Goal: Task Accomplishment & Management: Manage account settings

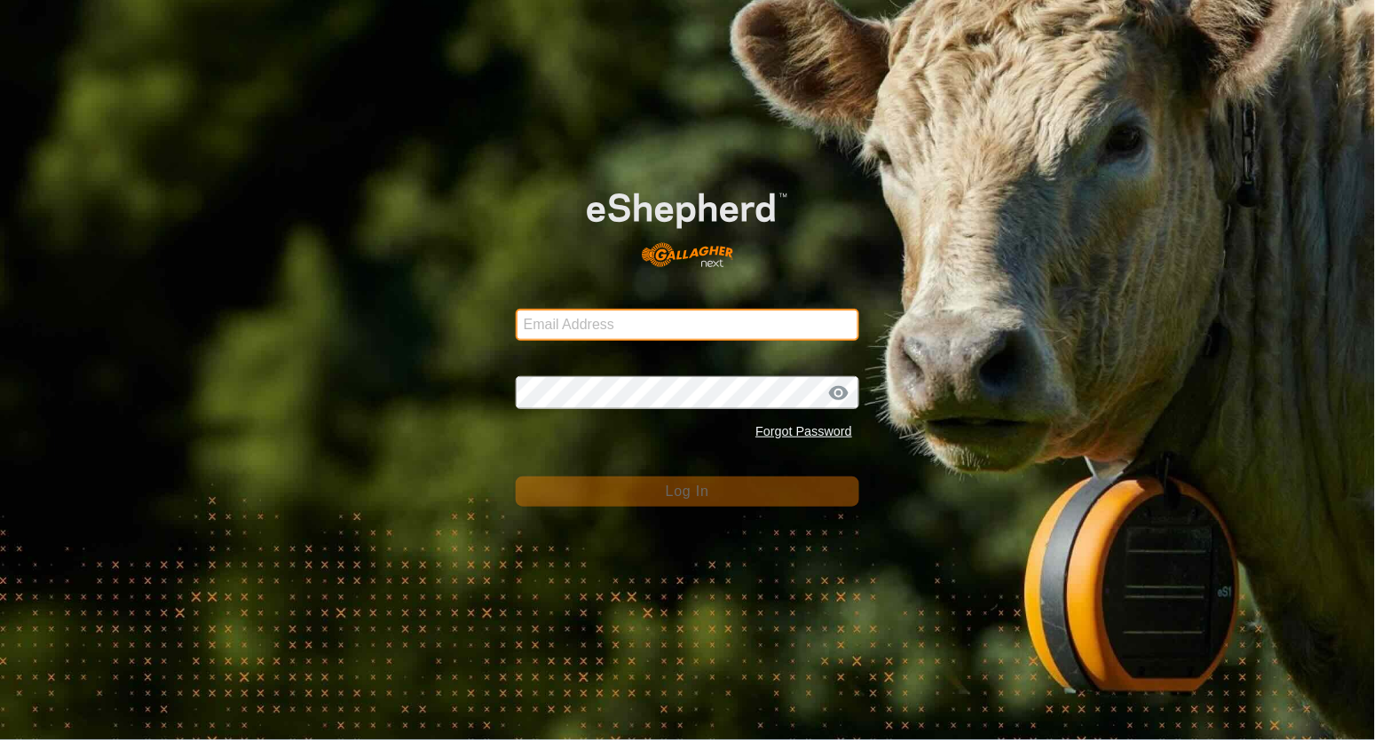
type input "arpinduellyer86@yahoo.com"
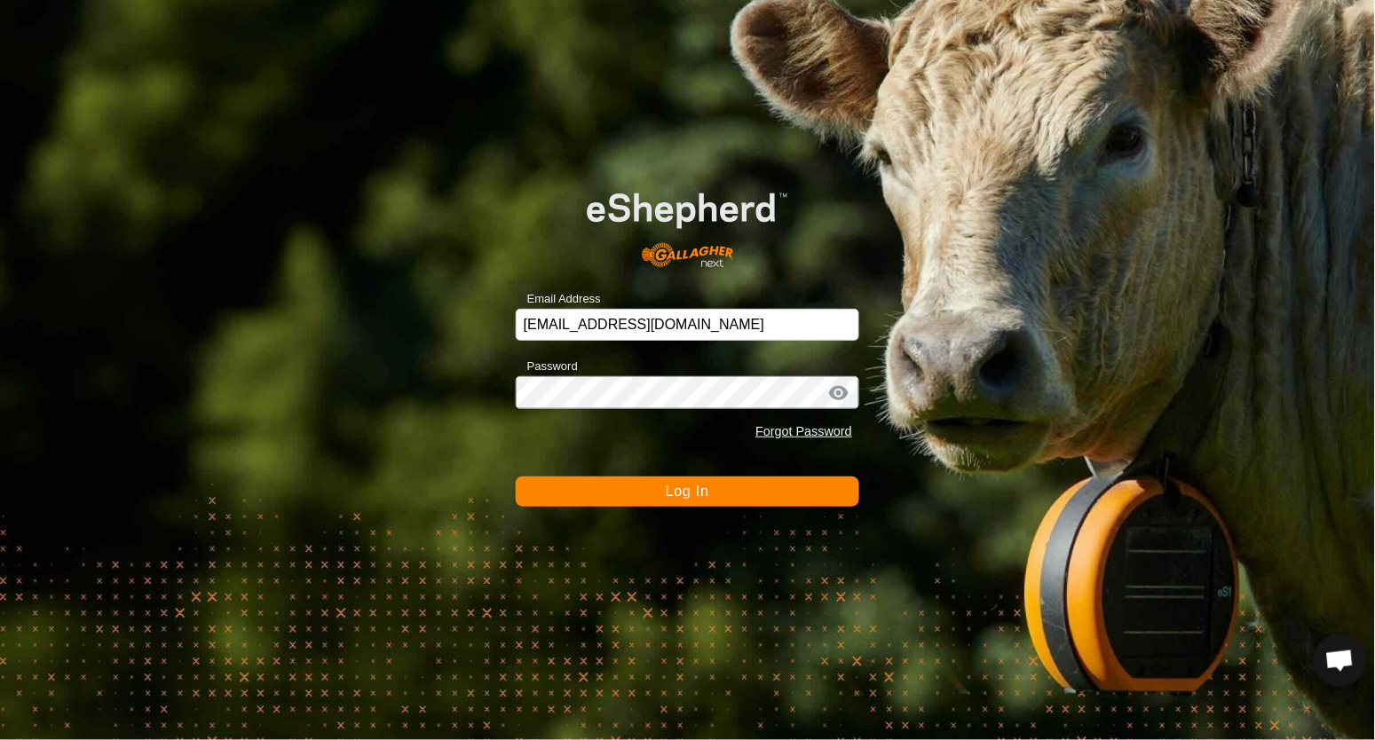
click at [613, 488] on button "Log In" at bounding box center [688, 492] width 344 height 30
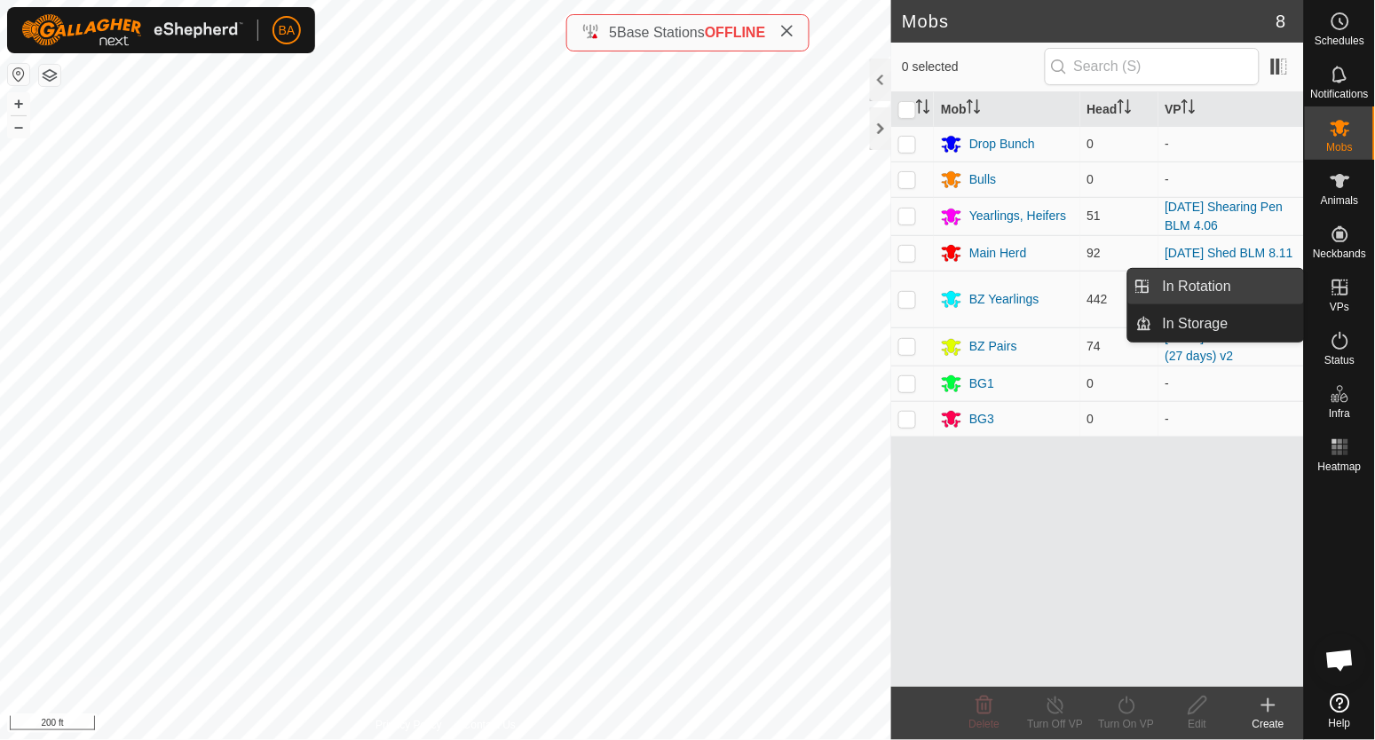
click at [1279, 282] on link "In Rotation" at bounding box center [1228, 287] width 152 height 36
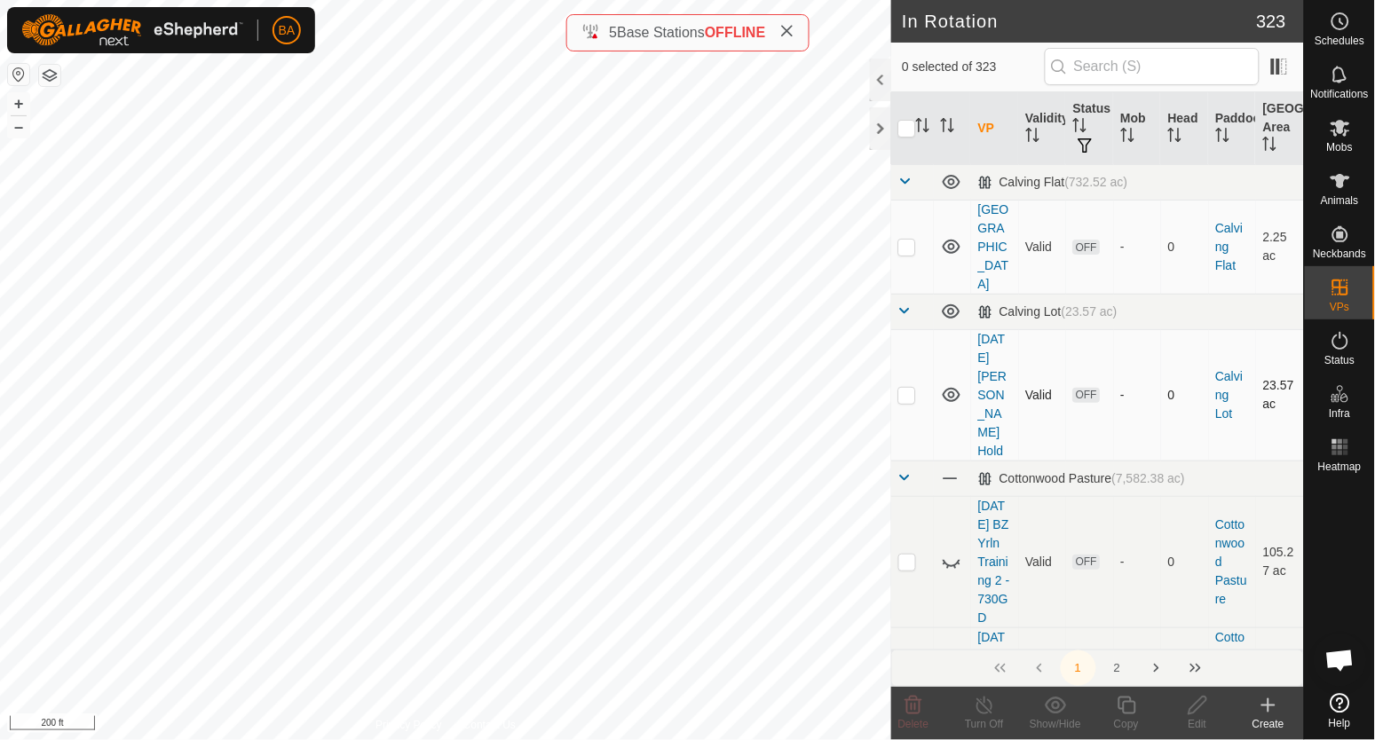
checkbox input "true"
click at [924, 130] on icon "Activate to sort" at bounding box center [923, 125] width 14 height 14
click at [902, 182] on span at bounding box center [905, 181] width 14 height 14
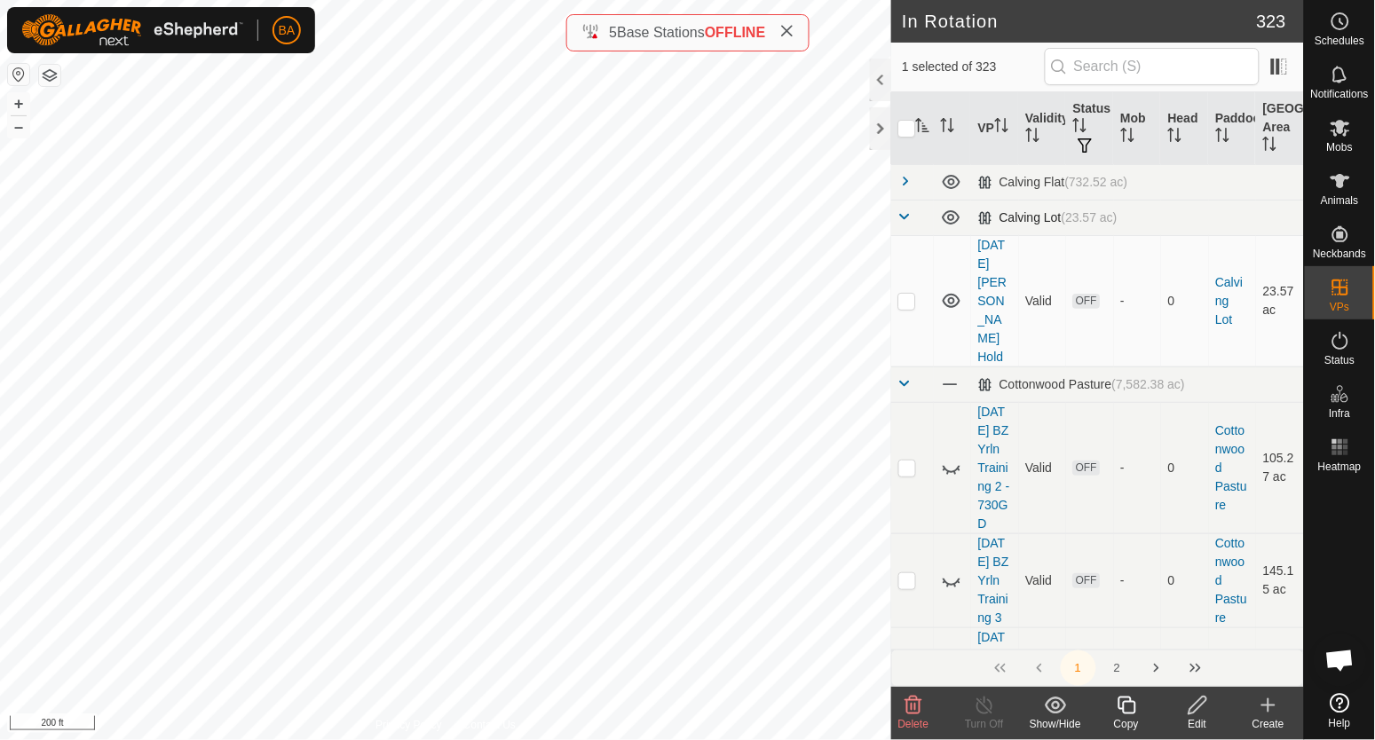
click at [906, 205] on td at bounding box center [912, 218] width 43 height 36
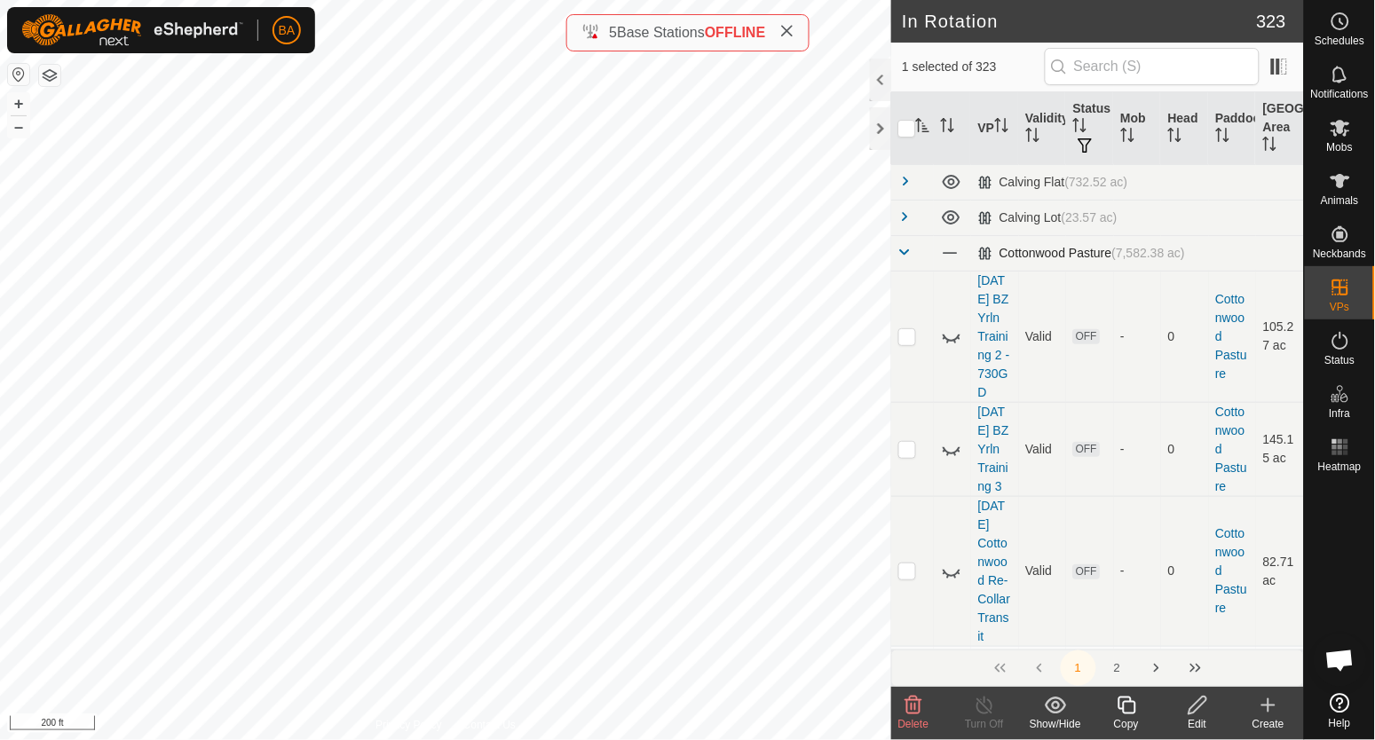
click at [899, 242] on td at bounding box center [912, 253] width 43 height 36
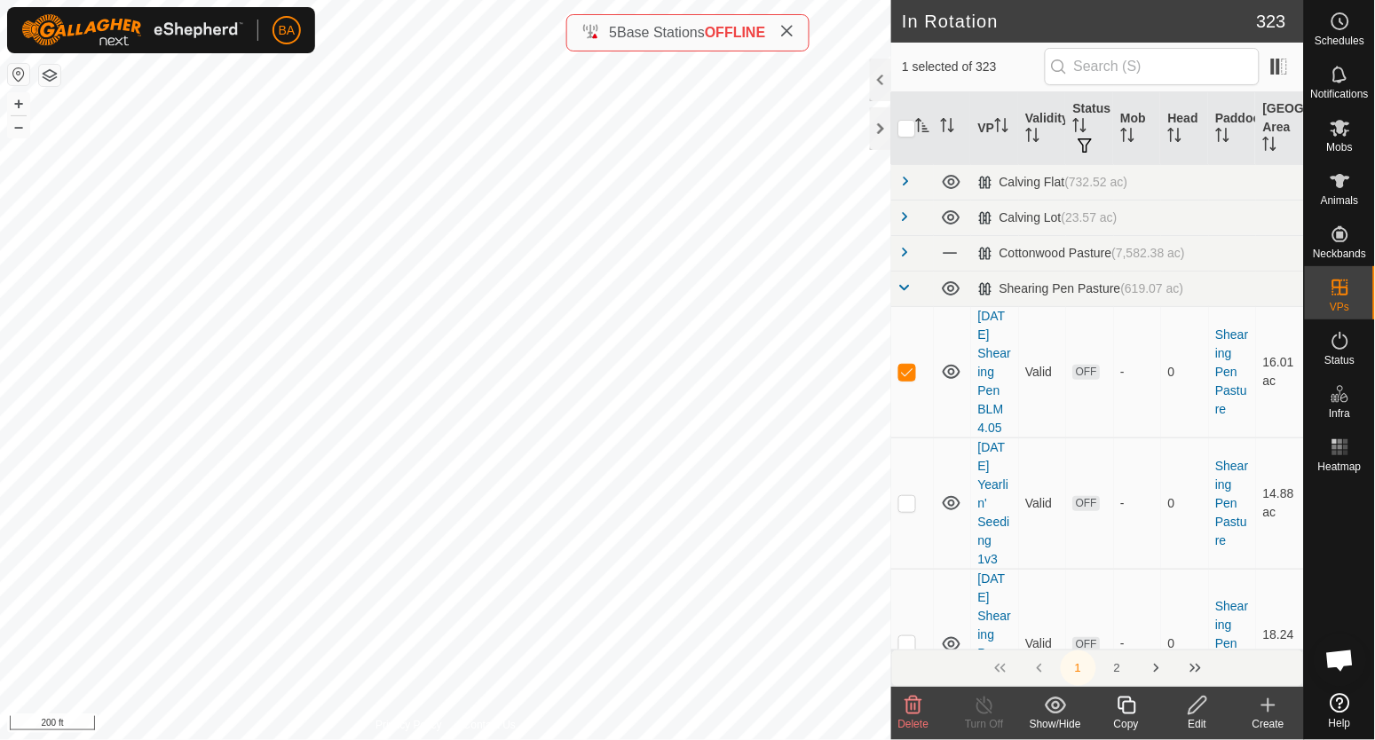
click at [927, 131] on icon "Activate to sort" at bounding box center [923, 125] width 13 height 14
checkbox input "true"
checkbox input "false"
click at [927, 131] on icon "Activate to sort" at bounding box center [923, 125] width 14 height 14
drag, startPoint x: 1010, startPoint y: 449, endPoint x: 978, endPoint y: 323, distance: 130.0
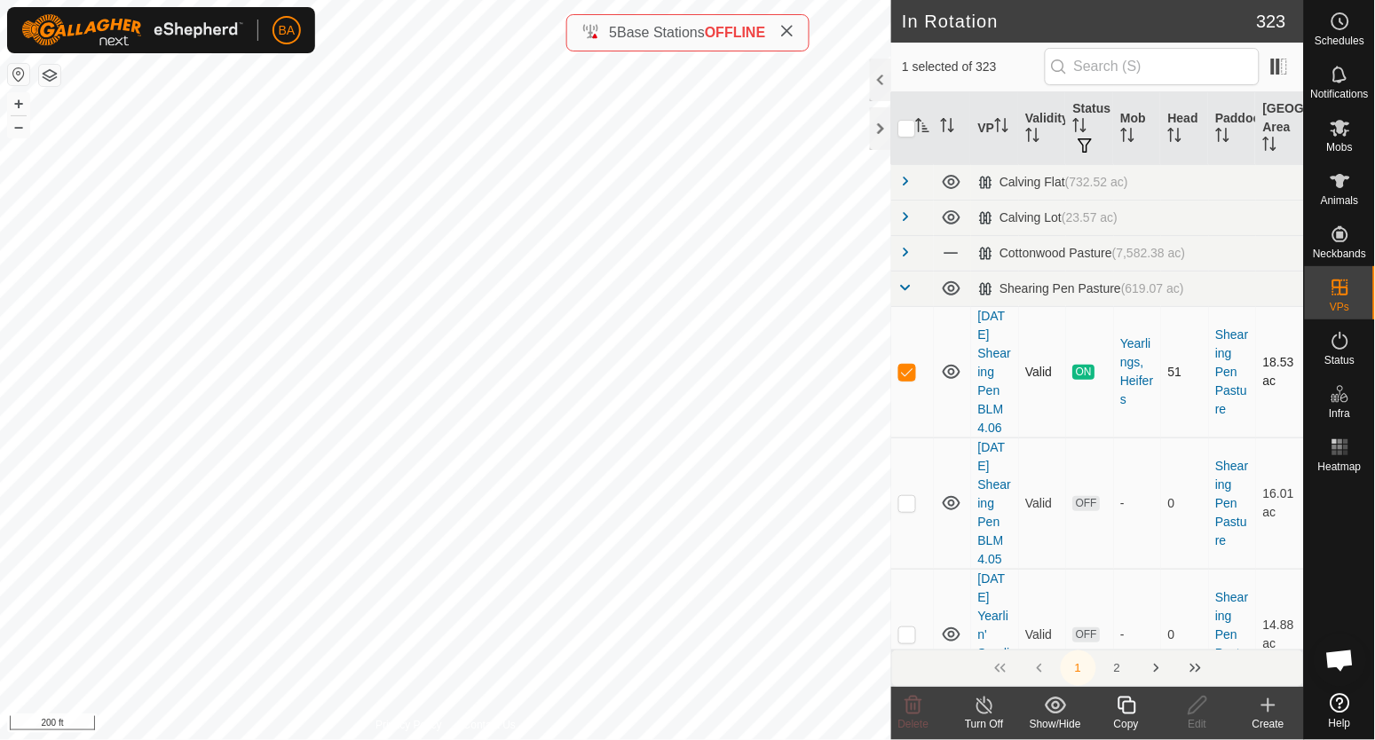
click at [978, 323] on td "[DATE] Shearing Pen BLM 4.06" at bounding box center [995, 371] width 48 height 131
click at [1138, 716] on div "Copy" at bounding box center [1126, 724] width 71 height 16
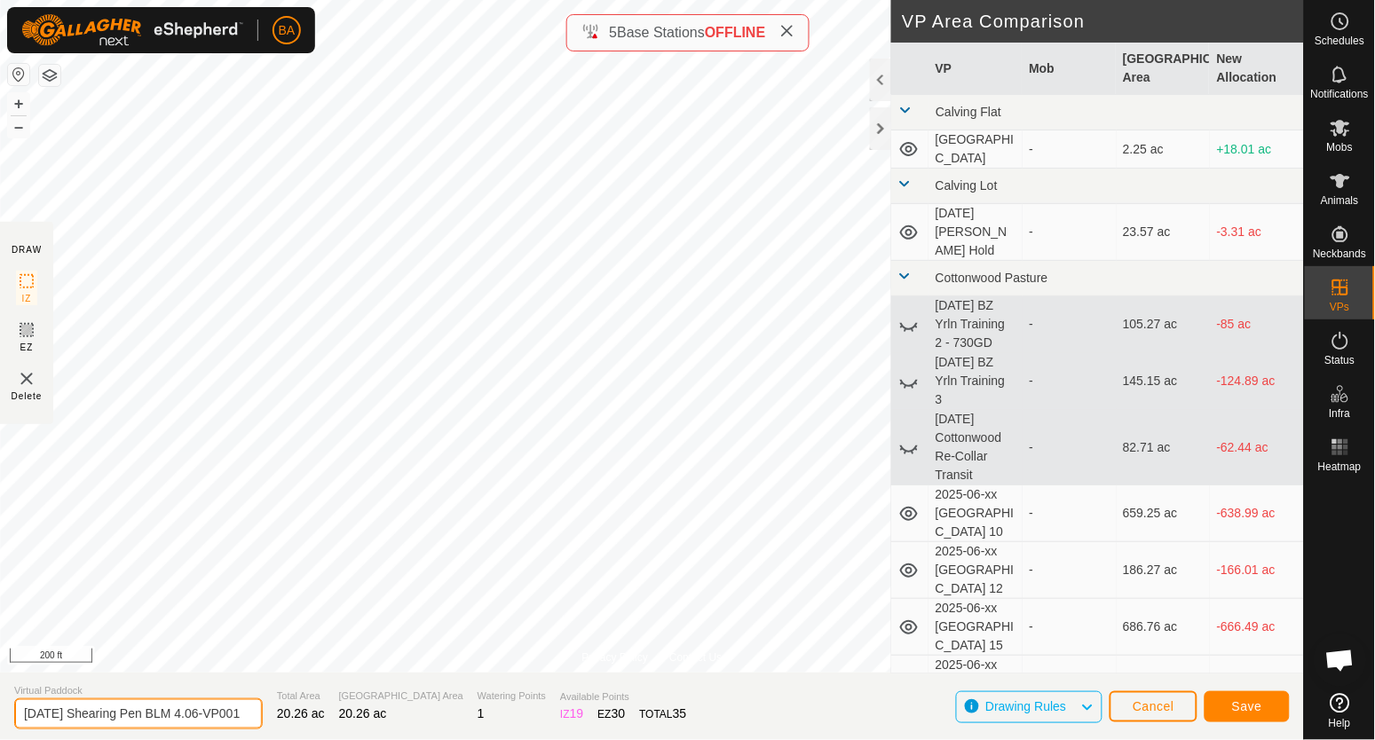
scroll to position [0, 26]
drag, startPoint x: 217, startPoint y: 718, endPoint x: 455, endPoint y: 721, distance: 238.8
click at [455, 721] on section "Virtual Paddock 2025-08-25 Shearing Pen BLM 4.06-VP001 Total Area 20.26 ac Graz…" at bounding box center [652, 706] width 1304 height 67
type input "[DATE] Shearing Pen BLM 4.07"
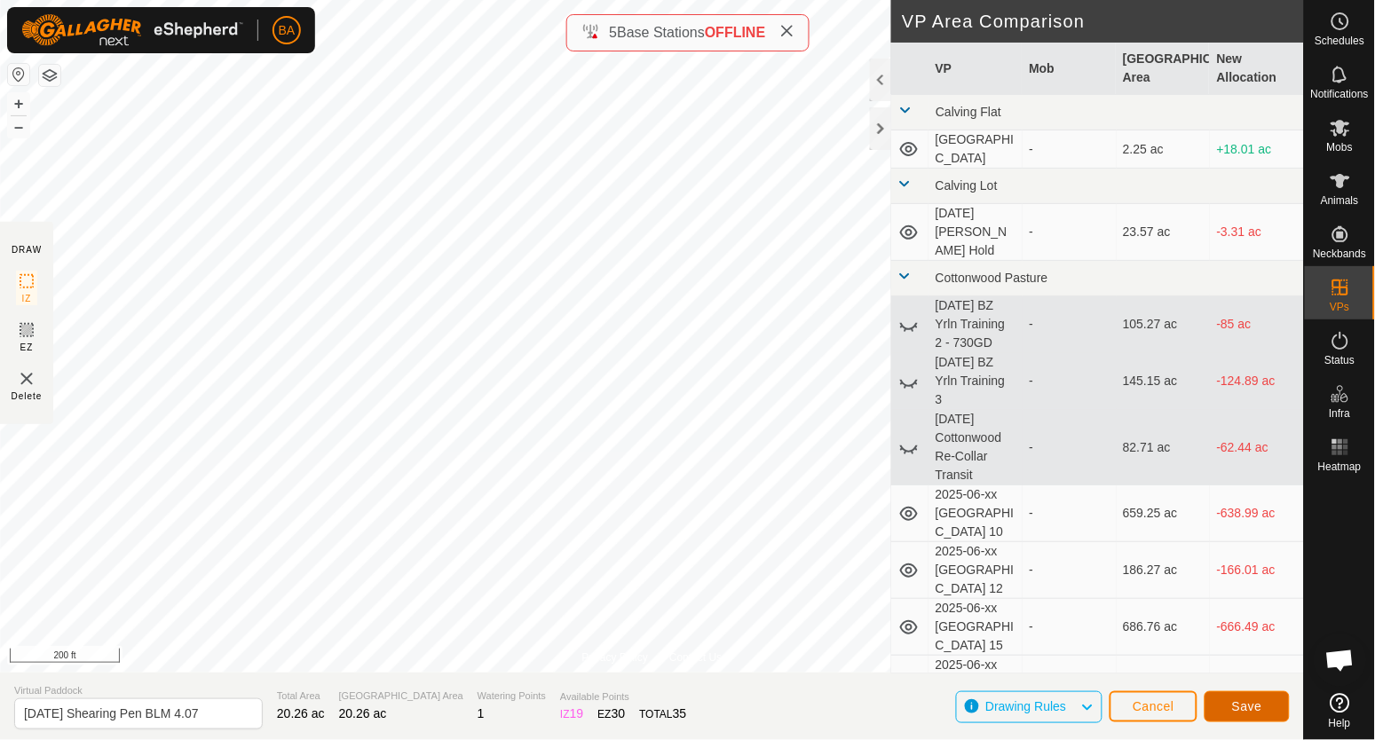
click at [1254, 702] on span "Save" at bounding box center [1247, 707] width 30 height 14
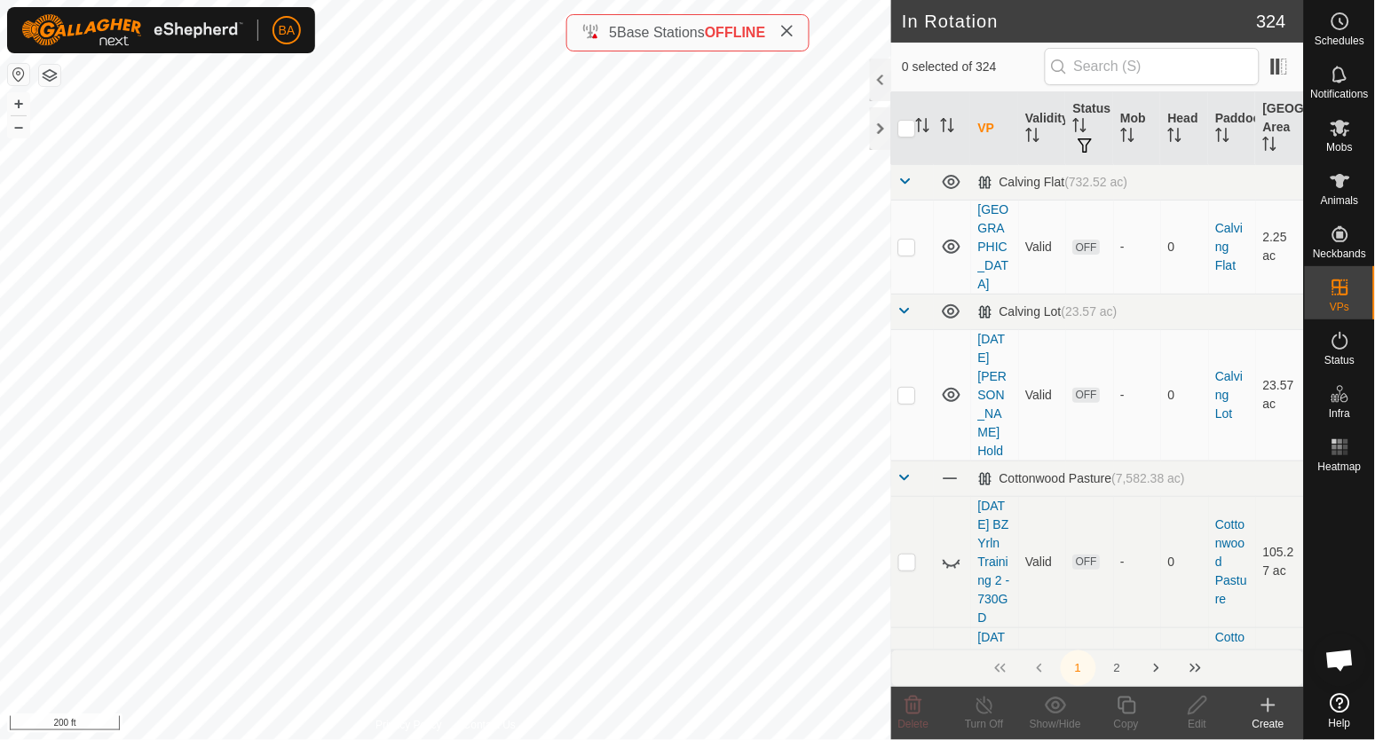
checkbox input "true"
click at [1128, 708] on icon at bounding box center [1127, 705] width 22 height 21
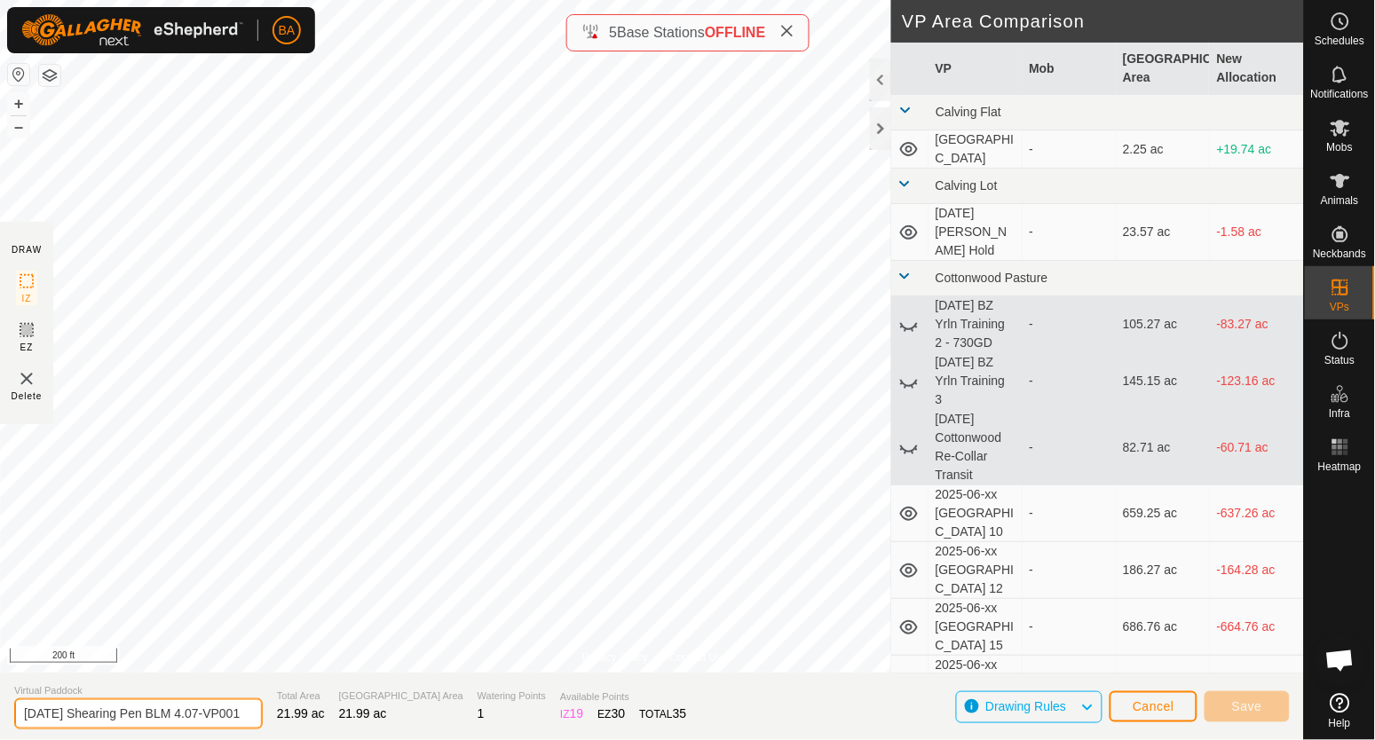
scroll to position [0, 26]
drag, startPoint x: 284, startPoint y: 707, endPoint x: 564, endPoint y: 700, distance: 279.7
click at [543, 705] on section "Virtual Paddock 2025-08-25 Shearing Pen BLM 4.07-VP001 Total Area 21.99 ac Graz…" at bounding box center [652, 706] width 1304 height 67
type input "[DATE] Shearing Pen BLM 4.08"
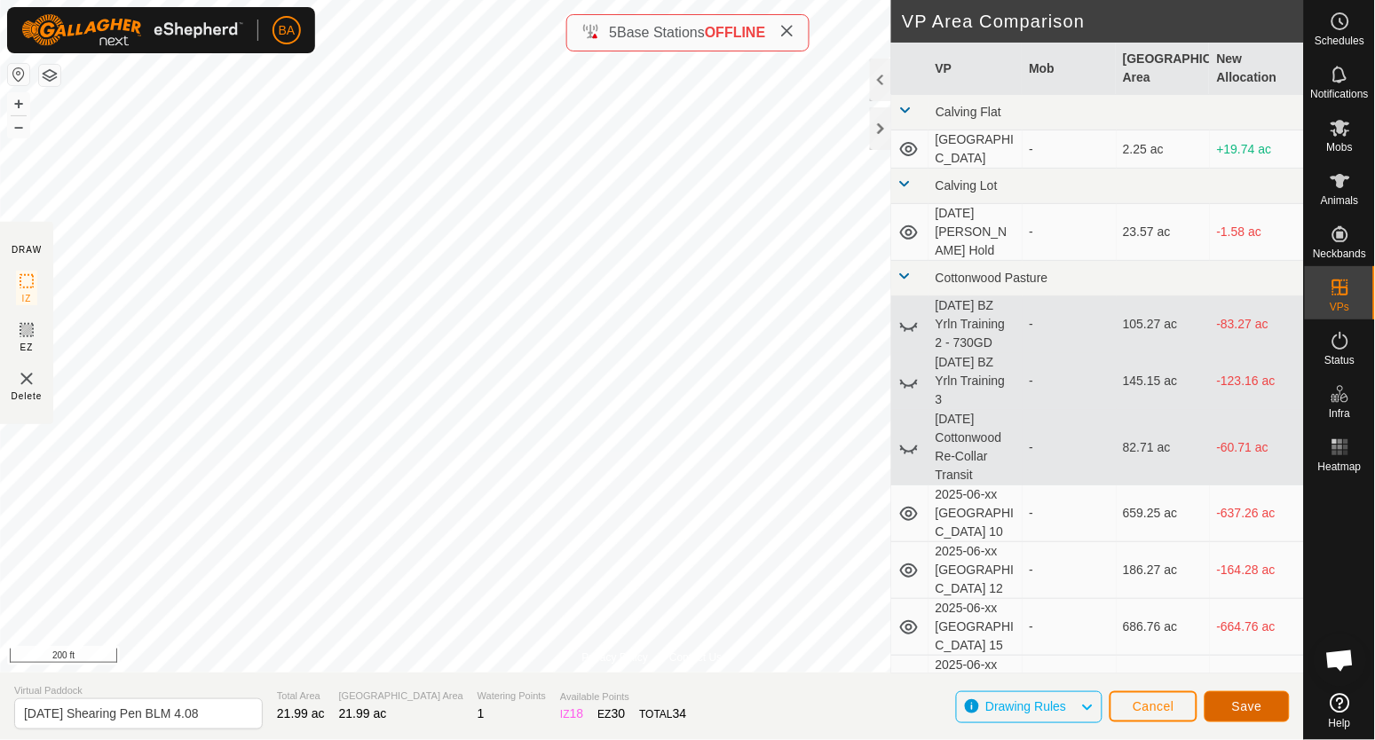
click at [1265, 711] on button "Save" at bounding box center [1247, 707] width 85 height 31
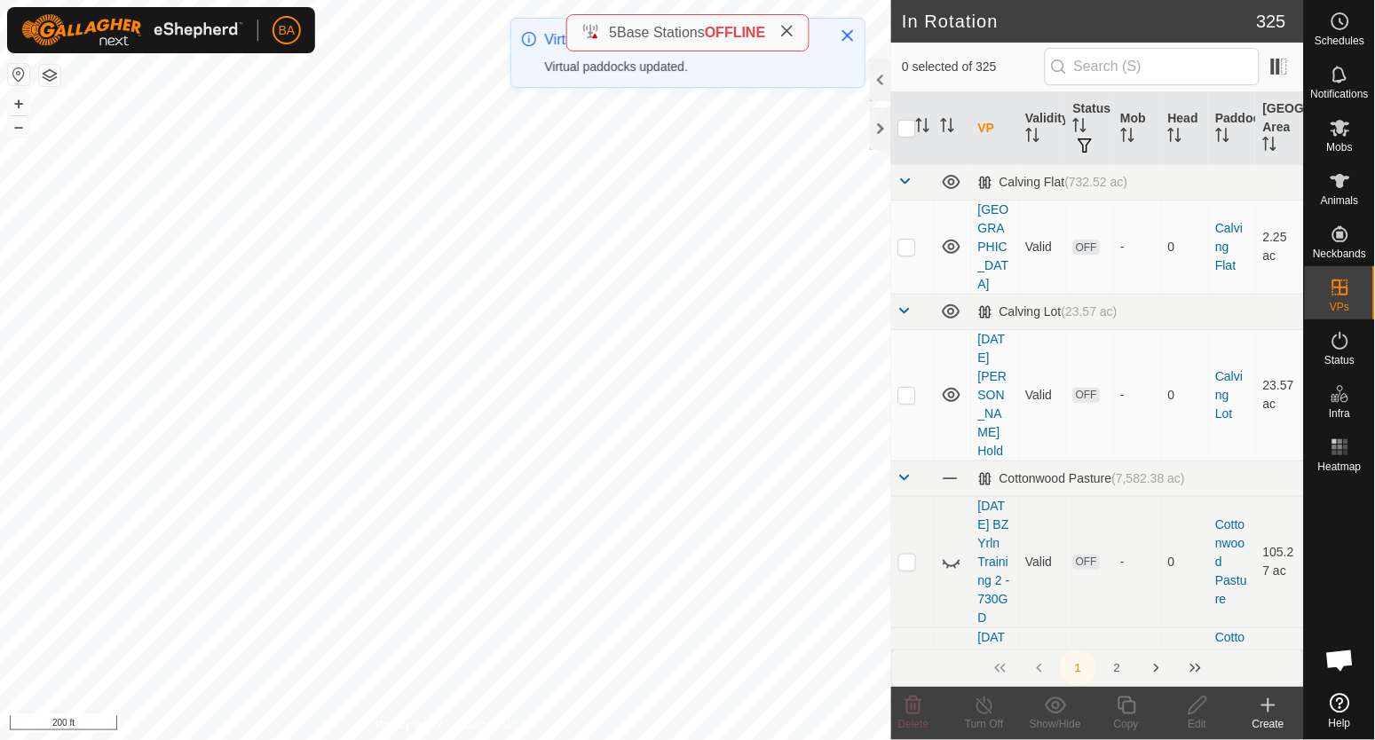
checkbox input "true"
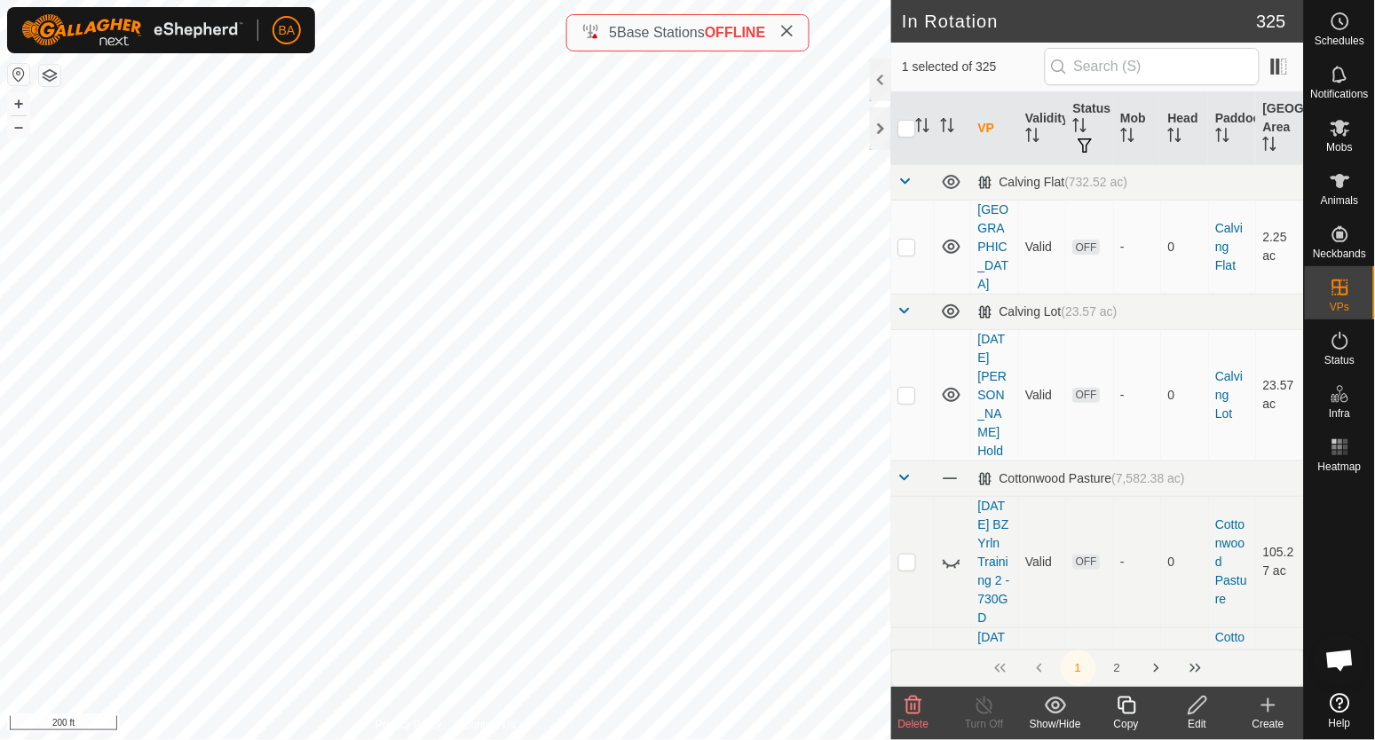
click at [1135, 707] on icon at bounding box center [1127, 705] width 22 height 21
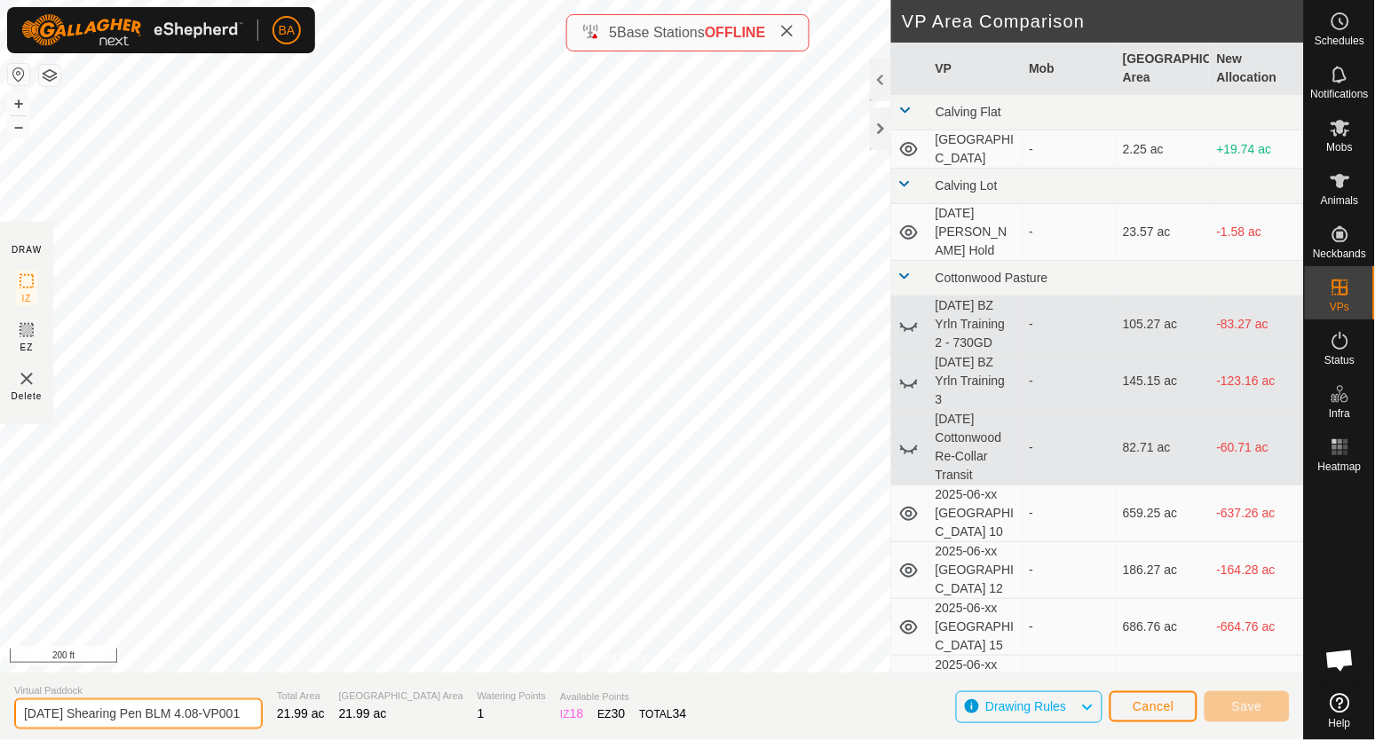
scroll to position [0, 26]
drag, startPoint x: 217, startPoint y: 714, endPoint x: 405, endPoint y: 725, distance: 188.6
click at [405, 725] on section "Virtual Paddock 2025-08-25 Shearing Pen BLM 4.08-VP001 Total Area 21.99 ac Graz…" at bounding box center [652, 706] width 1304 height 67
type input "[DATE] Shearing Pen BLM 4.09"
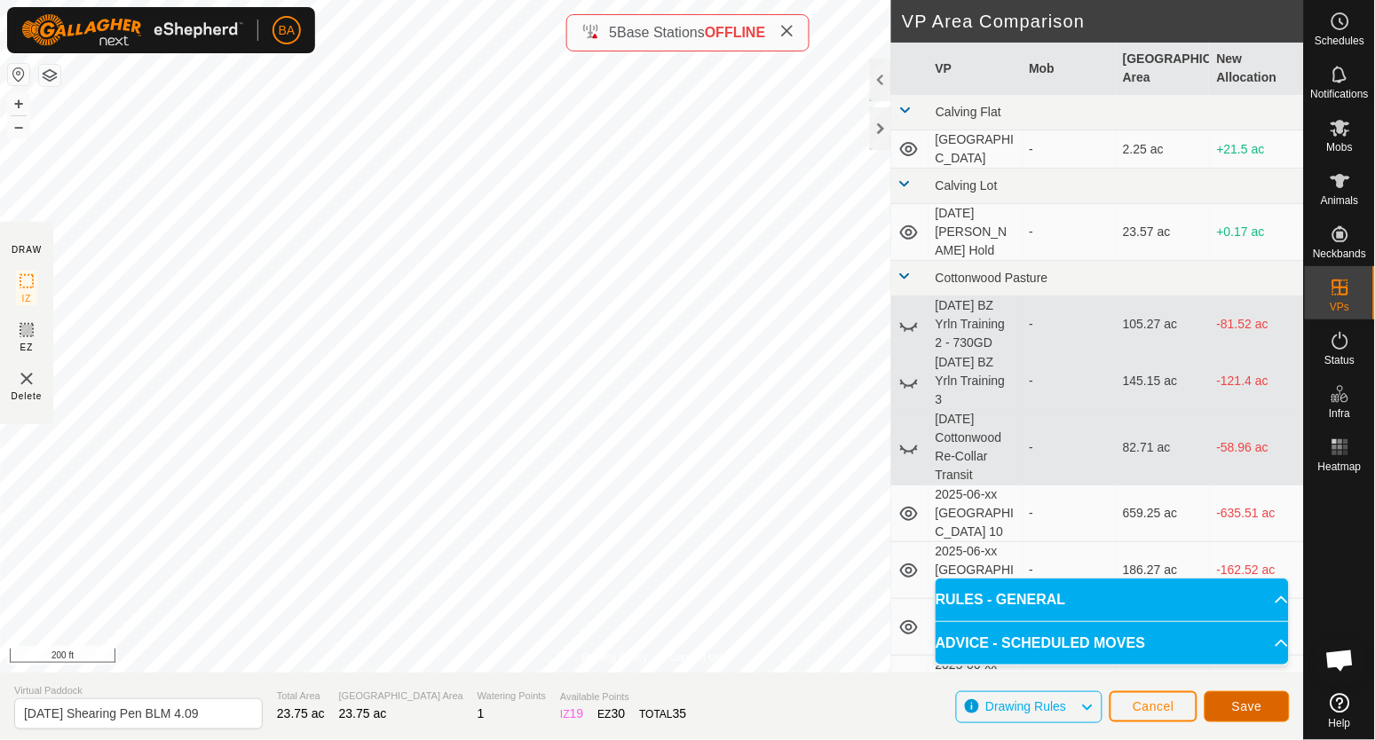
click at [1253, 707] on span "Save" at bounding box center [1247, 707] width 30 height 14
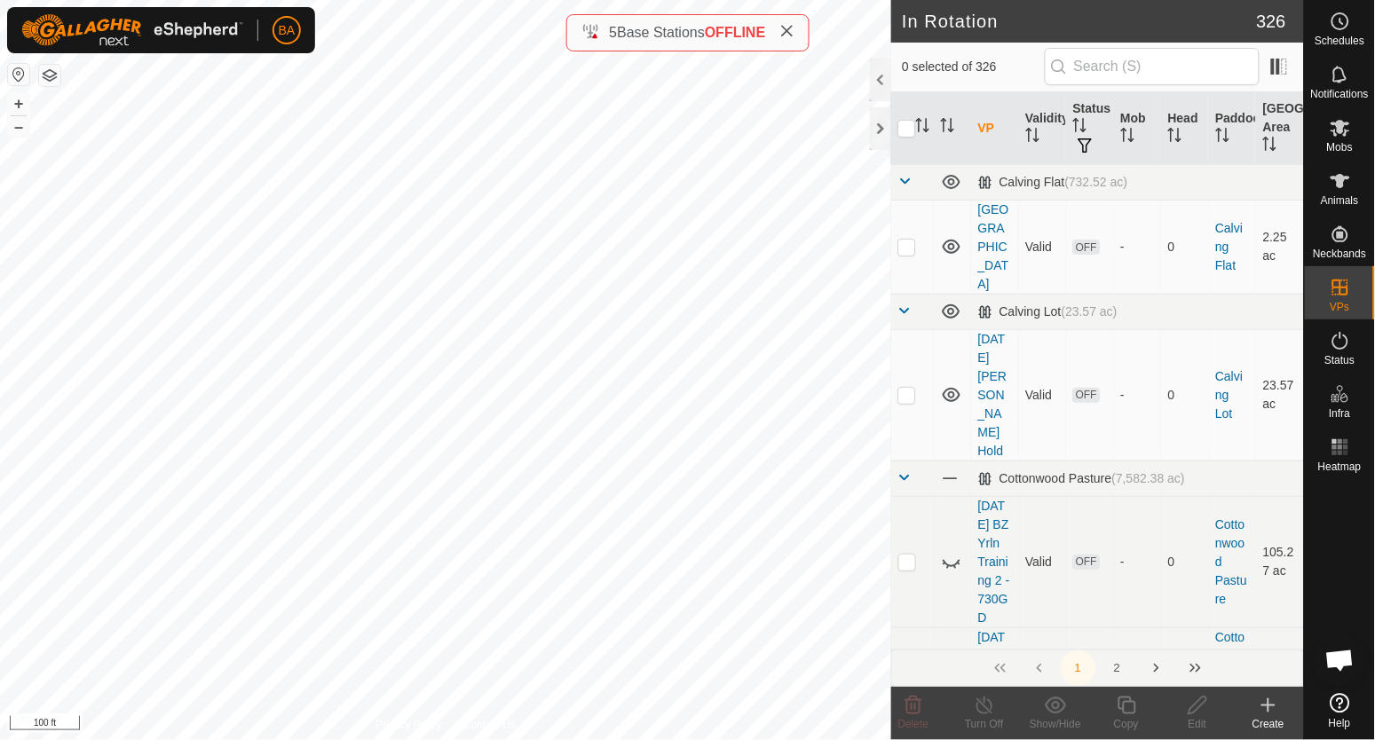
checkbox input "true"
click at [1122, 706] on icon at bounding box center [1127, 705] width 22 height 21
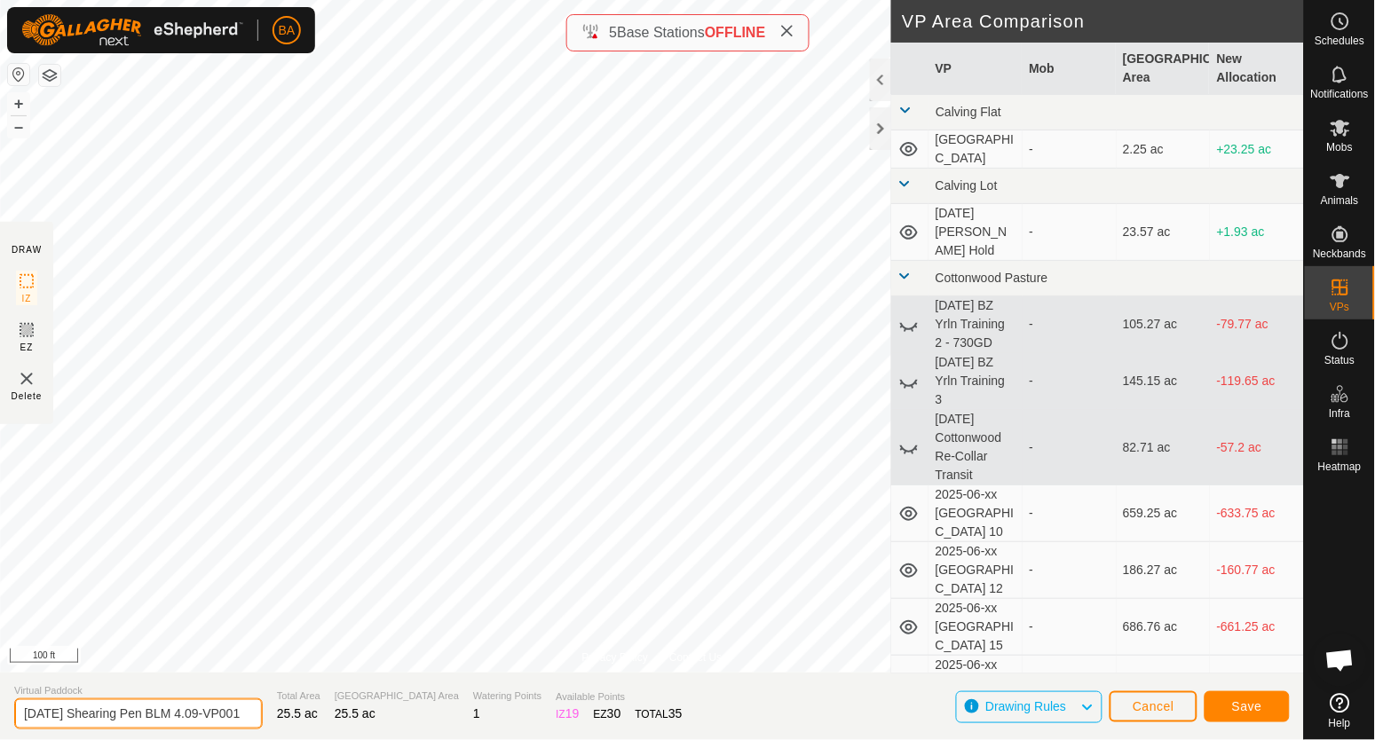
scroll to position [0, 26]
drag, startPoint x: 211, startPoint y: 708, endPoint x: 428, endPoint y: 716, distance: 216.8
click at [428, 716] on section "Virtual Paddock 2025-08-25 Shearing Pen BLM 4.09-VP001 Total Area 25.5 ac Grazi…" at bounding box center [652, 706] width 1304 height 67
type input "[DATE] Shearing Pen BLM 4.10"
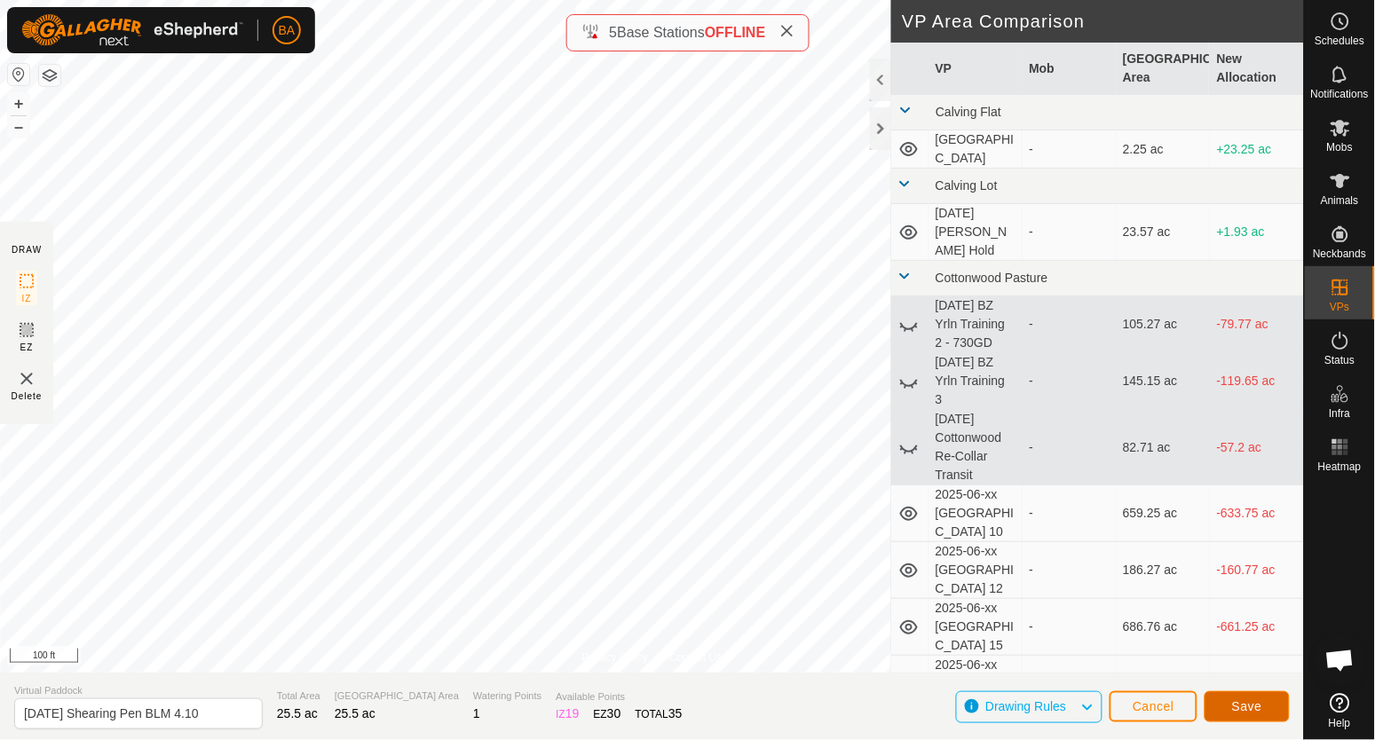
click at [1261, 698] on button "Save" at bounding box center [1247, 707] width 85 height 31
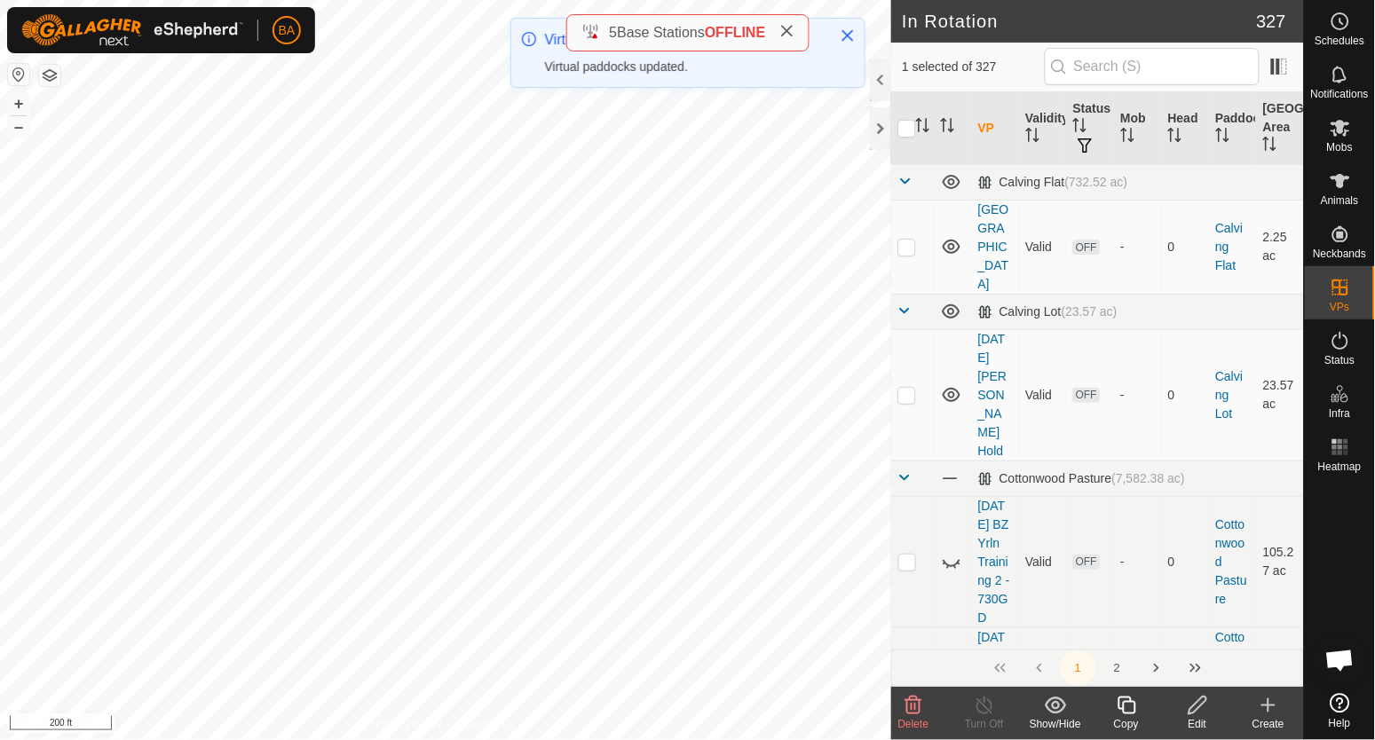
checkbox input "true"
click at [1120, 714] on icon at bounding box center [1127, 705] width 22 height 21
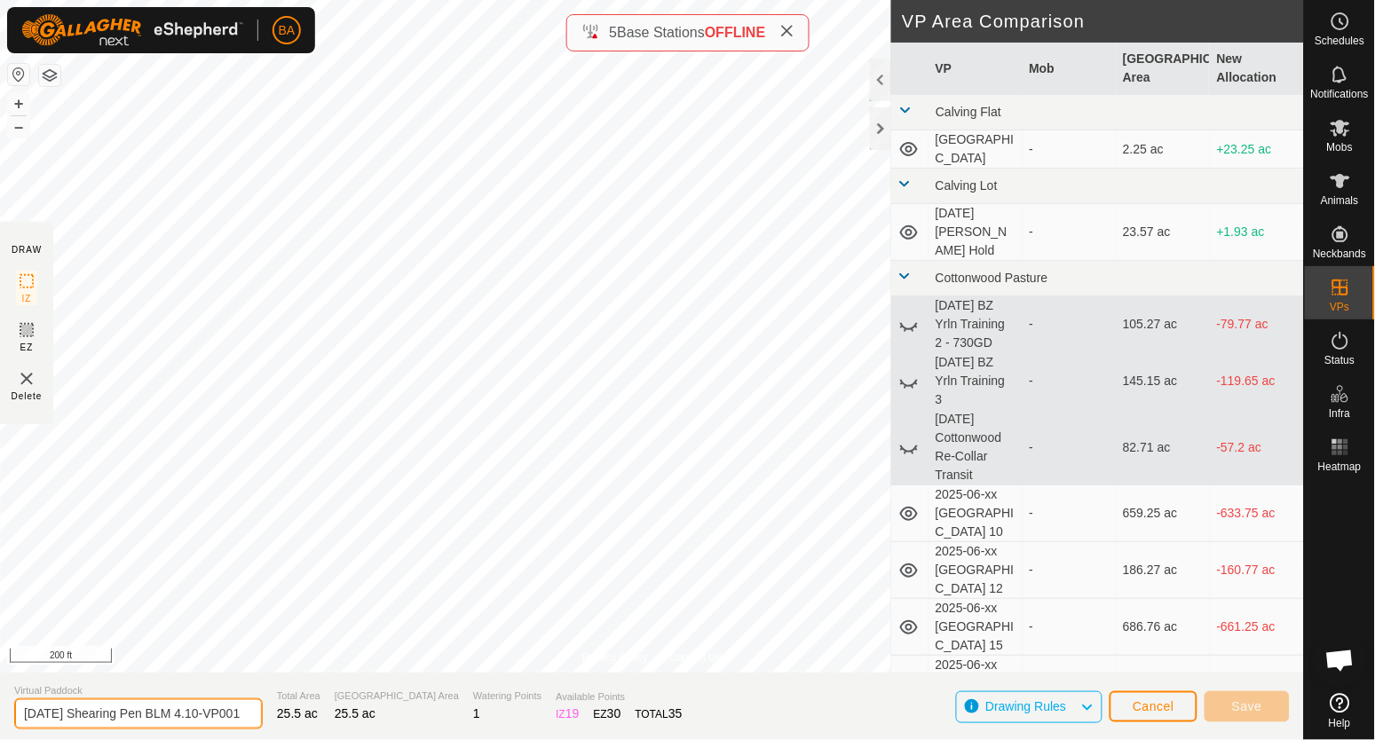
scroll to position [0, 26]
drag, startPoint x: 218, startPoint y: 714, endPoint x: 462, endPoint y: 717, distance: 243.3
click at [462, 717] on section "Virtual Paddock 2025-08-25 Shearing Pen BLM 4.10-VP001 Total Area 25.5 ac Grazi…" at bounding box center [652, 706] width 1304 height 67
type input "[DATE] Shearing Pen BLM 4.11"
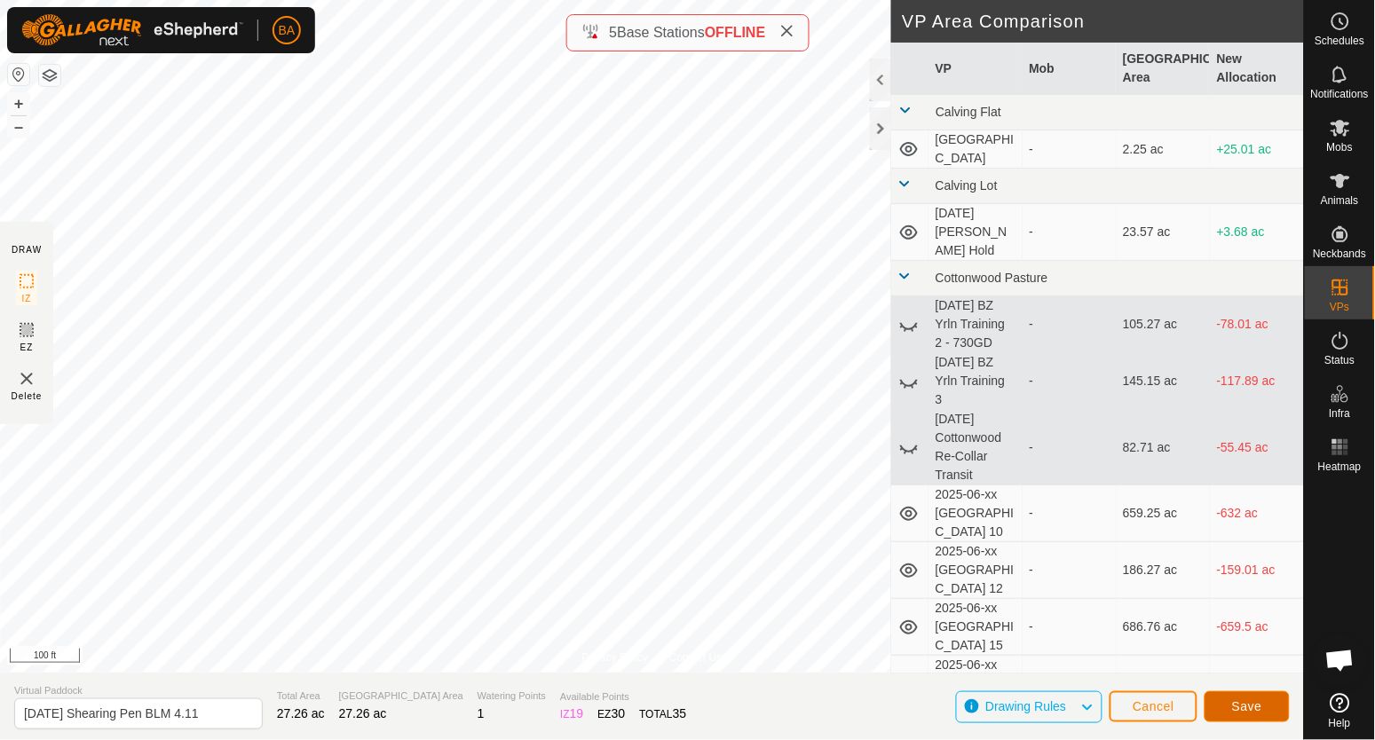
click at [1225, 709] on button "Save" at bounding box center [1247, 707] width 85 height 31
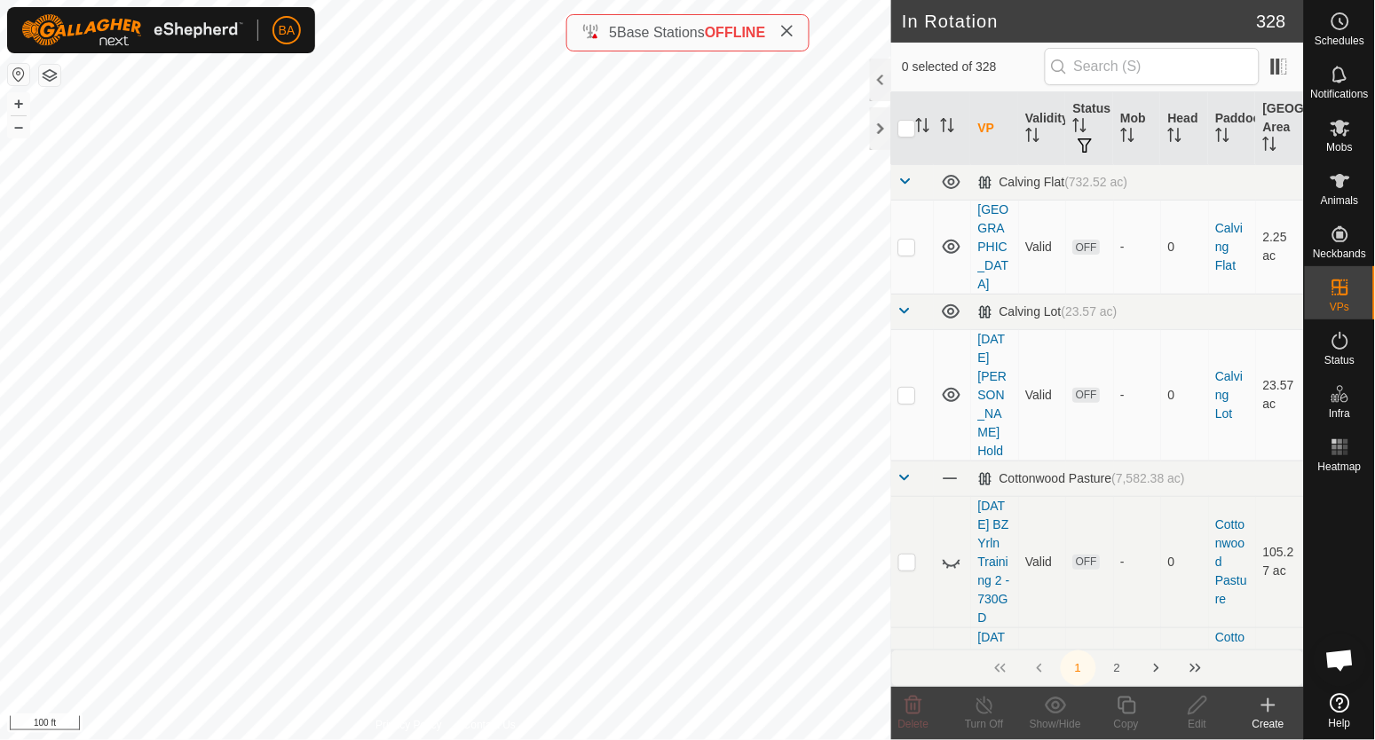
checkbox input "true"
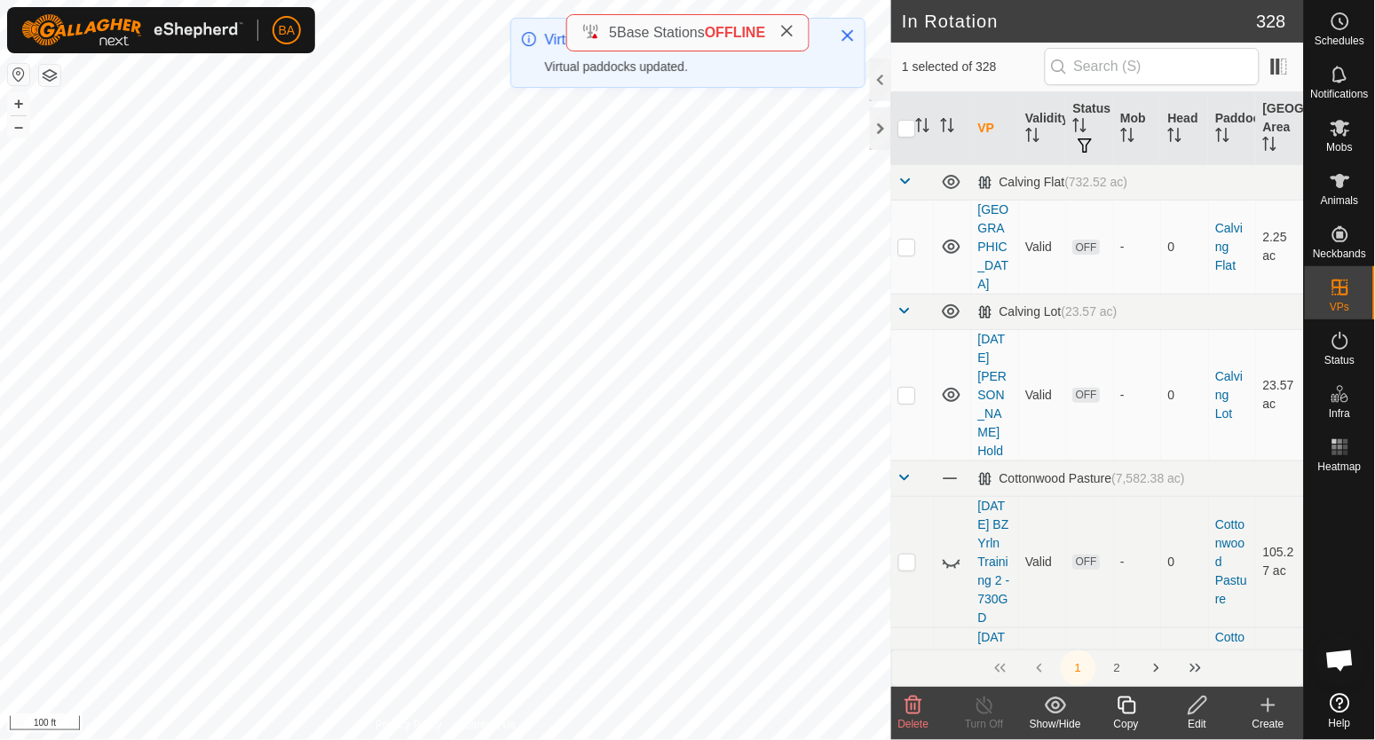
click at [1133, 710] on icon at bounding box center [1127, 705] width 22 height 21
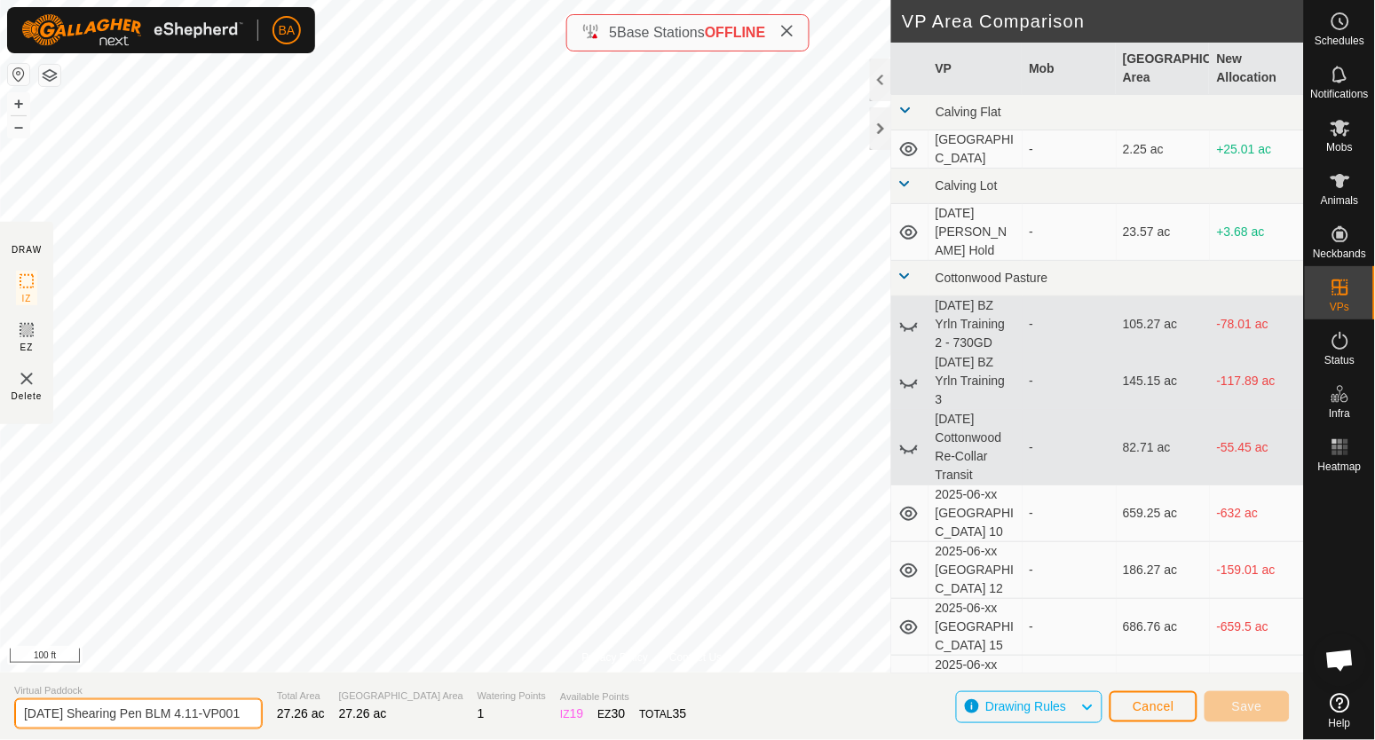
scroll to position [0, 25]
drag, startPoint x: 215, startPoint y: 711, endPoint x: 481, endPoint y: 721, distance: 266.5
click at [481, 721] on section "Virtual Paddock 2025-08-25 Shearing Pen BLM 4.11-VP001 Total Area 27.26 ac Graz…" at bounding box center [652, 706] width 1304 height 67
type input "[DATE] Shearing Pen BLM 4.12"
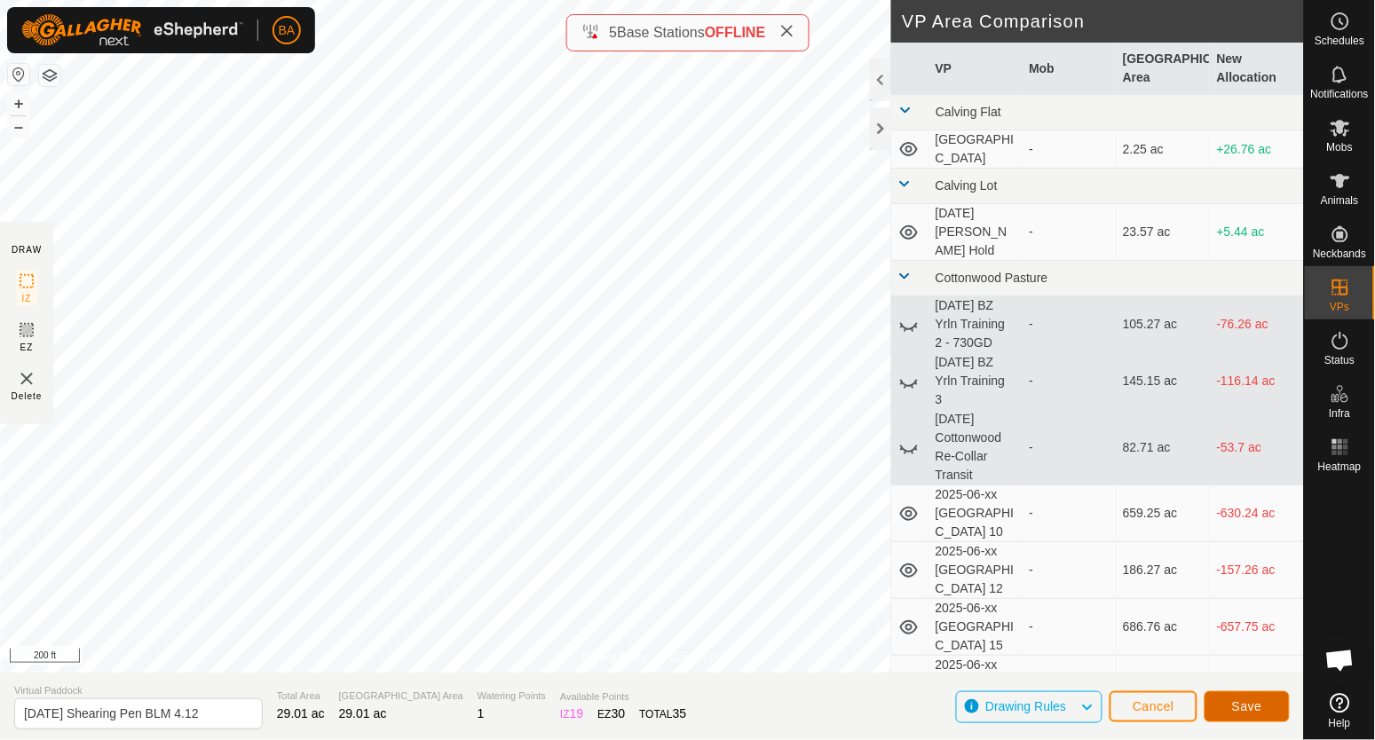
click at [1241, 708] on span "Save" at bounding box center [1247, 707] width 30 height 14
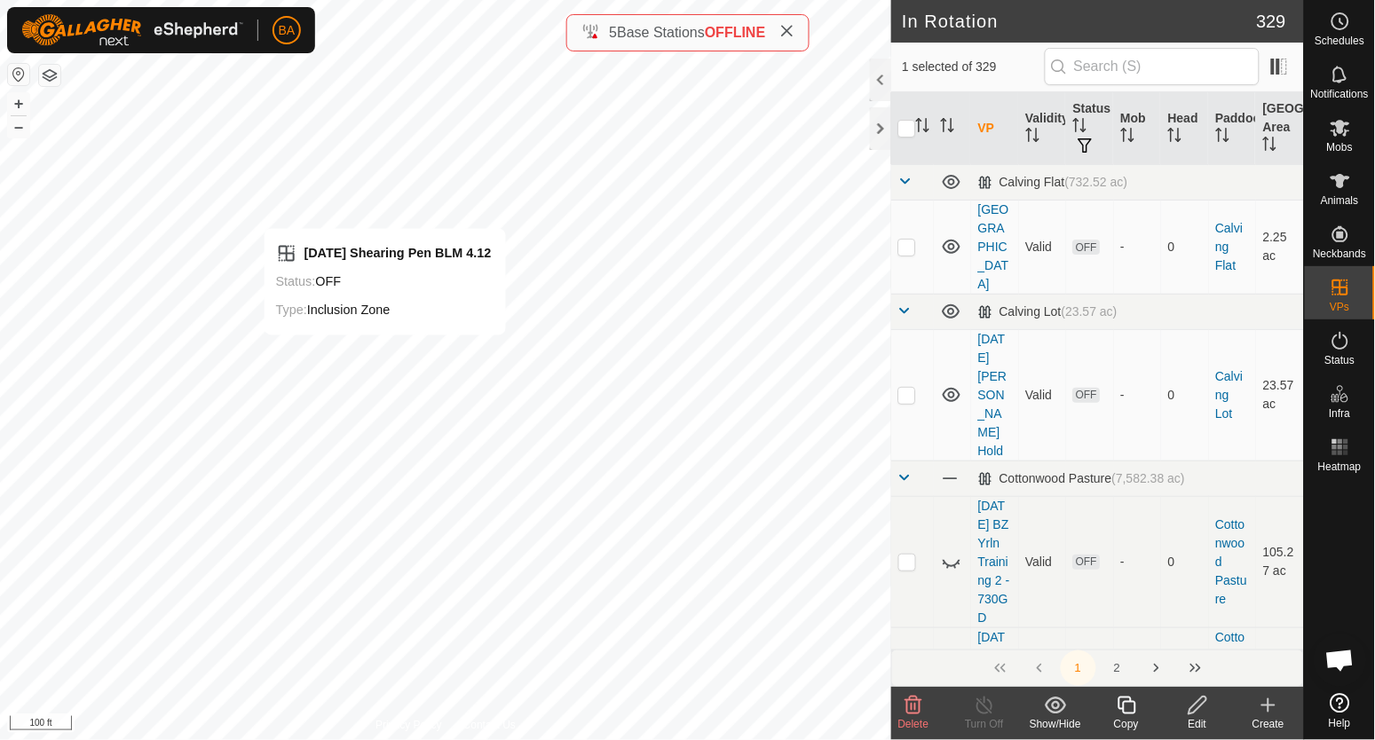
checkbox input "true"
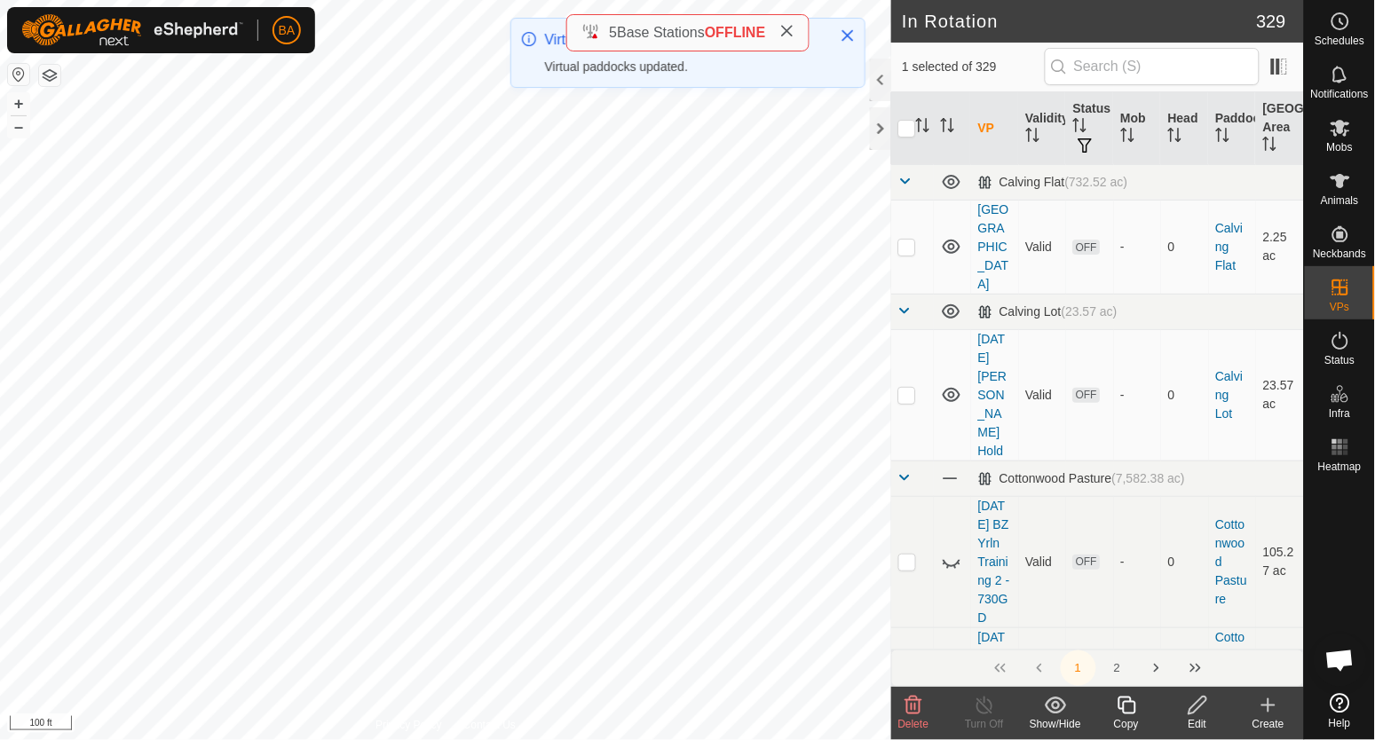
click at [1123, 714] on icon at bounding box center [1127, 705] width 22 height 21
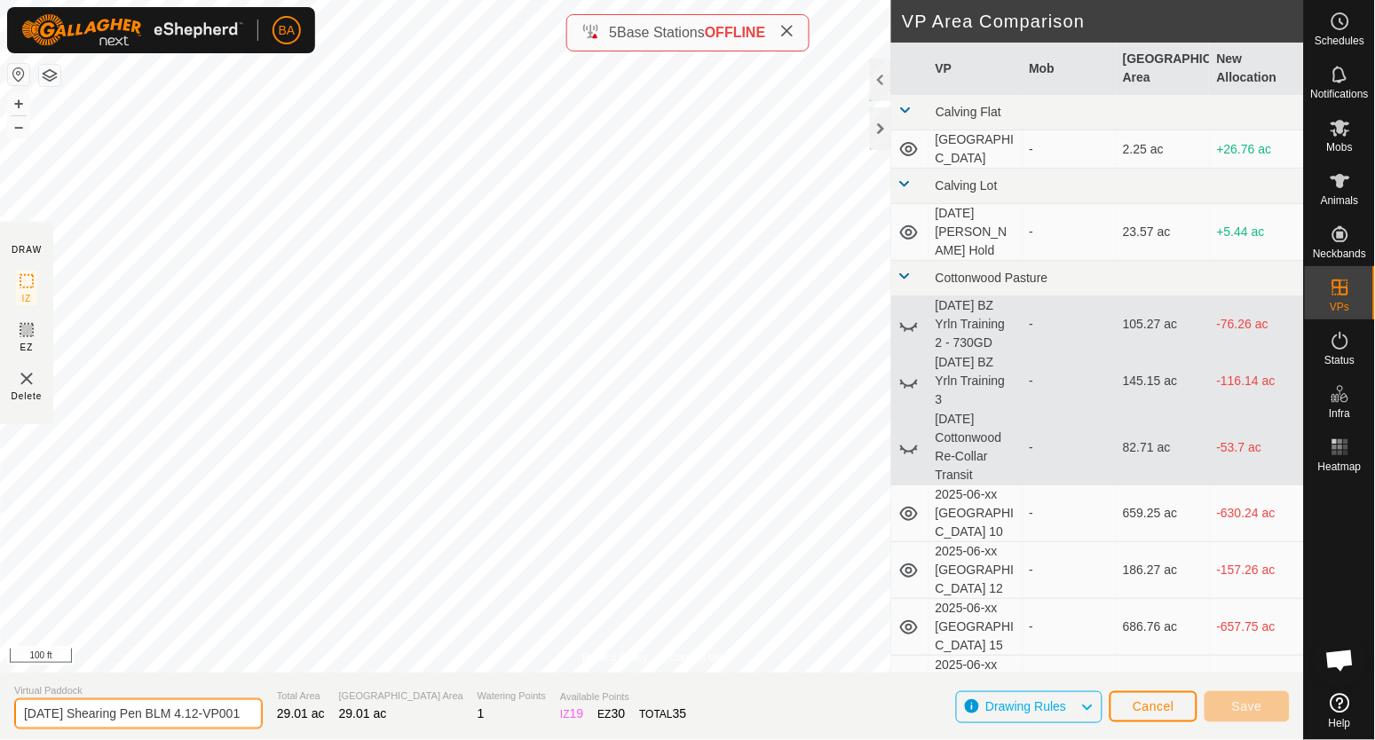
scroll to position [0, 26]
drag, startPoint x: 217, startPoint y: 716, endPoint x: 383, endPoint y: 717, distance: 166.0
click at [383, 717] on section "Virtual Paddock 2025-08-25 Shearing Pen BLM 4.12-VP001 Total Area 29.01 ac Graz…" at bounding box center [652, 706] width 1304 height 67
type input "[DATE] Shearing Pen BLM 4.13"
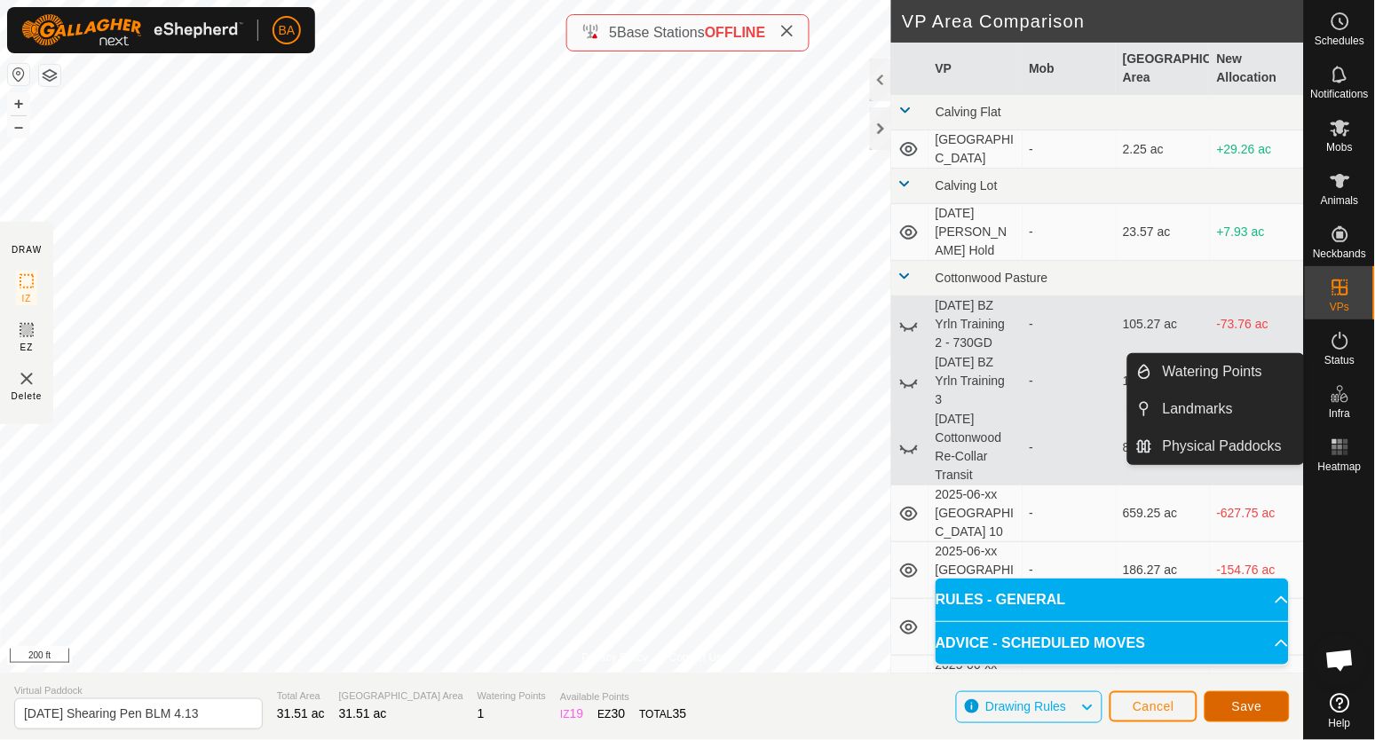
click at [1250, 710] on span "Save" at bounding box center [1247, 707] width 30 height 14
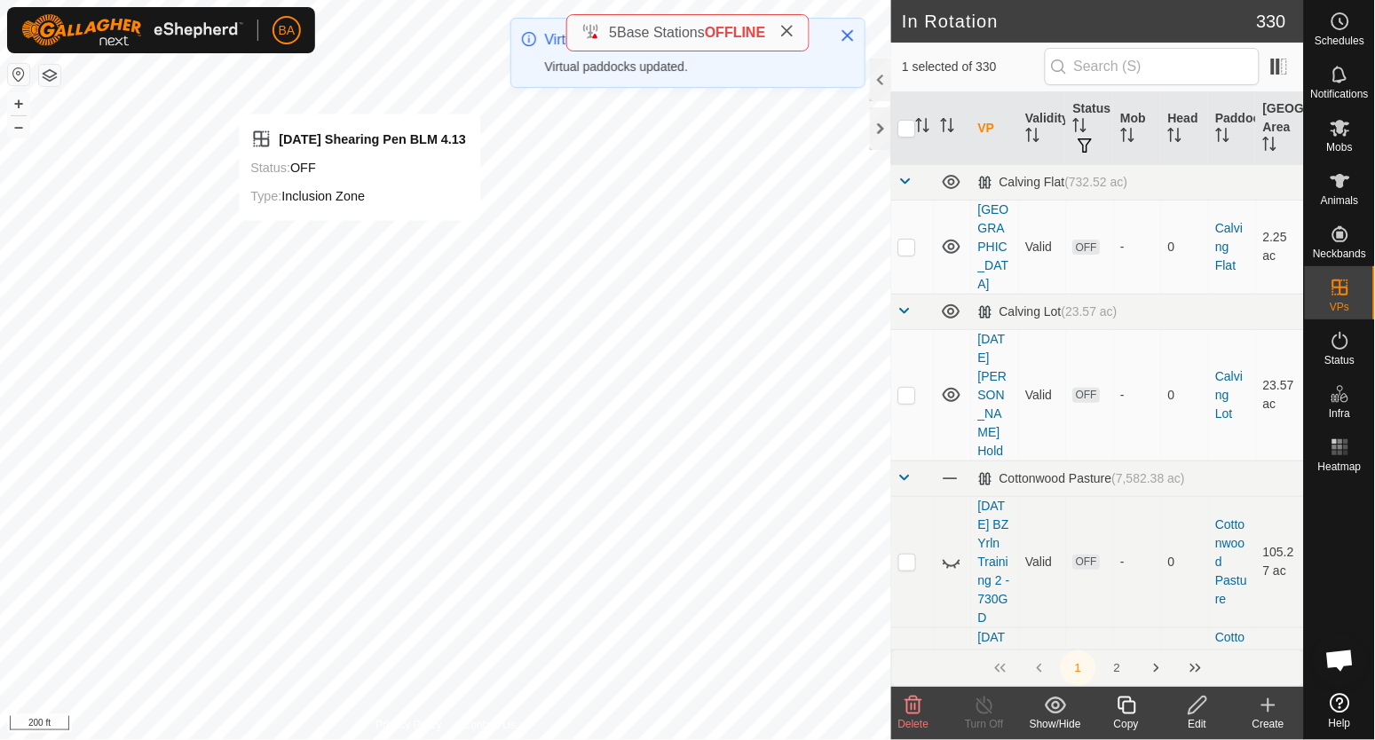
checkbox input "true"
click at [1348, 129] on icon at bounding box center [1340, 127] width 21 height 21
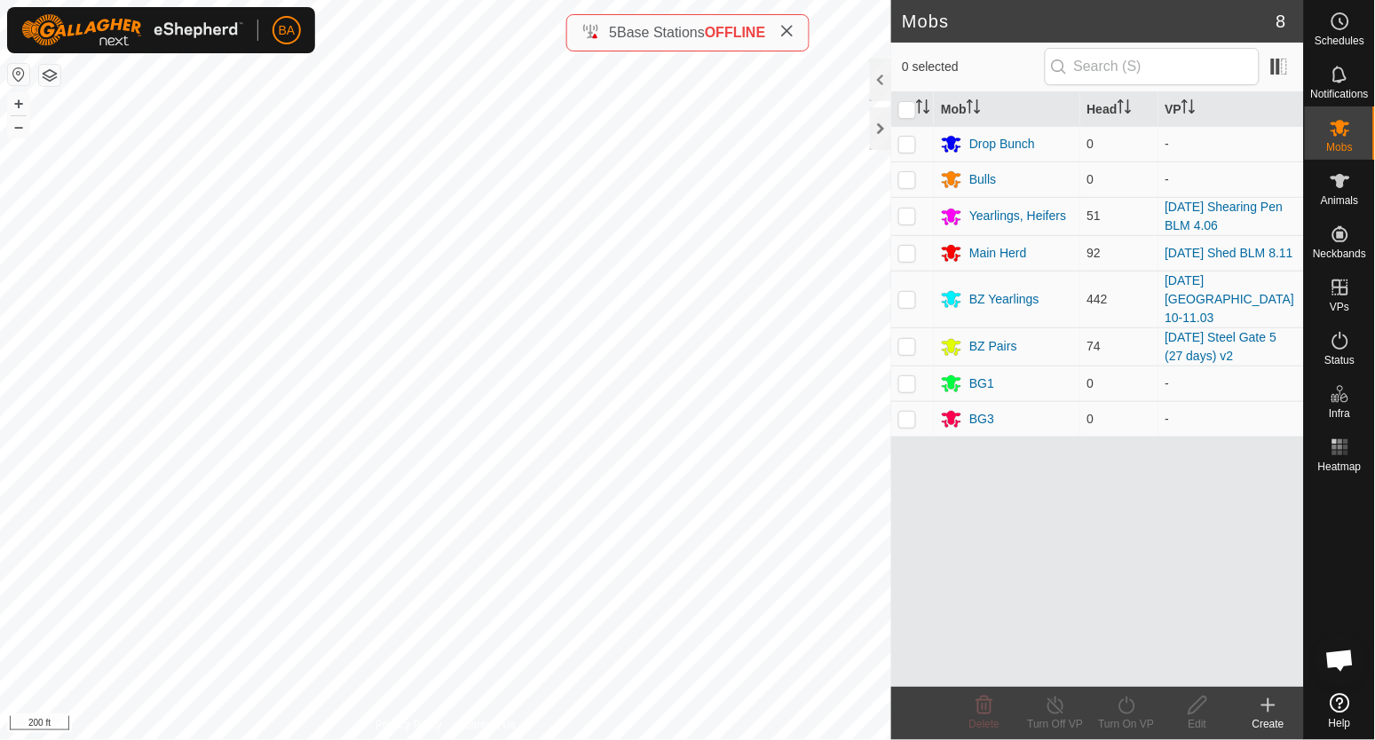
click at [907, 214] on p-checkbox at bounding box center [907, 216] width 18 height 14
checkbox input "true"
click at [1127, 714] on icon at bounding box center [1127, 706] width 16 height 18
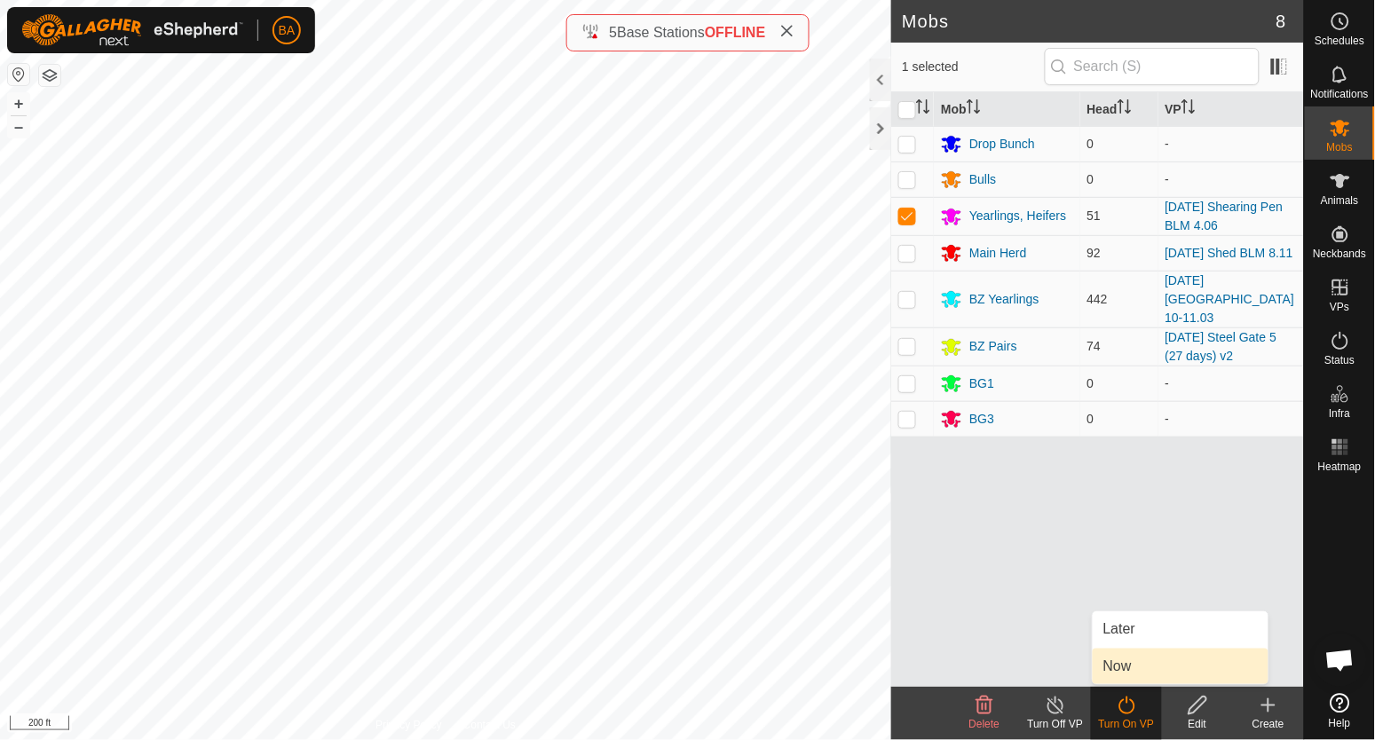
click at [1127, 671] on link "Now" at bounding box center [1181, 667] width 176 height 36
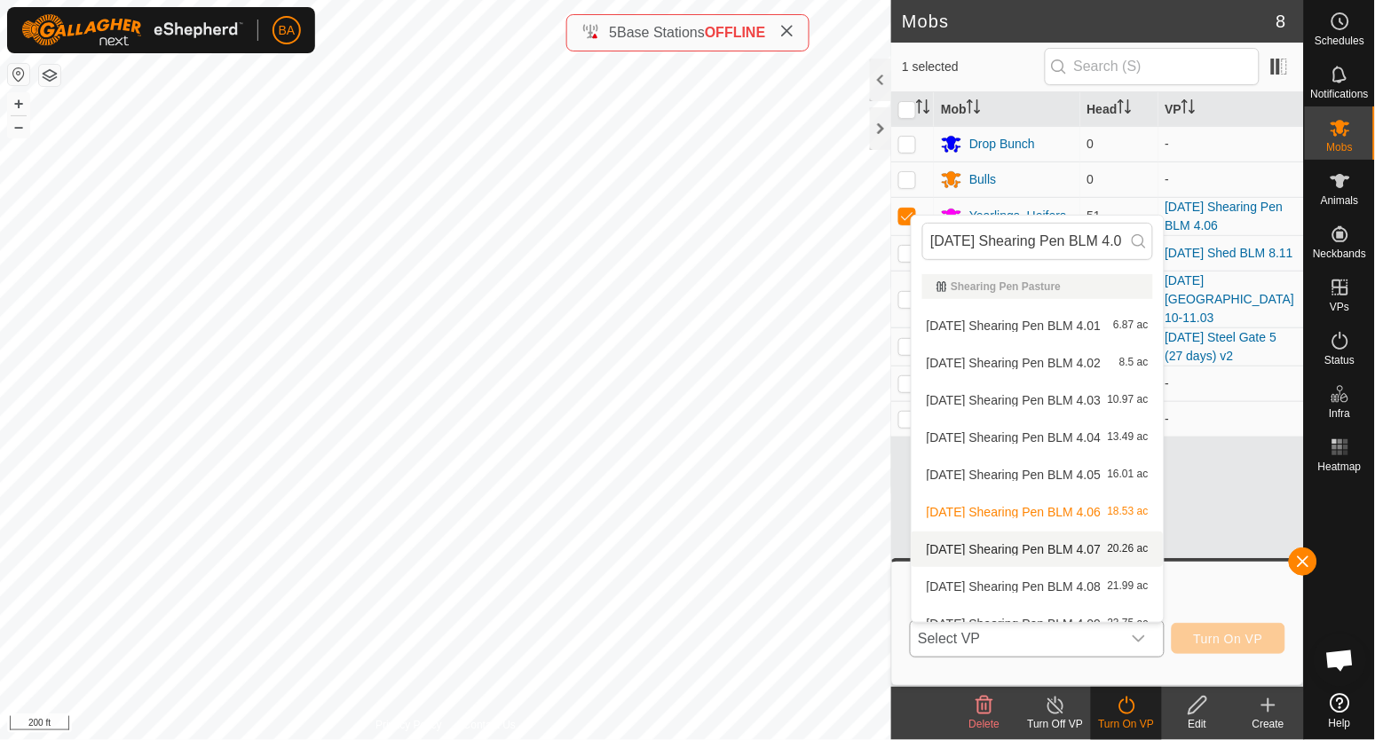
click at [1068, 542] on li "2025-08-25 Shearing Pen BLM 4.07 20.26 ac" at bounding box center [1038, 550] width 252 height 36
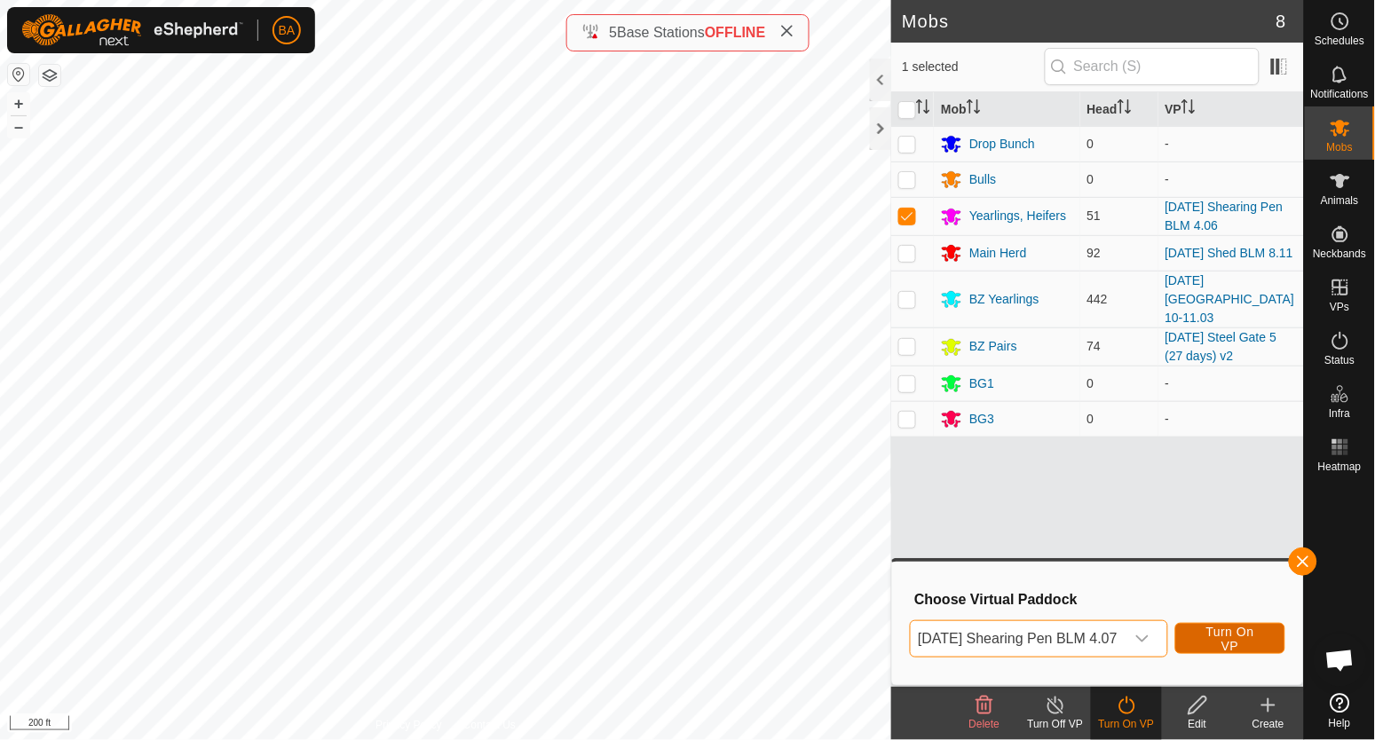
click at [1233, 635] on span "Turn On VP" at bounding box center [1231, 639] width 66 height 28
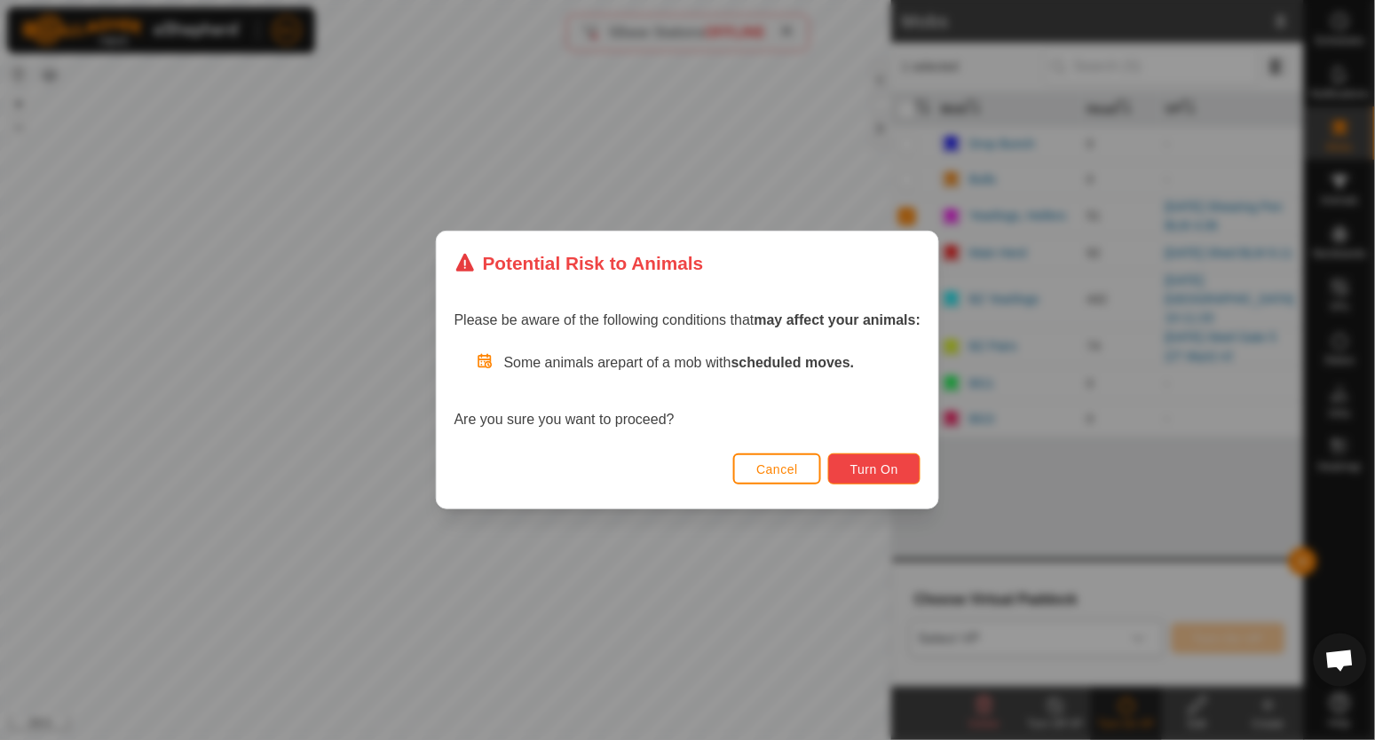
click at [862, 464] on span "Turn On" at bounding box center [874, 470] width 48 height 14
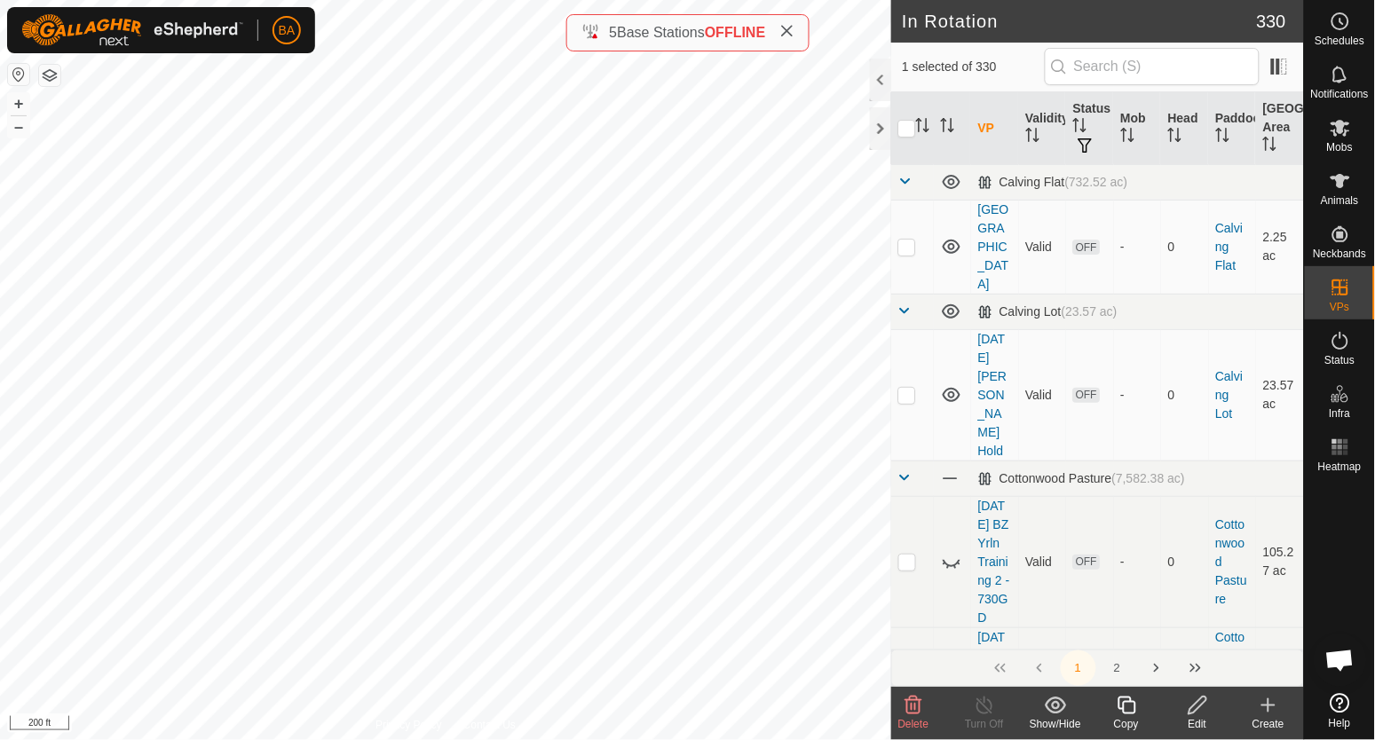
checkbox input "false"
checkbox input "true"
drag, startPoint x: 1127, startPoint y: 709, endPoint x: 634, endPoint y: 665, distance: 495.6
click at [1127, 708] on icon at bounding box center [1127, 705] width 22 height 21
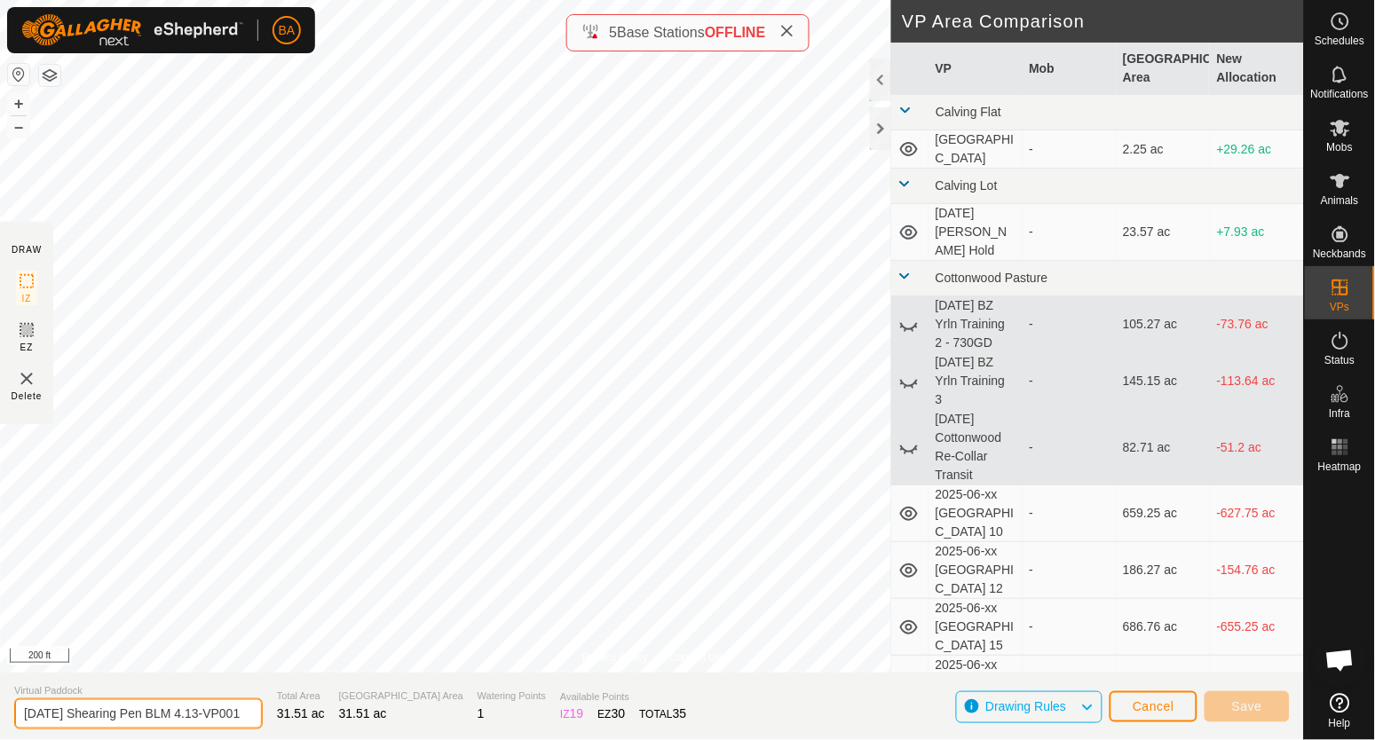
scroll to position [0, 26]
drag, startPoint x: 217, startPoint y: 716, endPoint x: 552, endPoint y: 736, distance: 336.2
click at [552, 736] on section "Virtual Paddock 2025-08-25 Shearing Pen BLM 4.13-VP001 Total Area 31.51 ac Graz…" at bounding box center [652, 706] width 1304 height 67
type input "[DATE] Shearing Pen BLM 4.14"
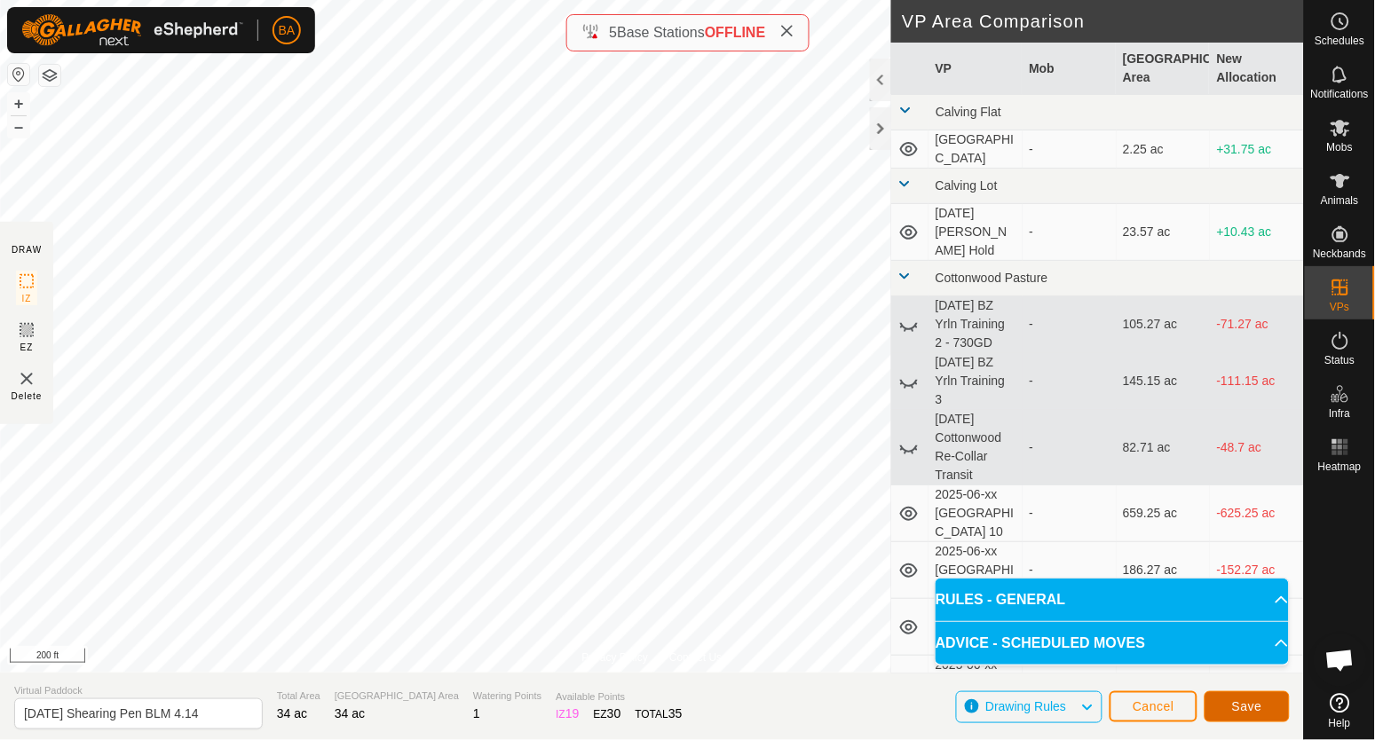
click at [1220, 706] on button "Save" at bounding box center [1247, 707] width 85 height 31
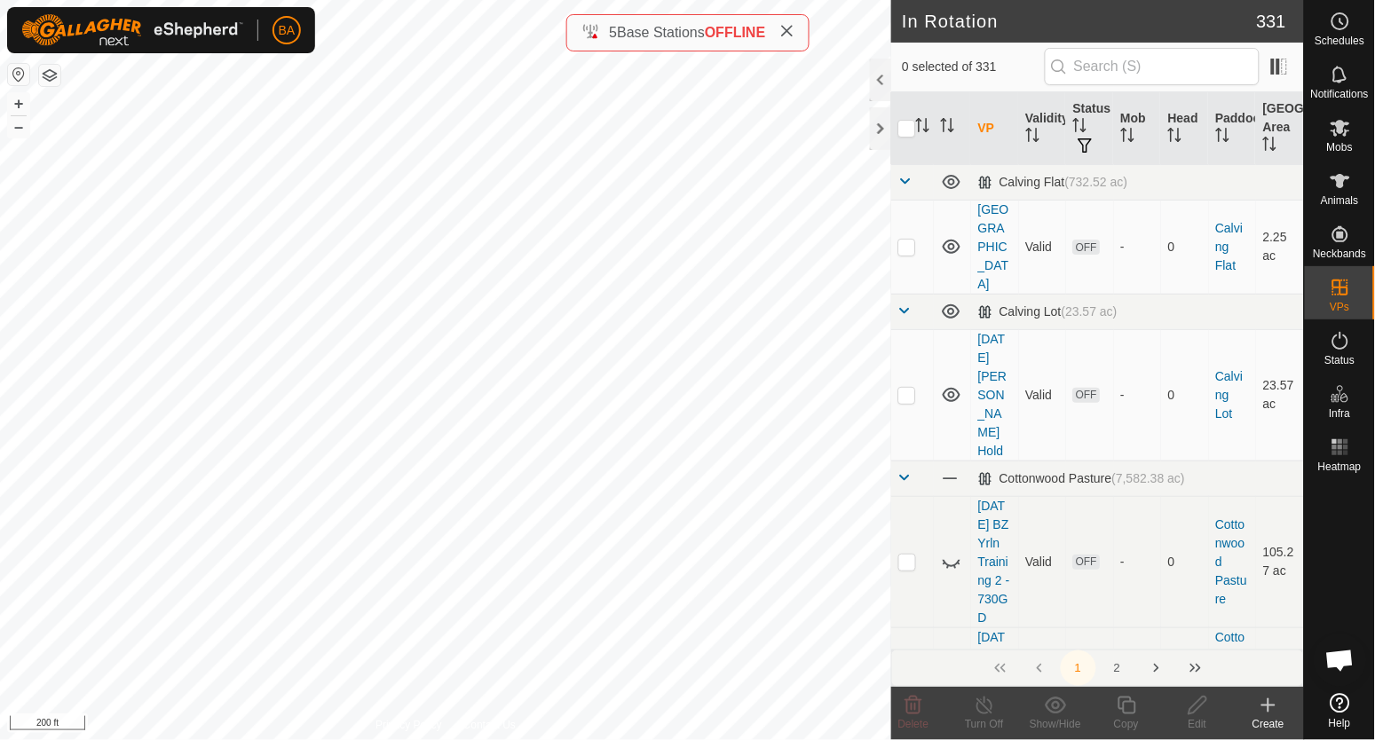
checkbox input "true"
click at [1130, 703] on icon at bounding box center [1127, 705] width 22 height 21
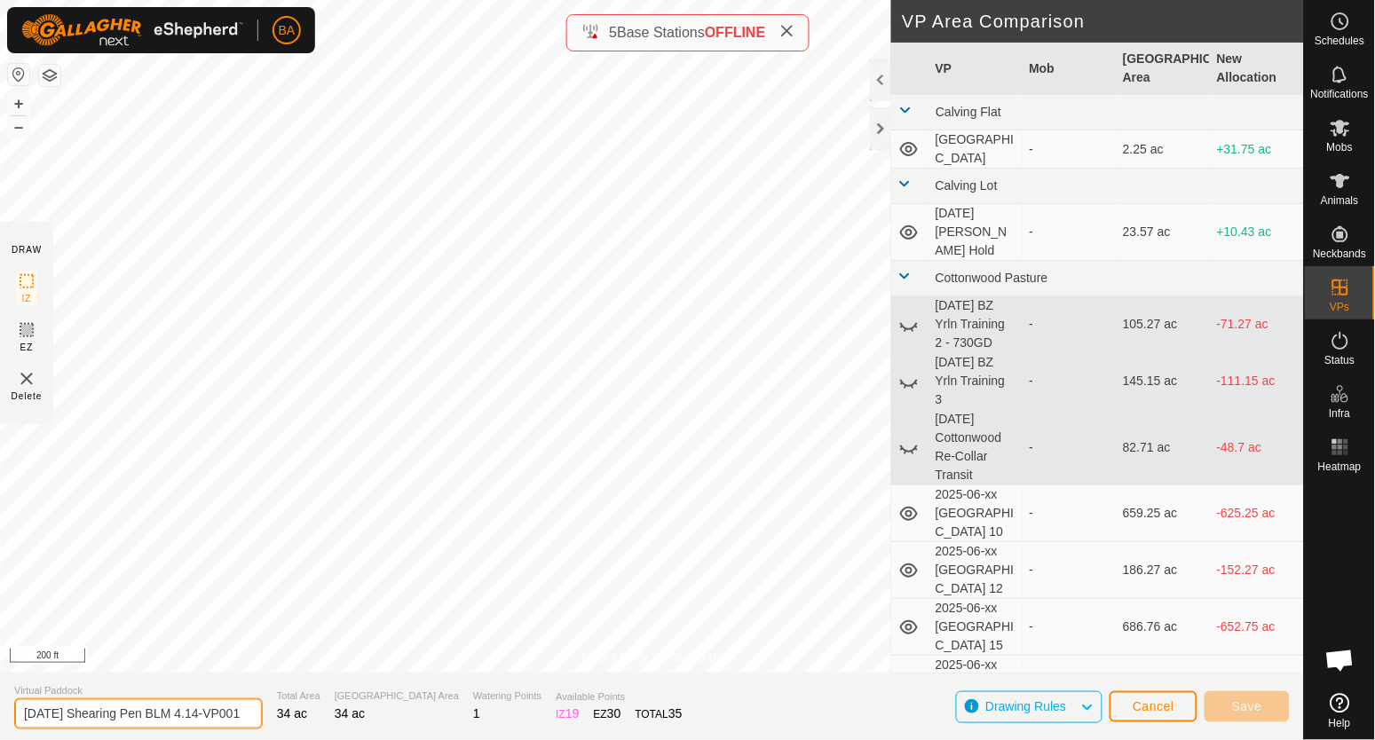
scroll to position [0, 26]
drag, startPoint x: 222, startPoint y: 709, endPoint x: 424, endPoint y: 701, distance: 202.6
click at [424, 701] on section "Virtual Paddock 2025-08-25 Shearing Pen BLM 4.14-VP001 Total Area 34 ac Grazing…" at bounding box center [652, 706] width 1304 height 67
type input "[DATE] Shearing Pen BLM 4.15"
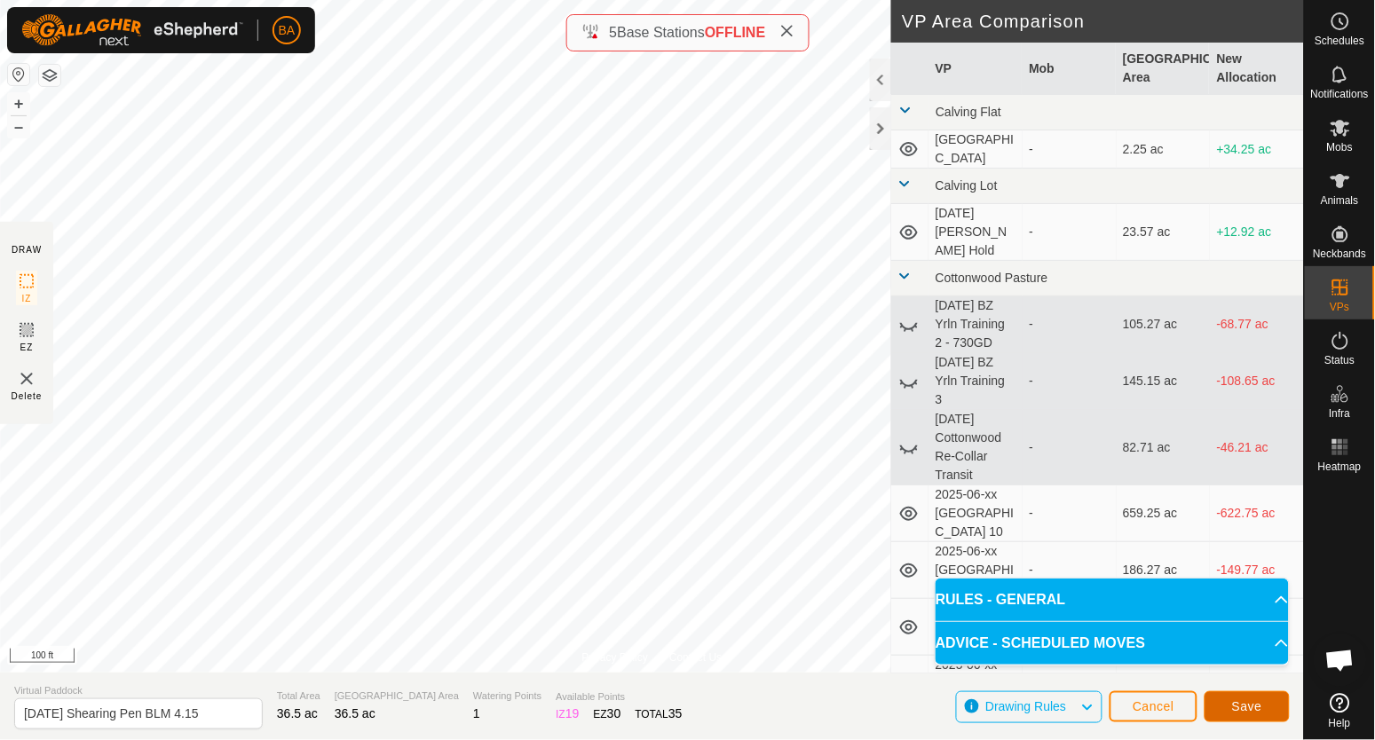
click at [1242, 698] on button "Save" at bounding box center [1247, 707] width 85 height 31
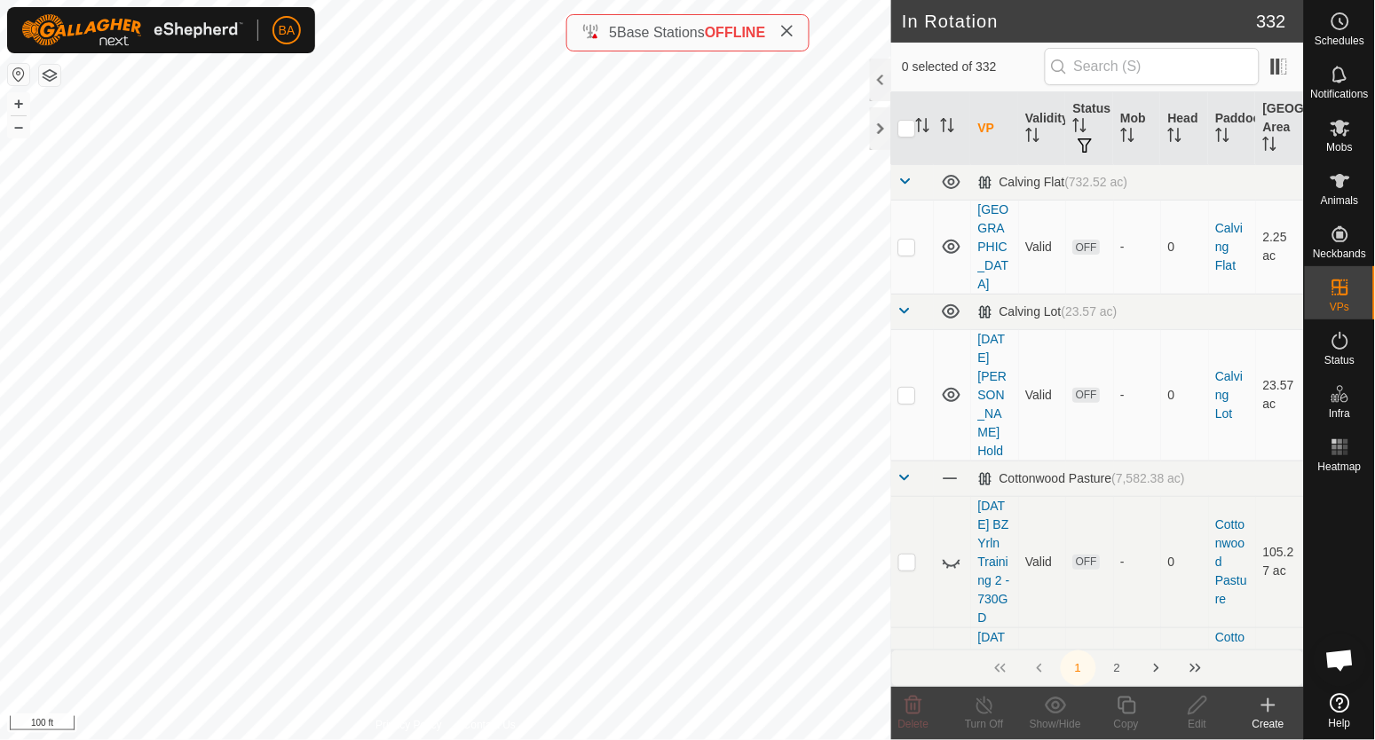
checkbox input "true"
click at [1135, 700] on icon at bounding box center [1127, 705] width 22 height 21
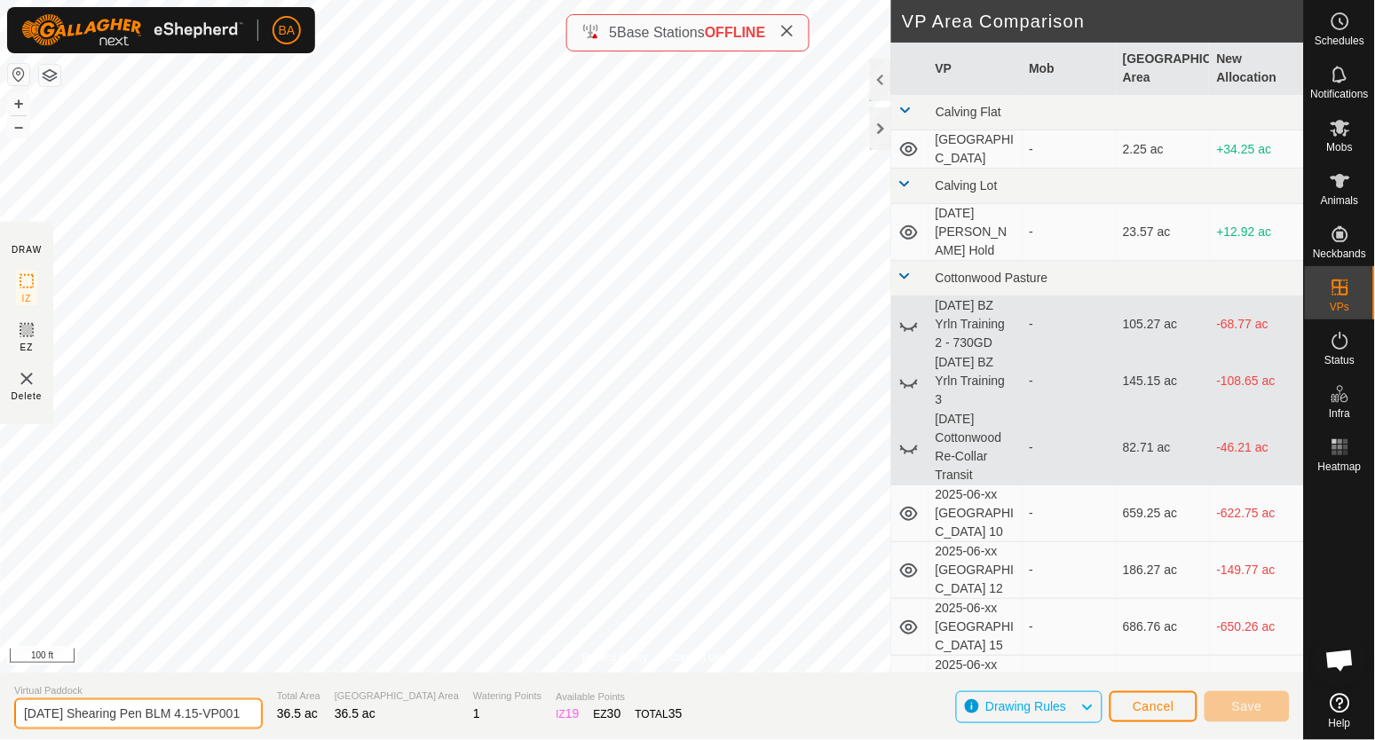
scroll to position [0, 26]
drag, startPoint x: 216, startPoint y: 716, endPoint x: 482, endPoint y: 711, distance: 266.4
click at [457, 716] on section "Virtual Paddock 2025-08-25 Shearing Pen BLM 4.15-VP001 Total Area 36.5 ac Grazi…" at bounding box center [652, 706] width 1304 height 67
type input "[DATE] Shearing Pen BLM 4.16"
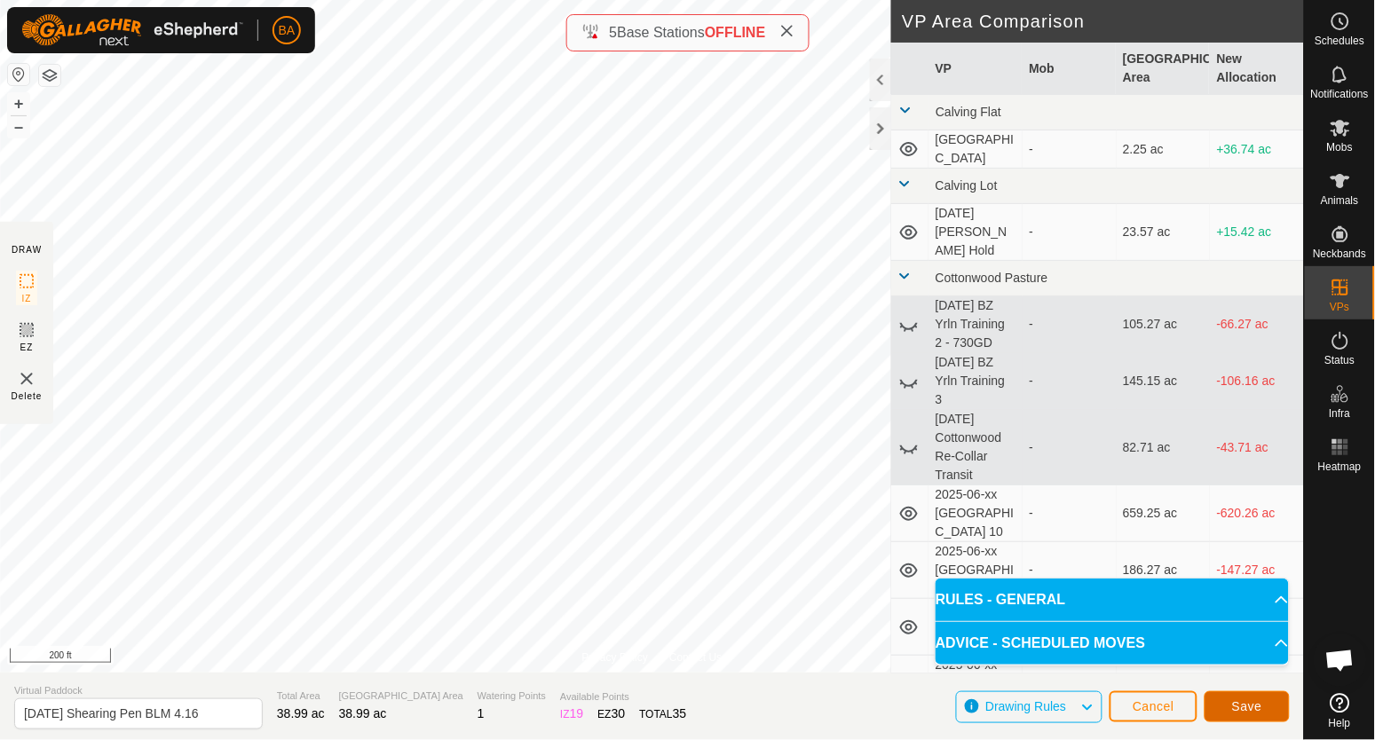
click at [1241, 708] on span "Save" at bounding box center [1247, 707] width 30 height 14
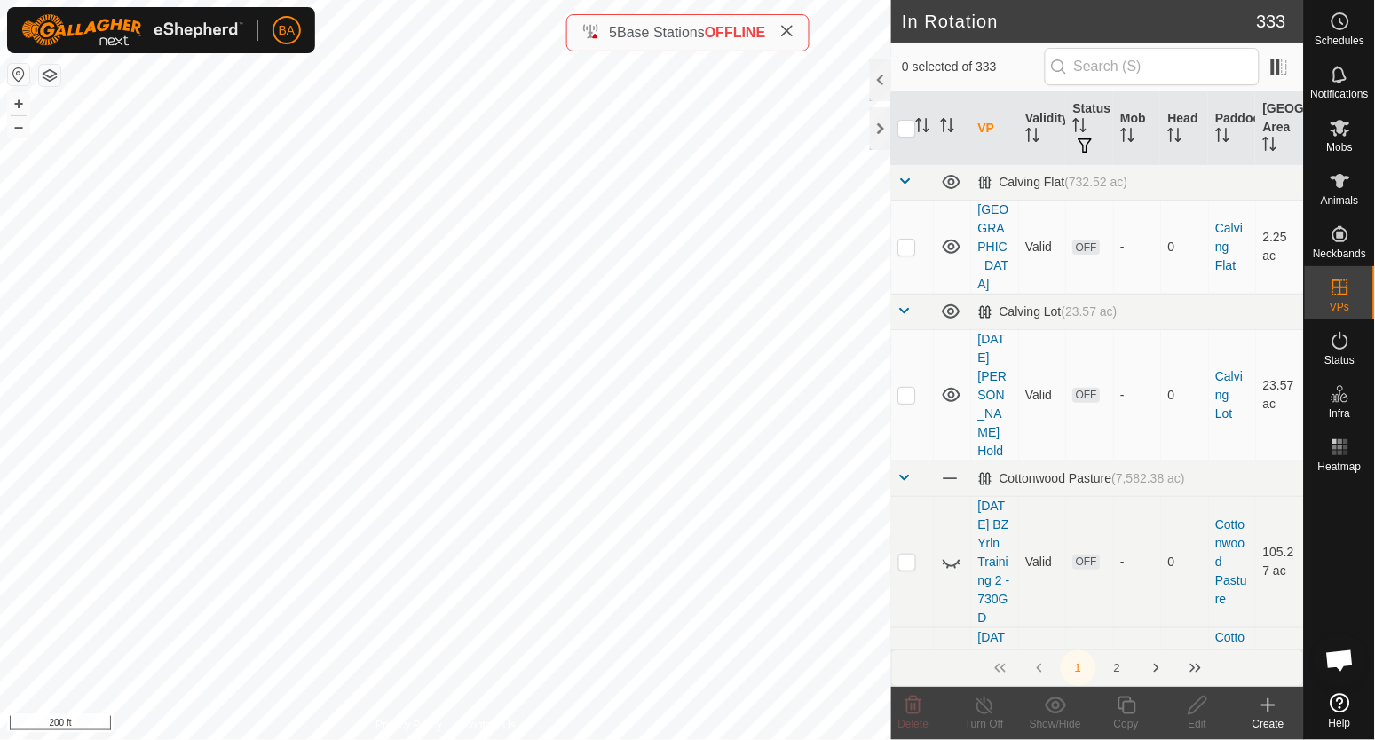
checkbox input "true"
click at [1135, 713] on icon at bounding box center [1127, 706] width 18 height 18
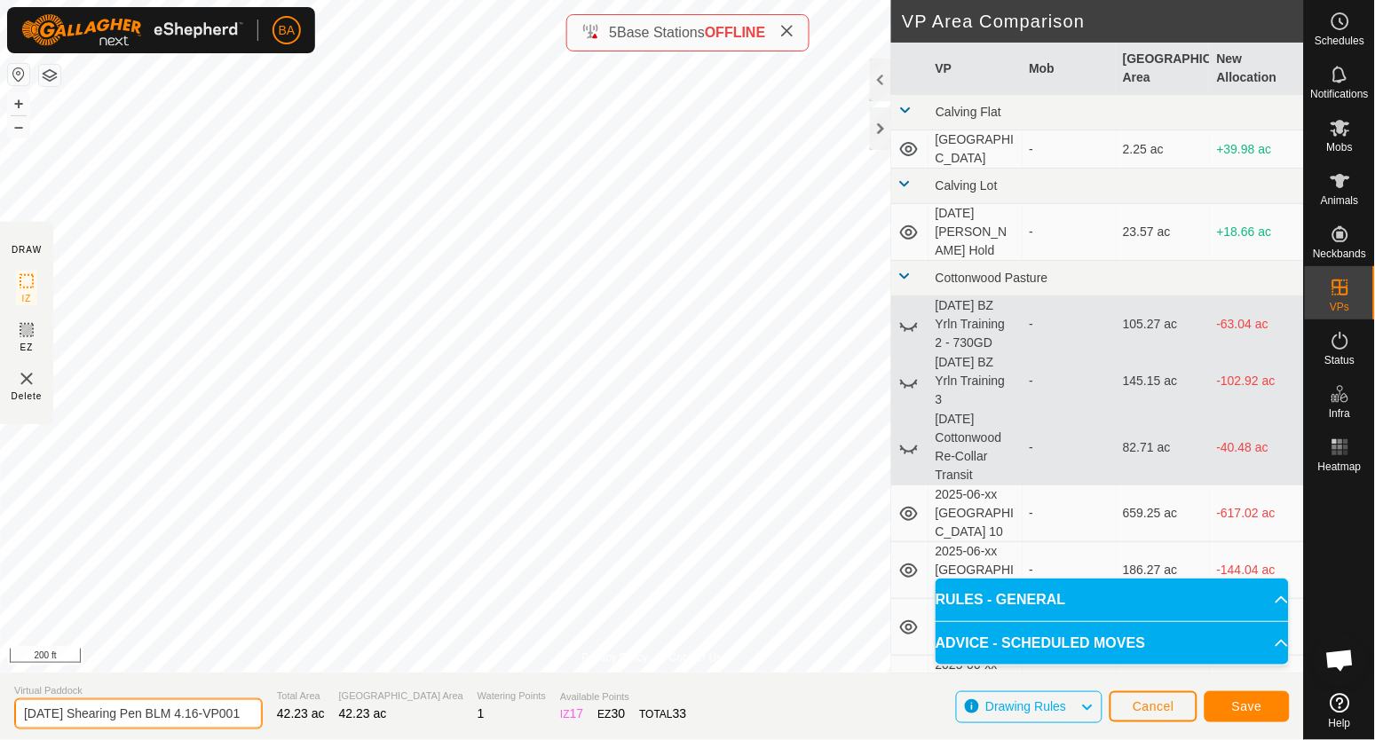
scroll to position [0, 26]
drag, startPoint x: 216, startPoint y: 716, endPoint x: 494, endPoint y: 756, distance: 280.7
click at [494, 739] on html "BA Schedules Notifications Mobs Animals Neckbands VPs Status Infra Heatmap Help…" at bounding box center [687, 370] width 1375 height 740
type input "[DATE] Shearing Pen BLM 4.17"
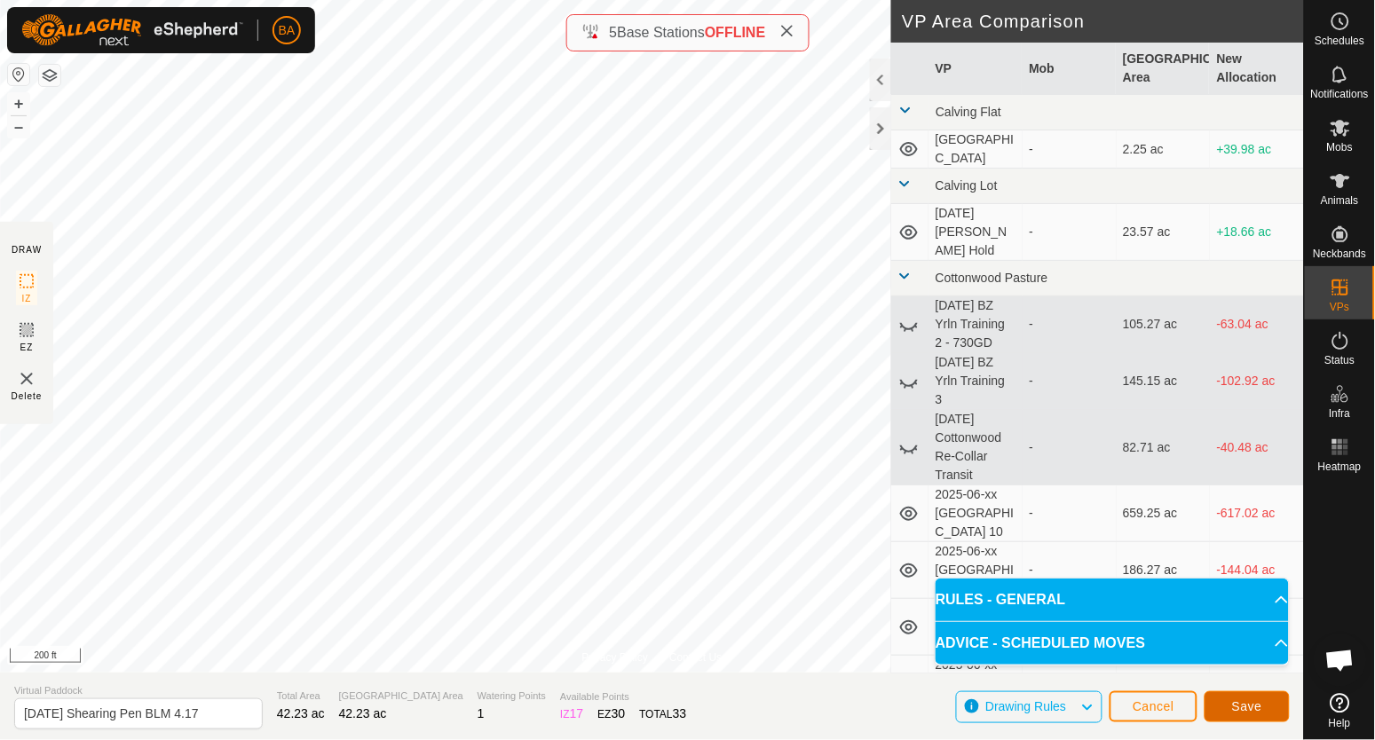
click at [1249, 698] on button "Save" at bounding box center [1247, 707] width 85 height 31
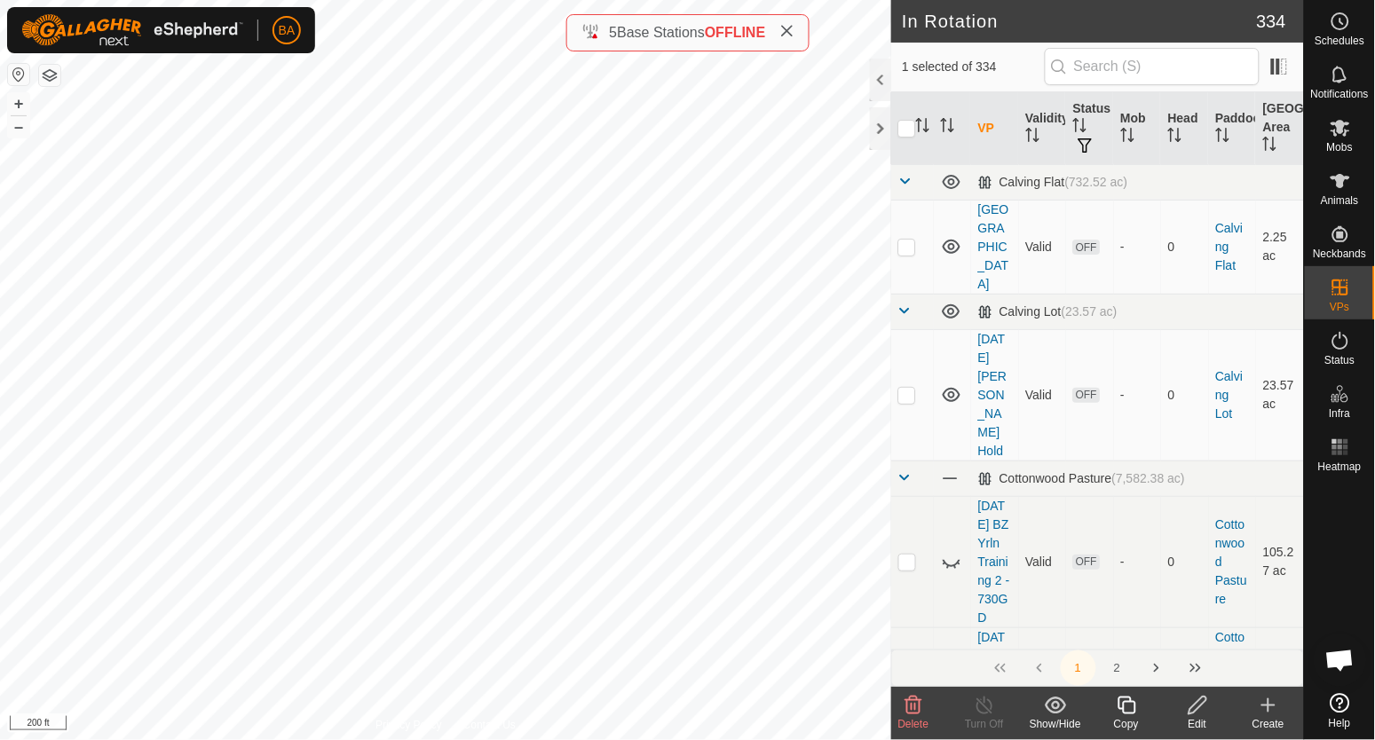
checkbox input "false"
checkbox input "true"
click at [1130, 703] on icon at bounding box center [1127, 705] width 22 height 21
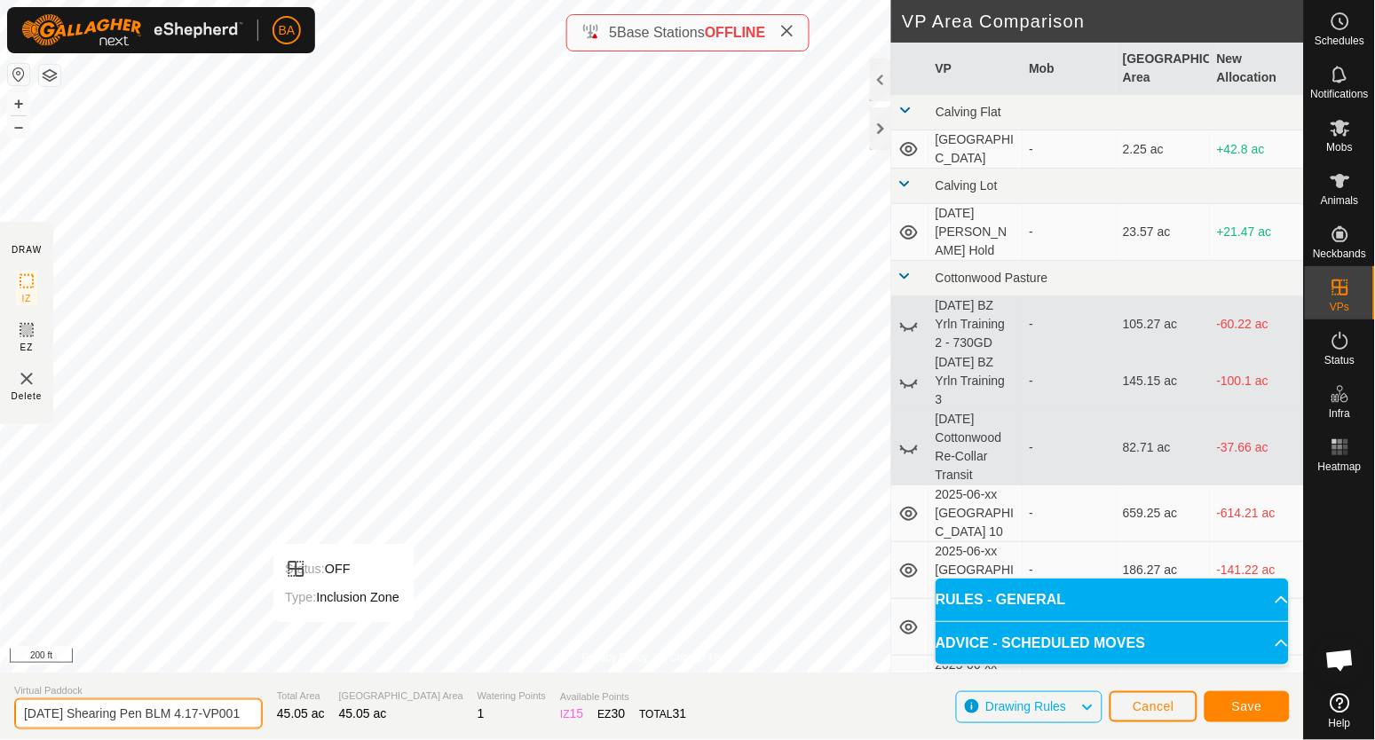
scroll to position [0, 26]
drag, startPoint x: 201, startPoint y: 716, endPoint x: 407, endPoint y: 723, distance: 207.0
click at [407, 723] on section "Virtual Paddock 2025-08-25 Shearing Pen BLM 4.17-VP001 Total Area 45.05 ac Graz…" at bounding box center [652, 706] width 1304 height 67
type input "[DATE] Shearing Pen BLM 4-5.01"
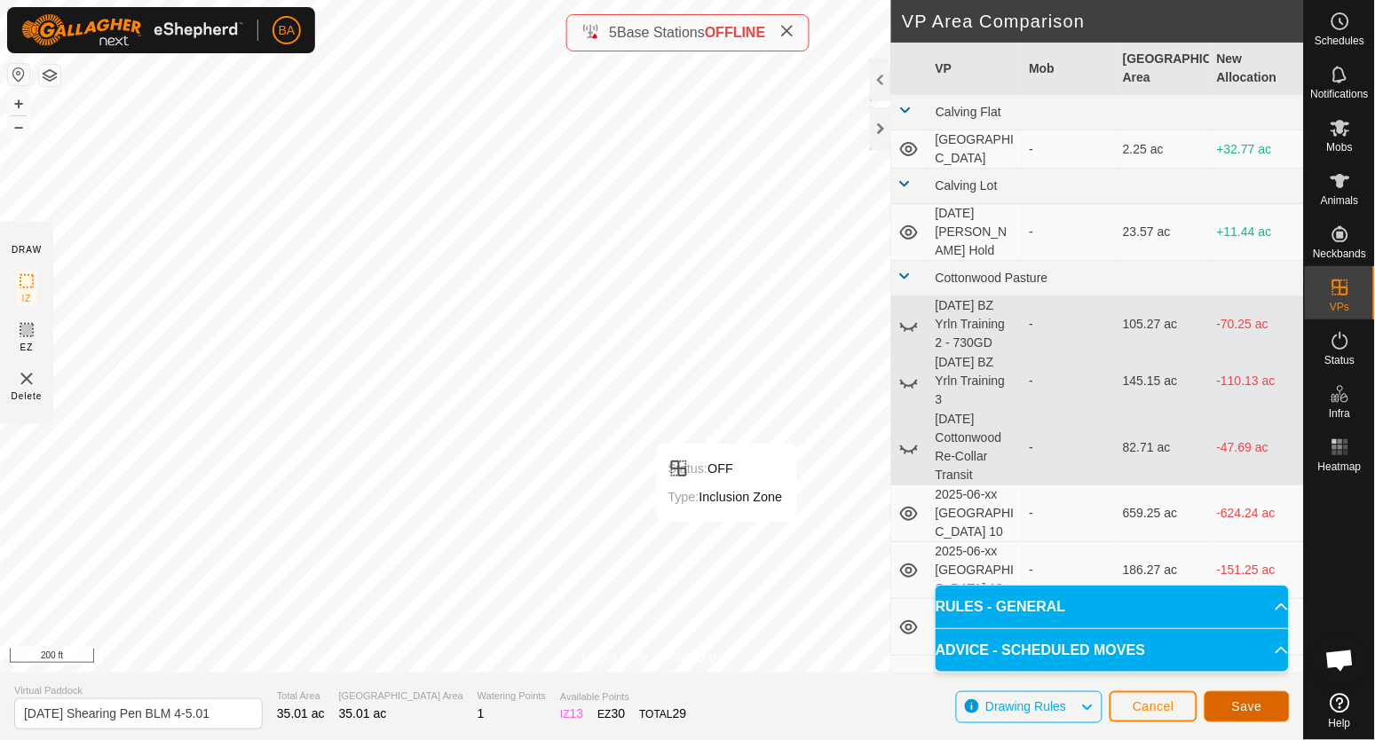
click at [1241, 708] on span "Save" at bounding box center [1247, 707] width 30 height 14
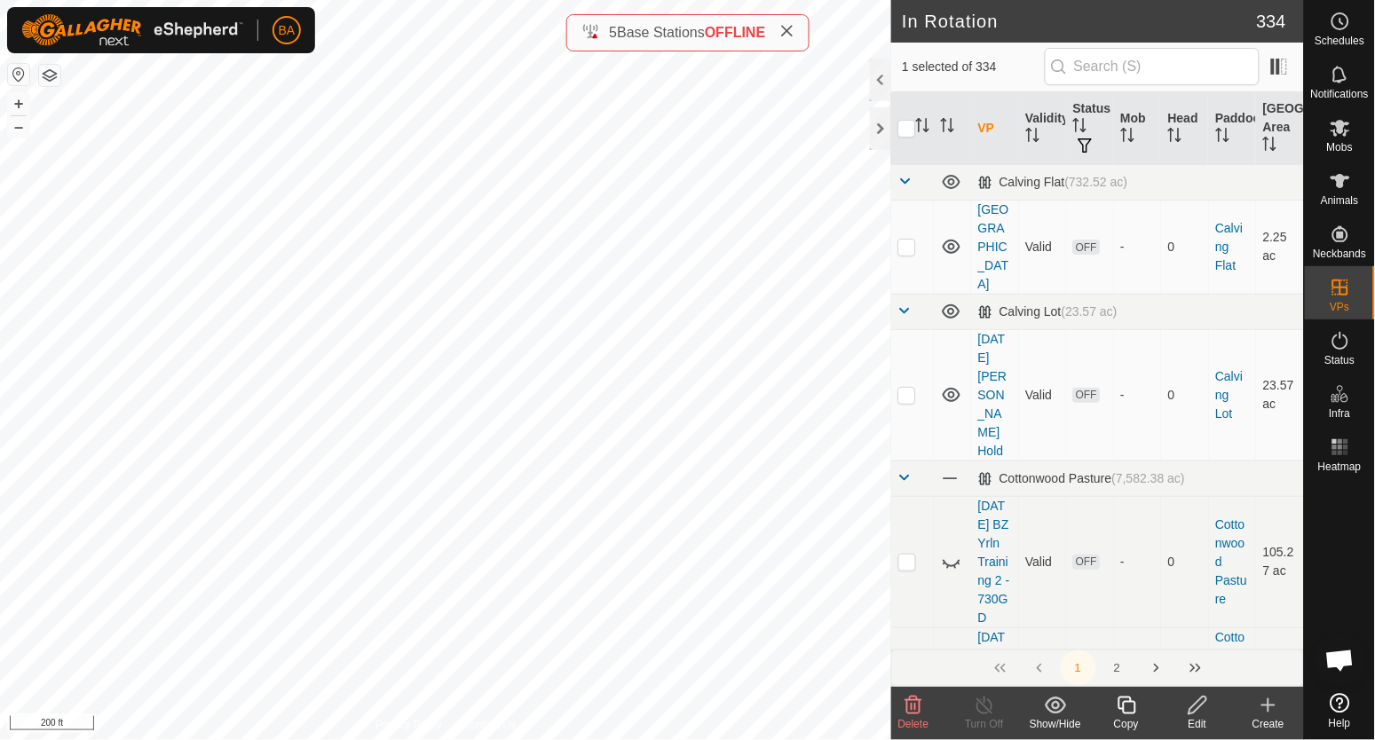
checkbox input "true"
checkbox input "false"
checkbox input "true"
click at [1133, 708] on icon at bounding box center [1127, 705] width 22 height 21
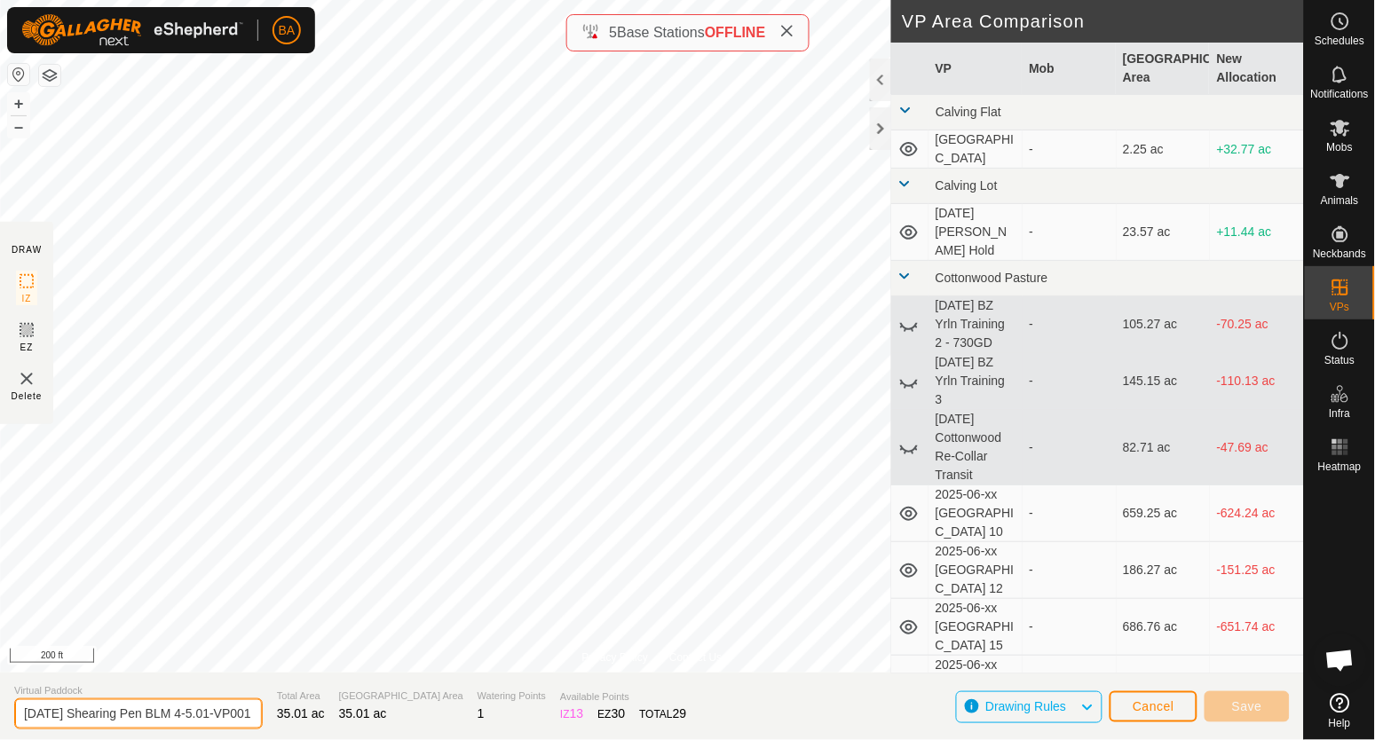
click at [210, 714] on input "2025-08-25 Shearing Pen BLM 4-5.01-VP001" at bounding box center [138, 714] width 249 height 31
type input "[DATE] Shearing Pen BLM 5.02"
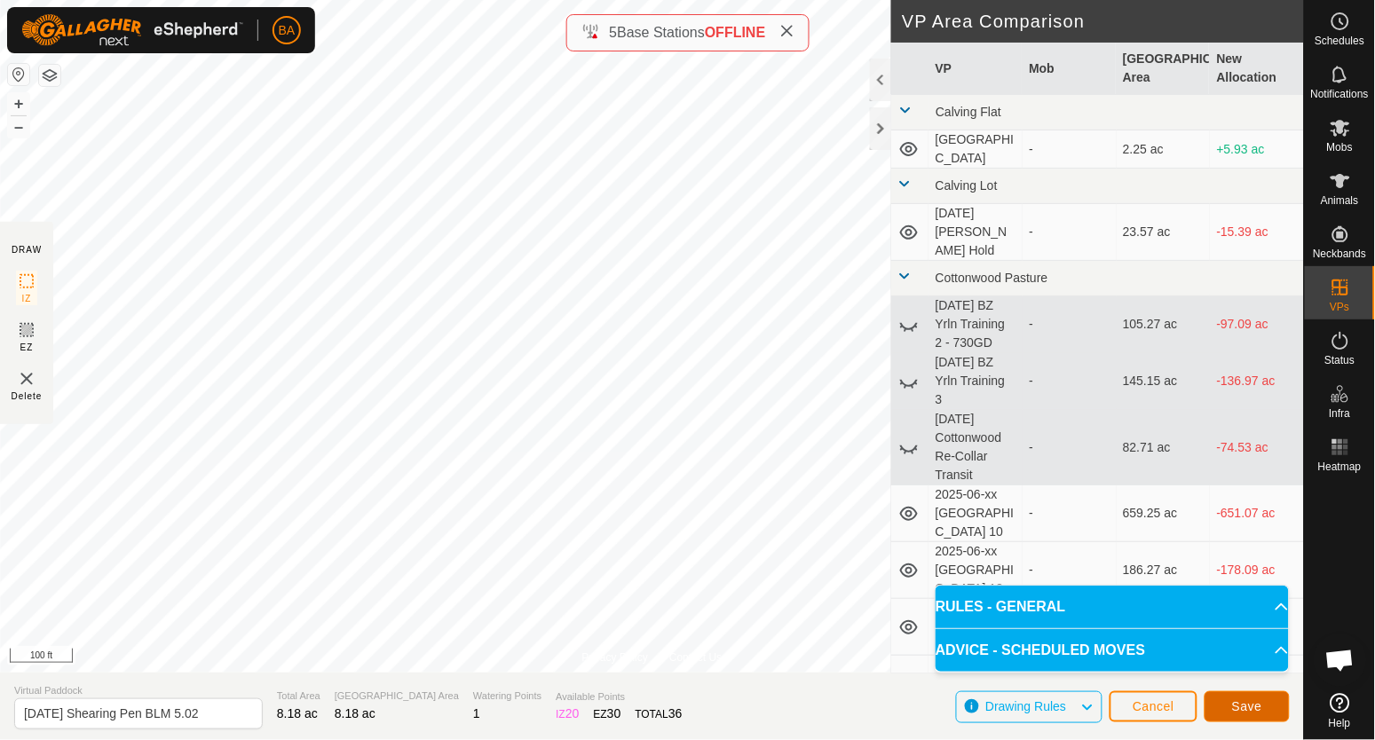
click at [1256, 709] on span "Save" at bounding box center [1247, 707] width 30 height 14
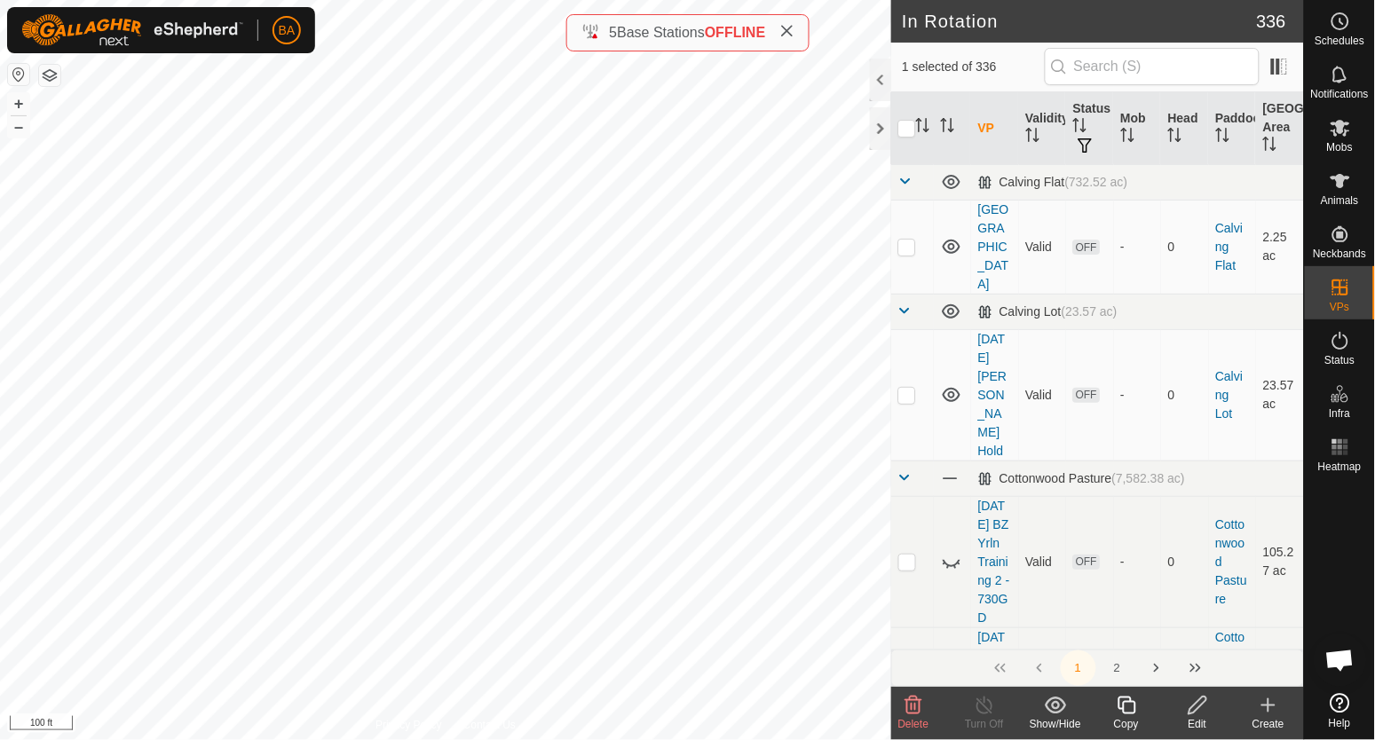
click at [1127, 701] on icon at bounding box center [1127, 706] width 18 height 18
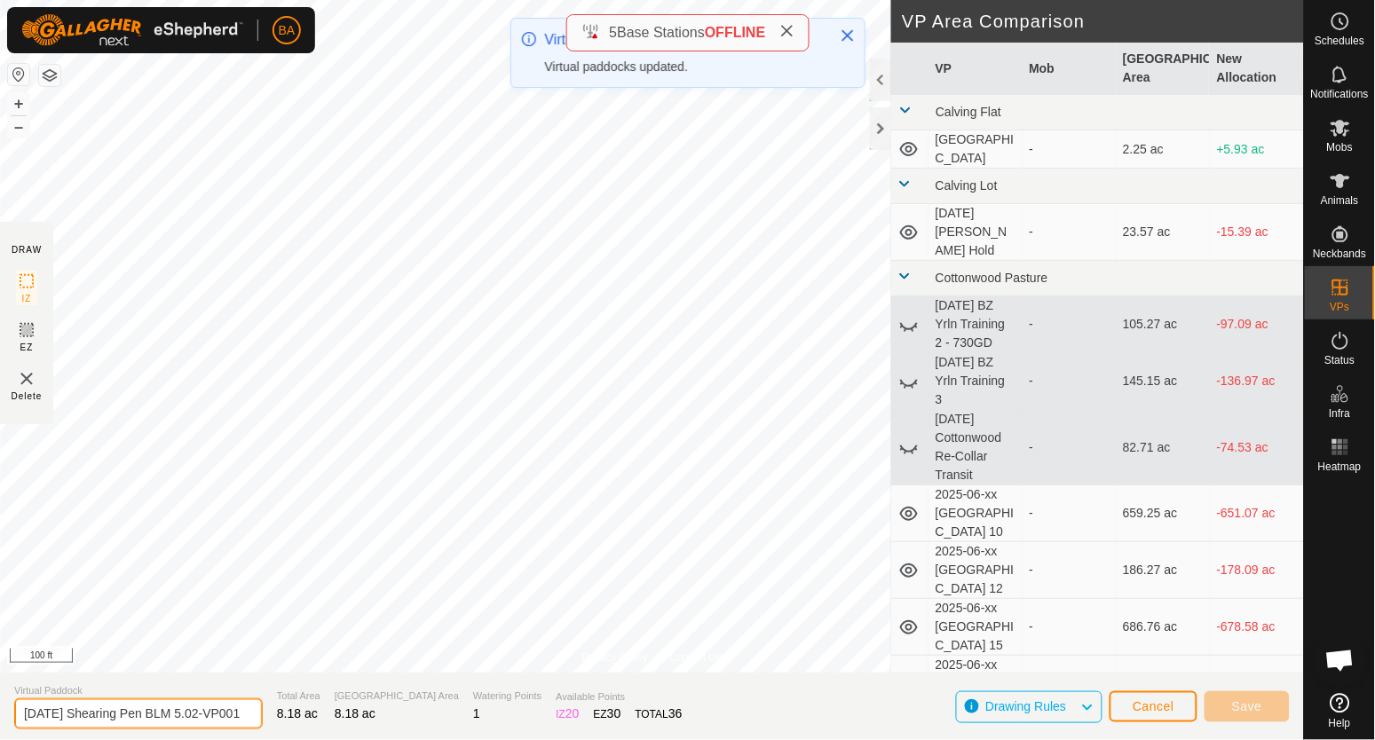
drag, startPoint x: 216, startPoint y: 716, endPoint x: 415, endPoint y: 702, distance: 200.2
click at [428, 725] on section "Virtual Paddock 2025-08-25 Shearing Pen BLM 5.02-VP001 Total Area 8.18 ac Grazi…" at bounding box center [652, 706] width 1304 height 67
type input "[DATE] Shearing Pen BLM 5.03"
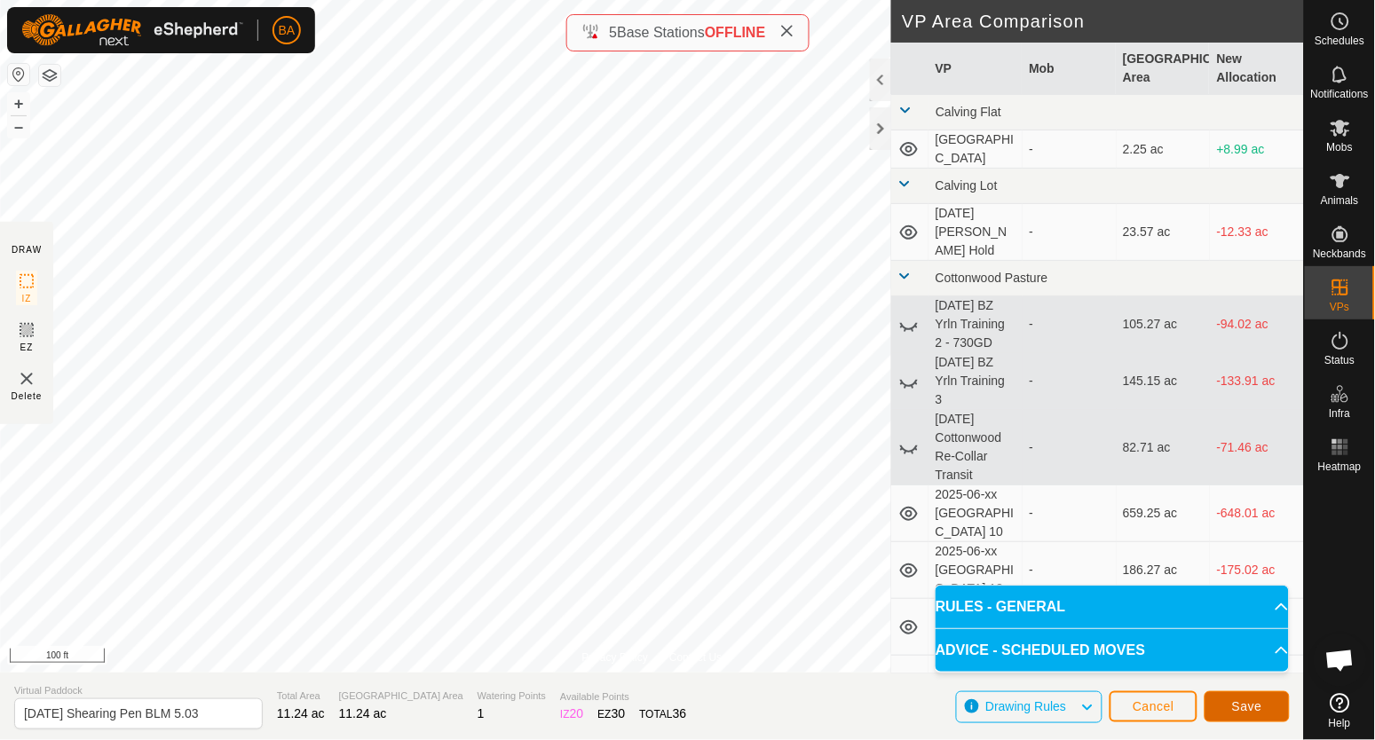
click at [1239, 716] on button "Save" at bounding box center [1247, 707] width 85 height 31
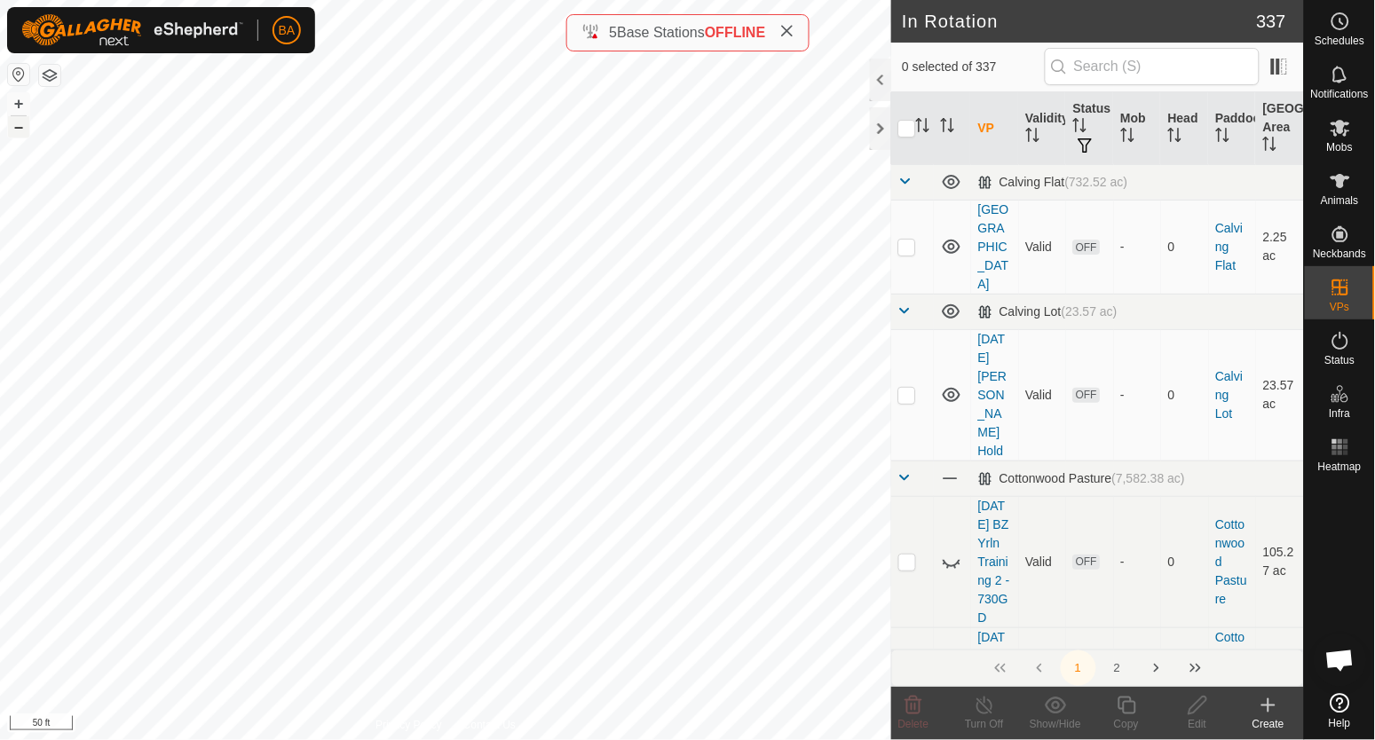
click at [8, 129] on button "–" at bounding box center [18, 126] width 21 height 21
click at [12, 129] on button "–" at bounding box center [18, 126] width 21 height 21
checkbox input "true"
click at [1343, 25] on icon at bounding box center [1340, 21] width 21 height 21
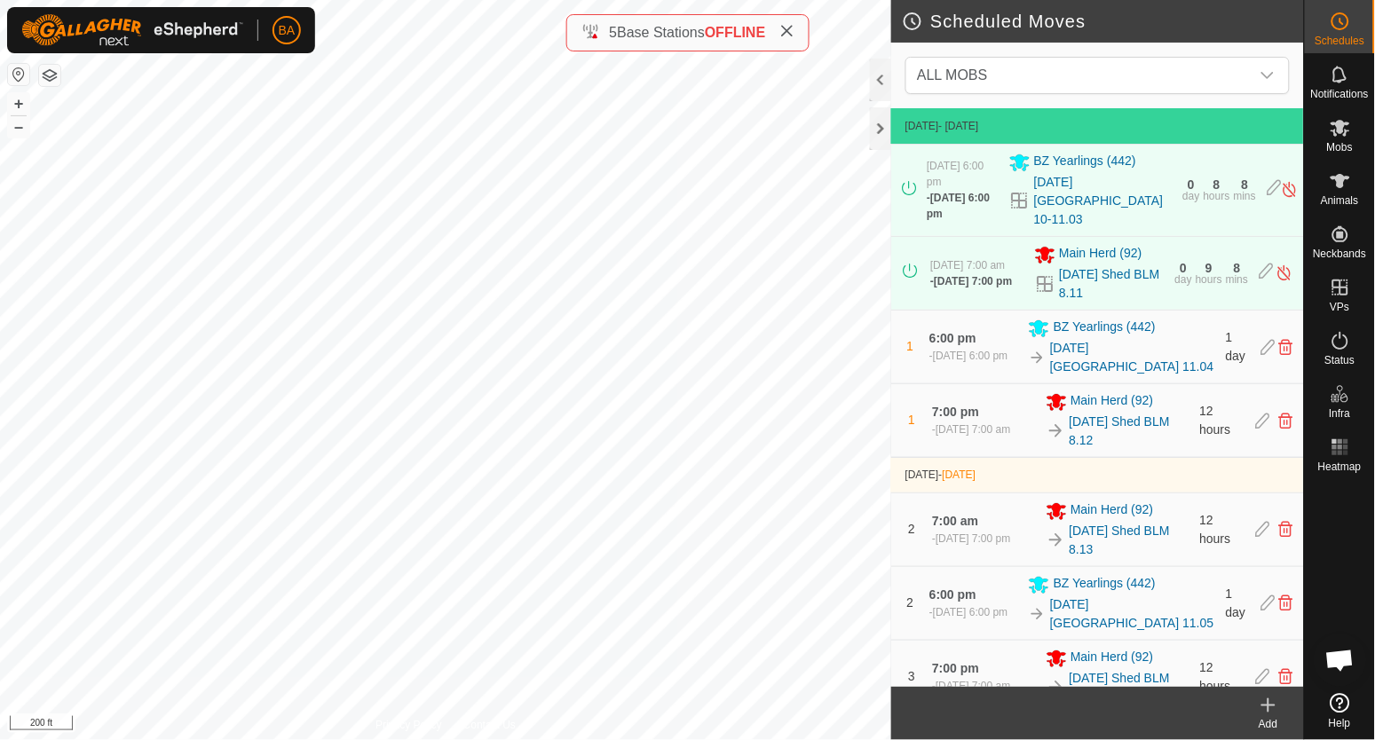
click at [1268, 717] on div "Add" at bounding box center [1268, 724] width 71 height 16
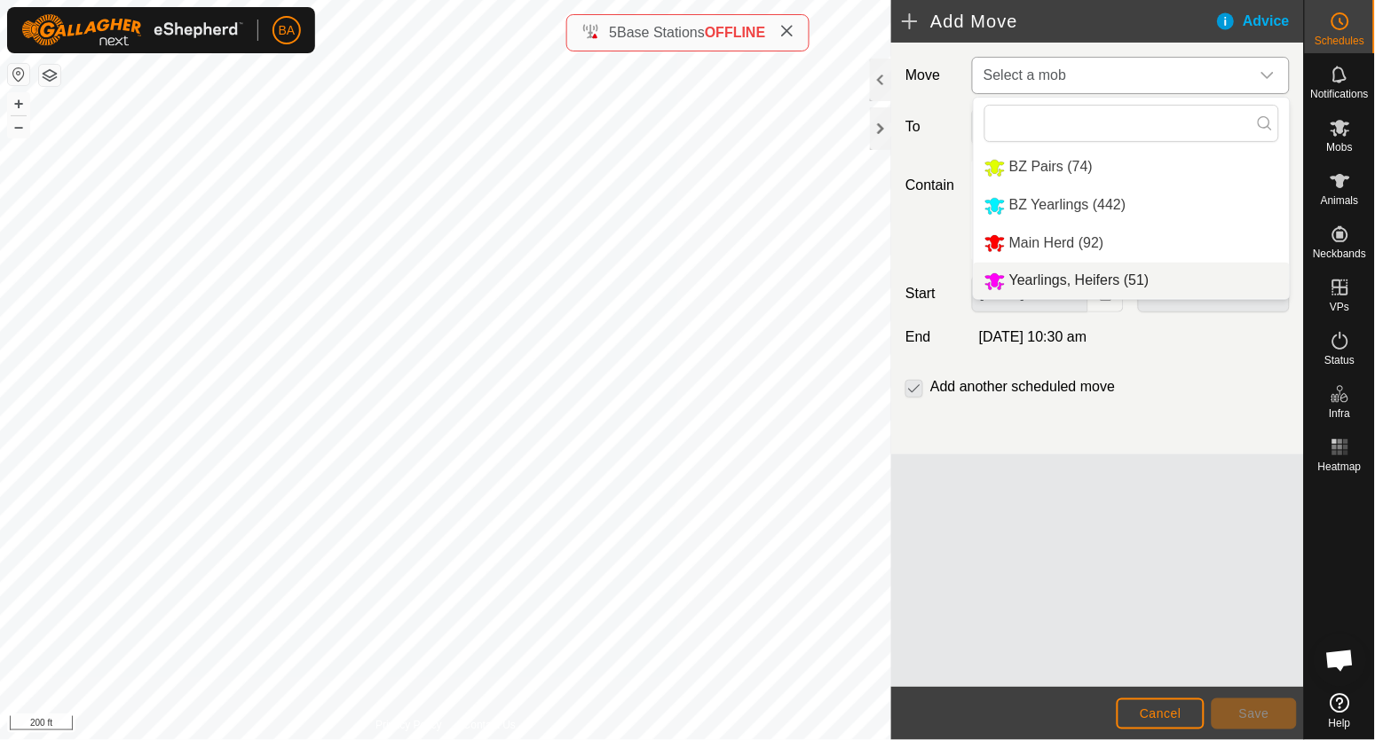
click at [1070, 273] on li "Yearlings, Heifers (51)" at bounding box center [1132, 281] width 316 height 36
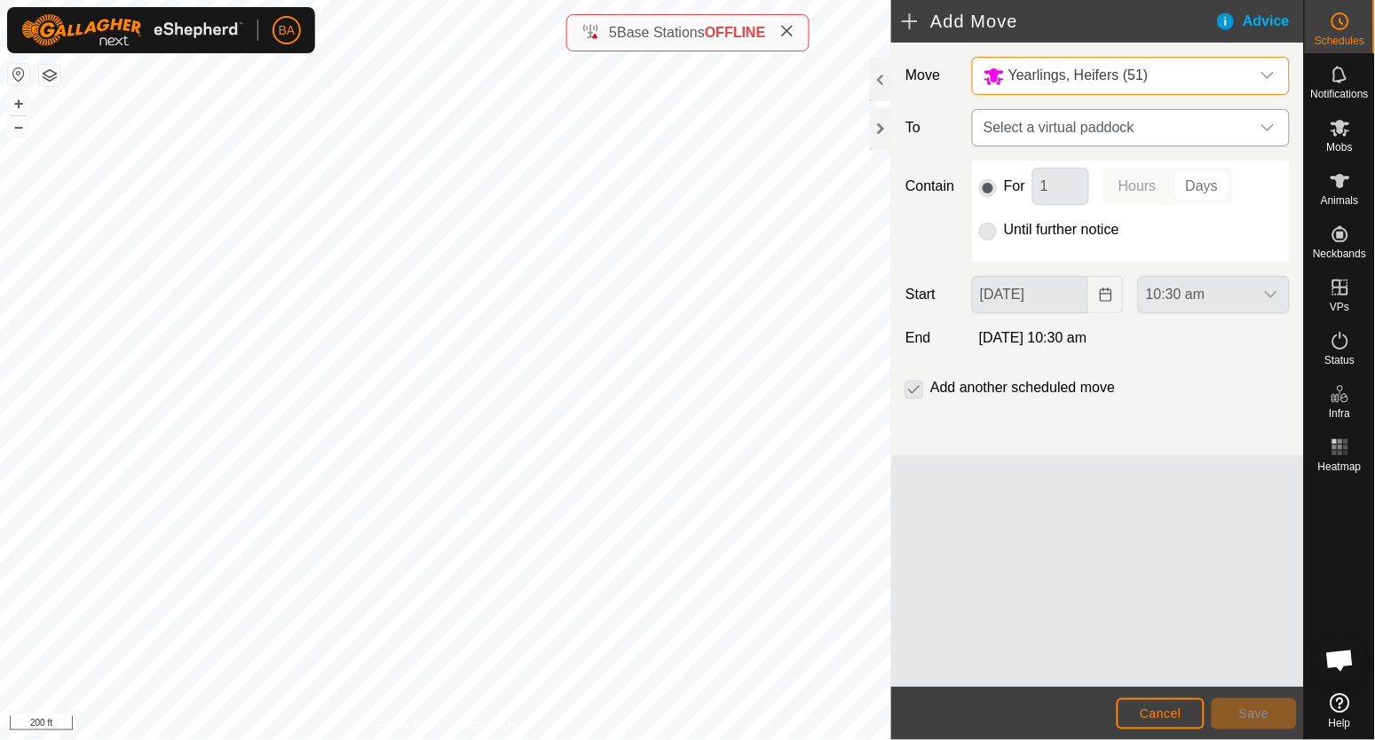
click at [1082, 130] on span "Select a virtual paddock" at bounding box center [1112, 128] width 273 height 36
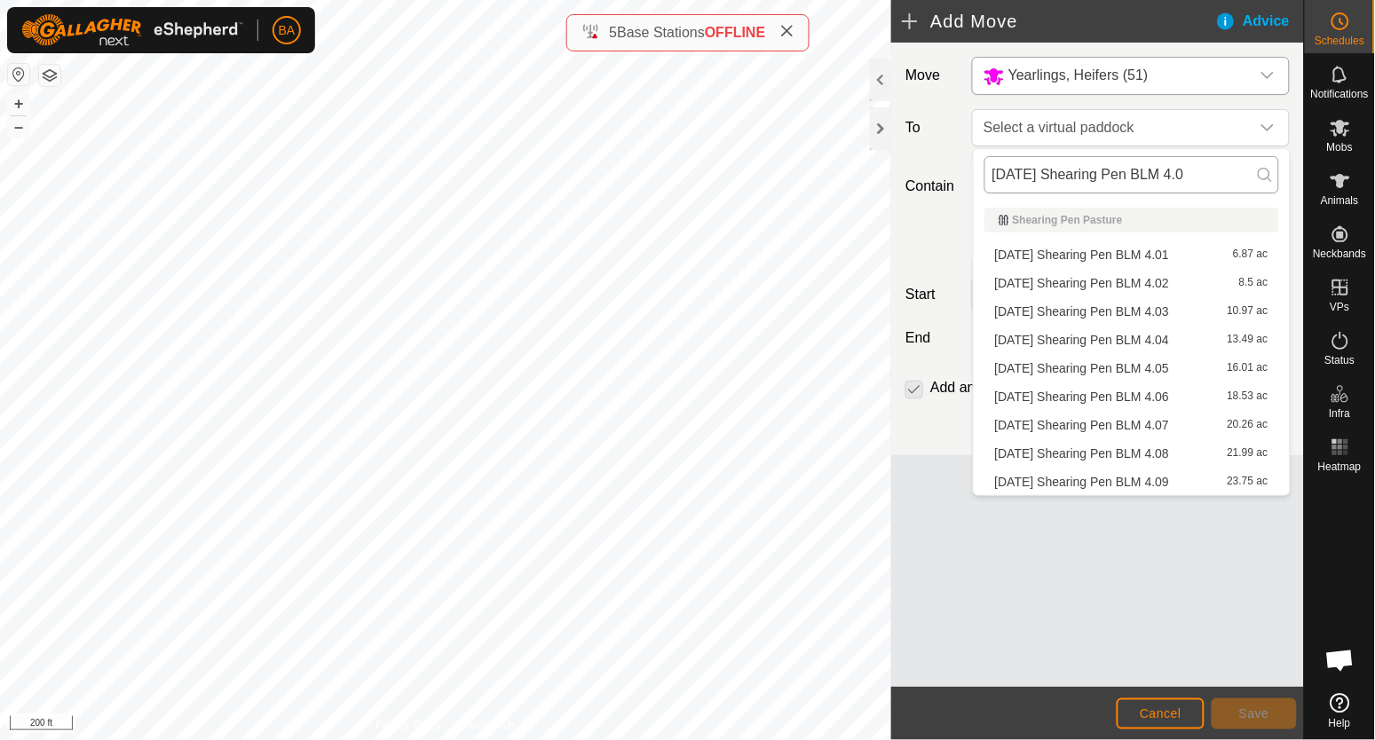
type input "2025-08-25 Shearing Pen BLM 4."
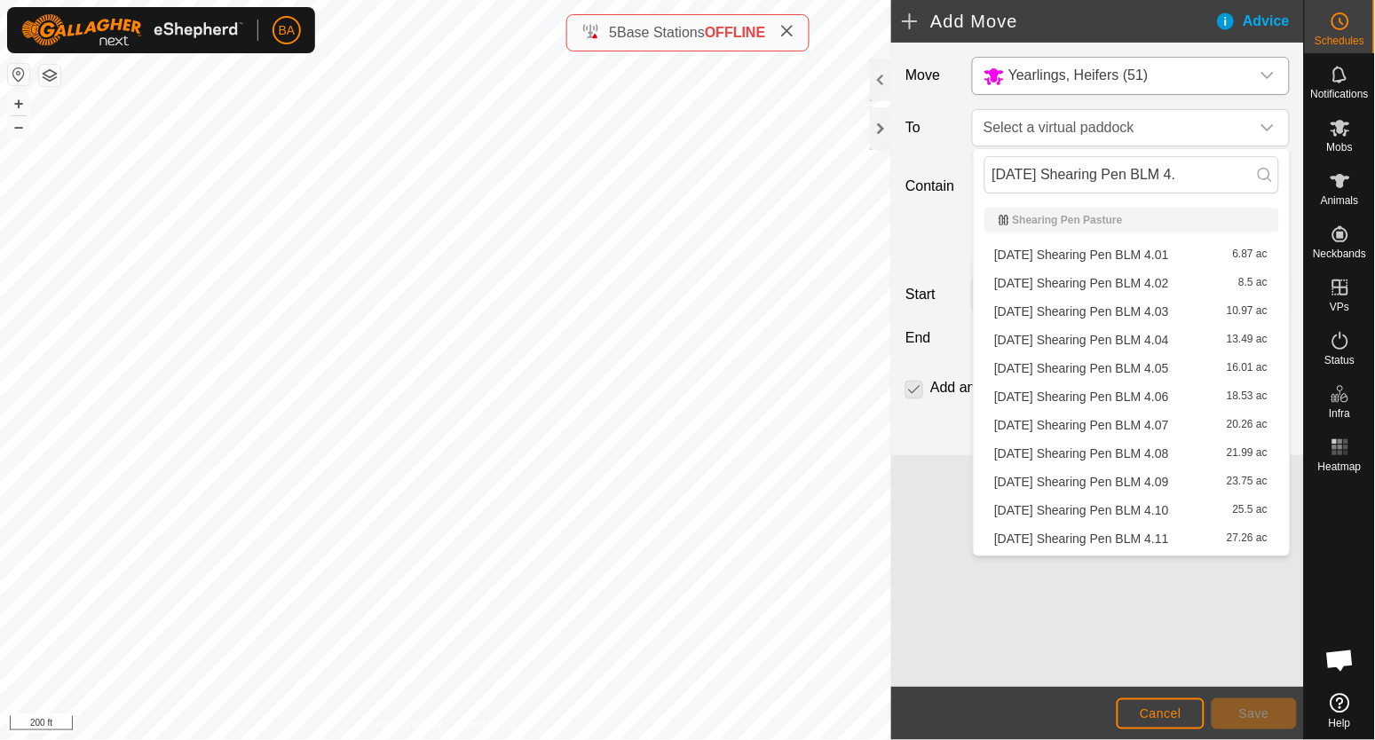
click at [1113, 449] on li "2025-08-25 Shearing Pen BLM 4.08 21.99 ac" at bounding box center [1131, 453] width 295 height 27
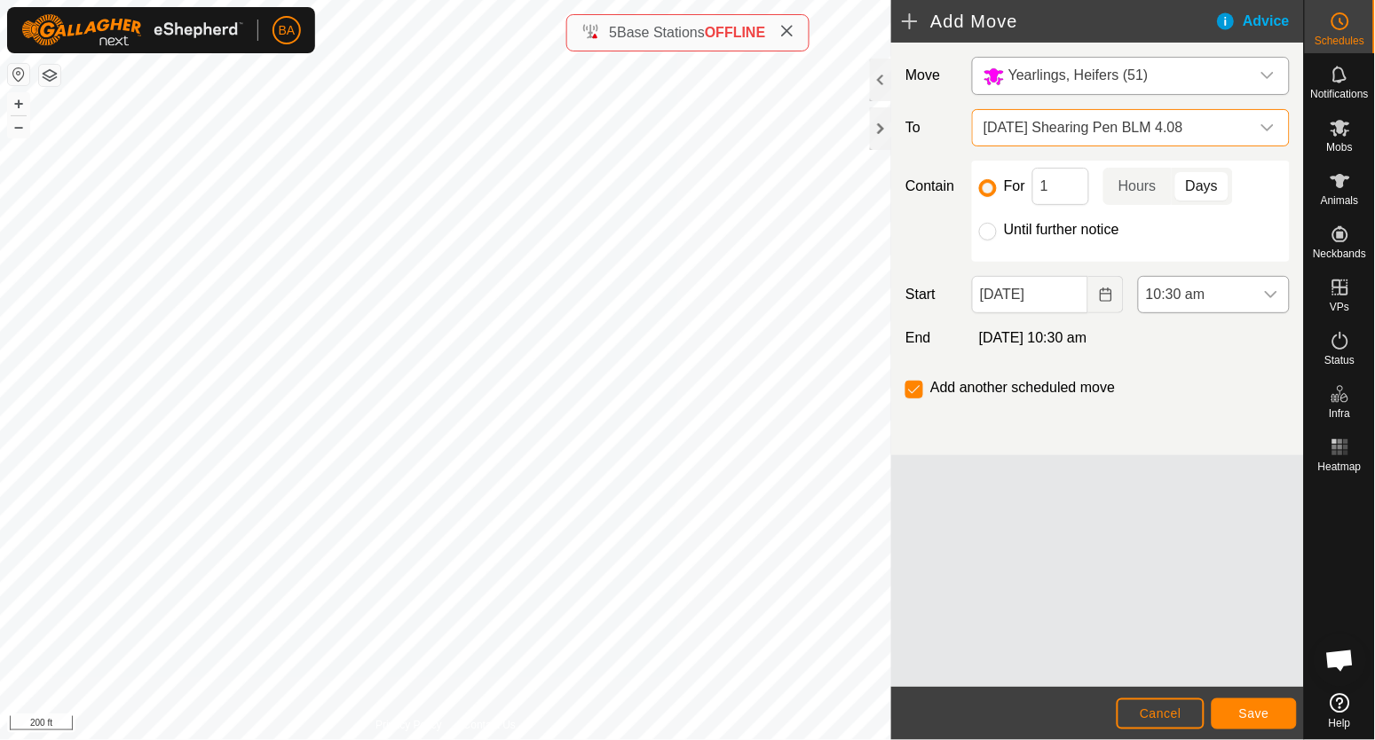
click at [1263, 292] on div "dropdown trigger" at bounding box center [1271, 295] width 36 height 36
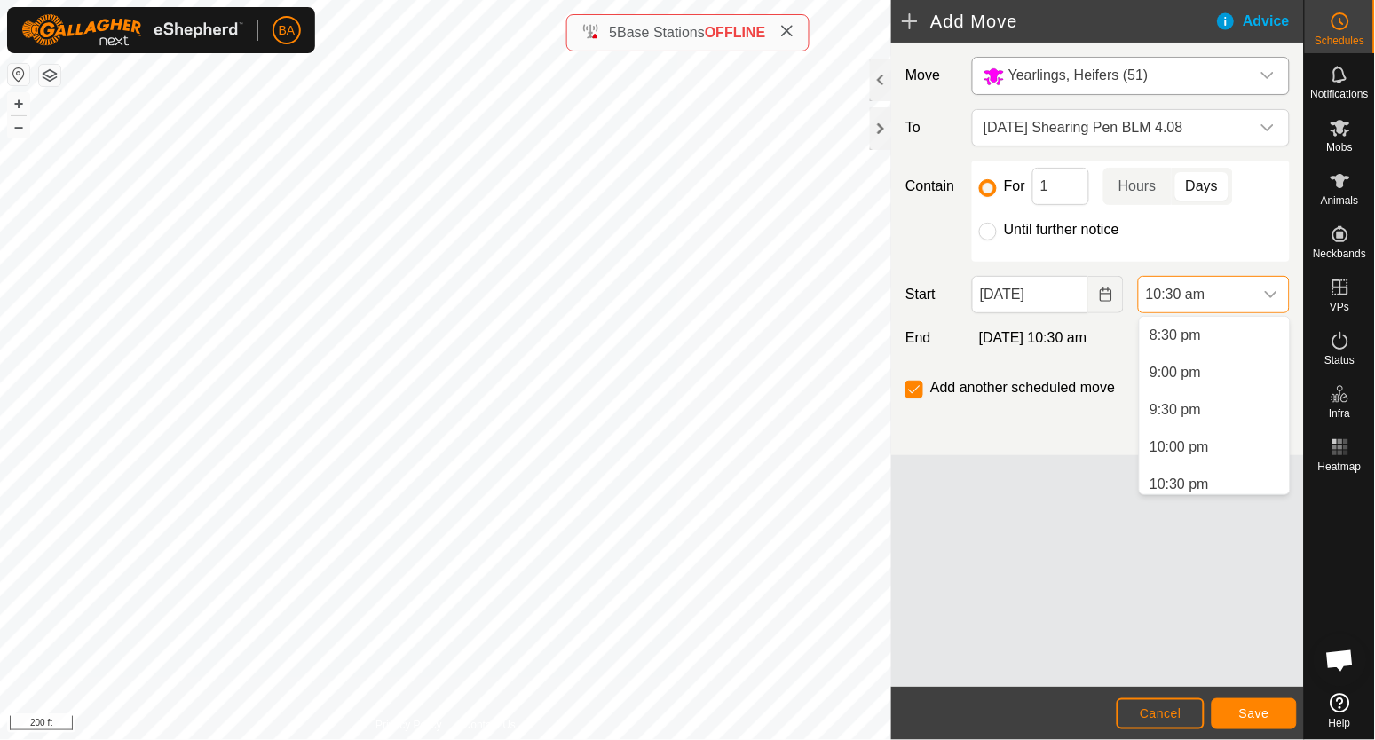
scroll to position [1609, 0]
click at [1198, 441] on span "11:00 pm" at bounding box center [1179, 440] width 59 height 21
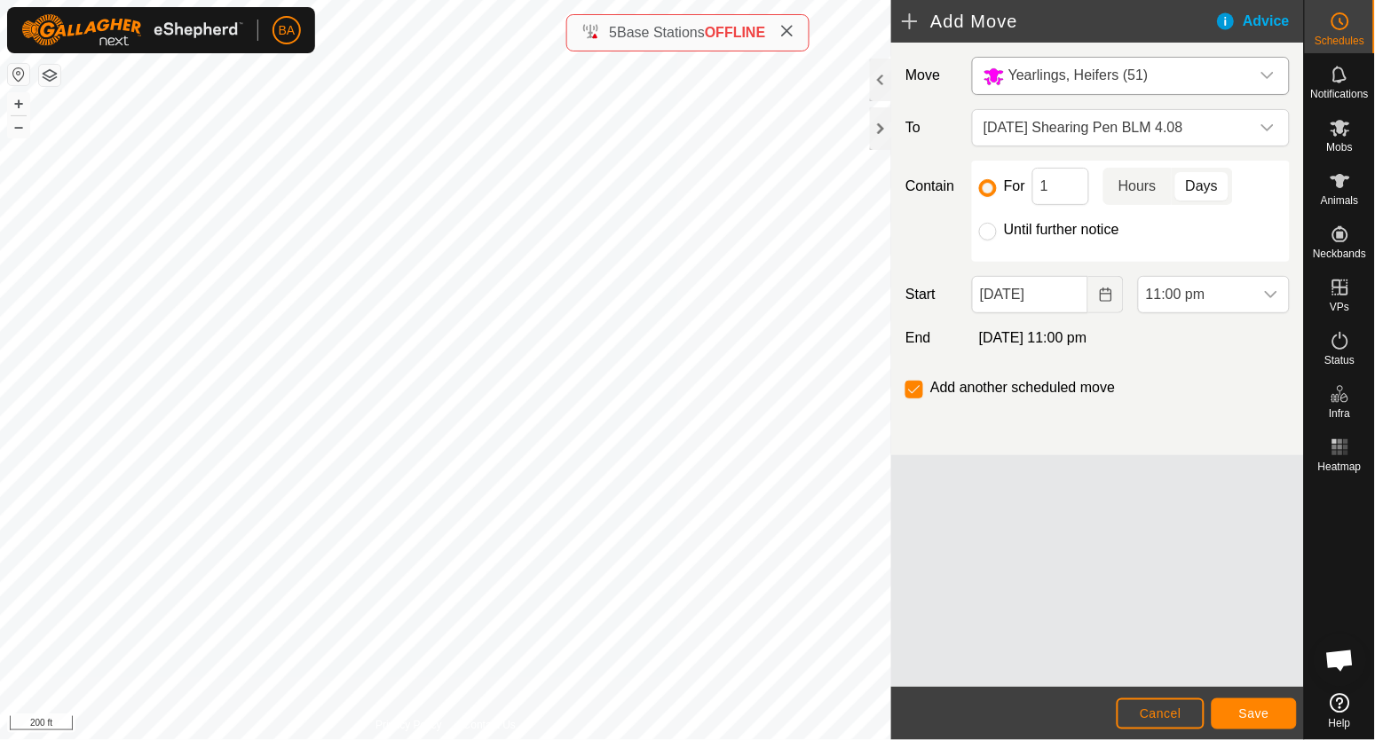
click at [1133, 190] on p-togglebutton "Hours" at bounding box center [1137, 186] width 68 height 37
click at [1063, 193] on input "1" at bounding box center [1060, 186] width 57 height 37
type input "13"
click at [1253, 708] on span "Save" at bounding box center [1254, 714] width 30 height 14
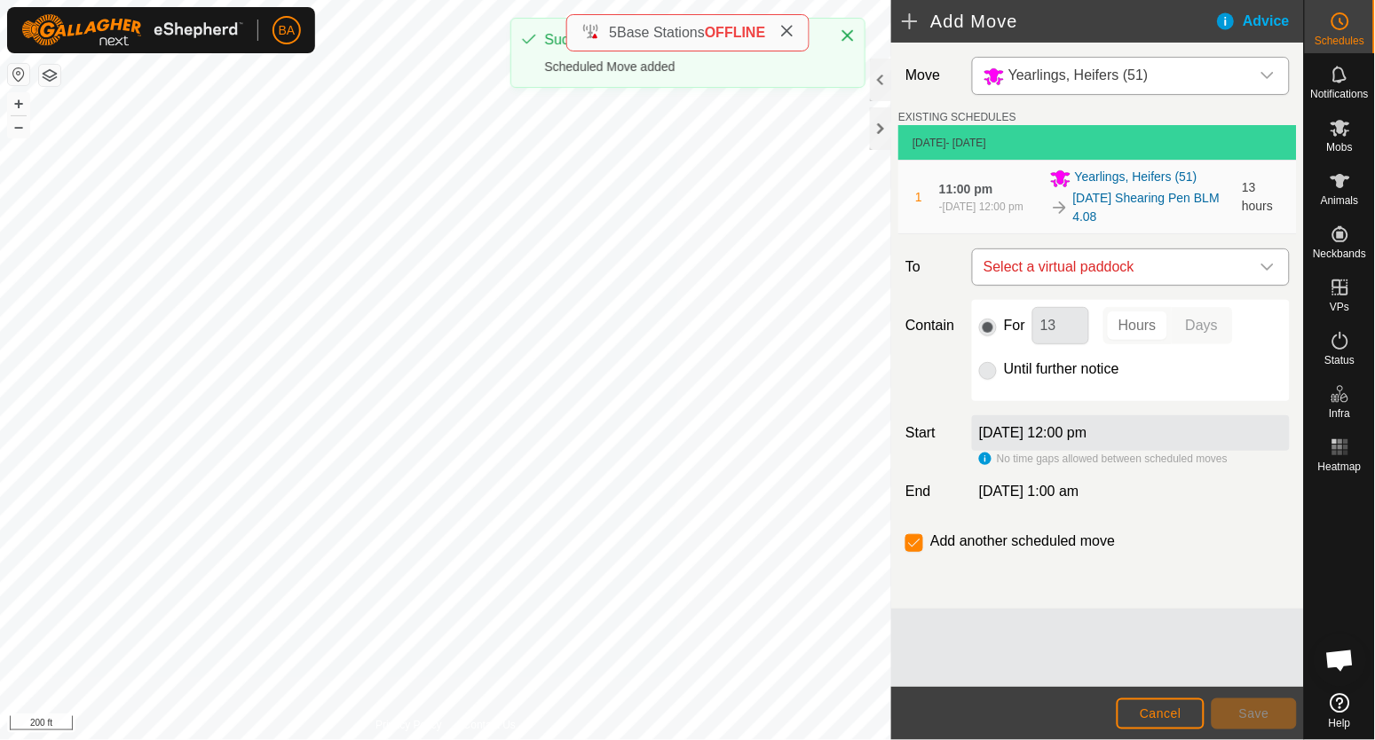
click at [1095, 270] on span "Select a virtual paddock" at bounding box center [1112, 267] width 273 height 36
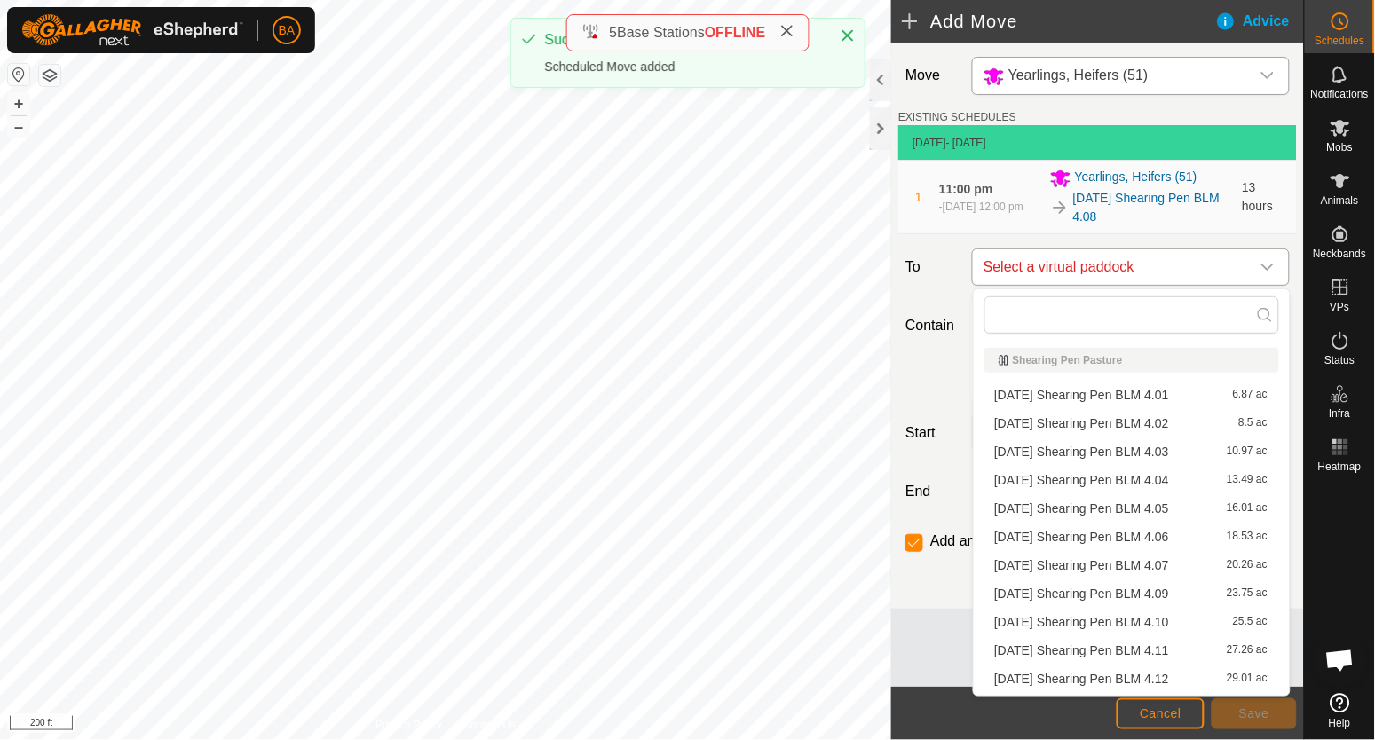
type input "2025-08-25 Shearing Pen BLM 4."
click at [1101, 596] on li "2025-08-25 Shearing Pen BLM 4.09 23.75 ac" at bounding box center [1131, 594] width 295 height 27
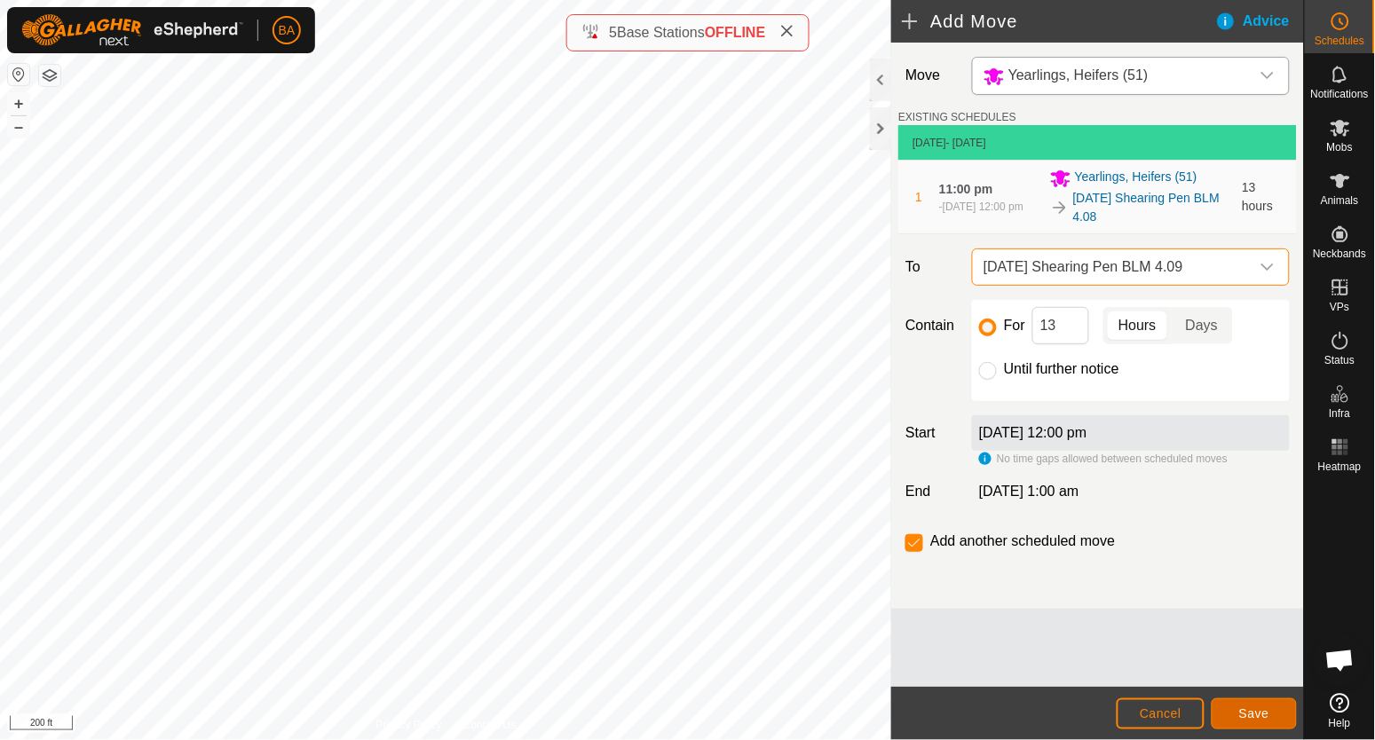
click at [1272, 713] on button "Save" at bounding box center [1254, 714] width 85 height 31
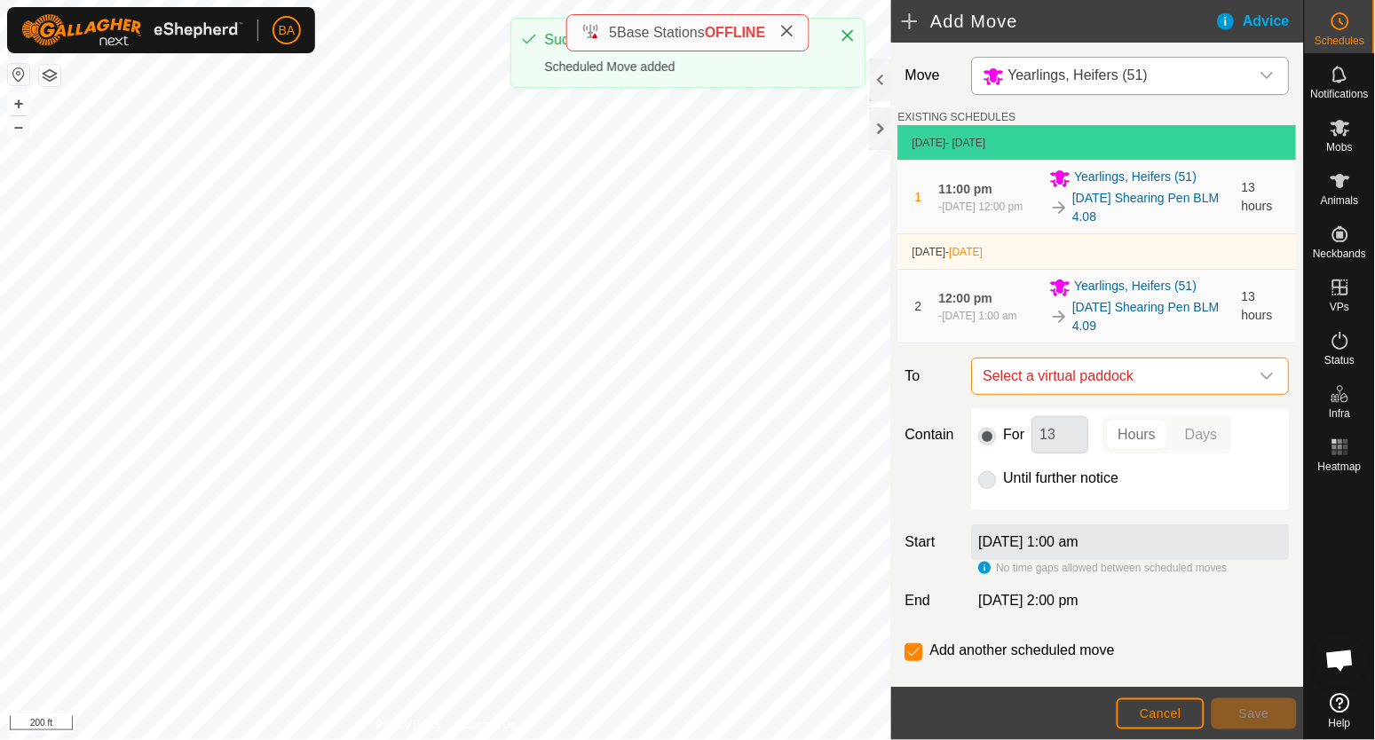
click at [1124, 368] on span "Select a virtual paddock" at bounding box center [1112, 377] width 273 height 36
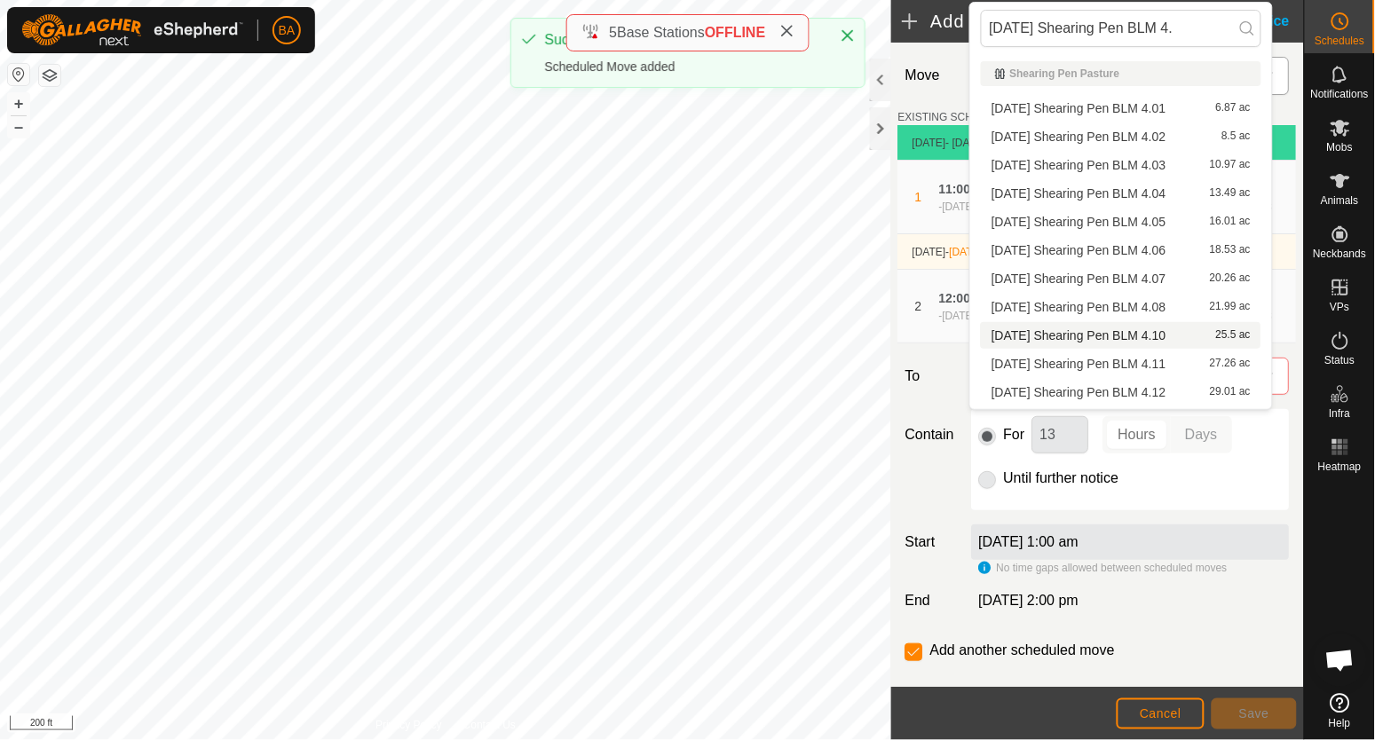
type input "2025-08-25 Shearing Pen BLM 4."
click at [1127, 342] on li "2025-08-25 Shearing Pen BLM 4.10 25.5 ac" at bounding box center [1121, 335] width 281 height 27
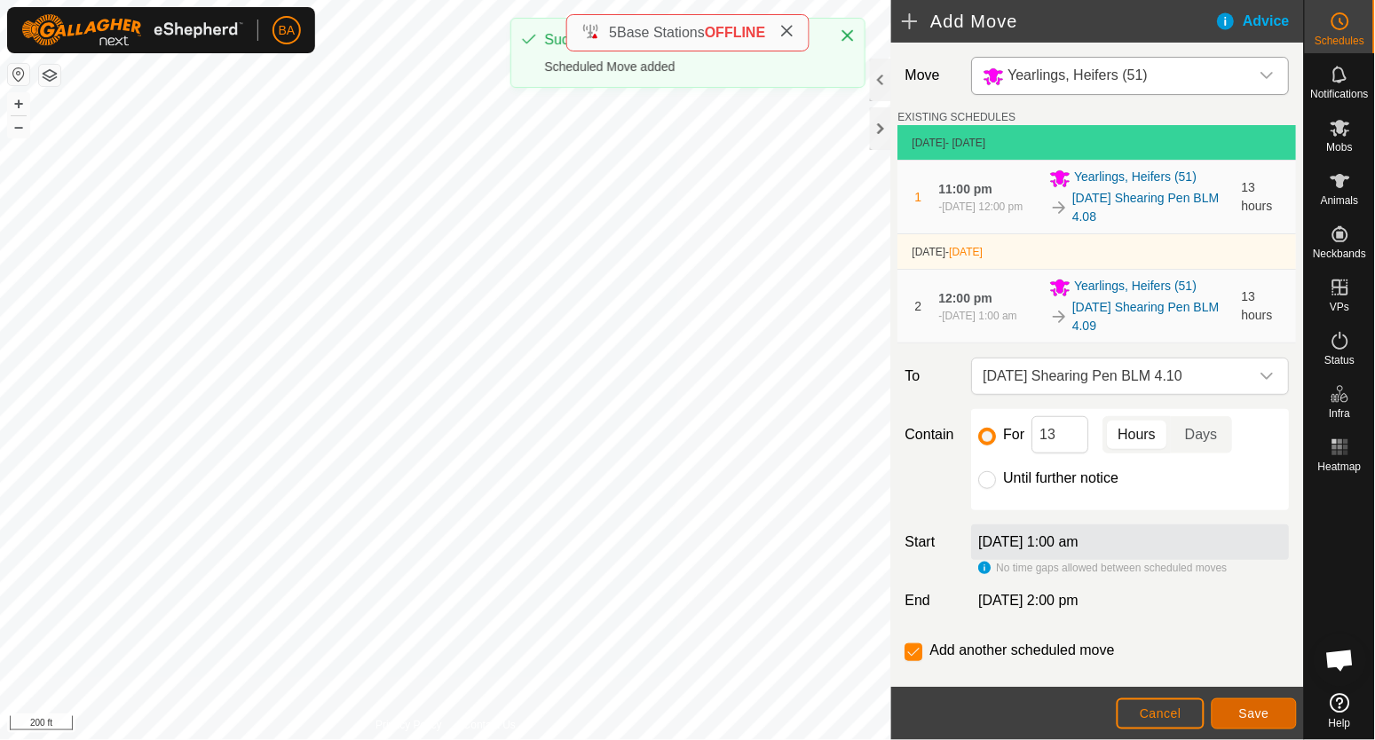
click at [1253, 714] on span "Save" at bounding box center [1254, 714] width 30 height 14
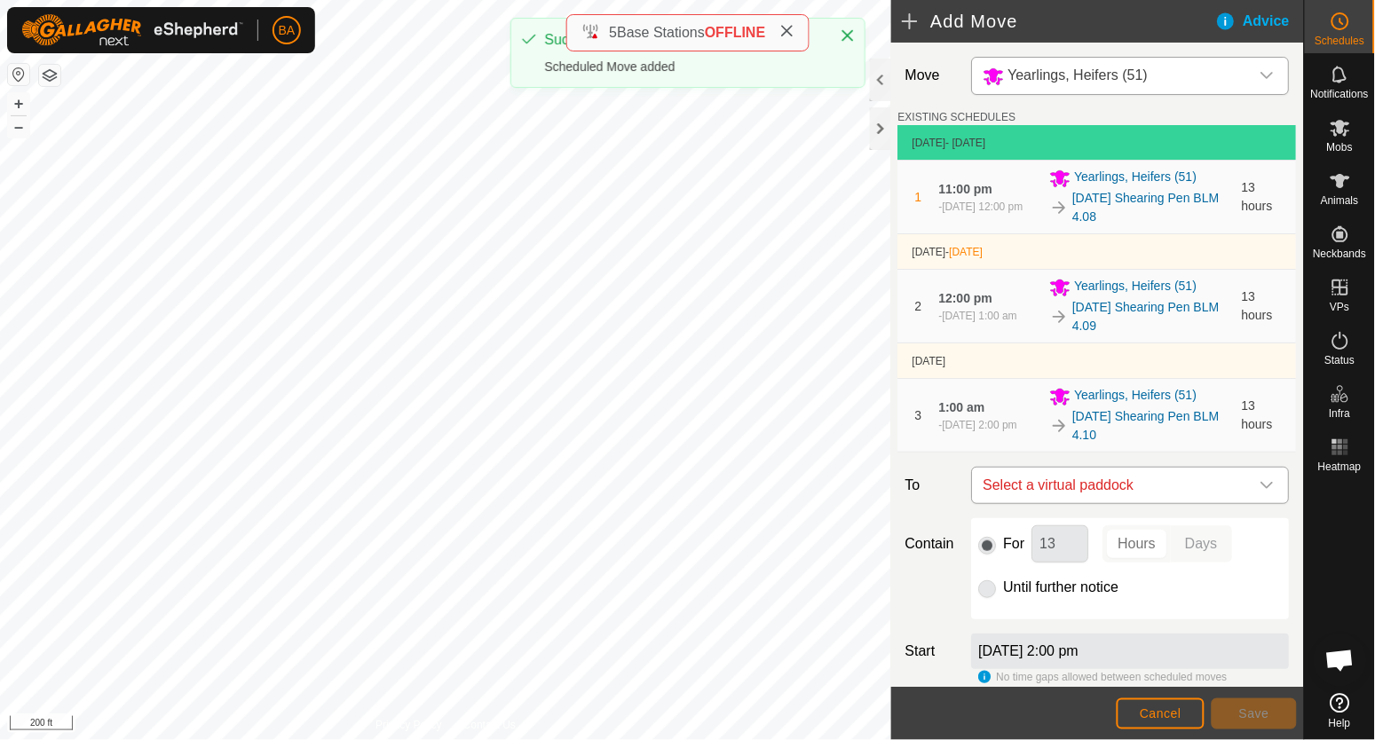
click at [1178, 482] on span "Select a virtual paddock" at bounding box center [1112, 486] width 273 height 36
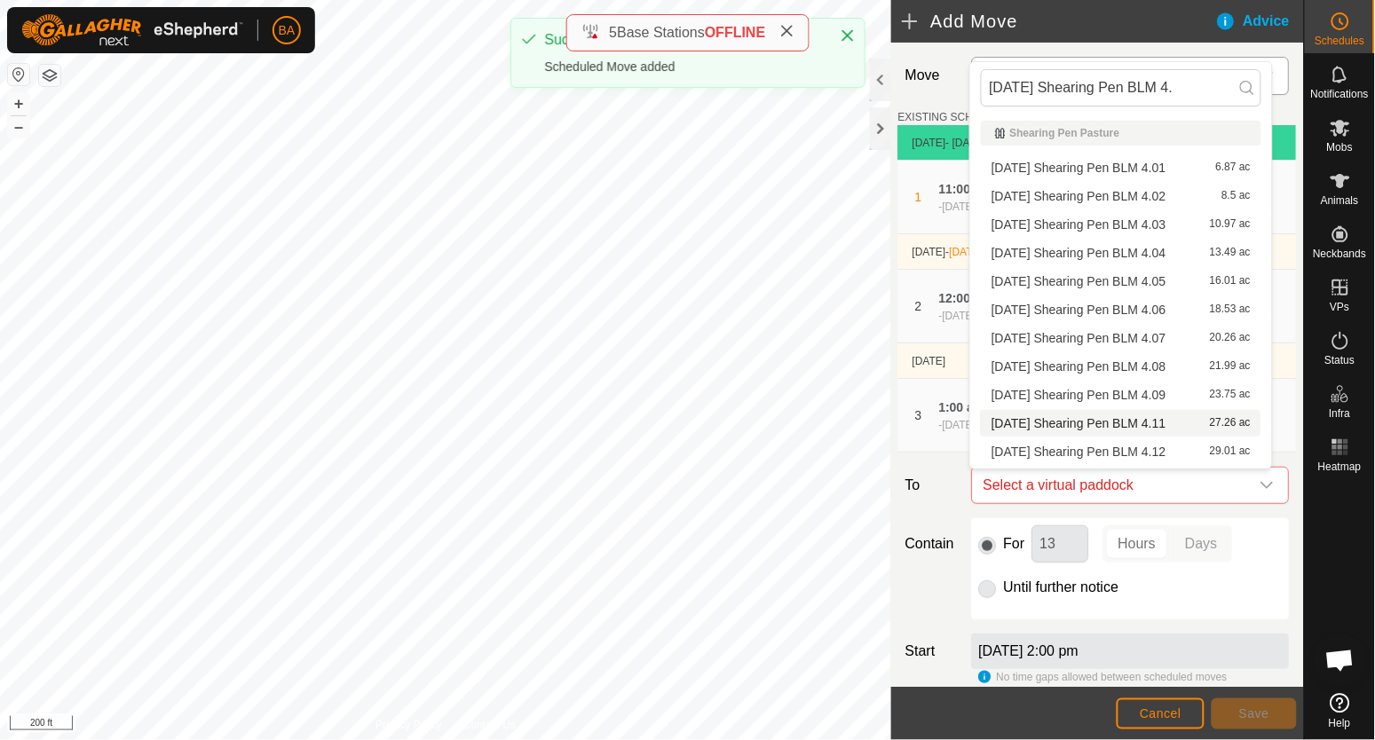
type input "2025-08-25 Shearing Pen BLM 4."
click at [1174, 427] on li "2025-08-25 Shearing Pen BLM 4.11 27.26 ac" at bounding box center [1121, 423] width 281 height 27
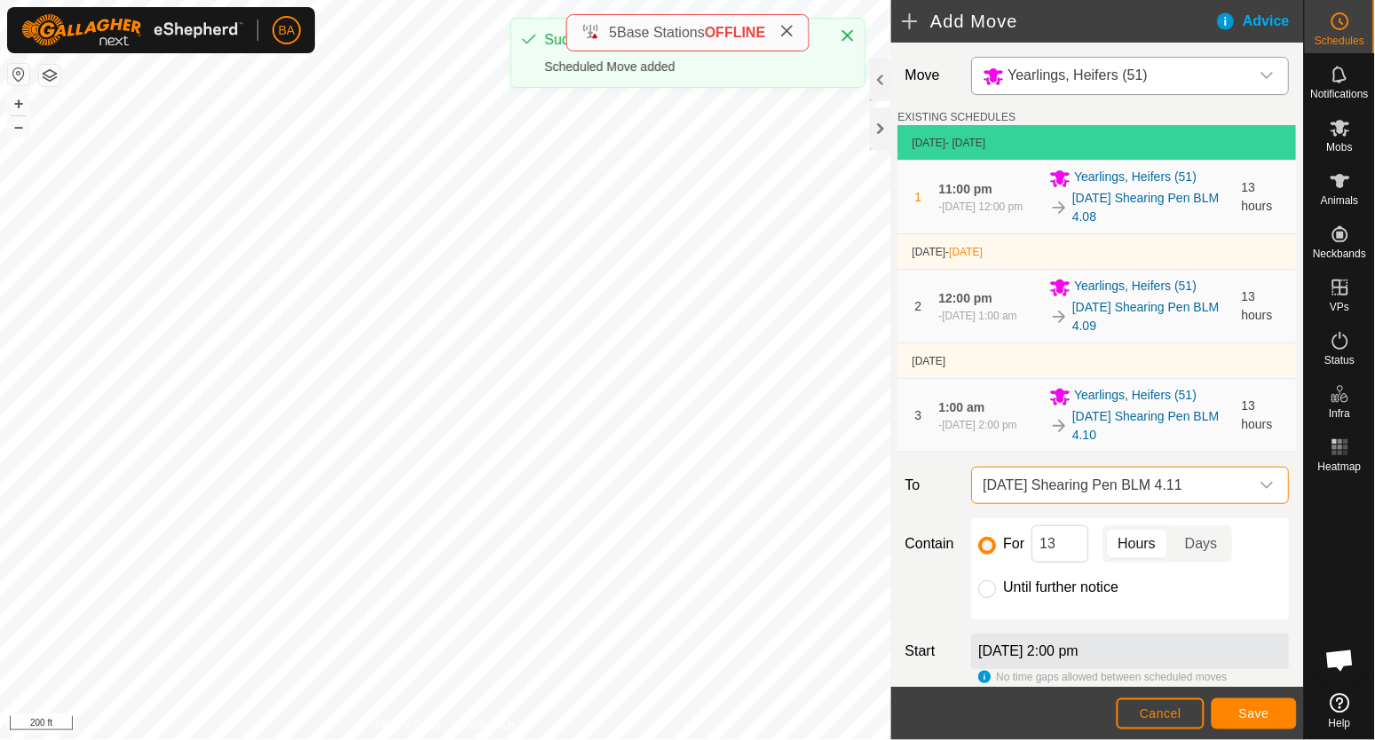
scroll to position [110, 0]
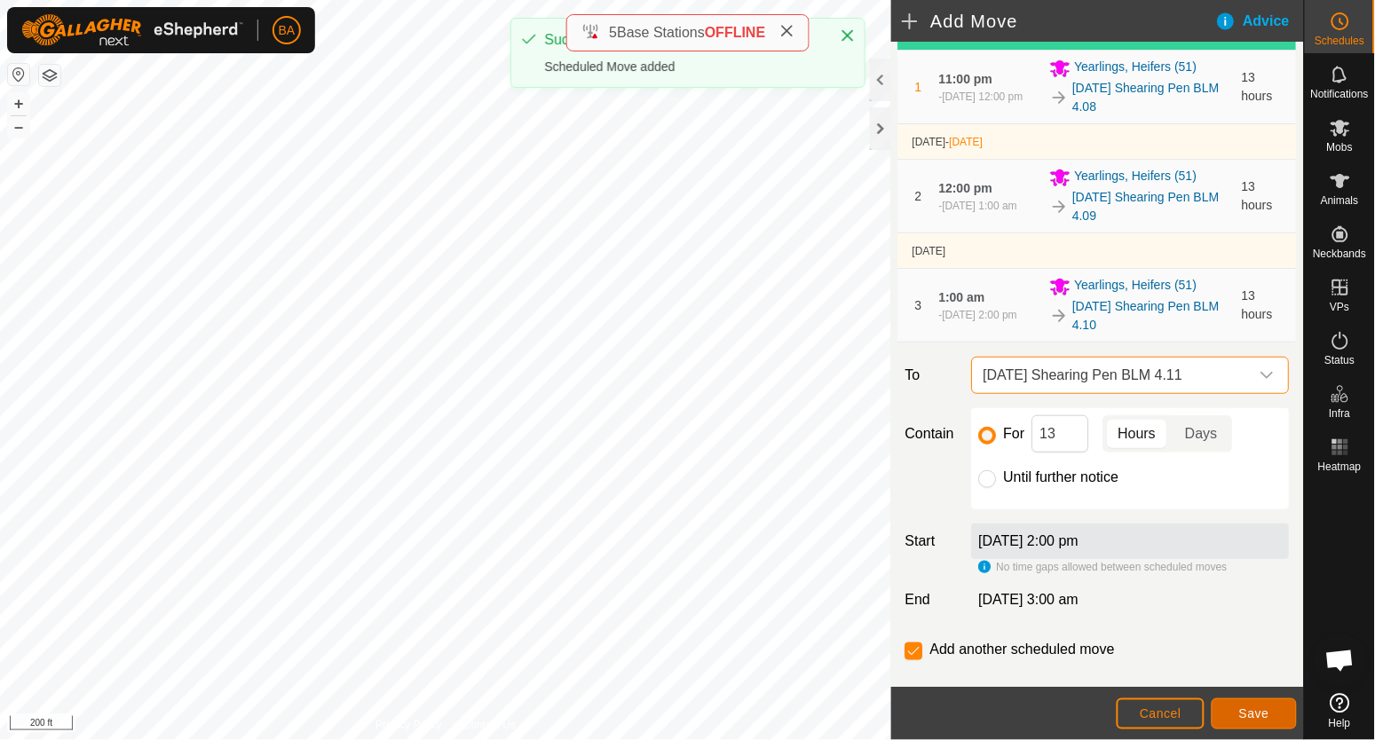
click at [1268, 714] on span "Save" at bounding box center [1254, 714] width 30 height 14
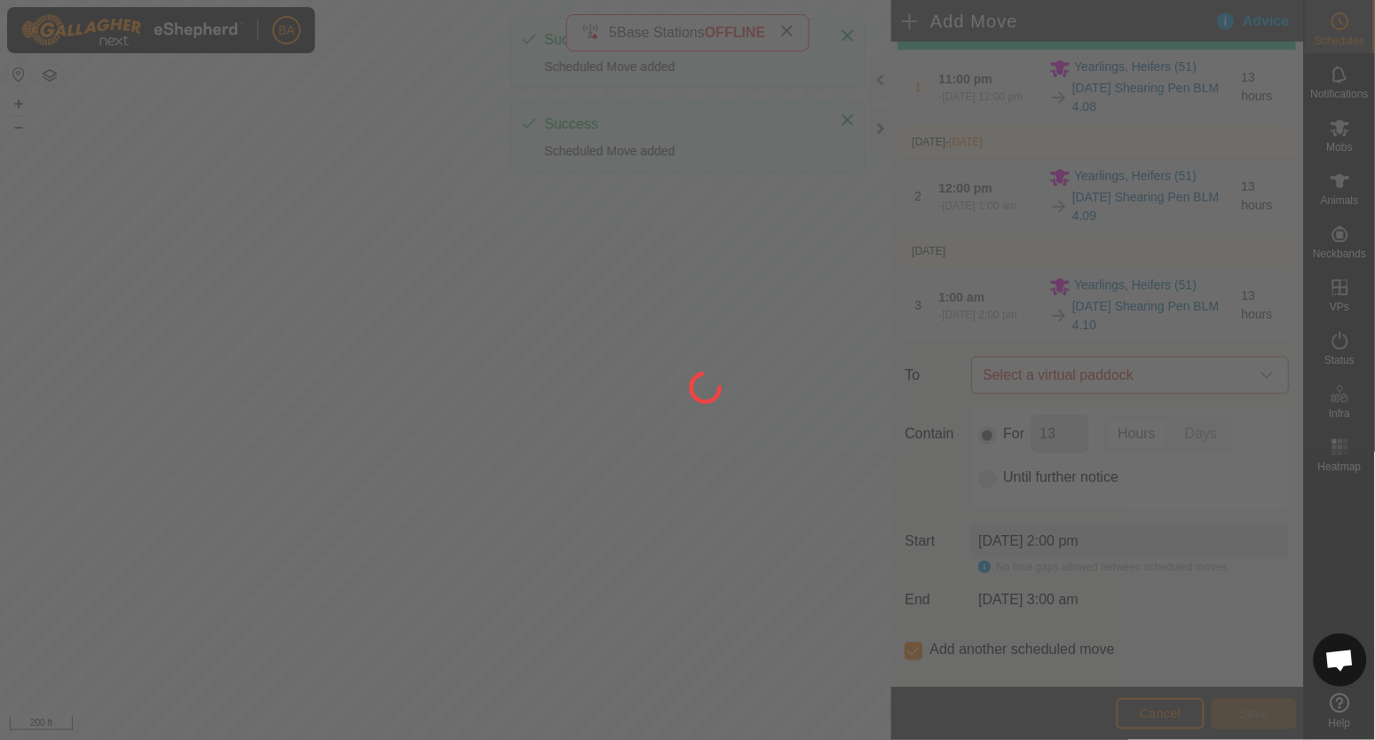
scroll to position [0, 0]
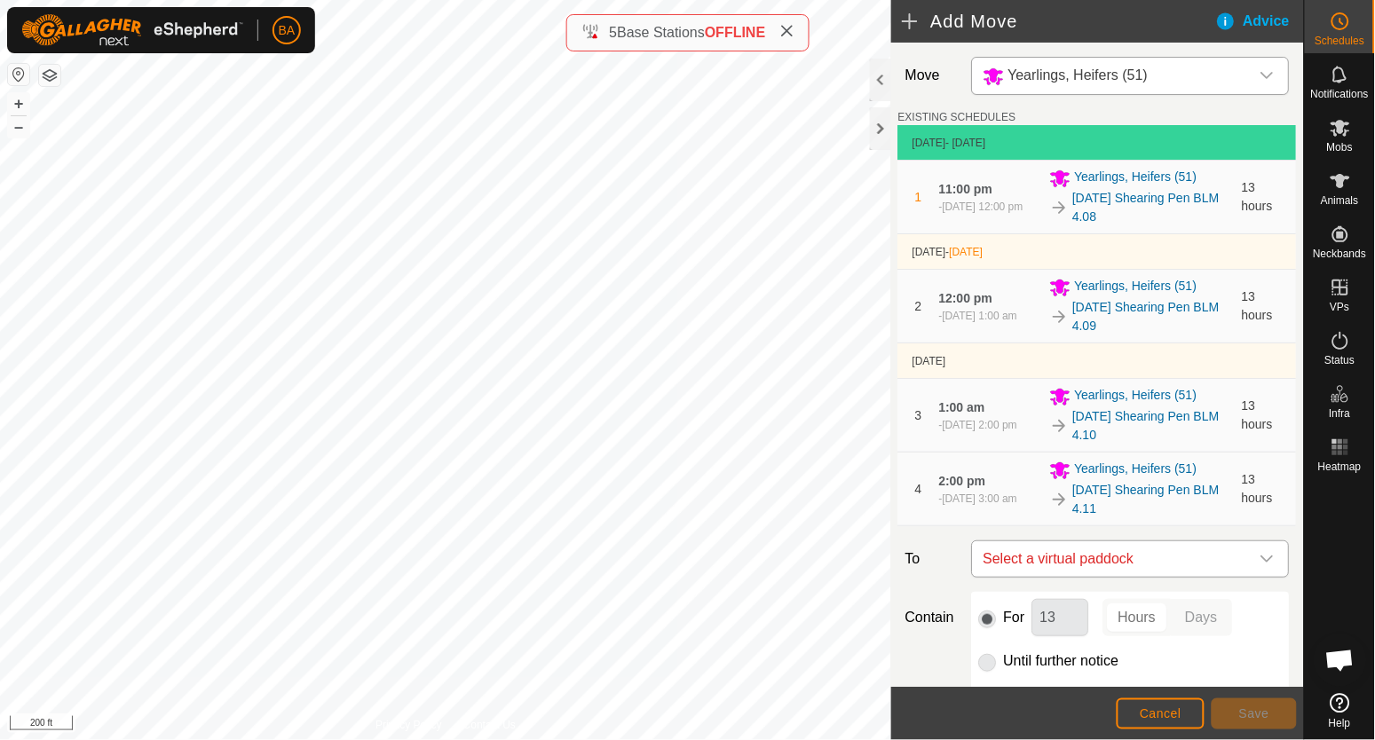
click at [1218, 561] on span "Select a virtual paddock" at bounding box center [1112, 560] width 273 height 36
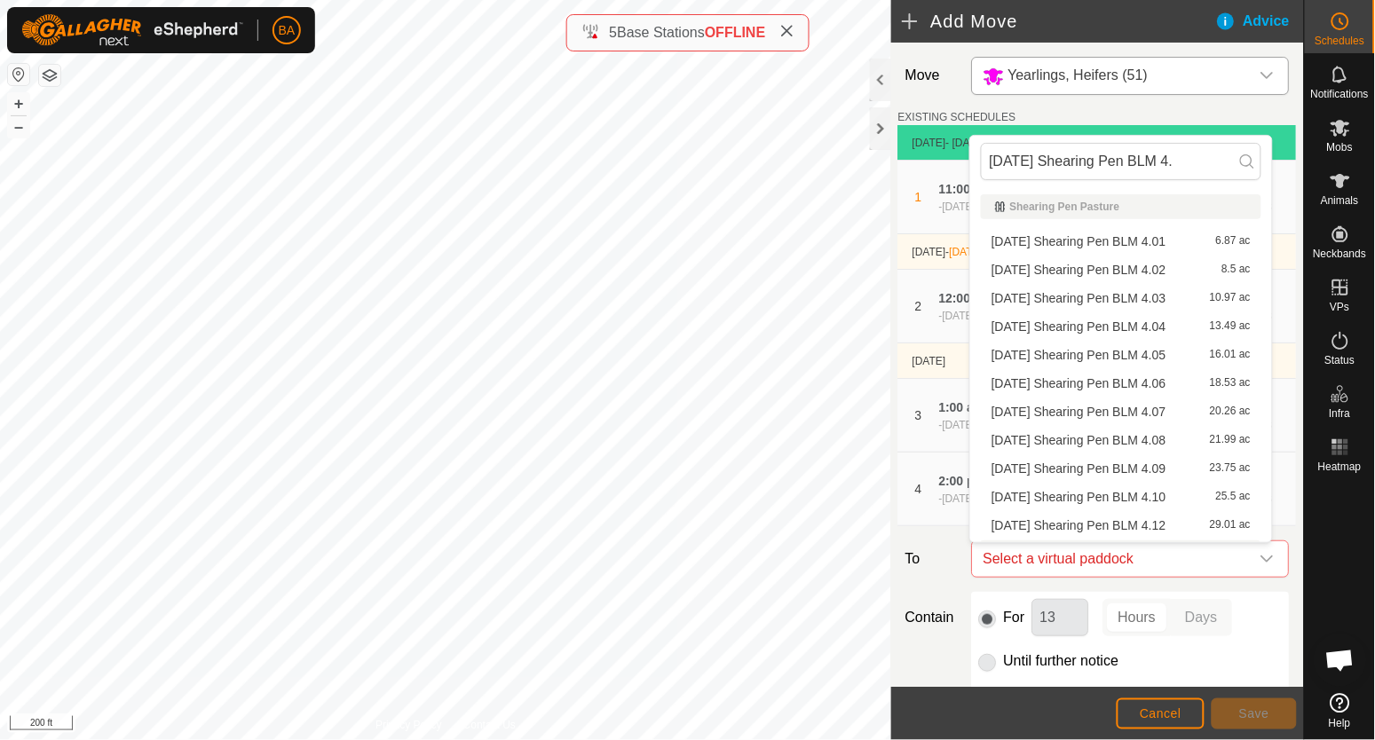
scroll to position [25, 0]
type input "2025-08-25 Shearing Pen BLM 4."
click at [1198, 501] on li "2025-08-25 Shearing Pen BLM 4.12 29.01 ac" at bounding box center [1121, 500] width 281 height 27
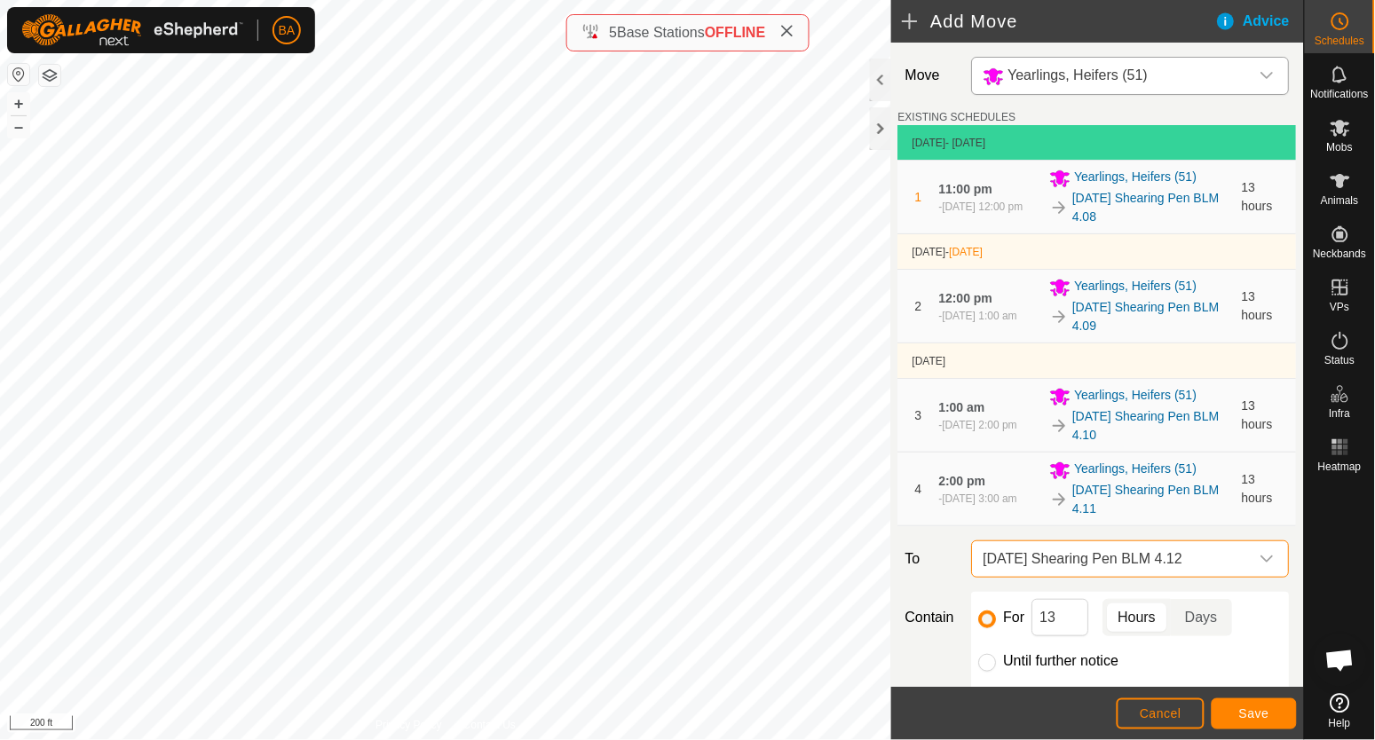
scroll to position [214, 0]
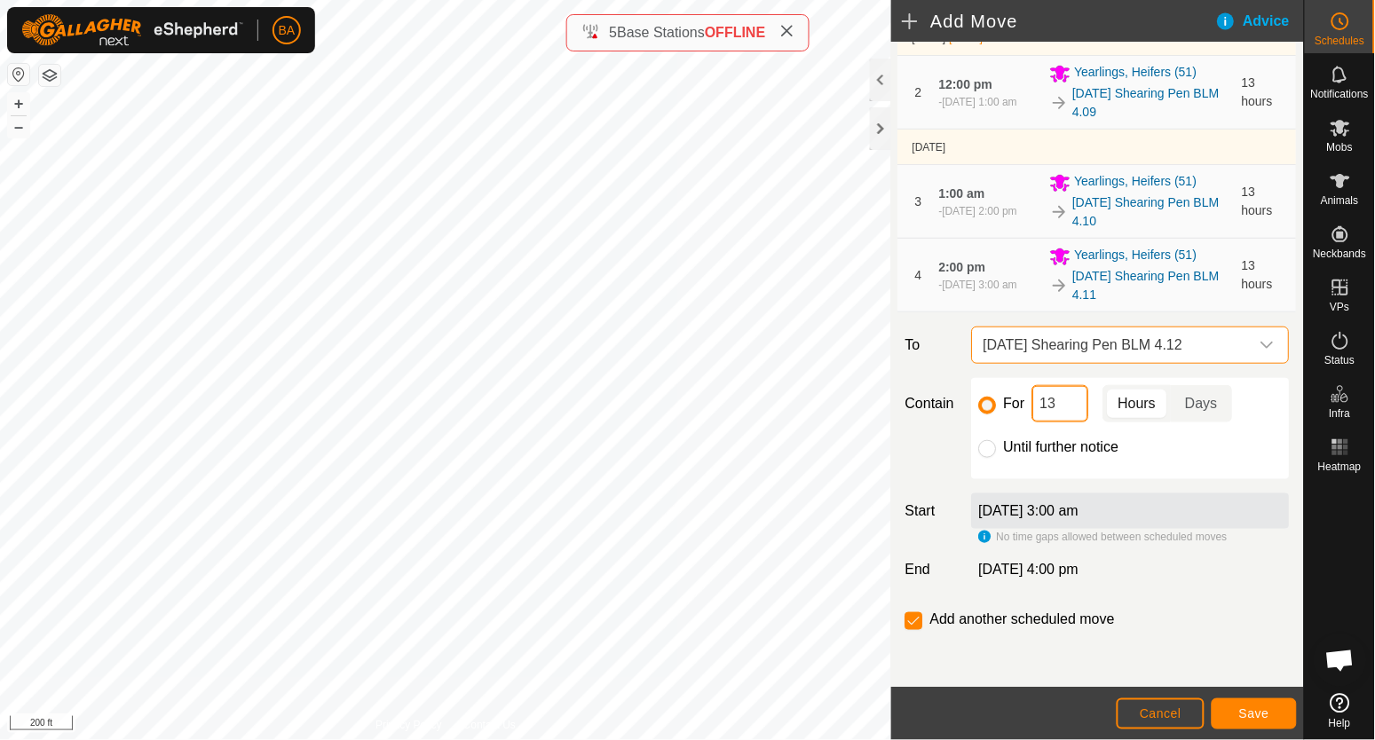
click at [1051, 407] on input "13" at bounding box center [1060, 403] width 57 height 37
drag, startPoint x: 1048, startPoint y: 404, endPoint x: 1090, endPoint y: 401, distance: 41.8
click at [1090, 400] on div "For 13 Hours Days" at bounding box center [1131, 403] width 304 height 37
type input "12"
click at [1260, 721] on span "Save" at bounding box center [1254, 714] width 30 height 14
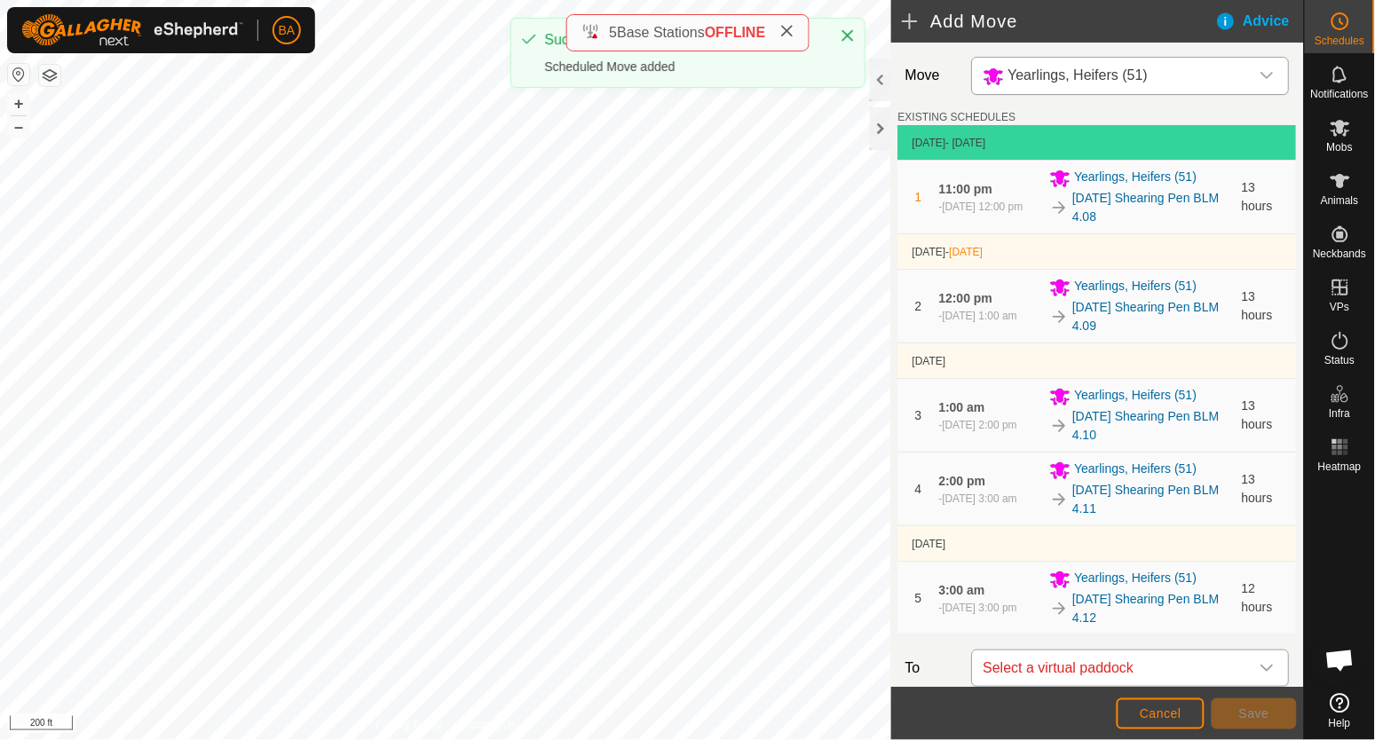
scroll to position [222, 0]
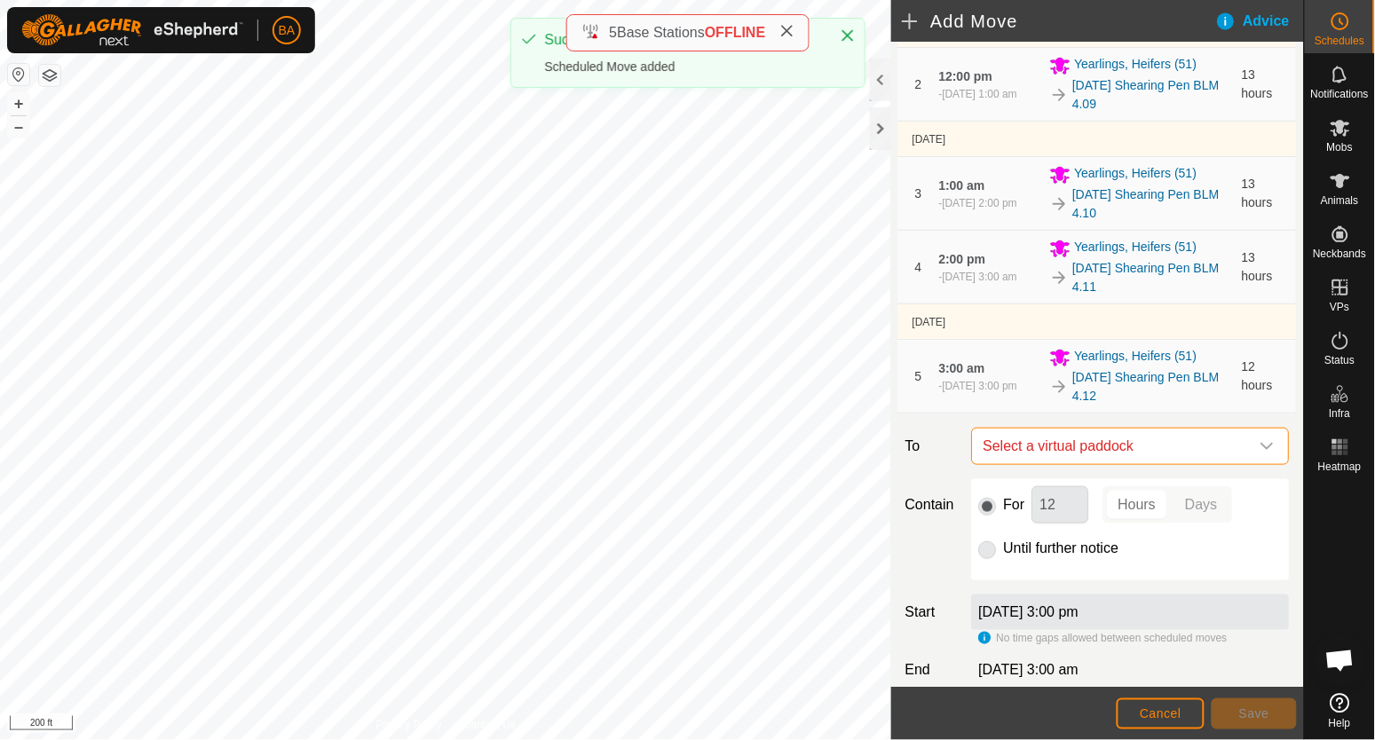
click at [1155, 450] on span "Select a virtual paddock" at bounding box center [1112, 447] width 273 height 36
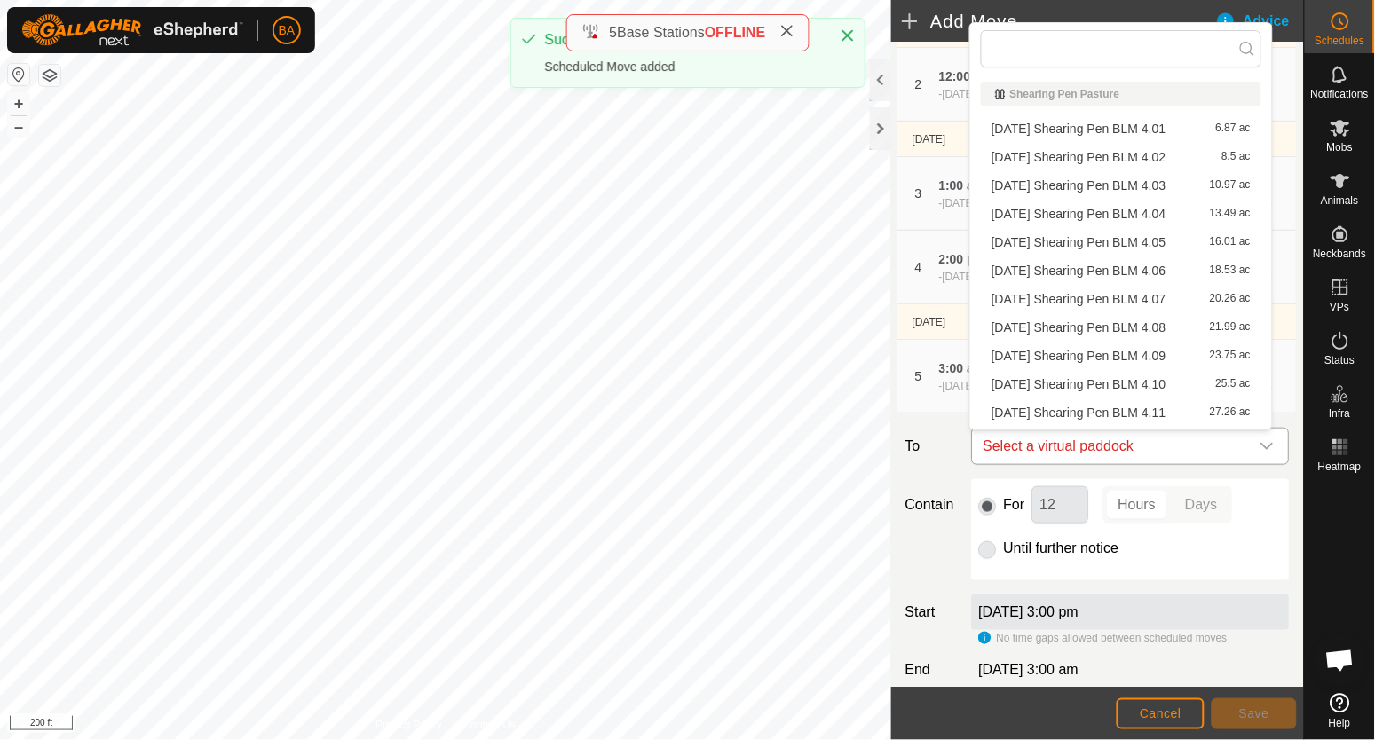
type input "2025-08-25 Shearing Pen BLM 4."
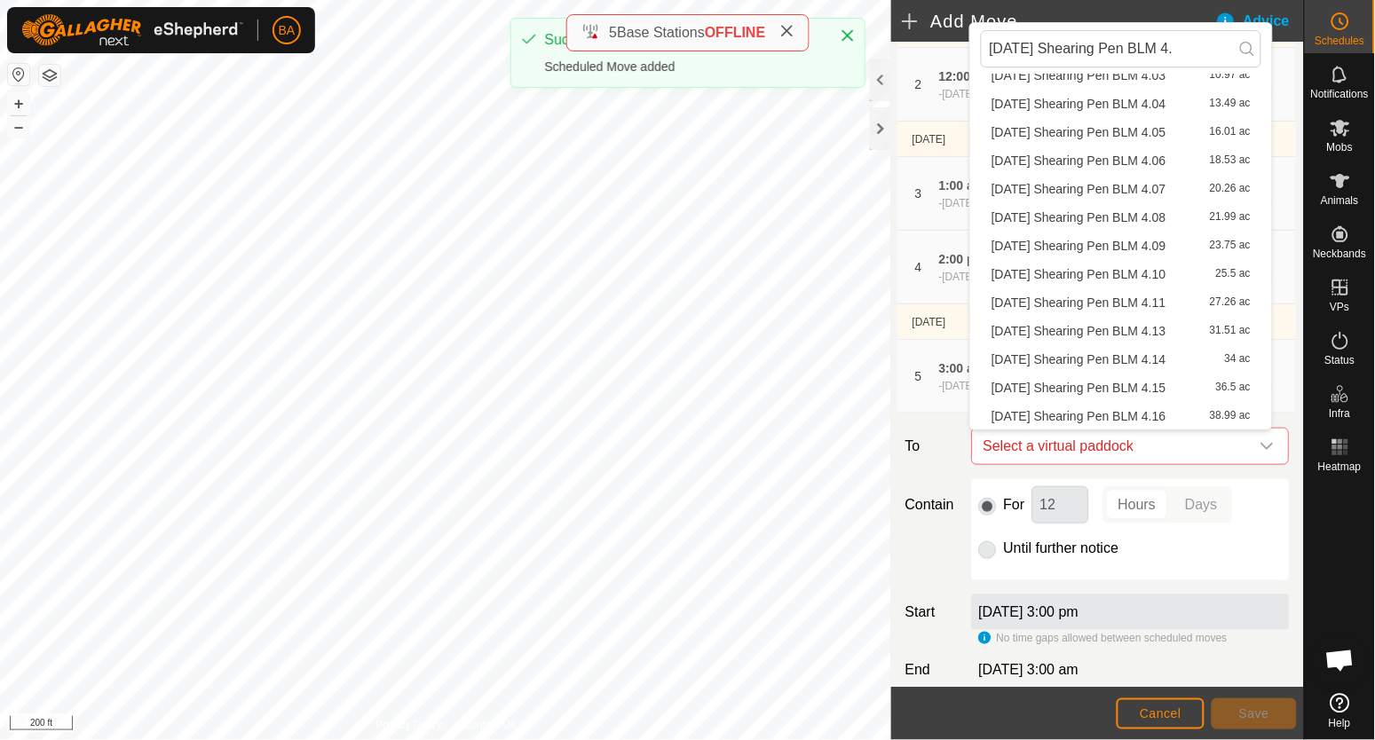
click at [1133, 333] on li "2025-08-25 Shearing Pen BLM 4.13 31.51 ac" at bounding box center [1121, 331] width 281 height 27
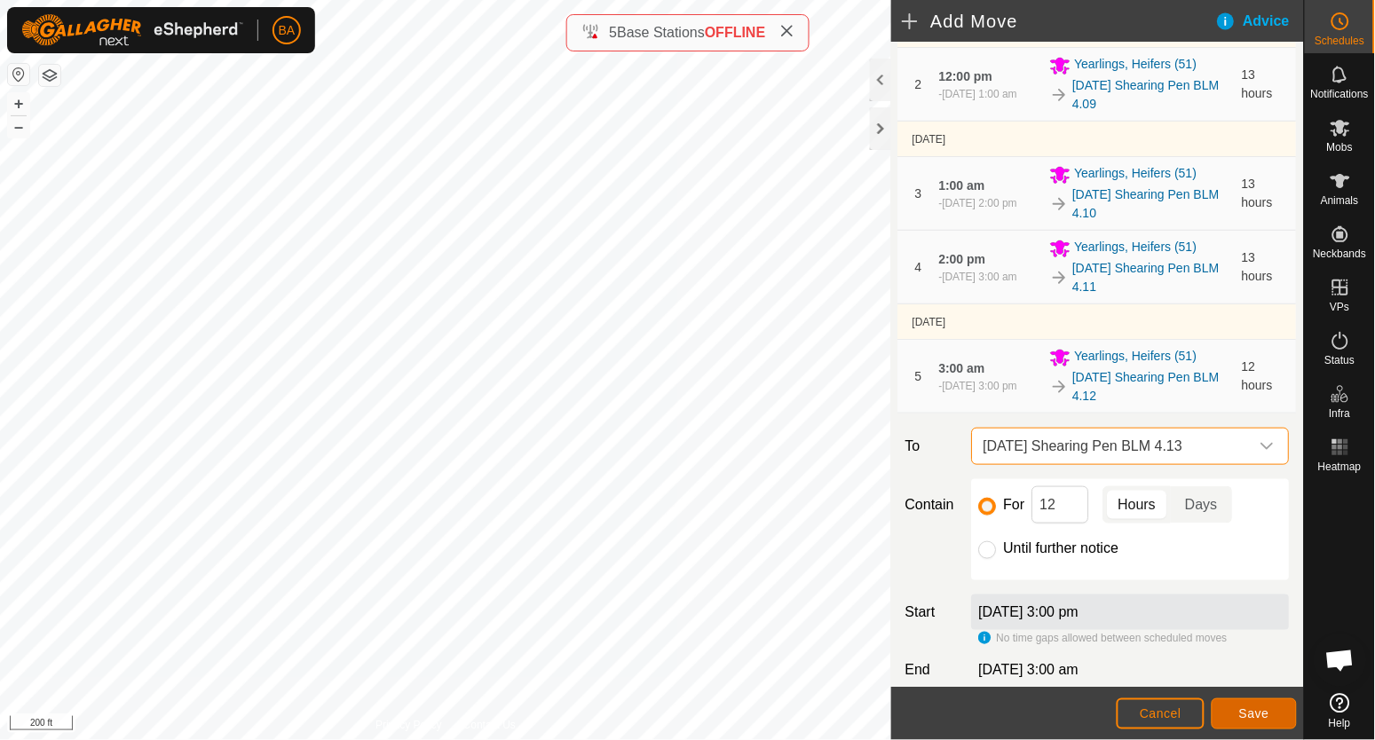
click at [1261, 711] on span "Save" at bounding box center [1254, 714] width 30 height 14
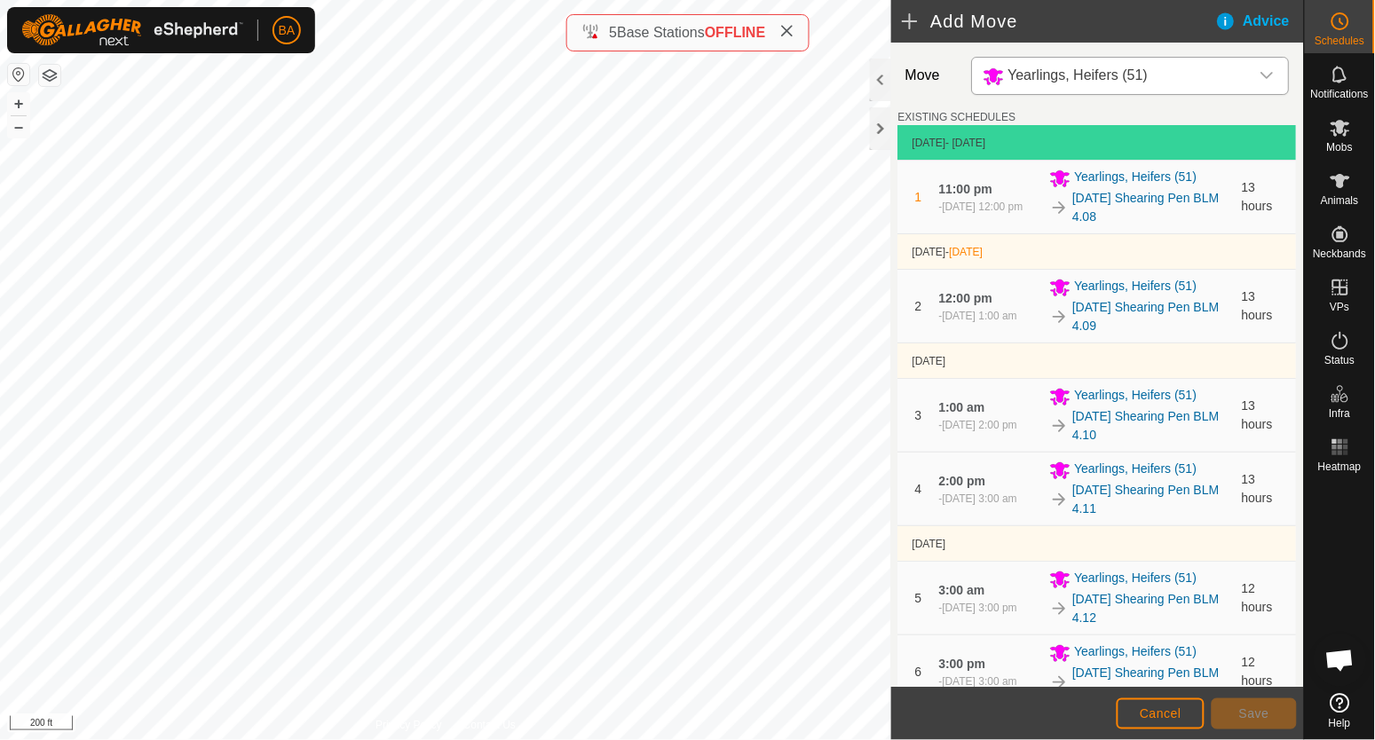
scroll to position [397, 0]
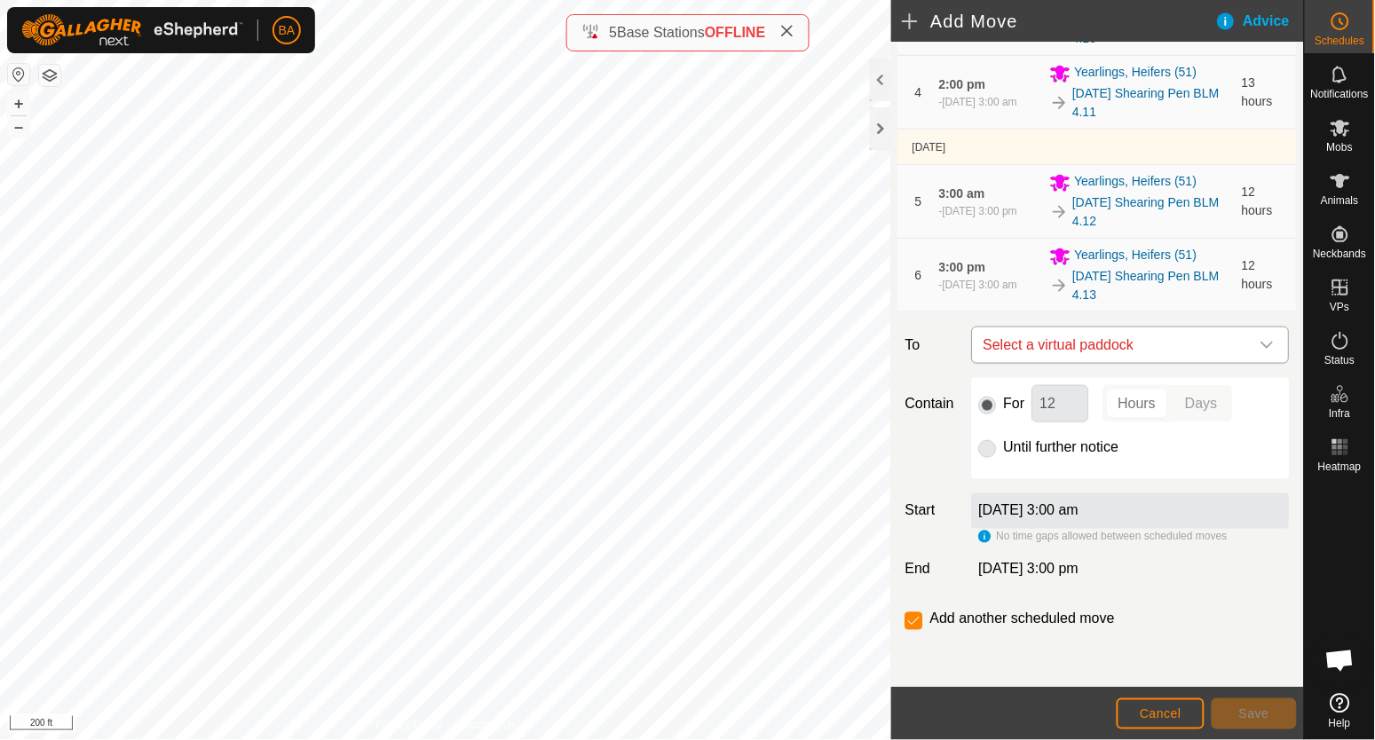
click at [1143, 332] on span "Select a virtual paddock" at bounding box center [1112, 346] width 273 height 36
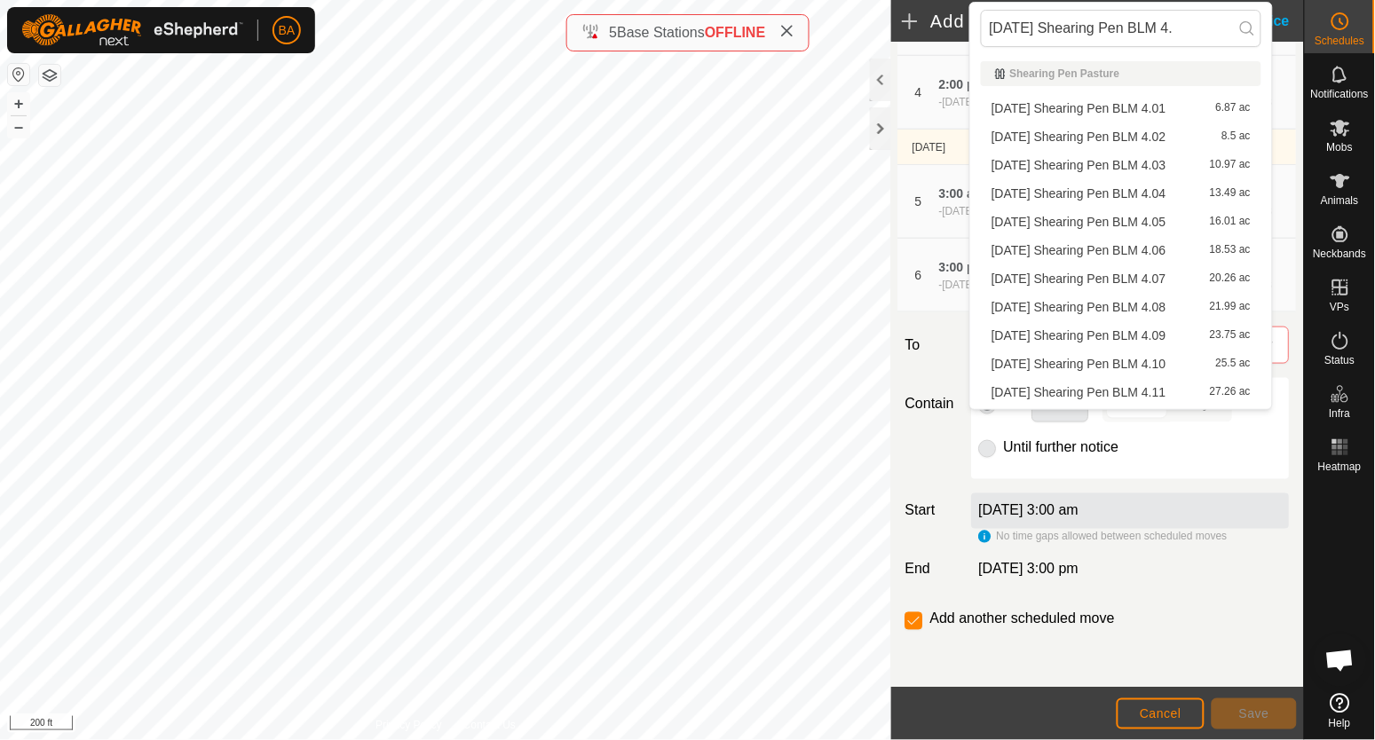
scroll to position [110, 0]
type input "2025-08-25 Shearing Pen BLM 4."
click at [1142, 337] on li "2025-08-25 Shearing Pen BLM 4.14 34 ac" at bounding box center [1121, 339] width 281 height 27
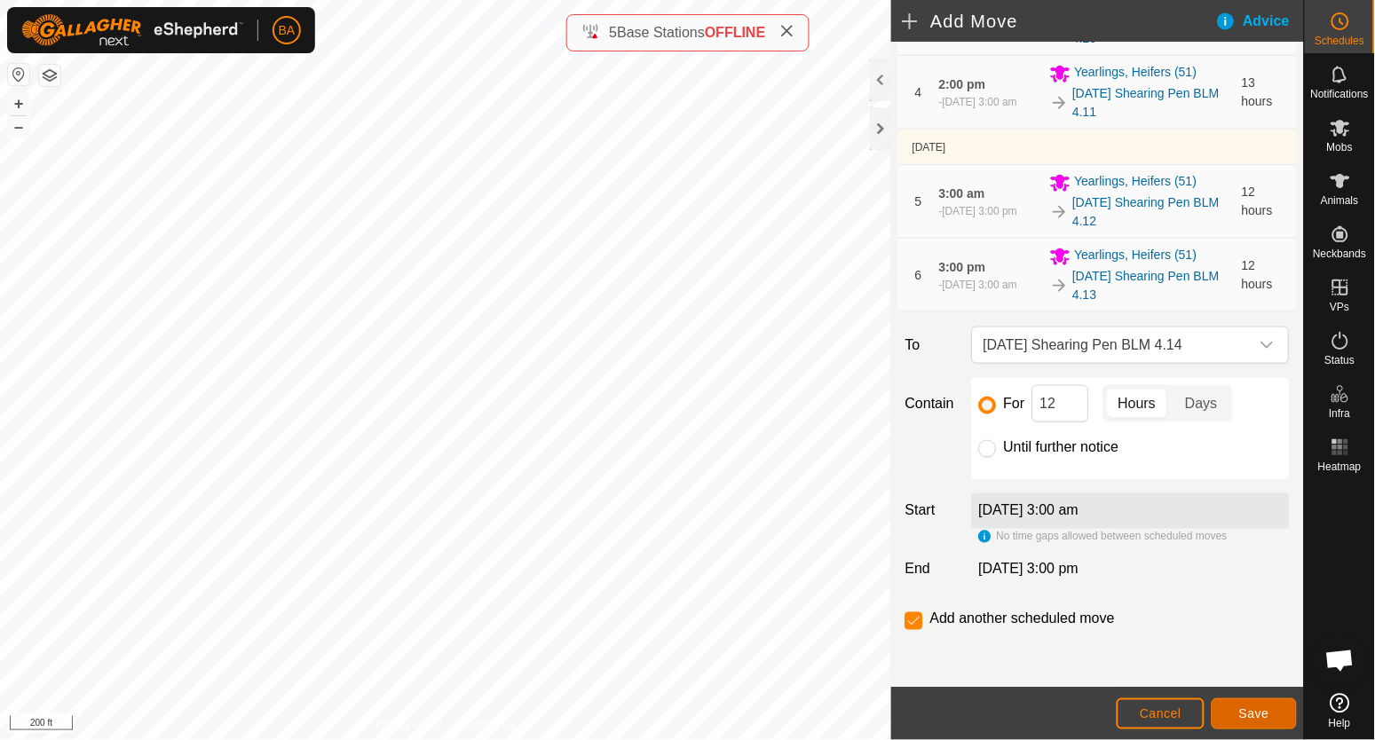
click at [1271, 716] on button "Save" at bounding box center [1254, 714] width 85 height 31
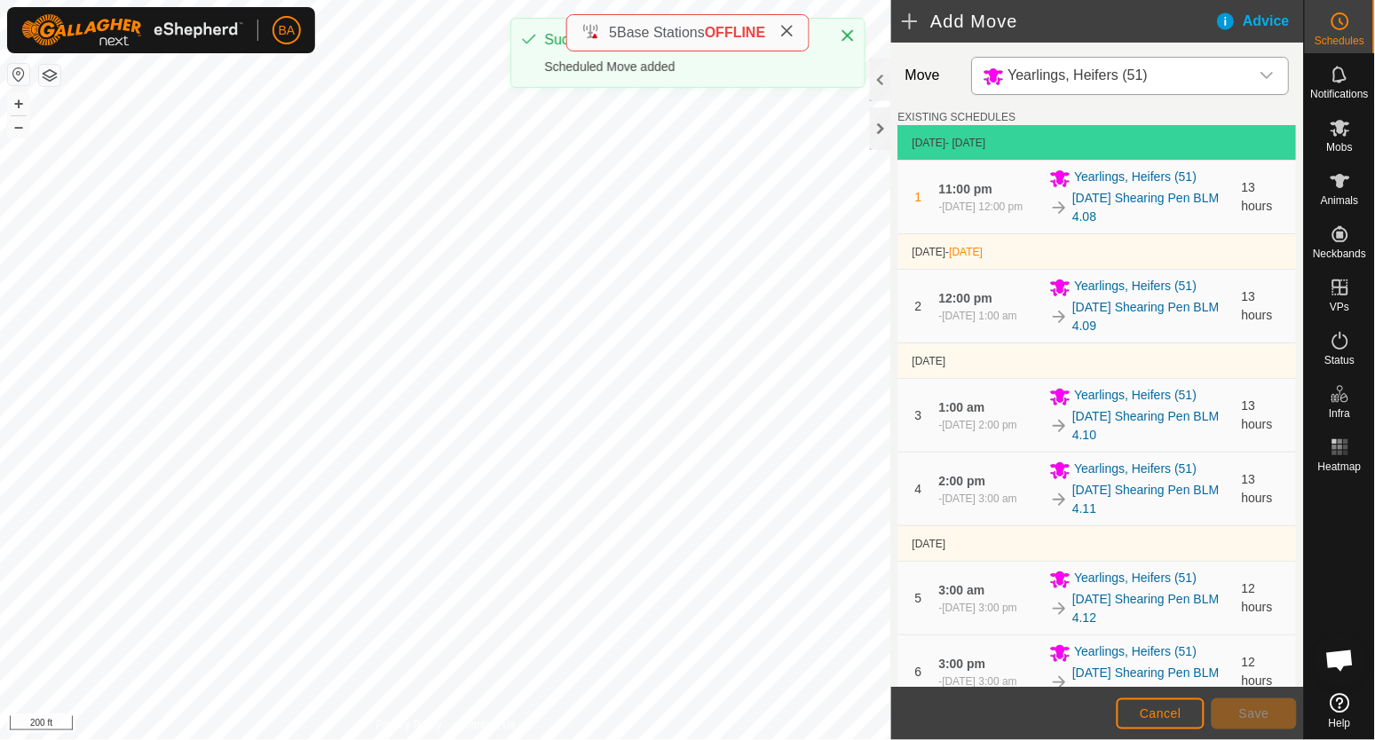
scroll to position [506, 0]
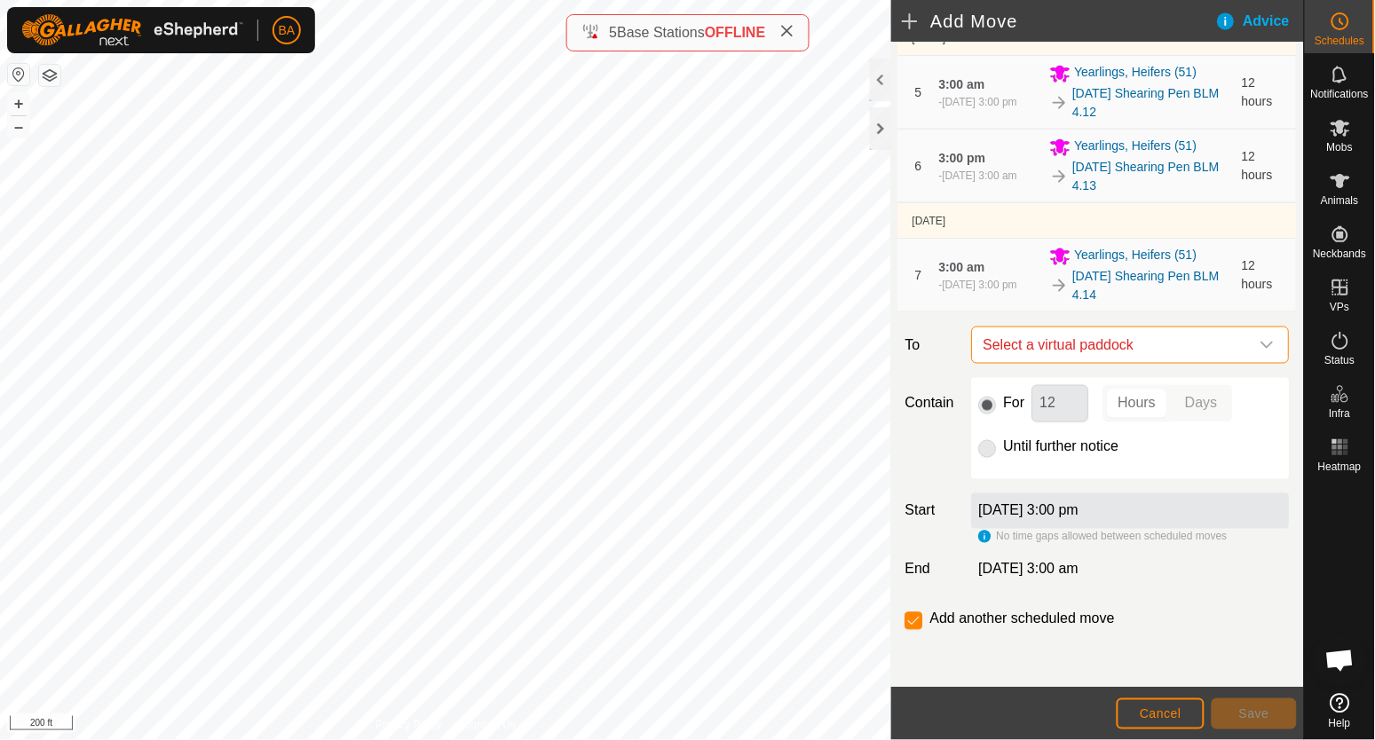
click at [1044, 349] on span "Select a virtual paddock" at bounding box center [1112, 346] width 273 height 36
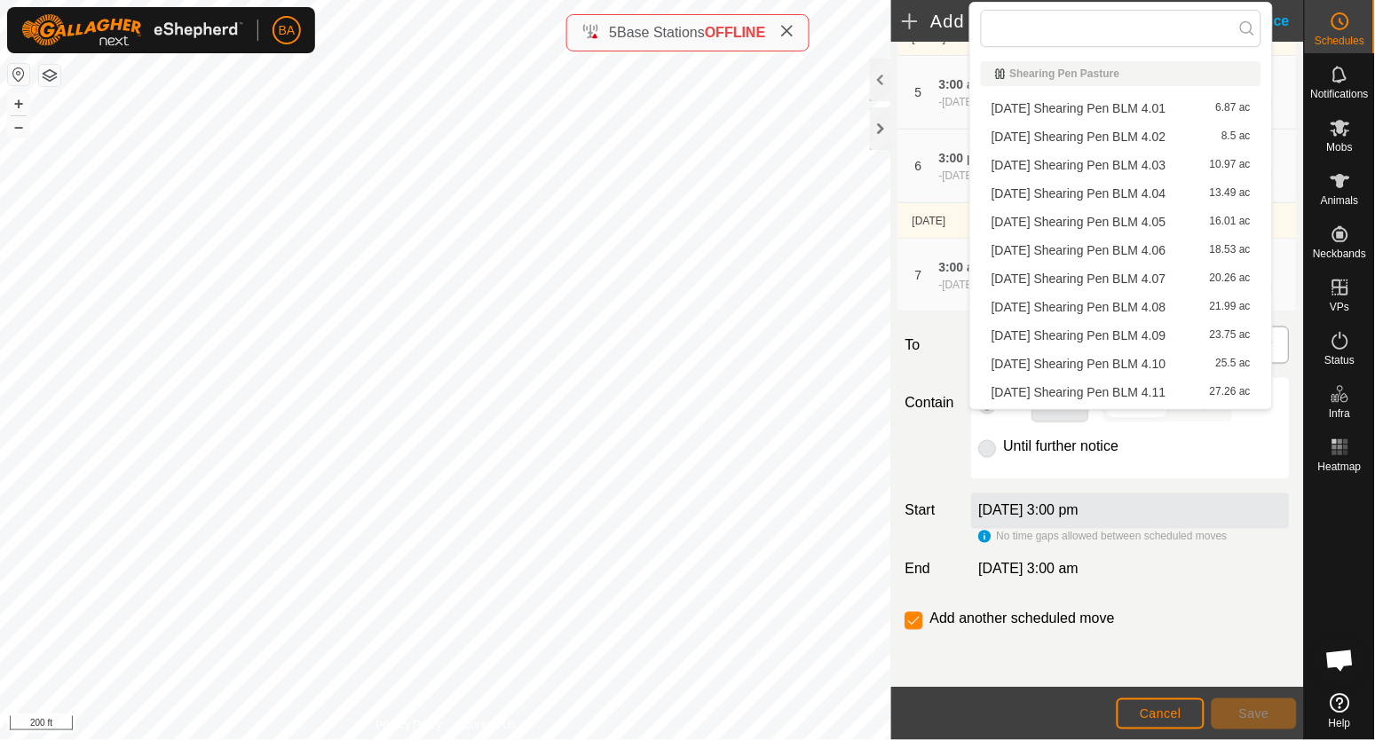
type input "2025-08-25 Shearing Pen BLM 4."
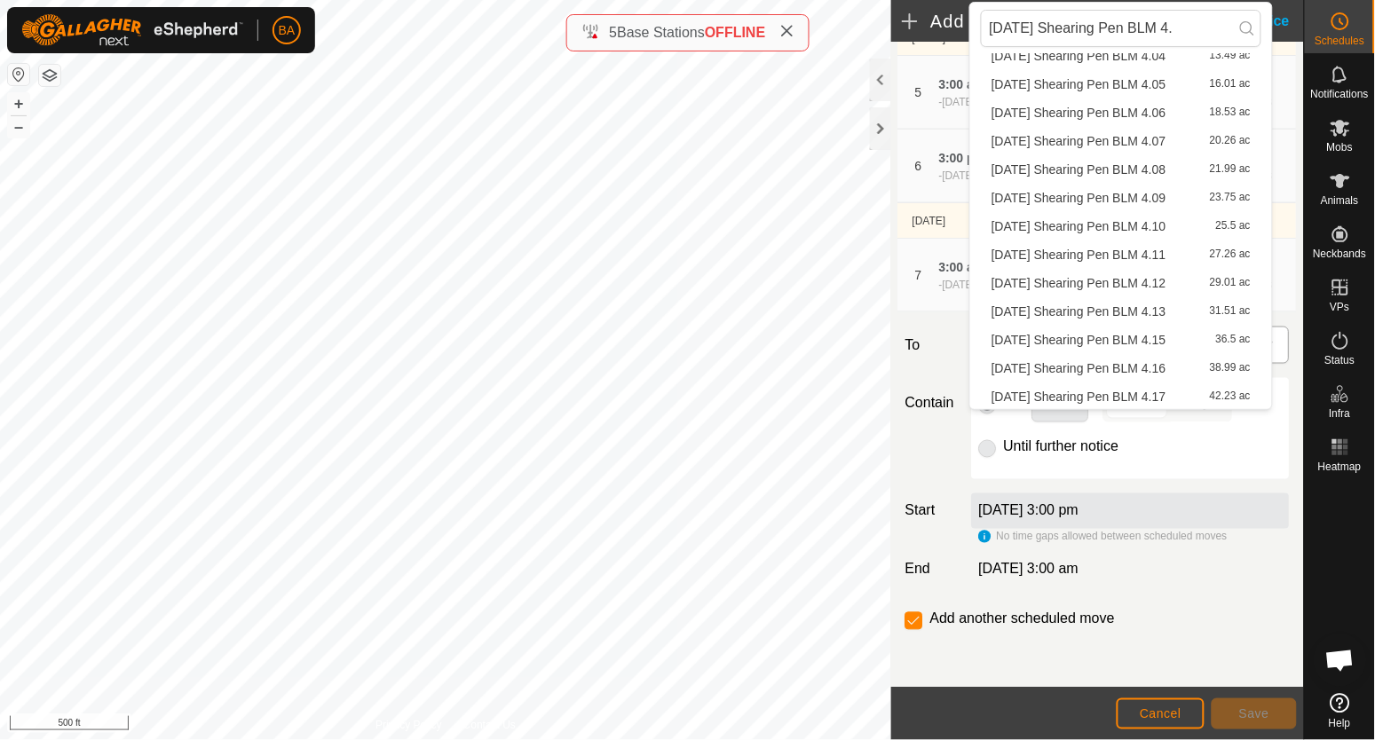
click at [1044, 349] on li "2025-08-25 Shearing Pen BLM 4.15 36.5 ac" at bounding box center [1121, 340] width 281 height 27
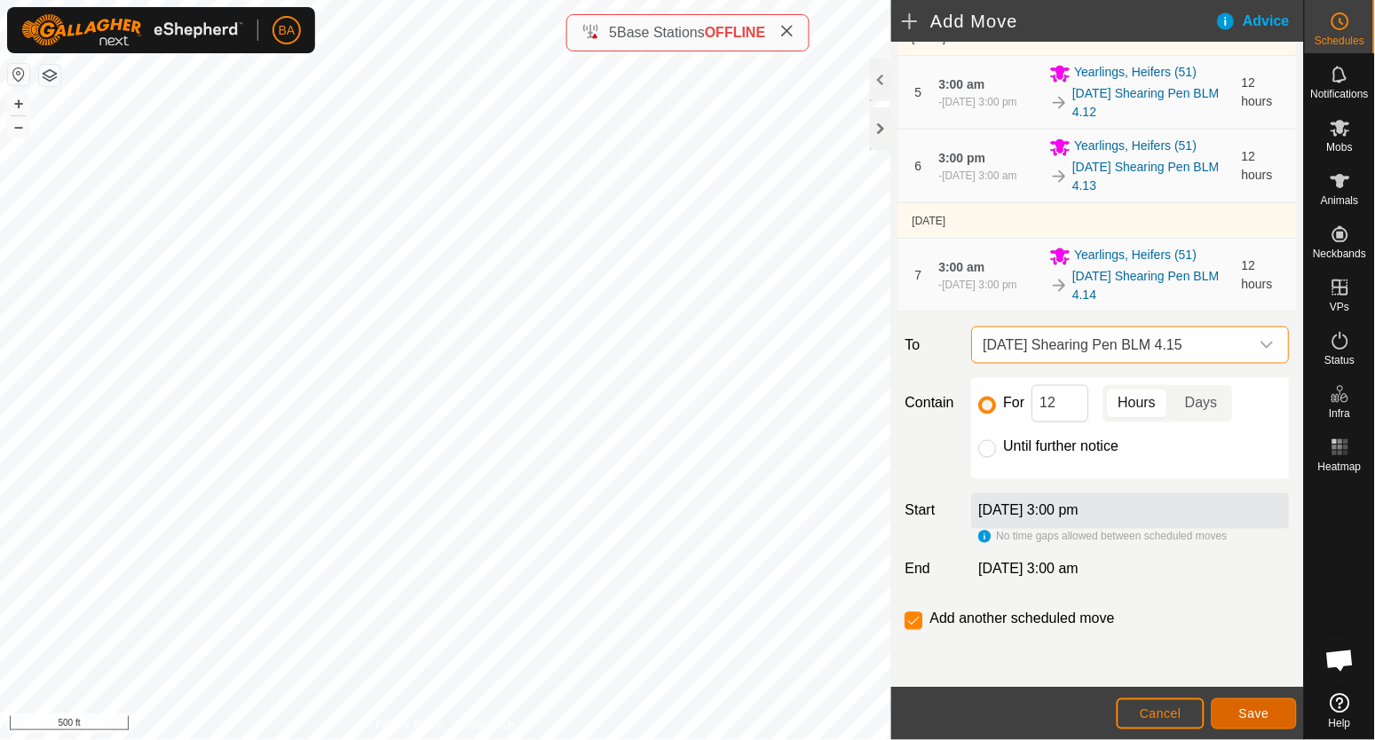
click at [1241, 716] on span "Save" at bounding box center [1254, 714] width 30 height 14
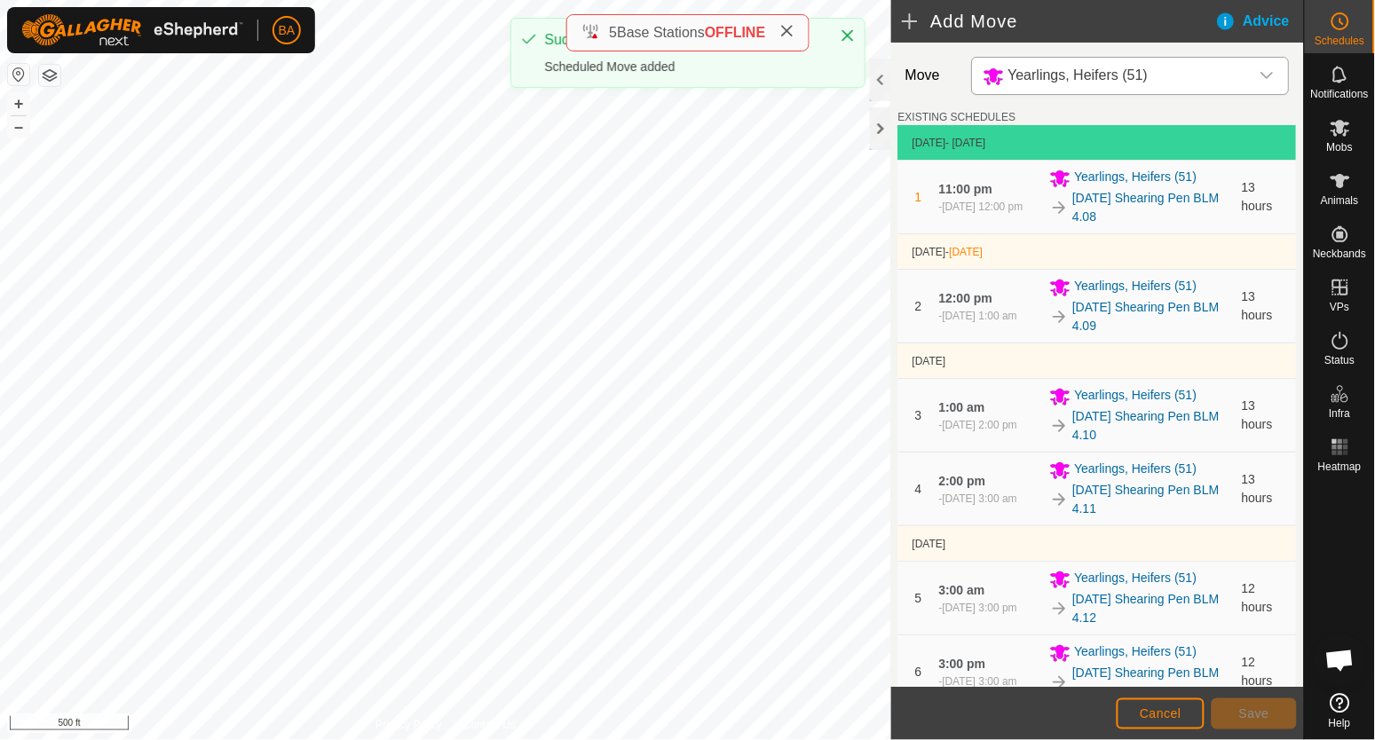
scroll to position [580, 0]
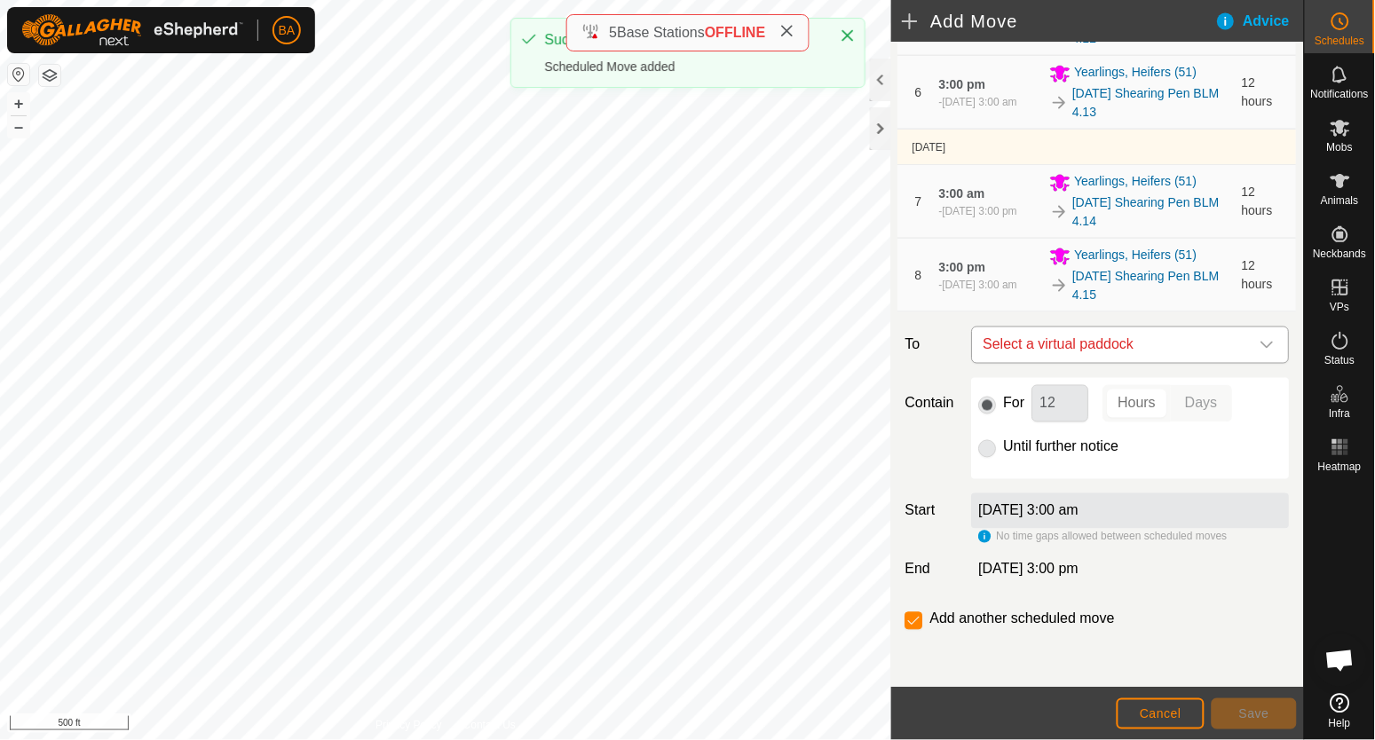
click at [1070, 338] on span "Select a virtual paddock" at bounding box center [1112, 346] width 273 height 36
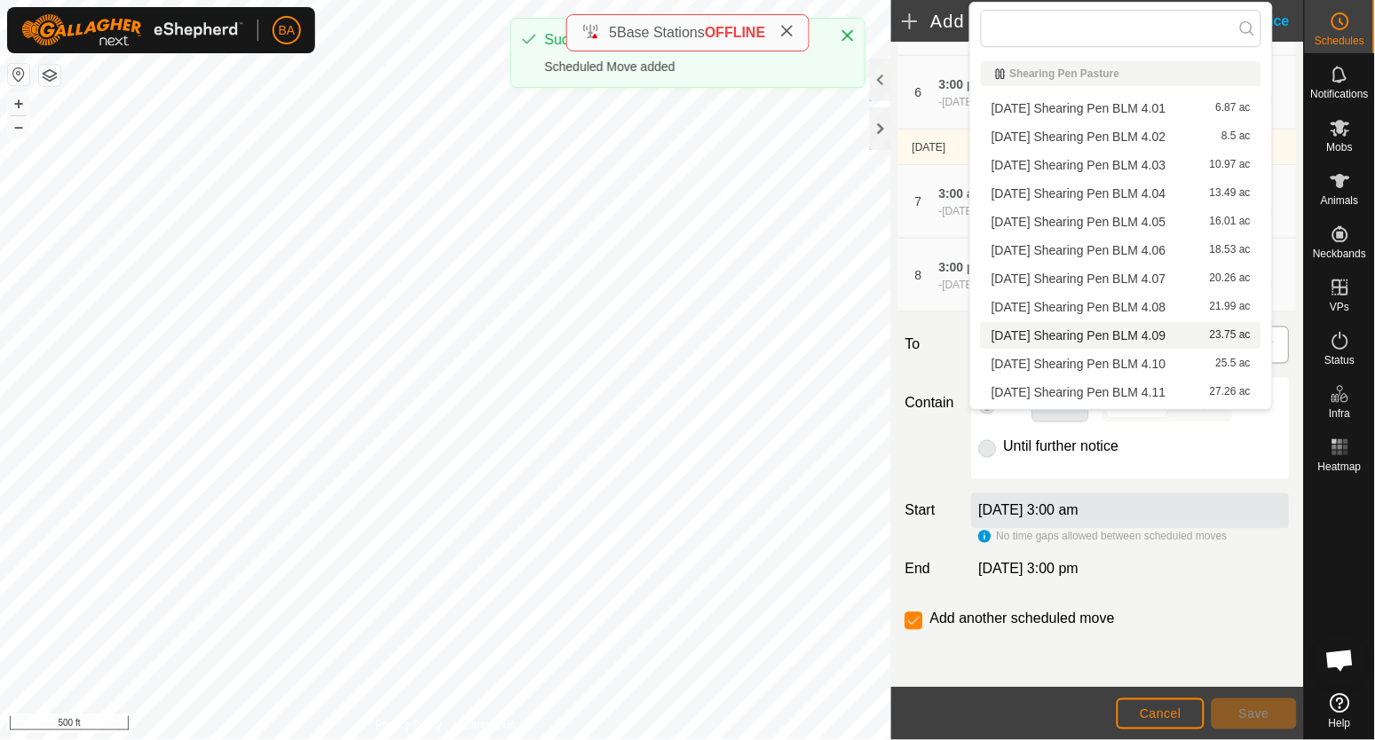
type input "2025-08-25 Shearing Pen BLM 4."
click at [1070, 493] on li "2025-08-25 Shearing Pen BLM 4.16 38.99 ac" at bounding box center [1121, 506] width 281 height 27
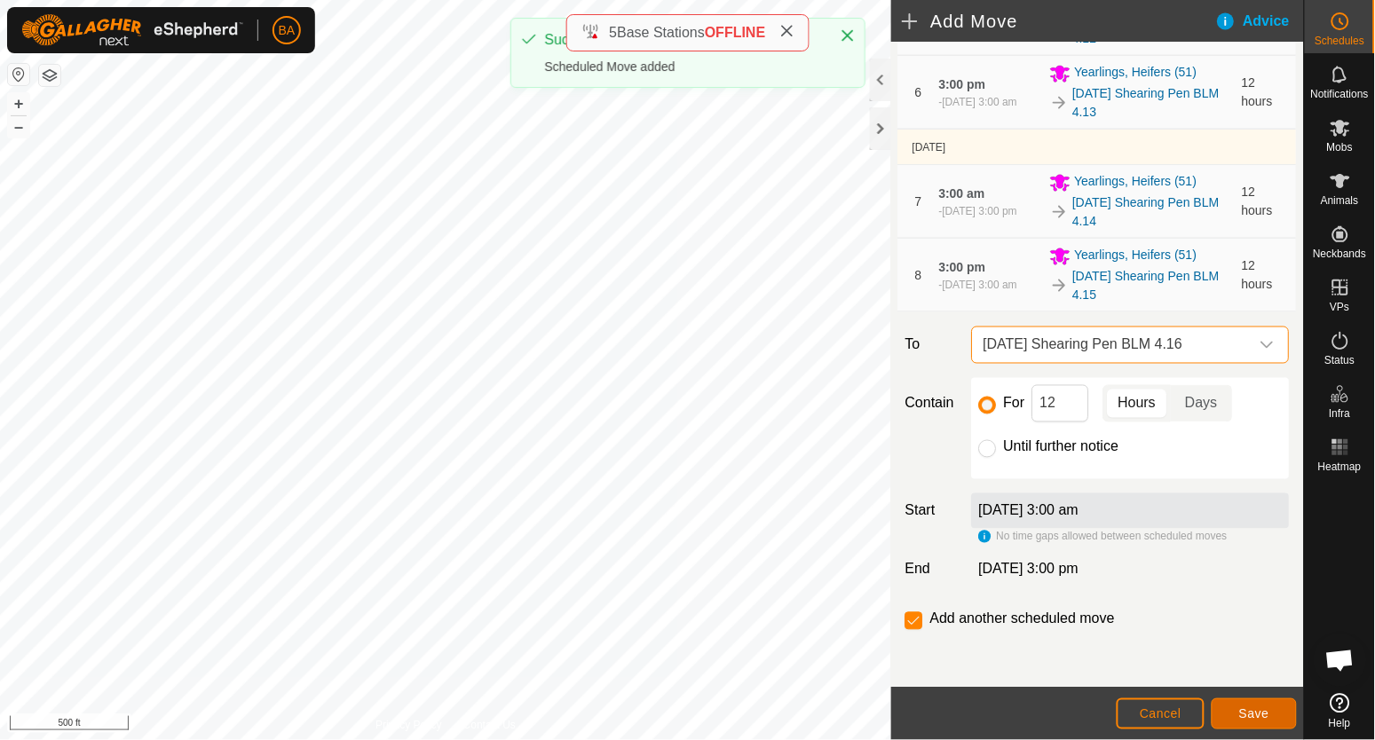
click at [1243, 709] on span "Save" at bounding box center [1254, 714] width 30 height 14
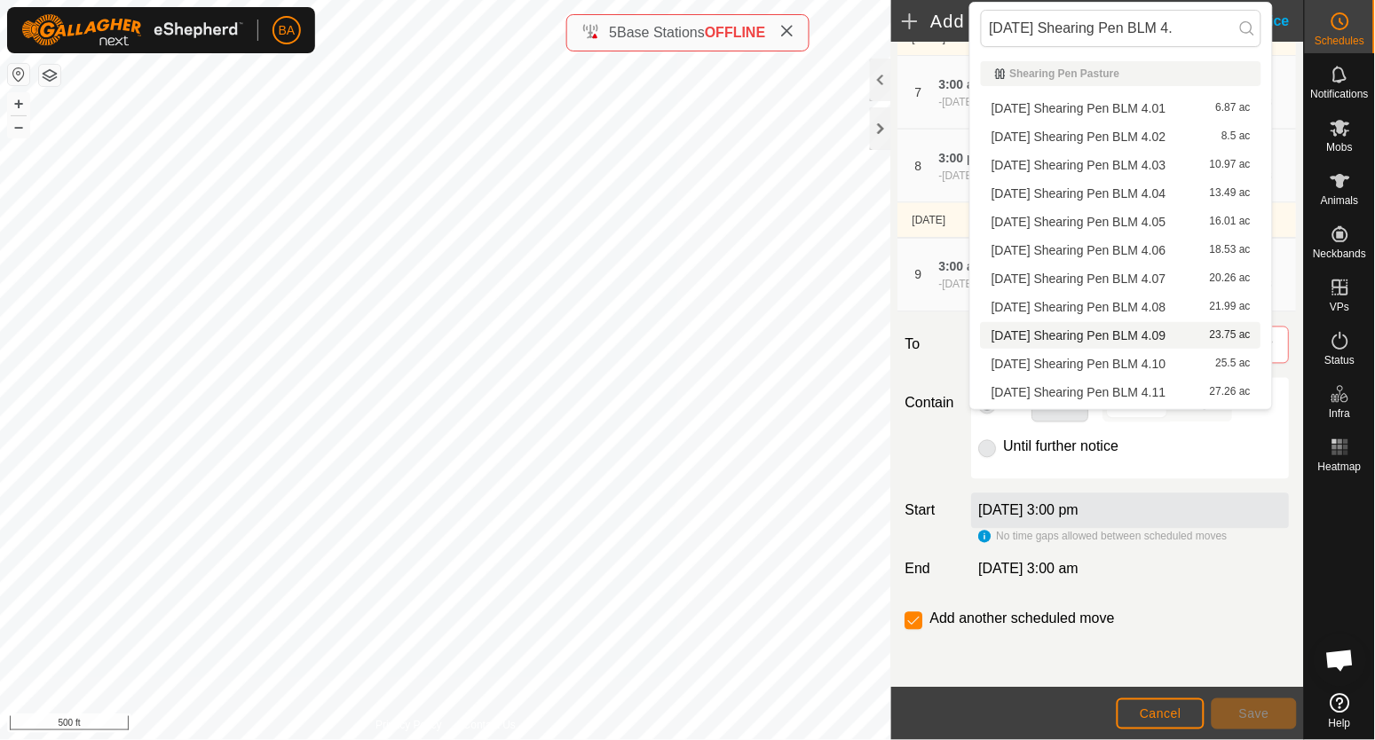
scroll to position [138, 0]
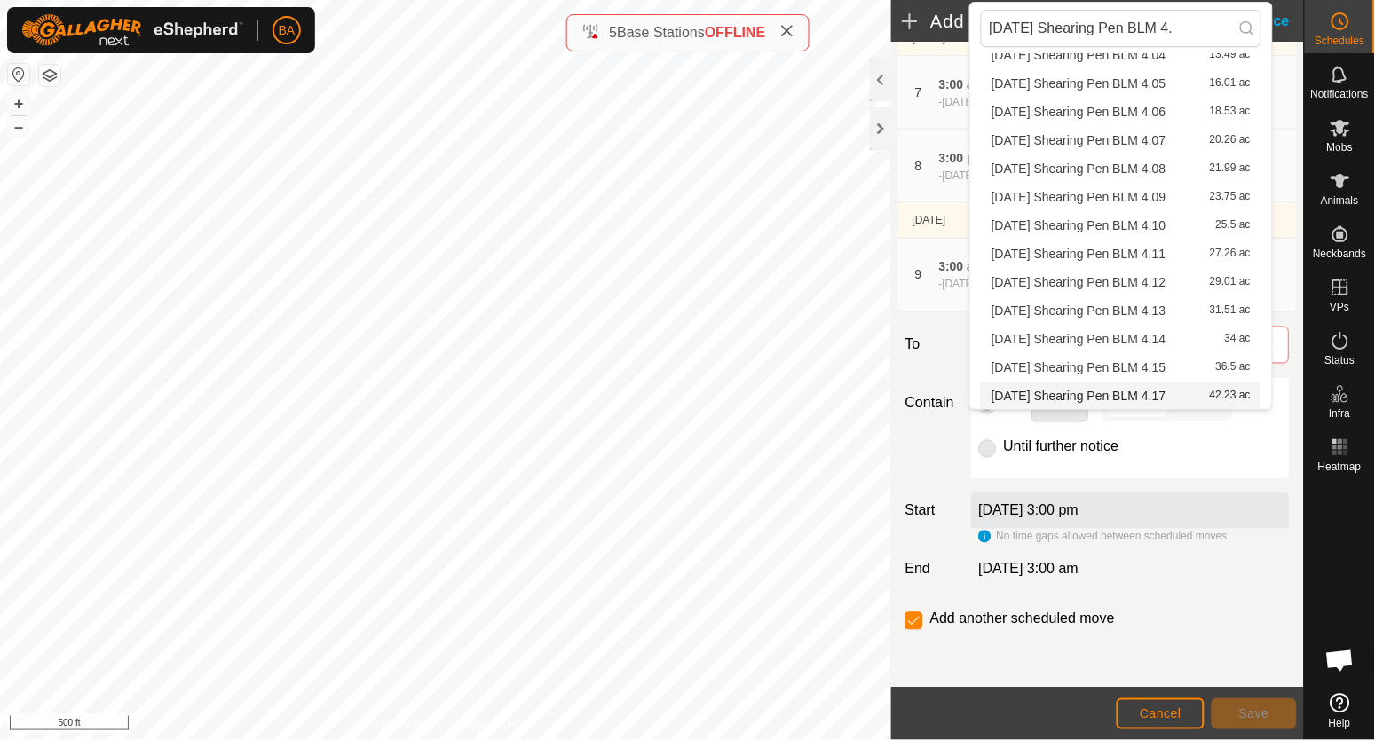
type input "2025-08-25 Shearing Pen BLM 4."
click at [1124, 389] on li "2025-08-25 Shearing Pen BLM 4.17 42.23 ac" at bounding box center [1121, 396] width 281 height 27
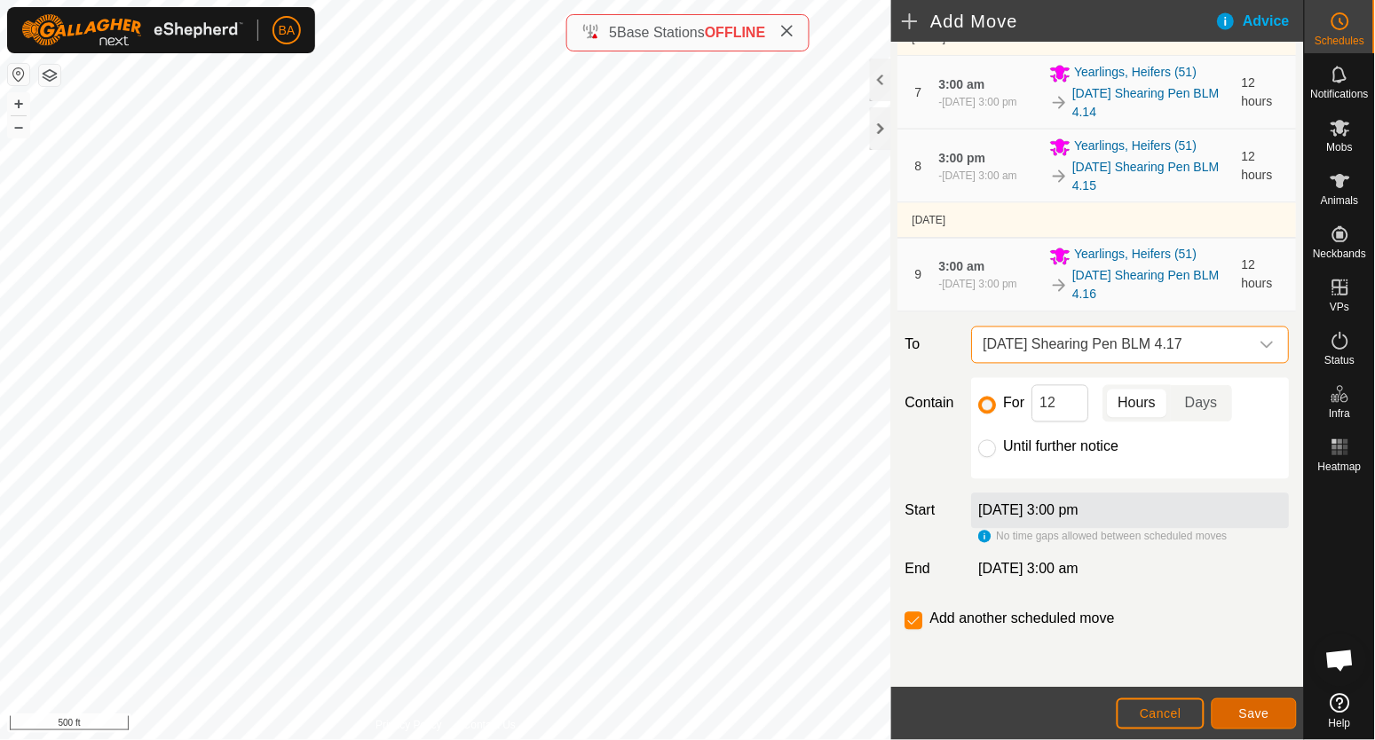
click at [1263, 711] on span "Save" at bounding box center [1254, 714] width 30 height 14
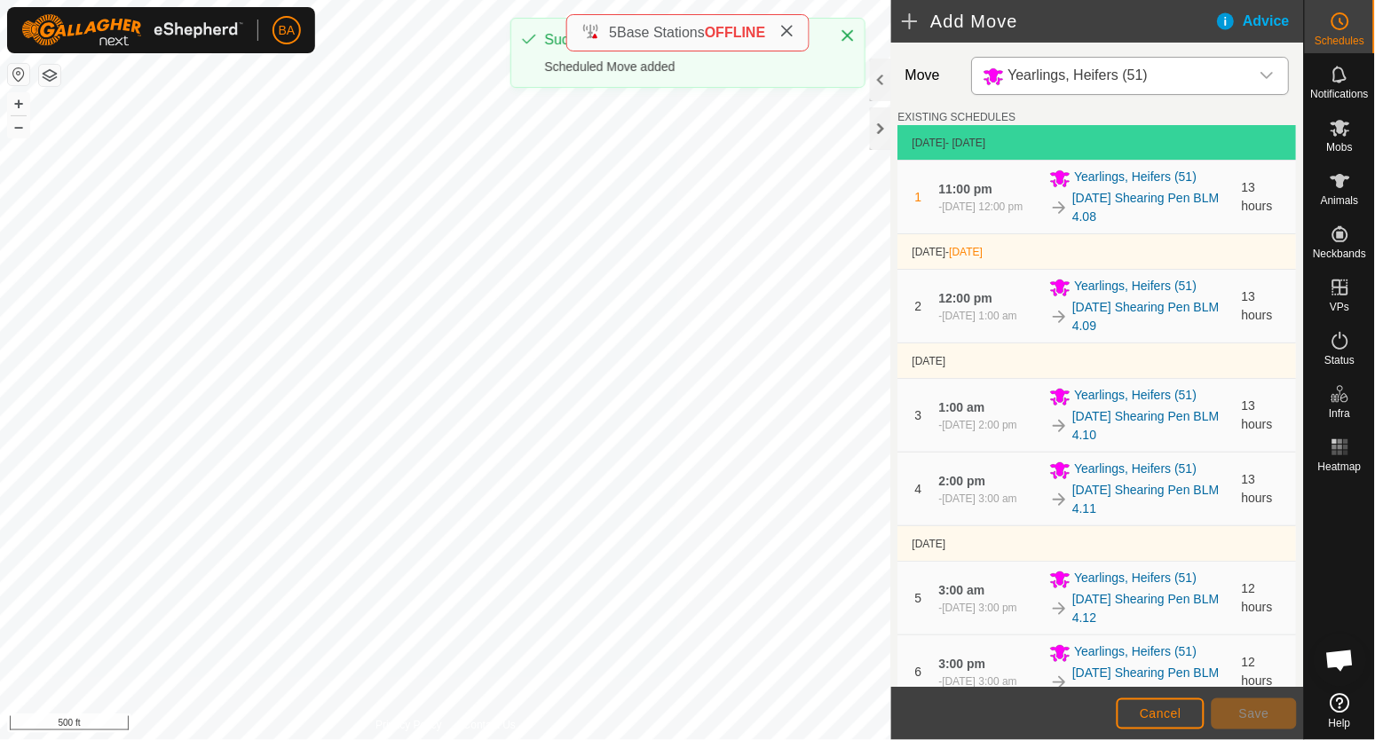
scroll to position [763, 0]
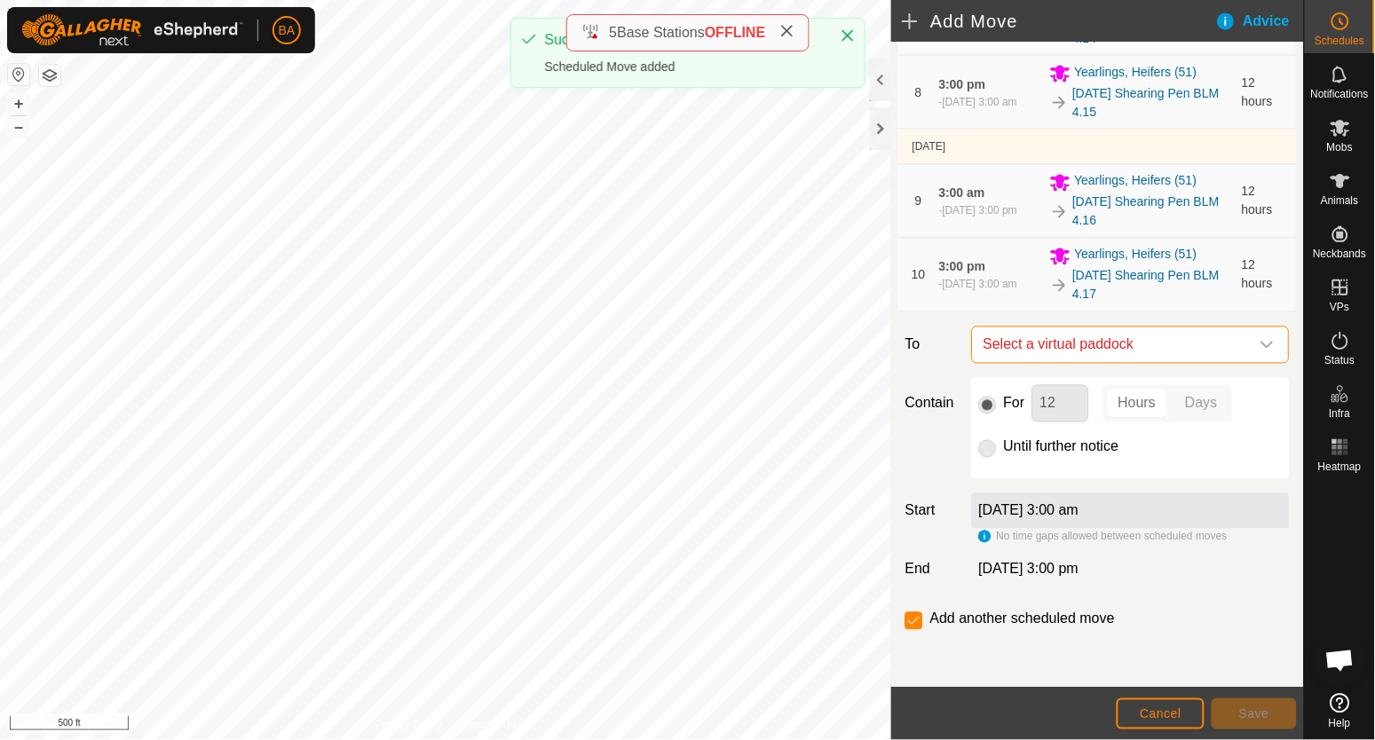
click at [1099, 348] on span "Select a virtual paddock" at bounding box center [1112, 346] width 273 height 36
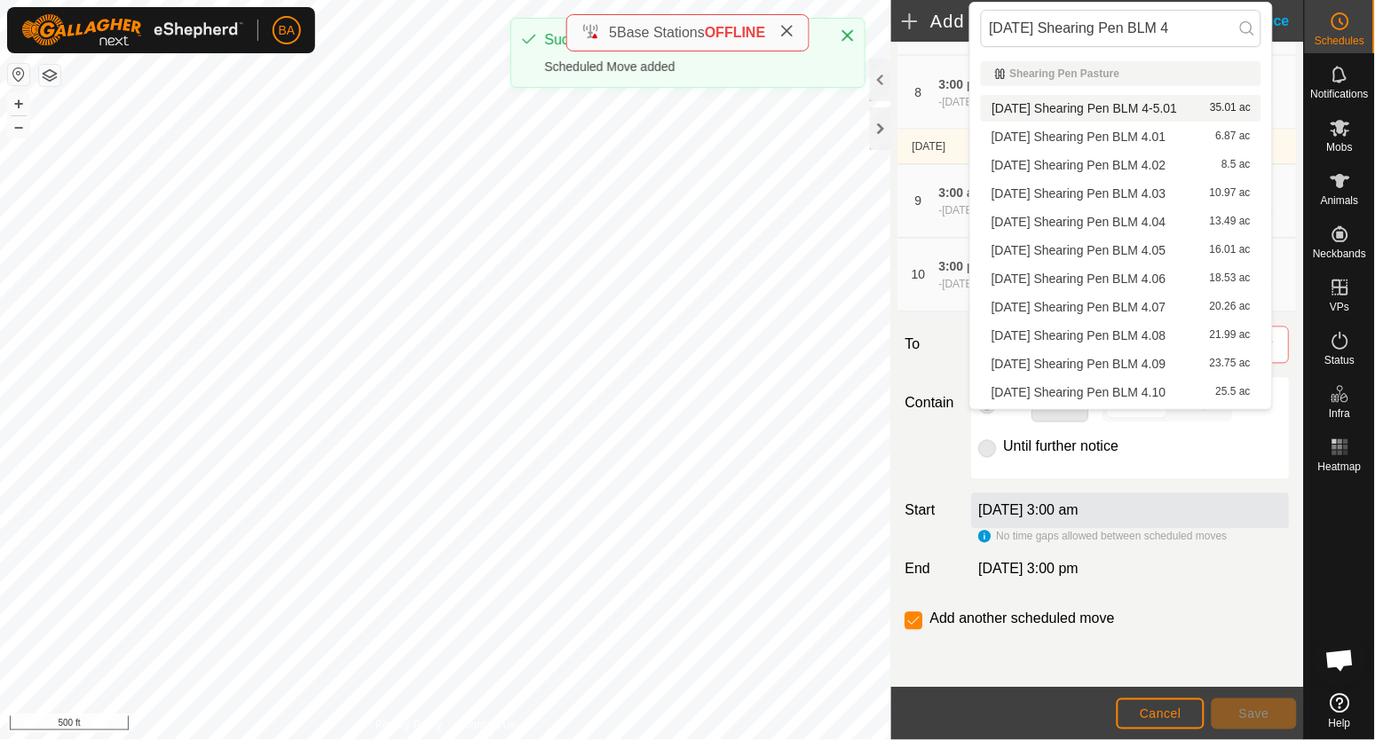
type input "2025-08-25 Shearing Pen BLM 4"
click at [1085, 107] on li "2025-08-25 Shearing Pen BLM 4-5.01 35.01 ac" at bounding box center [1121, 108] width 281 height 27
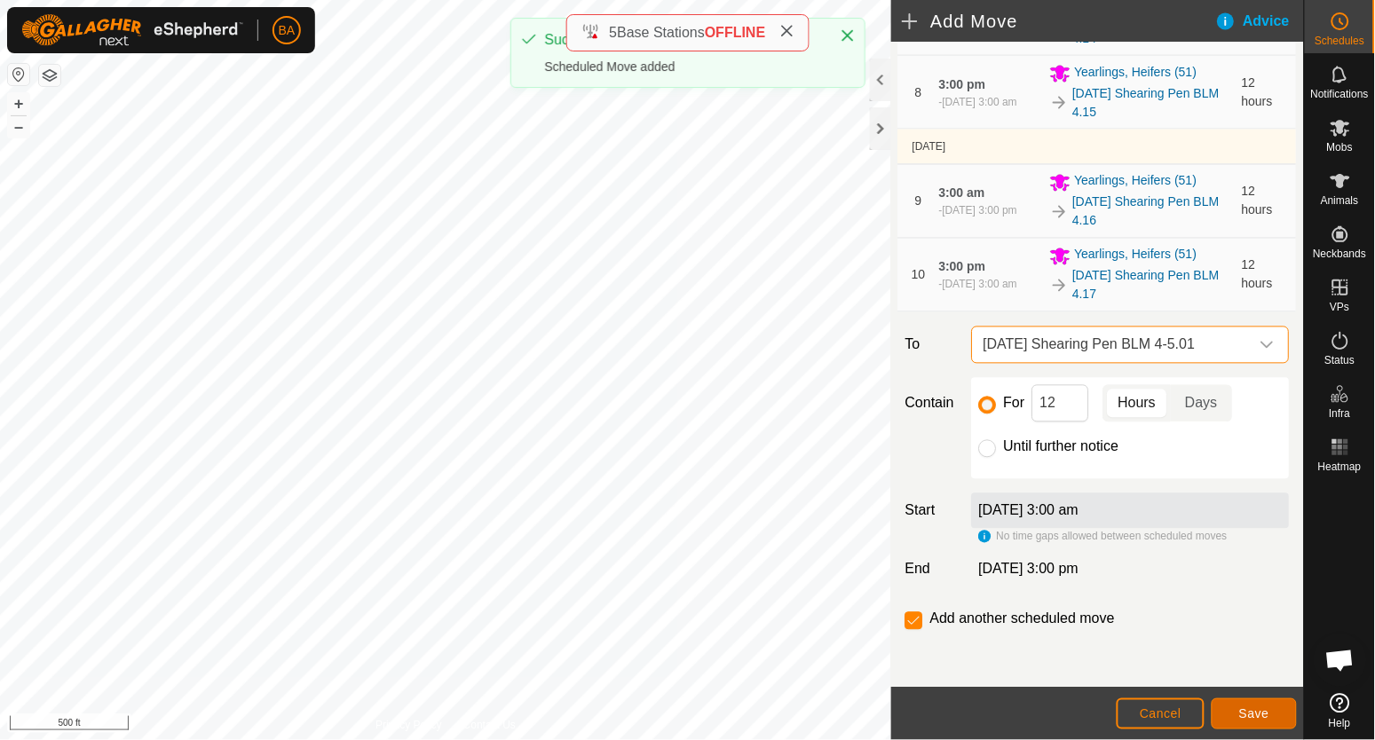
click at [1273, 713] on button "Save" at bounding box center [1254, 714] width 85 height 31
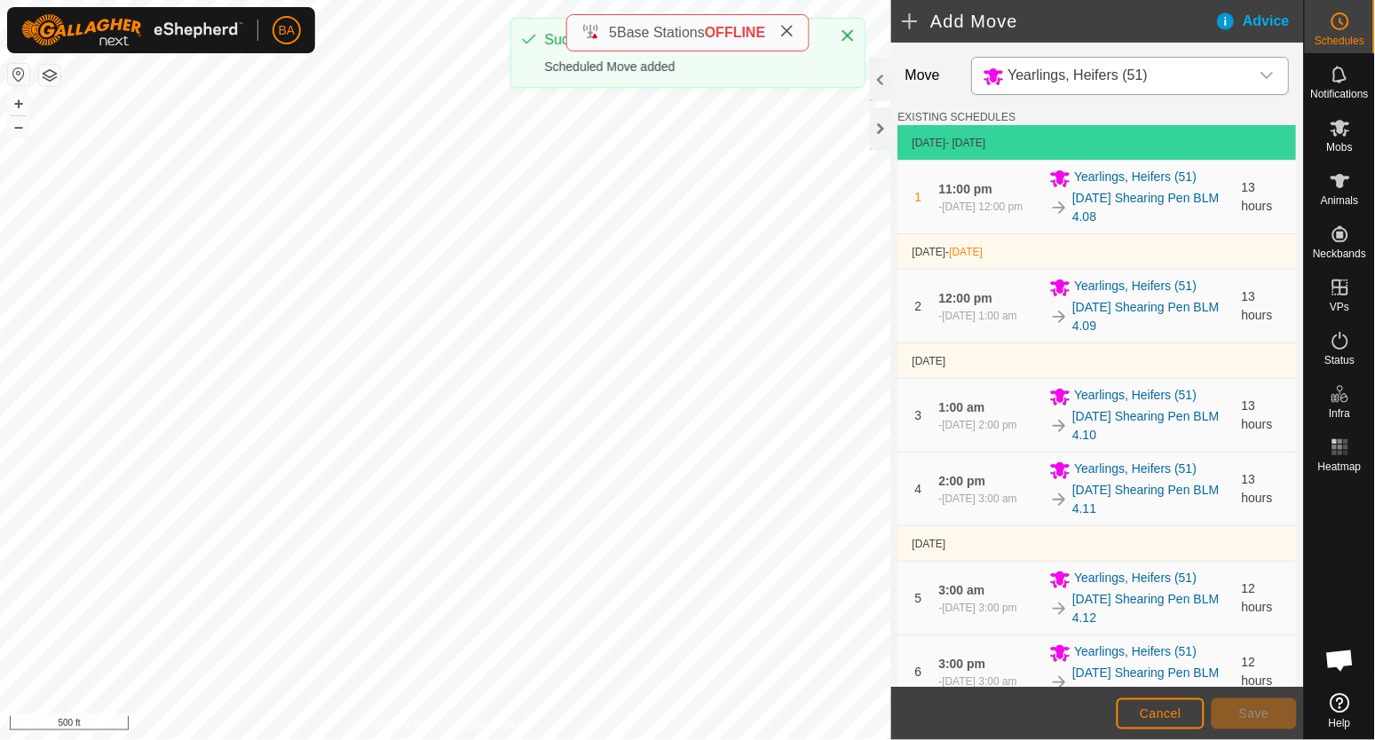
scroll to position [872, 0]
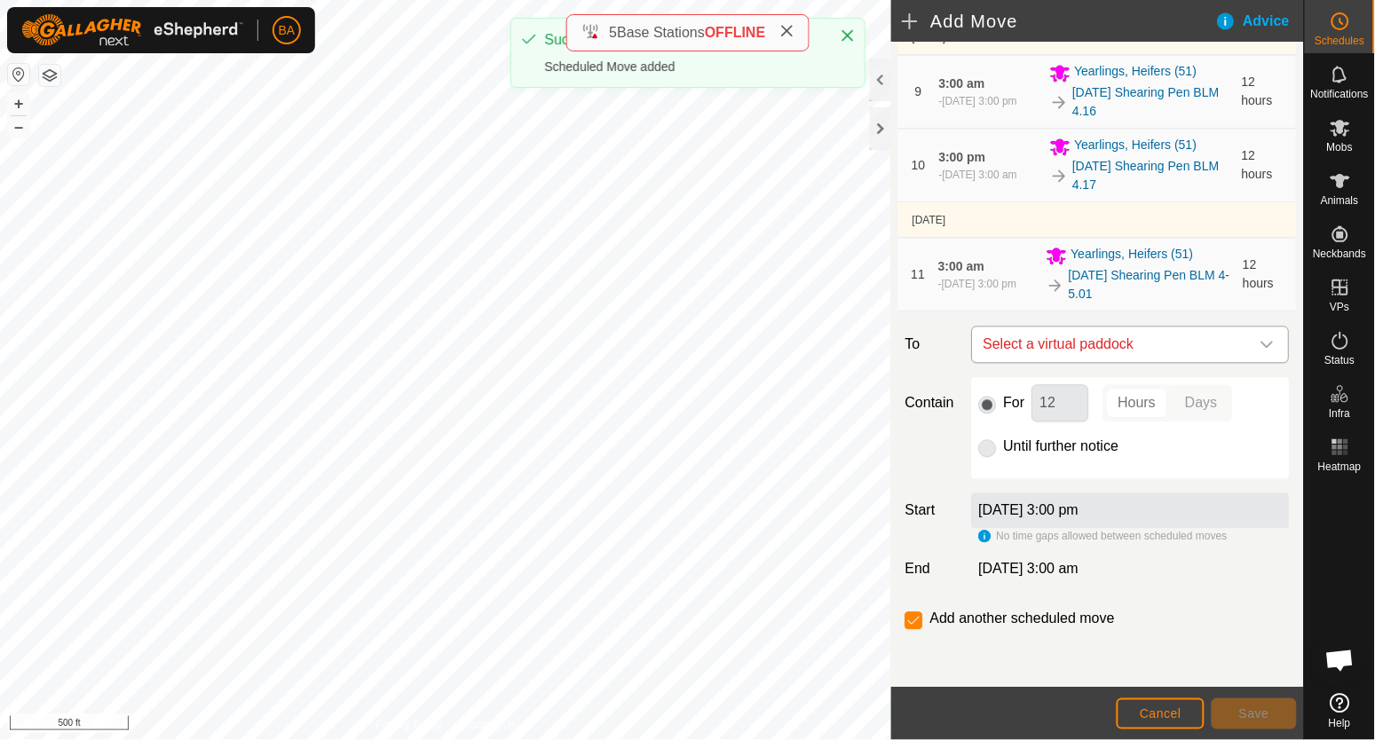
click at [1122, 351] on span "Select a virtual paddock" at bounding box center [1112, 346] width 273 height 36
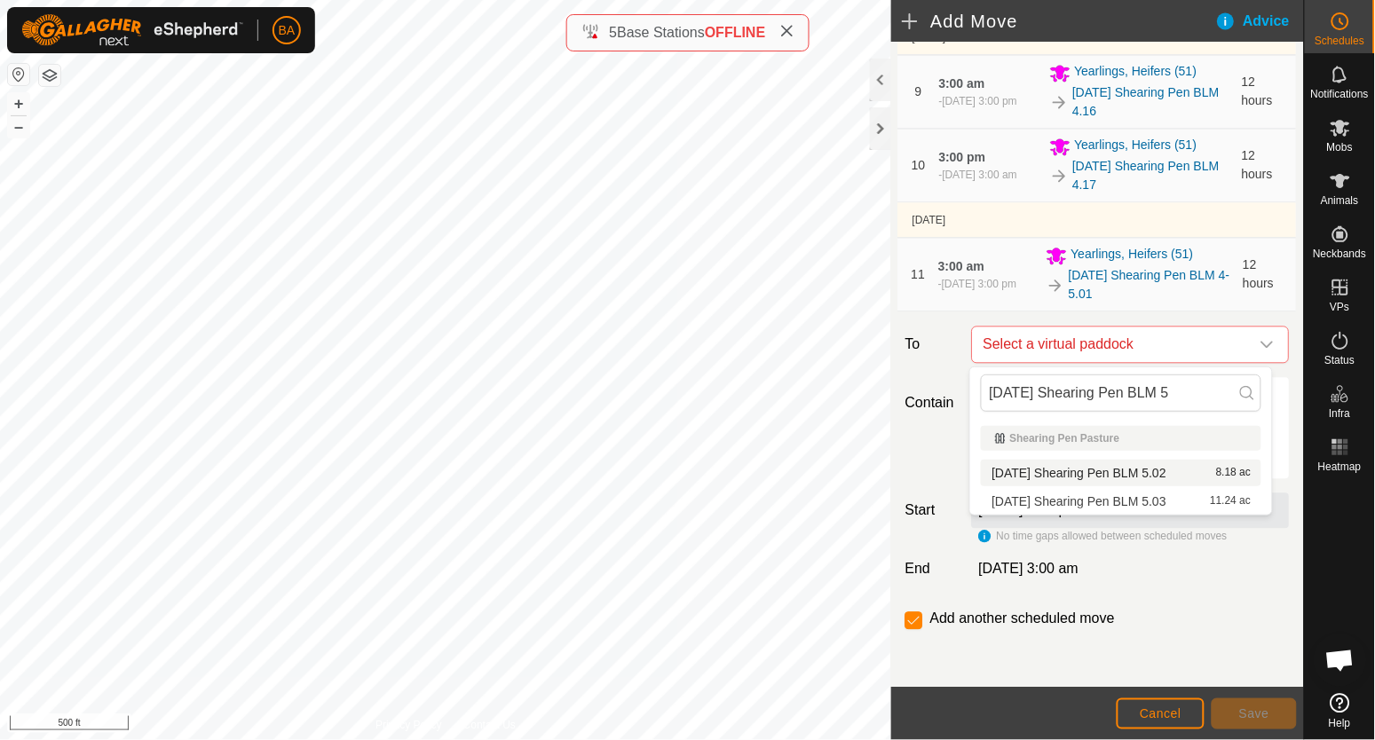
type input "2025-08-25 Shearing Pen BLM 5"
click at [1121, 478] on li "2025-08-25 Shearing Pen BLM 5.02 8.18 ac" at bounding box center [1121, 473] width 281 height 27
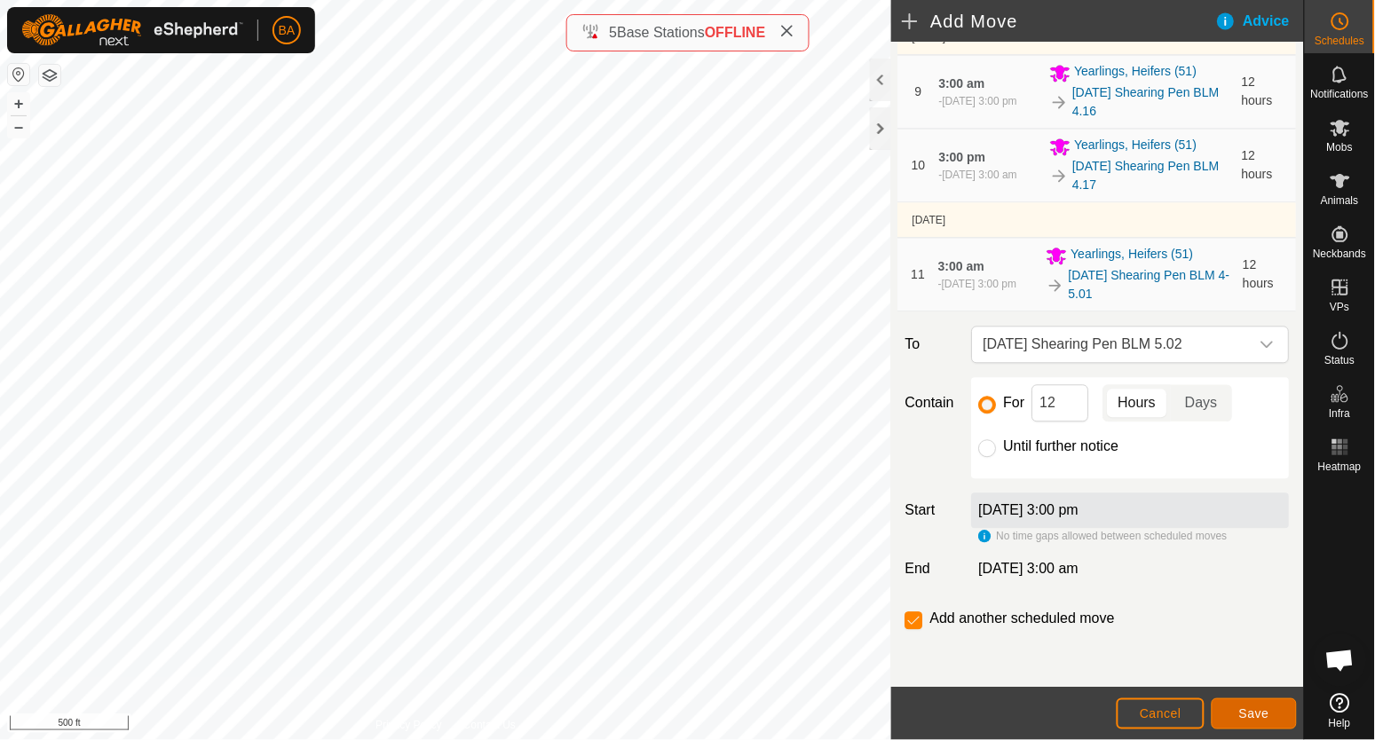
click at [1258, 708] on span "Save" at bounding box center [1254, 714] width 30 height 14
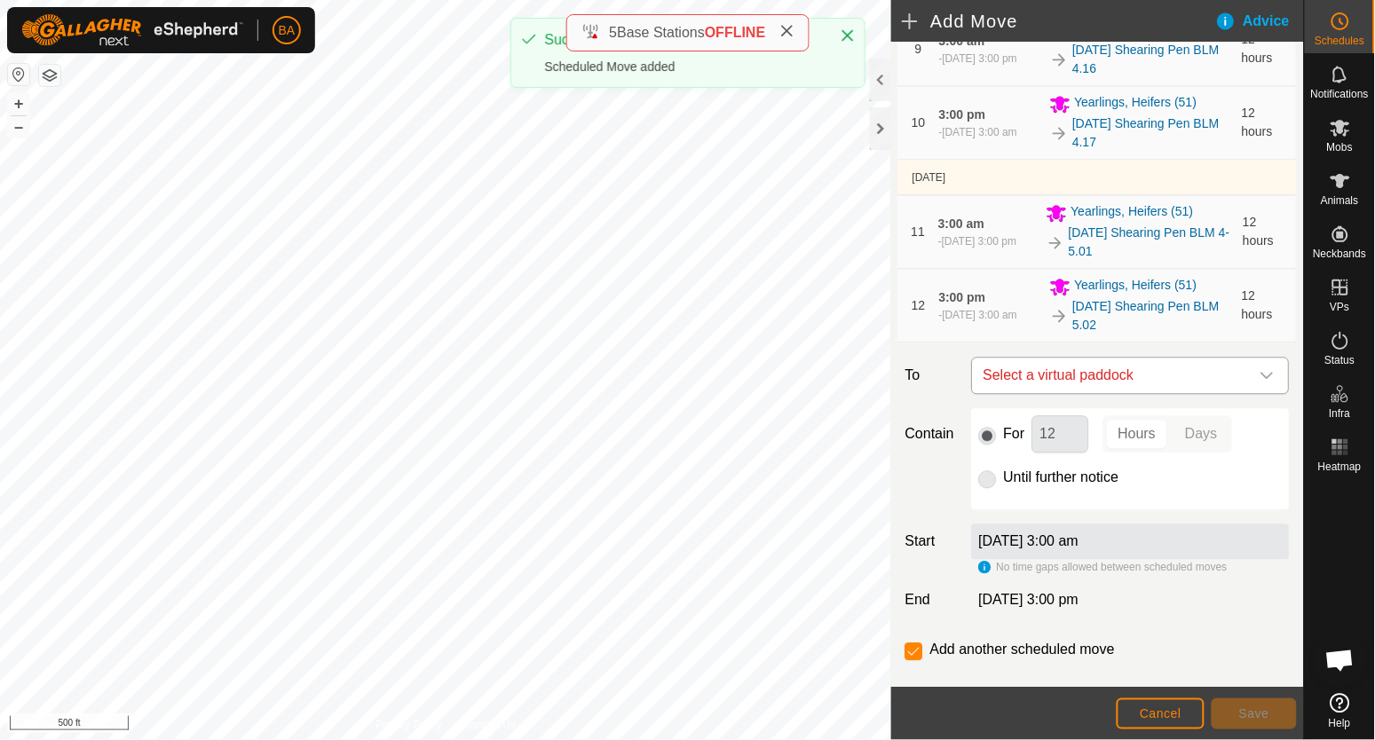
scroll to position [946, 0]
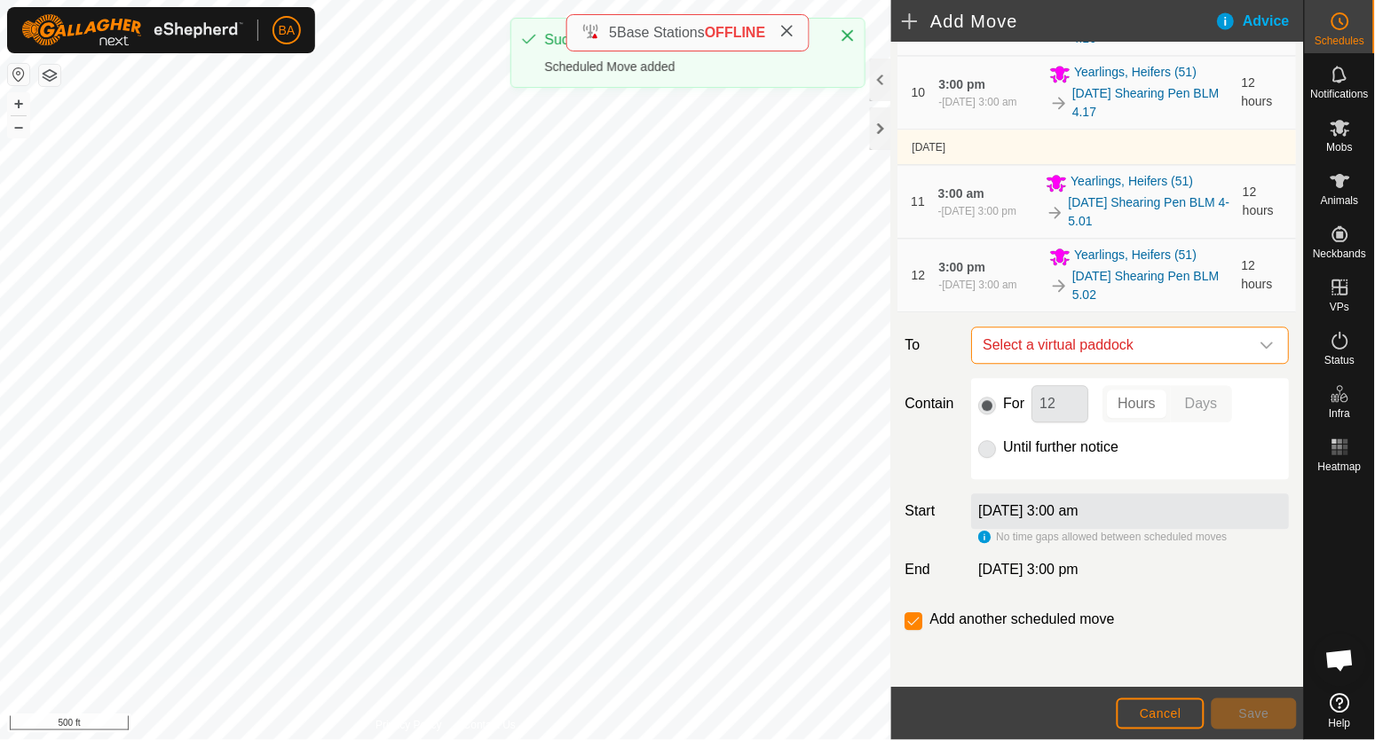
click at [1122, 337] on span "Select a virtual paddock" at bounding box center [1112, 346] width 273 height 36
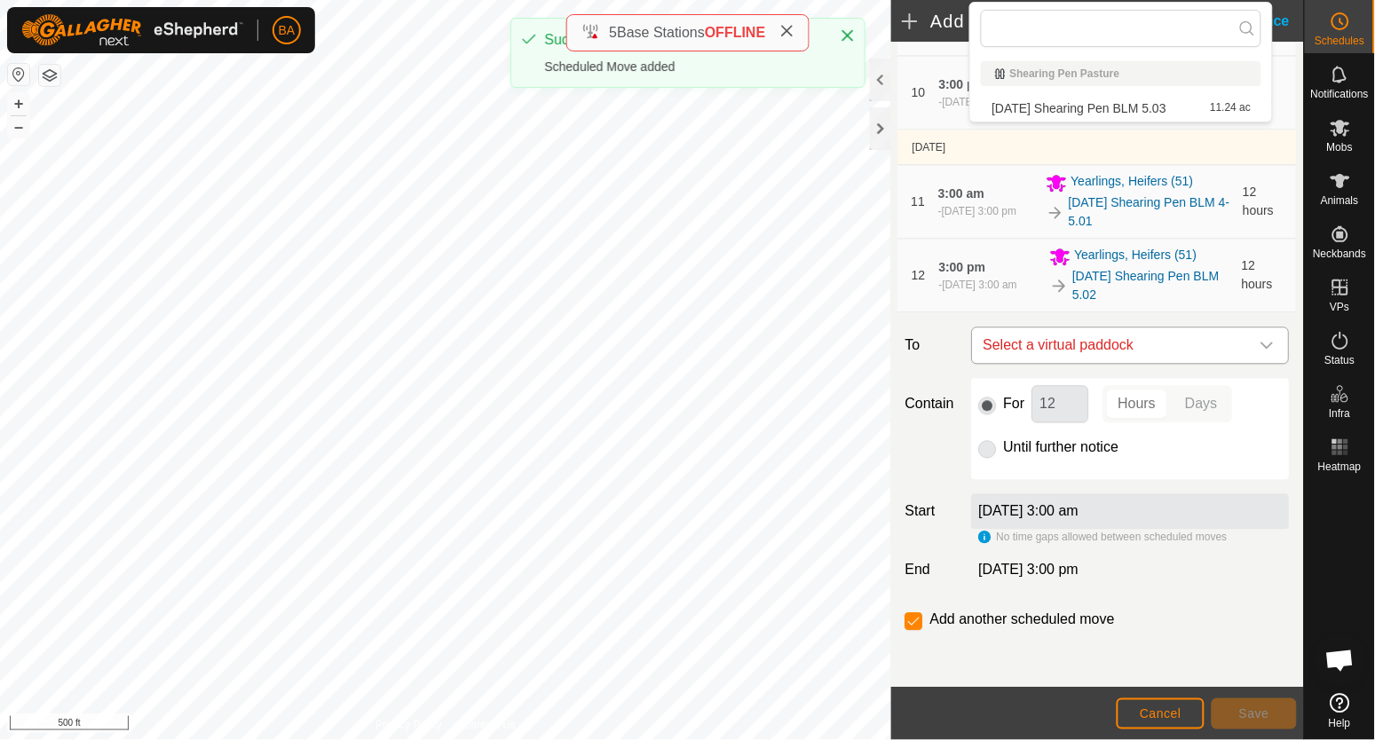
type input "2025-08-25 Shearing Pen BLM 5"
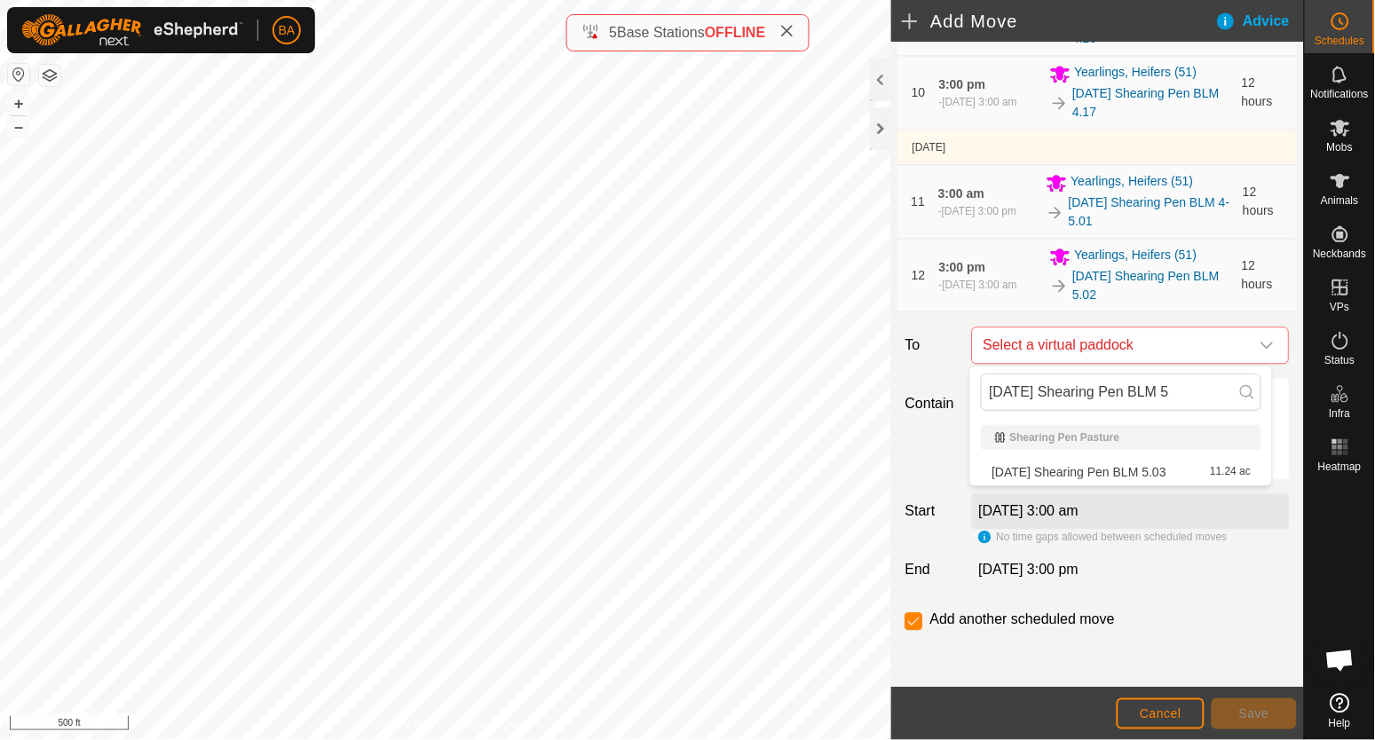
click at [1119, 474] on li "2025-08-25 Shearing Pen BLM 5.03 11.24 ac" at bounding box center [1121, 472] width 281 height 27
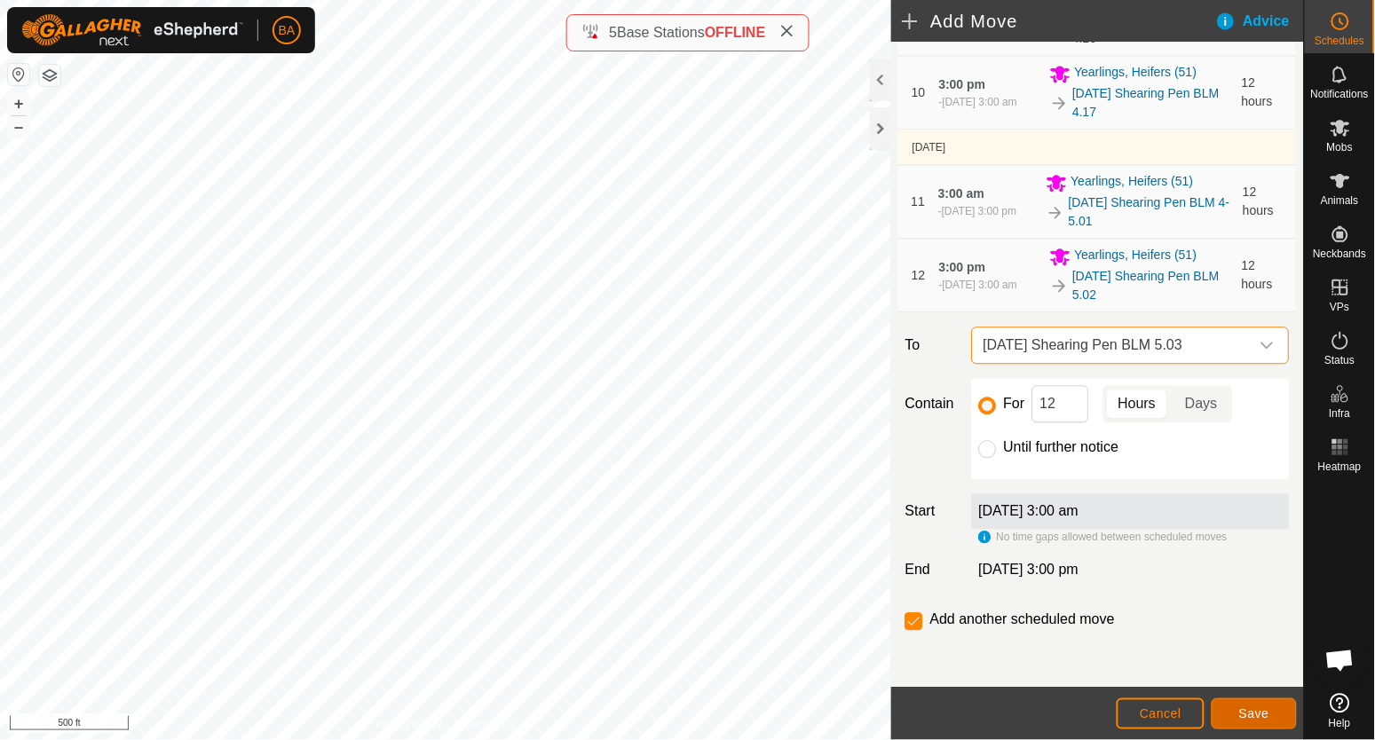
click at [1242, 708] on span "Save" at bounding box center [1254, 714] width 30 height 14
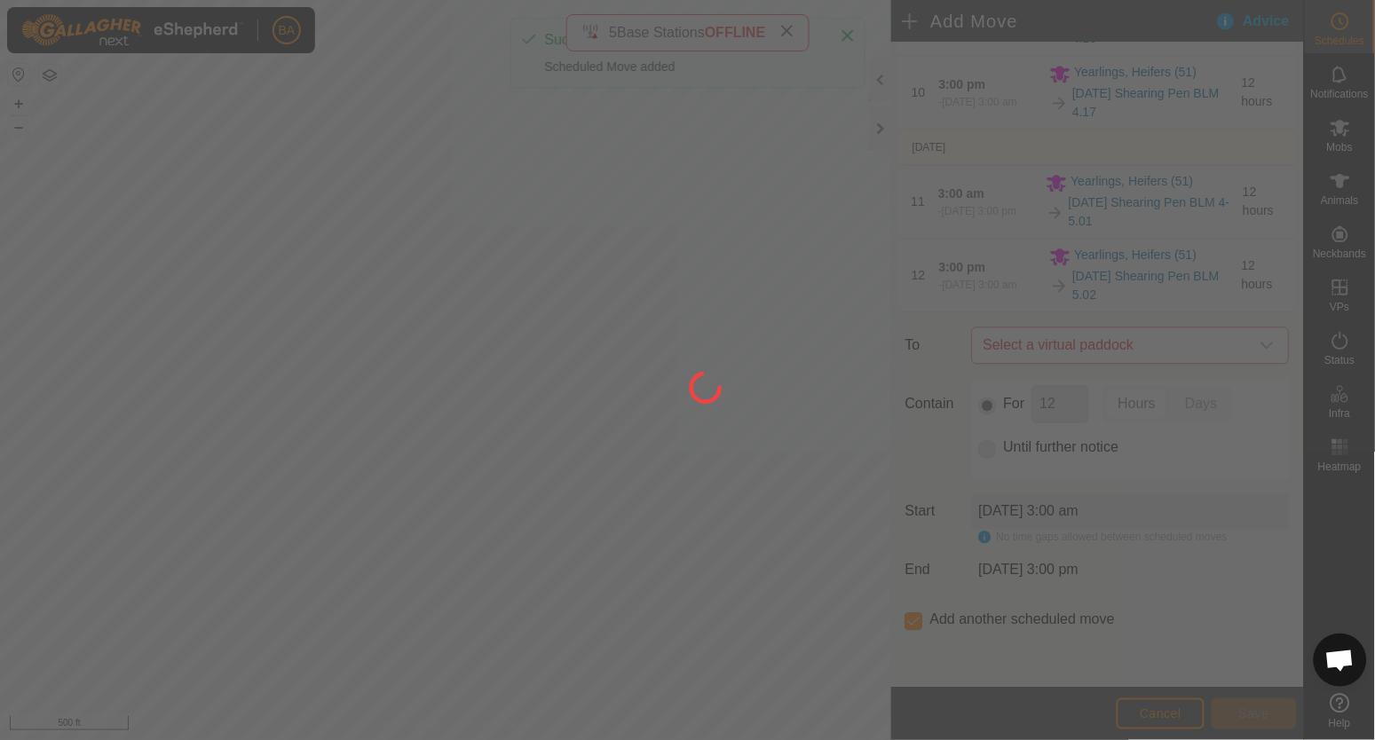
scroll to position [0, 0]
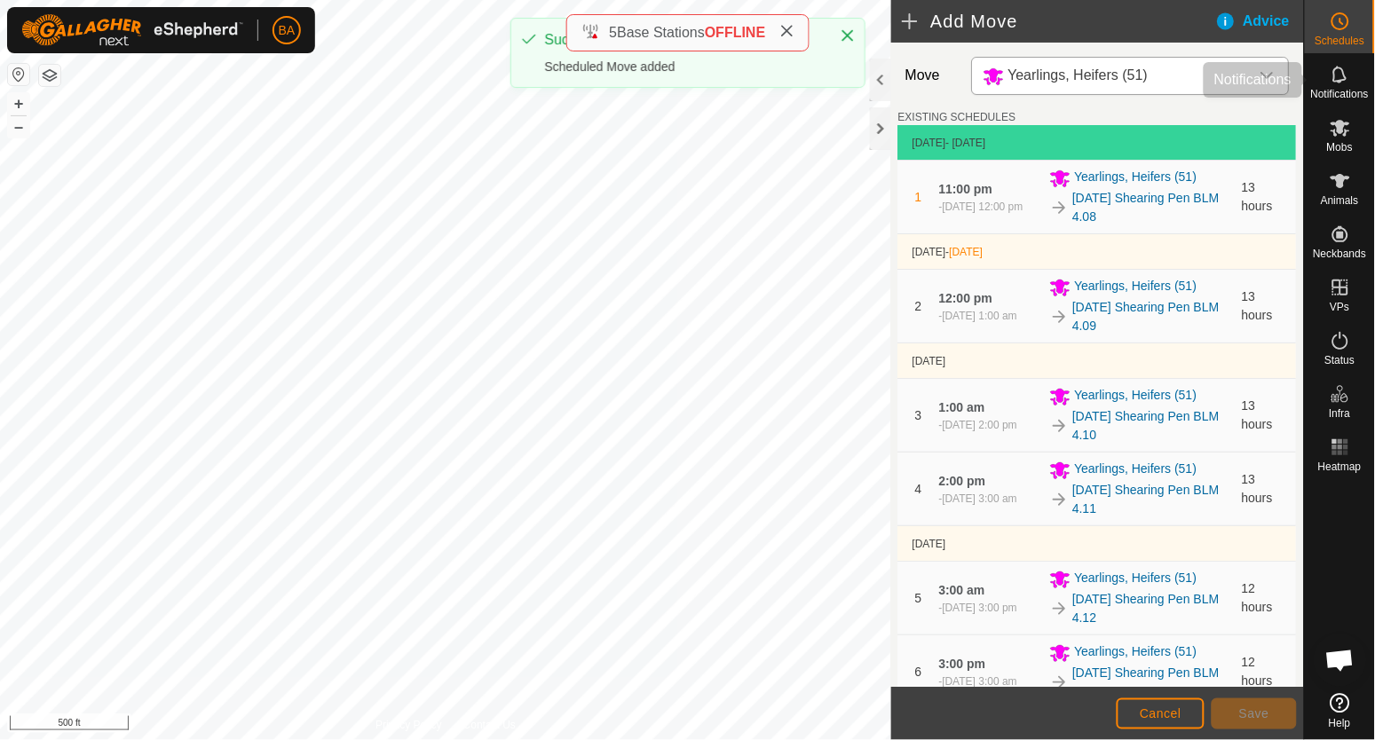
click at [1348, 84] on icon at bounding box center [1340, 74] width 21 height 21
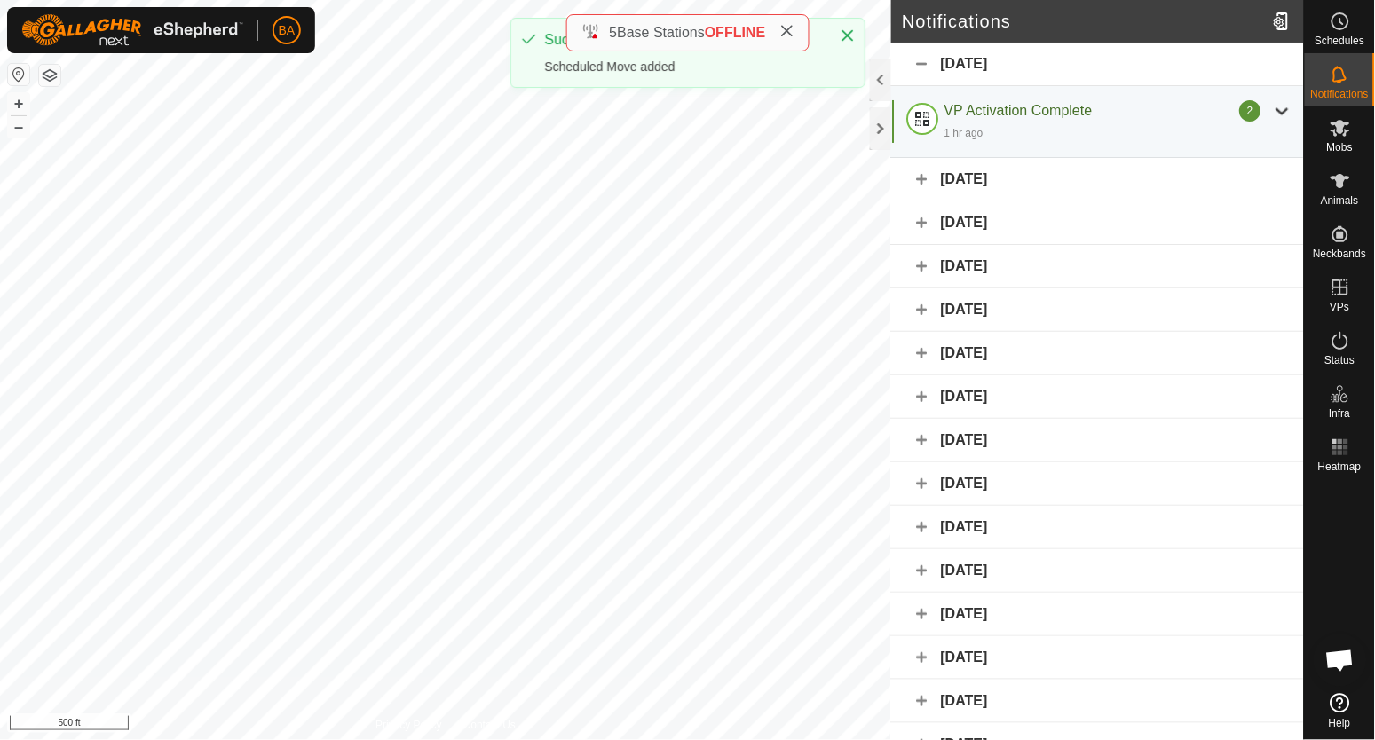
click at [975, 176] on div "Yesterday" at bounding box center [1097, 179] width 413 height 43
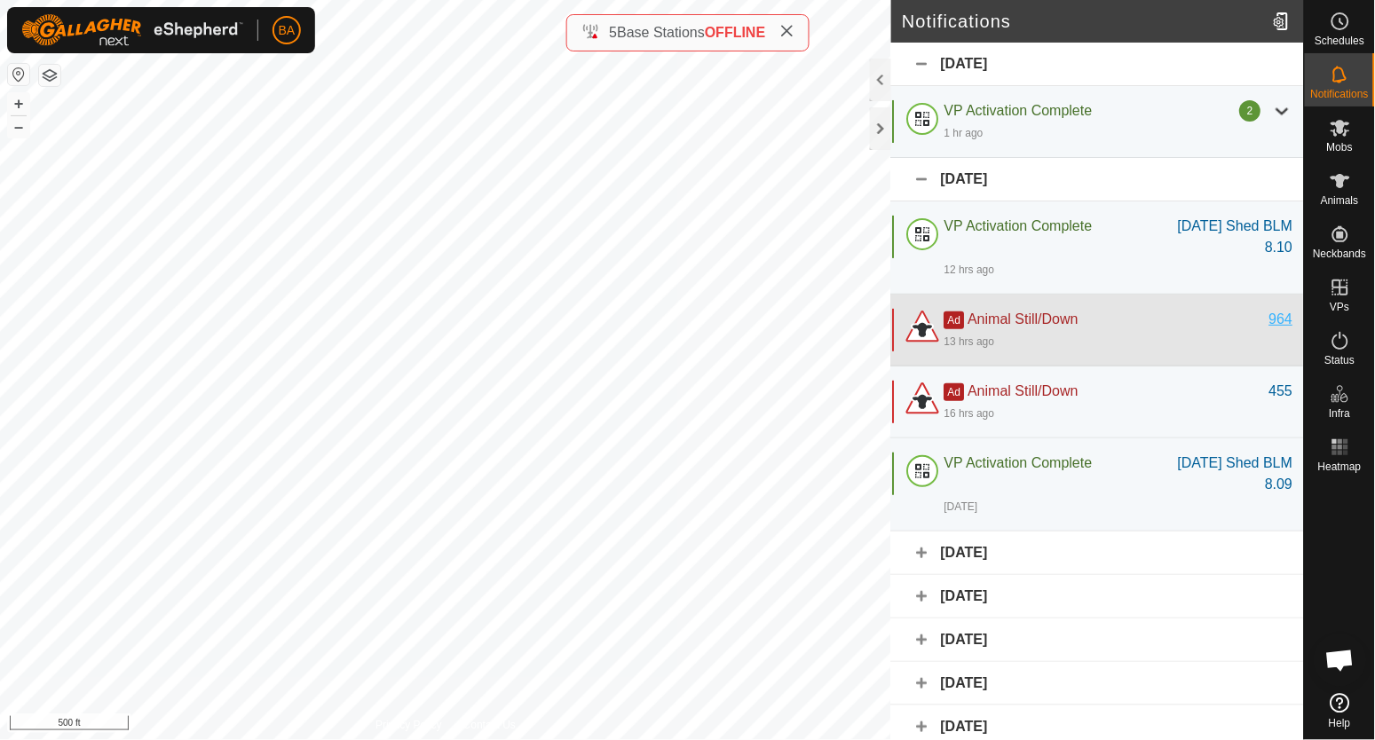
click at [1269, 320] on div "964" at bounding box center [1281, 319] width 24 height 21
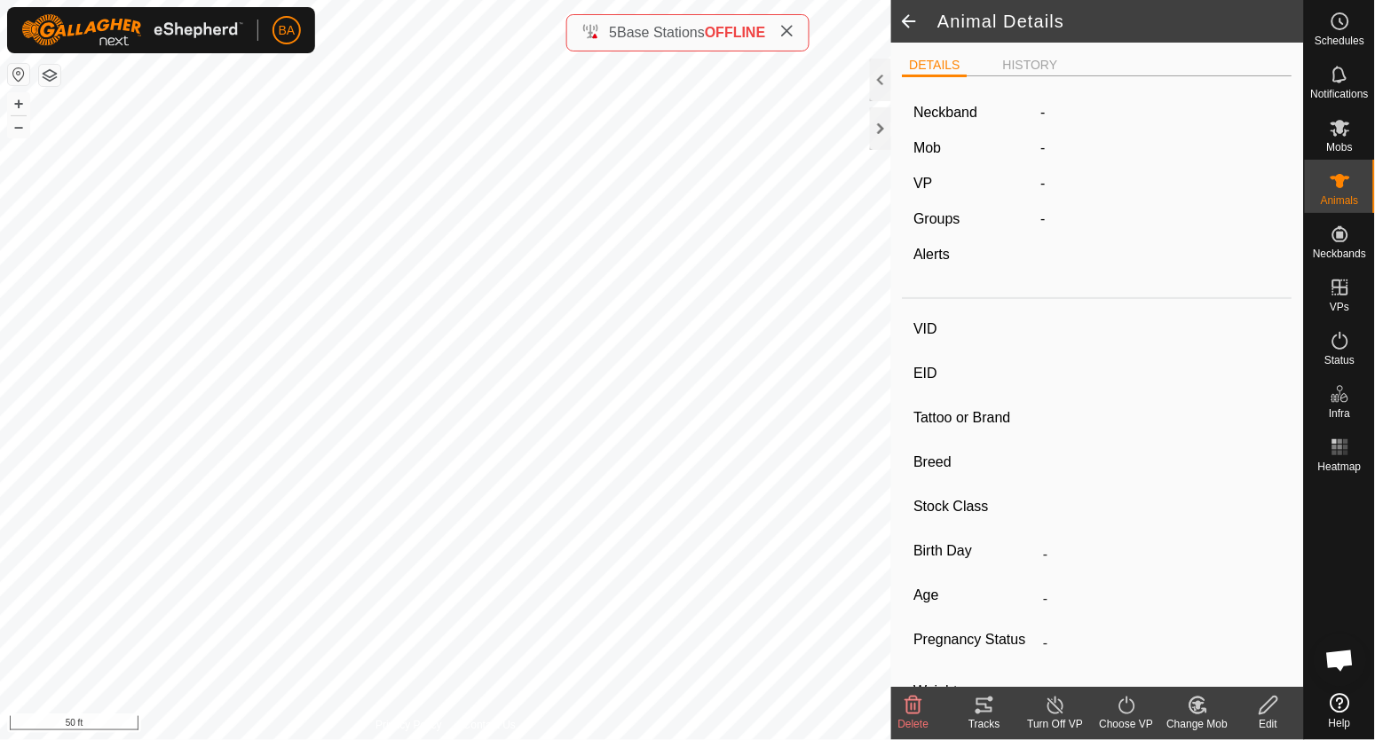
type input "964"
type input "-"
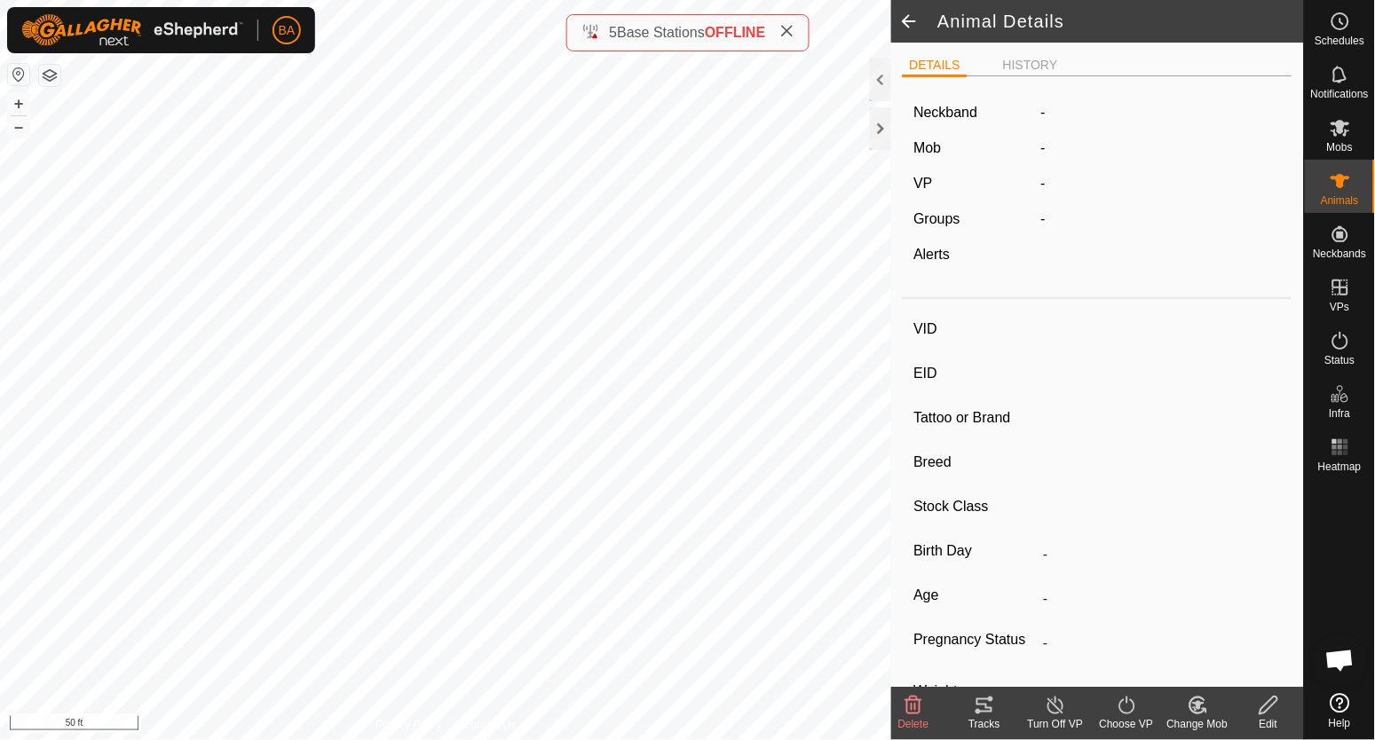
type input "-"
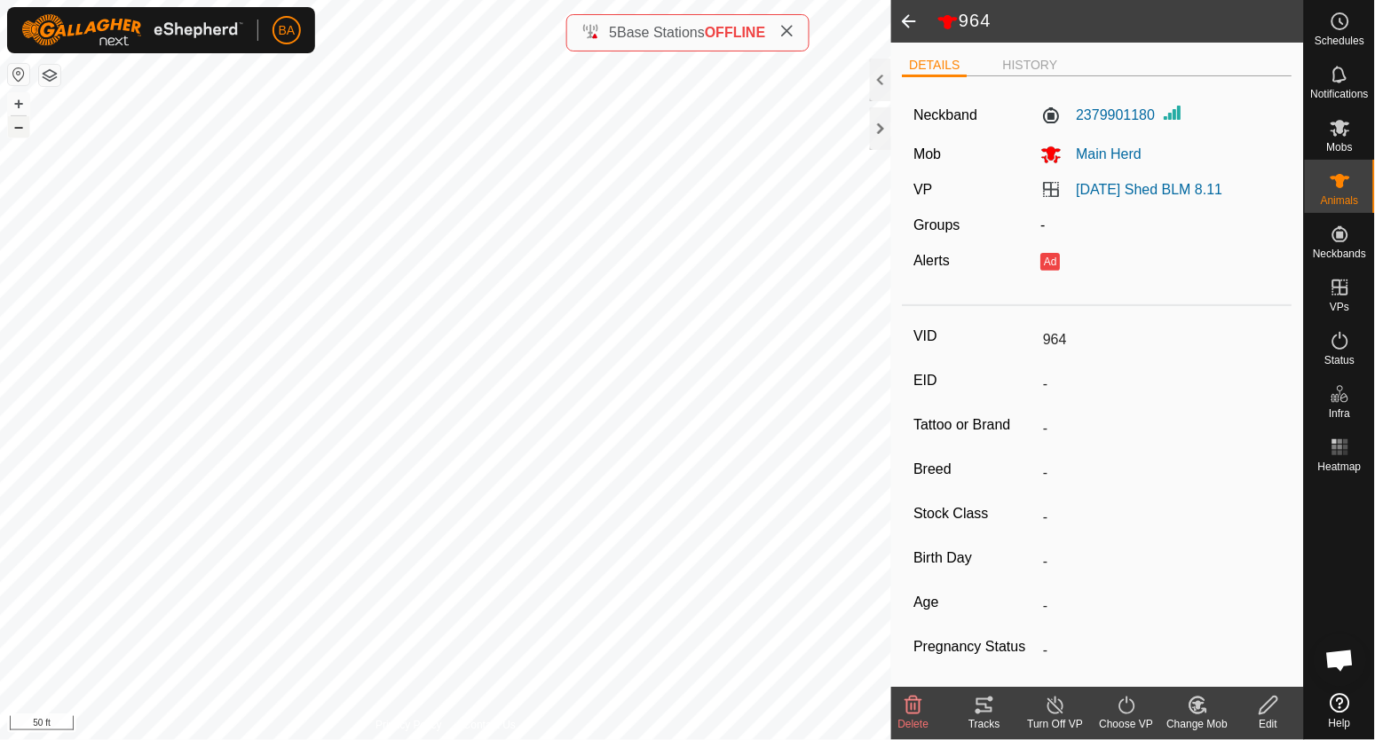
click at [18, 131] on button "–" at bounding box center [18, 126] width 21 height 21
click at [980, 711] on icon at bounding box center [984, 706] width 16 height 14
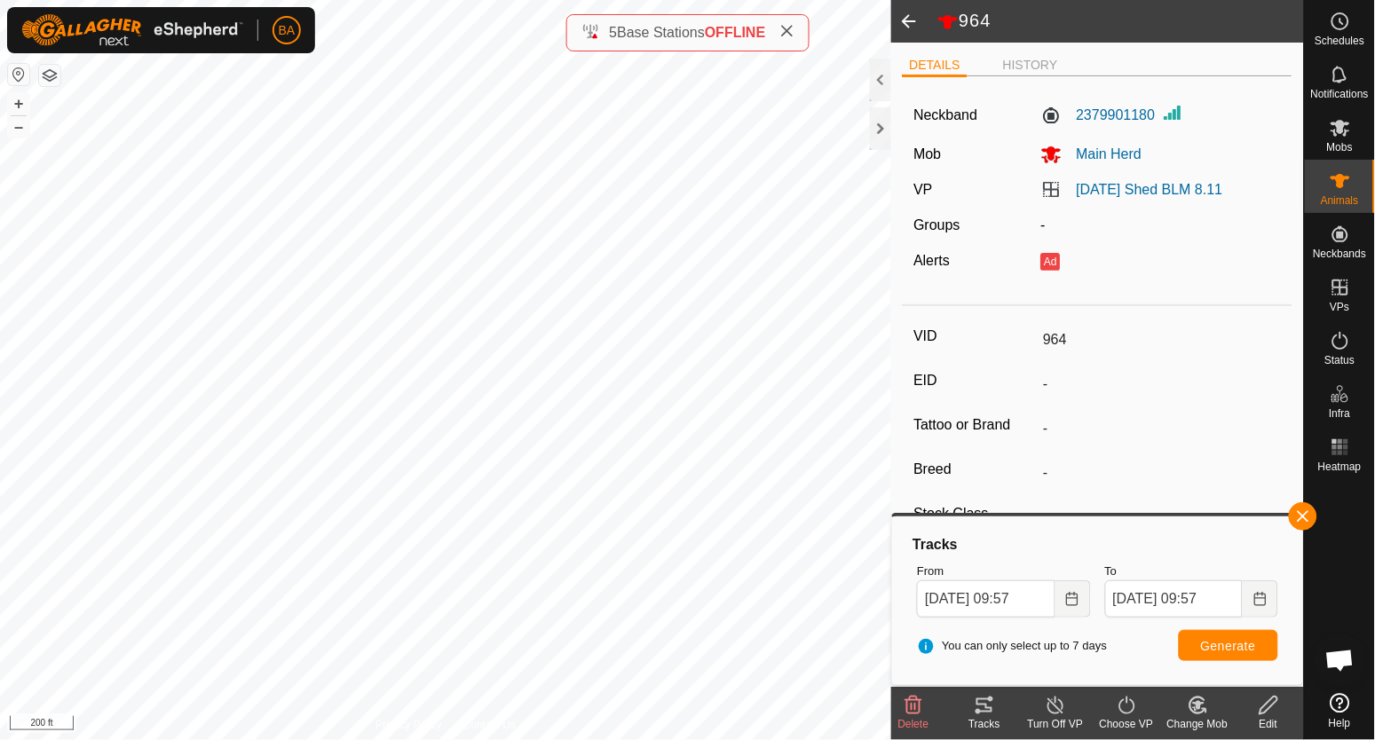
click at [1261, 700] on icon at bounding box center [1269, 705] width 22 height 21
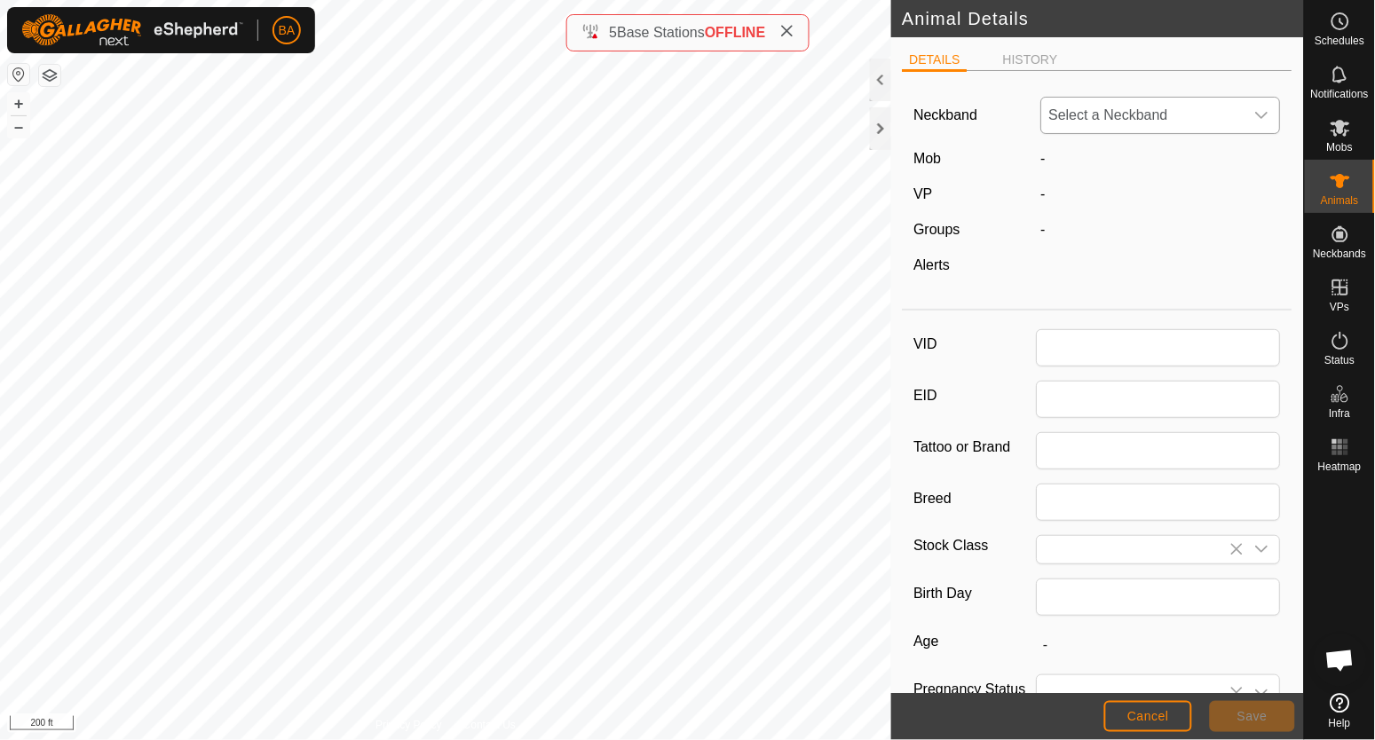
click at [1094, 104] on span "Select a Neckband" at bounding box center [1143, 116] width 202 height 36
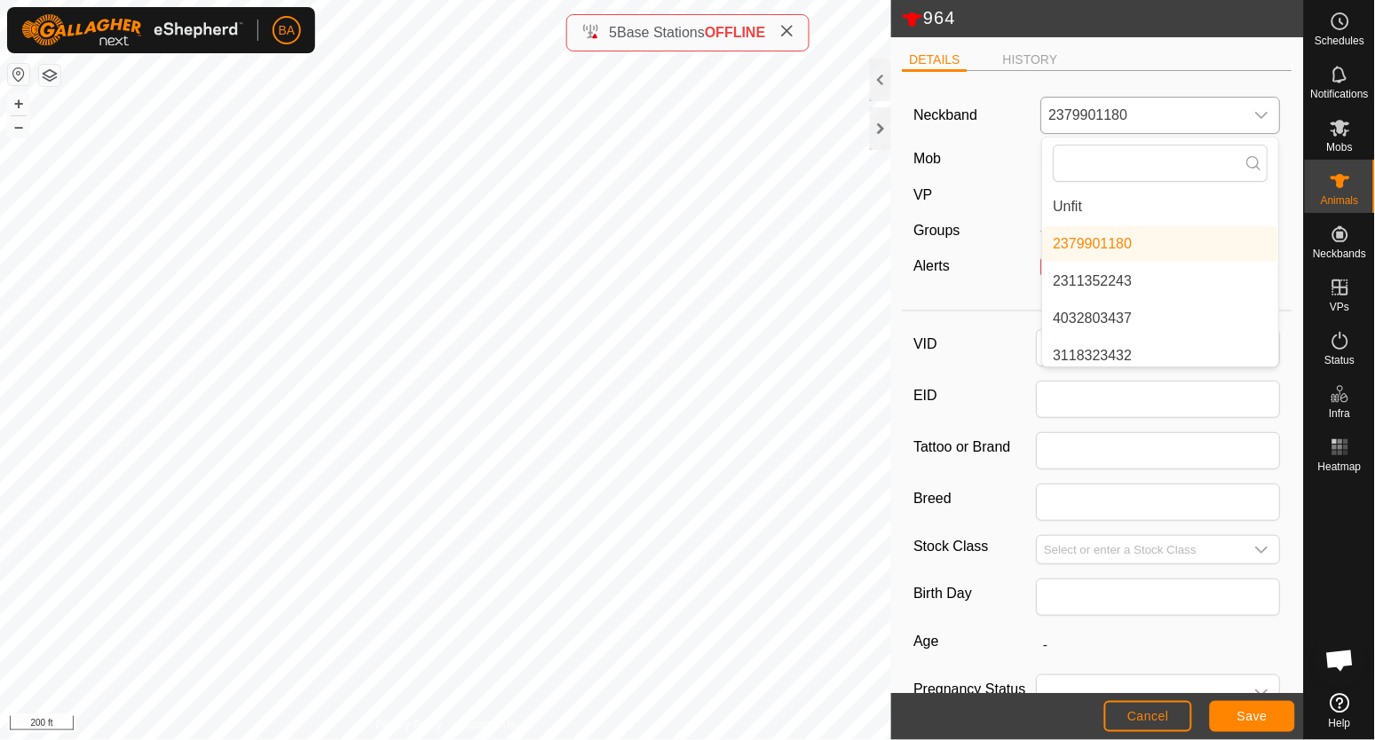
type input "964"
click at [1071, 198] on li "Unfit" at bounding box center [1161, 207] width 236 height 36
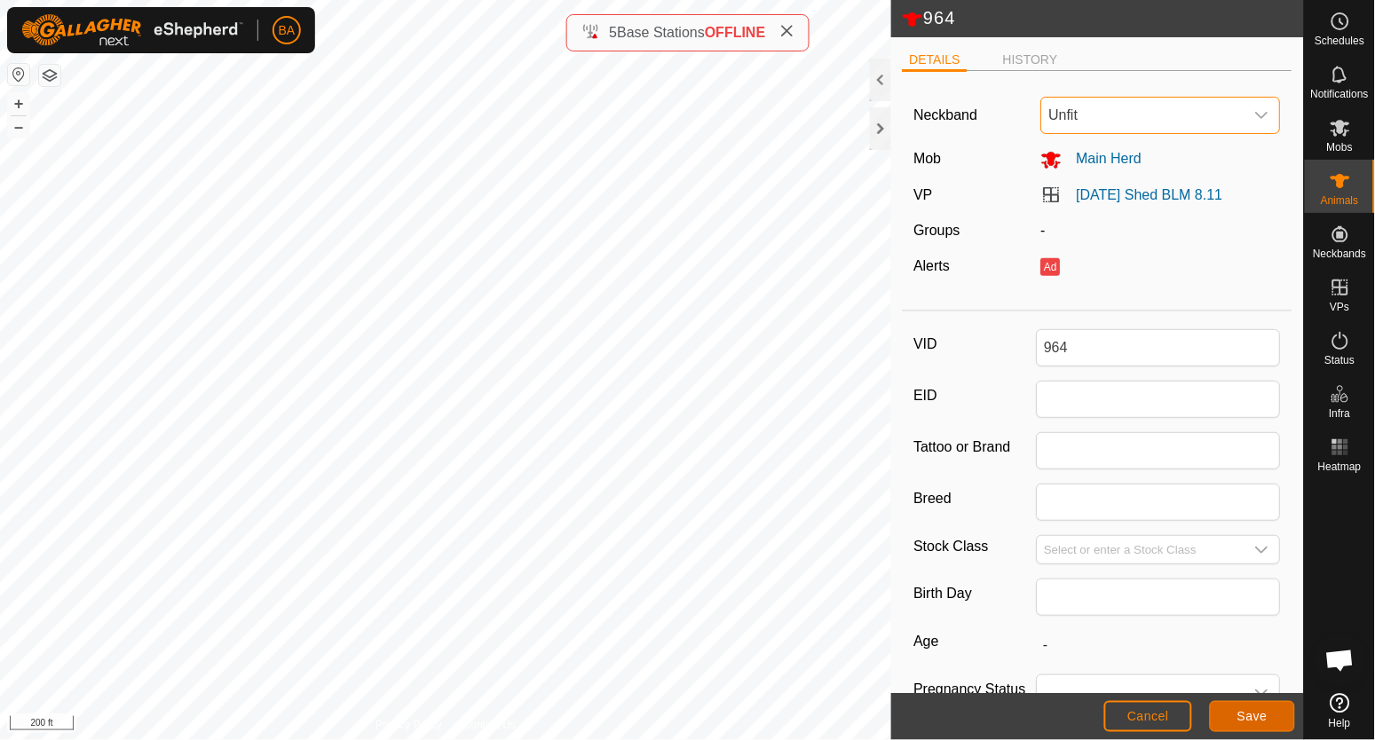
click at [1234, 717] on button "Save" at bounding box center [1252, 716] width 85 height 31
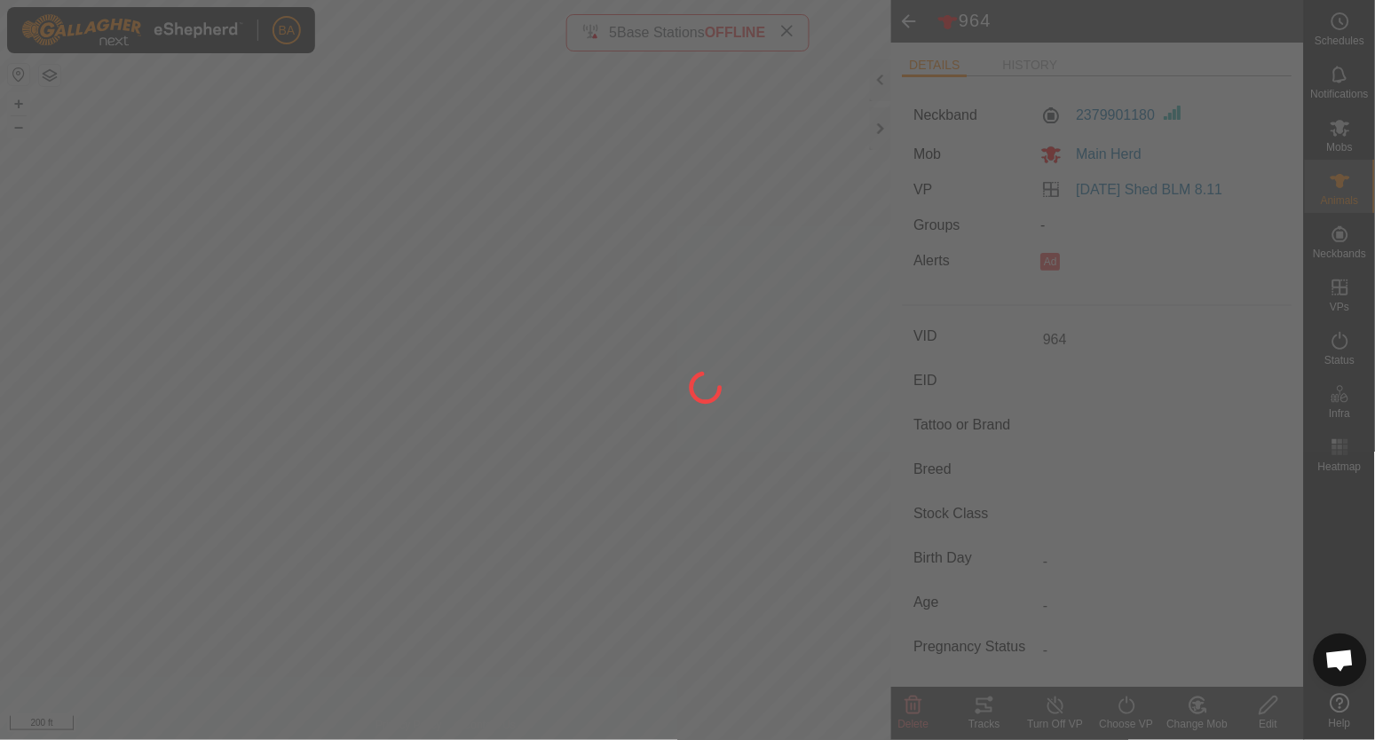
type input "-"
type input "0 kg"
type input "-"
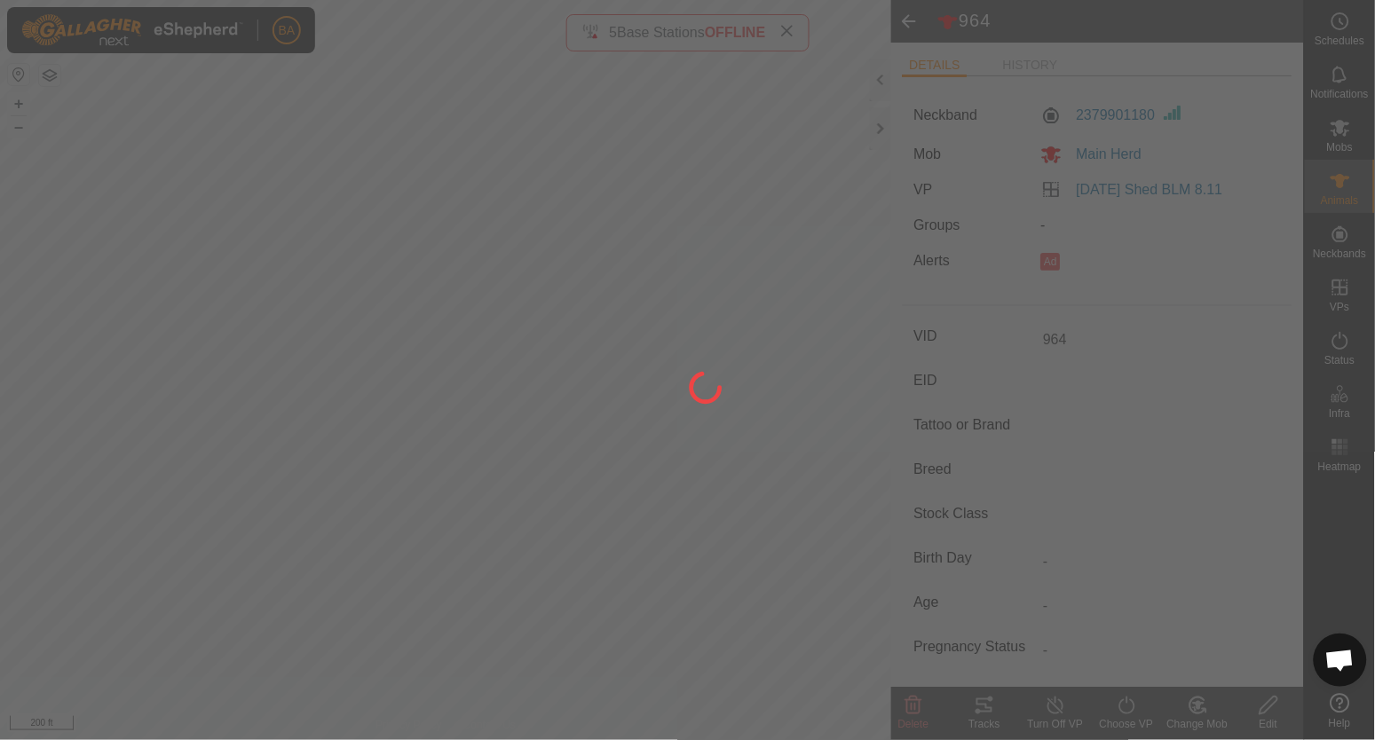
type input "-"
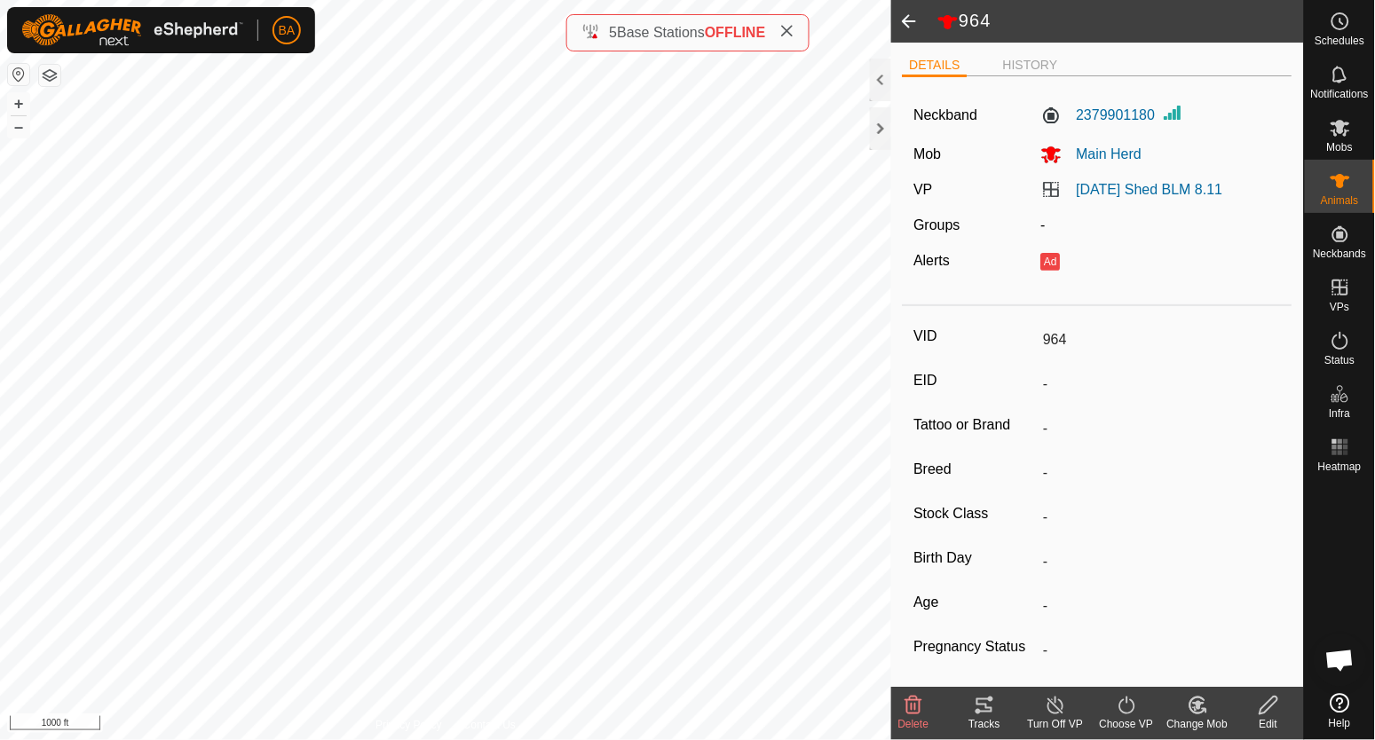
click at [1206, 259] on div "964 DETAILS HISTORY Neckband 2379901180 Mob Main Herd VP 2025-08-20 Shed BLM 8.…" at bounding box center [652, 370] width 1304 height 740
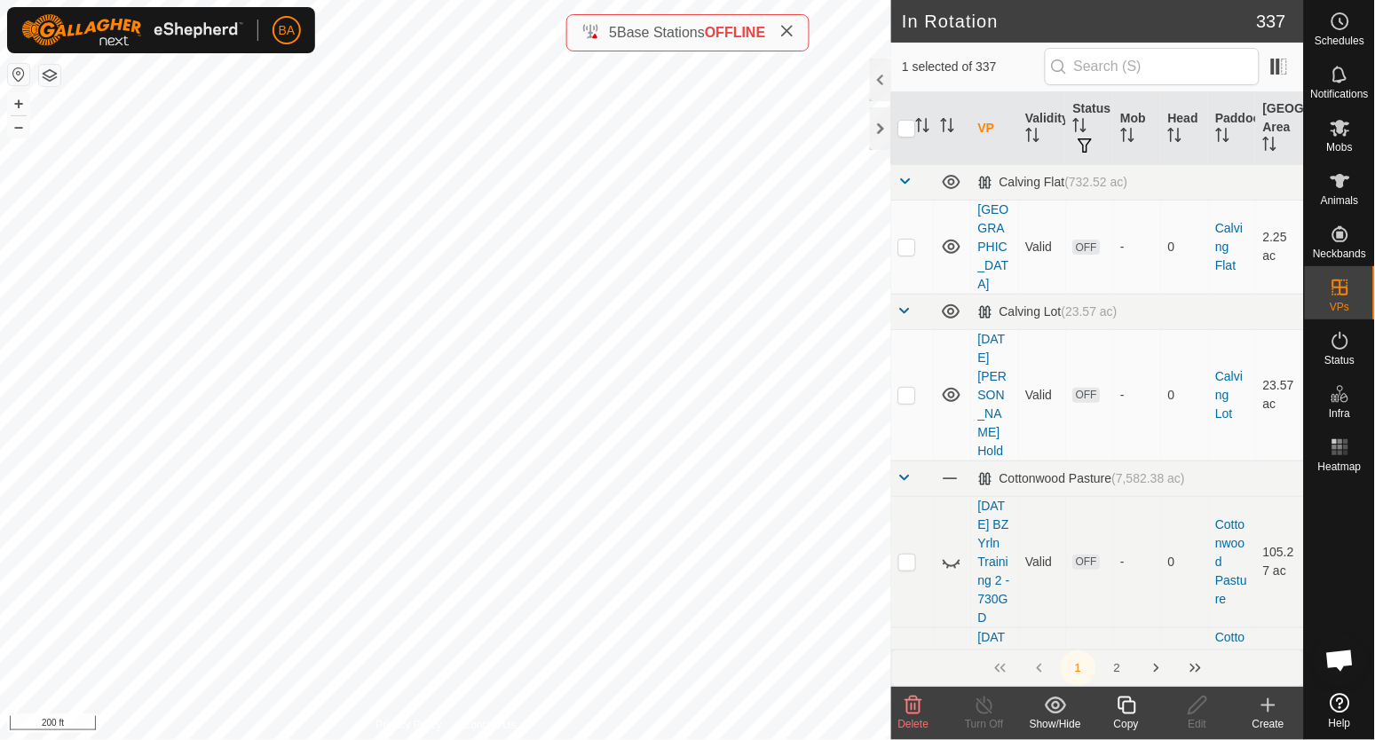
click at [1124, 708] on icon at bounding box center [1127, 705] width 22 height 21
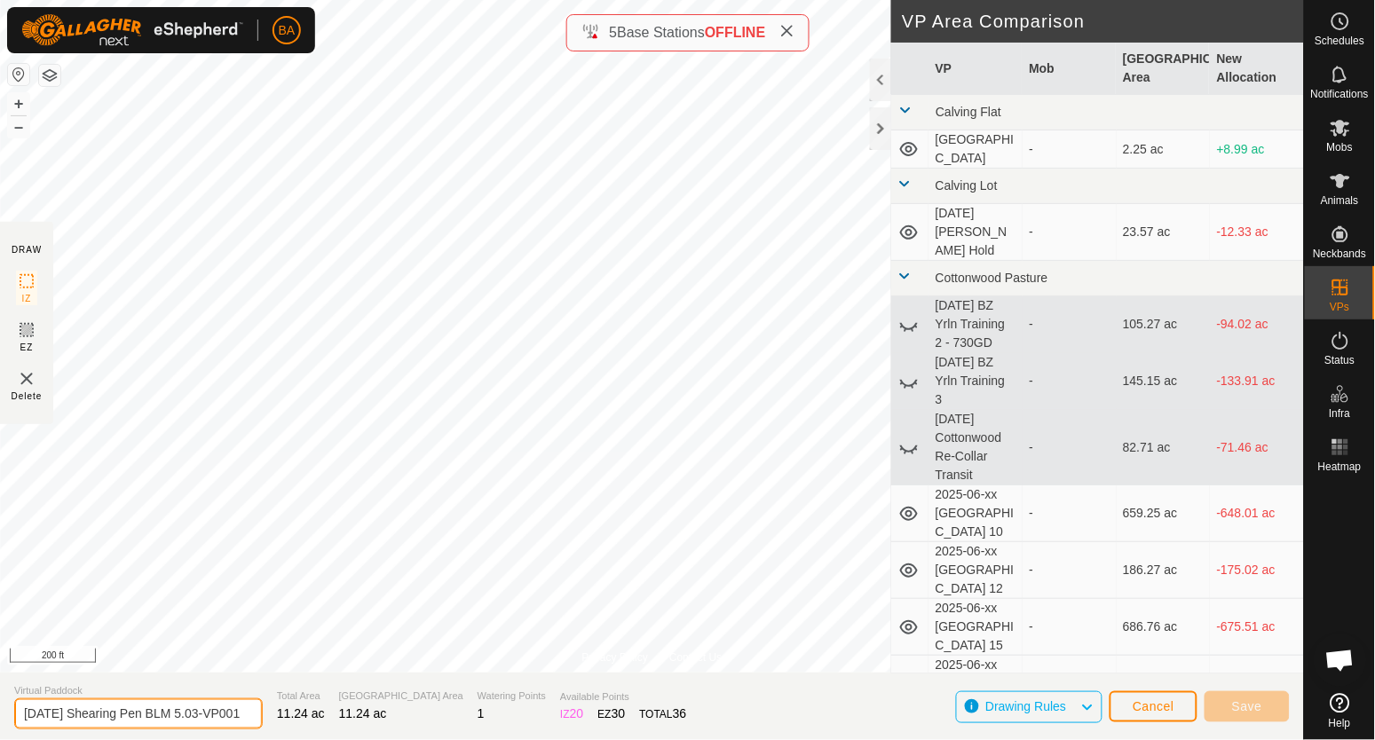
drag, startPoint x: 203, startPoint y: 713, endPoint x: 0, endPoint y: 707, distance: 203.4
click at [0, 707] on section "Virtual Paddock 2025-08-25 Shearing Pen BLM 5.03-VP001 Total Area 11.24 ac Graz…" at bounding box center [652, 706] width 1304 height 67
drag, startPoint x: 245, startPoint y: 708, endPoint x: 420, endPoint y: 706, distance: 174.9
click at [420, 706] on section "Virtual Paddock 2025-08-25 Shearing Pen BLM 5.03-VP001 Total Area 11.24 ac Graz…" at bounding box center [652, 706] width 1304 height 67
type input "2025-08-25 Shearing Pen BLM 5.04"
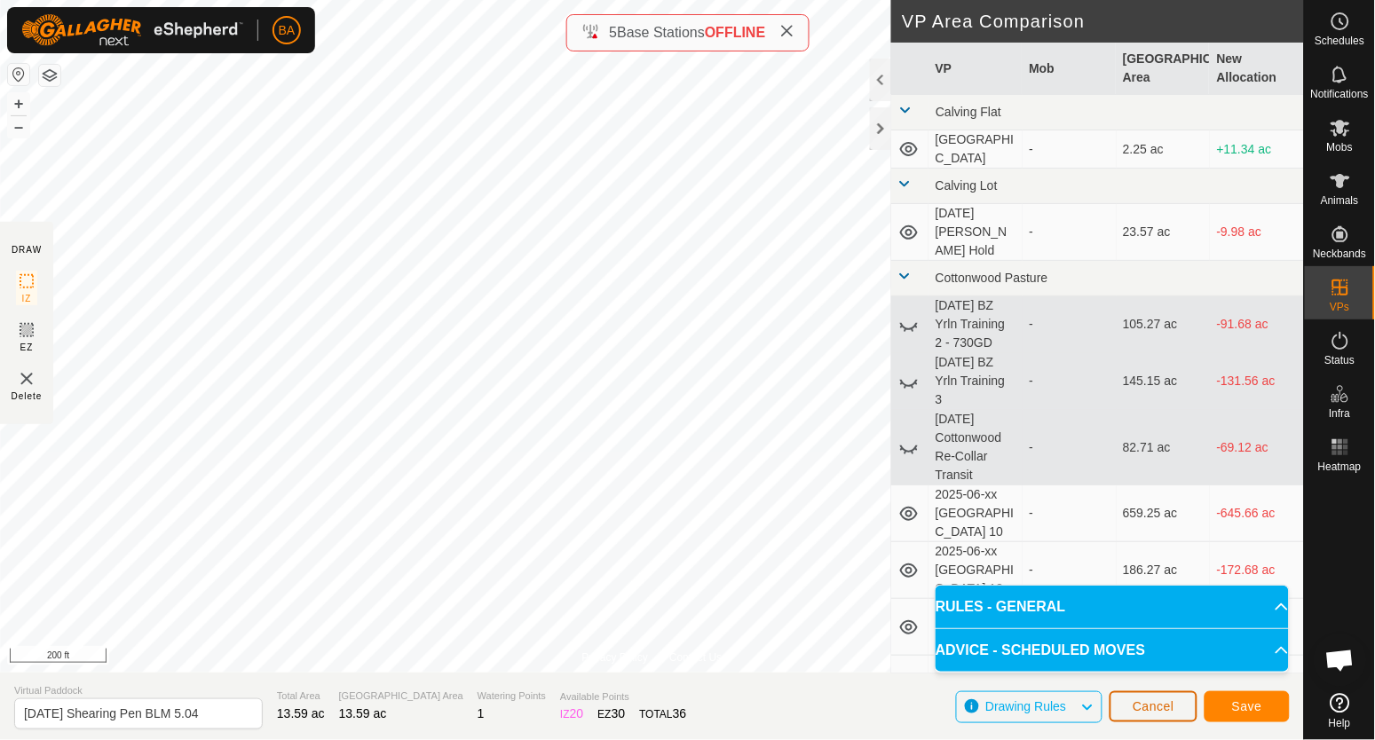
click at [1142, 695] on button "Cancel" at bounding box center [1154, 707] width 88 height 31
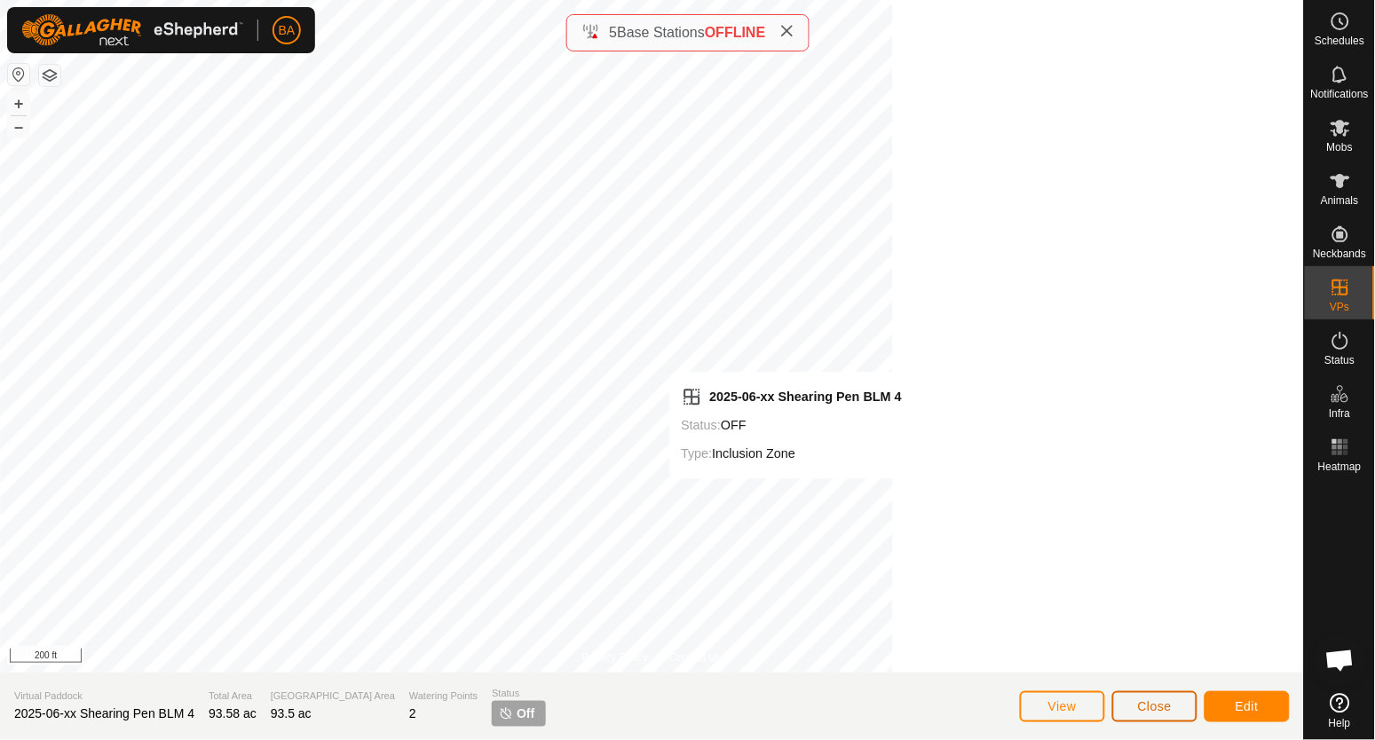
click at [1128, 701] on button "Close" at bounding box center [1154, 707] width 85 height 31
click at [1178, 700] on button "Close" at bounding box center [1154, 707] width 85 height 31
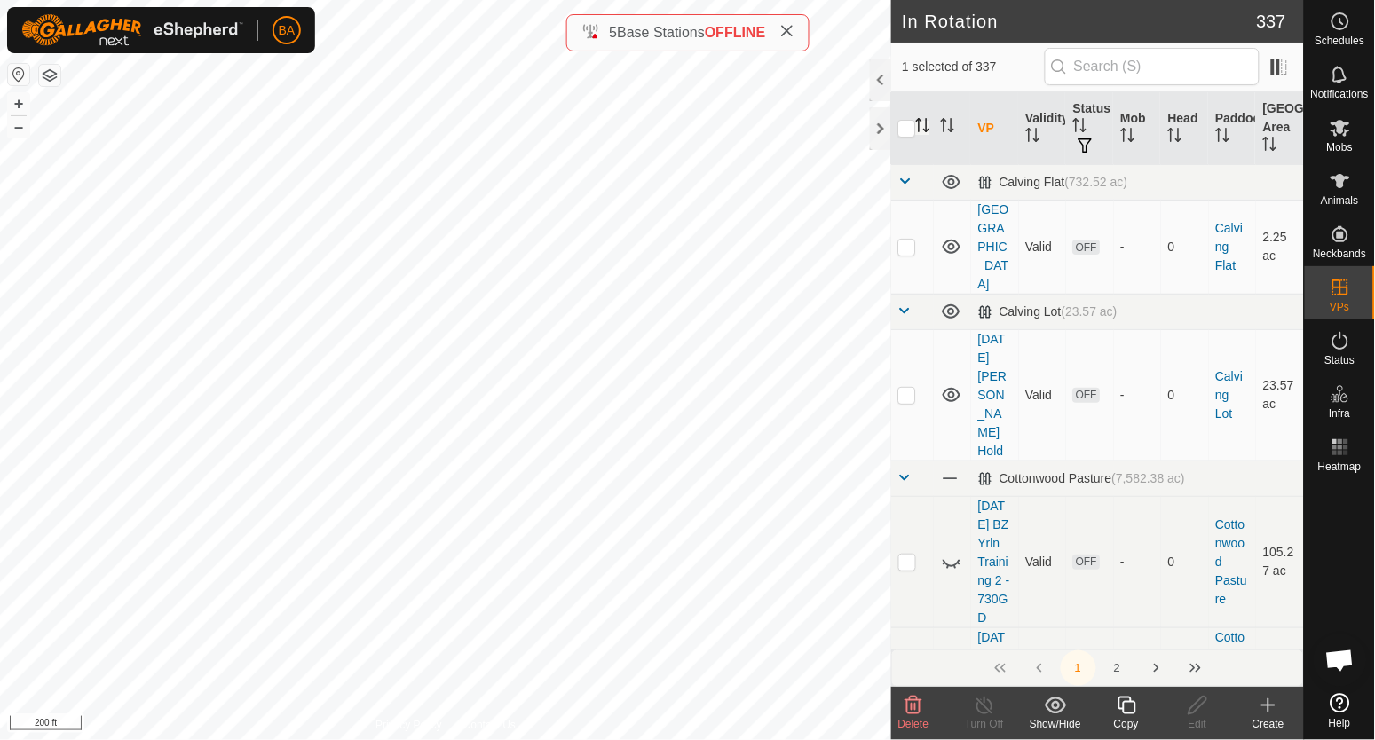
click at [922, 130] on icon "Activate to sort" at bounding box center [923, 125] width 14 height 14
click at [907, 181] on span at bounding box center [905, 181] width 14 height 14
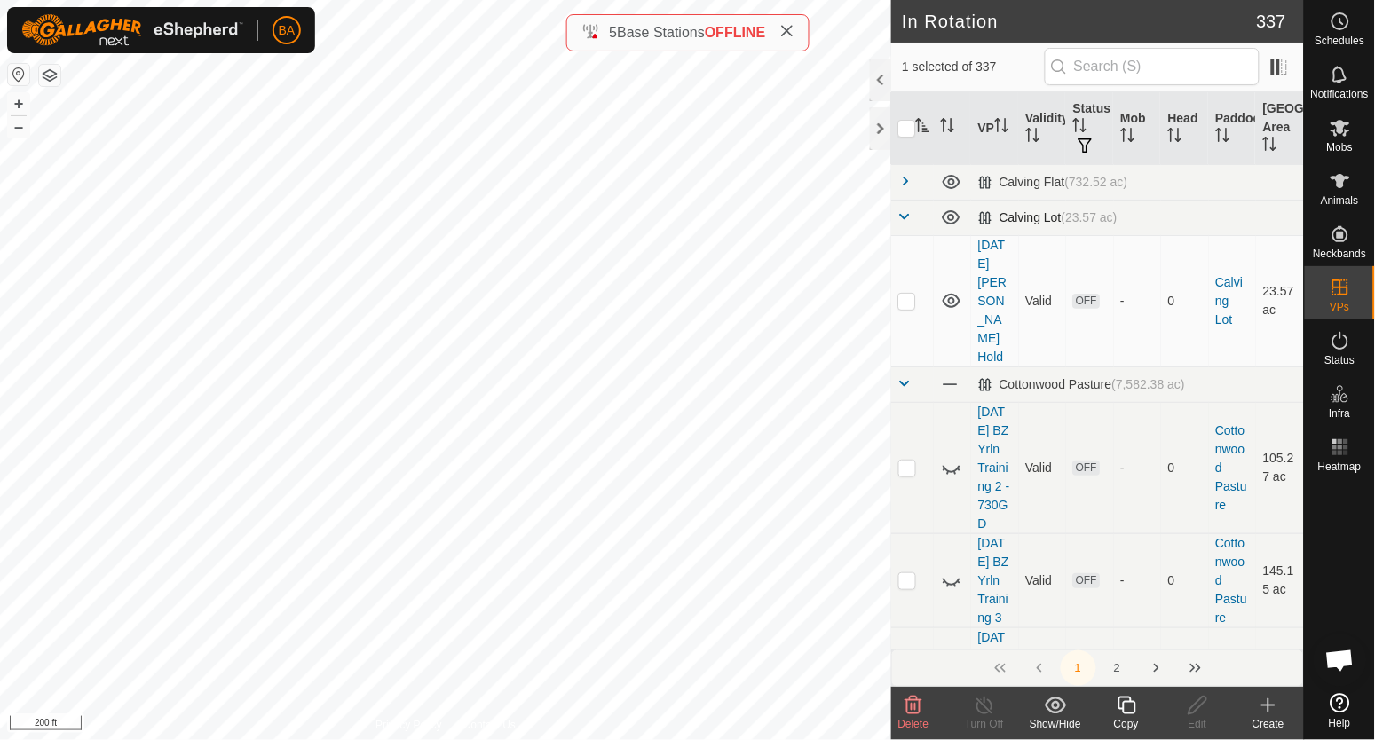
click at [898, 216] on span at bounding box center [905, 217] width 14 height 14
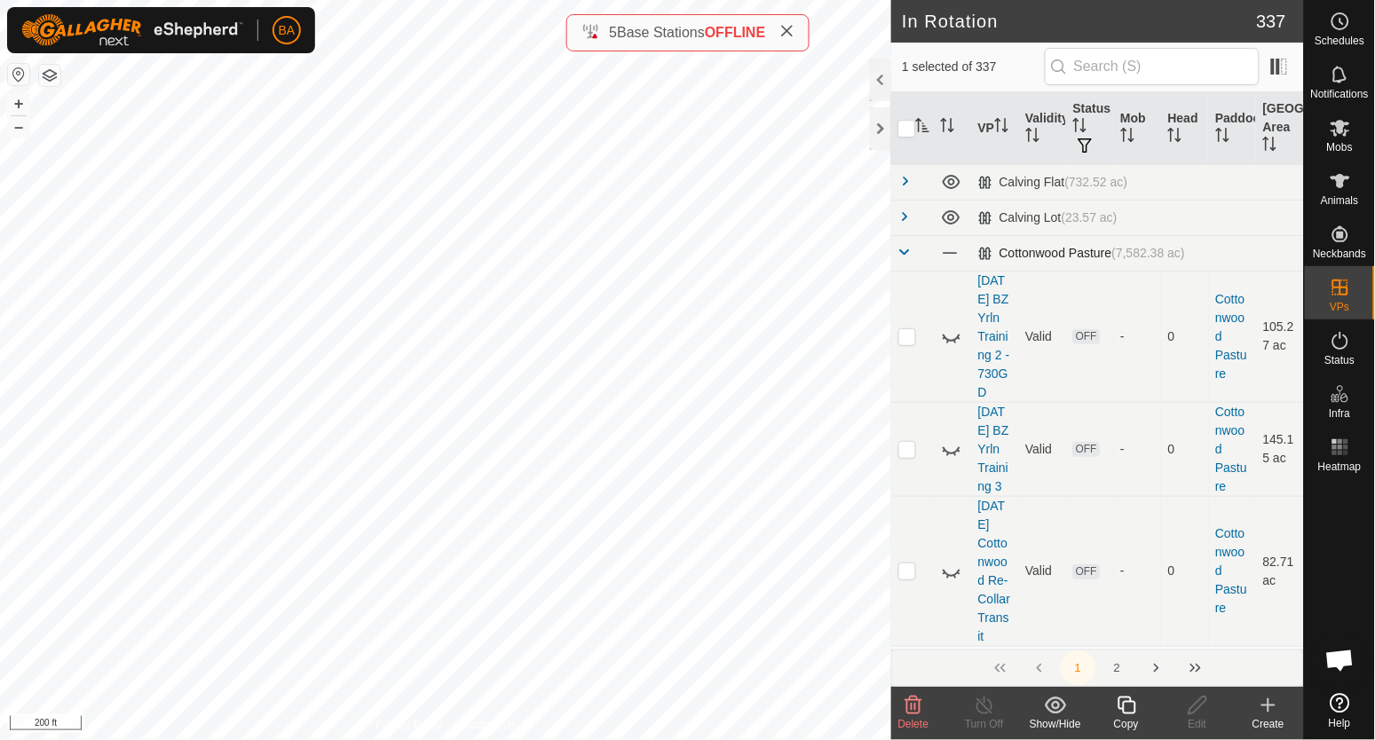
click at [911, 253] on span at bounding box center [905, 252] width 14 height 14
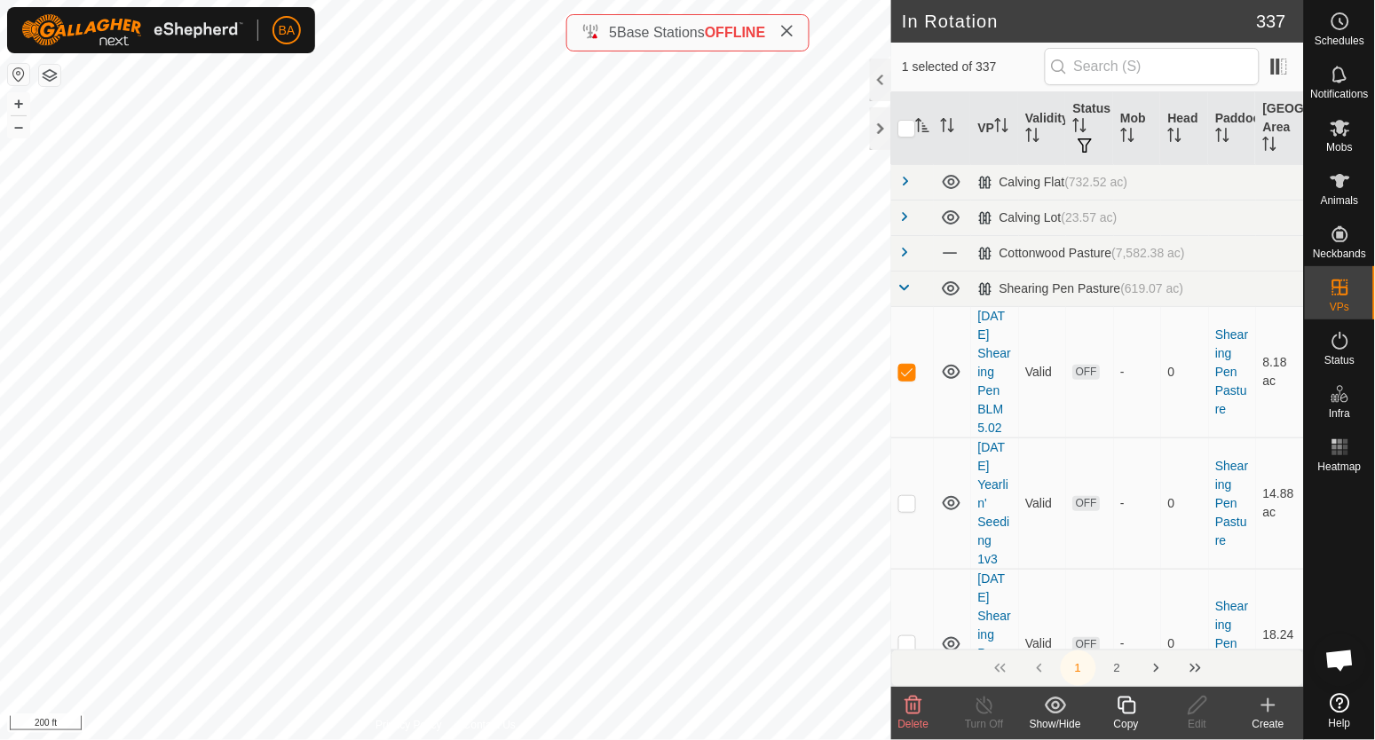
click at [926, 129] on icon "Activate to sort" at bounding box center [923, 125] width 13 height 14
checkbox input "true"
checkbox input "false"
click at [926, 129] on icon "Activate to sort" at bounding box center [923, 125] width 14 height 14
click at [1352, 21] on es-schedule-vp-svg-icon at bounding box center [1340, 21] width 32 height 28
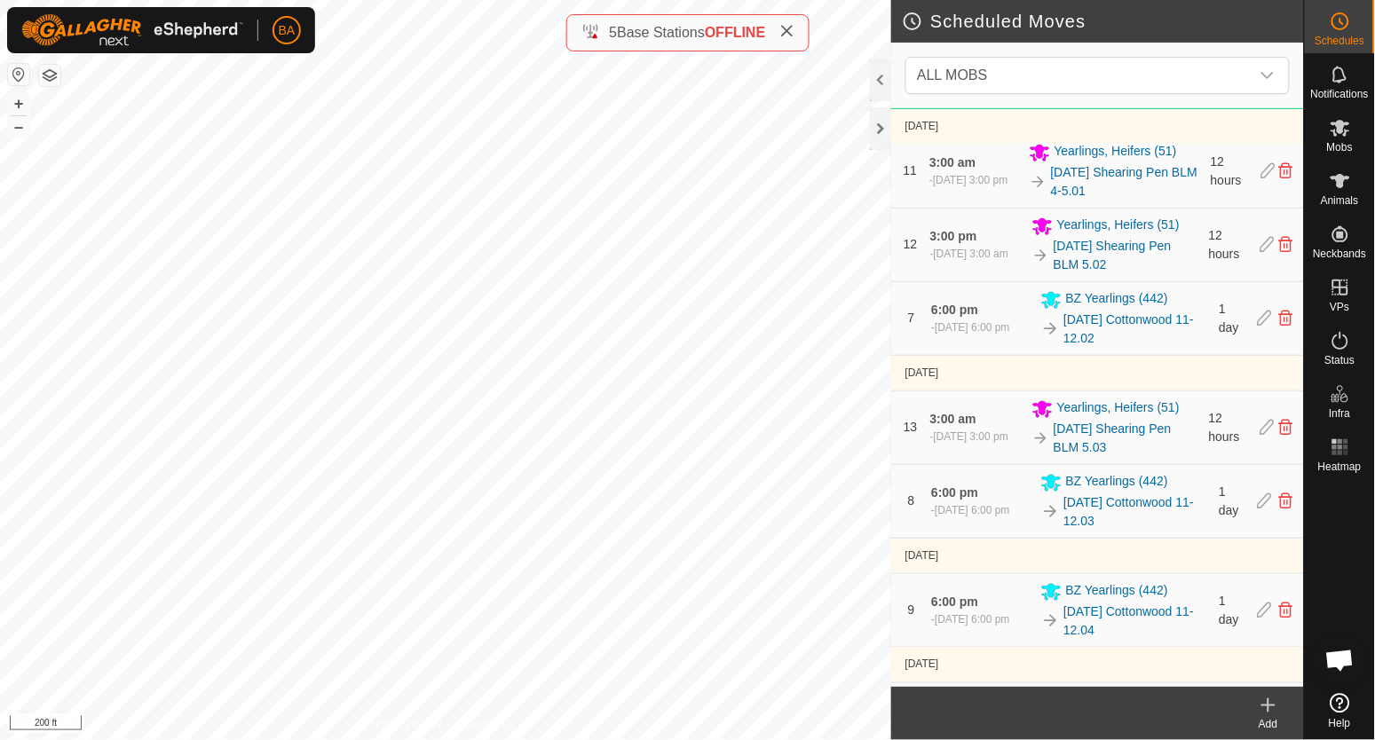
scroll to position [1996, 0]
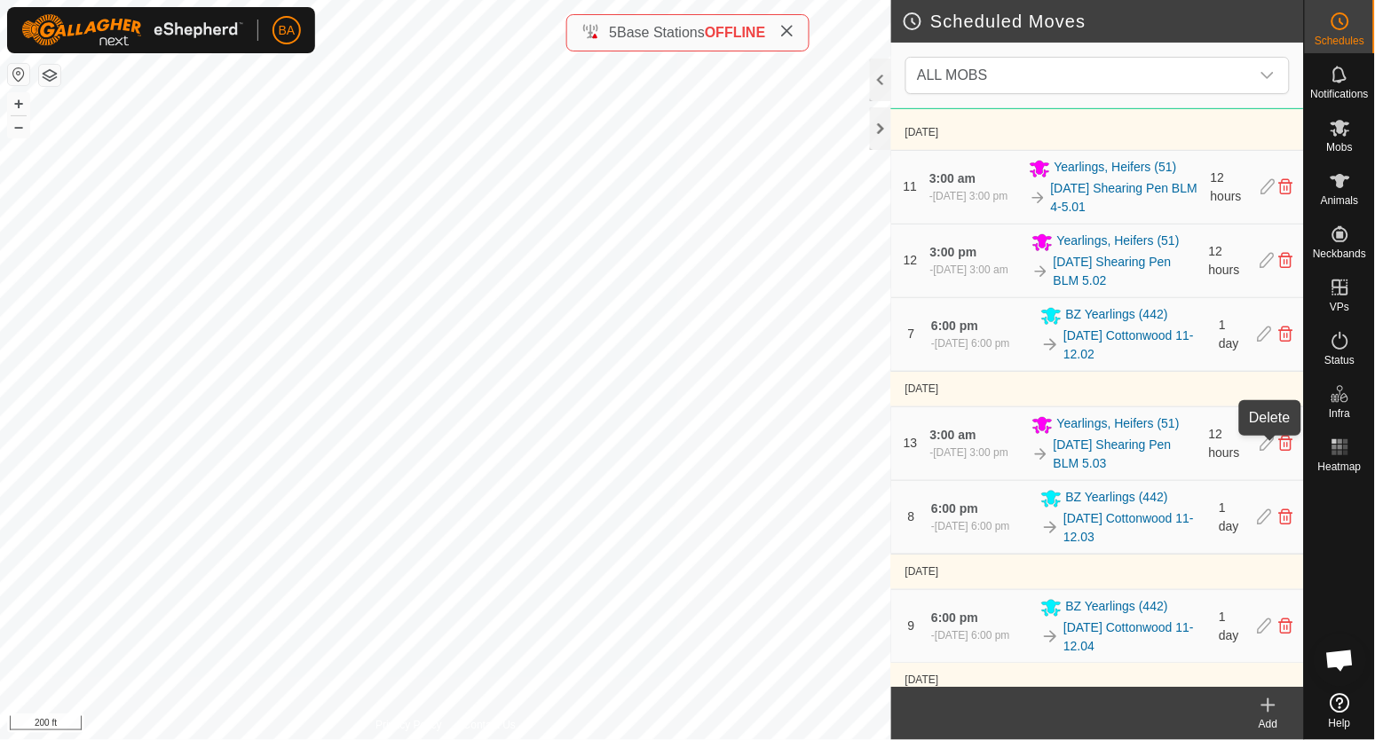
click at [1279, 451] on icon at bounding box center [1286, 444] width 14 height 16
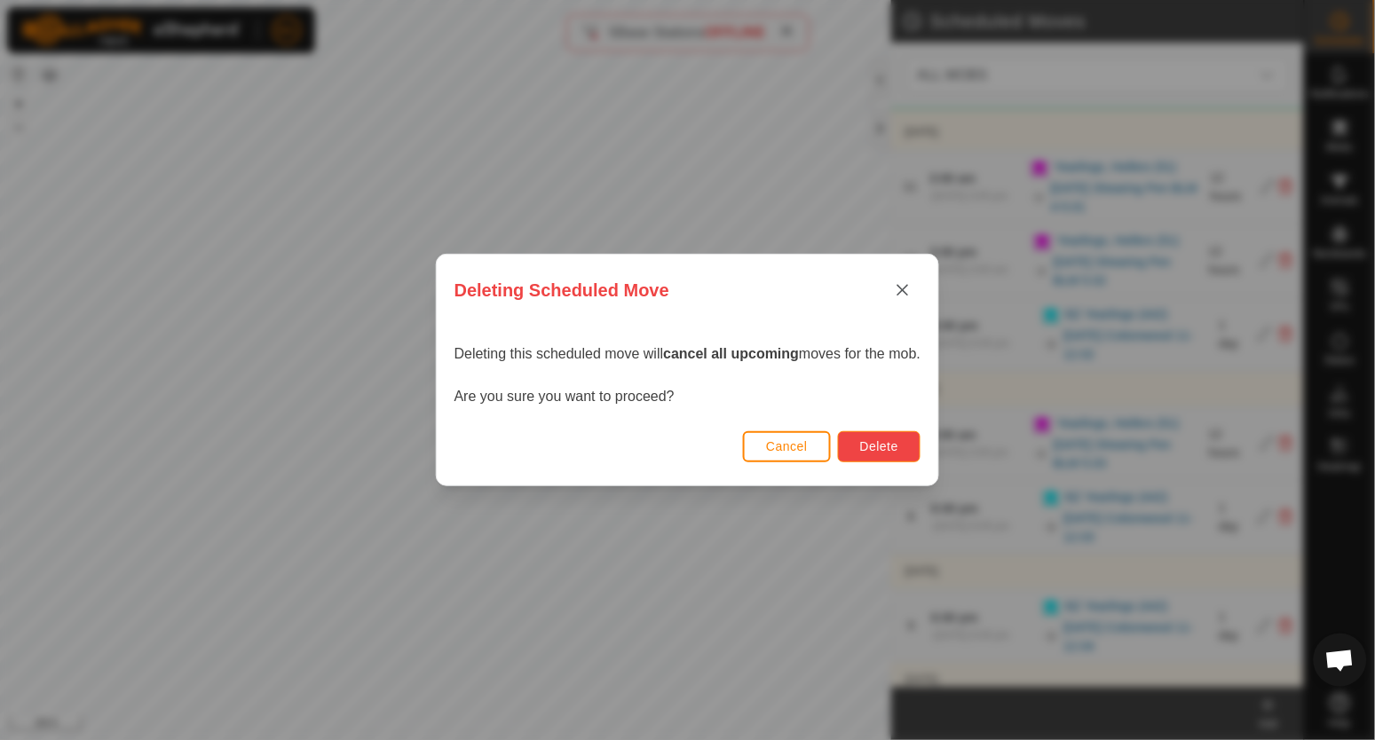
click at [881, 448] on span "Delete" at bounding box center [879, 446] width 38 height 14
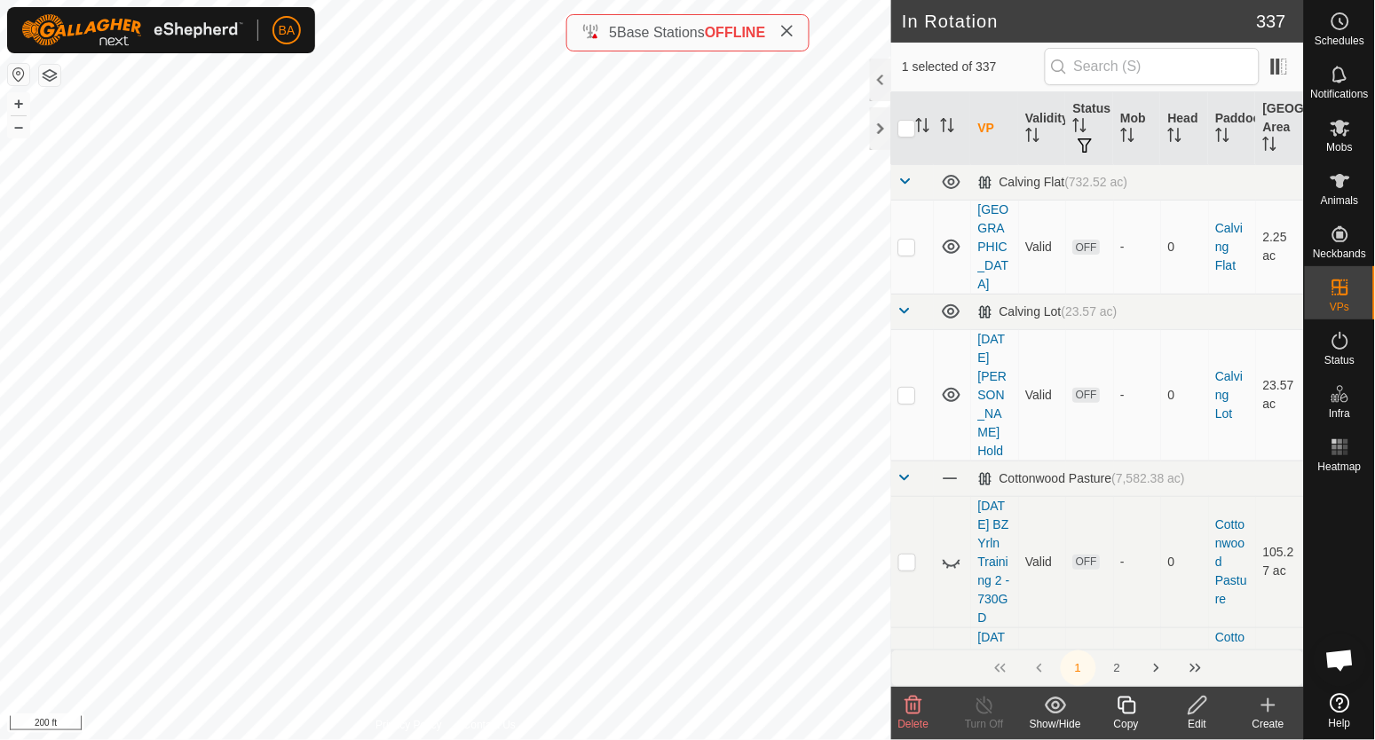
click at [1205, 709] on icon at bounding box center [1198, 705] width 22 height 21
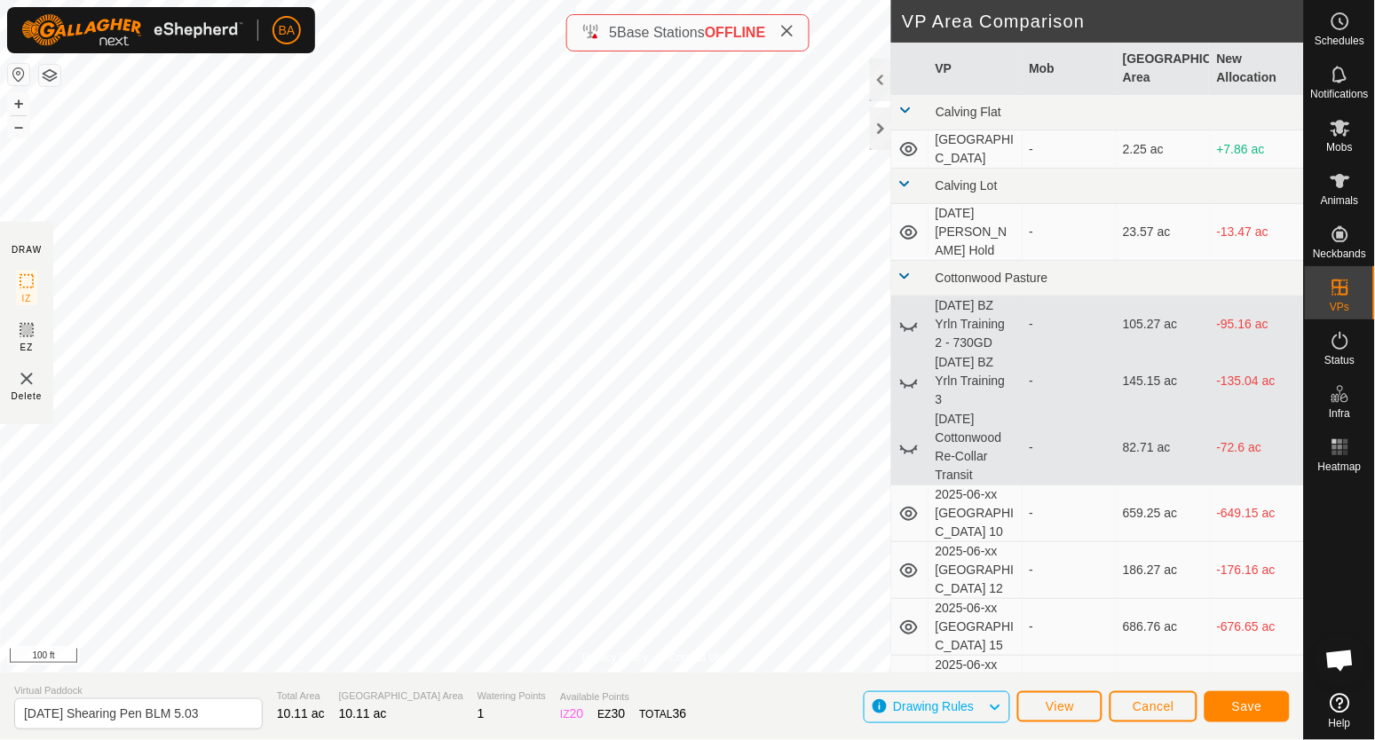
click at [914, 261] on td at bounding box center [909, 279] width 37 height 36
click at [902, 269] on span at bounding box center [905, 276] width 14 height 14
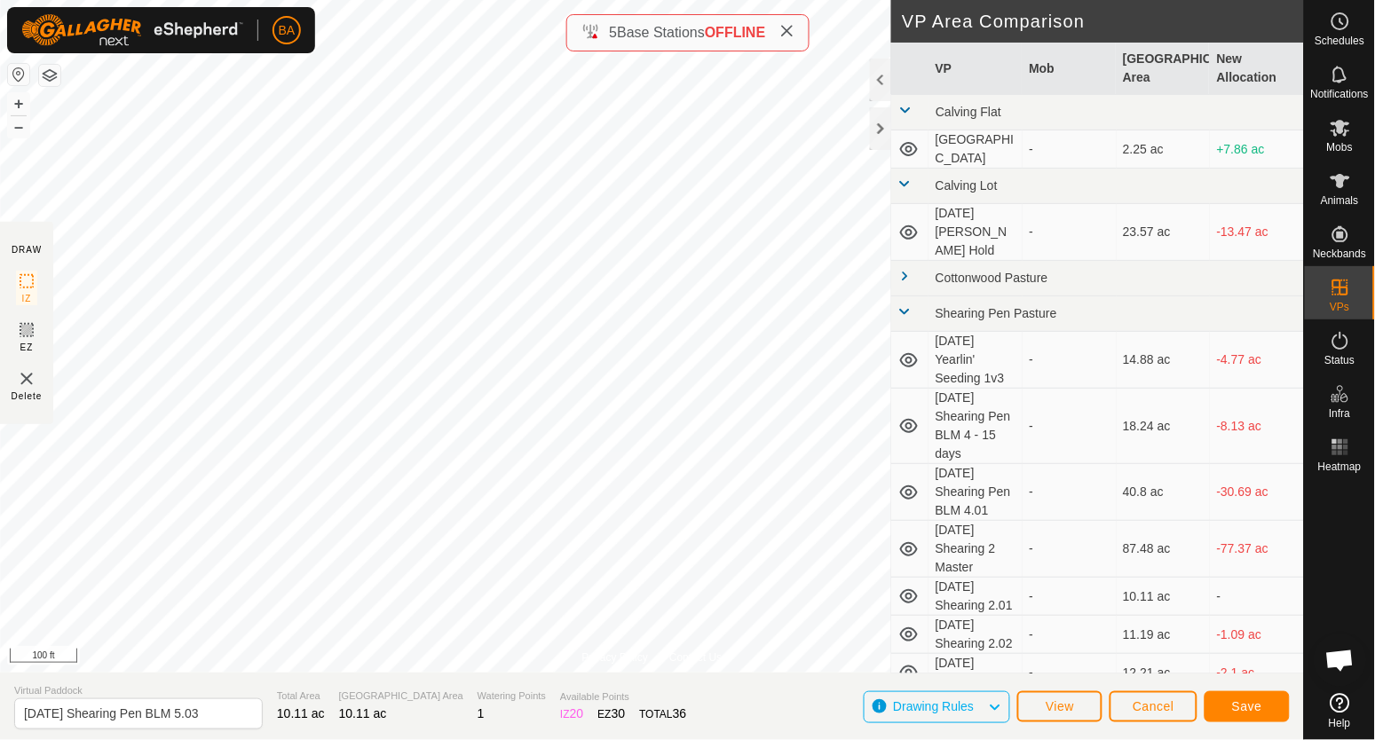
click at [901, 193] on td at bounding box center [909, 187] width 37 height 36
click at [904, 181] on span at bounding box center [905, 184] width 14 height 14
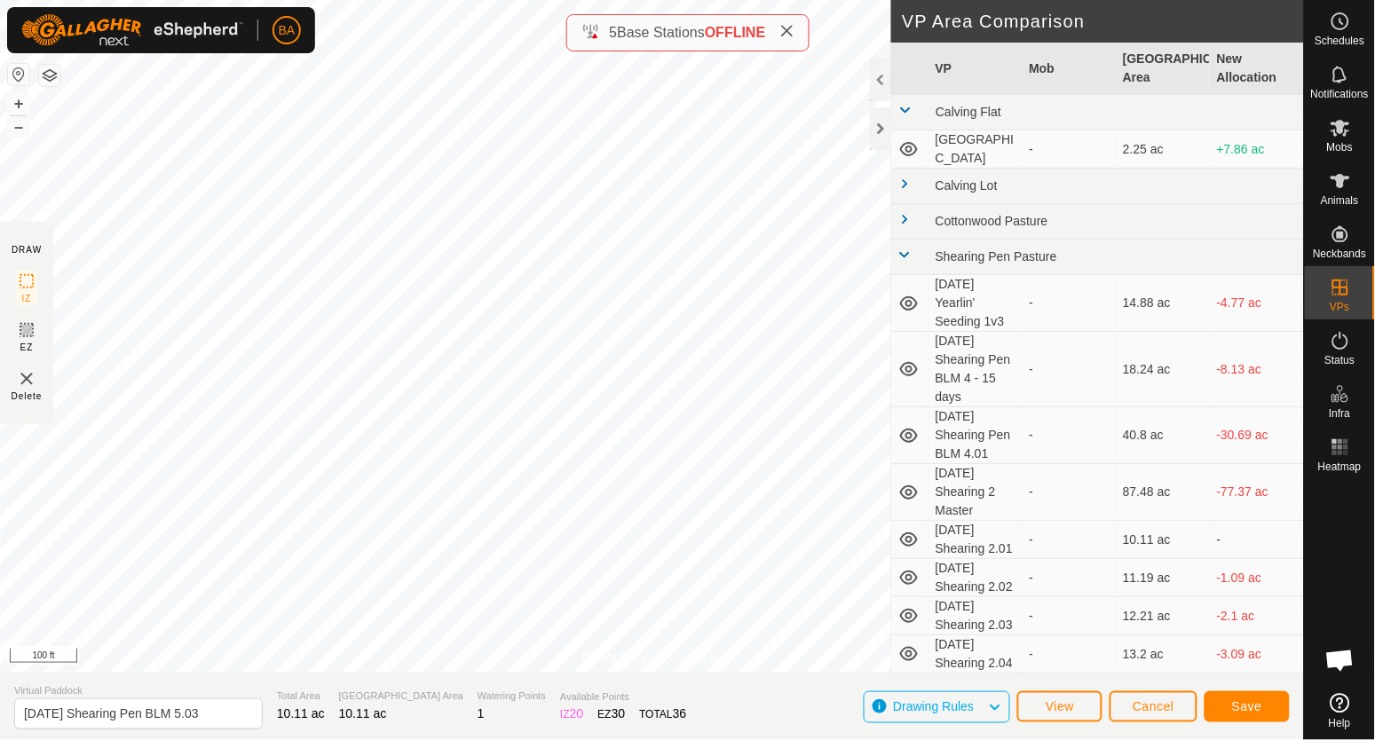
click at [903, 112] on span at bounding box center [905, 110] width 14 height 14
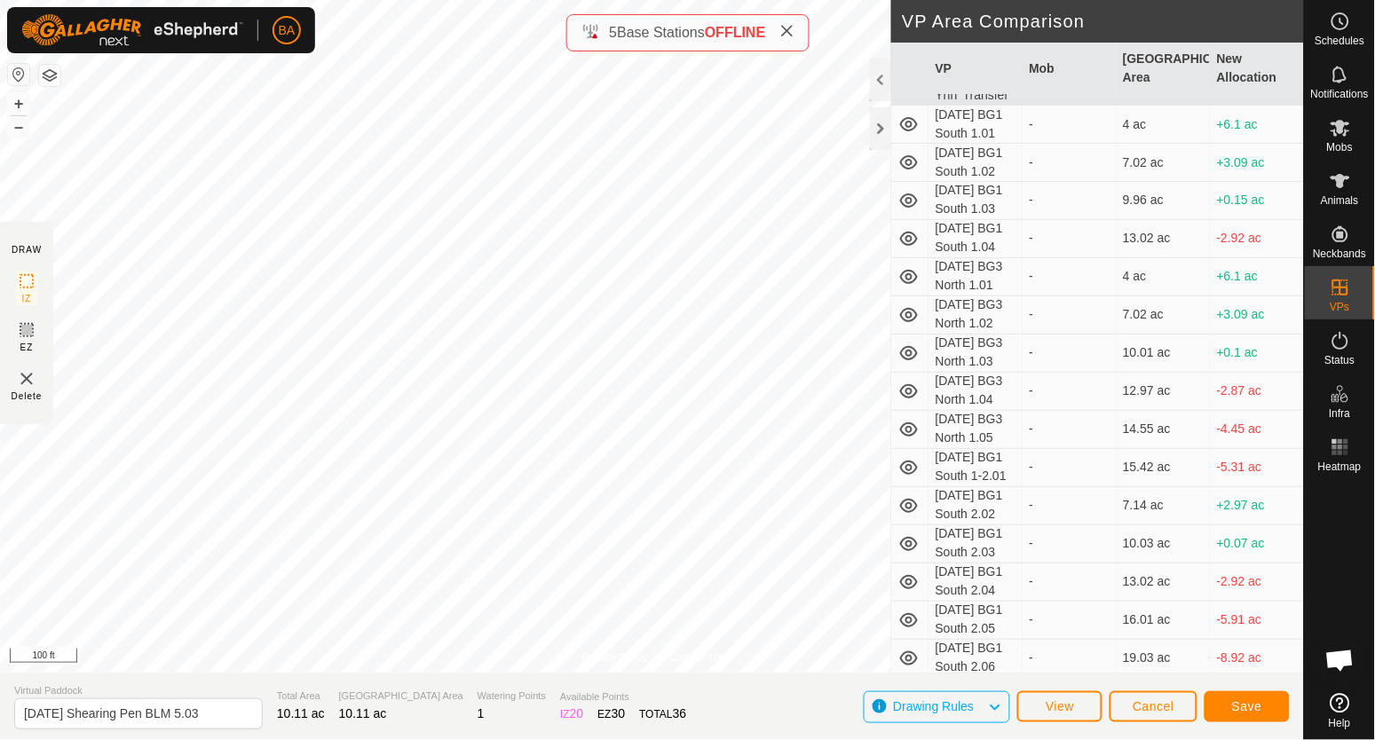
scroll to position [4105, 0]
click at [1229, 703] on button "Save" at bounding box center [1247, 707] width 85 height 31
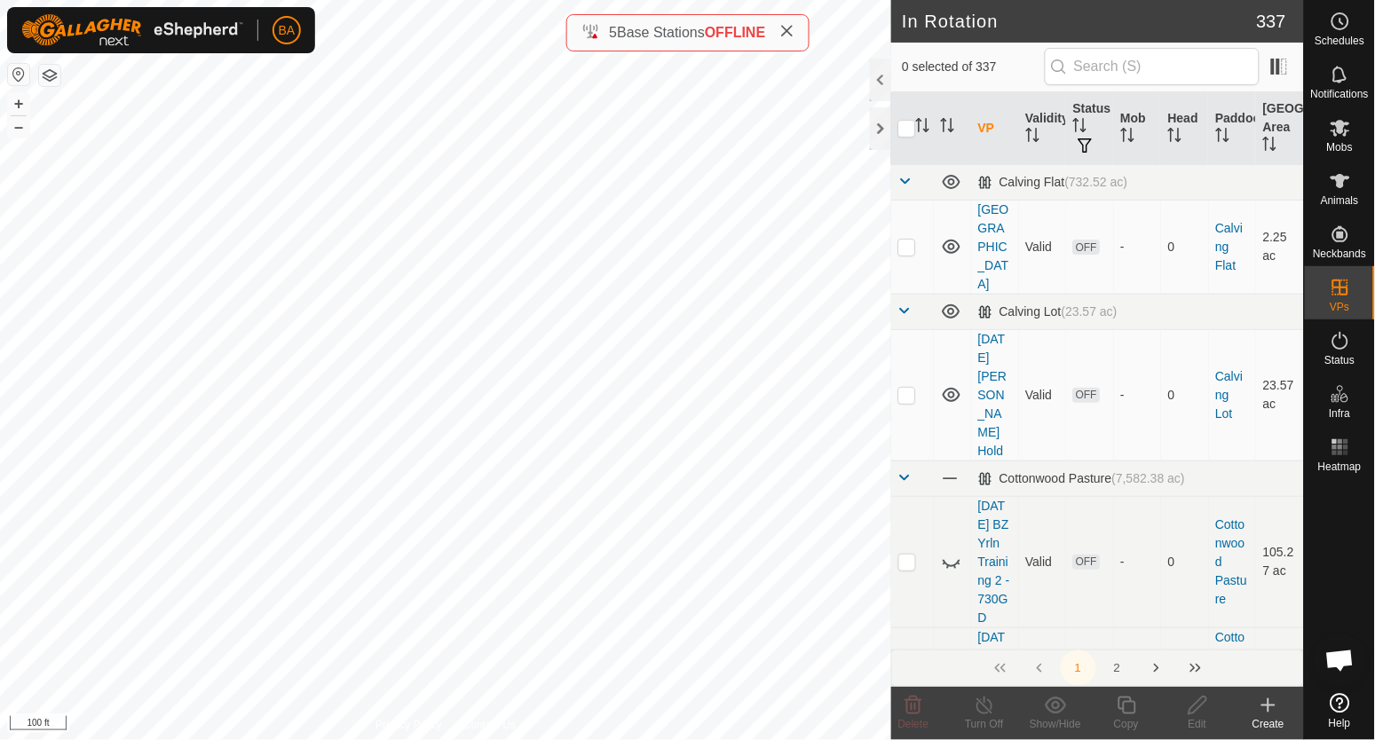
checkbox input "true"
click at [1128, 709] on icon at bounding box center [1127, 705] width 22 height 21
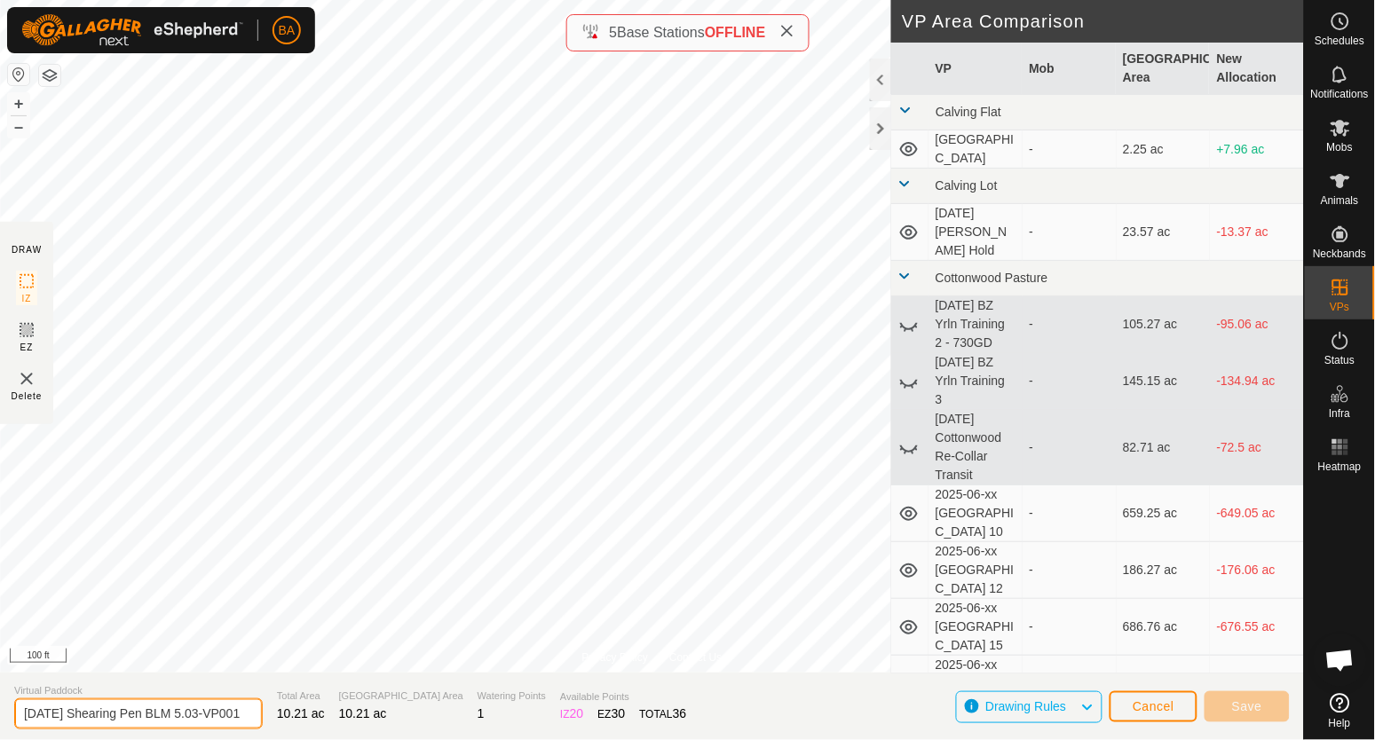
drag, startPoint x: 217, startPoint y: 717, endPoint x: 404, endPoint y: 755, distance: 190.1
click at [404, 739] on html "BA Schedules Notifications Mobs Animals Neckbands VPs Status Infra Heatmap Help…" at bounding box center [687, 370] width 1375 height 740
type input "[DATE] Shearing Pen BLM 5.04"
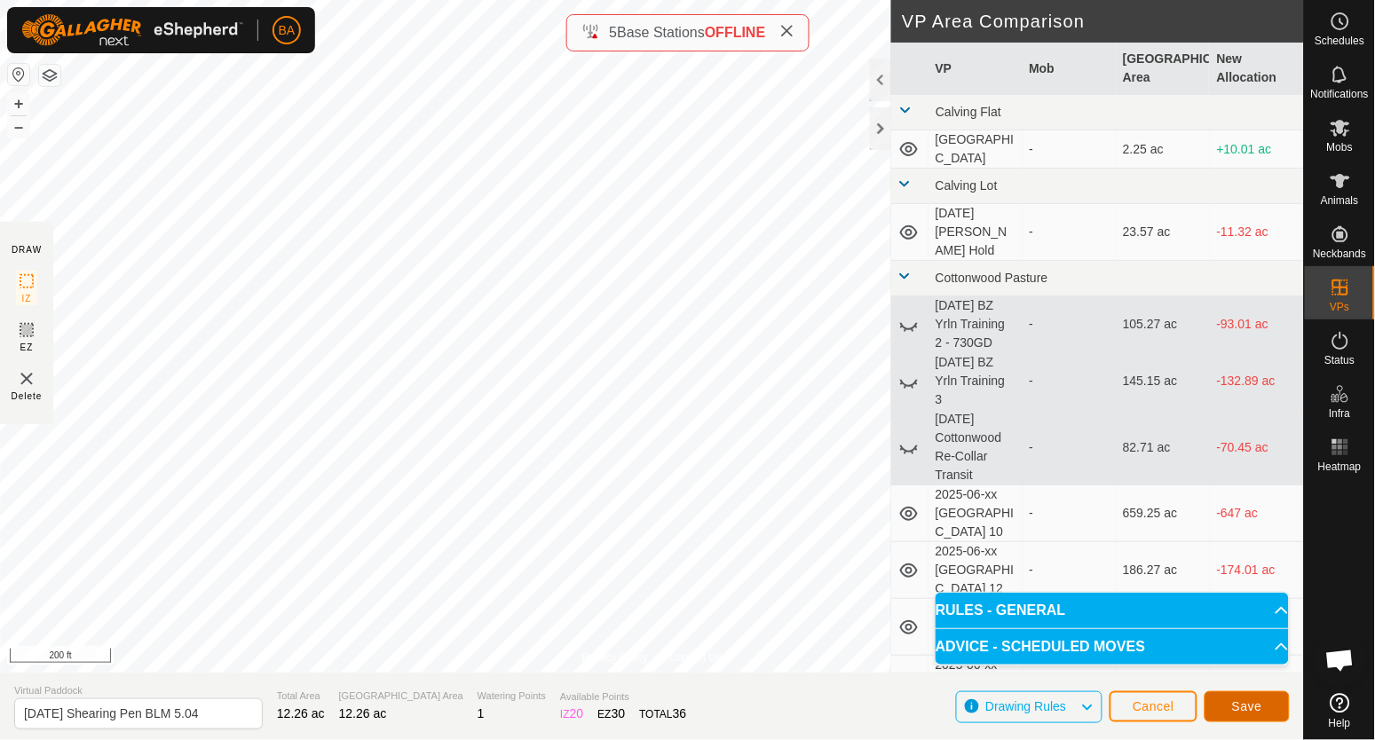
click at [1239, 705] on span "Save" at bounding box center [1247, 707] width 30 height 14
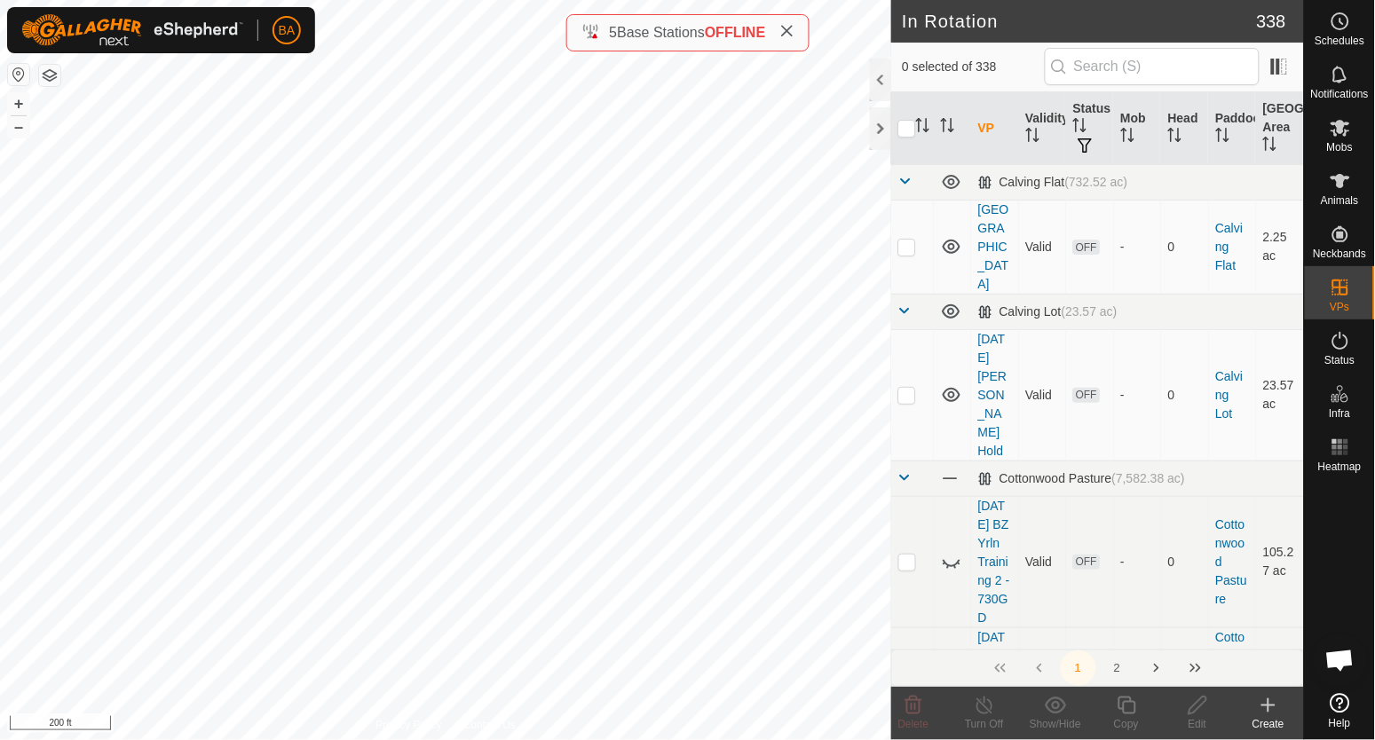
checkbox input "true"
click at [1124, 705] on icon at bounding box center [1127, 706] width 18 height 18
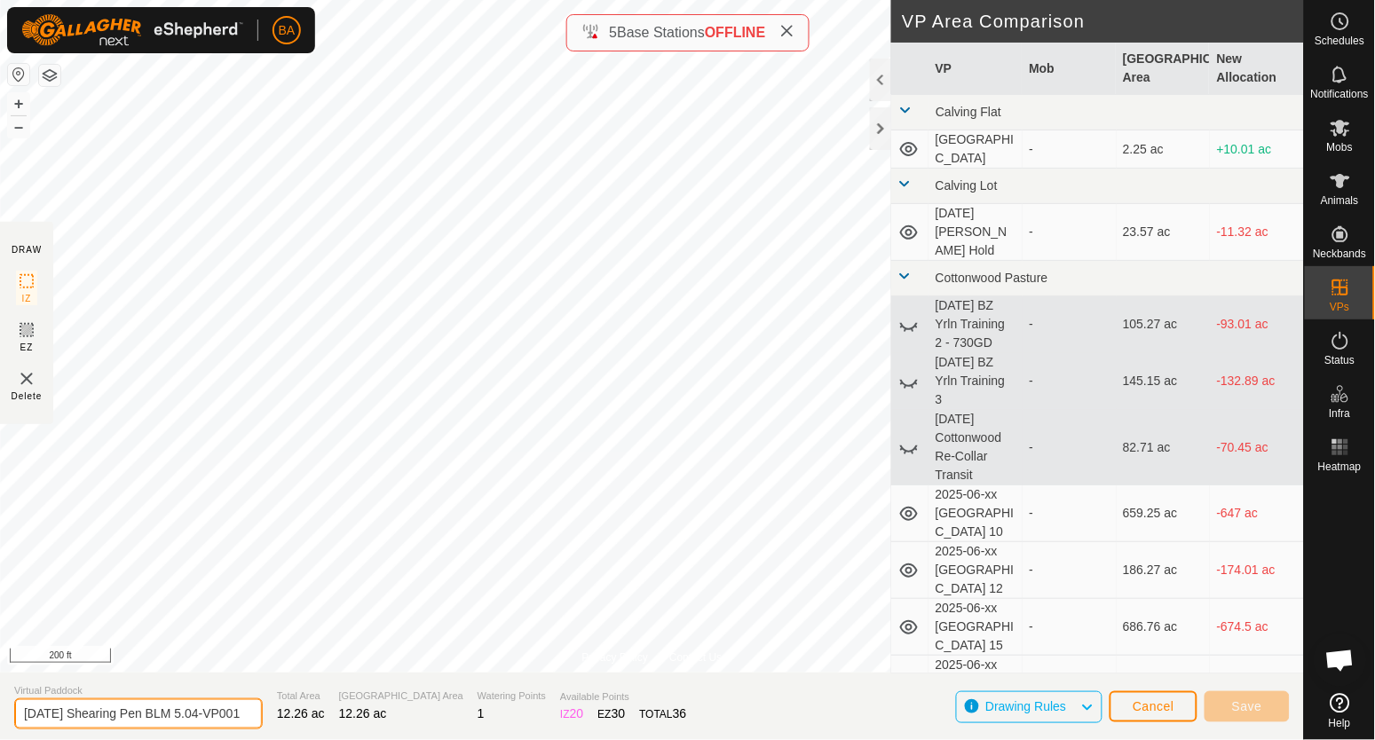
drag, startPoint x: 217, startPoint y: 716, endPoint x: 528, endPoint y: 745, distance: 312.9
click at [528, 739] on html "BA Schedules Notifications Mobs Animals Neckbands VPs Status Infra Heatmap Help…" at bounding box center [687, 370] width 1375 height 740
type input "[DATE] Shearing Pen BLM 5.05"
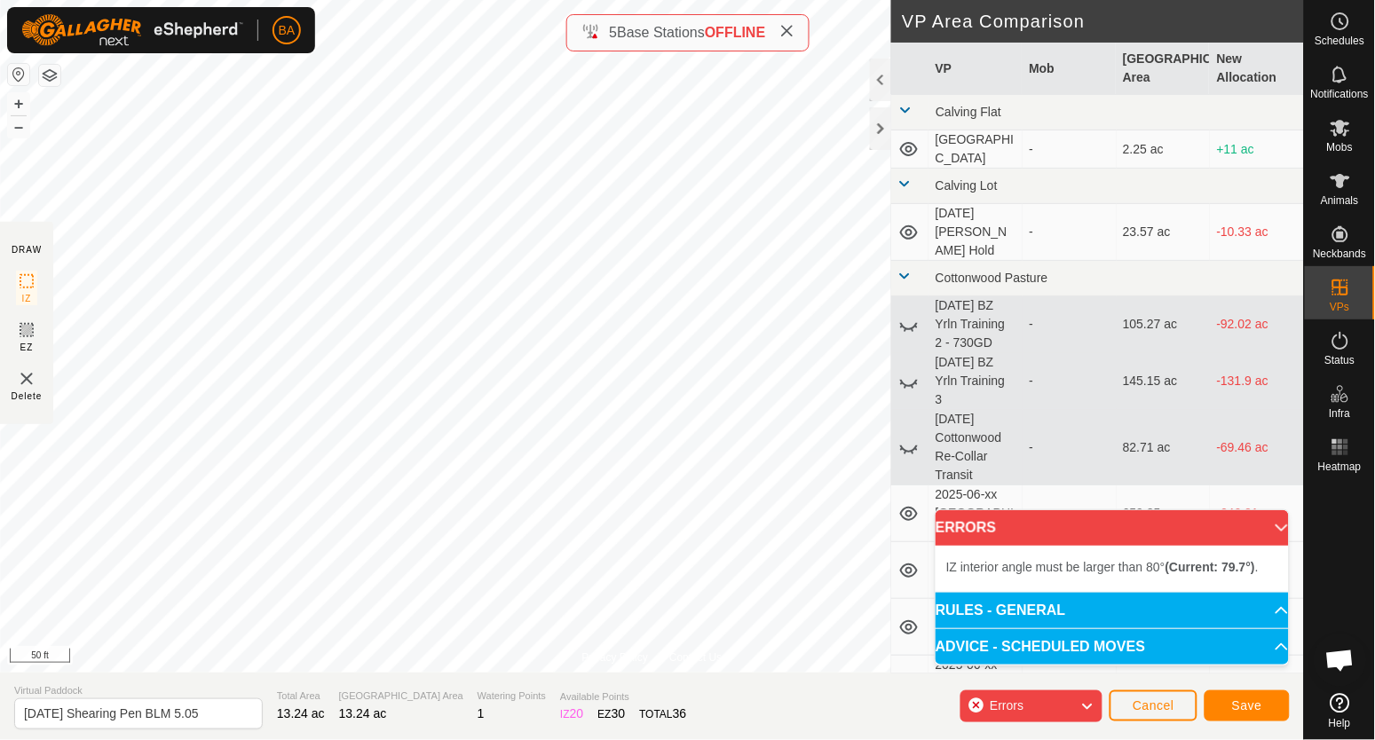
click at [589, 16] on div "Privacy Policy Contact Us [DATE] Shearing Pen BLM 5.04 Status: OFF Type: Inclus…" at bounding box center [652, 370] width 1304 height 740
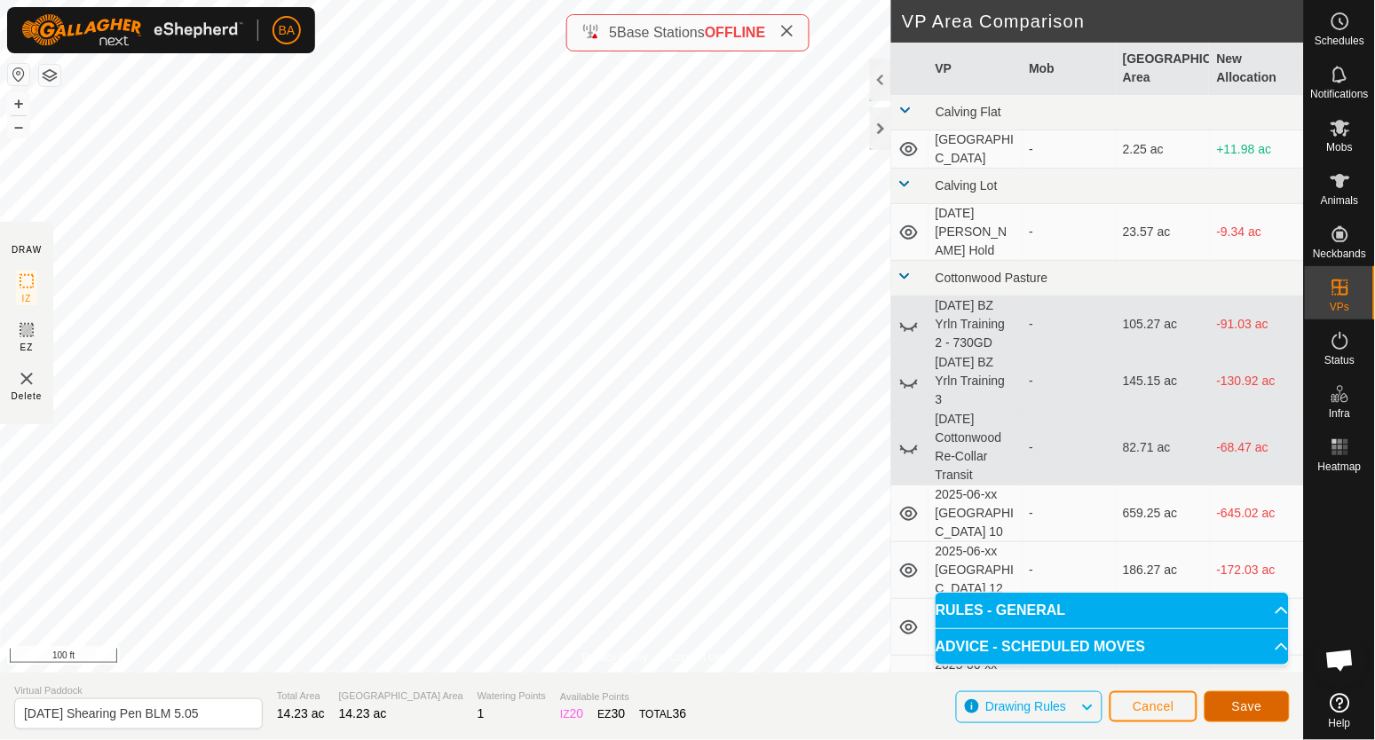
click at [1230, 716] on button "Save" at bounding box center [1247, 707] width 85 height 31
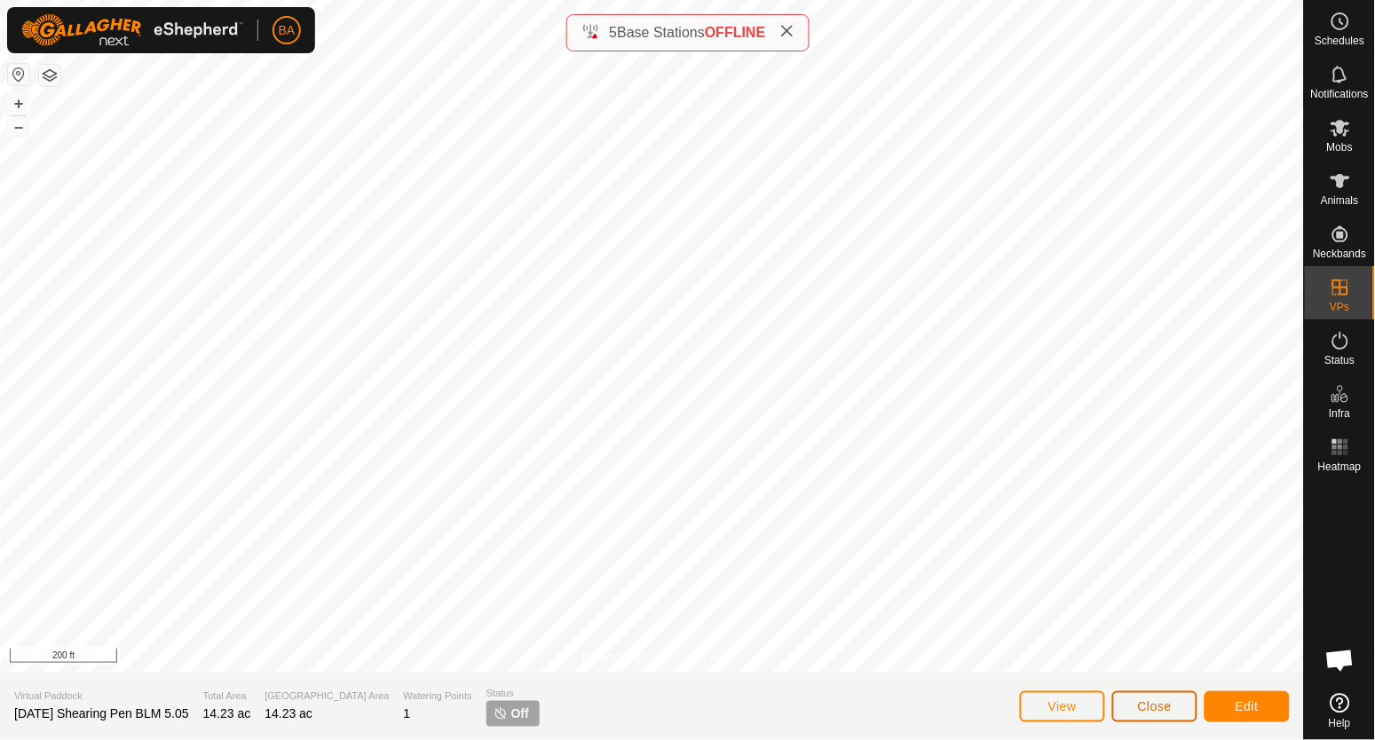
click at [1185, 705] on button "Close" at bounding box center [1154, 707] width 85 height 31
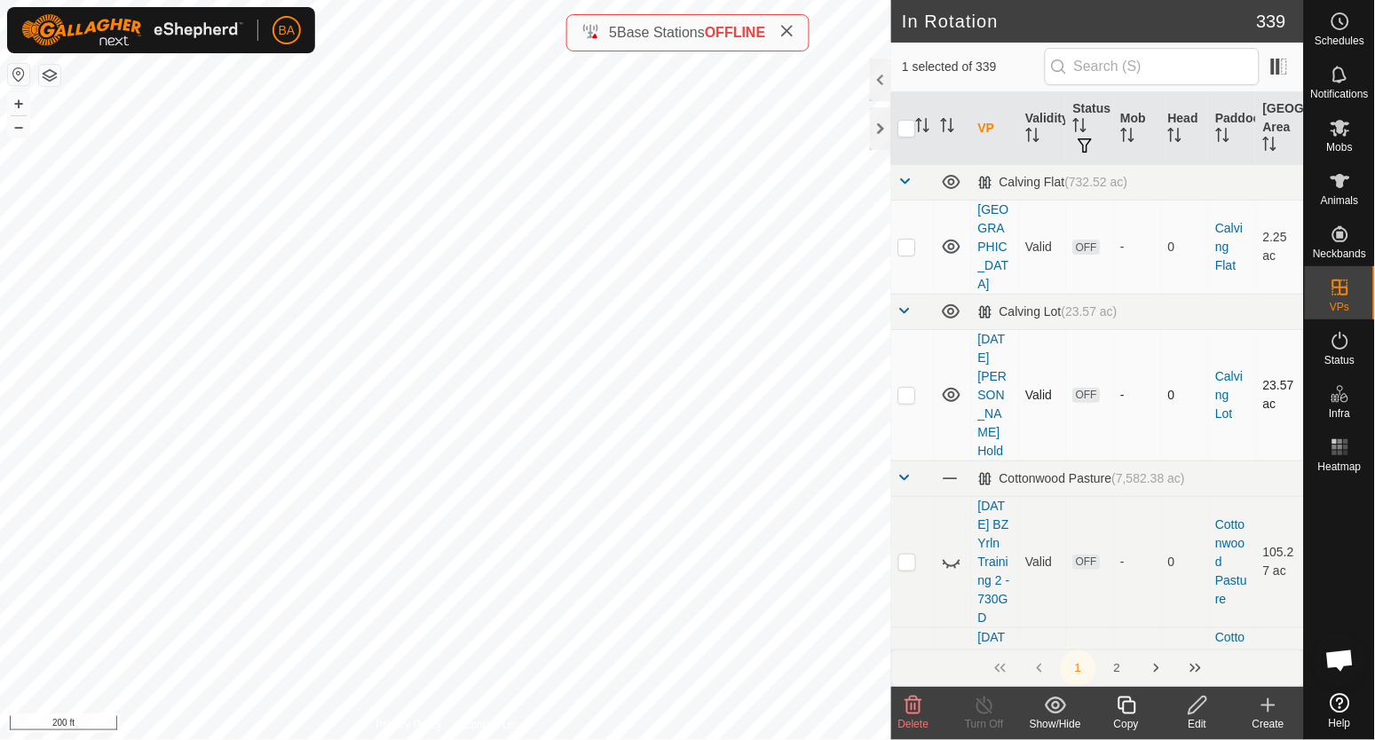
checkbox input "true"
click at [1121, 708] on icon at bounding box center [1127, 705] width 22 height 21
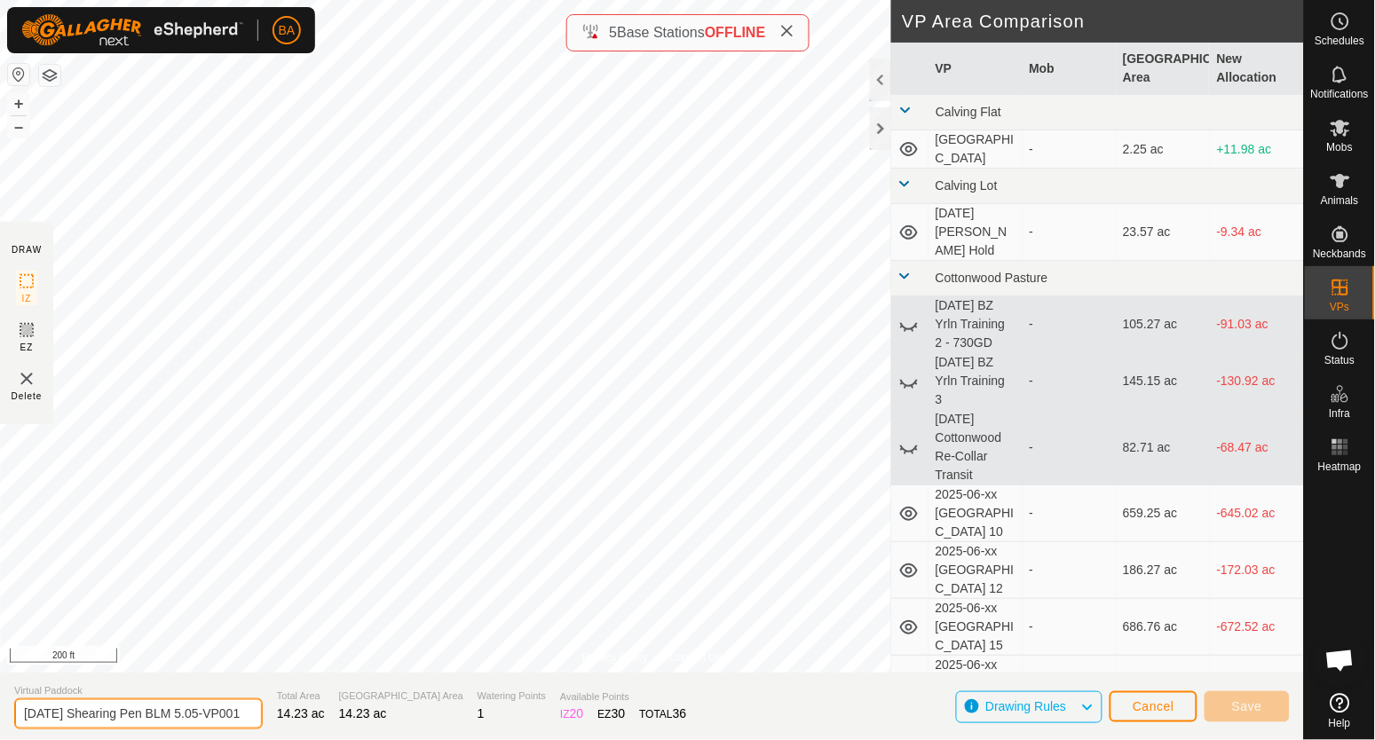
drag, startPoint x: 214, startPoint y: 717, endPoint x: 510, endPoint y: 714, distance: 296.5
click at [510, 714] on section "Virtual Paddock [DATE] Shearing Pen BLM 5.05-VP001 Total Area 14.23 ac Grazing …" at bounding box center [652, 706] width 1304 height 67
type input "[DATE] Shearing Pen BLM 5.06"
click at [19, 99] on button "+" at bounding box center [18, 103] width 21 height 21
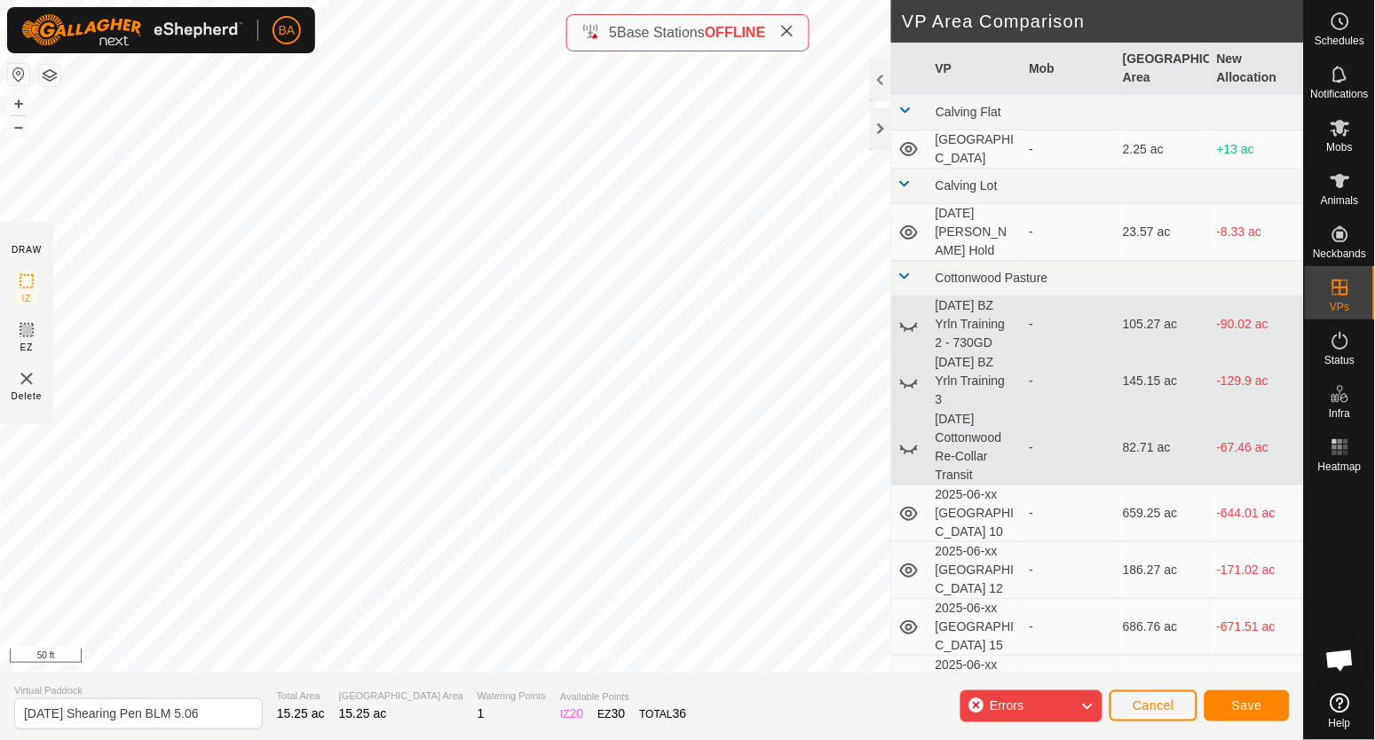
click at [610, 45] on div "Privacy Policy Contact Us [DATE] Shearing Pen BLM 5.05 Status: OFF Type: Inclus…" at bounding box center [652, 370] width 1304 height 740
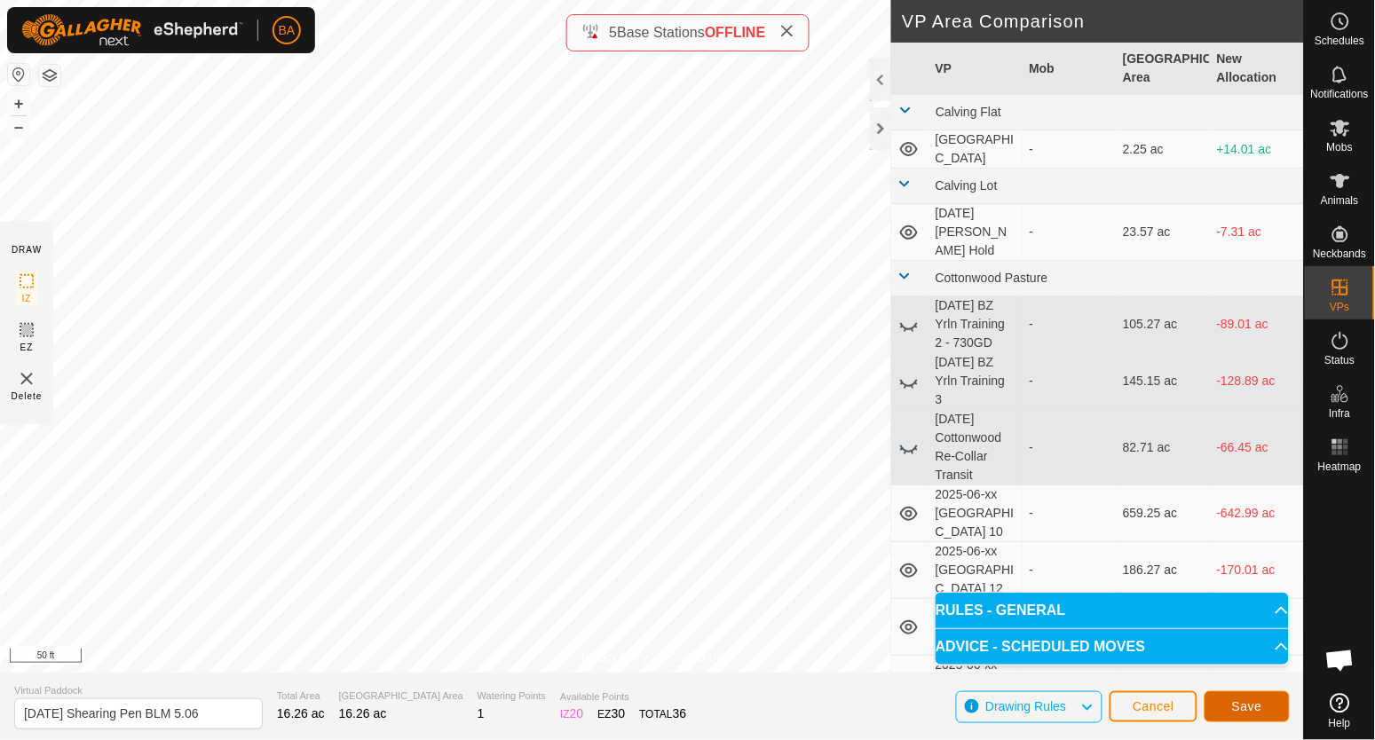
click at [1239, 709] on span "Save" at bounding box center [1247, 707] width 30 height 14
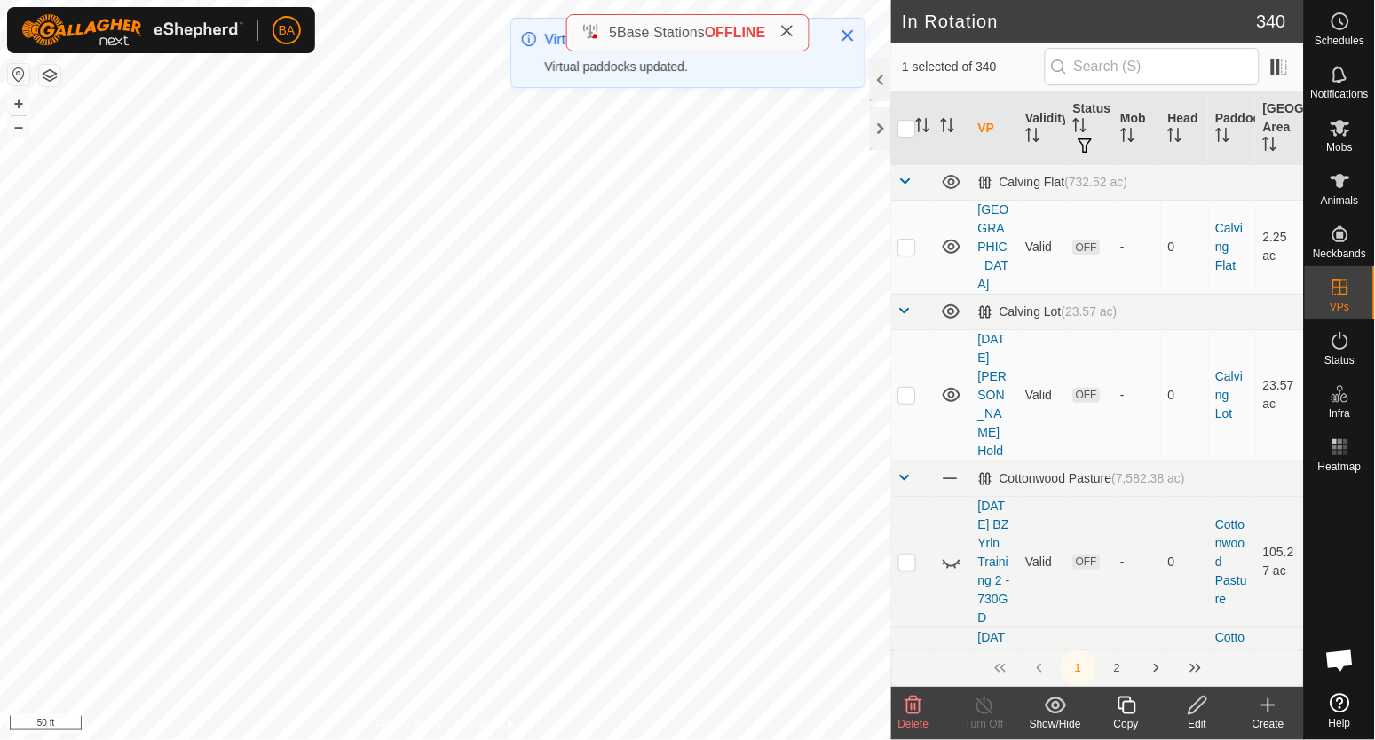
checkbox input "true"
click at [1131, 702] on icon at bounding box center [1127, 706] width 18 height 18
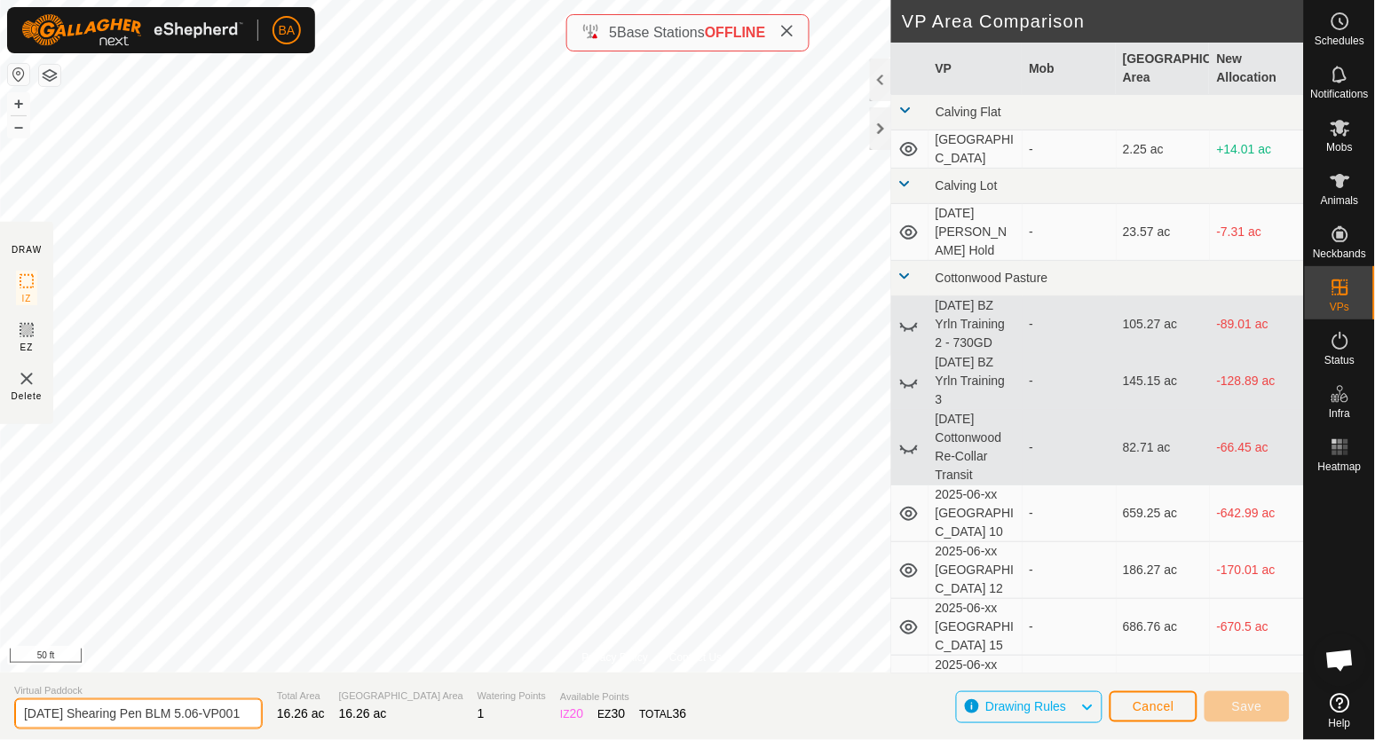
drag, startPoint x: 216, startPoint y: 716, endPoint x: 486, endPoint y: 710, distance: 269.9
click at [486, 710] on section "Virtual Paddock [DATE] Shearing Pen BLM 5.06-VP001 Total Area 16.26 ac Grazing …" at bounding box center [652, 706] width 1304 height 67
type input "[DATE] Shearing Pen BLM 5.07"
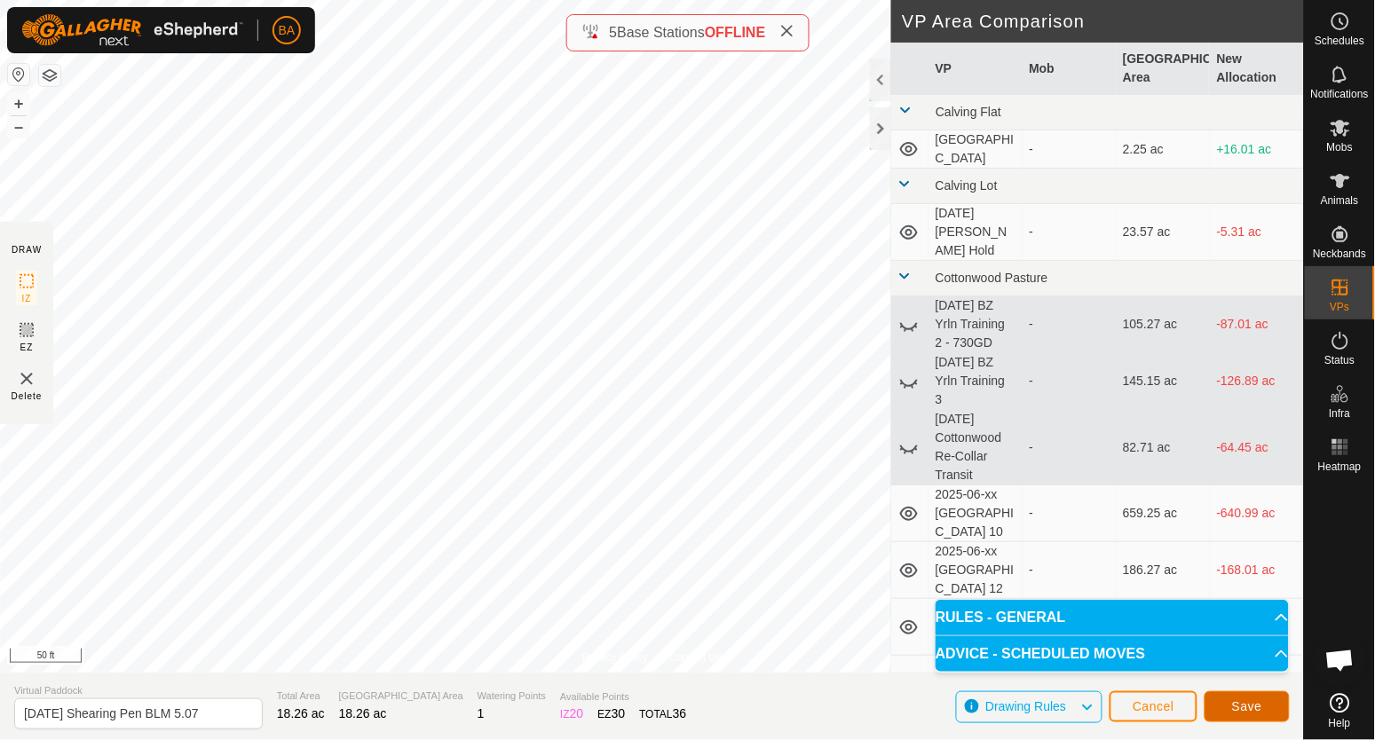
click at [1253, 715] on button "Save" at bounding box center [1247, 707] width 85 height 31
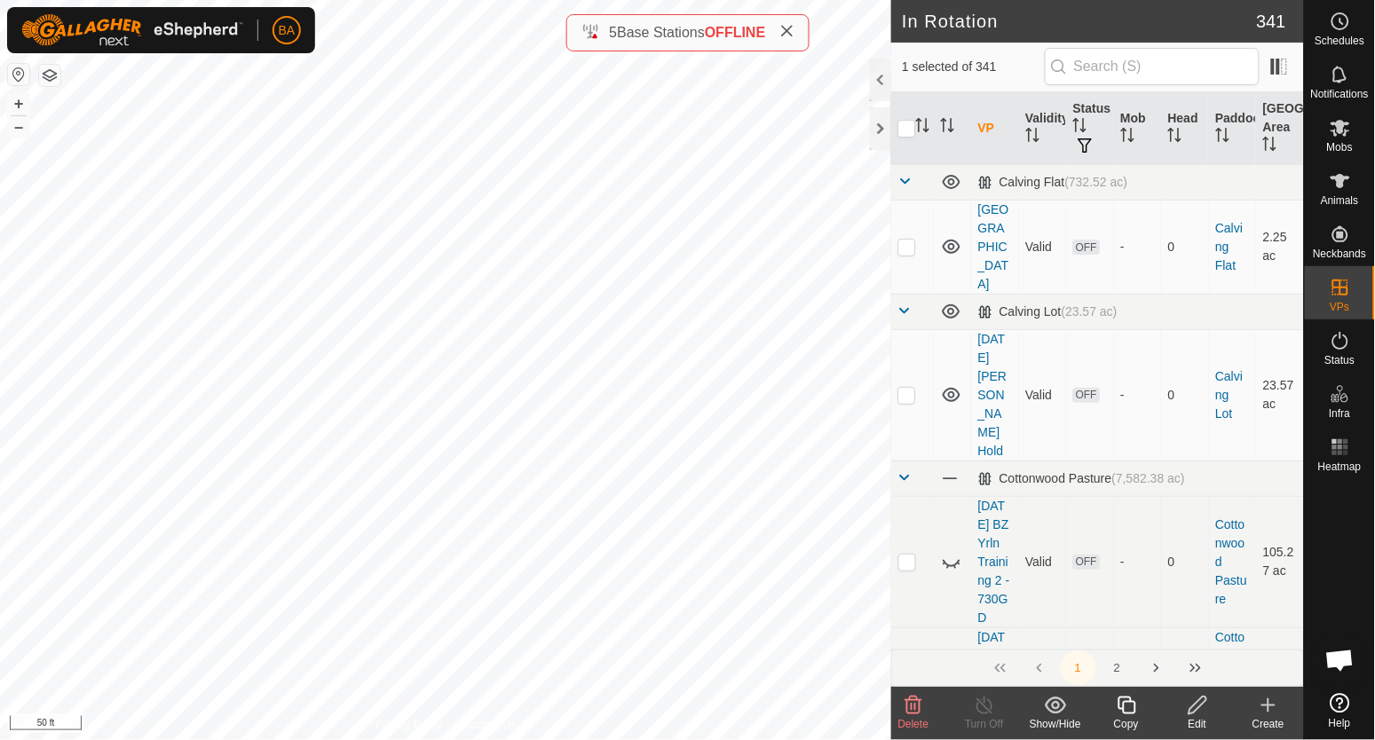
checkbox input "true"
click at [1129, 722] on div "Copy" at bounding box center [1126, 724] width 71 height 16
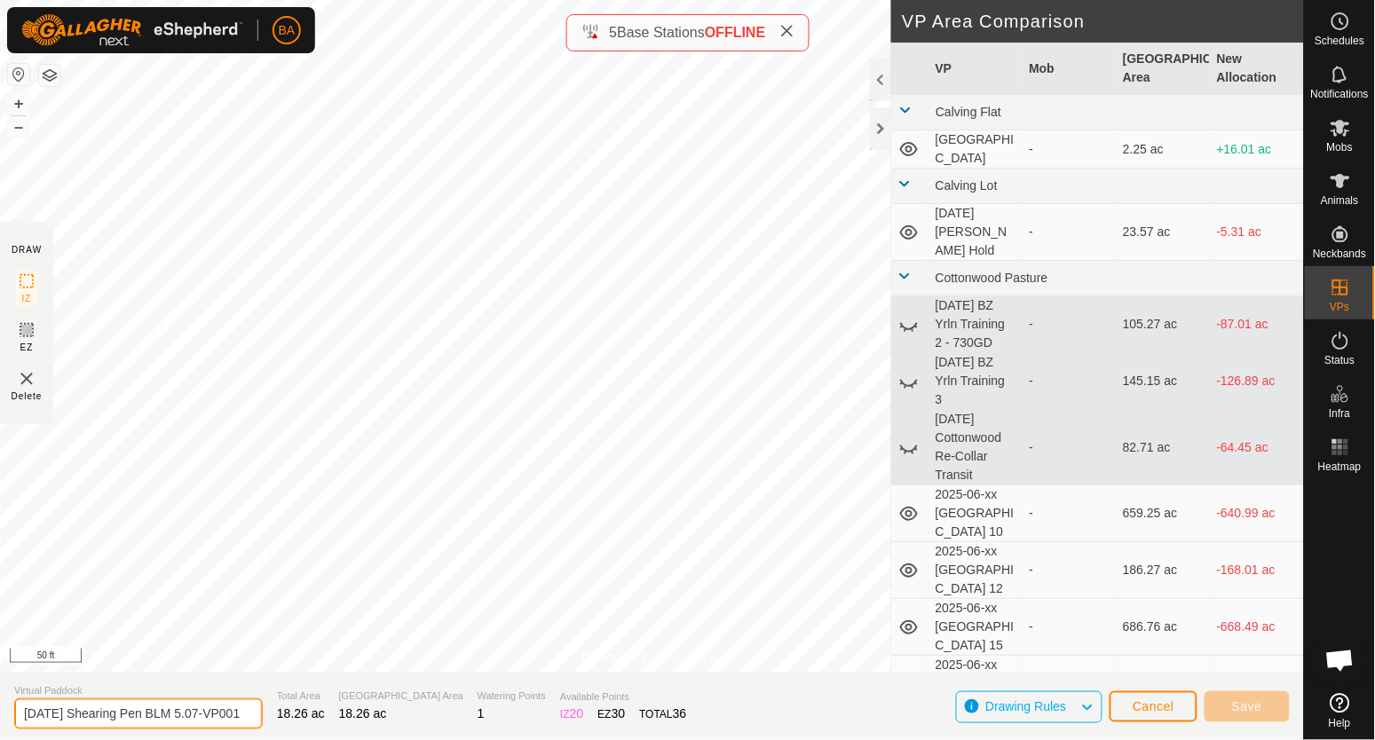
drag, startPoint x: 217, startPoint y: 711, endPoint x: 391, endPoint y: 715, distance: 174.0
click at [391, 715] on section "Virtual Paddock [DATE] Shearing Pen BLM 5.07-VP001 Total Area 18.26 ac Grazing …" at bounding box center [652, 706] width 1304 height 67
type input "[DATE] Shearing Pen BLM 5.08"
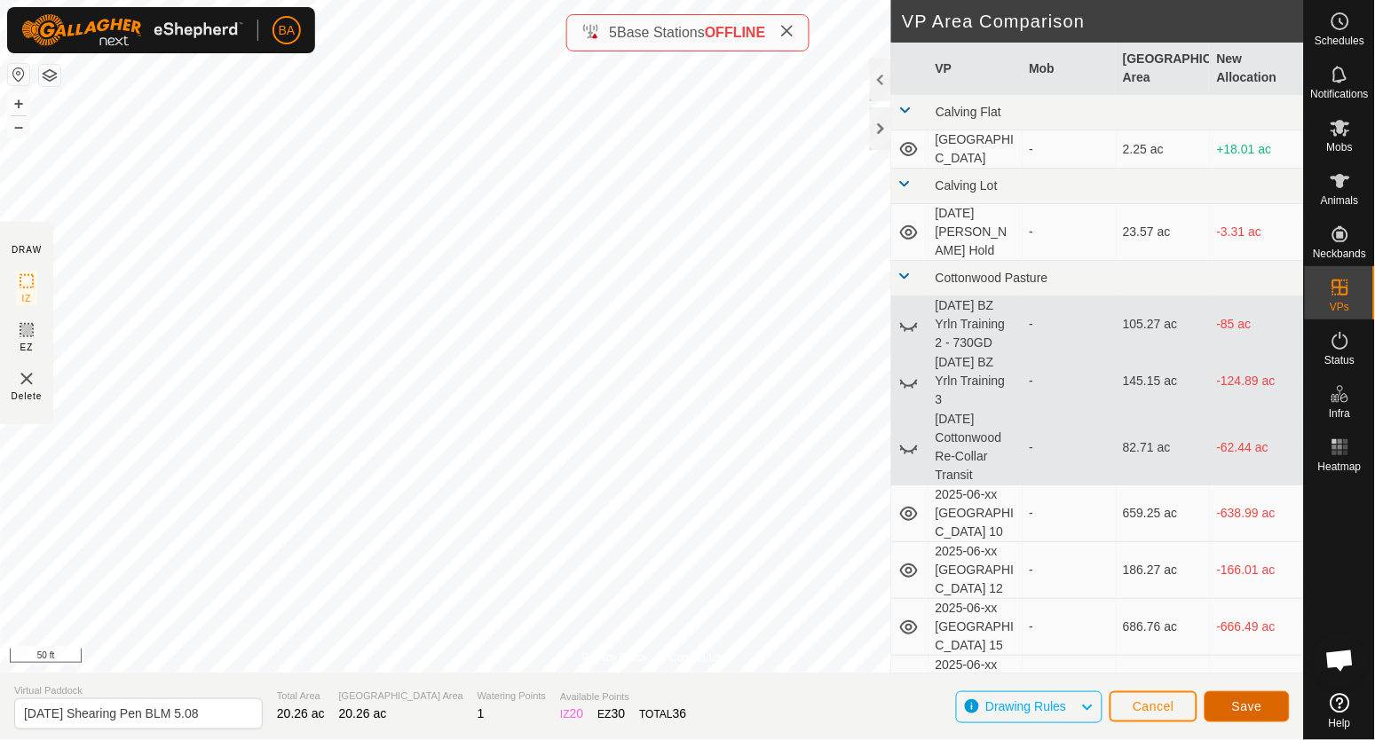
click at [1244, 711] on span "Save" at bounding box center [1247, 707] width 30 height 14
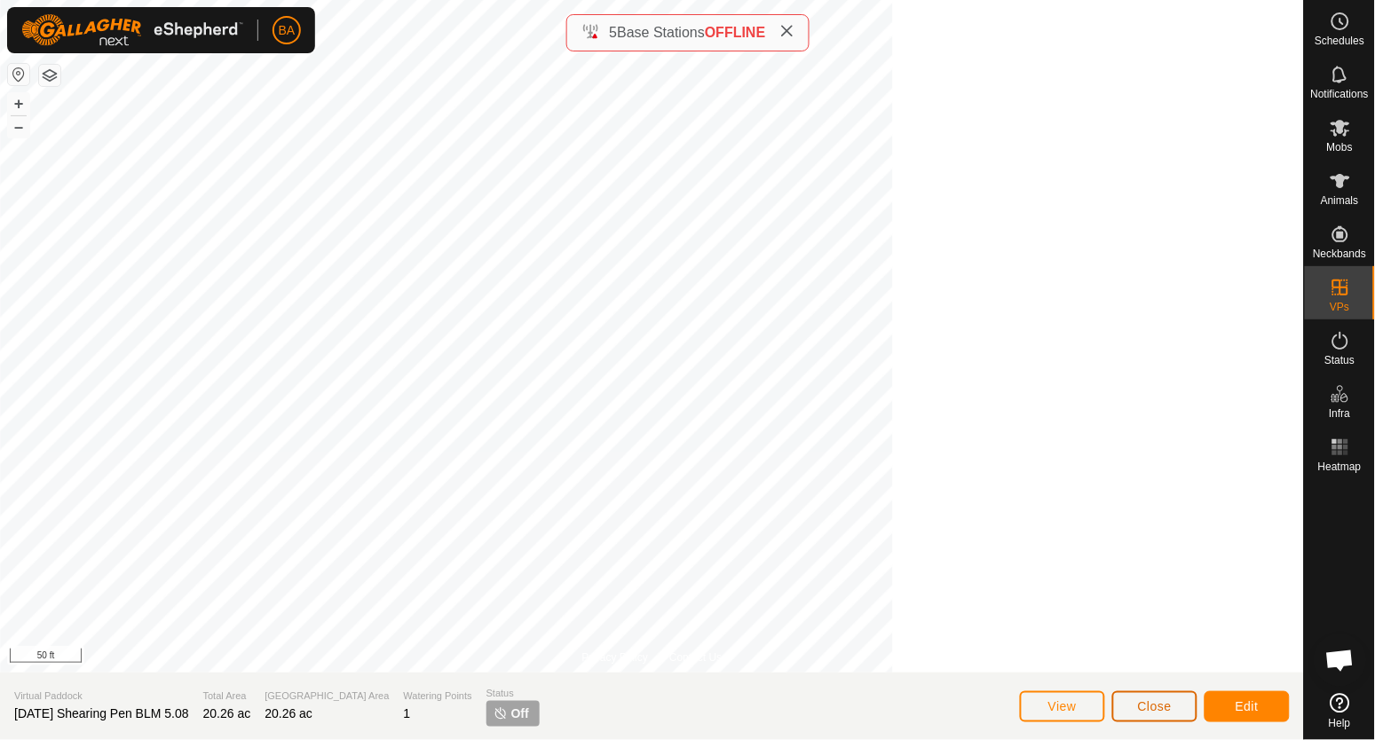
click at [1173, 694] on button "Close" at bounding box center [1154, 707] width 85 height 31
click at [1147, 708] on span "Close" at bounding box center [1155, 707] width 34 height 14
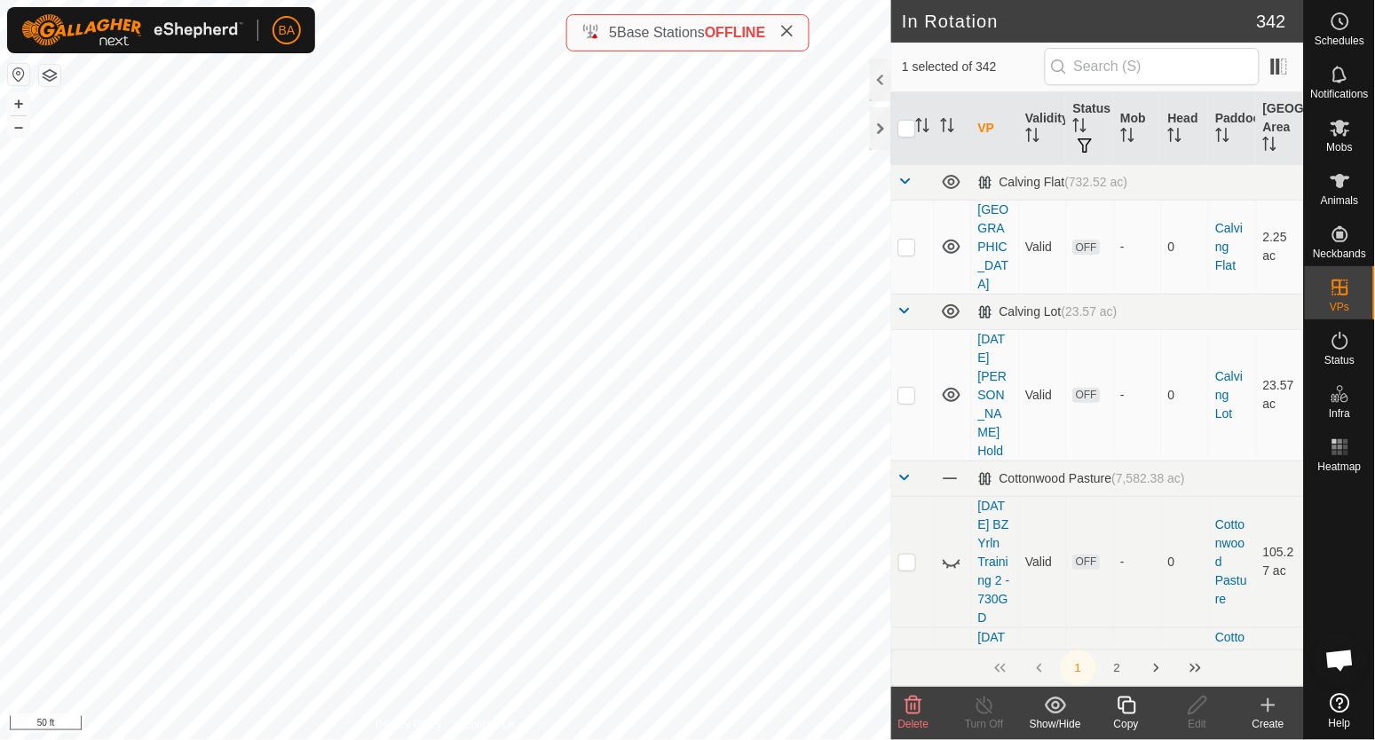
checkbox input "false"
checkbox input "true"
click at [1128, 707] on icon at bounding box center [1127, 705] width 22 height 21
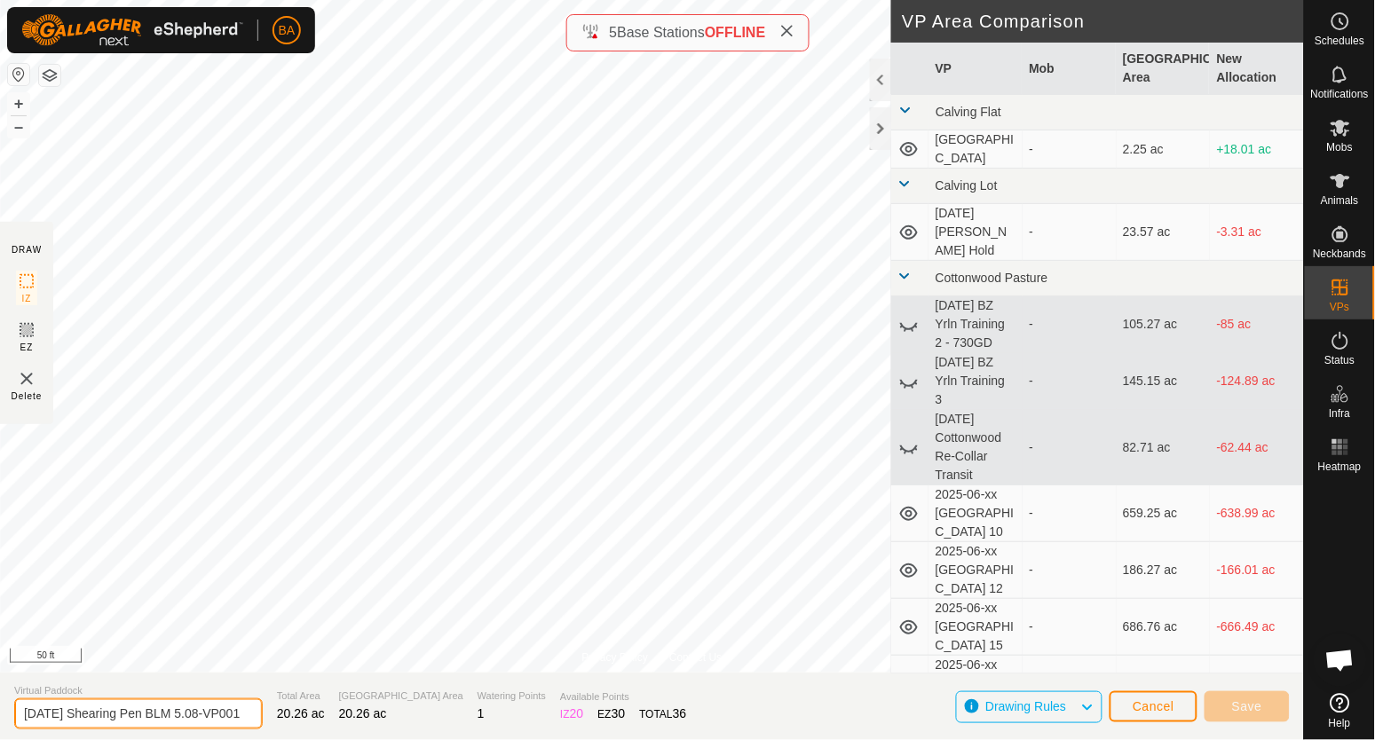
drag, startPoint x: 224, startPoint y: 716, endPoint x: 515, endPoint y: 708, distance: 291.3
click at [519, 716] on section "Virtual Paddock 2025-08-25 Shearing Pen BLM 5.08-VP001 Total Area 20.26 ac Graz…" at bounding box center [652, 706] width 1304 height 67
type input "[DATE] Shearing Pen BLM 5.09"
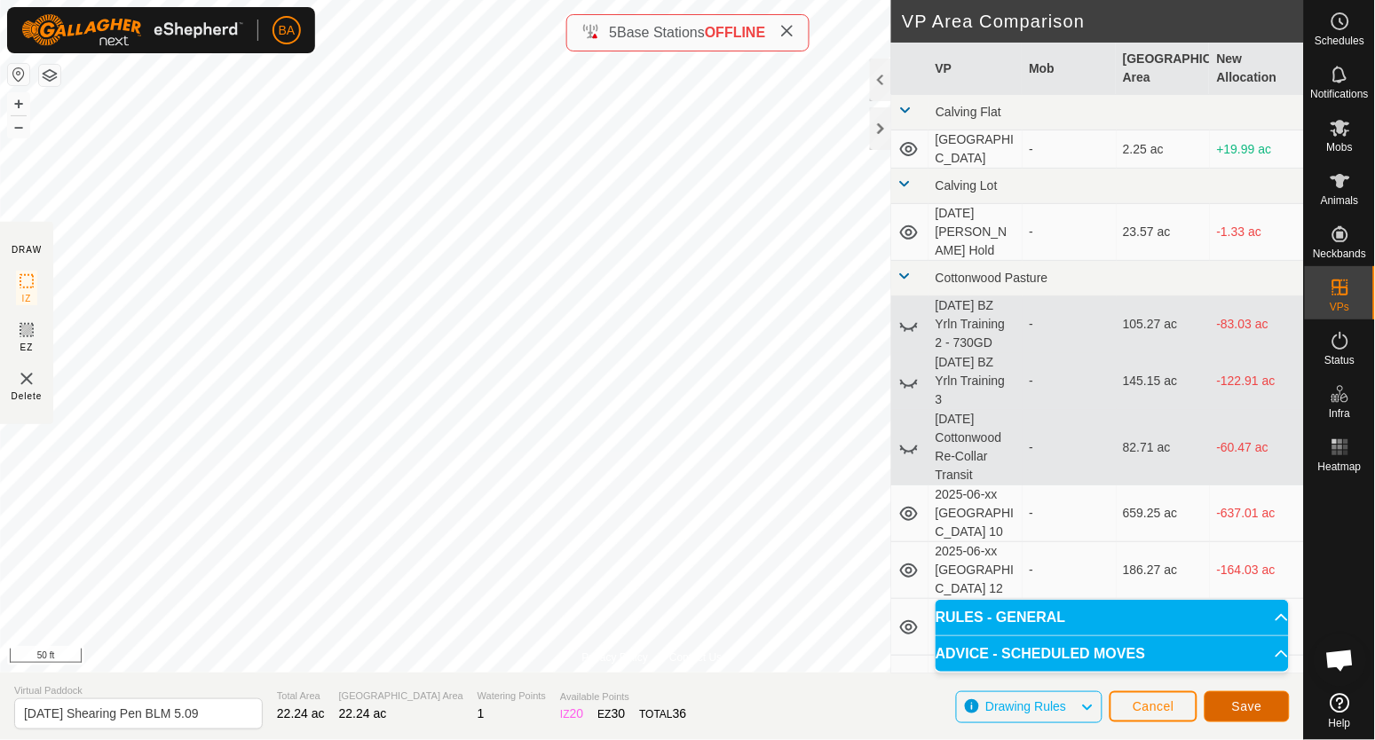
click at [1216, 710] on button "Save" at bounding box center [1247, 707] width 85 height 31
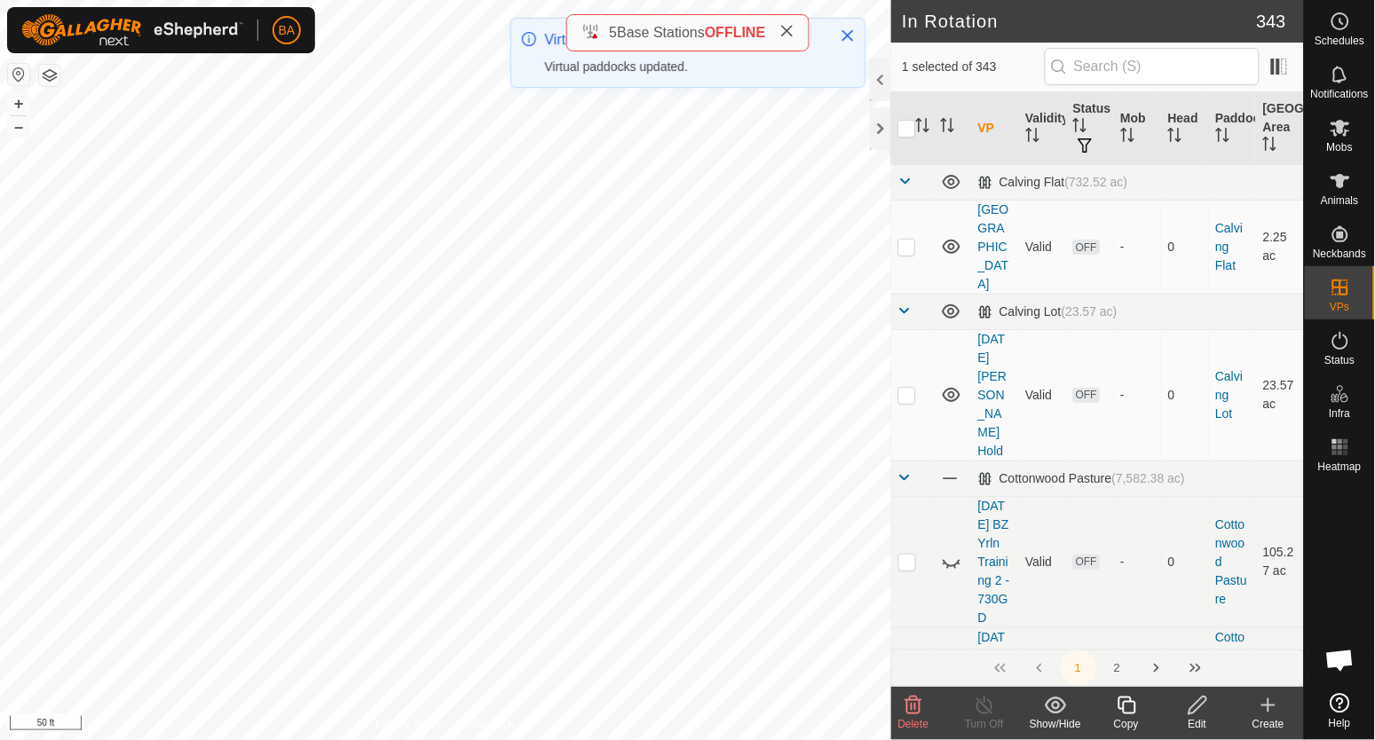
click at [1131, 713] on icon at bounding box center [1127, 705] width 22 height 21
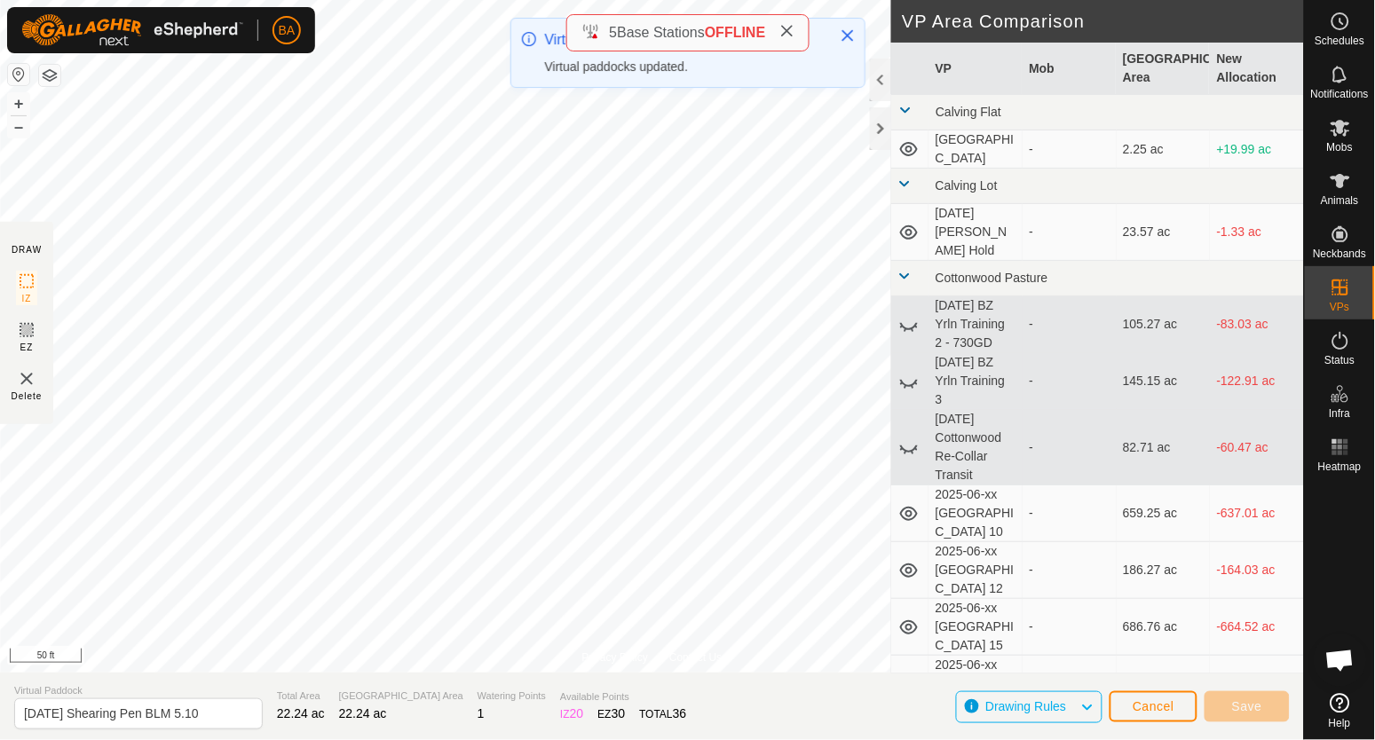
type input "[DATE] Shearing Pen BLM 5.10"
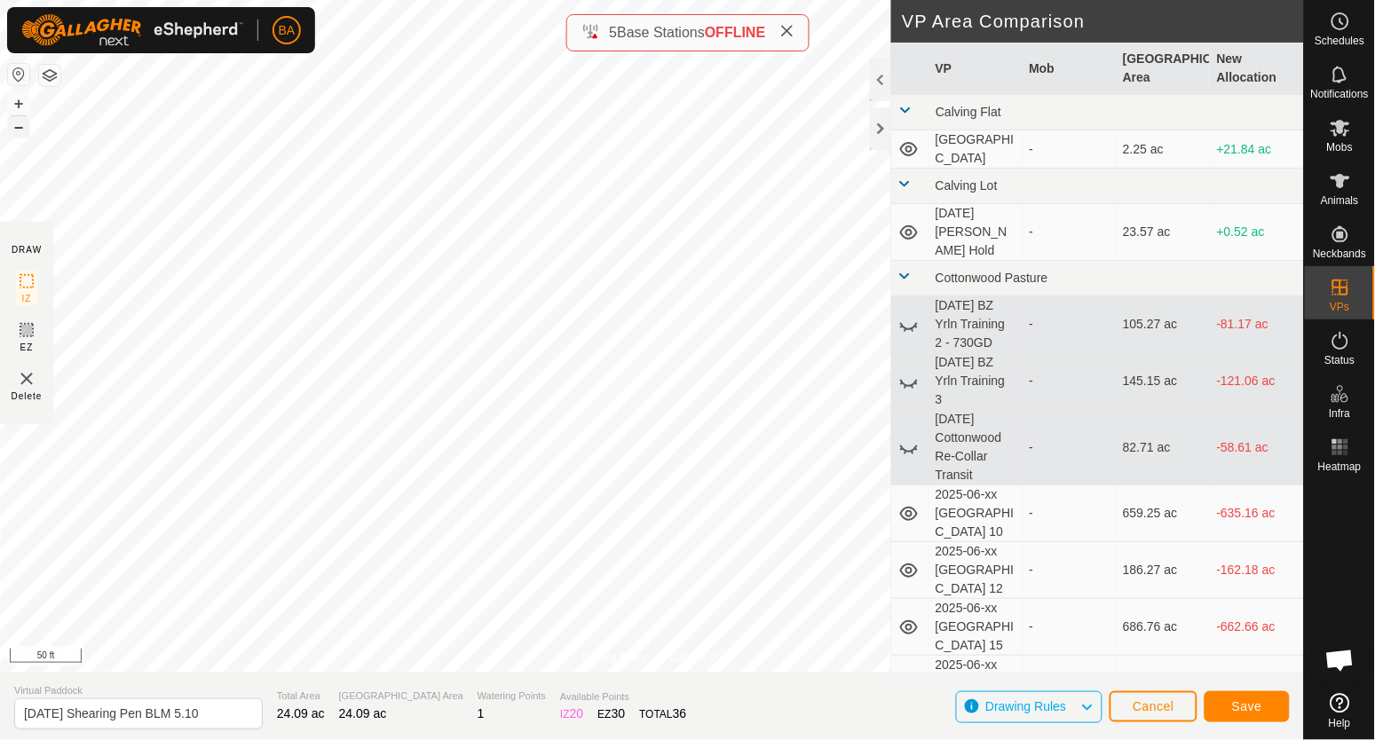
click at [20, 123] on button "–" at bounding box center [18, 126] width 21 height 21
click at [20, 131] on button "–" at bounding box center [18, 126] width 21 height 21
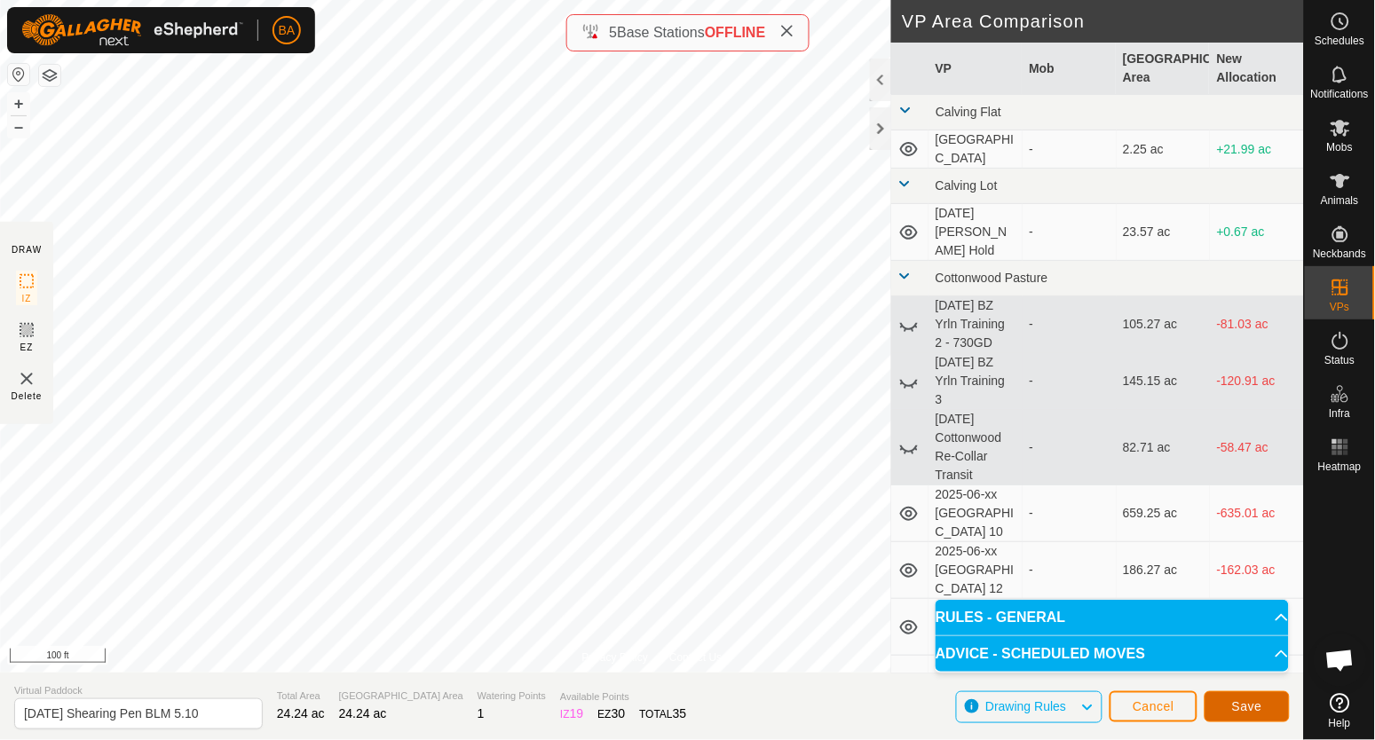
click at [1260, 709] on span "Save" at bounding box center [1247, 707] width 30 height 14
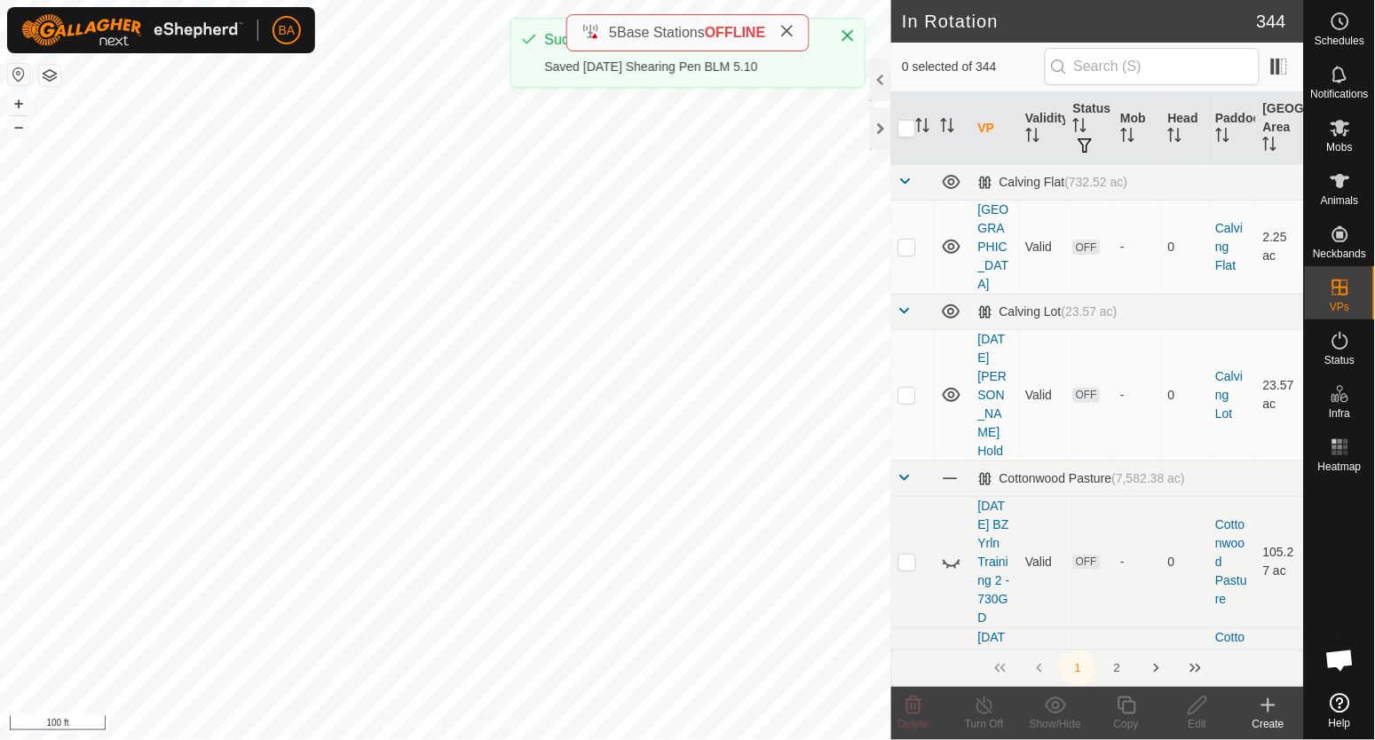
drag, startPoint x: 1260, startPoint y: 709, endPoint x: 726, endPoint y: 97, distance: 812.3
click at [1070, 12] on h2 "In Rotation" at bounding box center [1079, 21] width 354 height 21
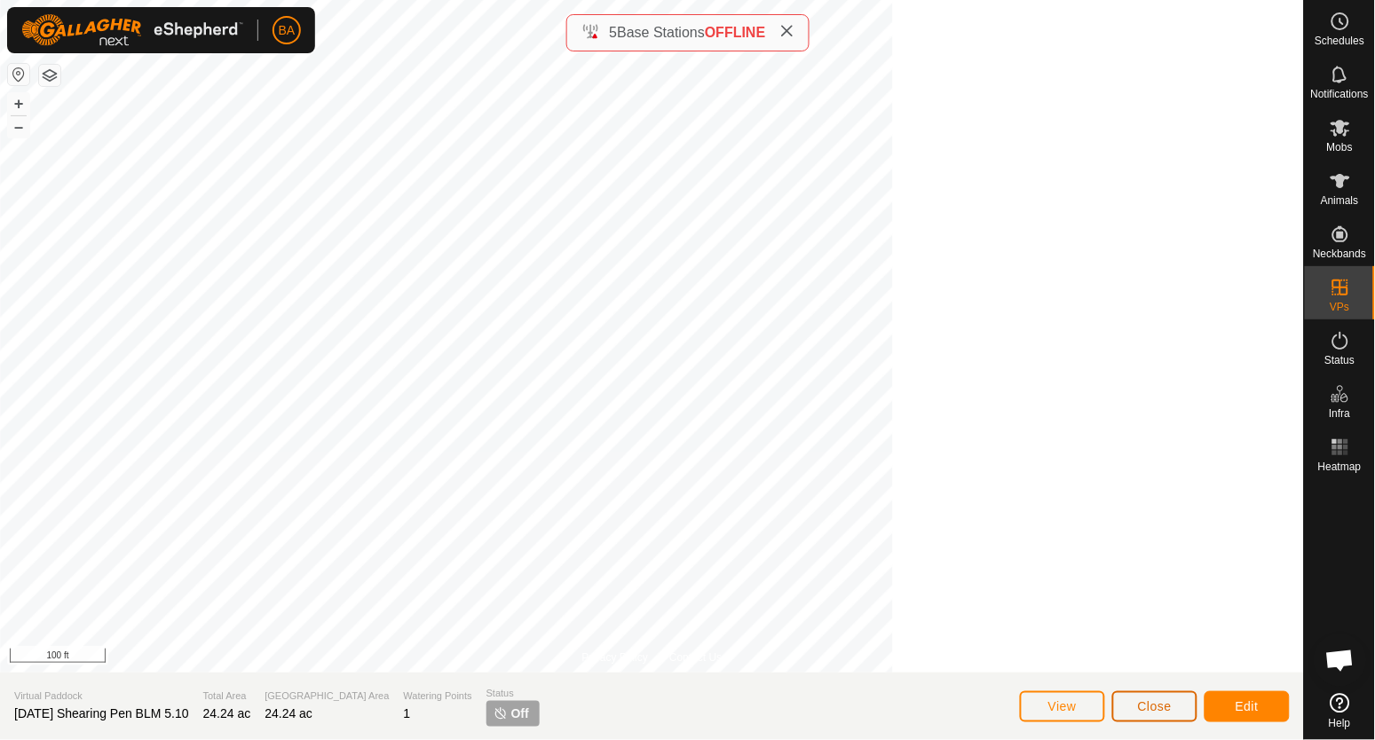
click at [1188, 715] on button "Close" at bounding box center [1154, 707] width 85 height 31
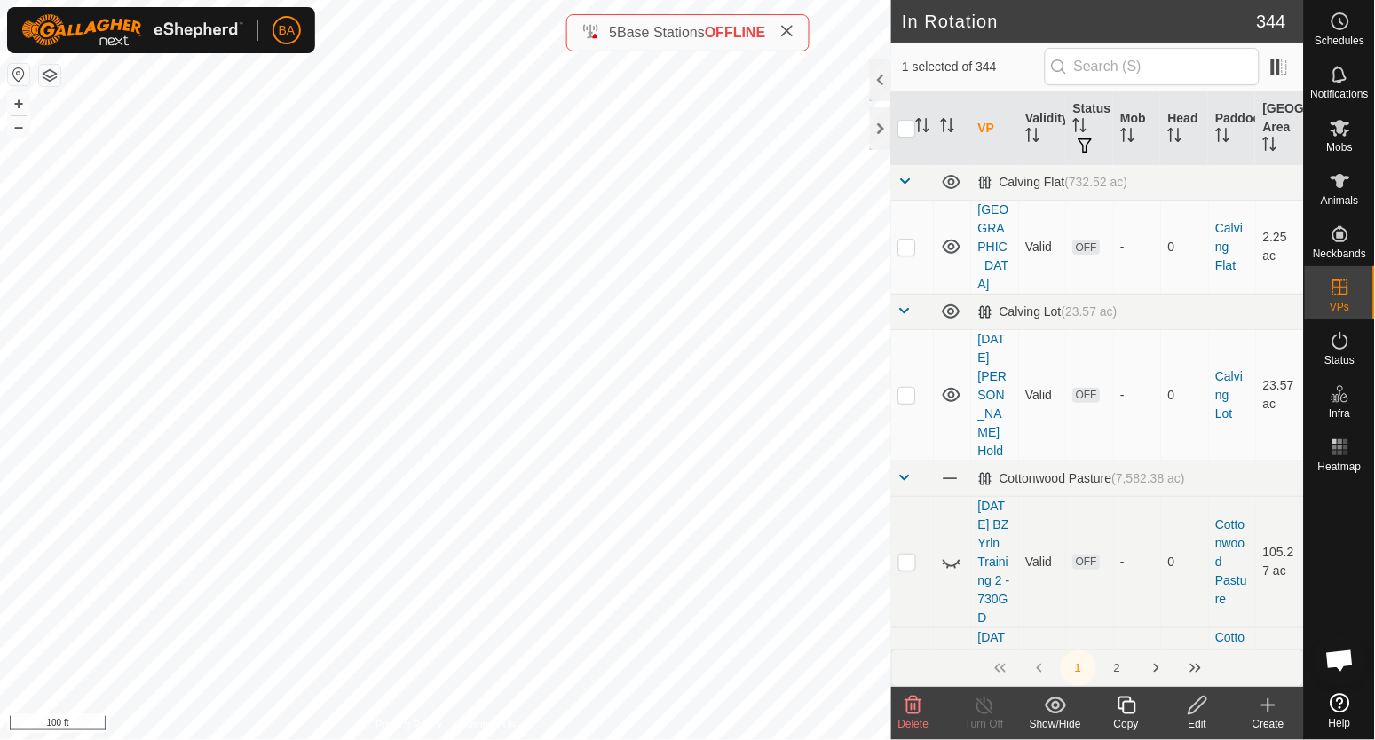
click at [1132, 708] on icon at bounding box center [1127, 705] width 22 height 21
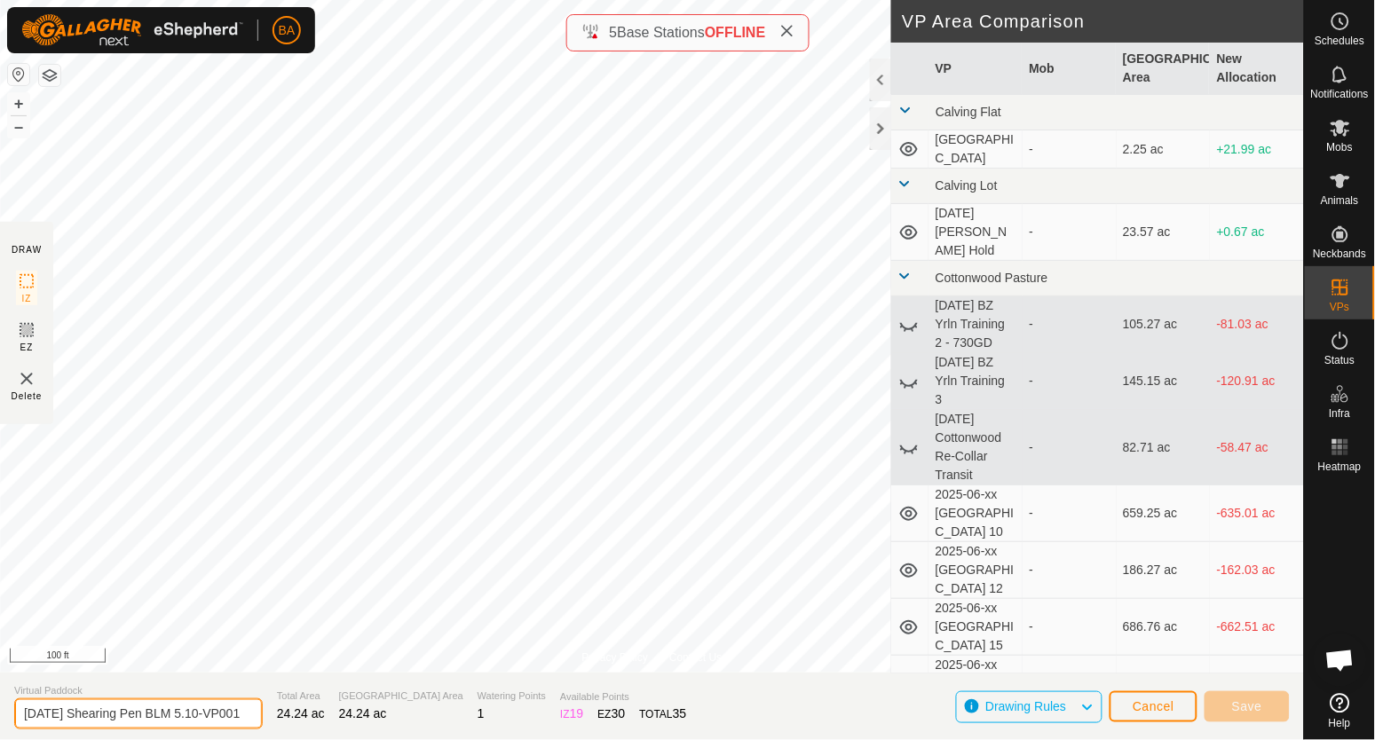
drag, startPoint x: 217, startPoint y: 708, endPoint x: 464, endPoint y: 693, distance: 248.1
click at [446, 706] on section "Virtual Paddock 2025-08-25 Shearing Pen BLM 5.10-VP001 Total Area 24.24 ac Graz…" at bounding box center [652, 706] width 1304 height 67
type input "[DATE] Shearing Pen BLM 5.11"
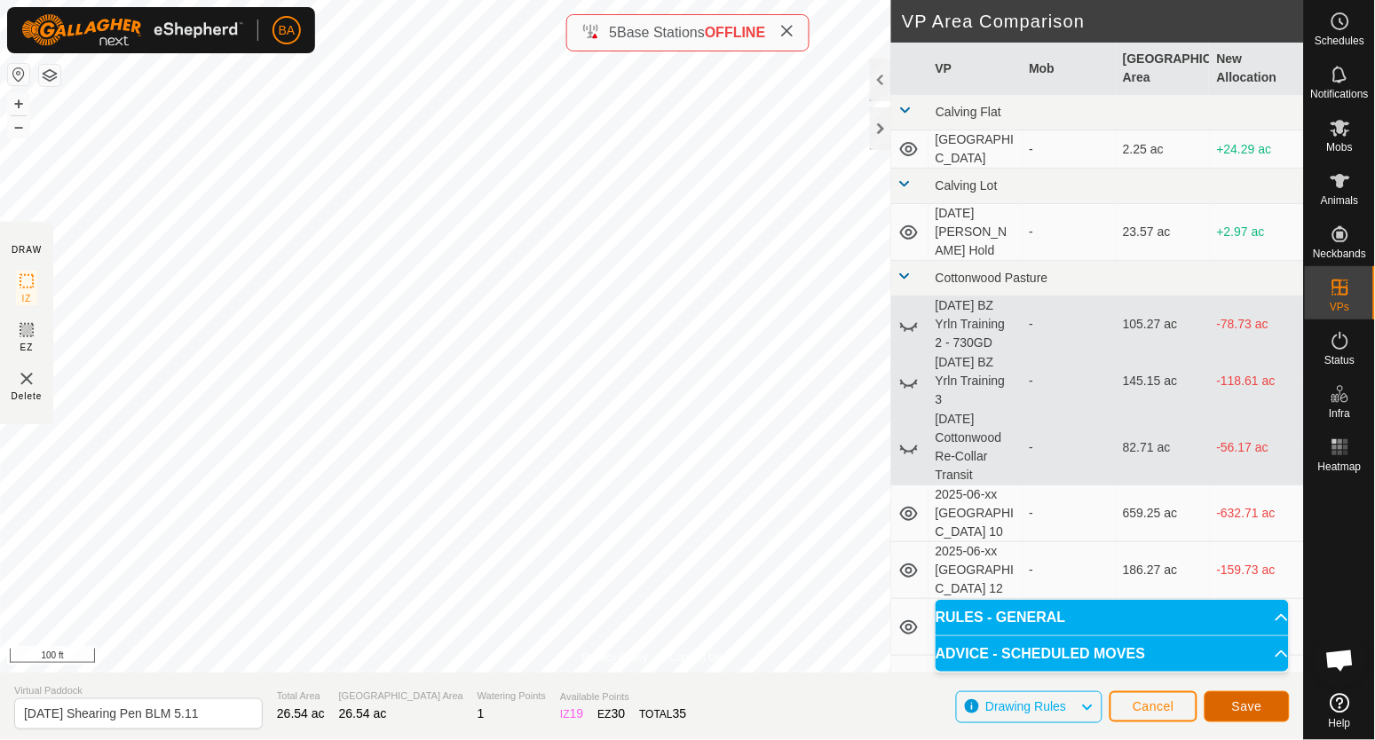
click at [1271, 710] on button "Save" at bounding box center [1247, 707] width 85 height 31
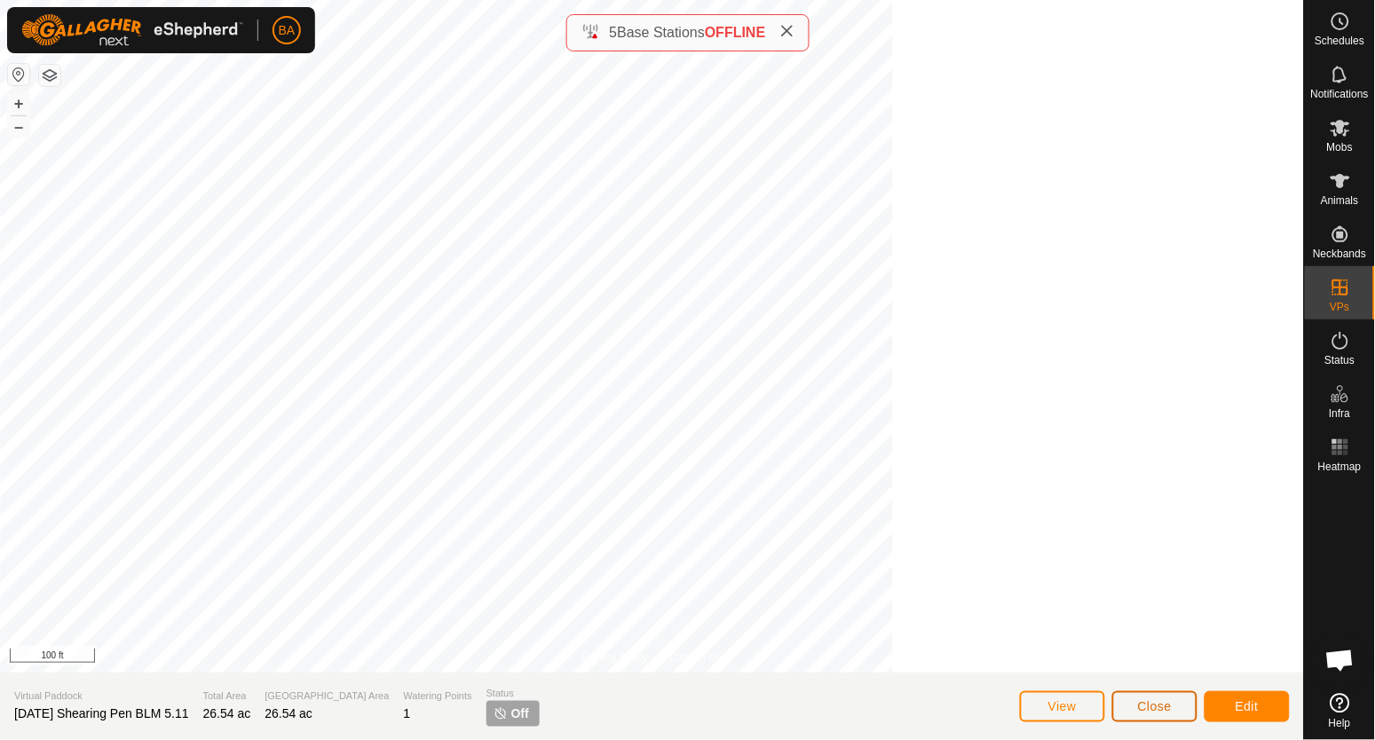
click at [1174, 714] on button "Close" at bounding box center [1154, 707] width 85 height 31
click at [1142, 707] on span "Close" at bounding box center [1155, 707] width 34 height 14
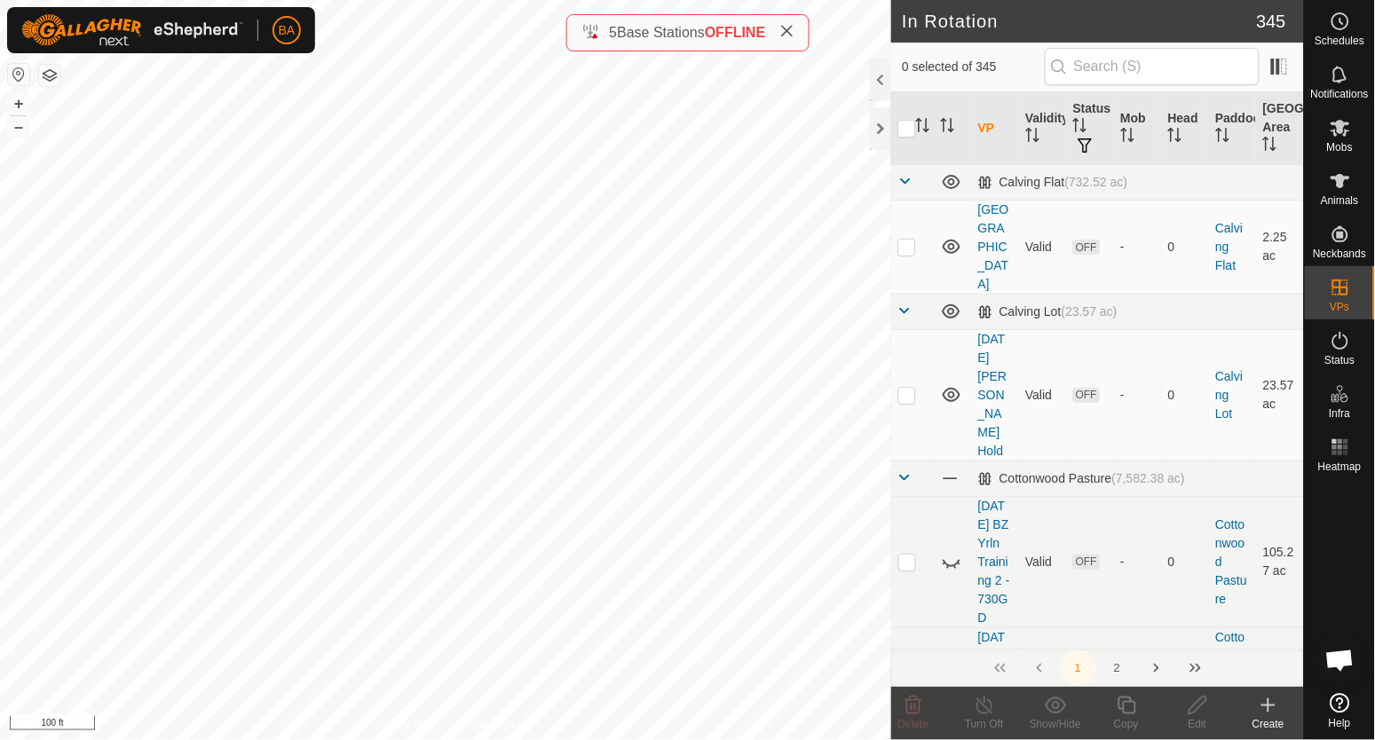
checkbox input "true"
click at [1135, 700] on icon at bounding box center [1127, 705] width 22 height 21
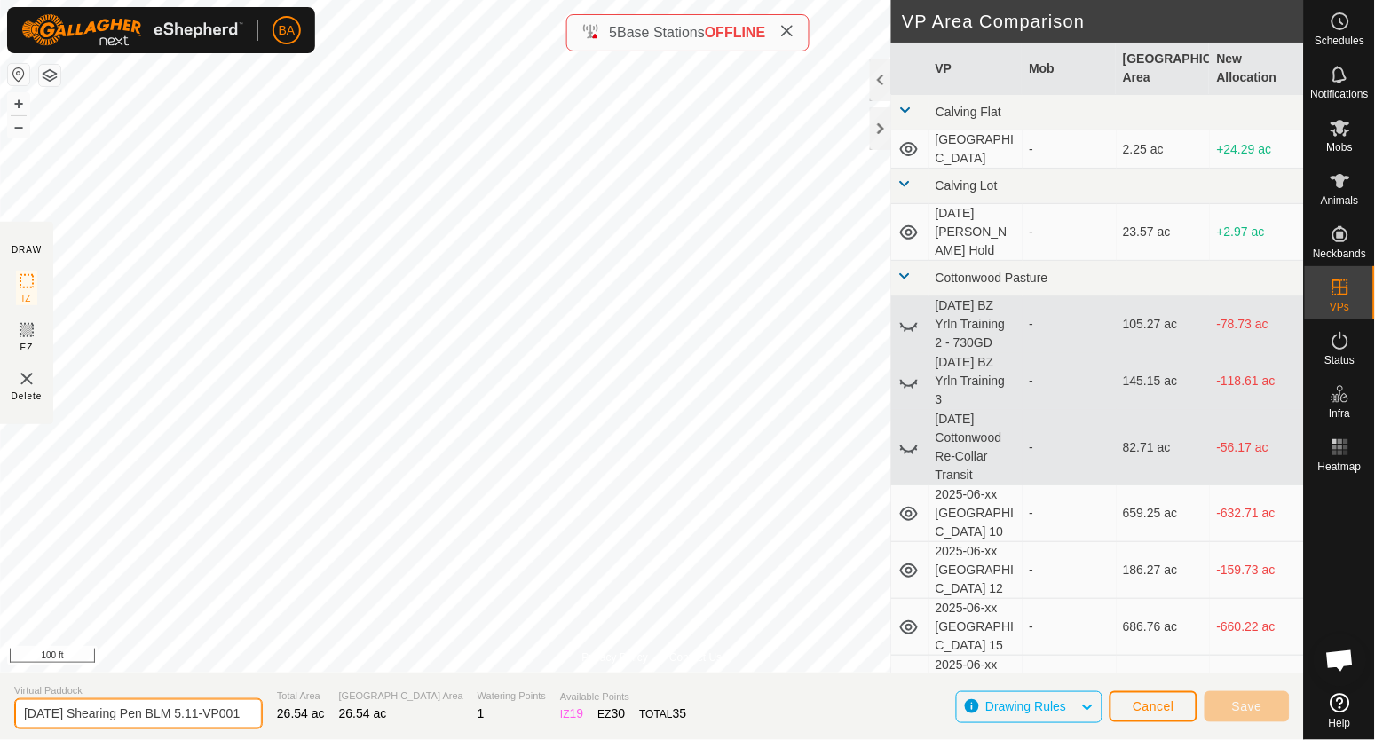
scroll to position [0, 25]
drag, startPoint x: 216, startPoint y: 716, endPoint x: 383, endPoint y: 710, distance: 167.0
click at [383, 710] on section "Virtual Paddock 2025-08-25 Shearing Pen BLM 5.11-VP001 Total Area 26.54 ac Graz…" at bounding box center [652, 706] width 1304 height 67
type input "2025-08-25 Shearing Pen BLM 5.12"
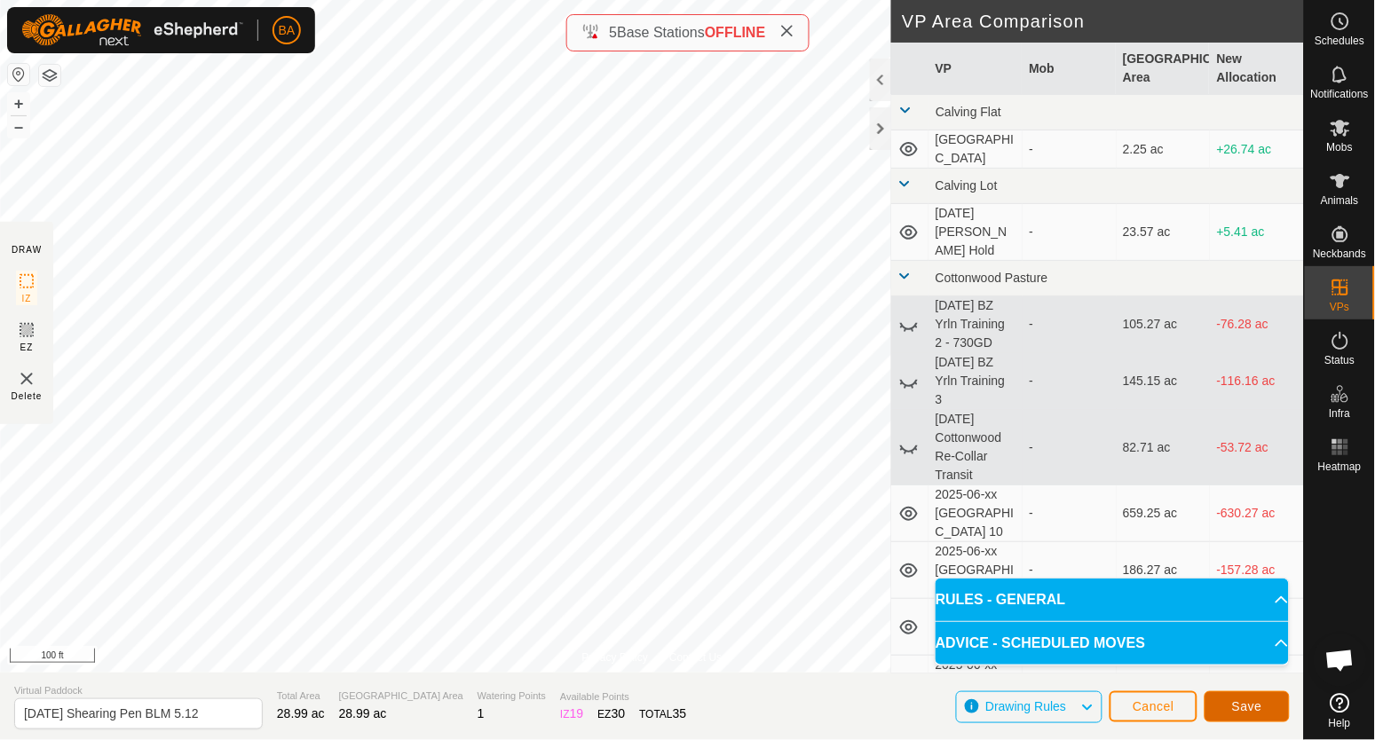
click at [1222, 707] on button "Save" at bounding box center [1247, 707] width 85 height 31
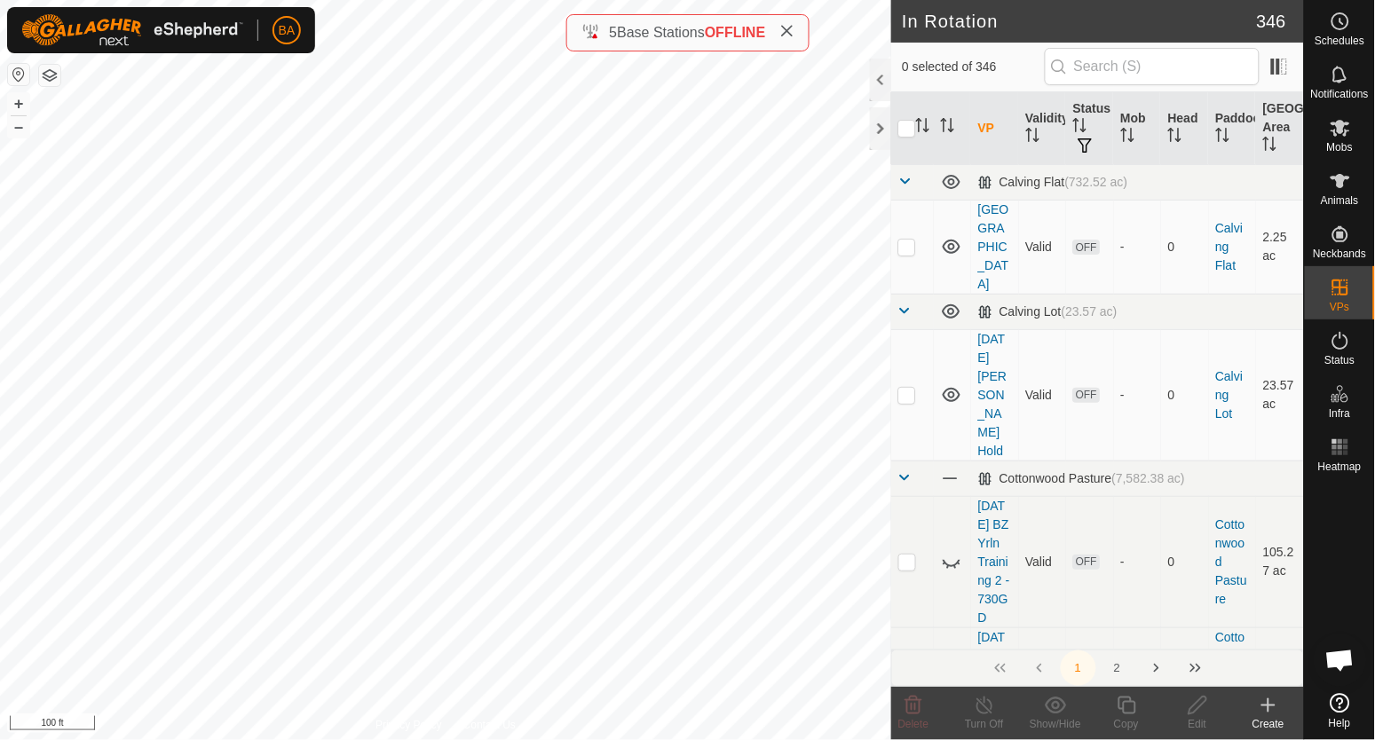
checkbox input "true"
click at [1124, 715] on icon at bounding box center [1127, 705] width 22 height 21
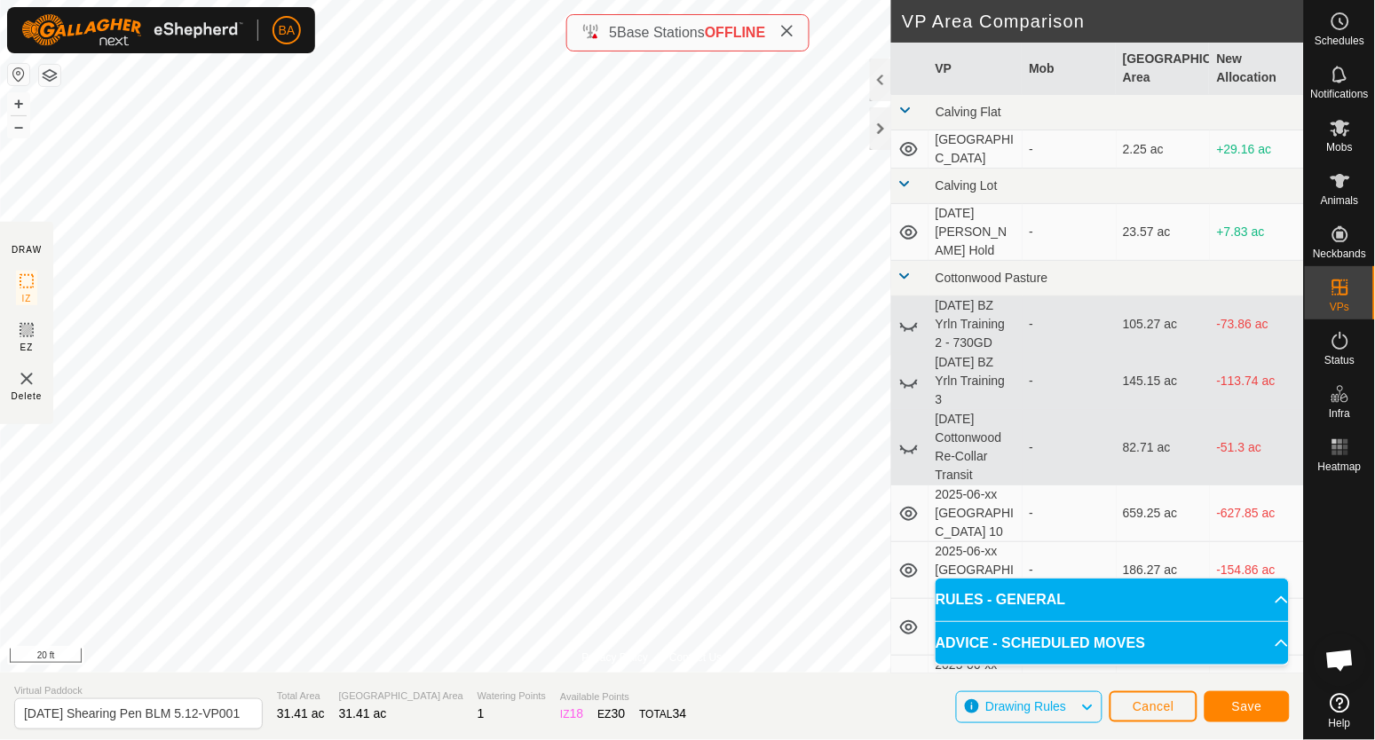
click at [477, 0] on html "BA Schedules Notifications Mobs Animals Neckbands VPs Status Infra Heatmap Help…" at bounding box center [687, 370] width 1375 height 740
click at [17, 125] on button "–" at bounding box center [18, 126] width 21 height 21
drag, startPoint x: 218, startPoint y: 716, endPoint x: 436, endPoint y: 708, distance: 217.6
click at [436, 710] on section "Virtual Paddock 2025-08-25 Shearing Pen BLM 5.12-VP001 Total Area 31.51 ac Graz…" at bounding box center [652, 706] width 1304 height 67
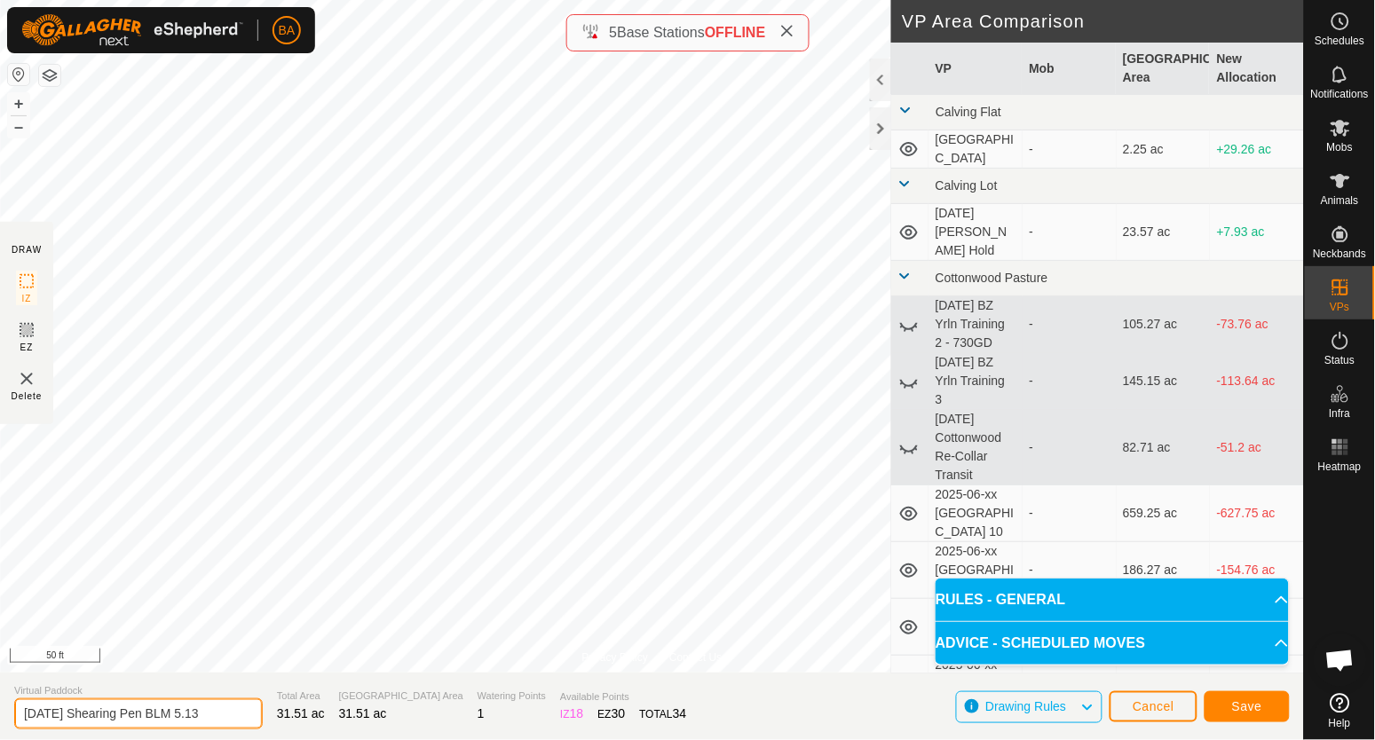
scroll to position [0, 0]
type input "2025-08-25 Shearing Pen BLM 5.13"
click at [1241, 706] on span "Save" at bounding box center [1247, 707] width 30 height 14
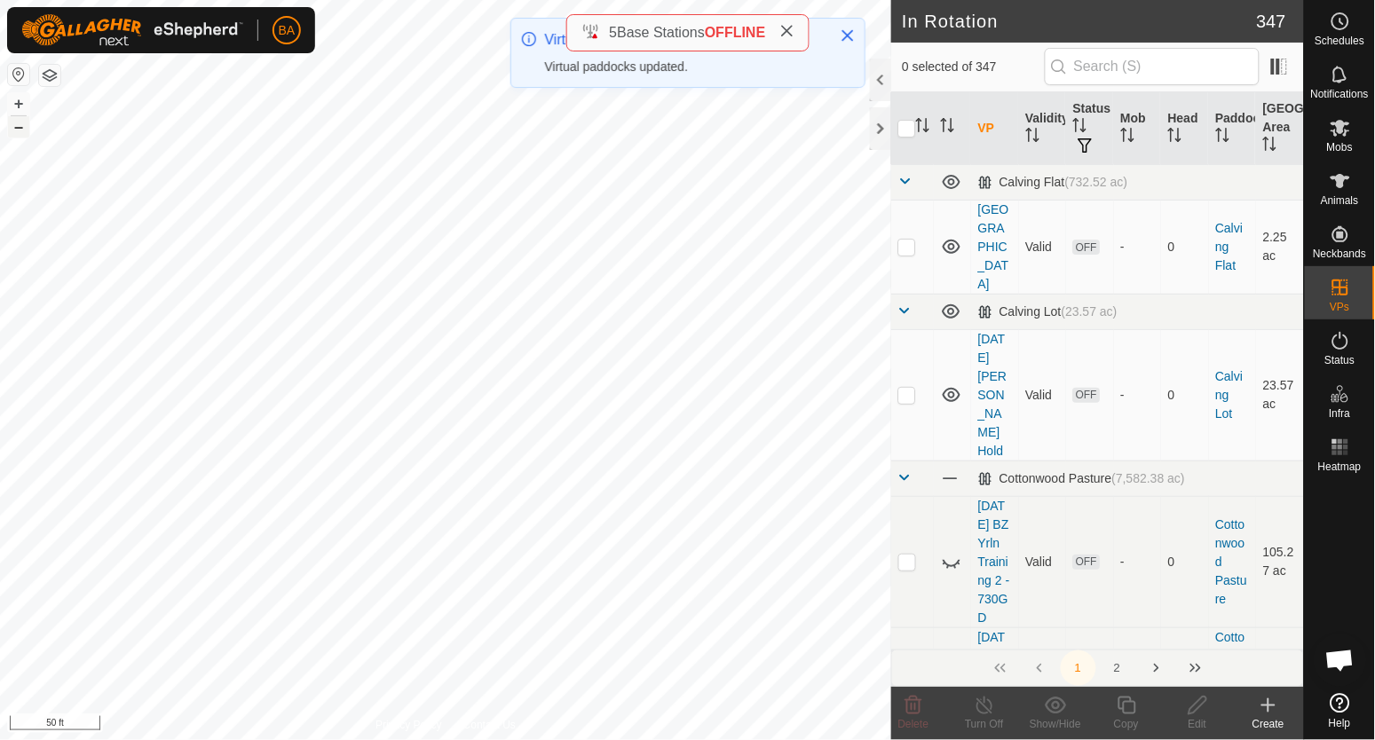
click at [17, 130] on button "–" at bounding box center [18, 126] width 21 height 21
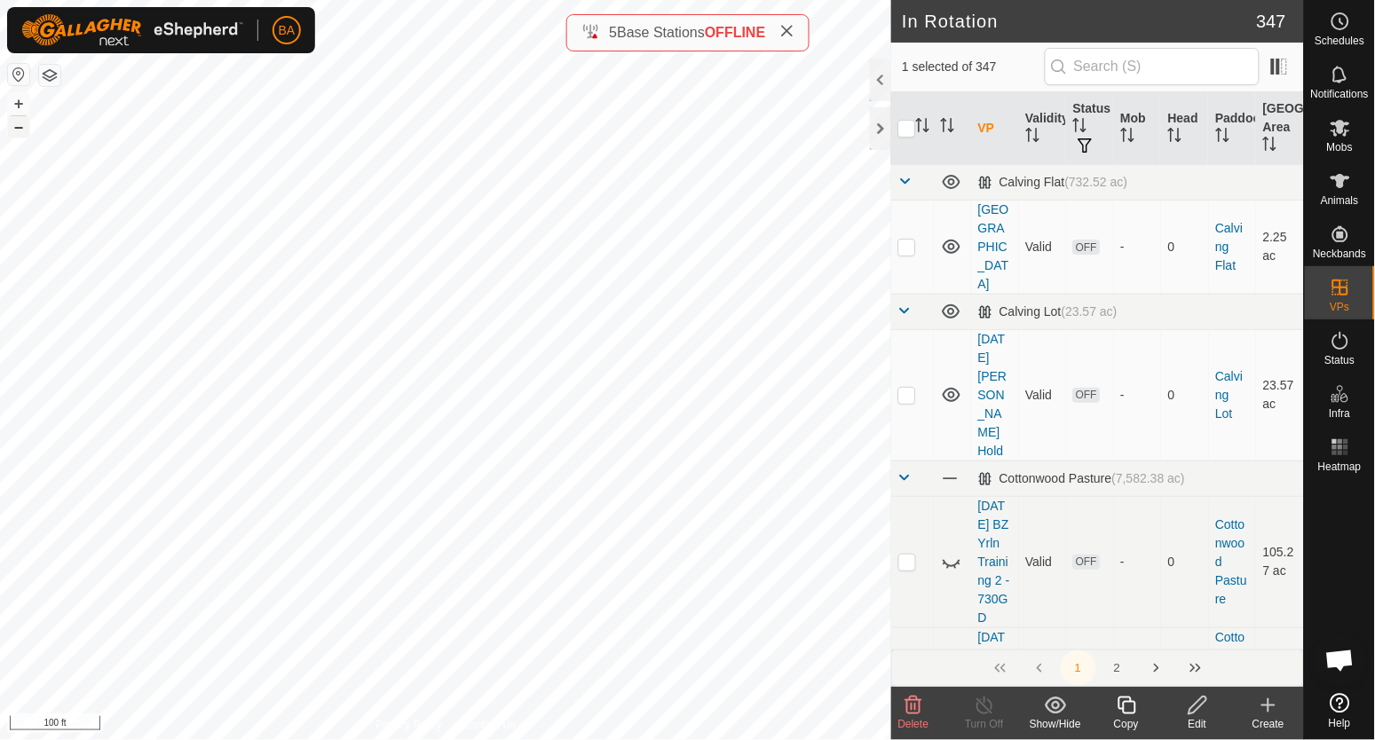
checkbox input "true"
click at [1129, 706] on icon at bounding box center [1127, 705] width 22 height 21
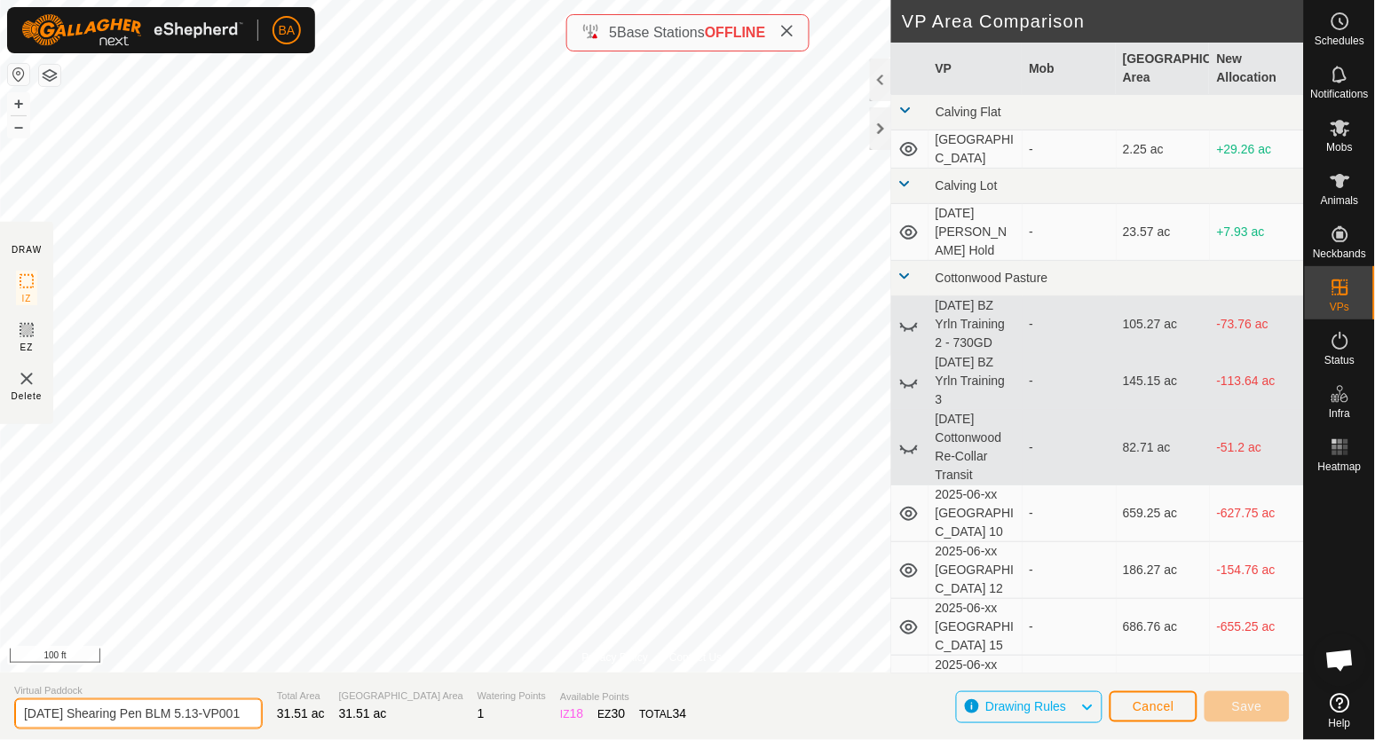
scroll to position [0, 26]
drag, startPoint x: 215, startPoint y: 715, endPoint x: 478, endPoint y: 713, distance: 262.8
click at [478, 713] on section "Virtual Paddock 2025-08-25 Shearing Pen BLM 5.13-VP001 Total Area 31.51 ac Graz…" at bounding box center [652, 706] width 1304 height 67
type input "2025-08-25 Shearing Pen BLM 5.14"
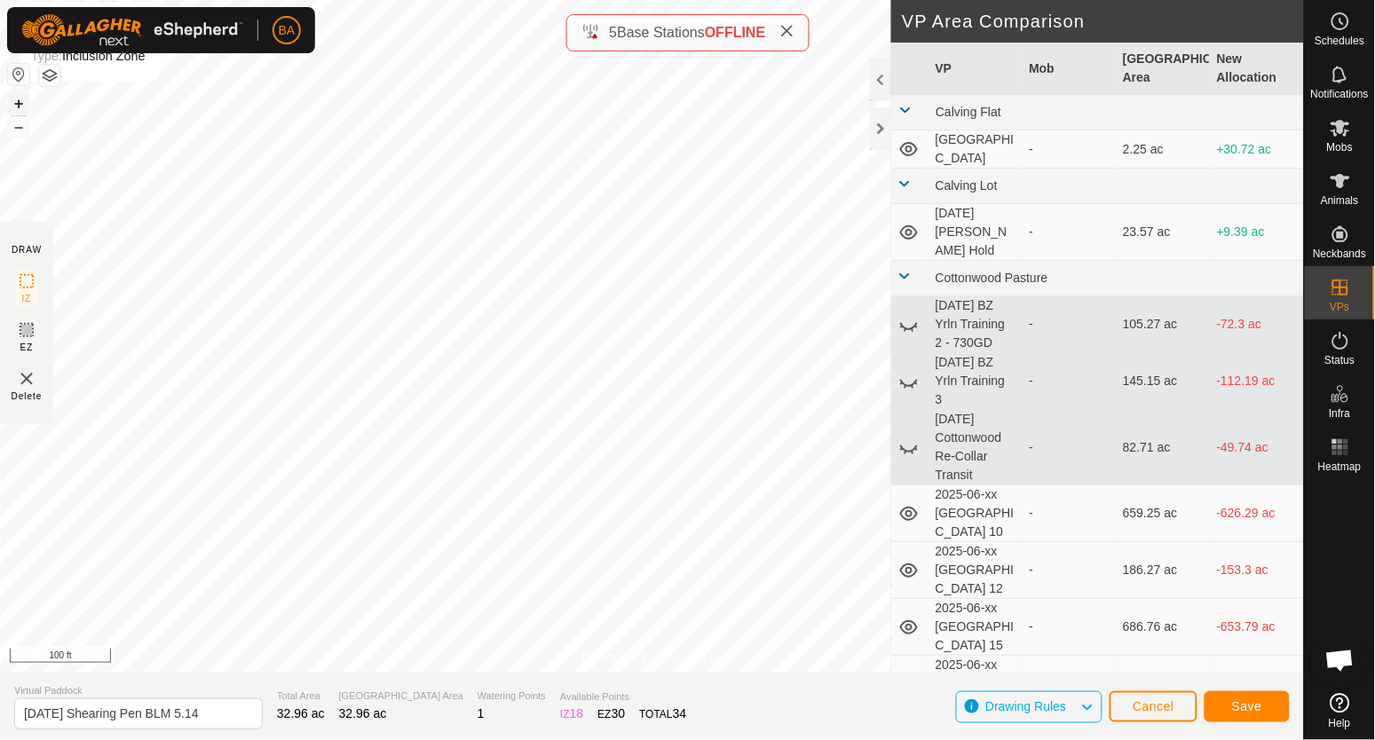
click at [13, 104] on button "+" at bounding box center [18, 103] width 21 height 21
click at [20, 130] on button "–" at bounding box center [18, 126] width 21 height 21
click at [14, 130] on button "–" at bounding box center [18, 126] width 21 height 21
click at [1252, 708] on span "Save" at bounding box center [1247, 707] width 30 height 14
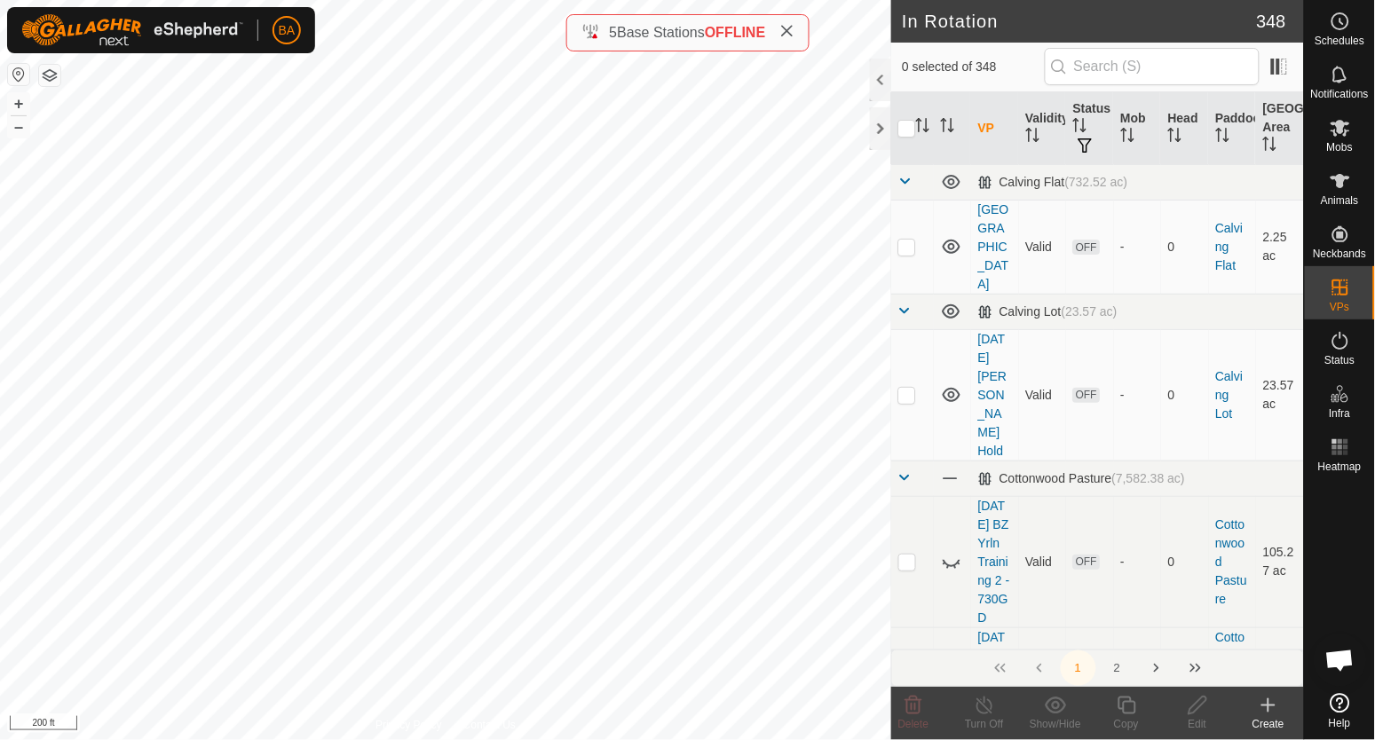
checkbox input "true"
click at [1119, 707] on icon at bounding box center [1127, 705] width 22 height 21
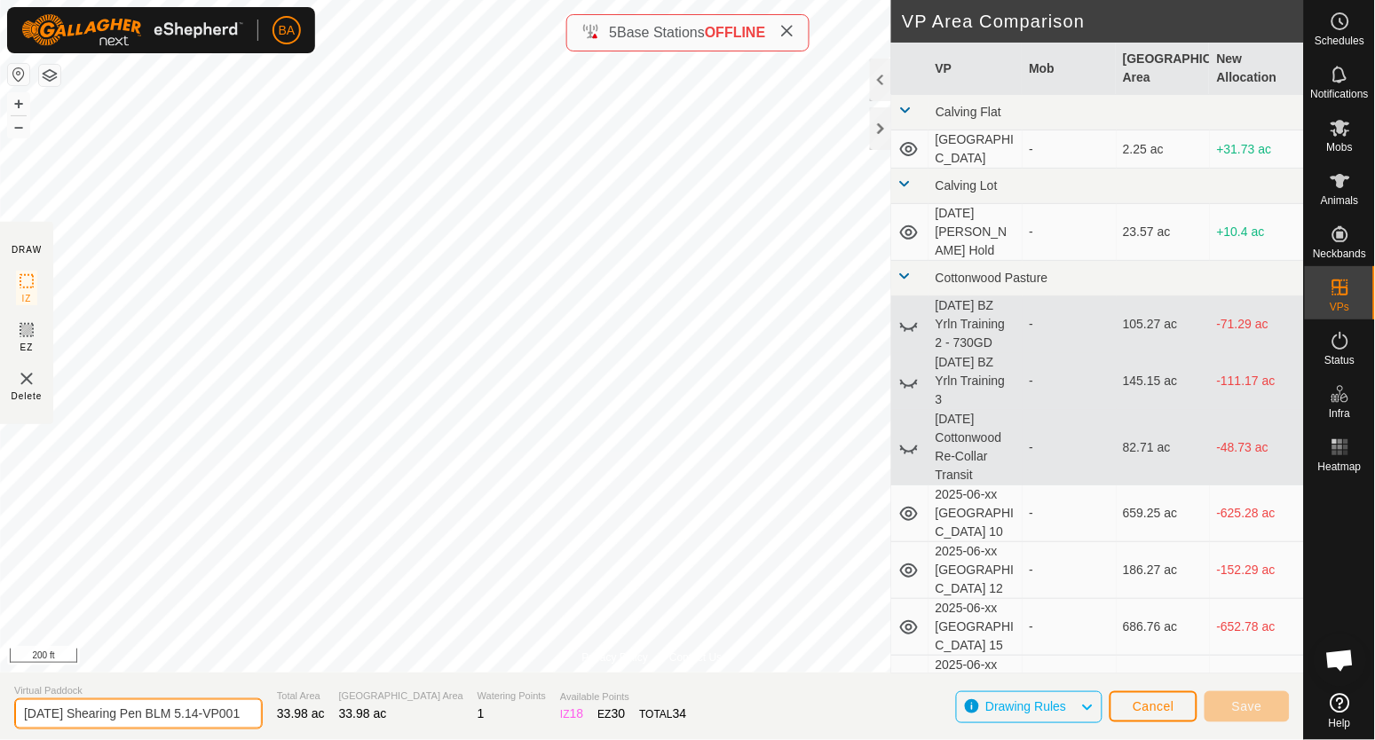
drag, startPoint x: 216, startPoint y: 716, endPoint x: 507, endPoint y: 723, distance: 291.3
click at [506, 724] on section "Virtual Paddock 2025-08-25 Shearing Pen BLM 5.14-VP001 Total Area 33.98 ac Graz…" at bounding box center [652, 706] width 1304 height 67
type input "2025-08-25 Shearing Pen BLM 5.15"
click at [19, 104] on button "+" at bounding box center [18, 103] width 21 height 21
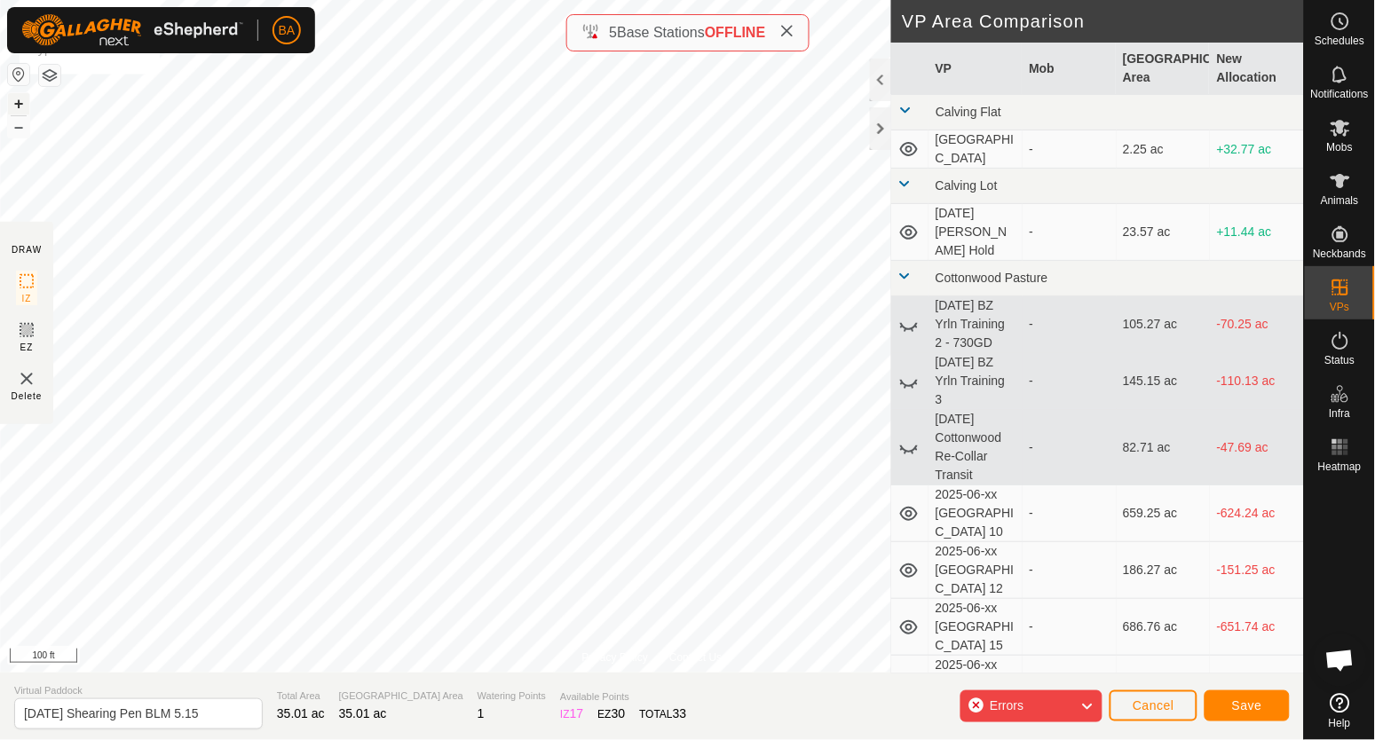
click at [21, 102] on button "+" at bounding box center [18, 103] width 21 height 21
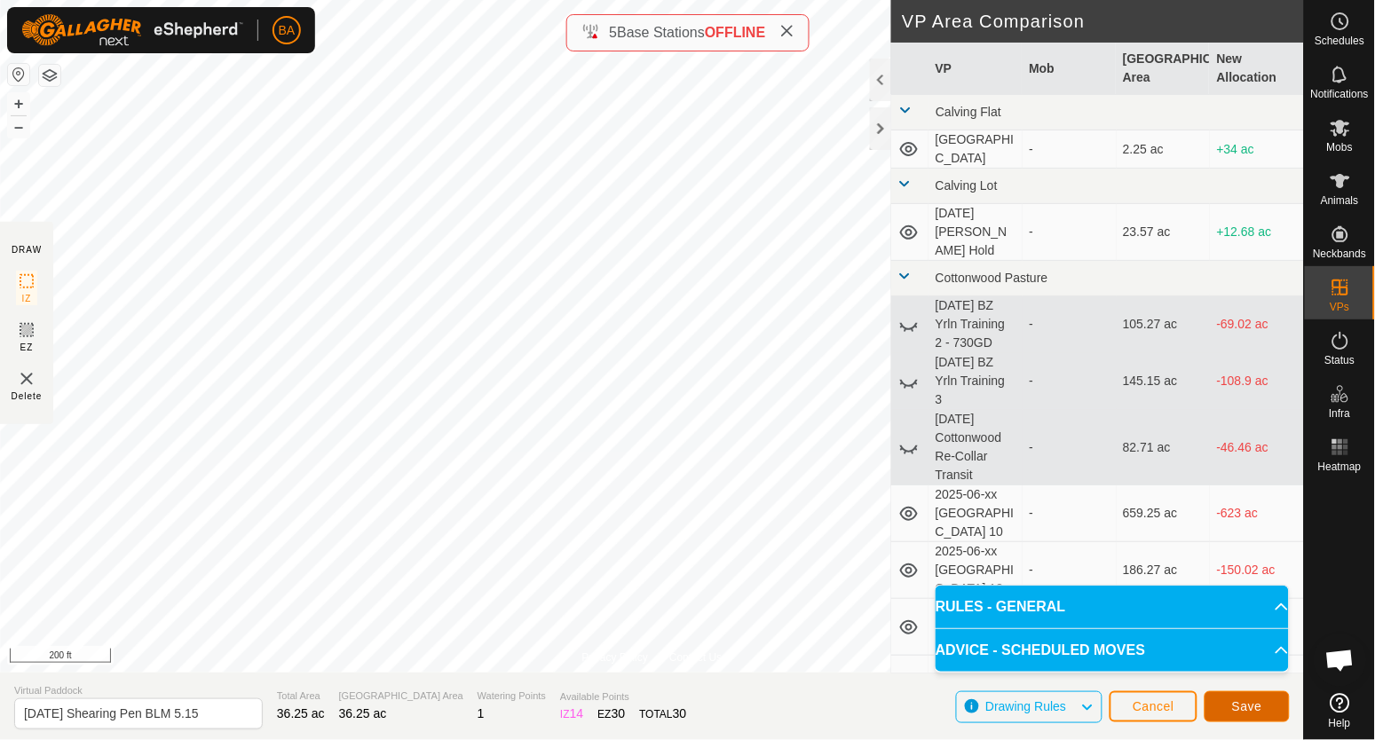
click at [1251, 709] on span "Save" at bounding box center [1247, 707] width 30 height 14
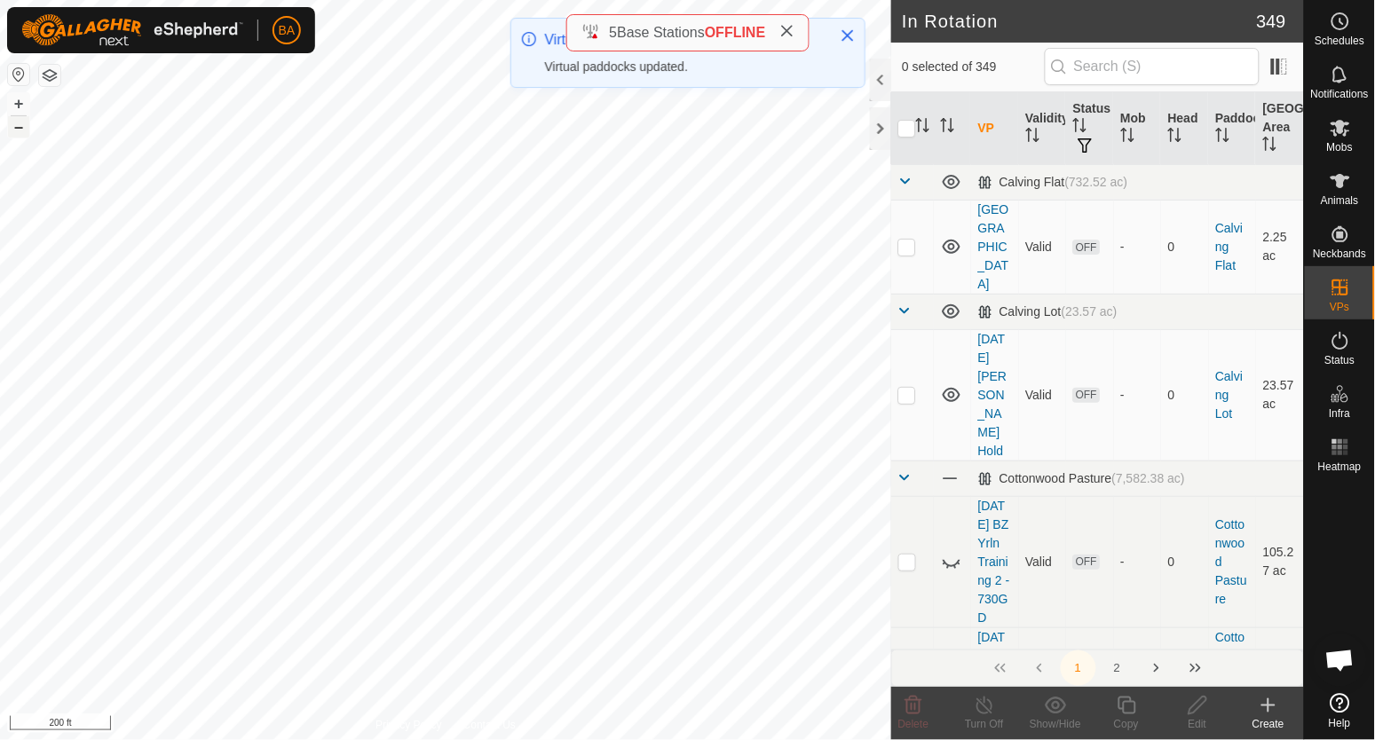
click at [10, 124] on button "–" at bounding box center [18, 126] width 21 height 21
click at [1341, 31] on icon at bounding box center [1340, 21] width 21 height 21
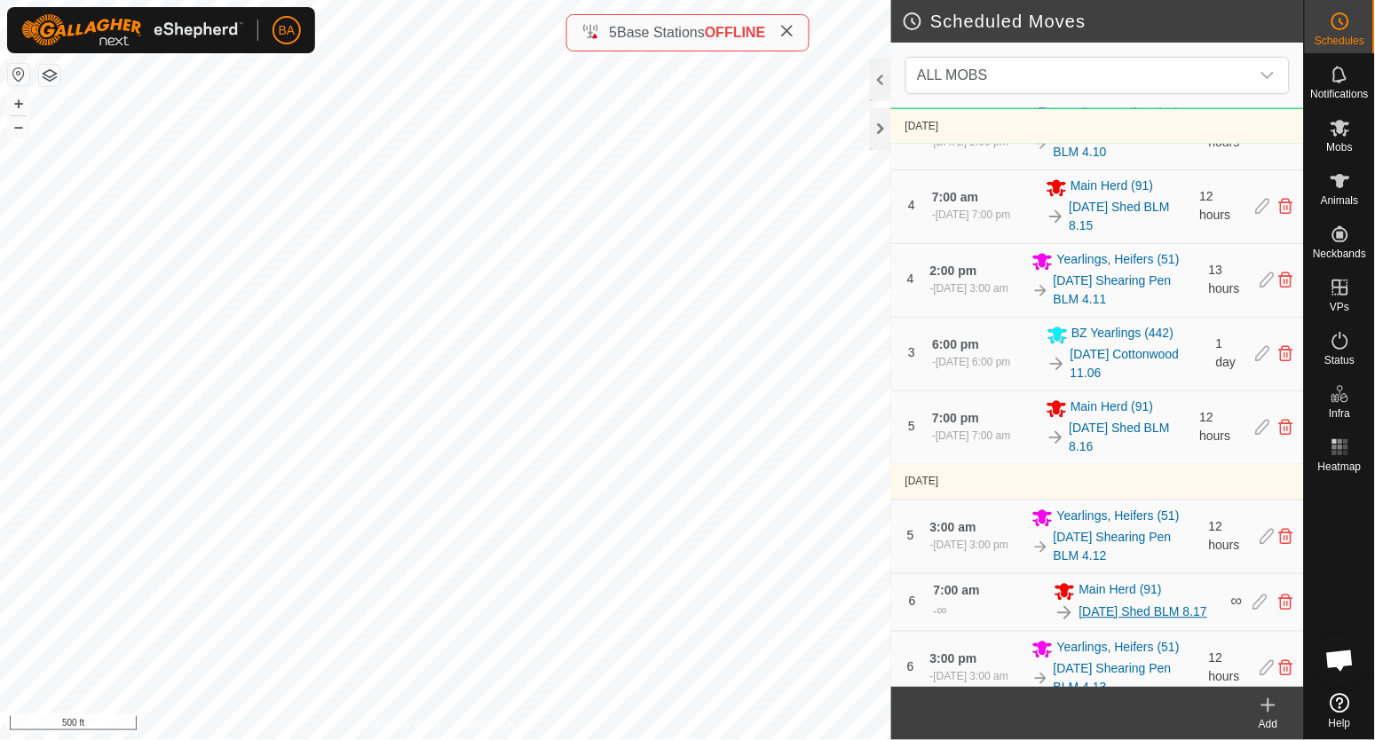
scroll to position [1109, 0]
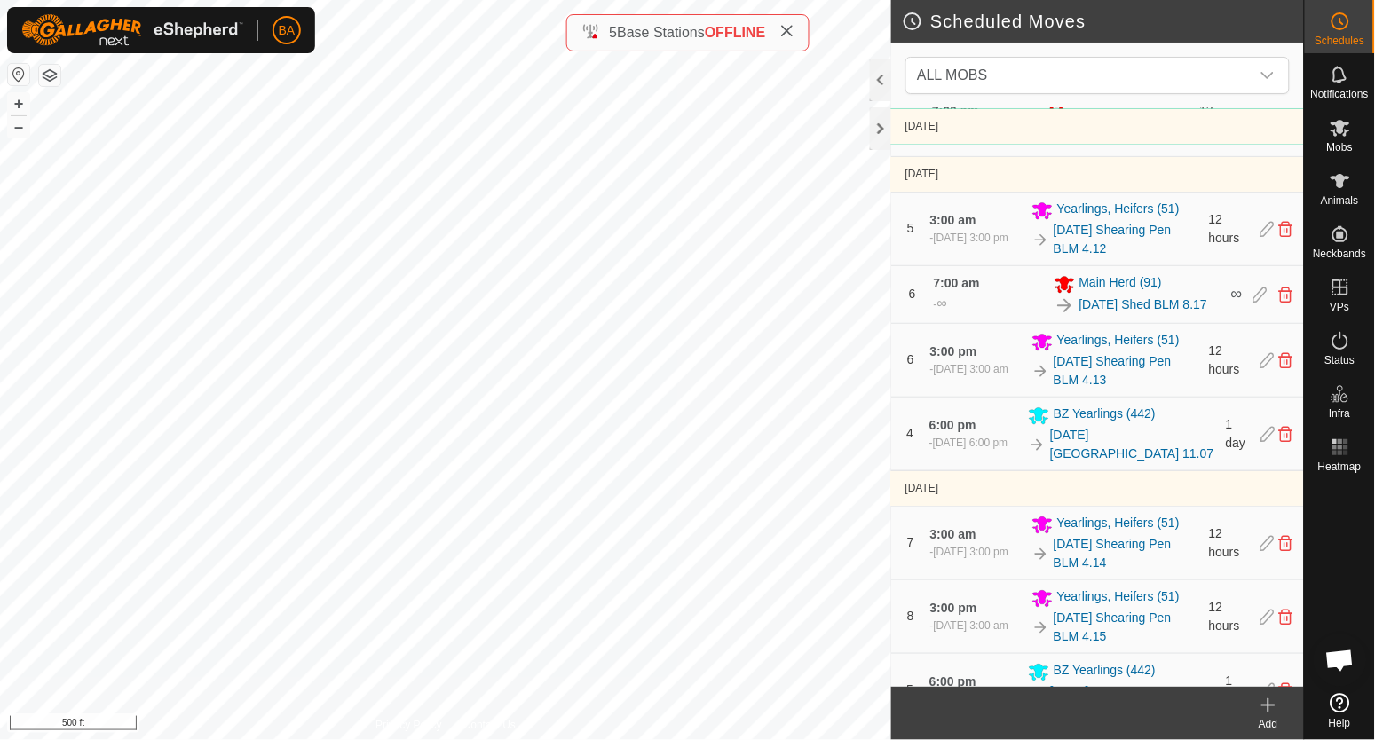
click at [1273, 711] on icon at bounding box center [1268, 705] width 21 height 21
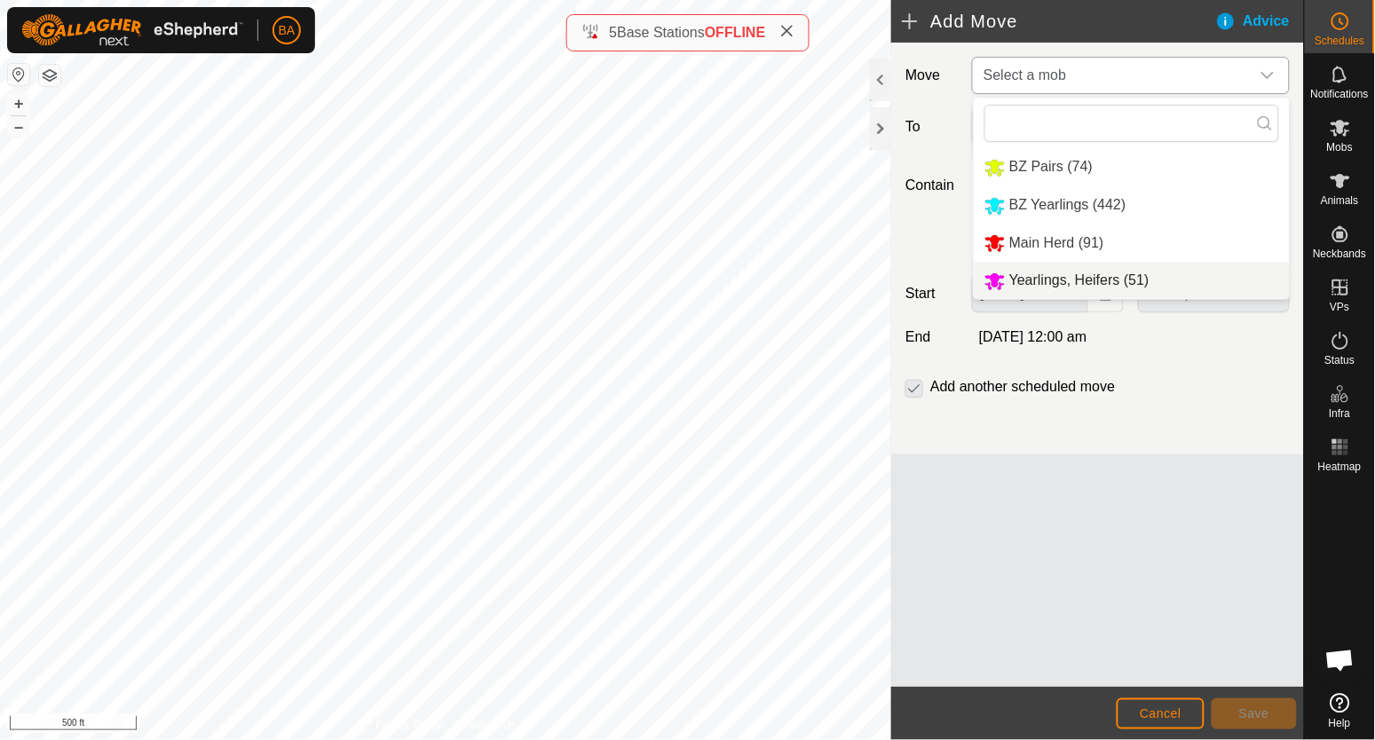
click at [1069, 289] on li "Yearlings, Heifers (51)" at bounding box center [1132, 281] width 316 height 36
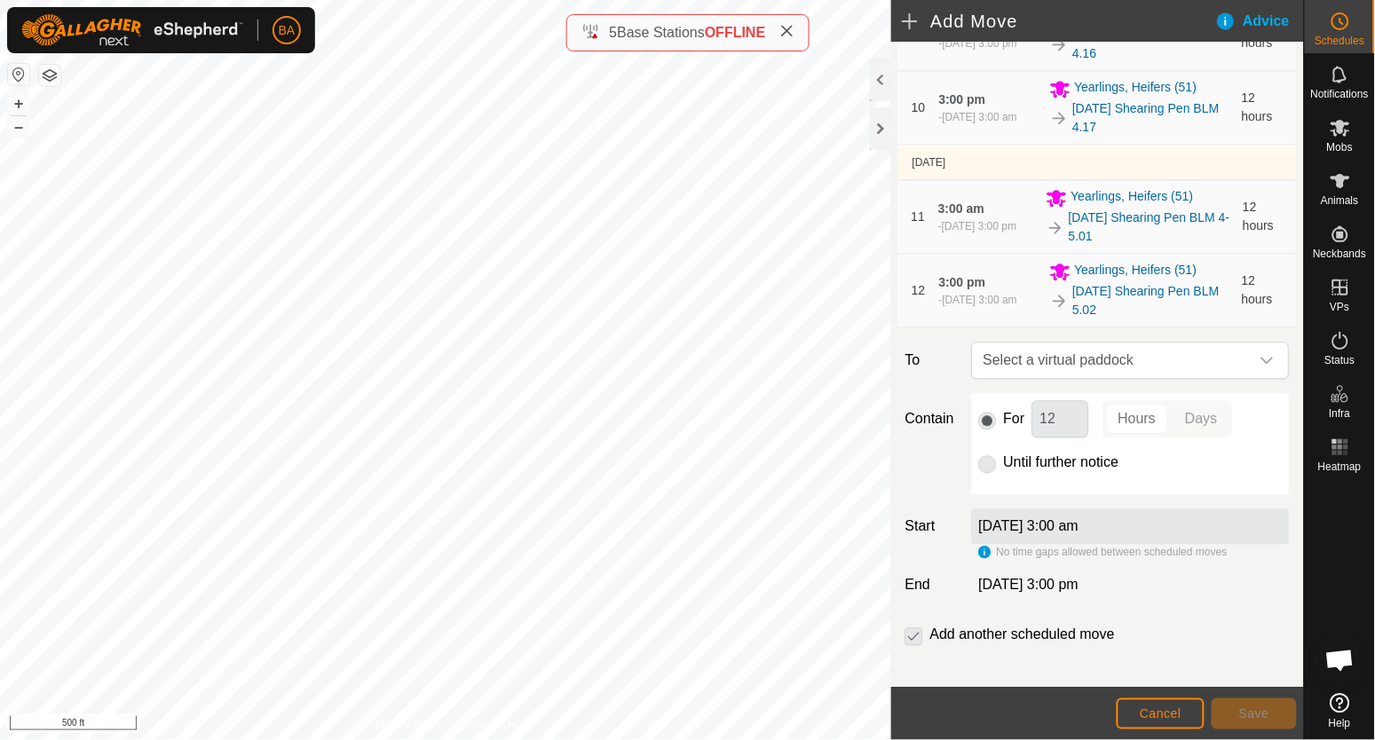
scroll to position [946, 0]
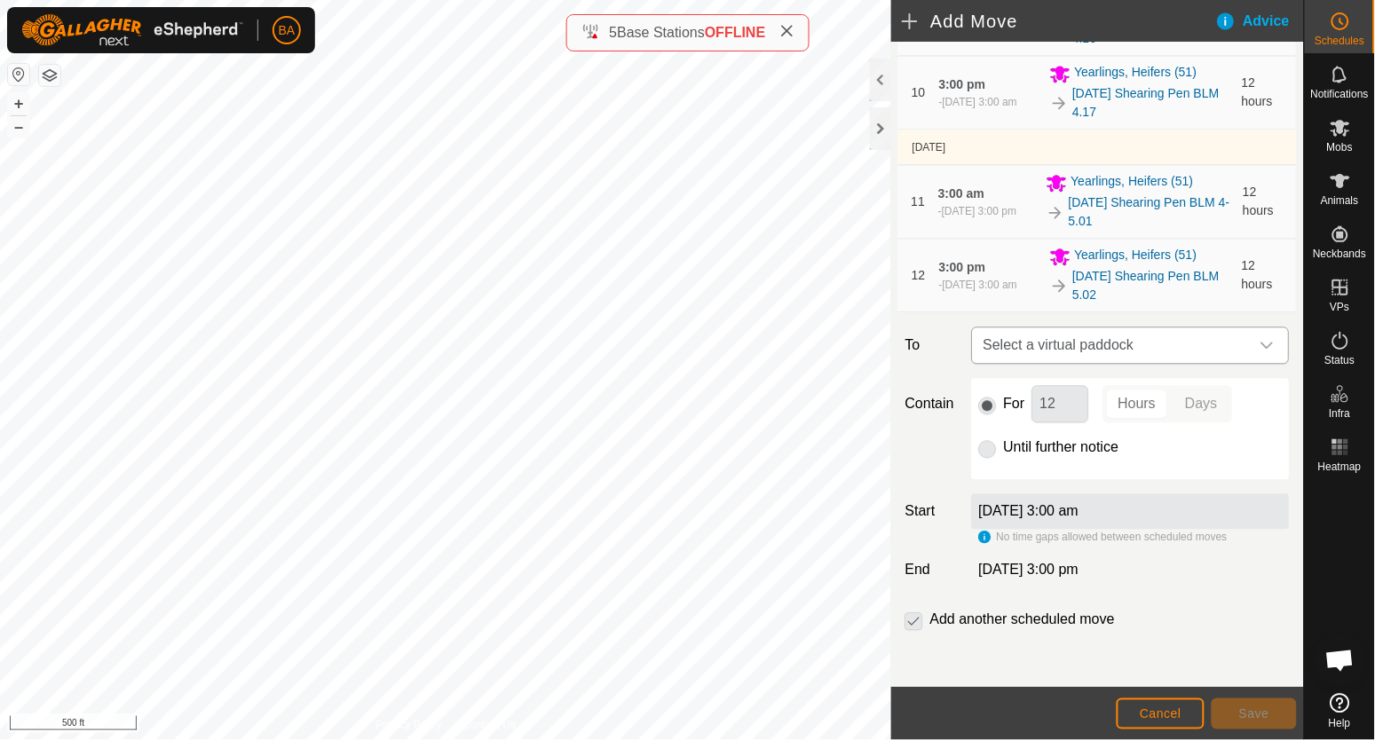
click at [1055, 342] on span "Select a virtual paddock" at bounding box center [1112, 346] width 273 height 36
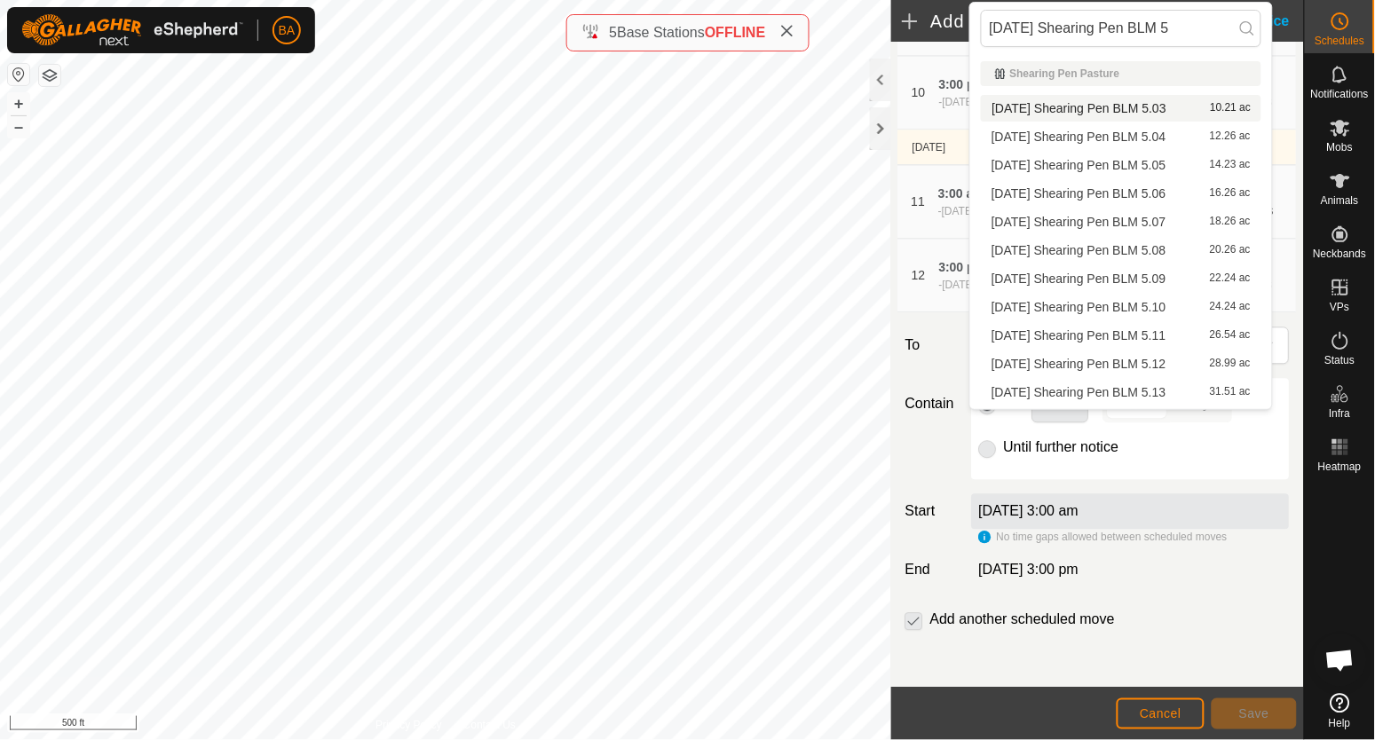
type input "2025-08-25 Shearing Pen BLM 5"
click at [1092, 107] on li "2025-08-25 Shearing Pen BLM 5.03 10.21 ac" at bounding box center [1121, 108] width 281 height 27
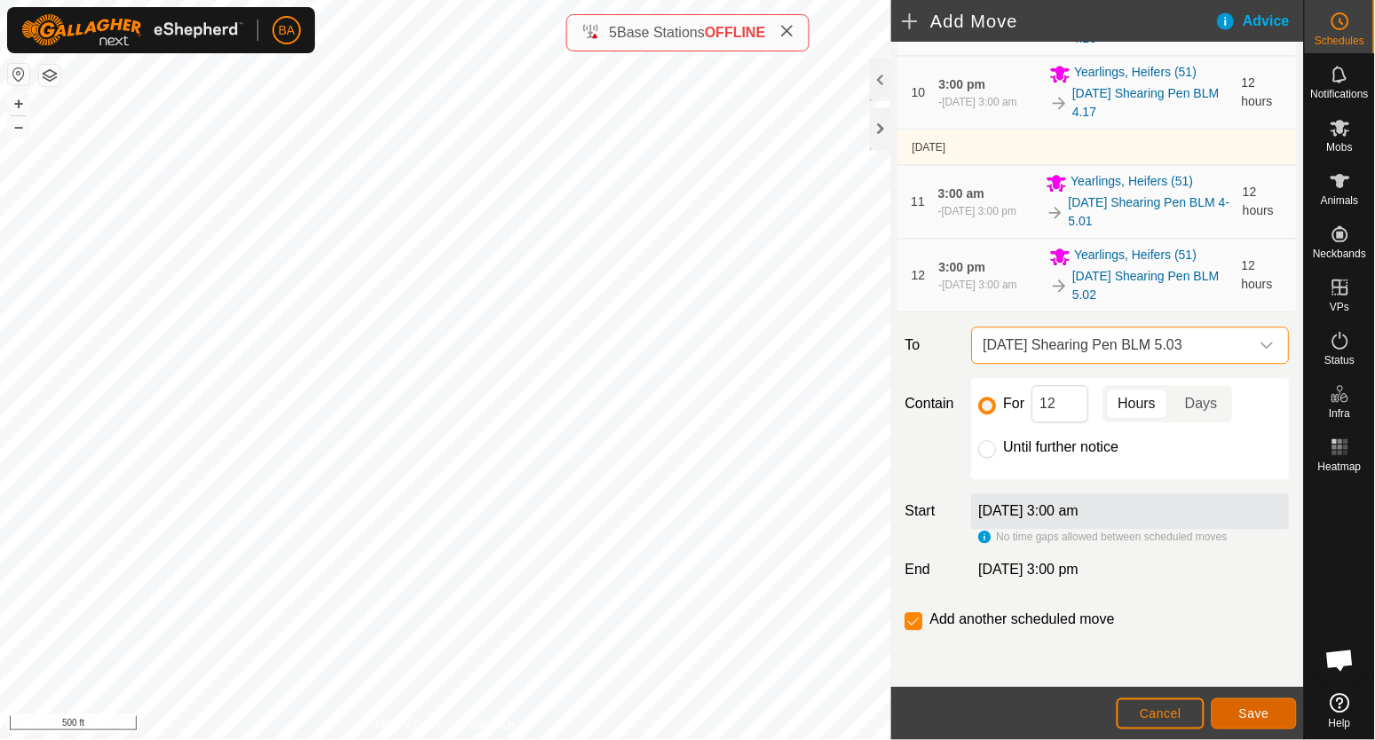
click at [1245, 710] on span "Save" at bounding box center [1254, 714] width 30 height 14
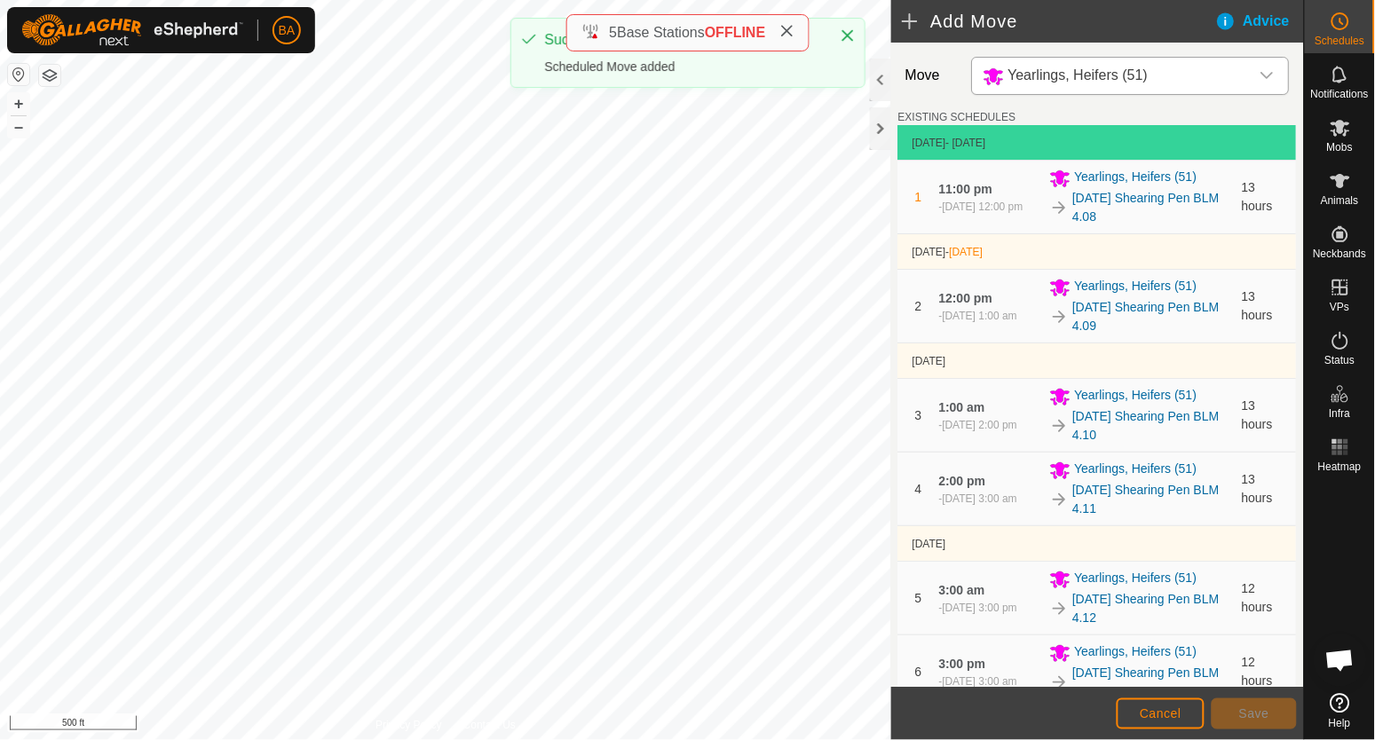
scroll to position [1055, 0]
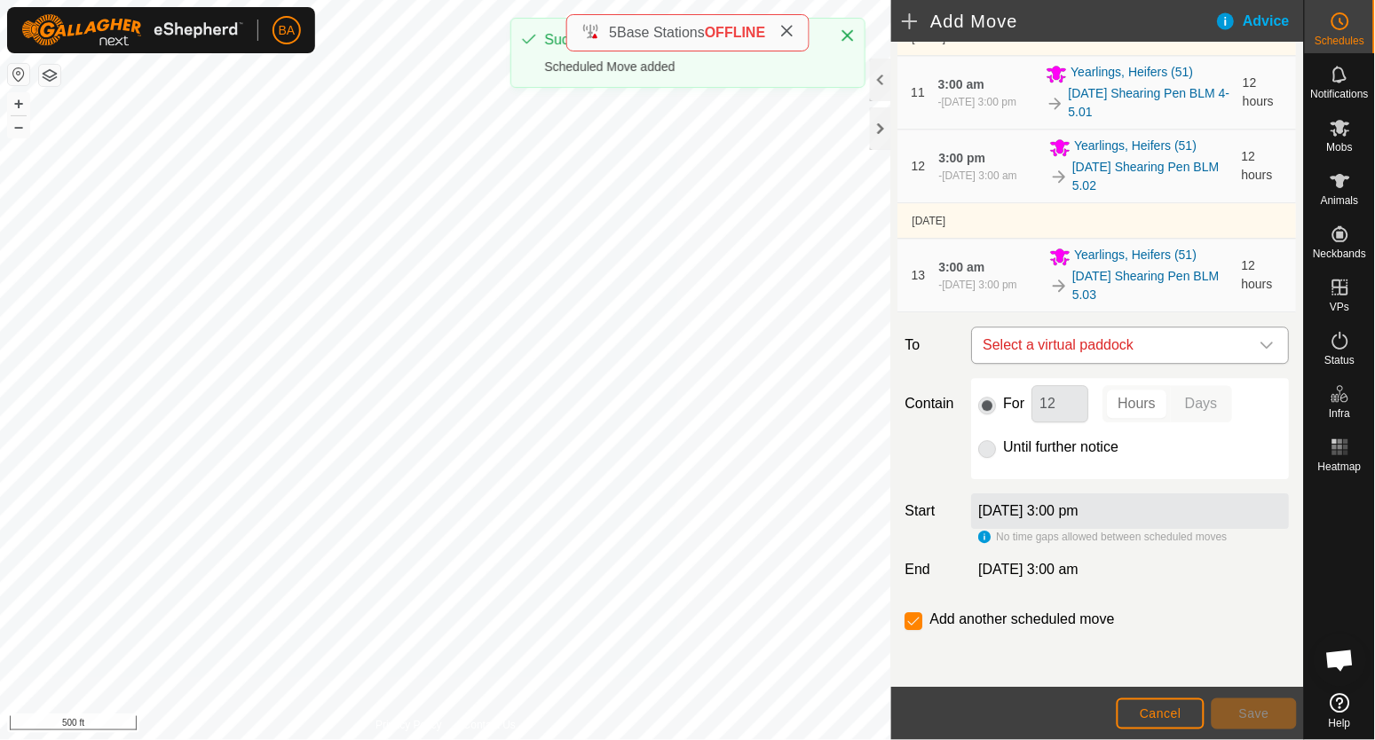
click at [1139, 351] on span "Select a virtual paddock" at bounding box center [1112, 346] width 273 height 36
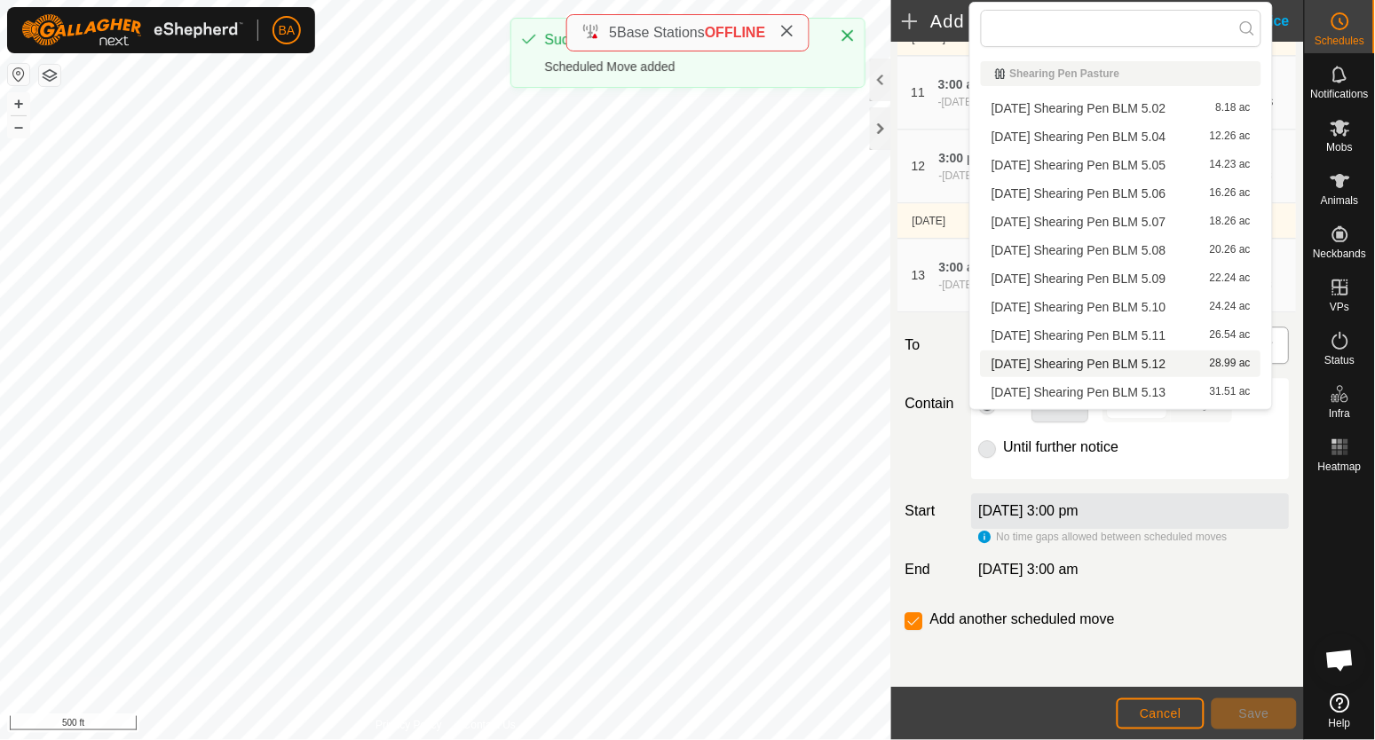
type input "2025-08-25 Shearing Pen BLM 5"
click at [1160, 132] on li "2025-08-25 Shearing Pen BLM 5.04 12.26 ac" at bounding box center [1121, 136] width 281 height 27
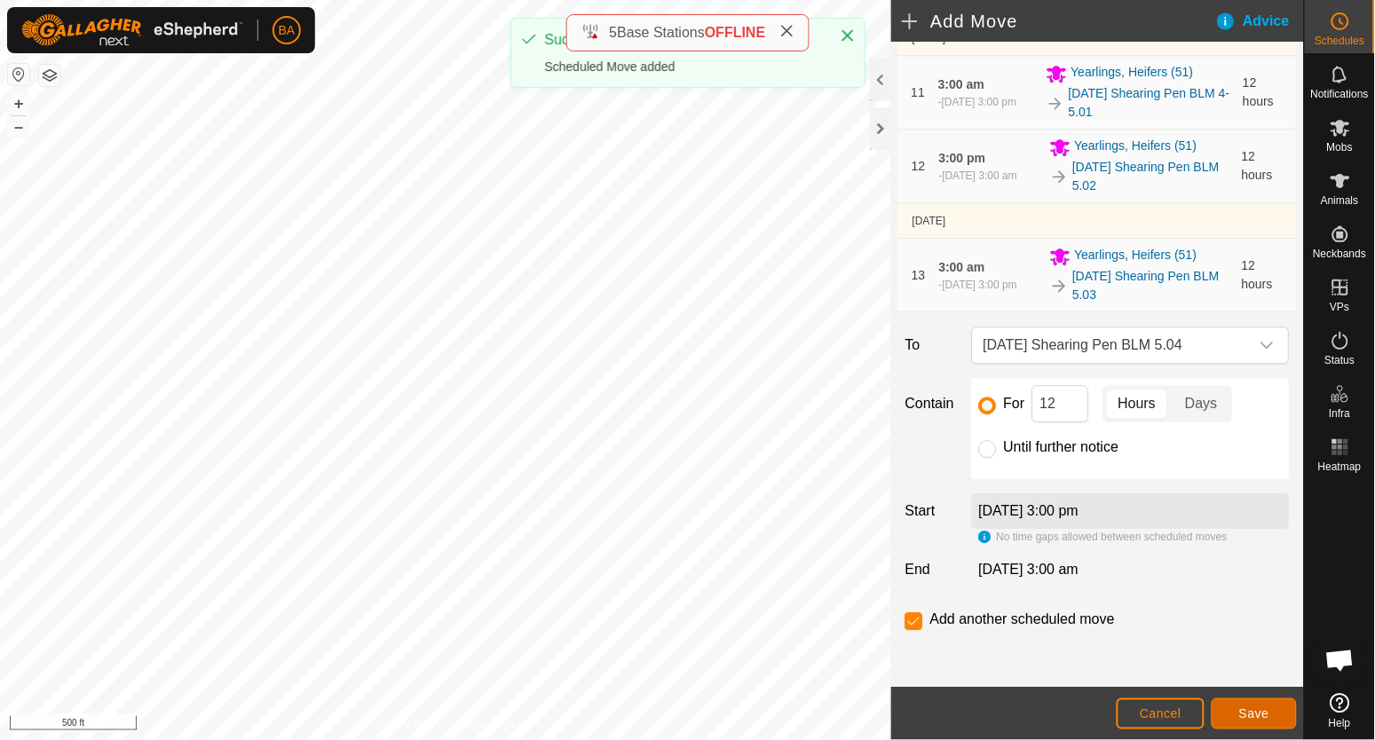
click at [1242, 711] on span "Save" at bounding box center [1254, 714] width 30 height 14
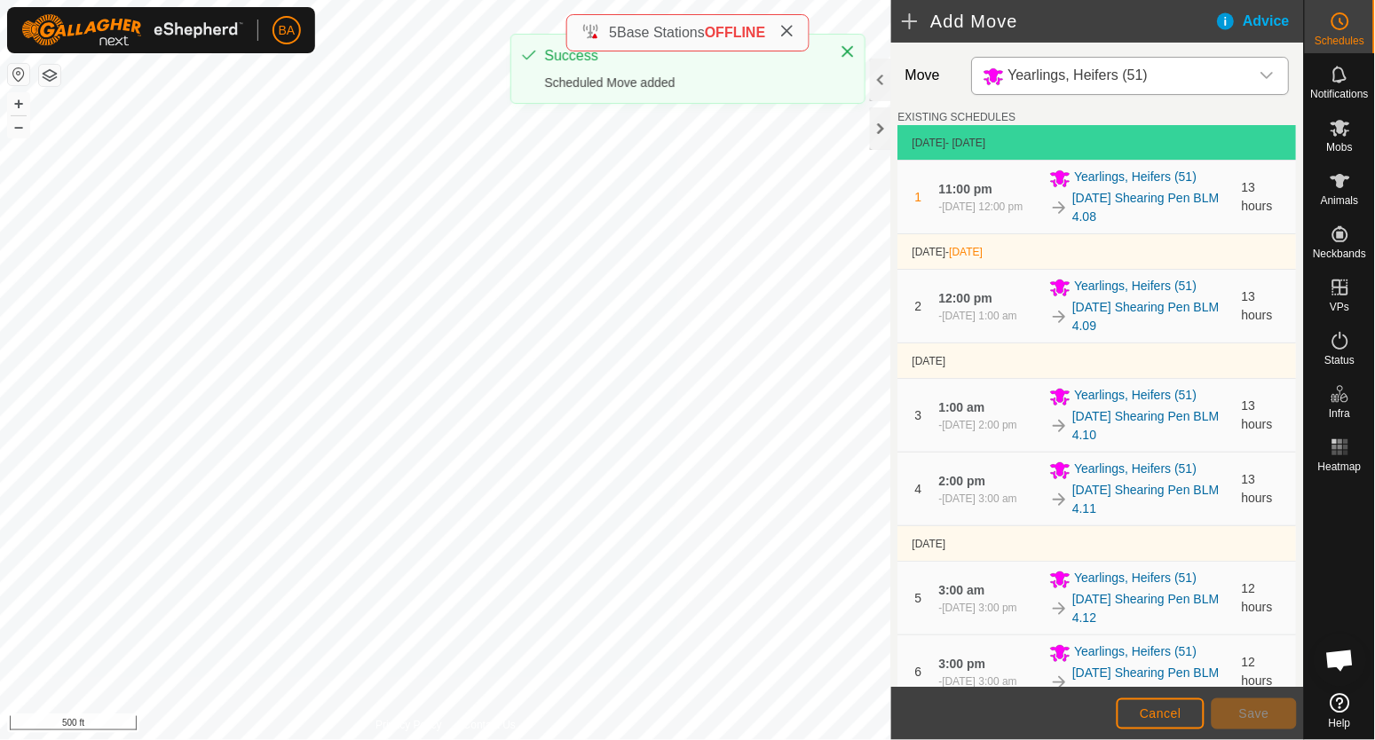
scroll to position [1129, 0]
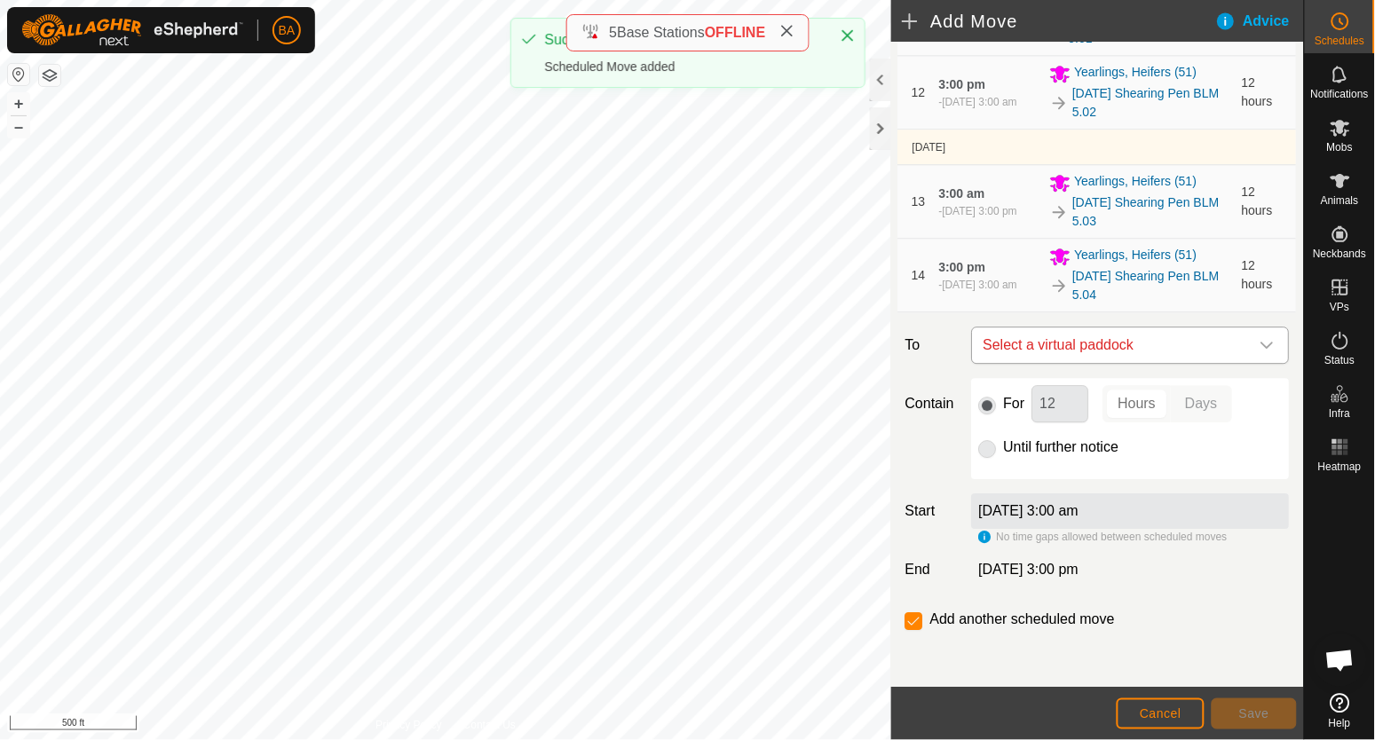
click at [1178, 338] on span "Select a virtual paddock" at bounding box center [1112, 346] width 273 height 36
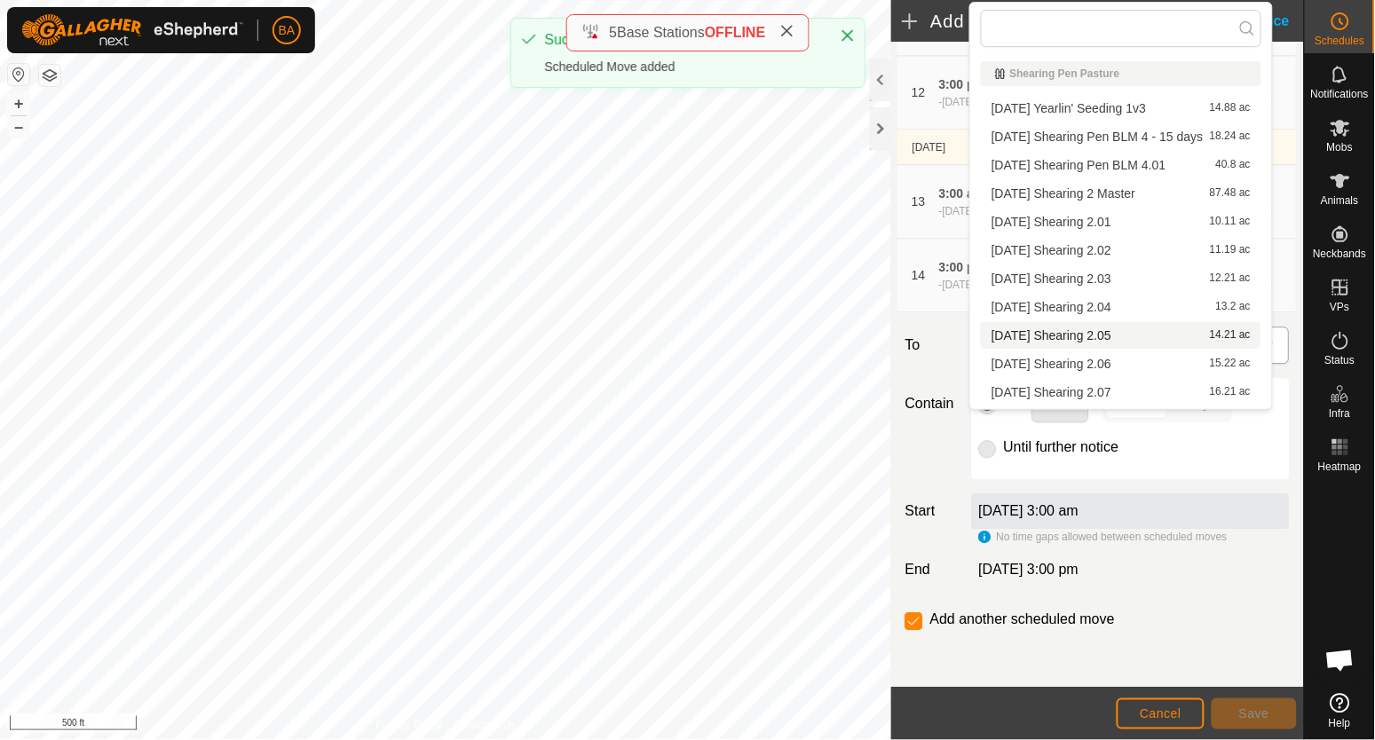
type input "2025-08-25 Shearing Pen BLM 5"
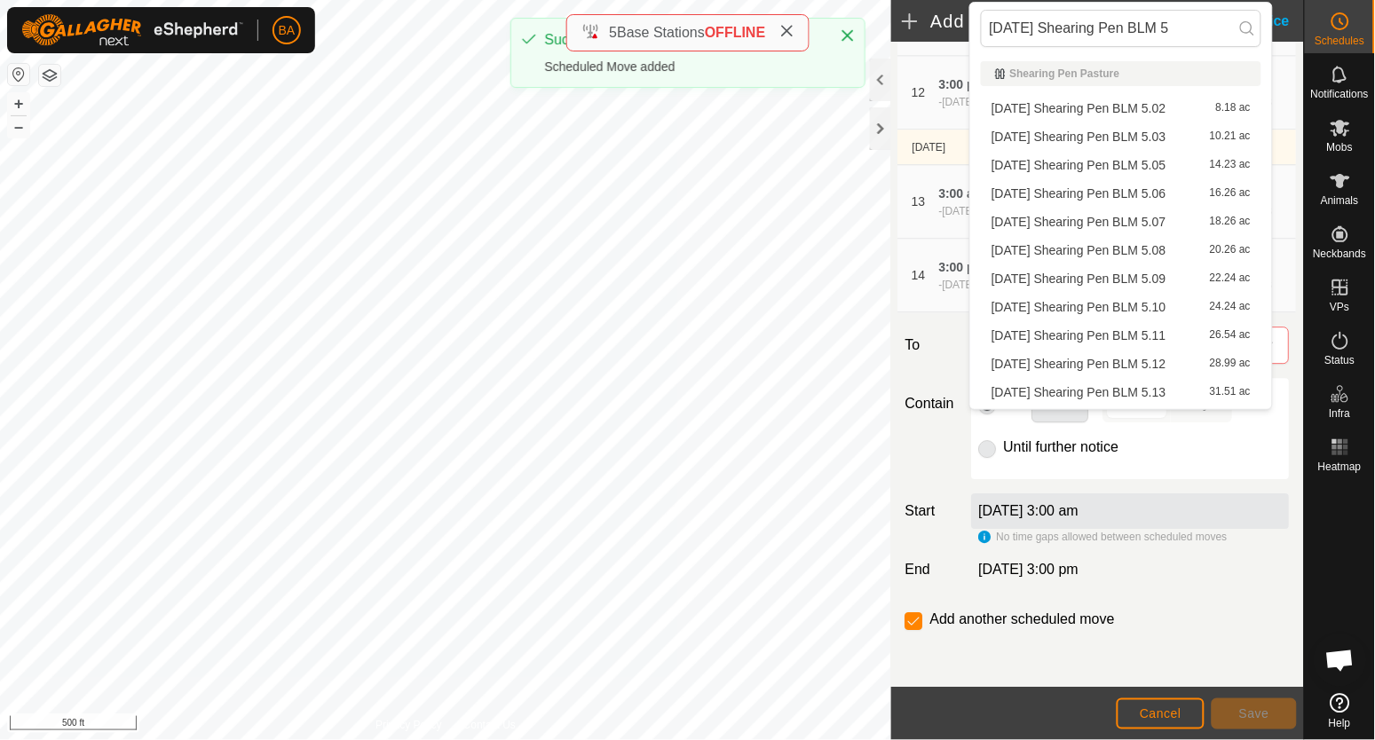
click at [1140, 159] on li "2025-08-25 Shearing Pen BLM 5.05 14.23 ac" at bounding box center [1121, 165] width 281 height 27
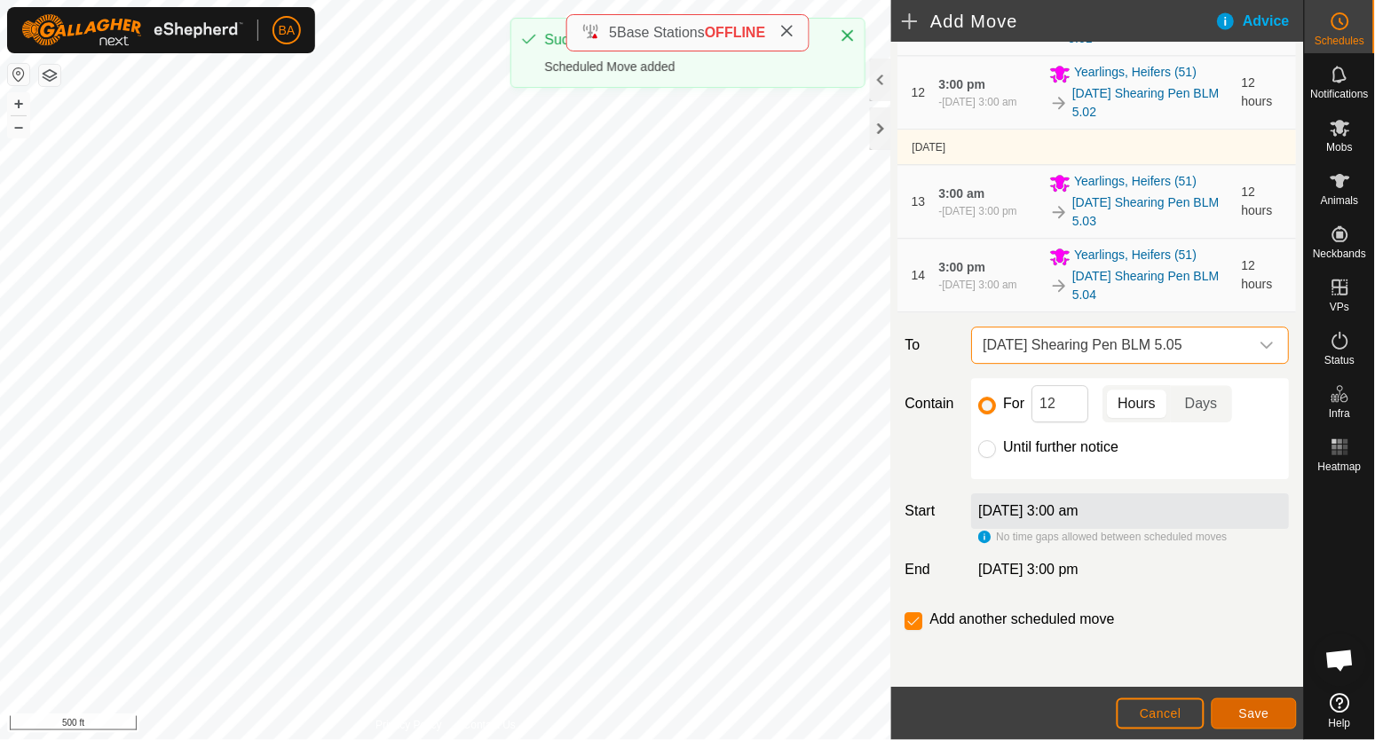
click at [1248, 703] on button "Save" at bounding box center [1254, 714] width 85 height 31
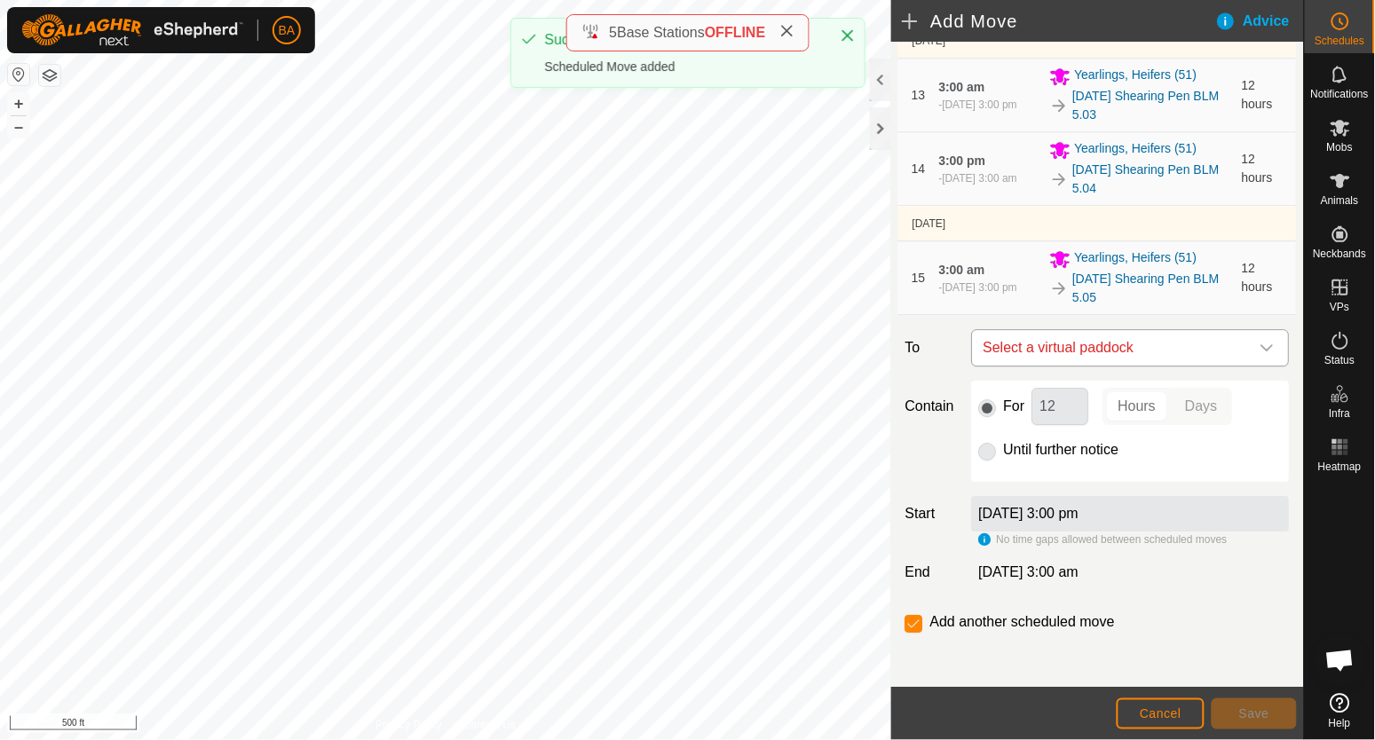
scroll to position [1237, 0]
click at [1159, 338] on span "Select a virtual paddock" at bounding box center [1112, 346] width 273 height 36
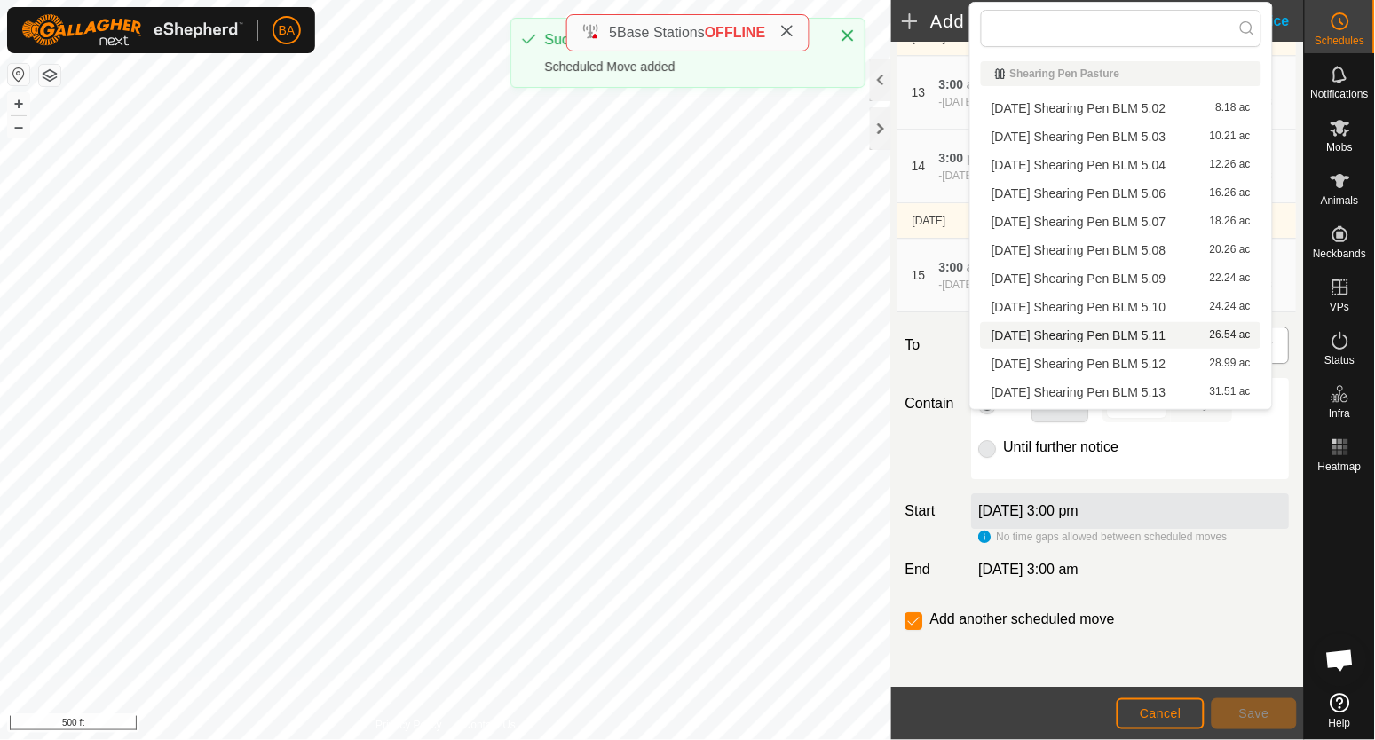
type input "2025-08-25 Shearing Pen BLM 5"
click at [1135, 199] on li "2025-08-25 Shearing Pen BLM 5.06 16.26 ac" at bounding box center [1121, 193] width 281 height 27
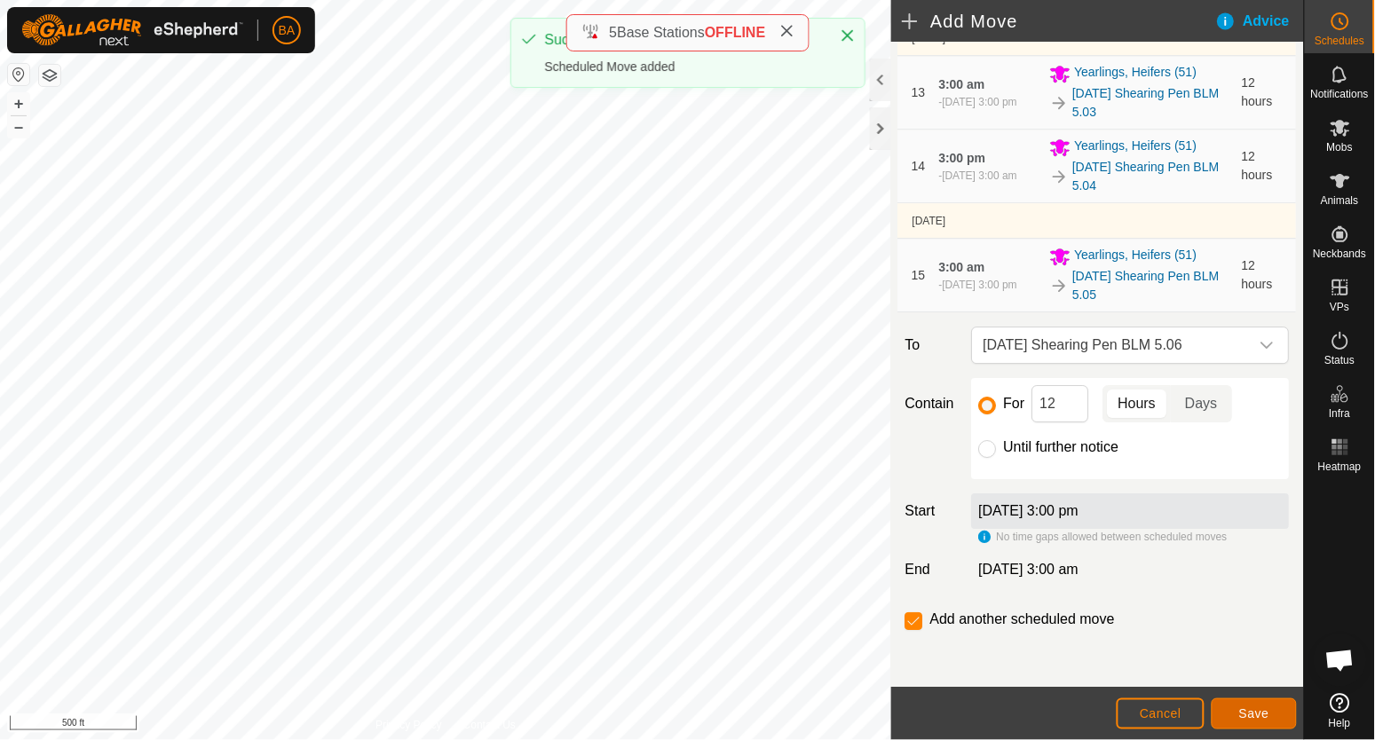
click at [1248, 725] on button "Save" at bounding box center [1254, 714] width 85 height 31
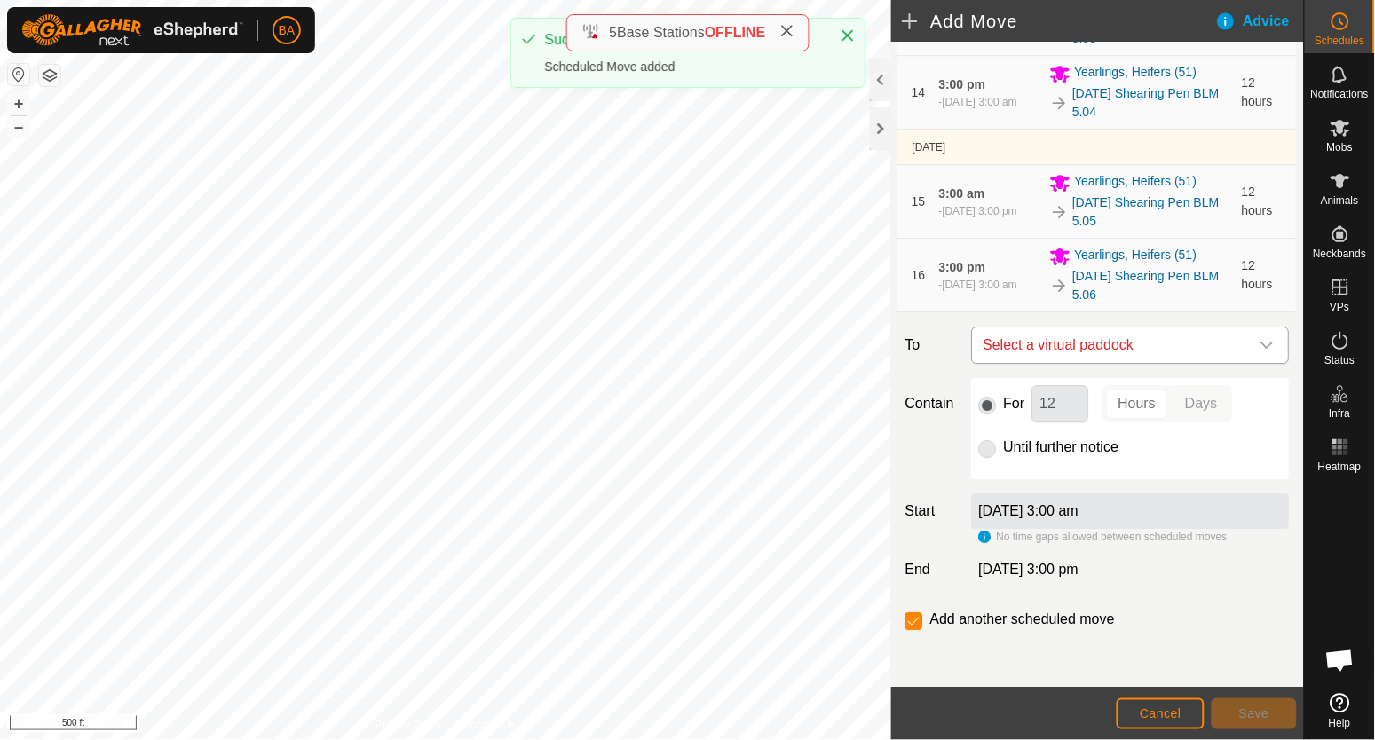
scroll to position [1312, 0]
click at [1124, 352] on span "Select a virtual paddock" at bounding box center [1112, 346] width 273 height 36
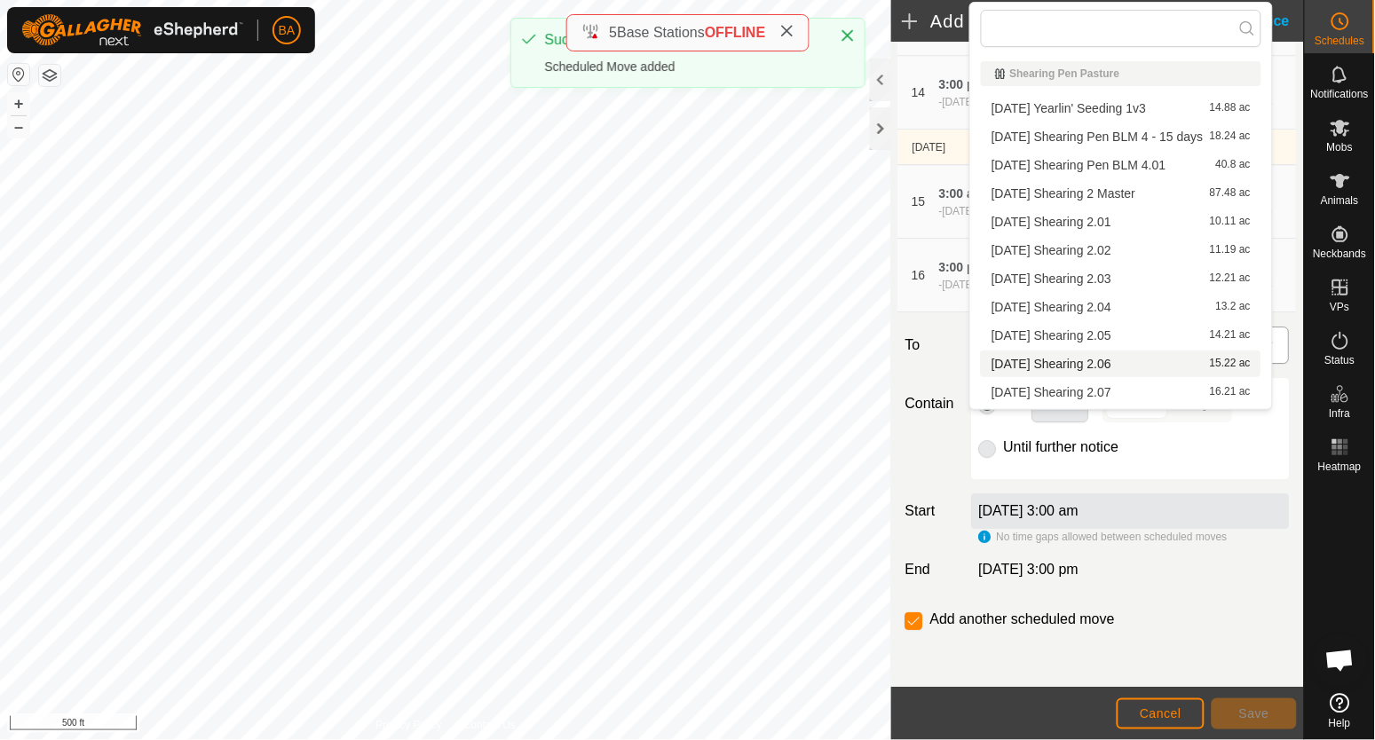
type input "2025-08-25 Shearing Pen BLM 5"
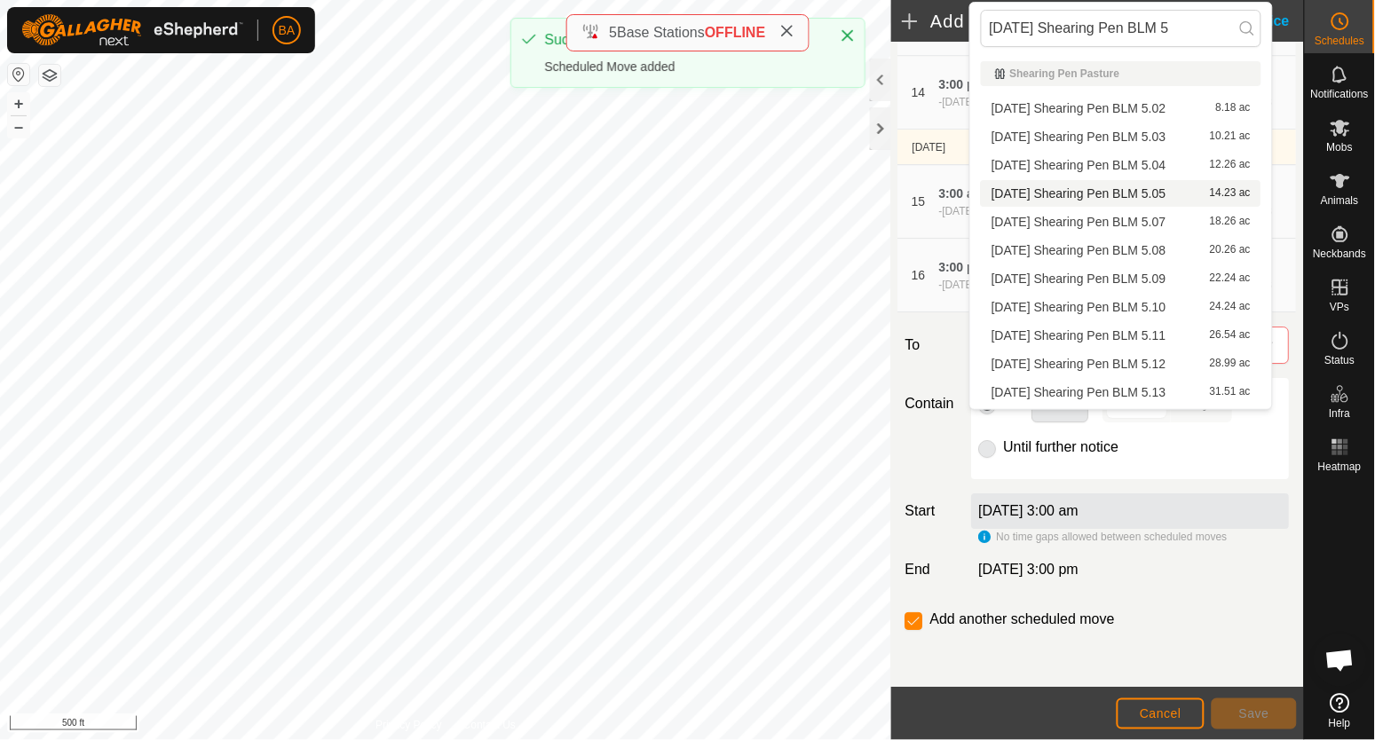
click at [1130, 229] on li "2025-08-25 Shearing Pen BLM 5.07 18.26 ac" at bounding box center [1121, 222] width 281 height 27
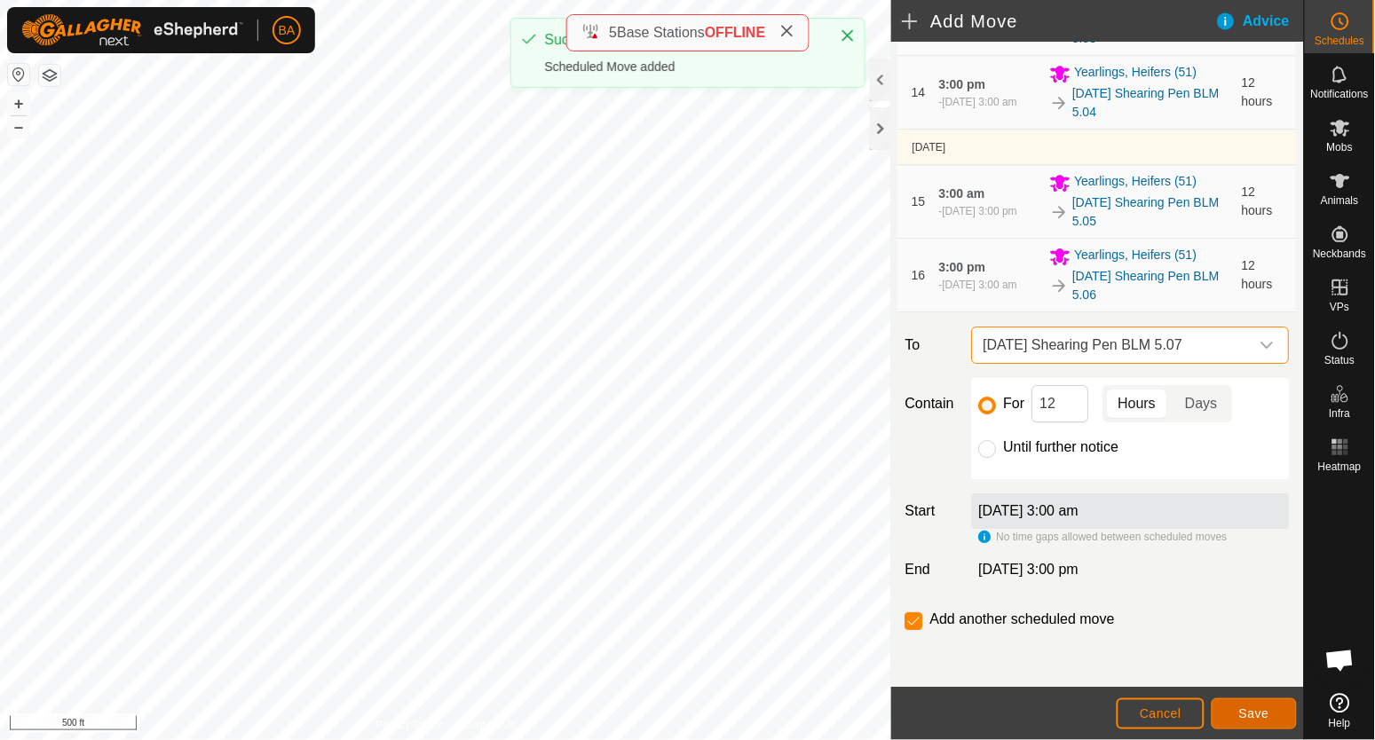
click at [1246, 709] on span "Save" at bounding box center [1254, 714] width 30 height 14
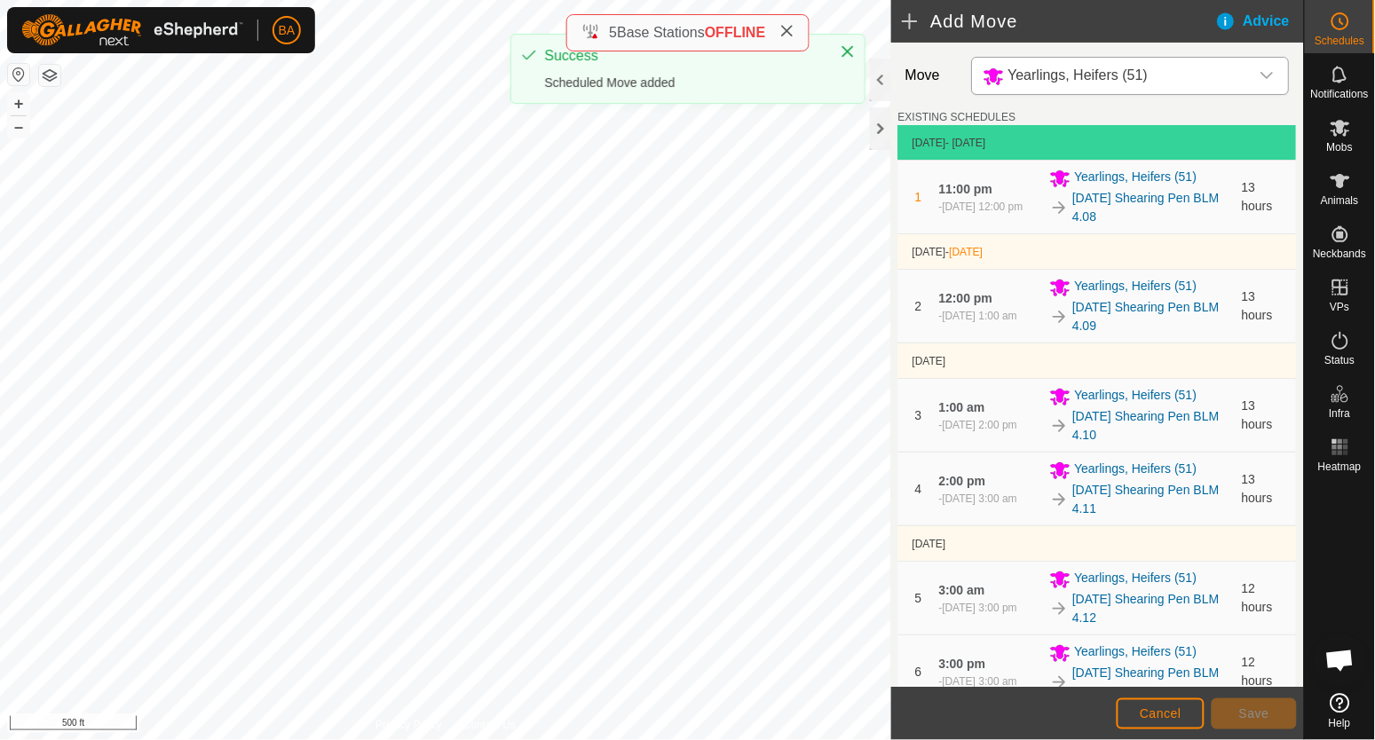
scroll to position [1421, 0]
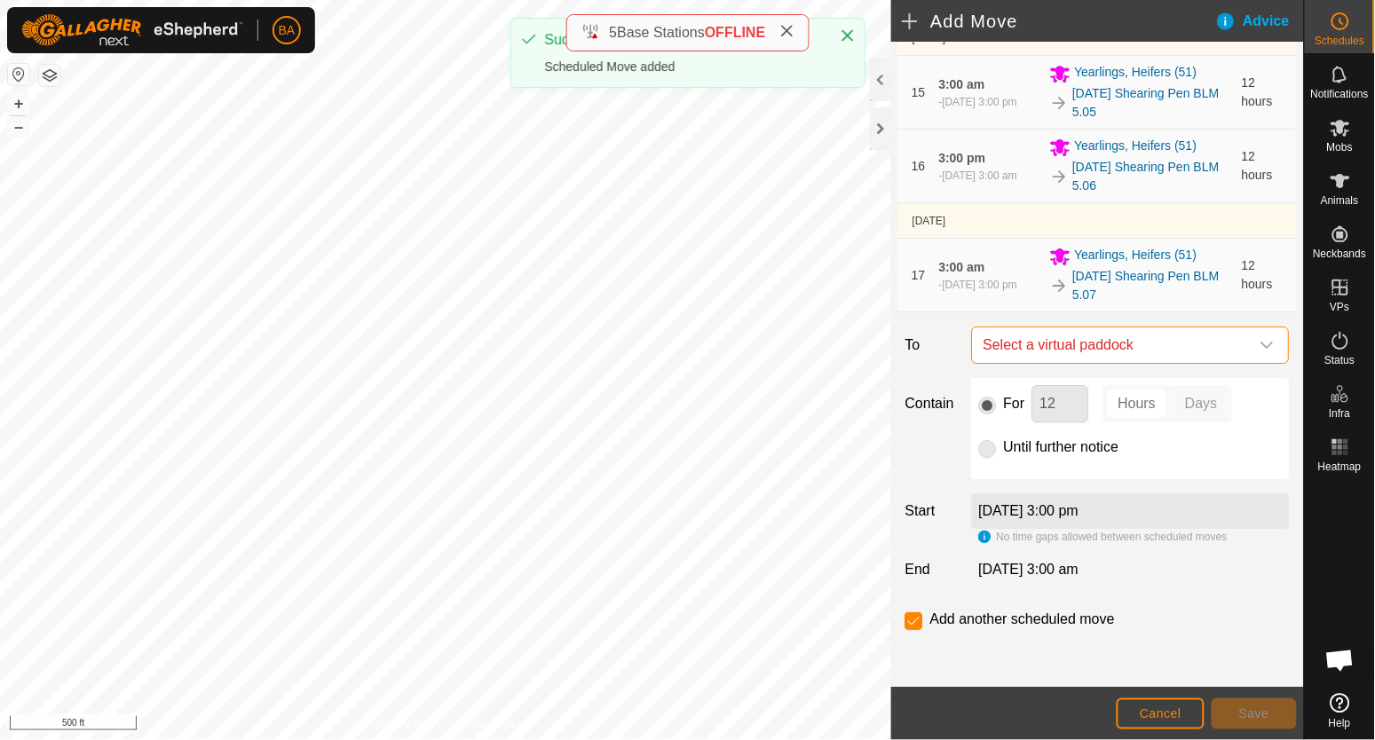
click at [1196, 334] on span "Select a virtual paddock" at bounding box center [1112, 346] width 273 height 36
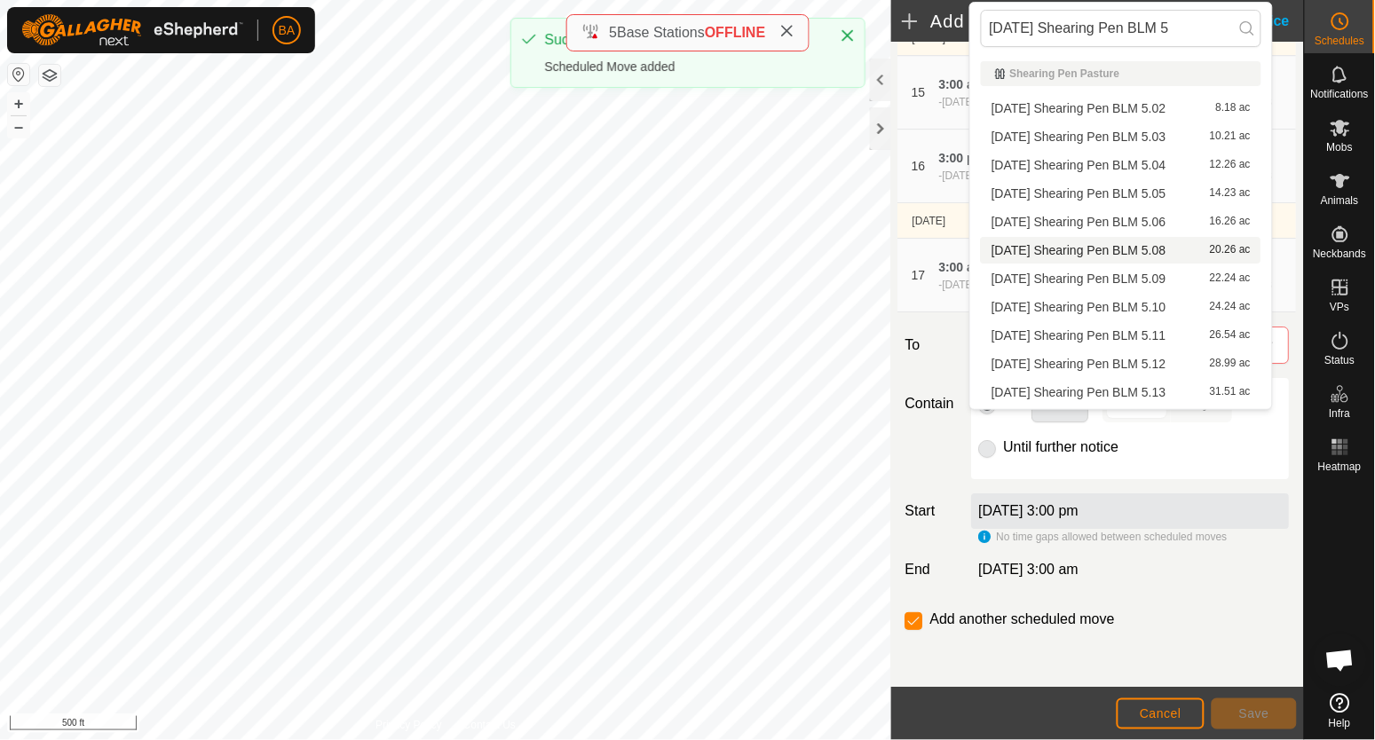
type input "2025-08-25 Shearing Pen BLM 5"
click at [1192, 250] on li "2025-08-25 Shearing Pen BLM 5.08 20.26 ac" at bounding box center [1121, 250] width 281 height 27
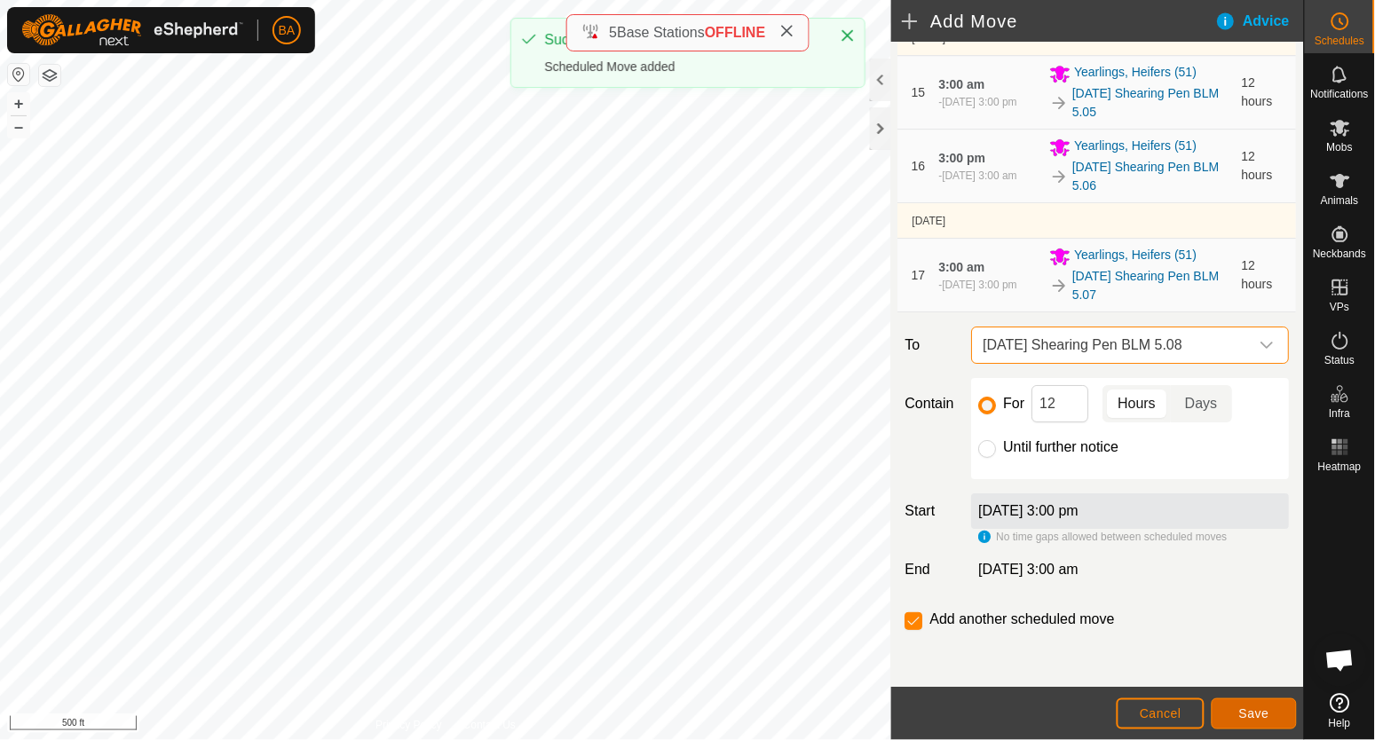
click at [1254, 713] on span "Save" at bounding box center [1254, 714] width 30 height 14
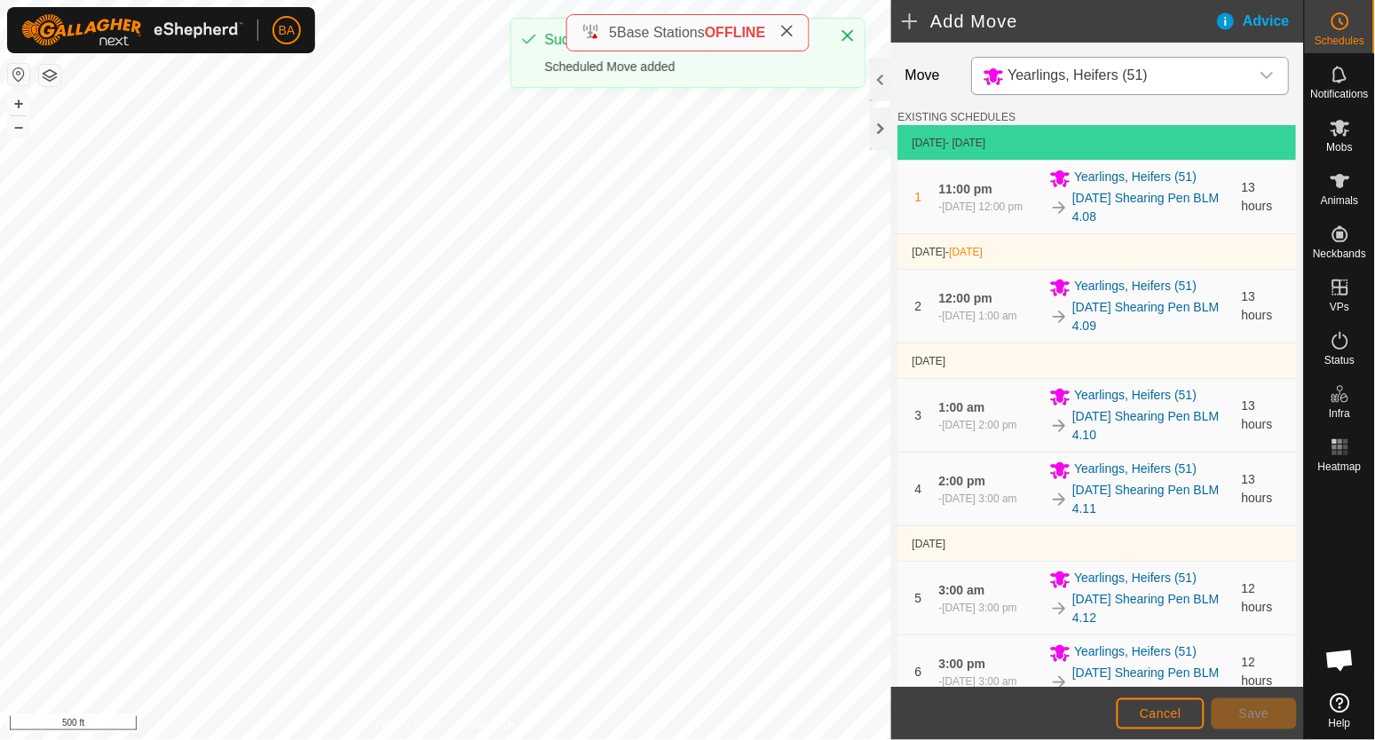
scroll to position [1442, 0]
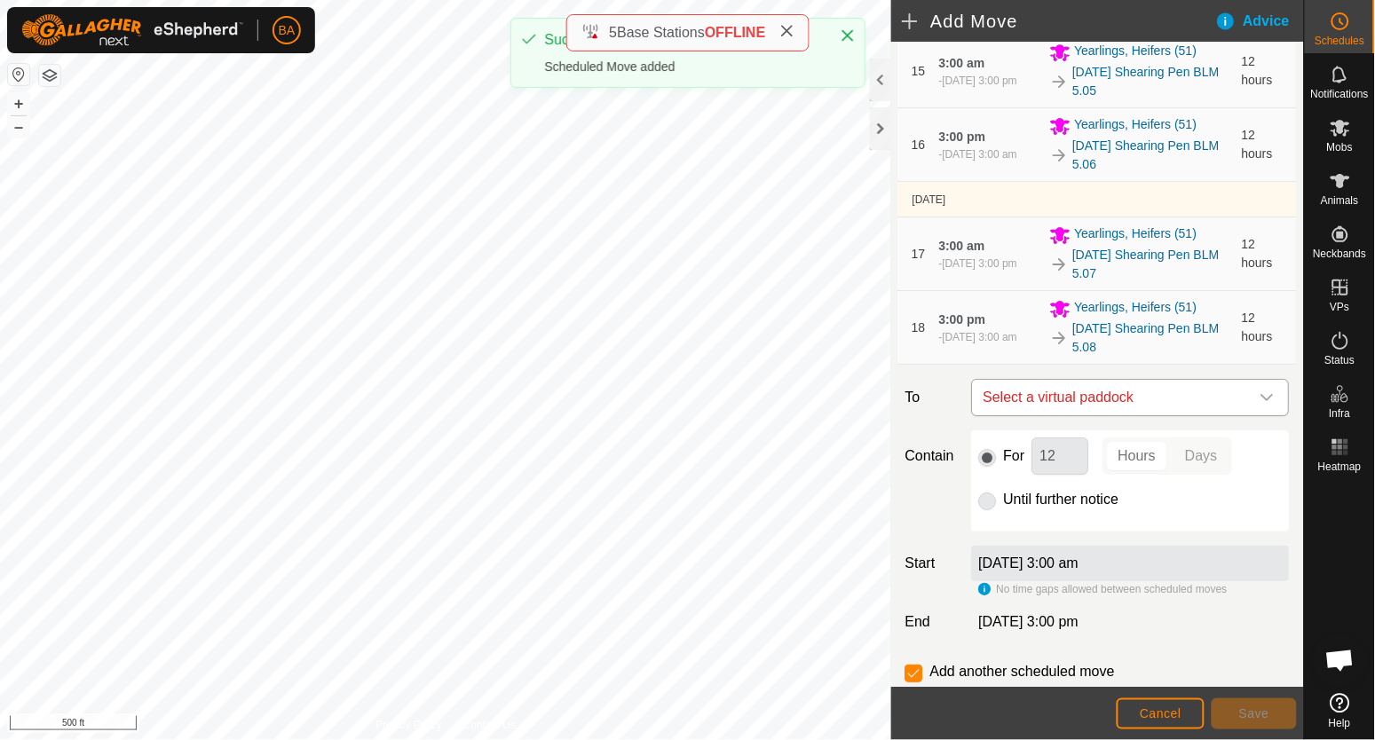
click at [1166, 407] on span "Select a virtual paddock" at bounding box center [1112, 398] width 273 height 36
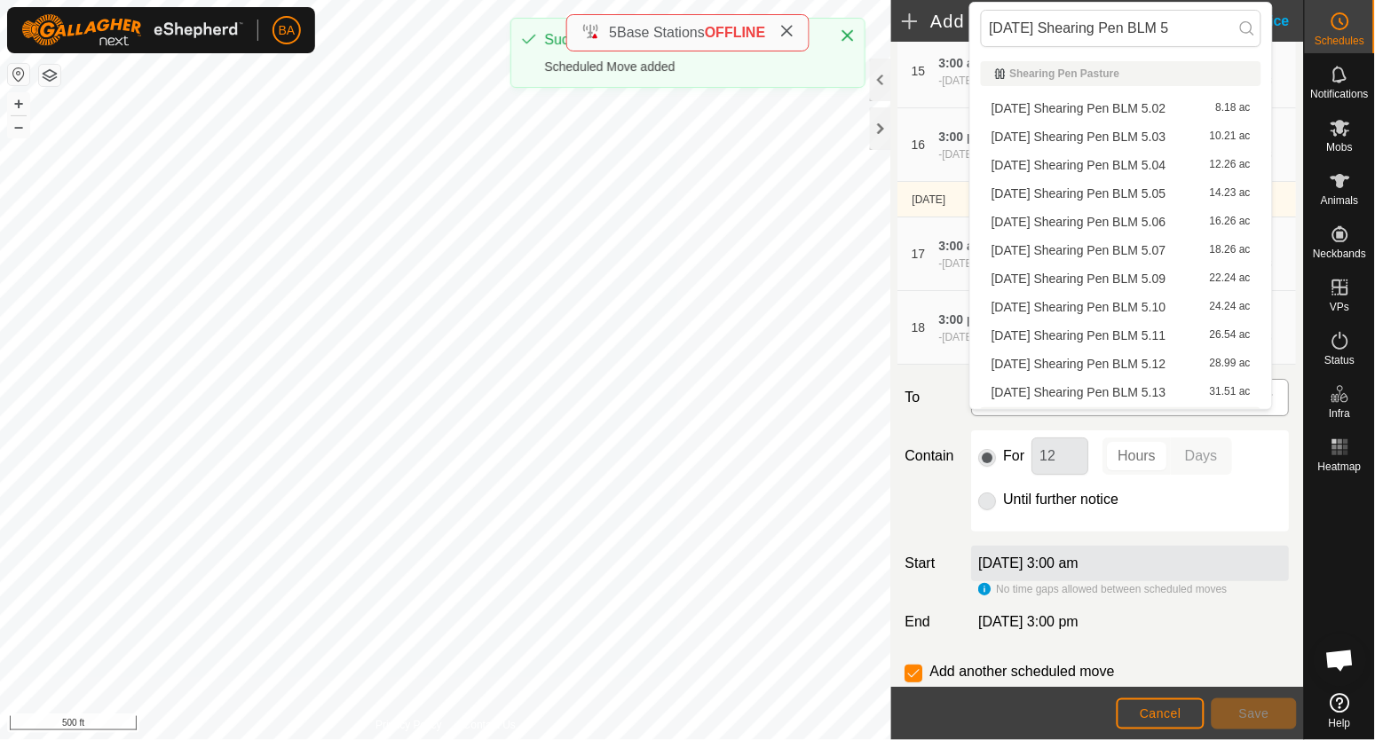
scroll to position [25, 0]
drag, startPoint x: 1155, startPoint y: 254, endPoint x: 1233, endPoint y: 423, distance: 186.7
click at [1155, 253] on li "2025-08-25 Shearing Pen BLM 5.09 22.24 ac" at bounding box center [1121, 254] width 281 height 27
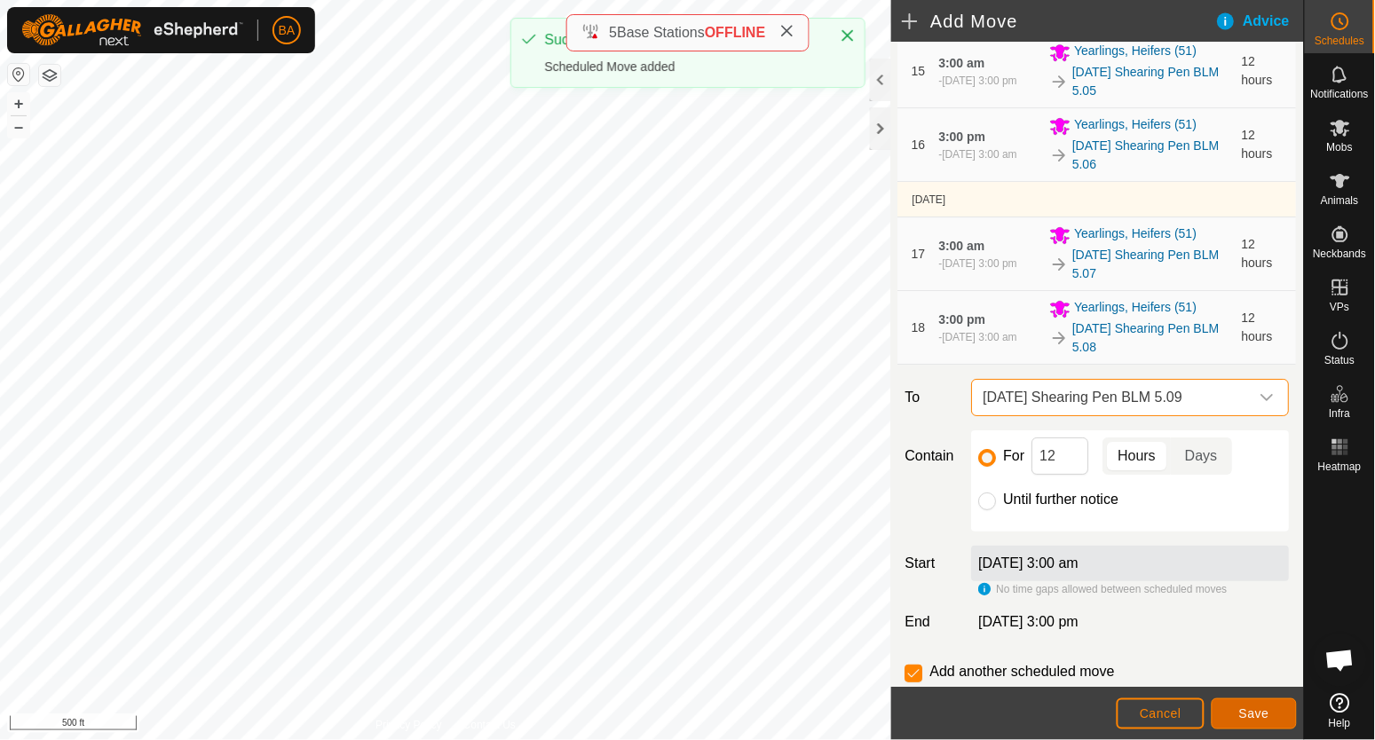
click at [1274, 715] on button "Save" at bounding box center [1254, 714] width 85 height 31
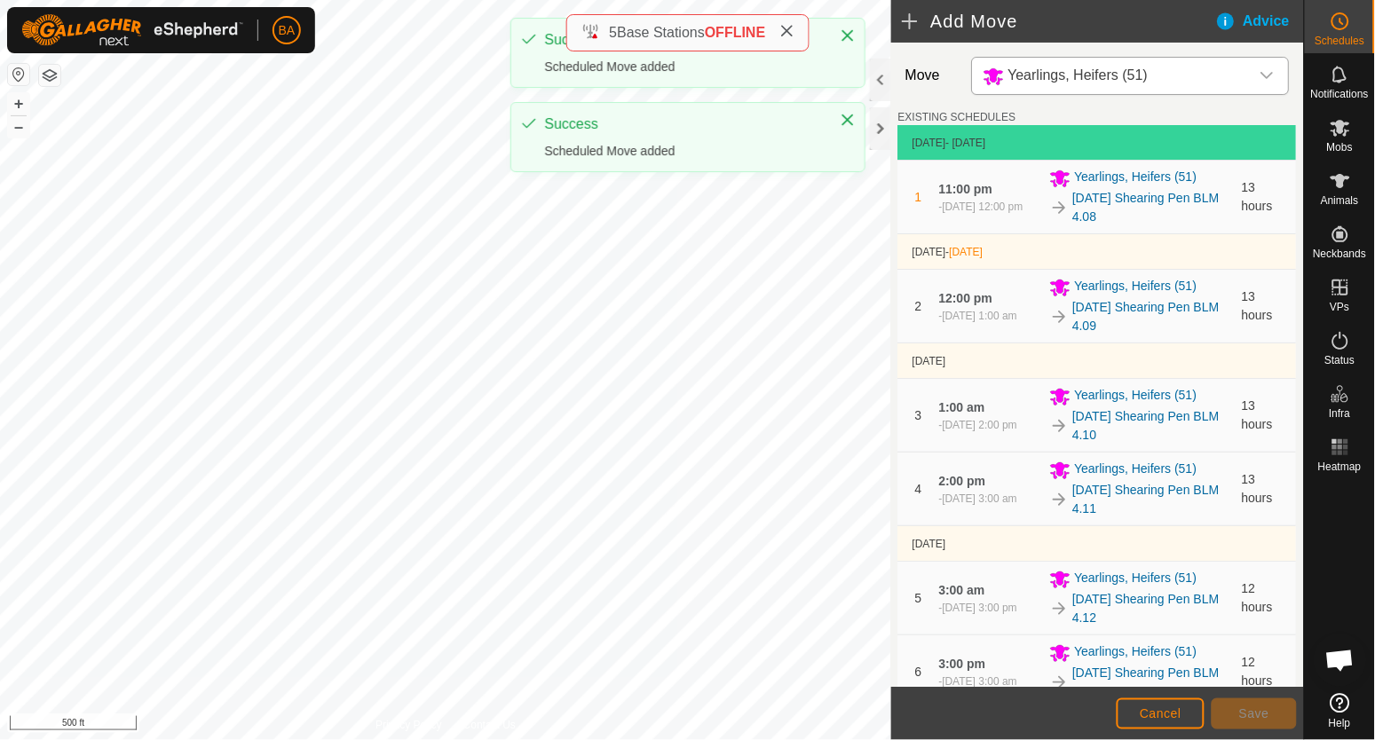
scroll to position [1604, 0]
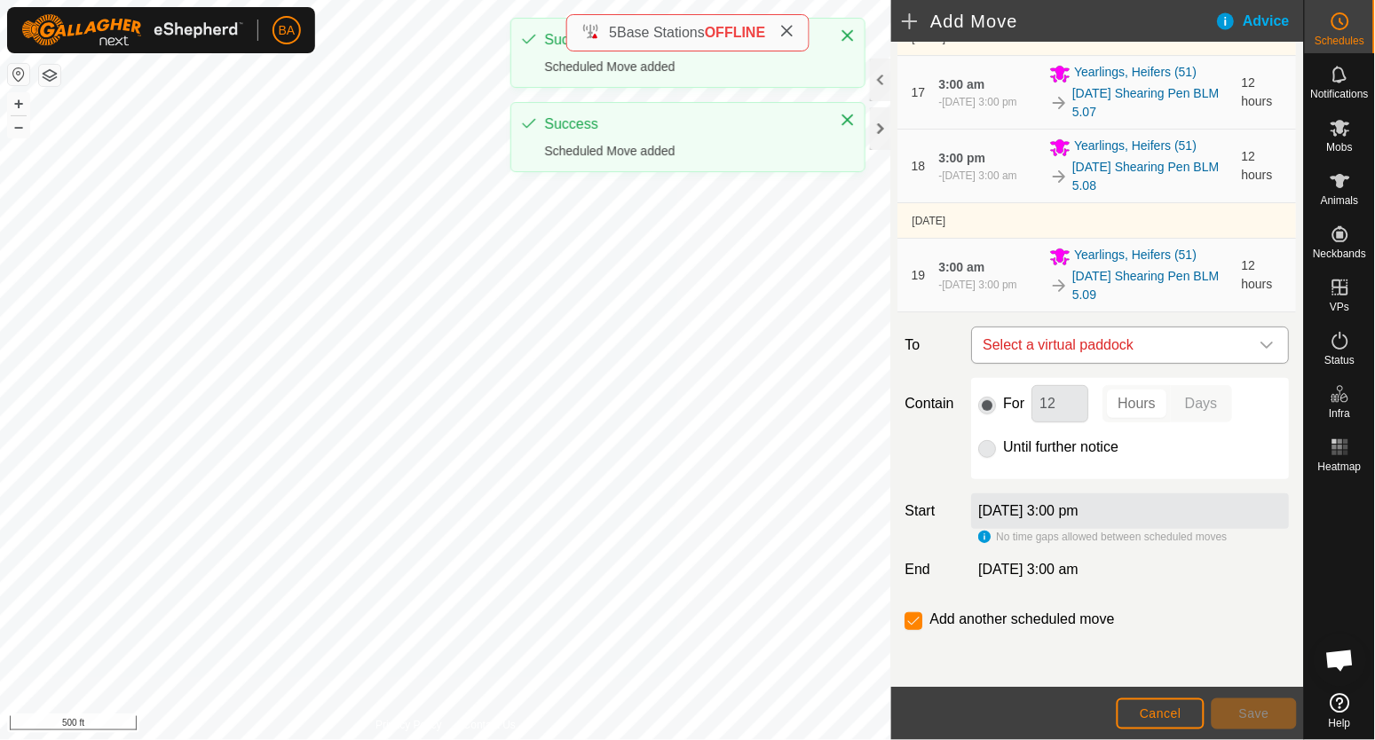
click at [1175, 334] on span "Select a virtual paddock" at bounding box center [1112, 346] width 273 height 36
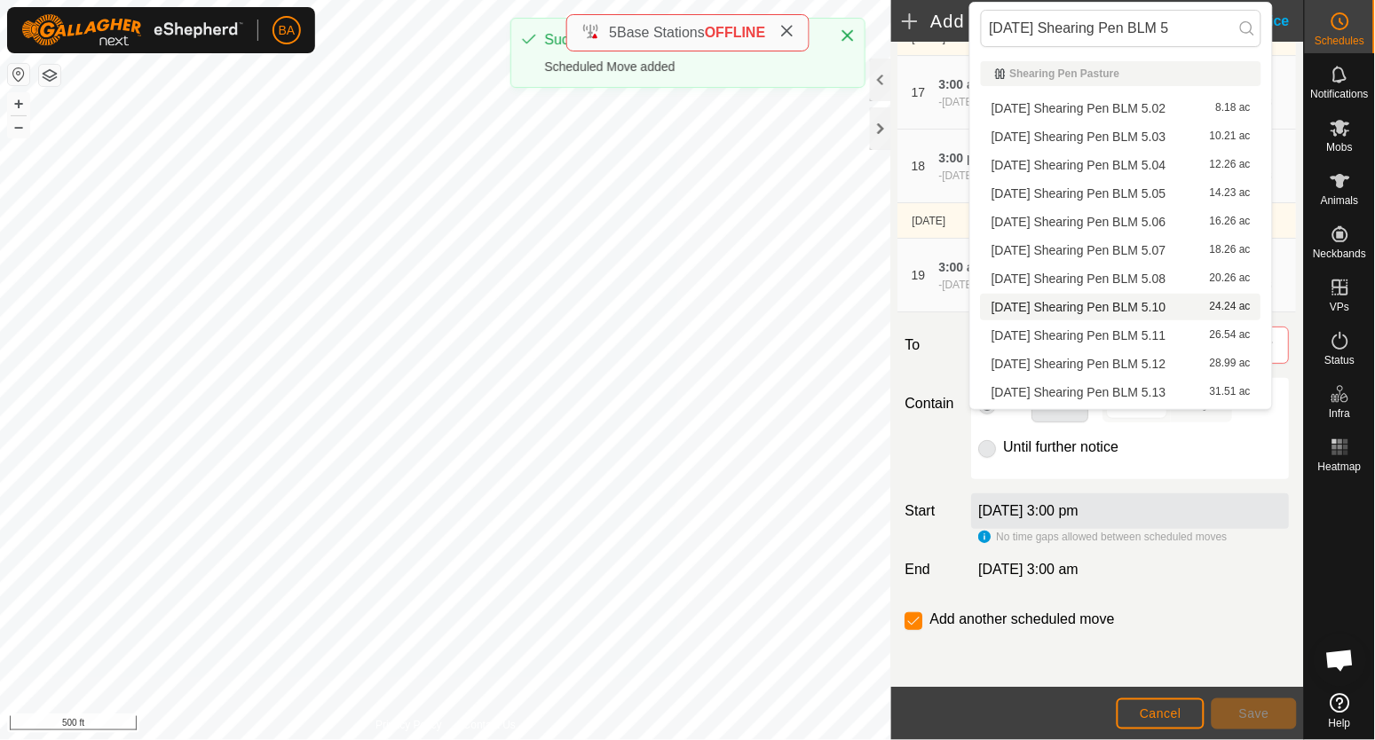
type input "2025-08-25 Shearing Pen BLM 5"
click at [1182, 307] on li "2025-08-25 Shearing Pen BLM 5.10 24.24 ac" at bounding box center [1121, 307] width 281 height 27
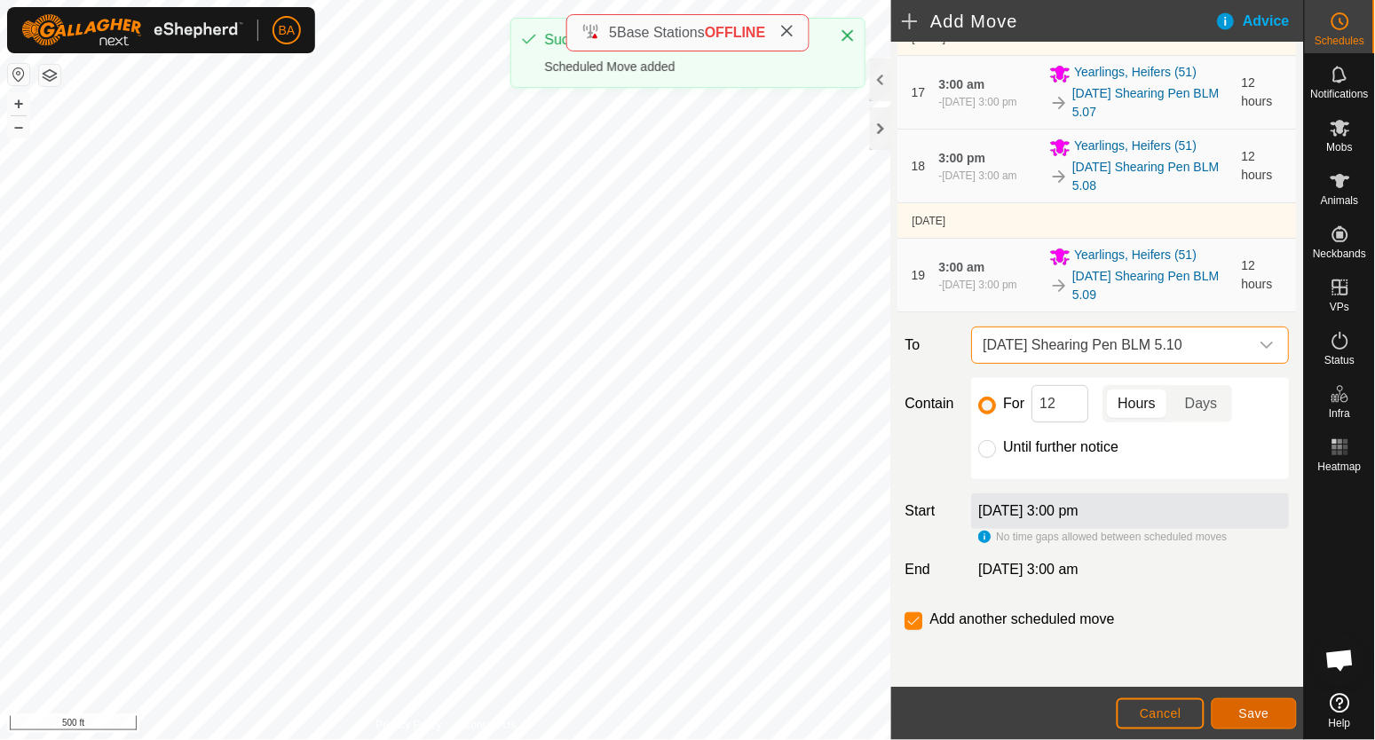
click at [1235, 711] on button "Save" at bounding box center [1254, 714] width 85 height 31
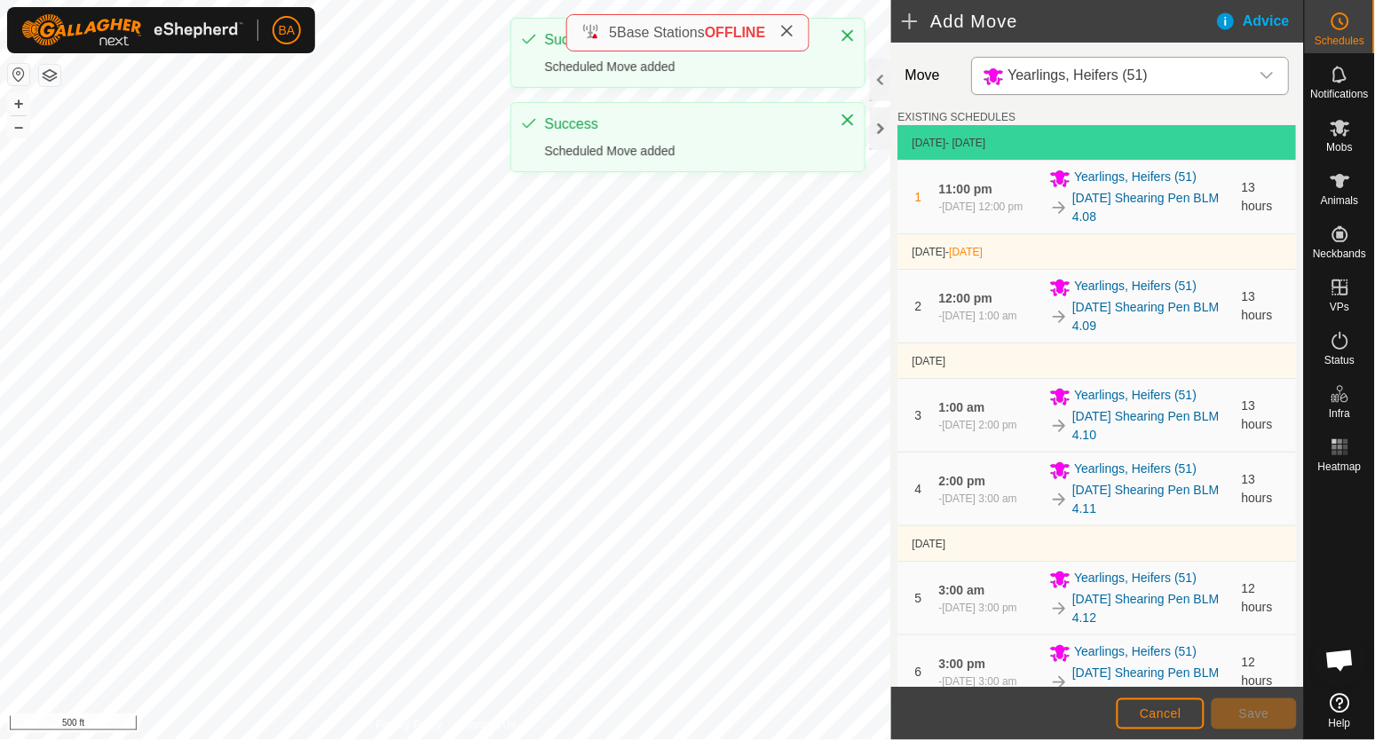
scroll to position [1676, 0]
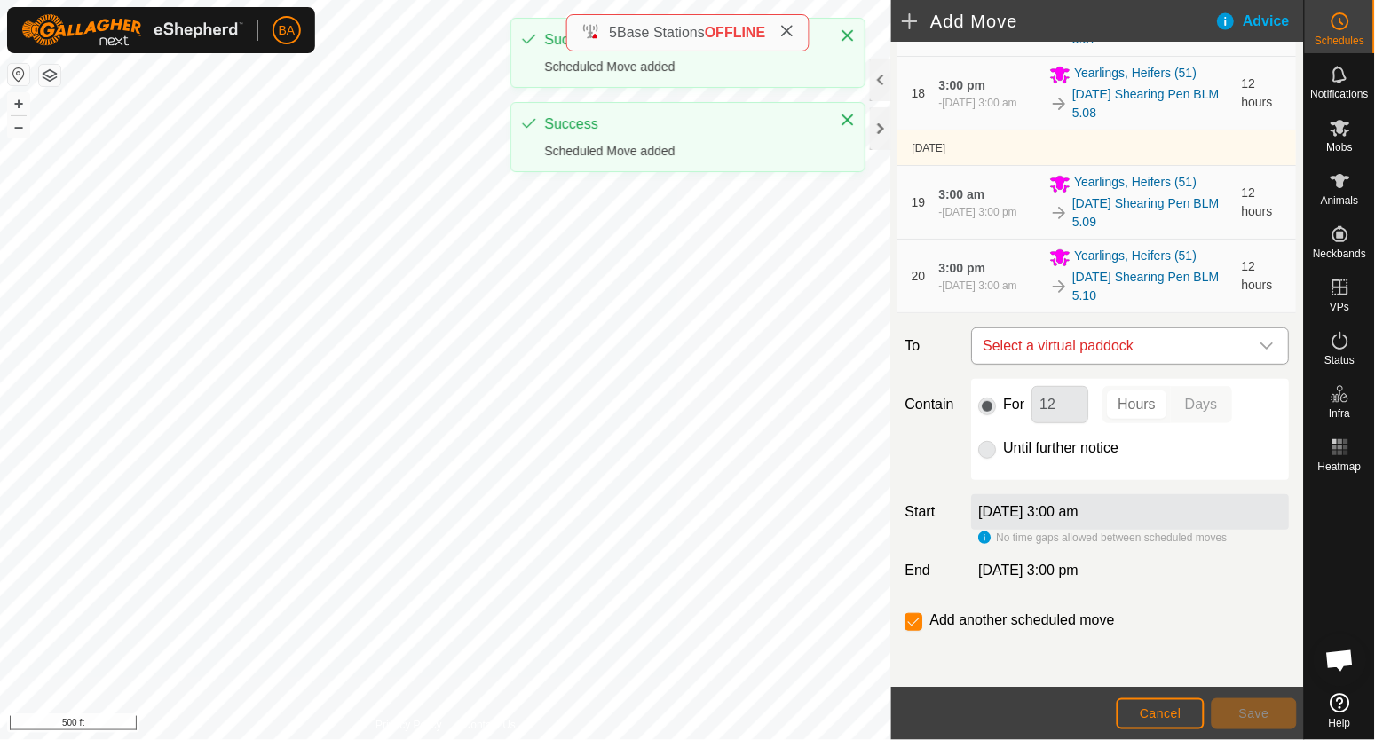
click at [1135, 332] on span "Select a virtual paddock" at bounding box center [1112, 346] width 273 height 36
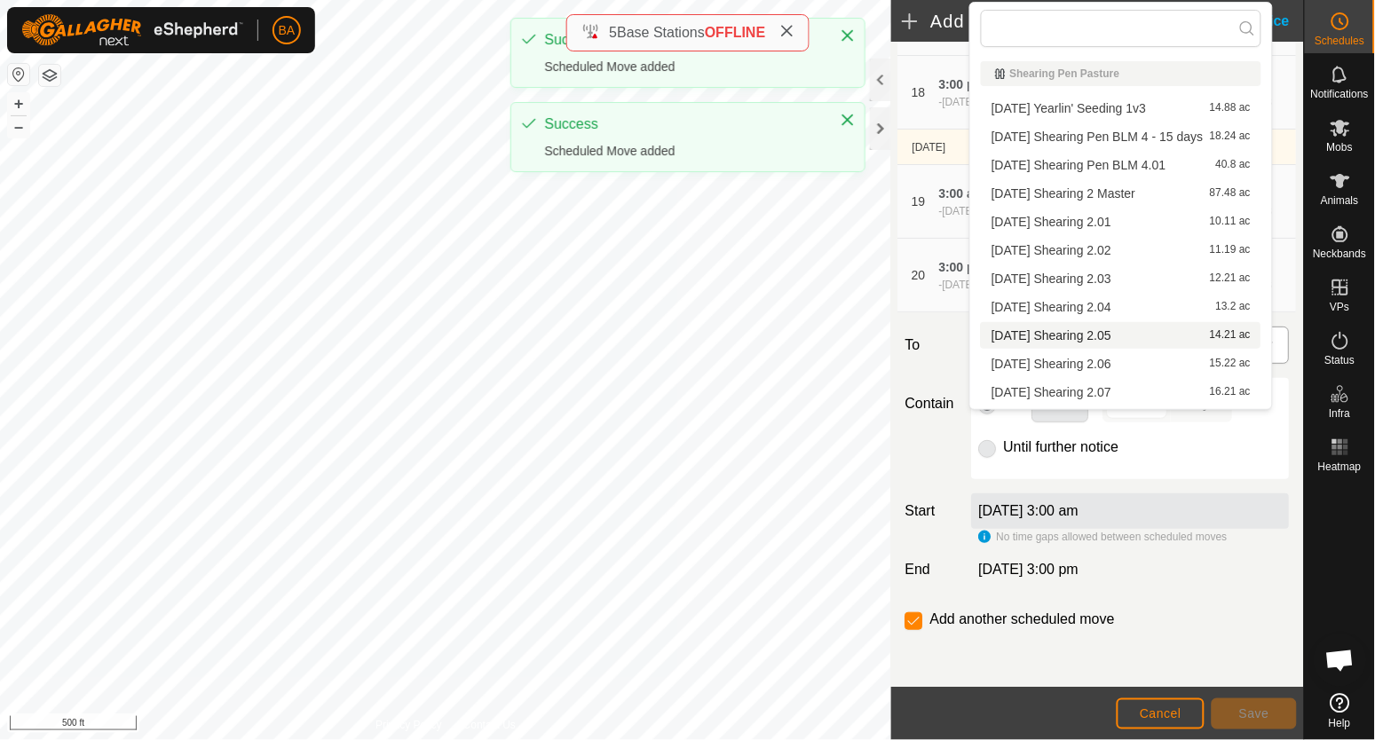
type input "2025-08-25 Shearing Pen BLM 5"
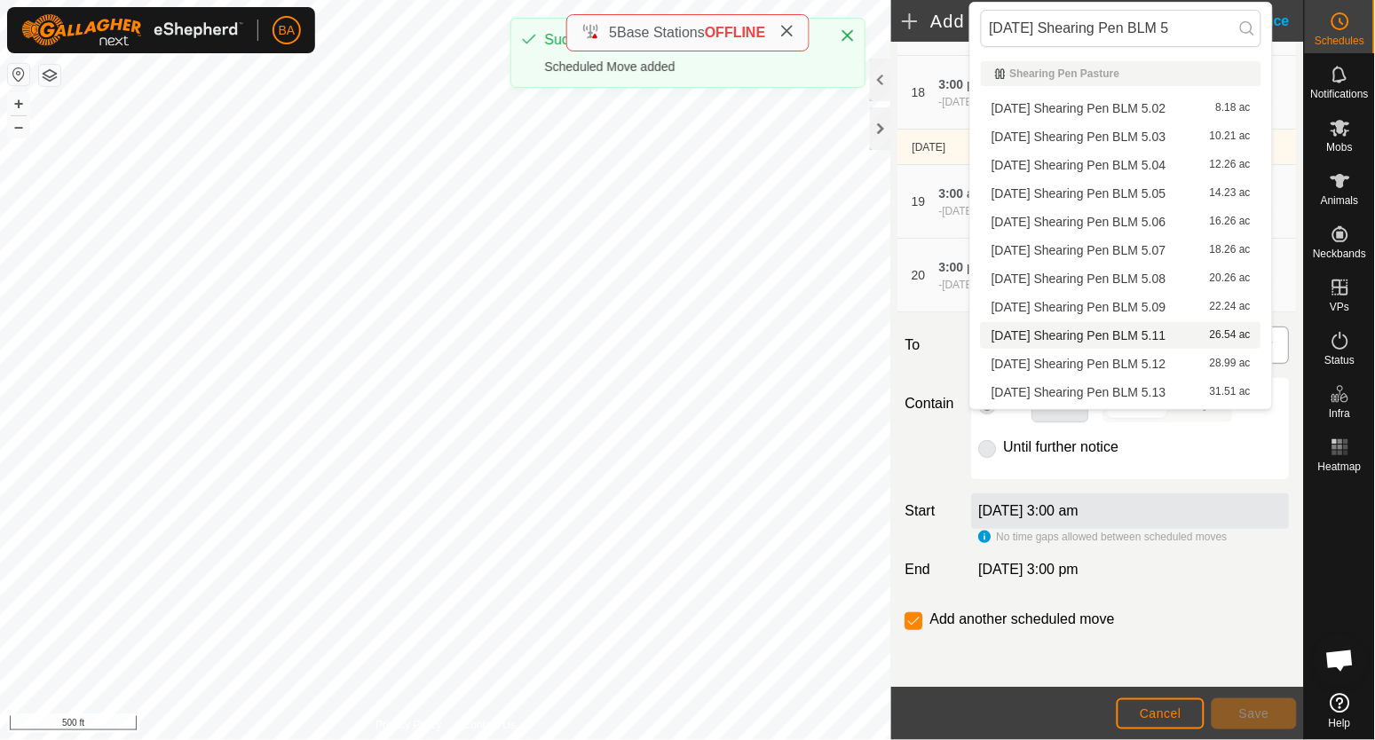
click at [1135, 332] on li "2025-08-25 Shearing Pen BLM 5.11 26.54 ac" at bounding box center [1121, 335] width 281 height 27
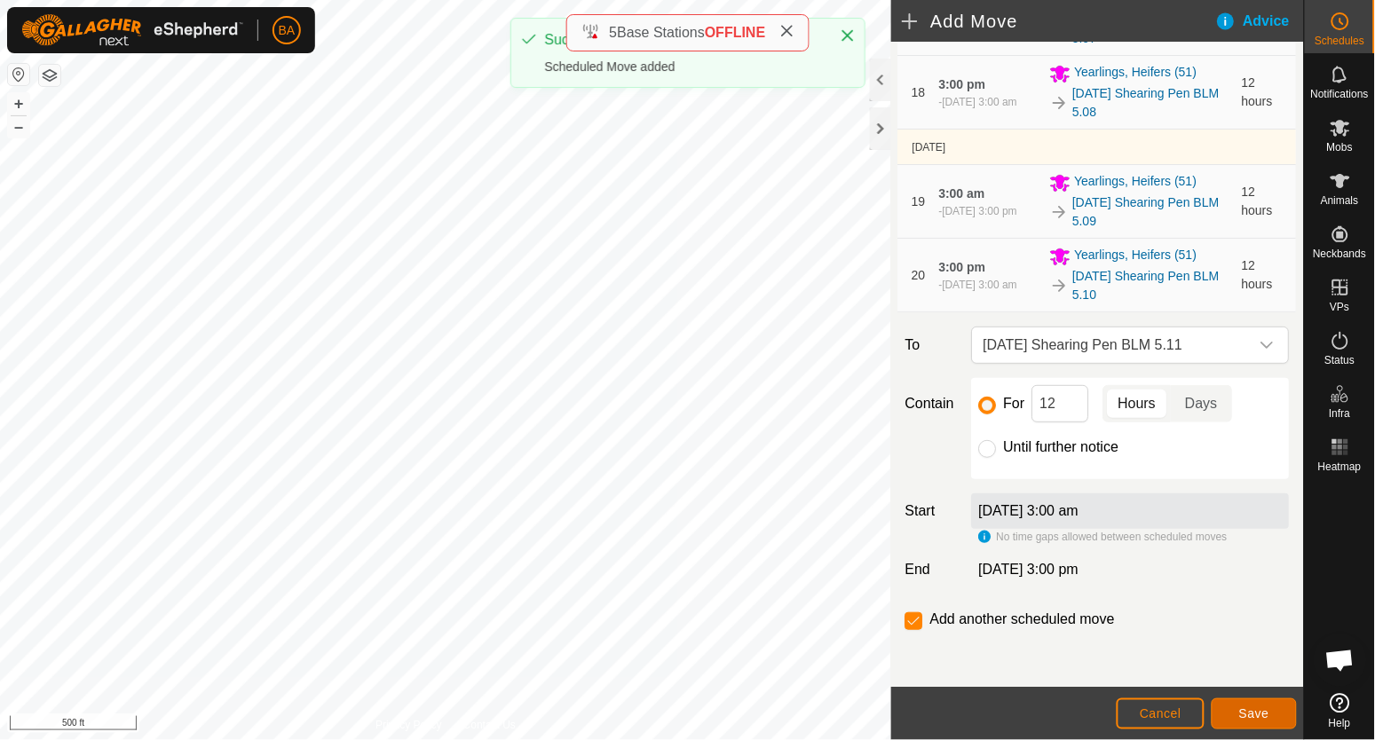
click at [1231, 703] on button "Save" at bounding box center [1254, 714] width 85 height 31
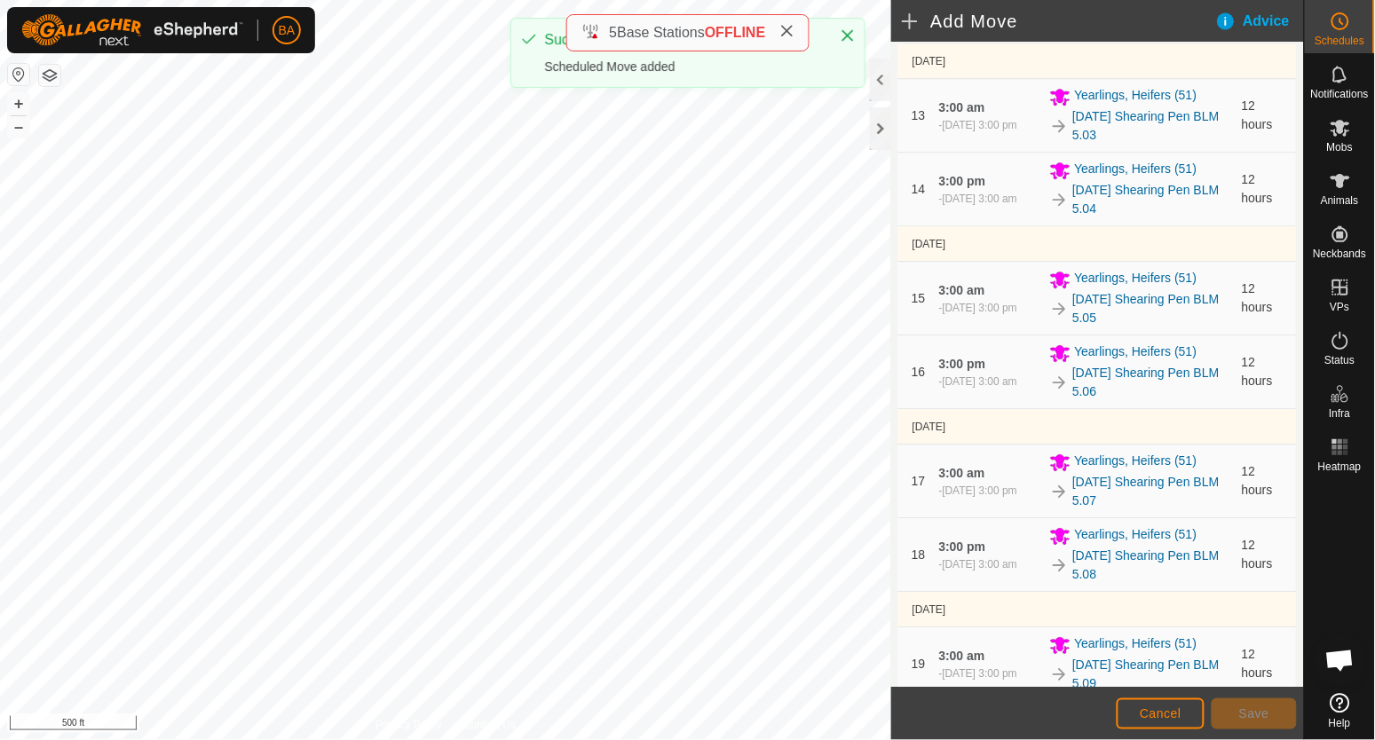
scroll to position [1787, 0]
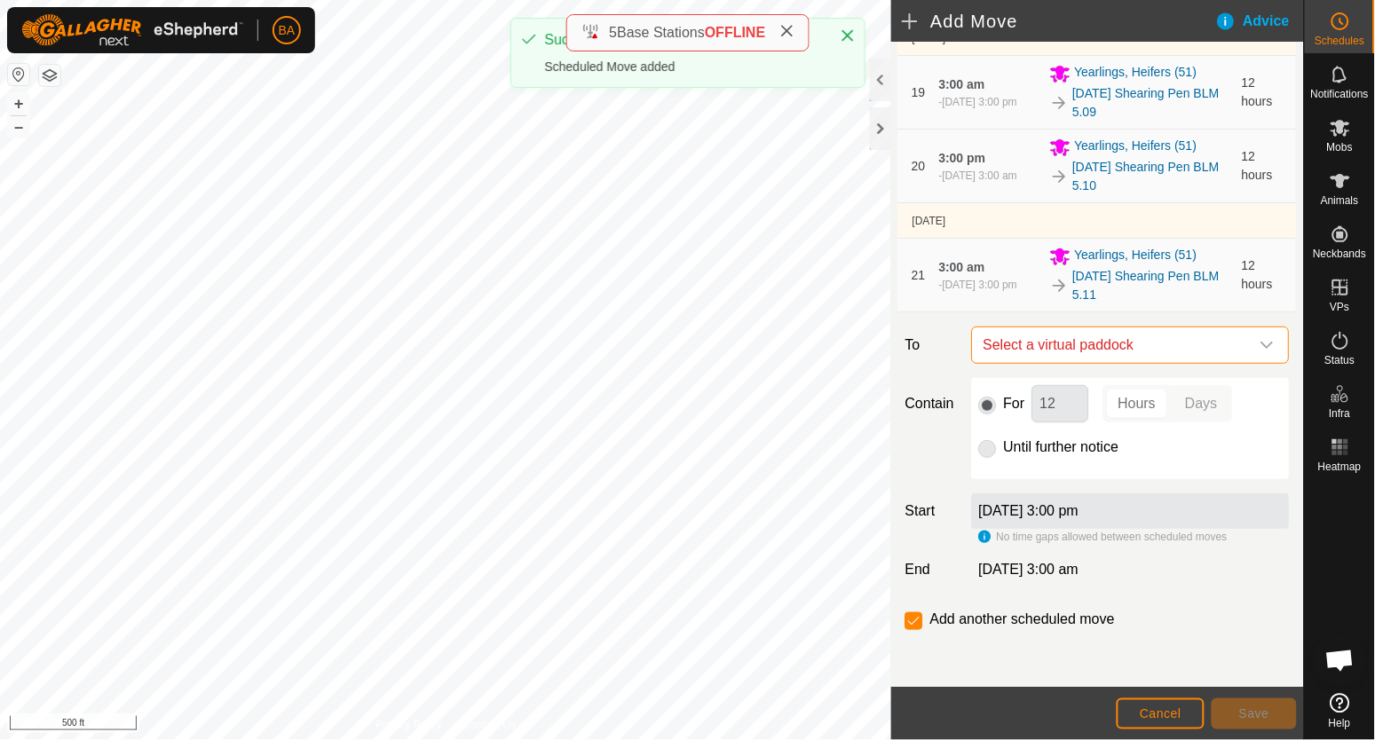
click at [1125, 349] on span "Select a virtual paddock" at bounding box center [1112, 346] width 273 height 36
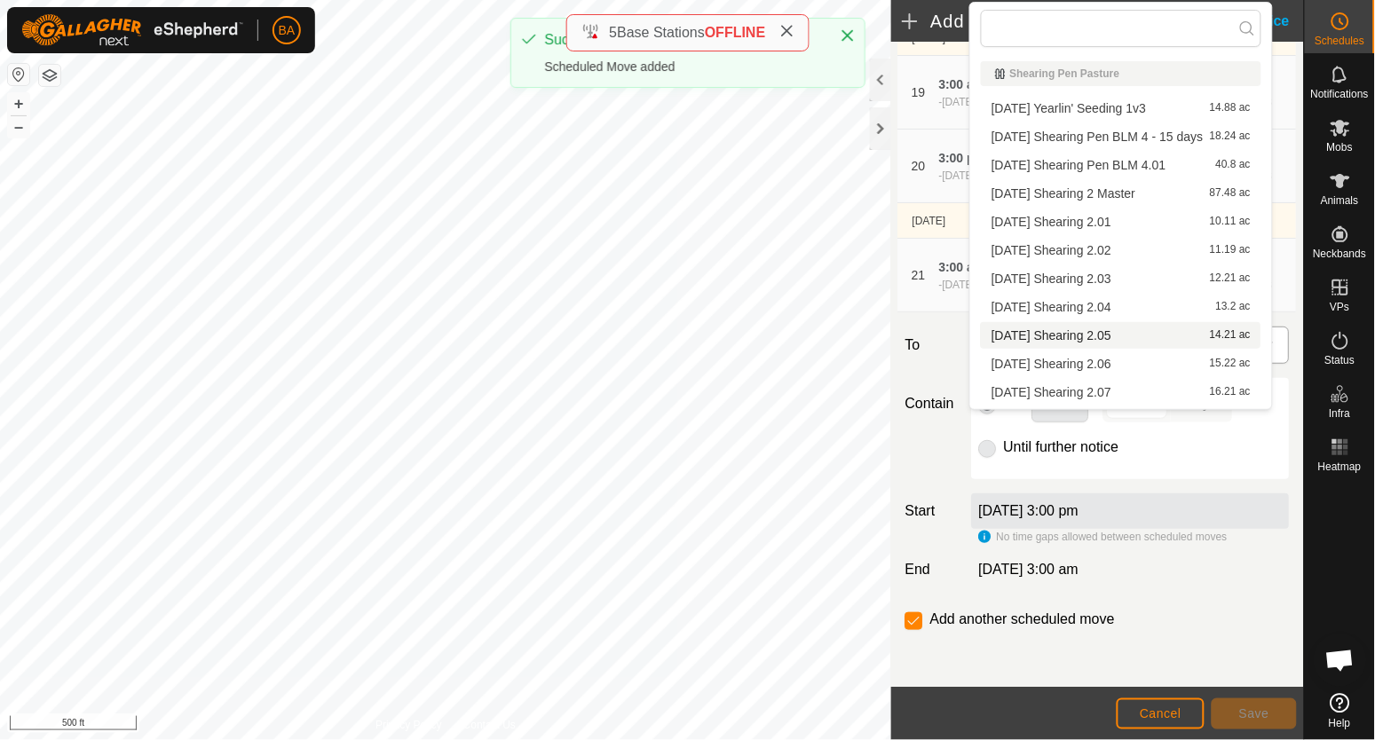
type input "2025-08-25 Shearing Pen BLM 5"
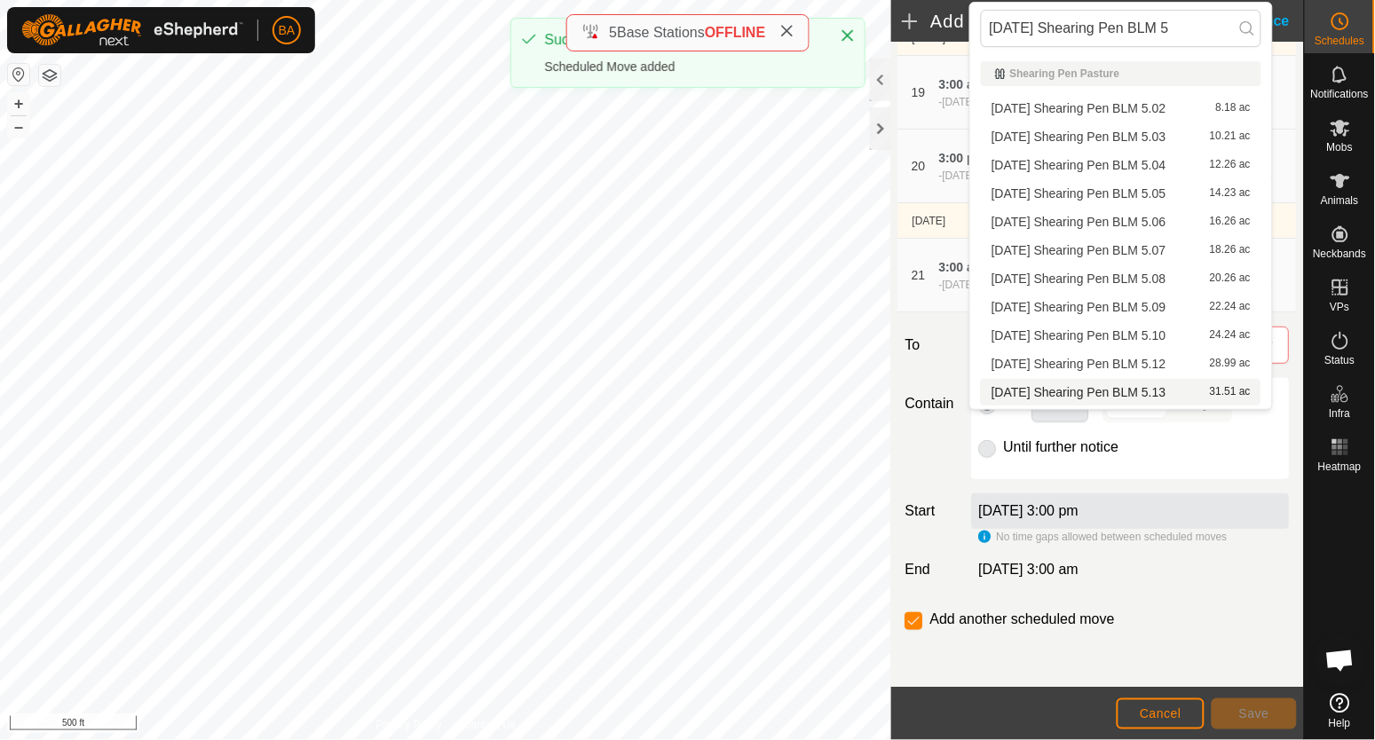
scroll to position [51, 0]
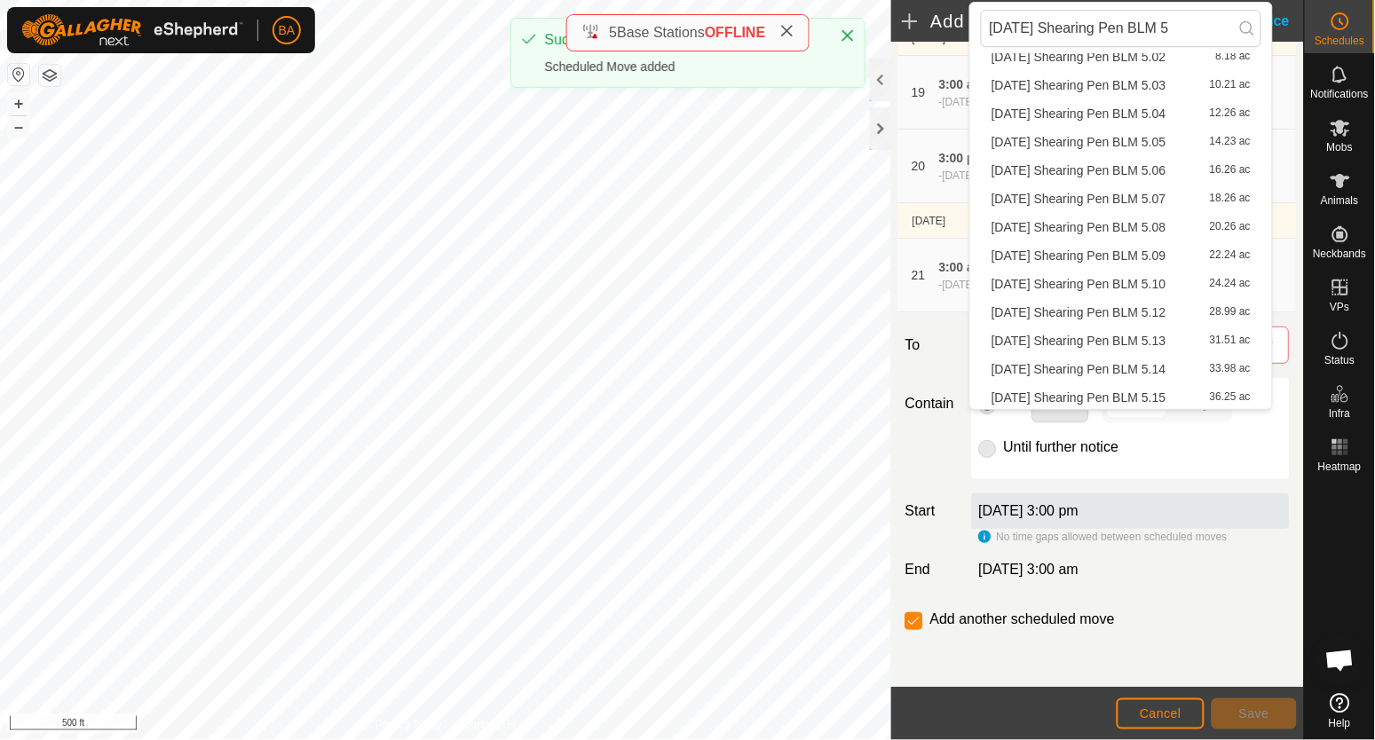
click at [1129, 315] on li "2025-08-25 Shearing Pen BLM 5.12 28.99 ac" at bounding box center [1121, 312] width 281 height 27
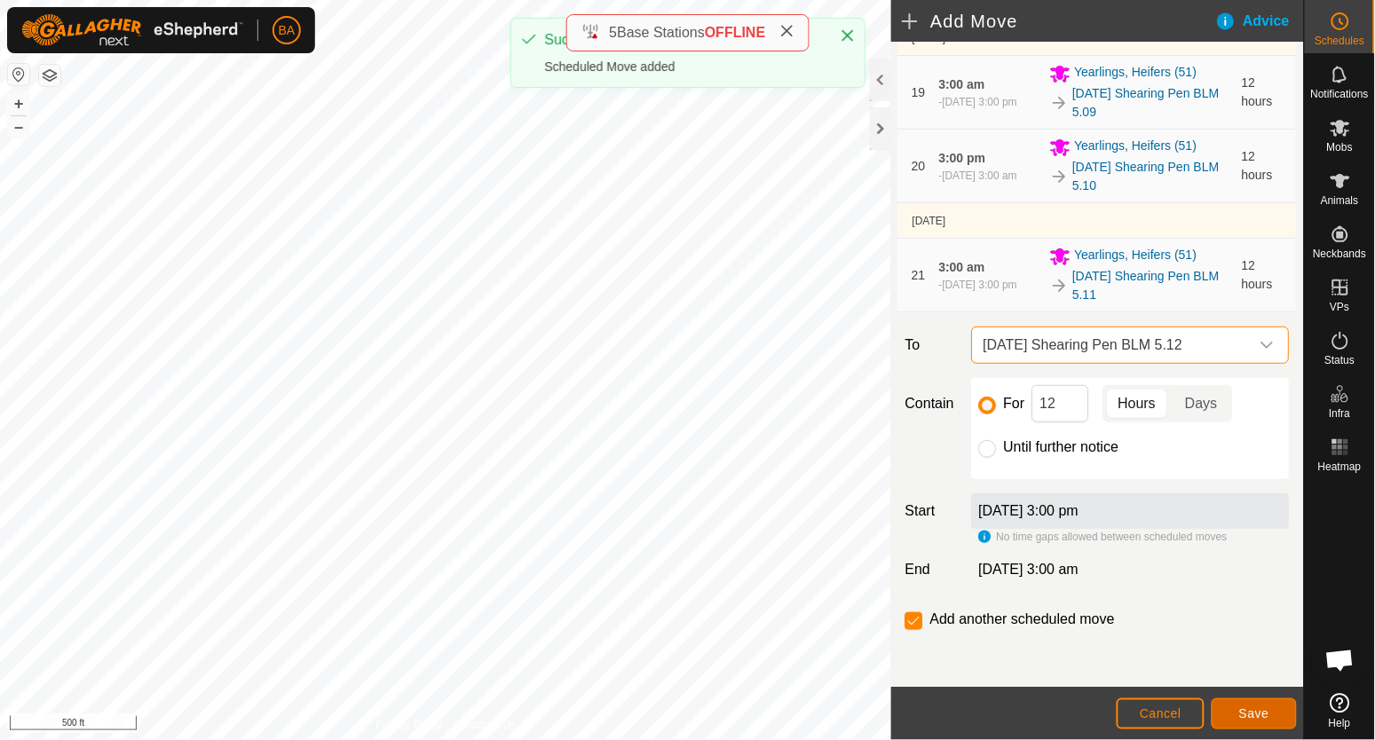
click at [1243, 714] on span "Save" at bounding box center [1254, 714] width 30 height 14
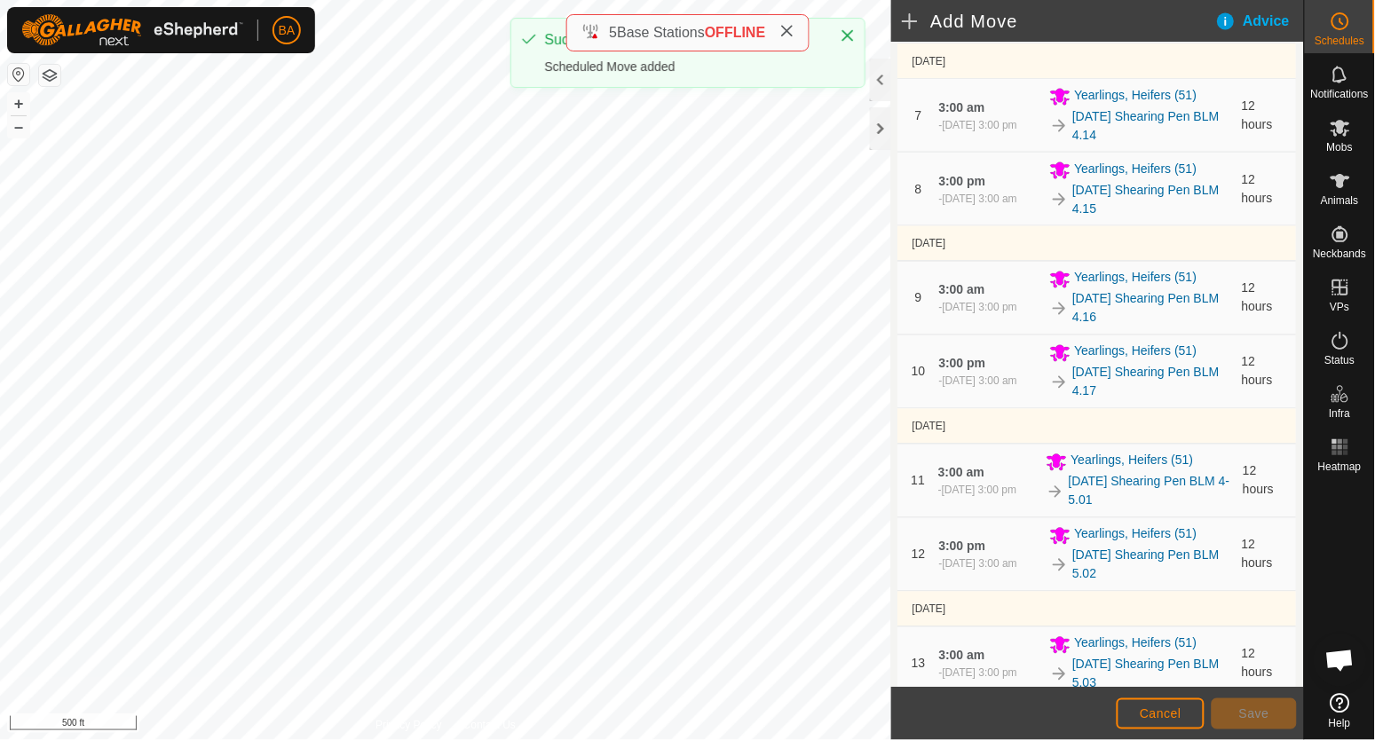
scroll to position [1861, 0]
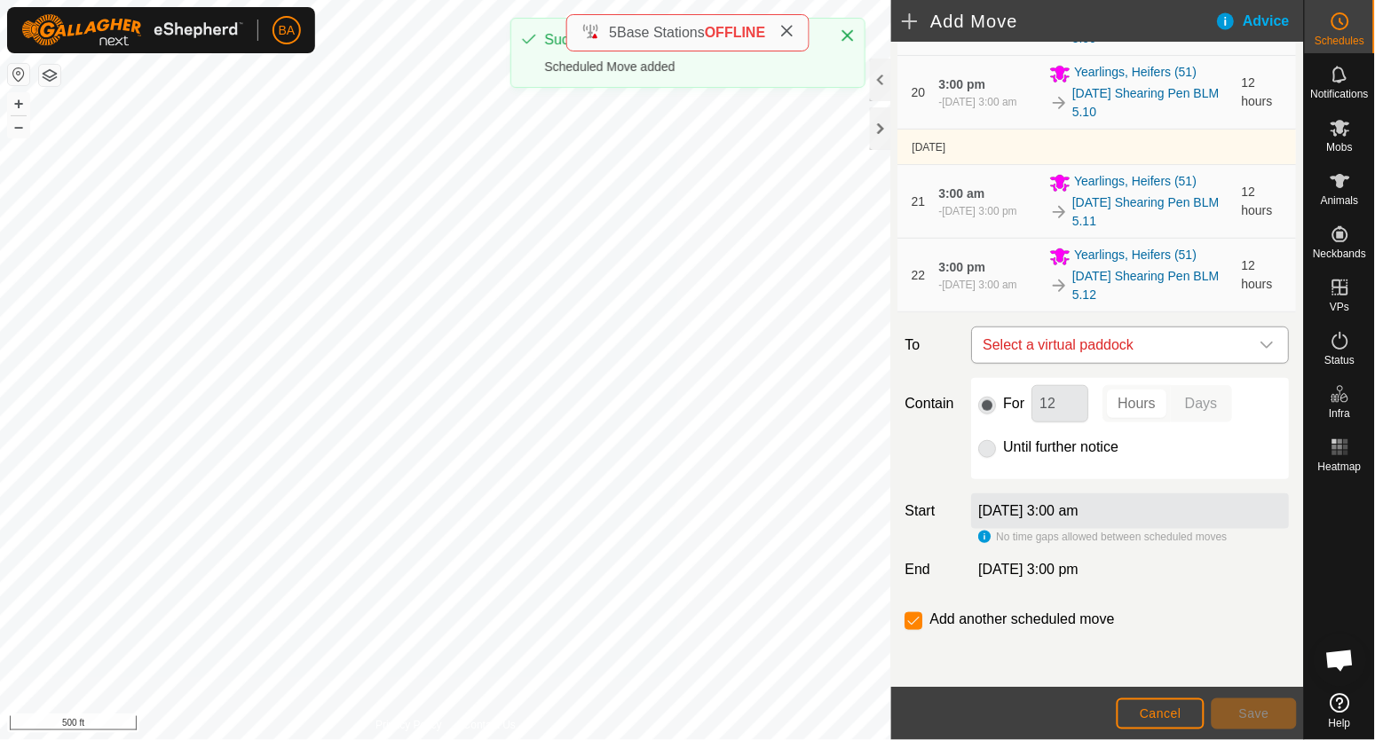
click at [1132, 347] on span "Select a virtual paddock" at bounding box center [1112, 346] width 273 height 36
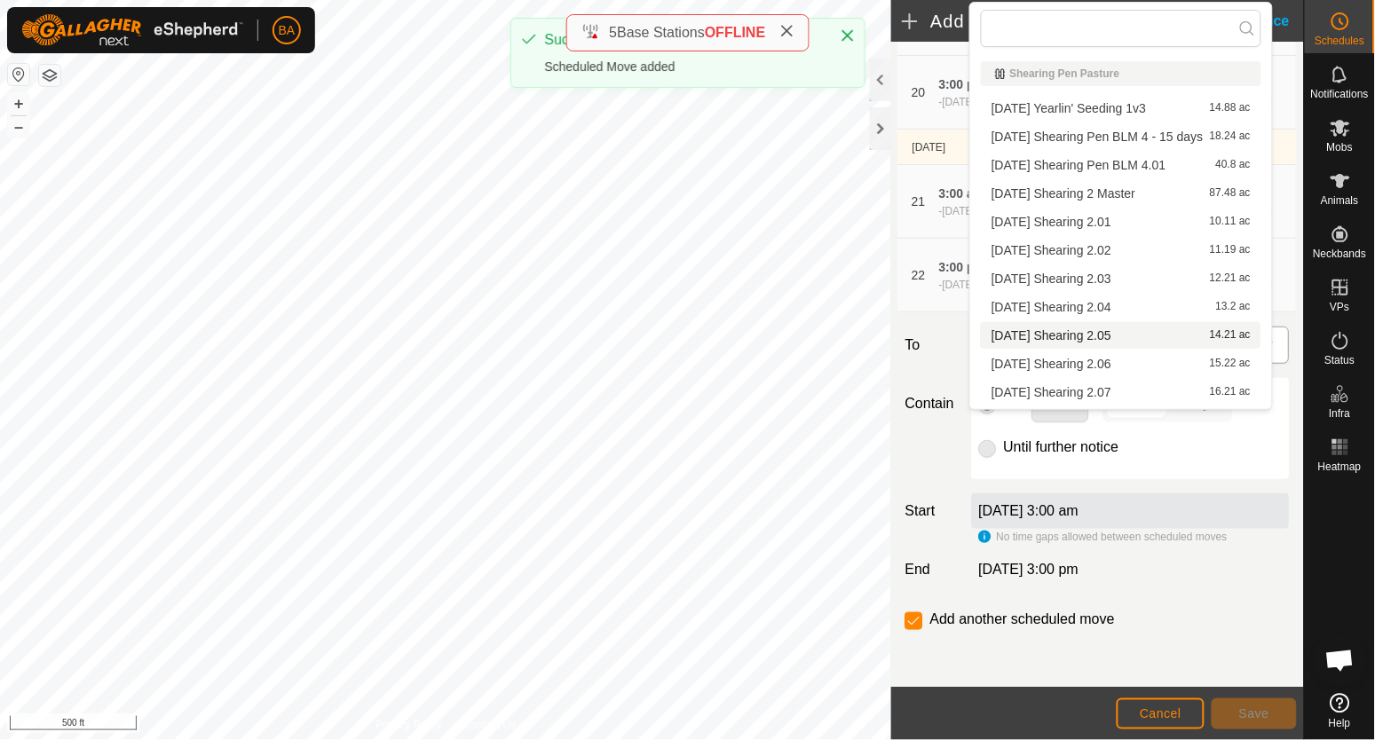
type input "2025-08-25 Shearing Pen BLM 5"
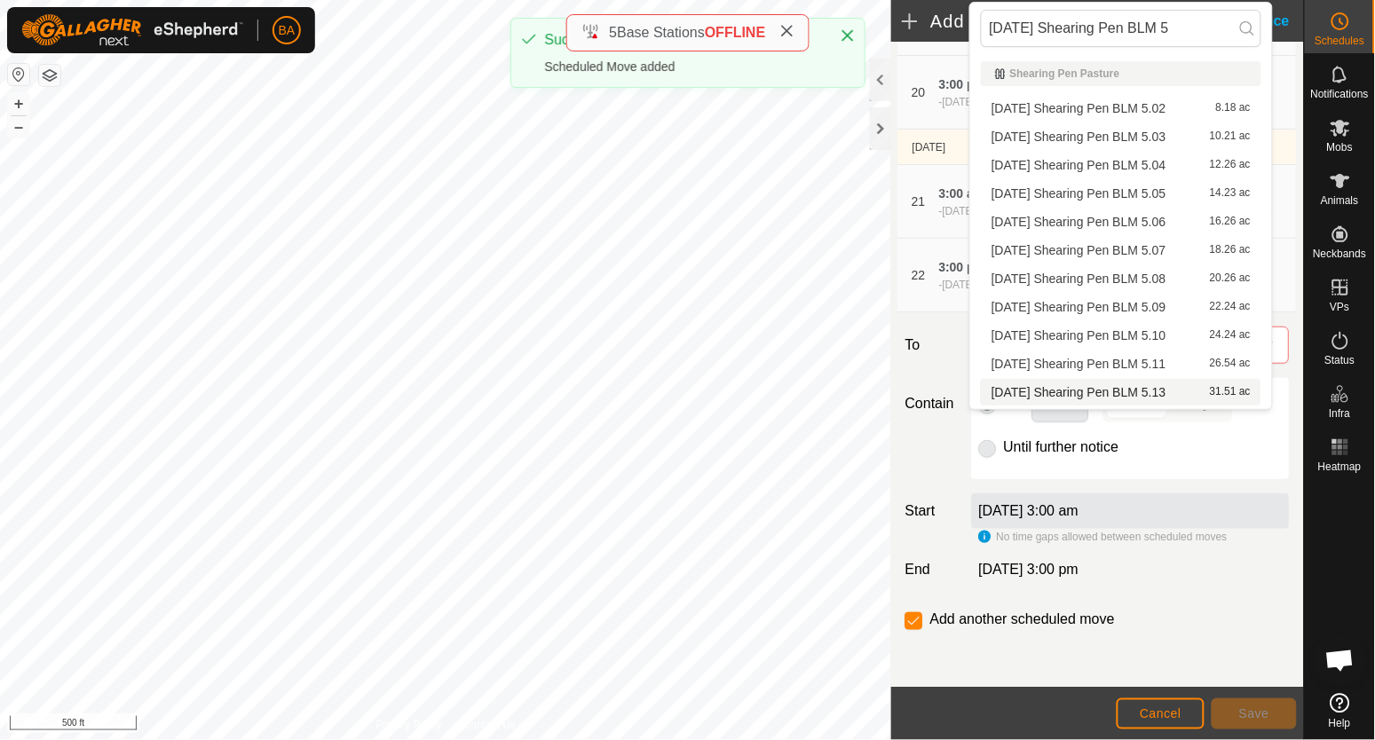
click at [1132, 379] on li "2025-08-25 Shearing Pen BLM 5.13 31.51 ac" at bounding box center [1121, 392] width 281 height 27
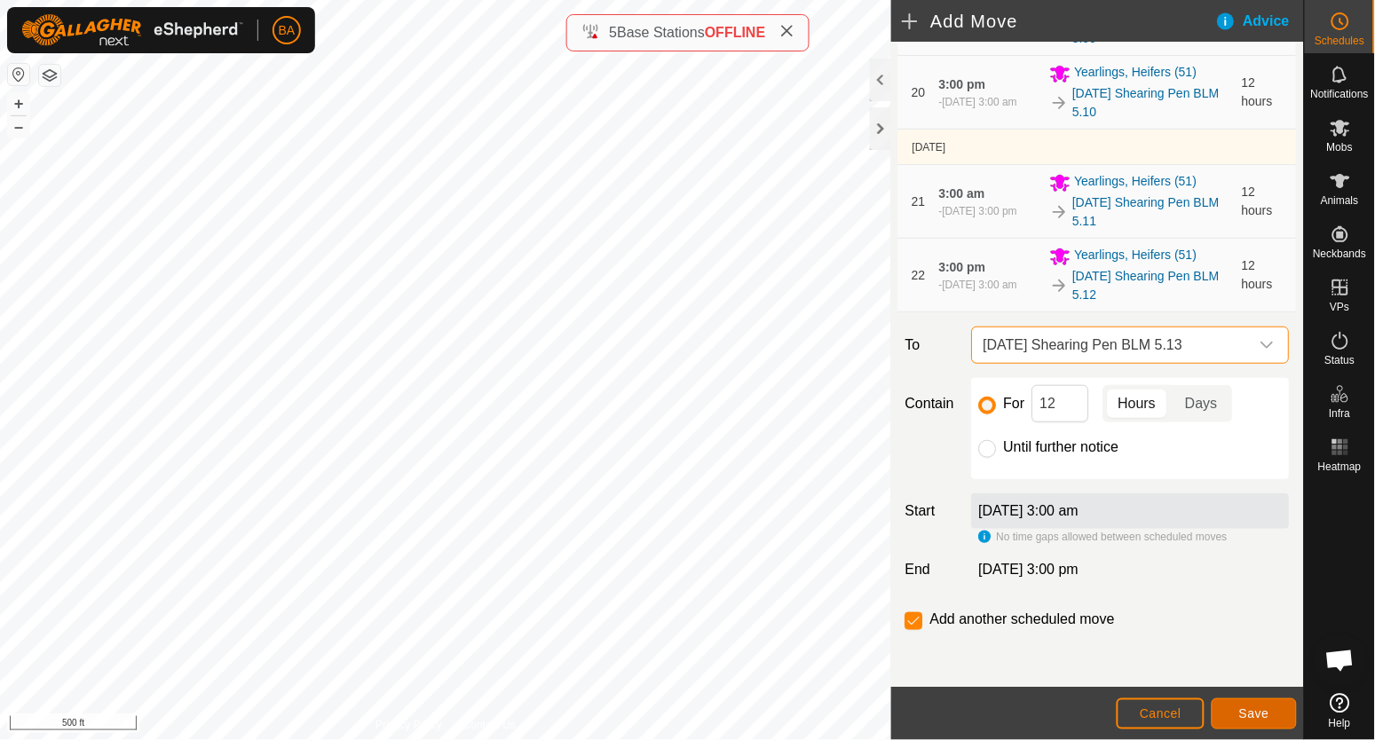
click at [1236, 706] on button "Save" at bounding box center [1254, 714] width 85 height 31
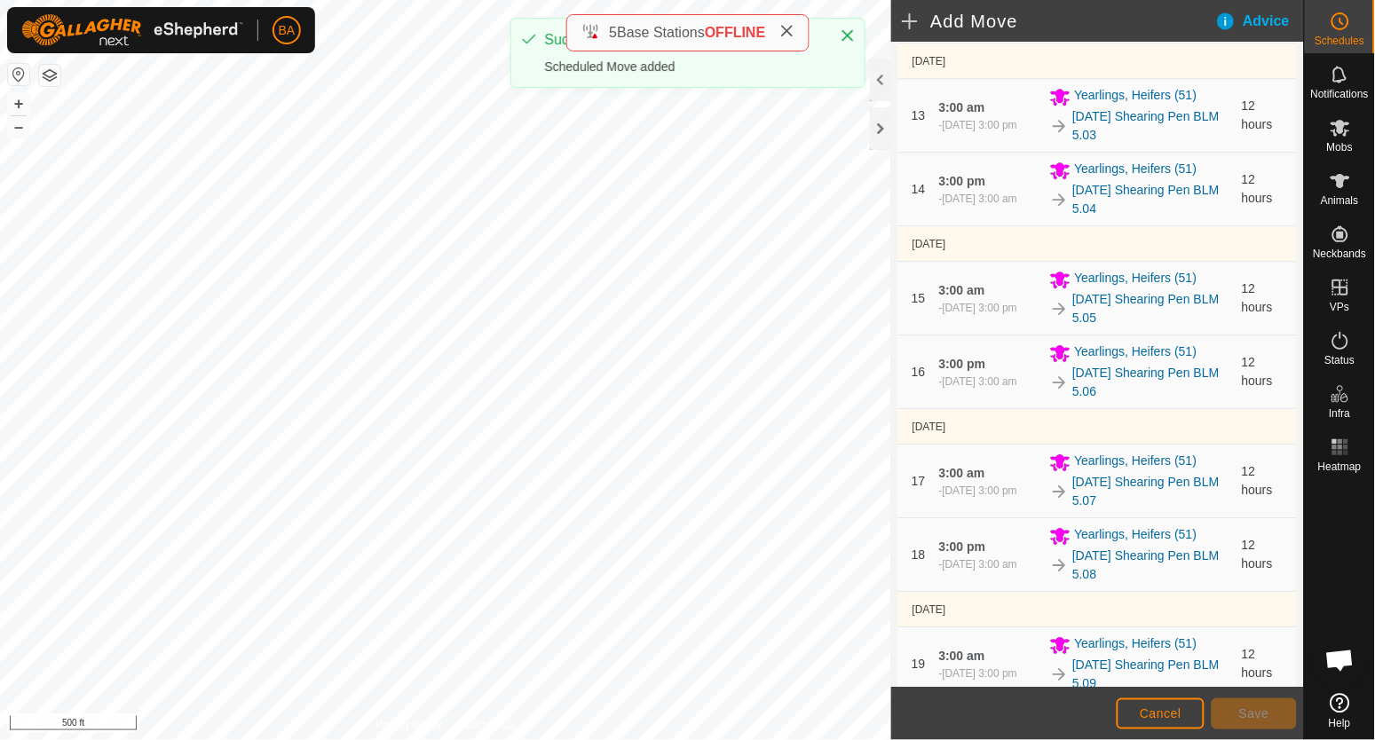
scroll to position [1962, 0]
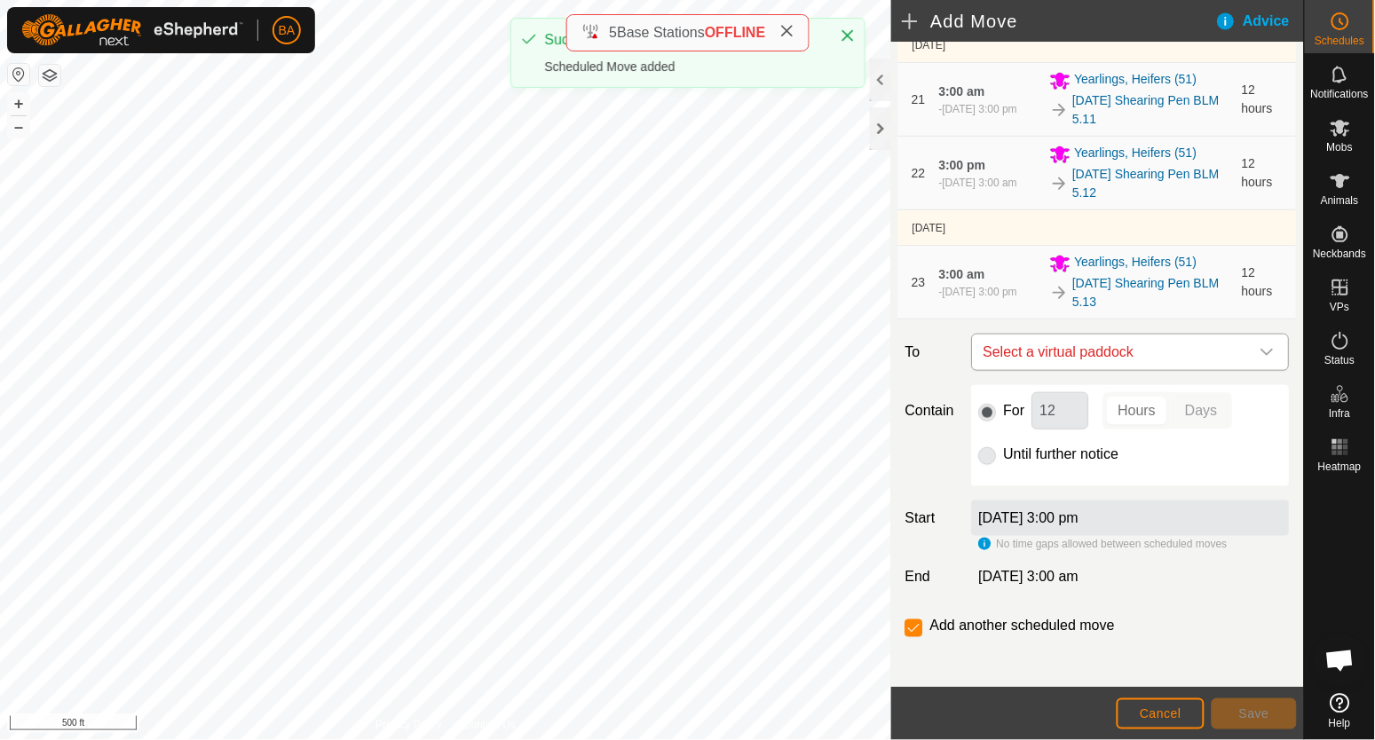
click at [1140, 357] on span "Select a virtual paddock" at bounding box center [1112, 353] width 273 height 36
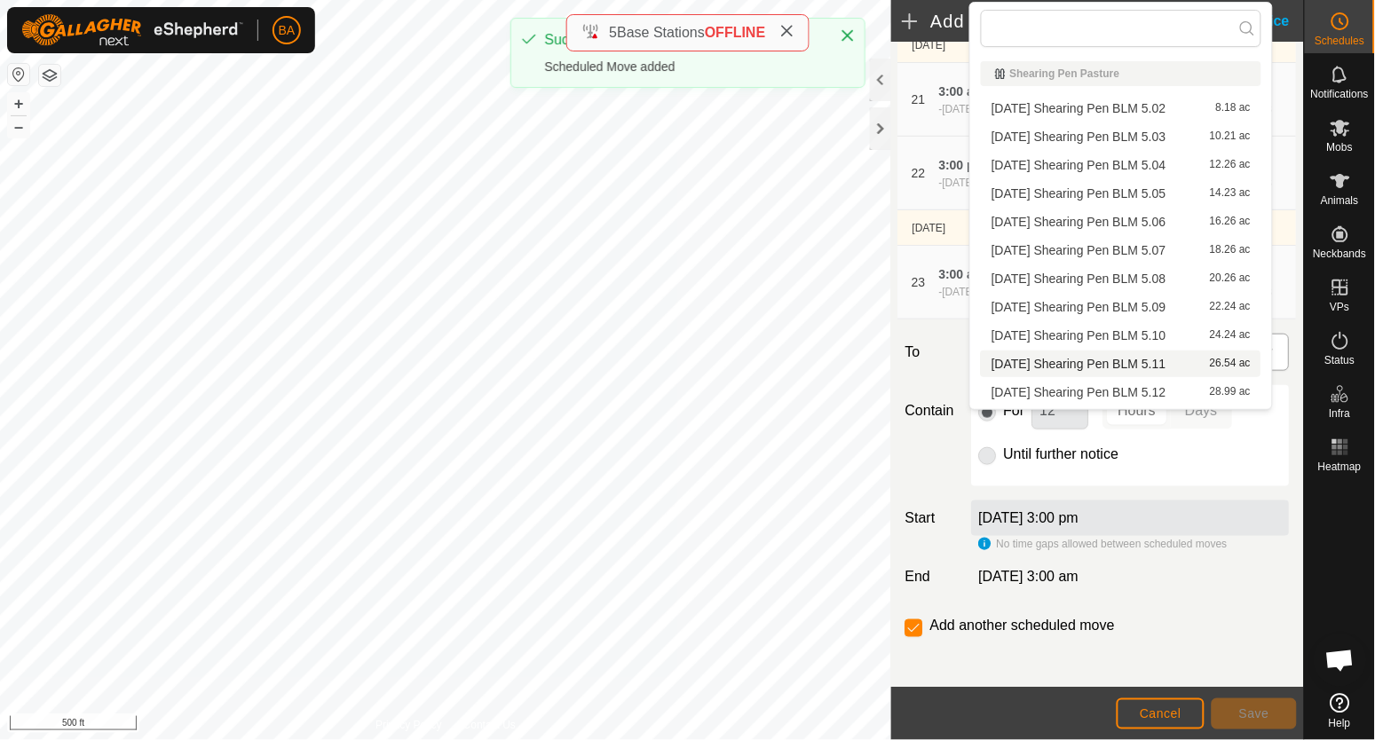
scroll to position [1971, 0]
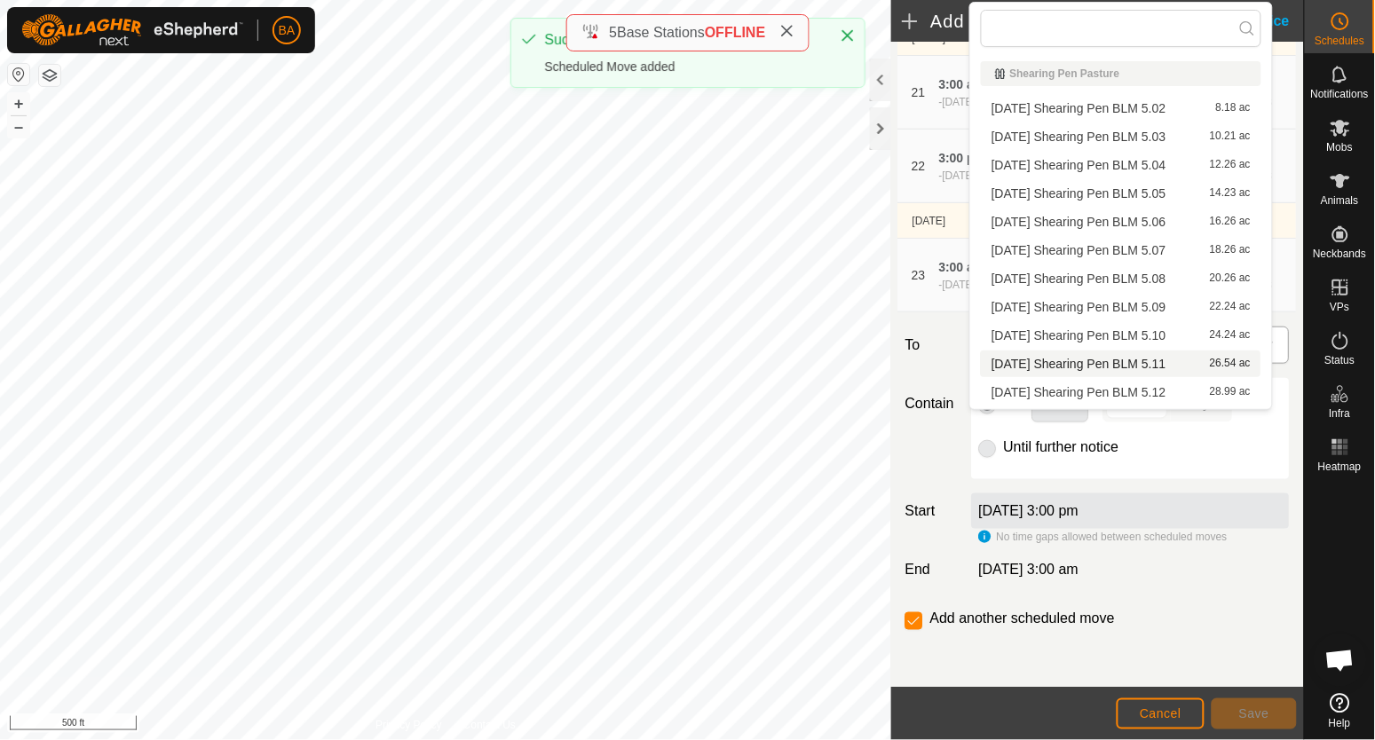
type input "2025-08-25 Shearing Pen BLM 5"
click at [1142, 371] on li "2025-08-25 Shearing Pen BLM 5.14 33.98 ac" at bounding box center [1121, 367] width 281 height 27
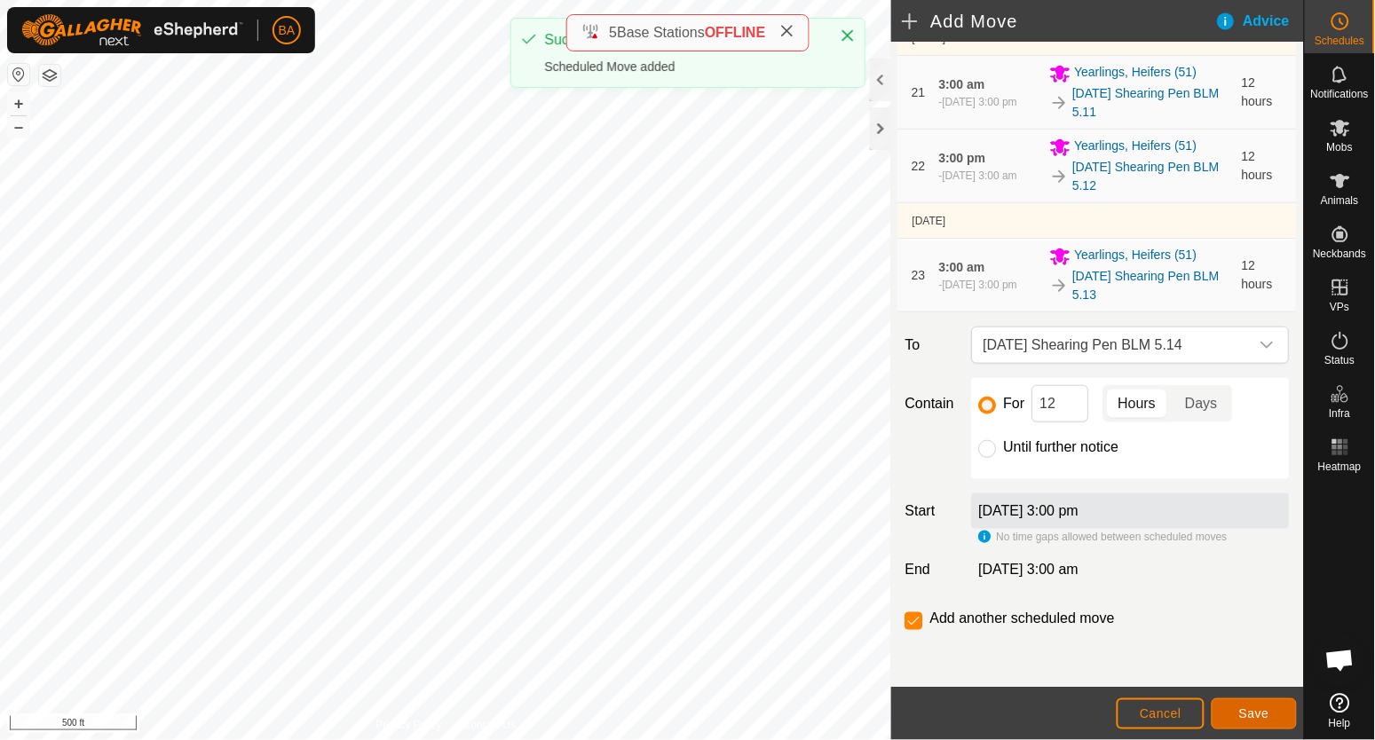
click at [1230, 709] on button "Save" at bounding box center [1254, 714] width 85 height 31
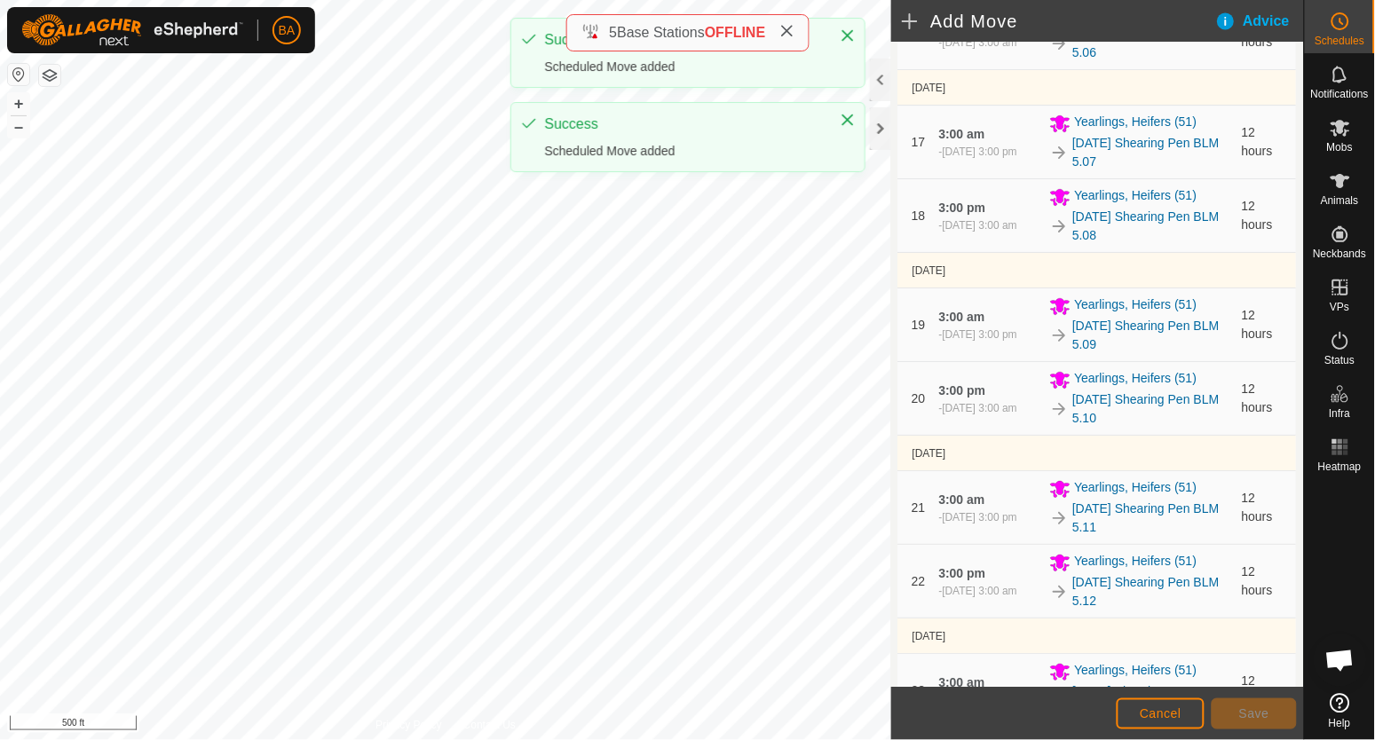
scroll to position [2044, 0]
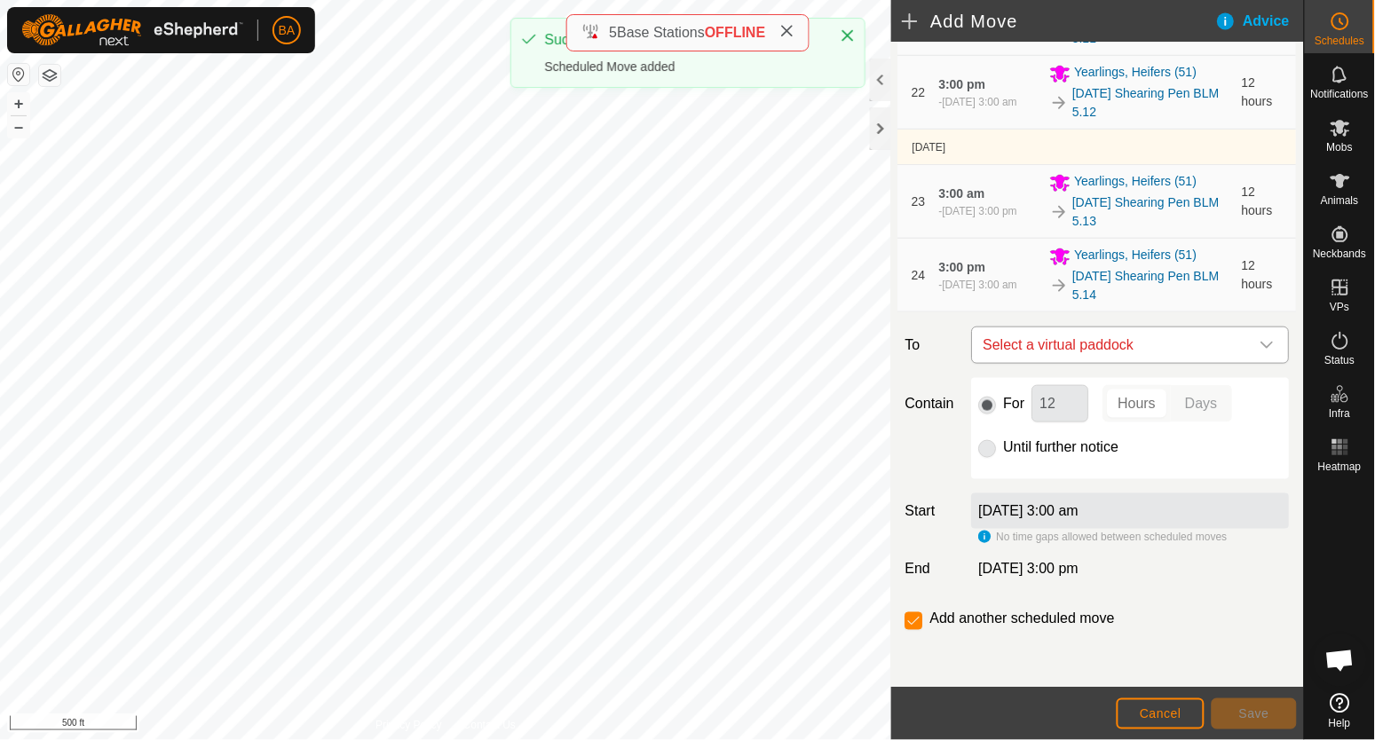
click at [1046, 340] on span "Select a virtual paddock" at bounding box center [1112, 346] width 273 height 36
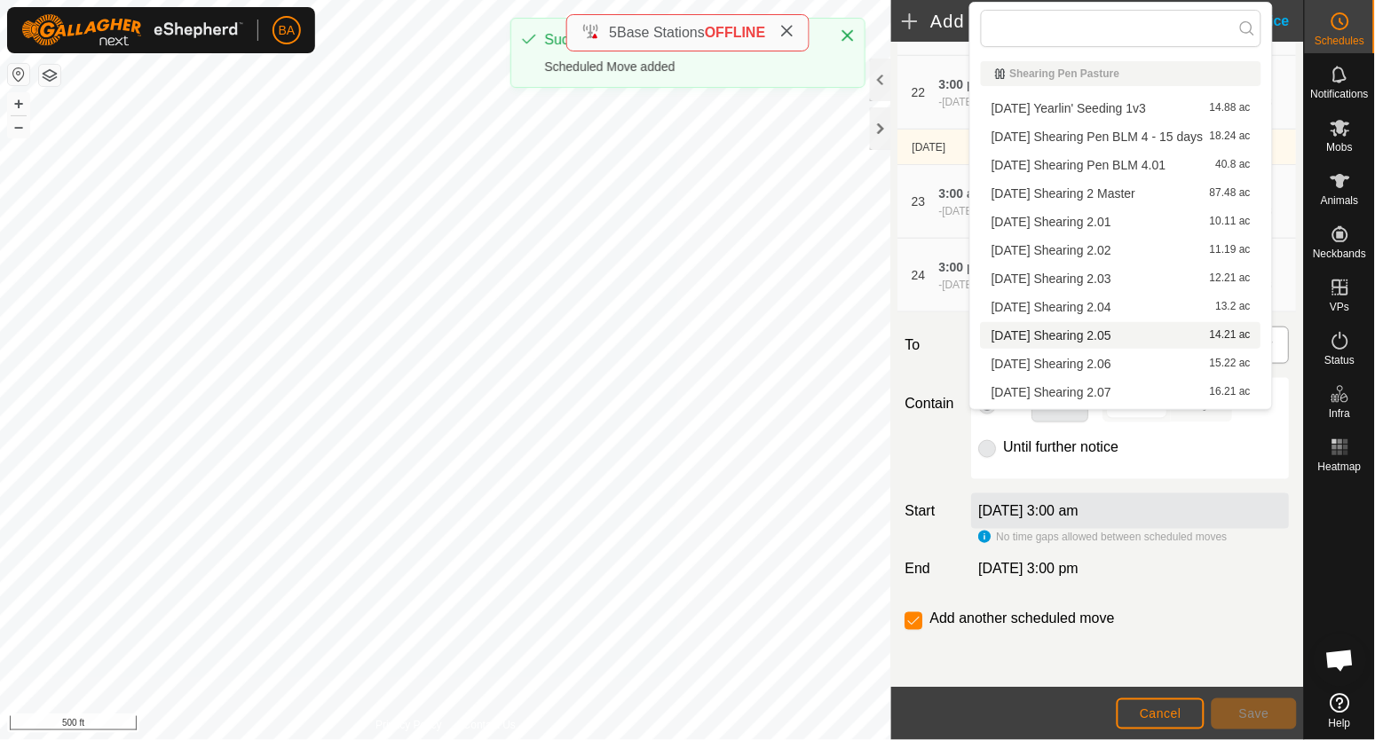
scroll to position [1996, 0]
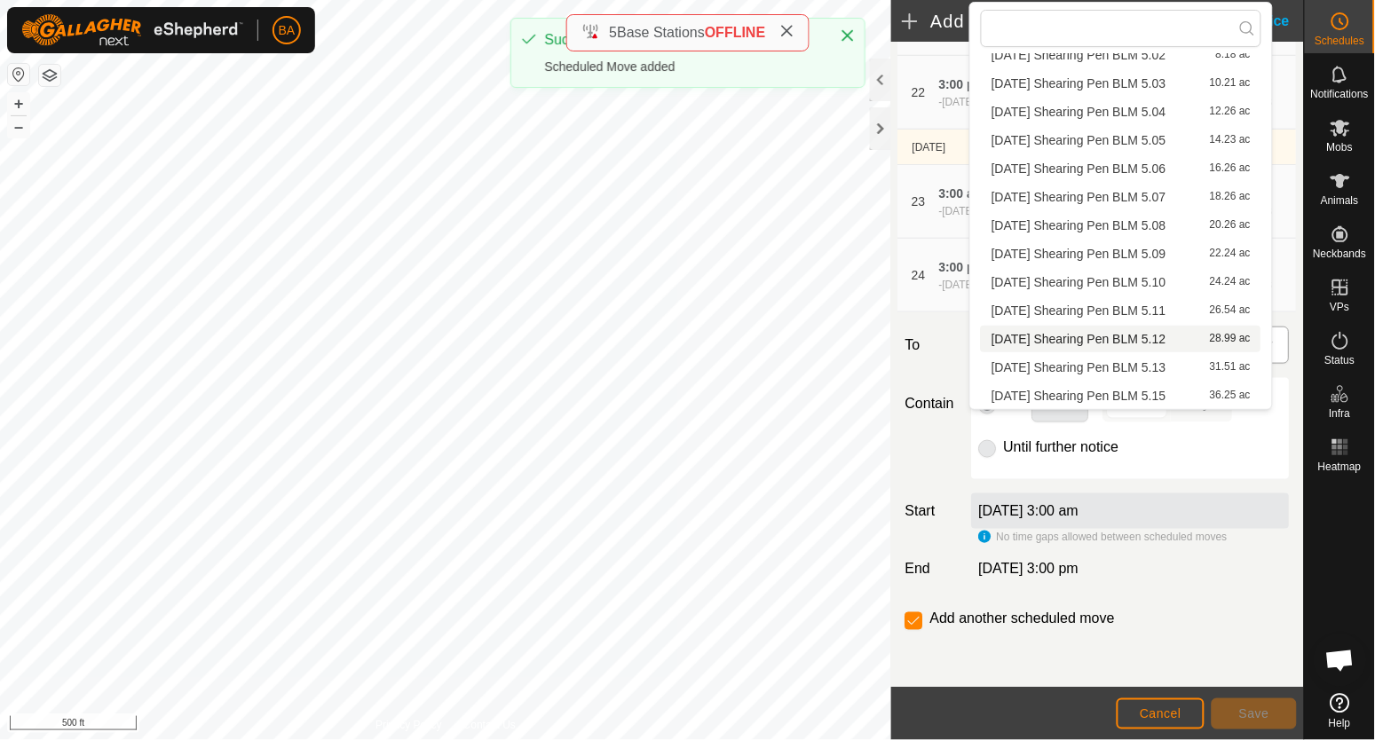
type input "2025-08-25 Shearing Pen BLM 5"
click at [1040, 387] on li "2025-08-25 Shearing Pen BLM 5.15 36.25 ac" at bounding box center [1121, 397] width 281 height 27
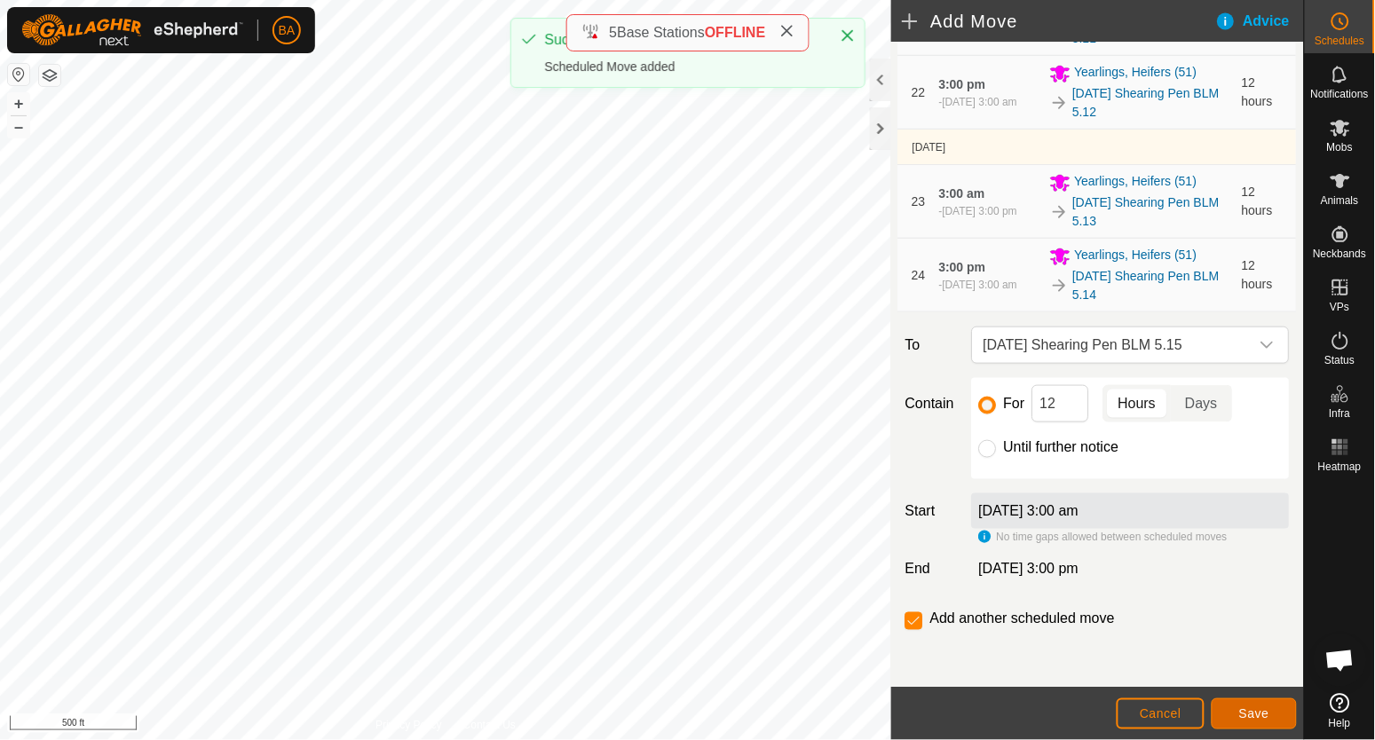
click at [1257, 718] on span "Save" at bounding box center [1254, 714] width 30 height 14
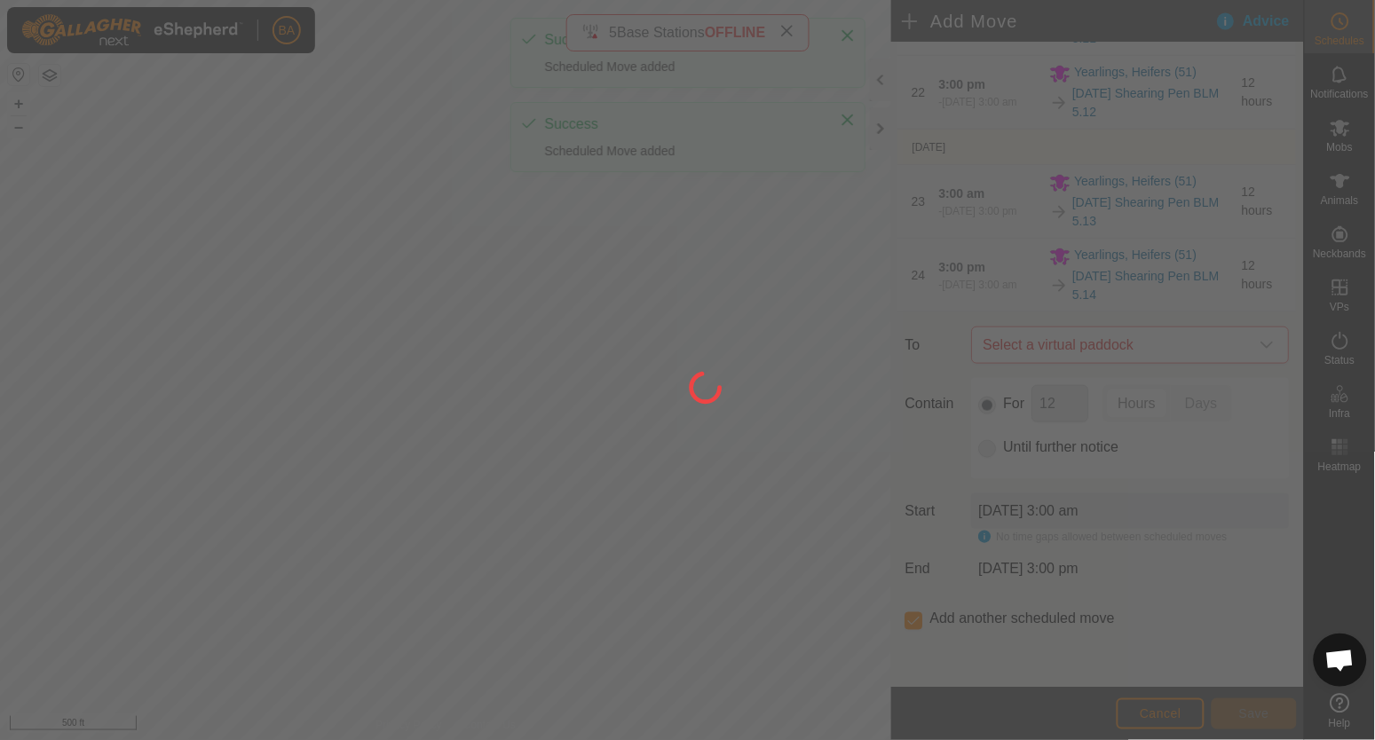
scroll to position [0, 0]
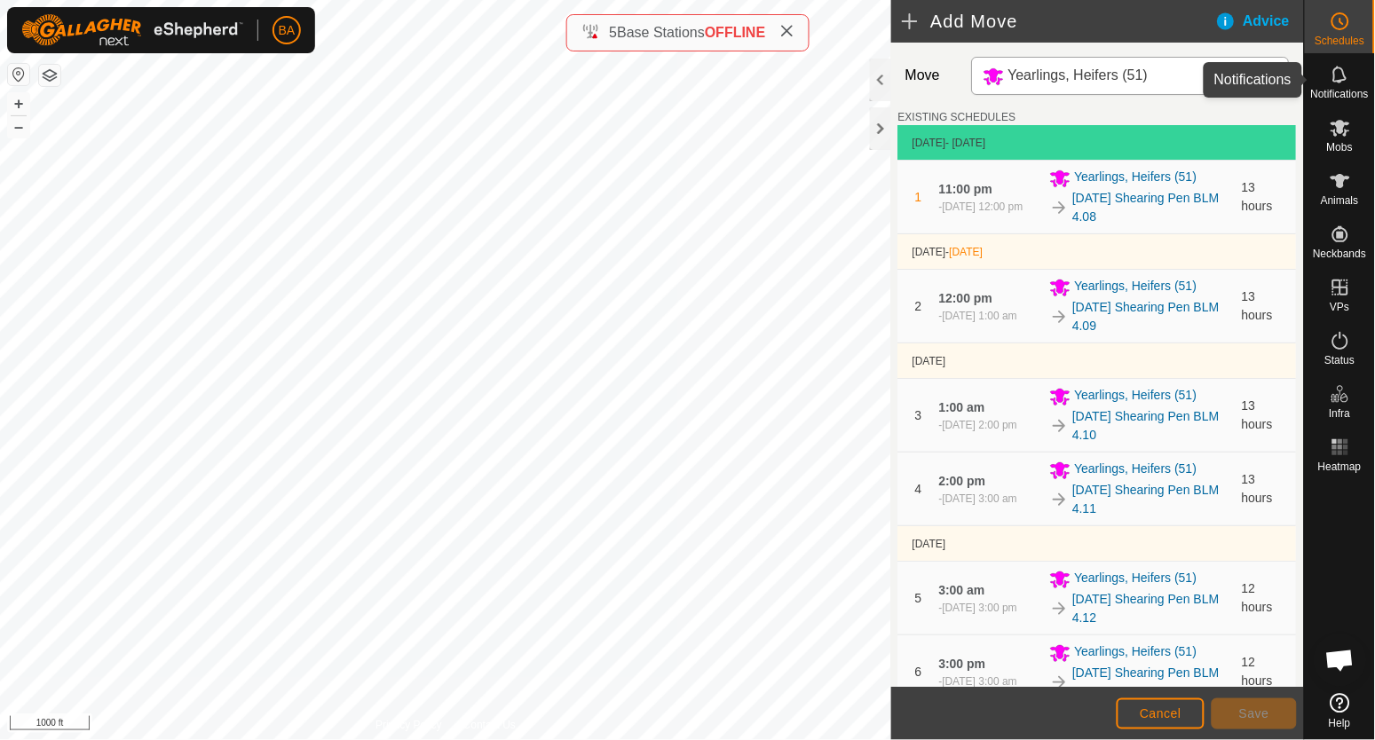
click at [1338, 66] on icon at bounding box center [1340, 74] width 21 height 21
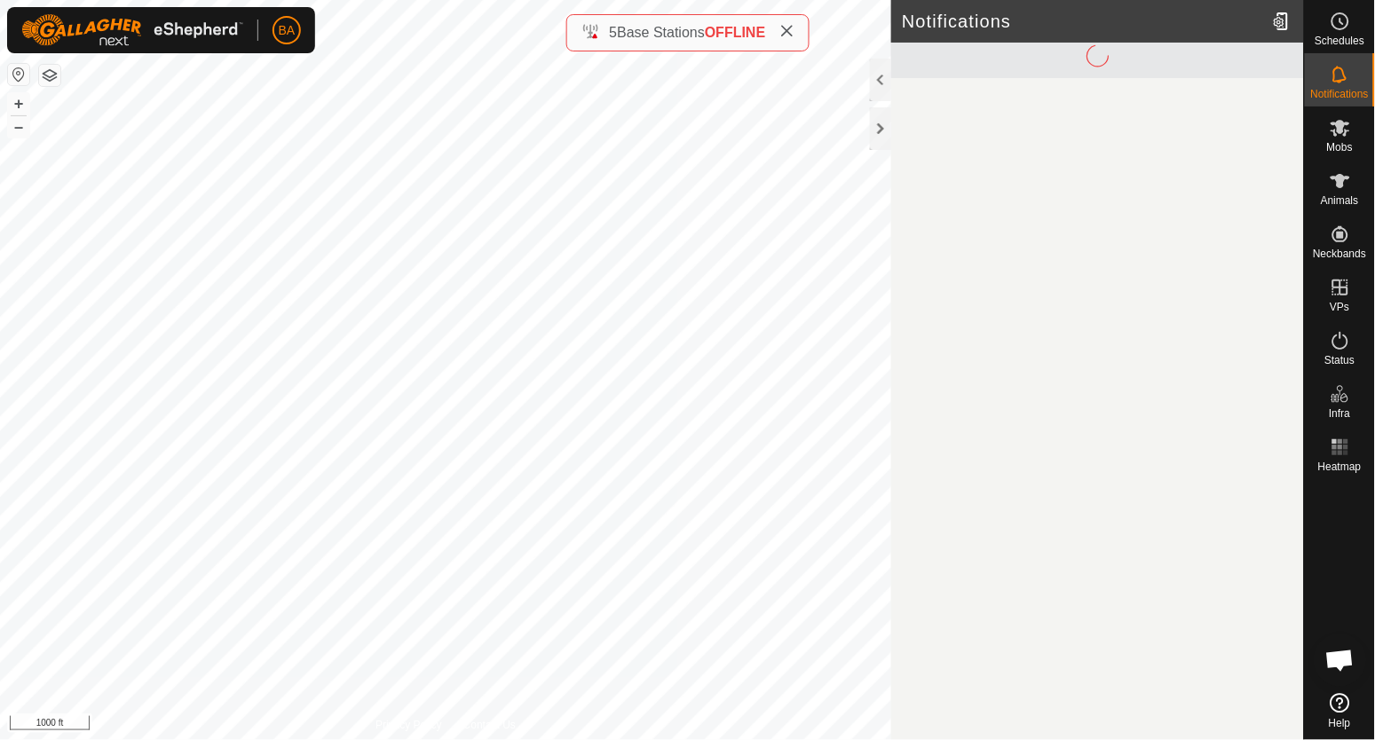
click at [1364, 127] on div "Mobs" at bounding box center [1340, 133] width 70 height 53
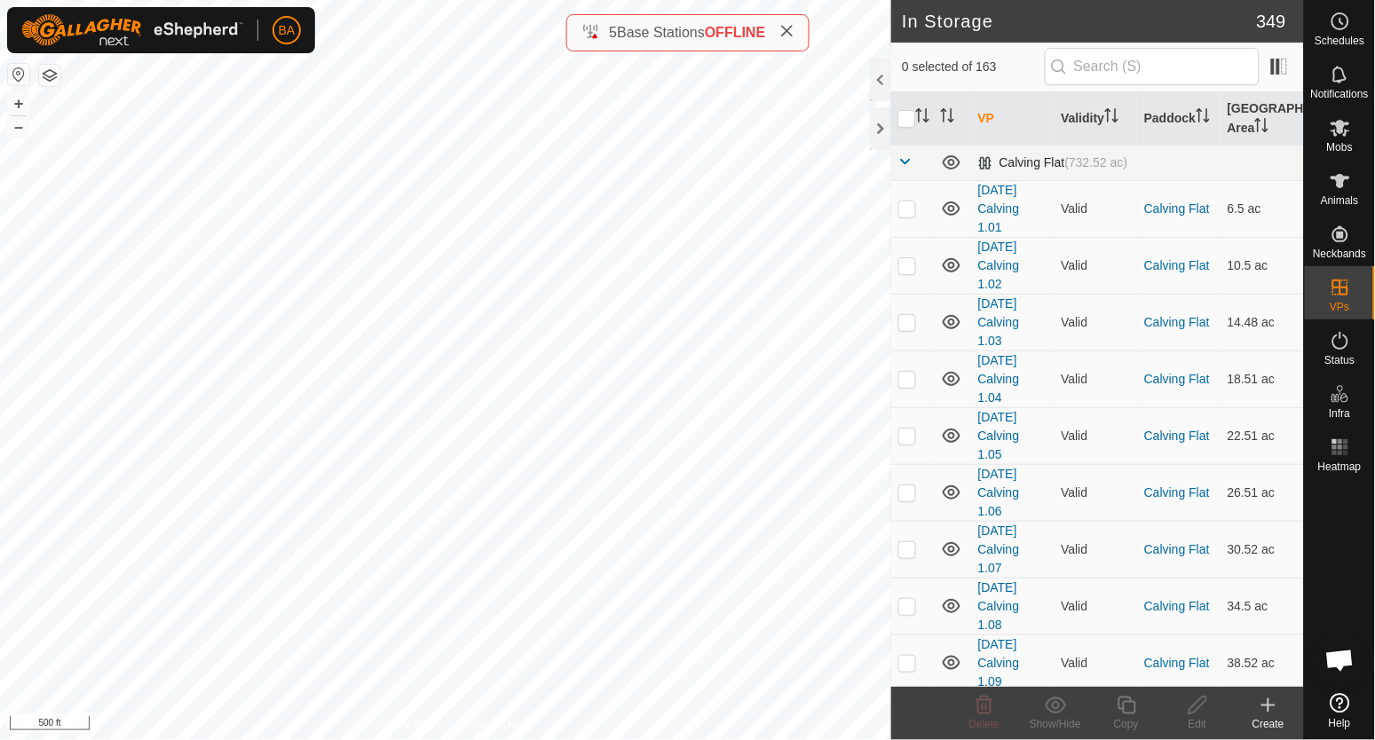
click at [908, 161] on span at bounding box center [905, 161] width 14 height 14
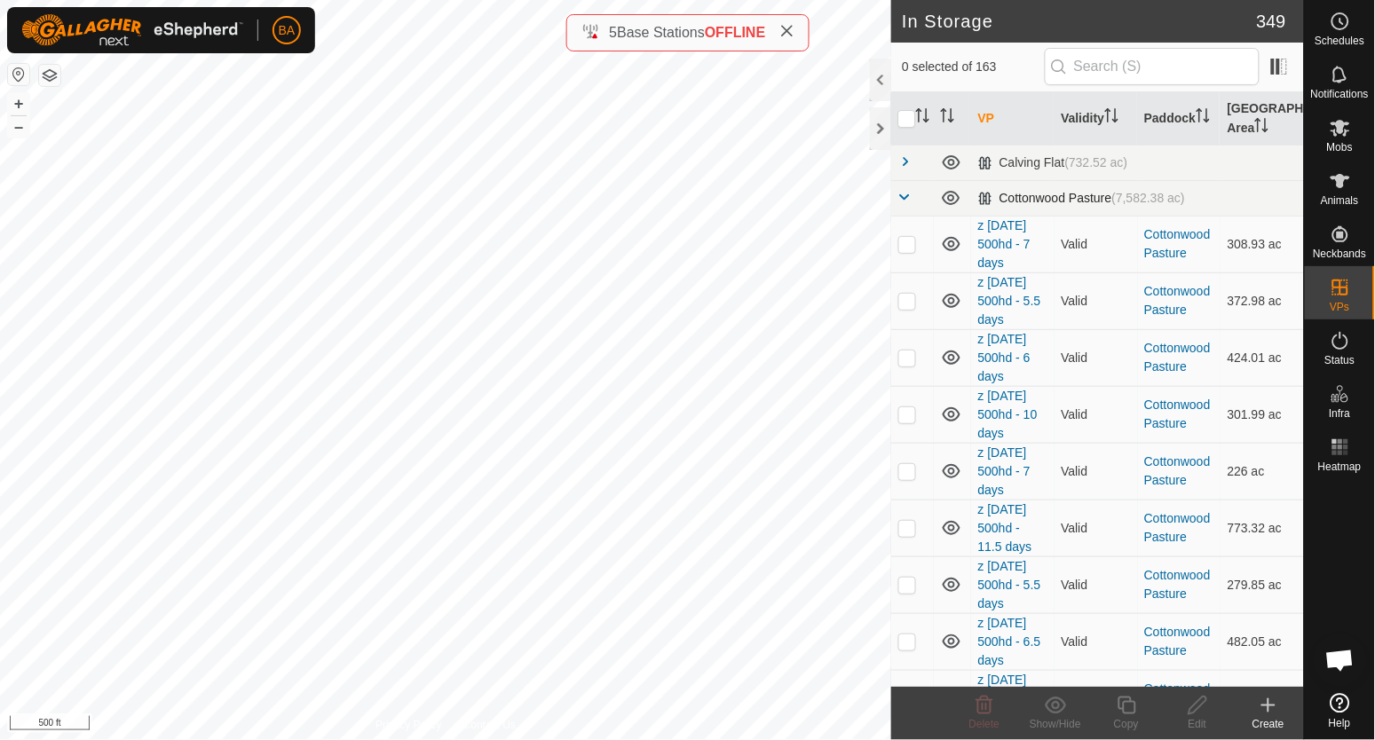
click at [907, 195] on span at bounding box center [905, 197] width 14 height 14
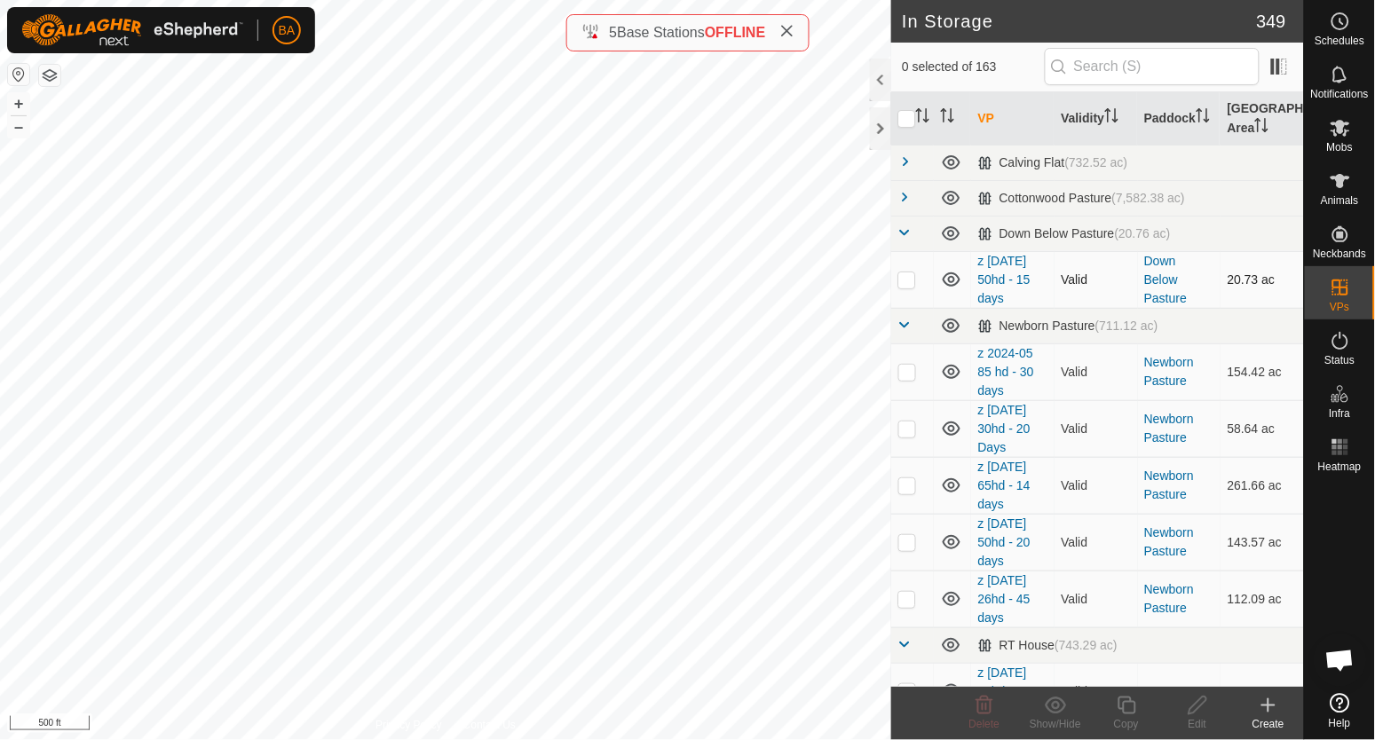
click at [913, 283] on p-checkbox at bounding box center [907, 280] width 18 height 14
checkbox input "true"
click at [906, 280] on p-checkbox at bounding box center [907, 280] width 18 height 14
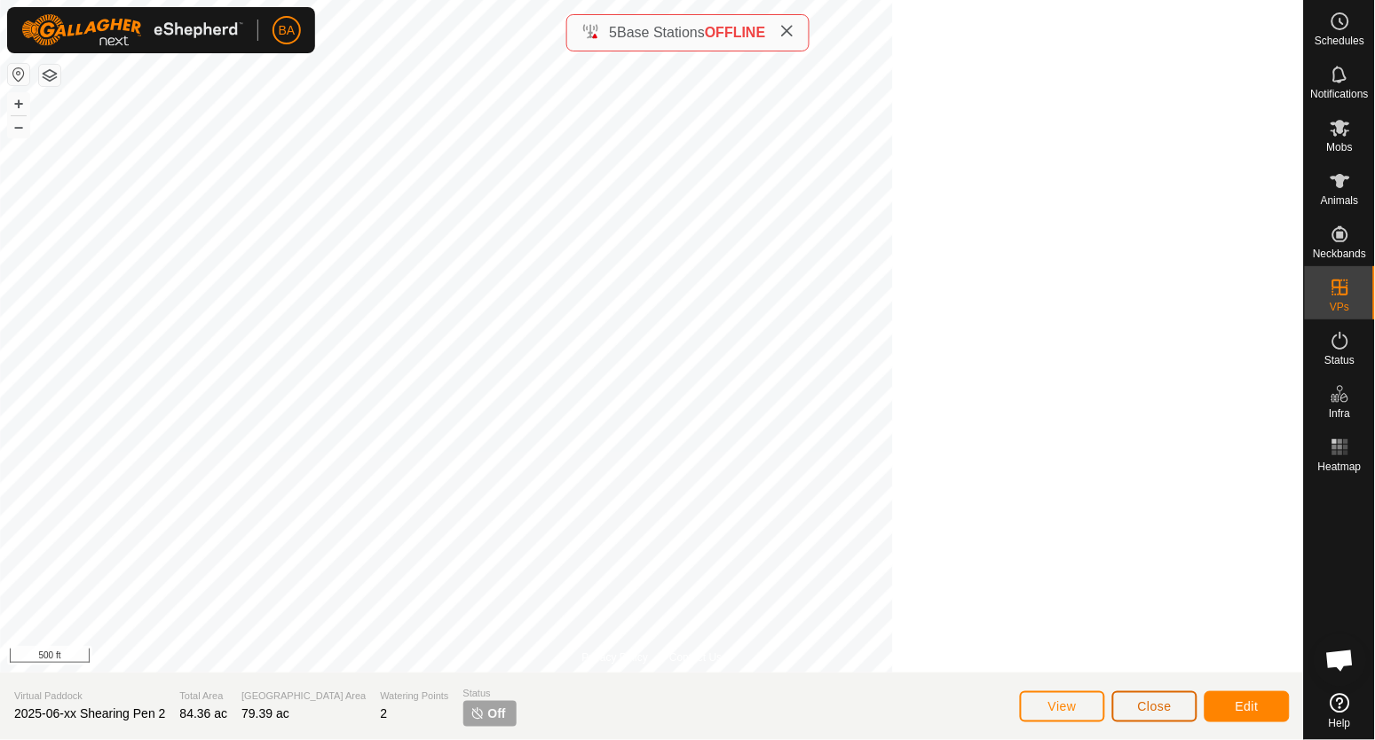
click at [1140, 695] on button "Close" at bounding box center [1154, 707] width 85 height 31
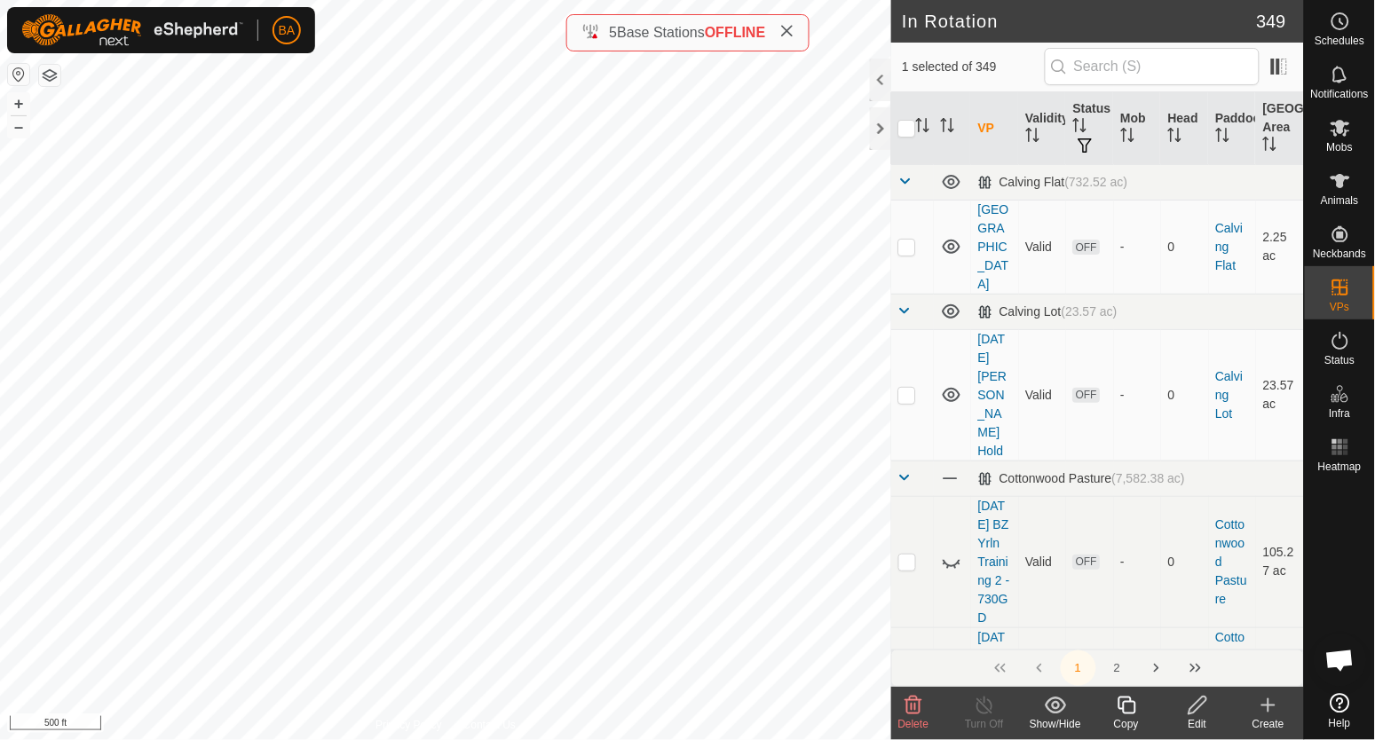
click at [1203, 709] on icon at bounding box center [1198, 705] width 22 height 21
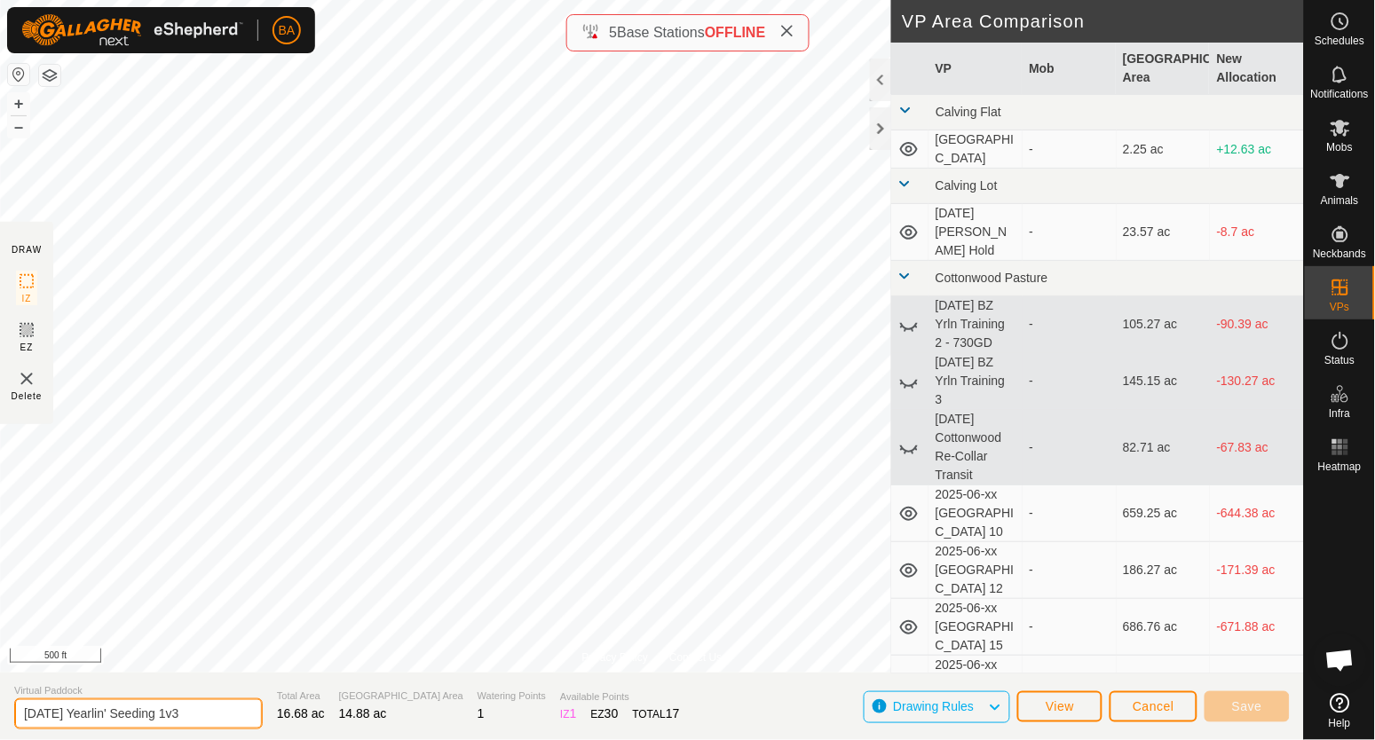
drag, startPoint x: 91, startPoint y: 715, endPoint x: 343, endPoint y: 752, distance: 254.0
click at [343, 739] on html "BA Schedules Notifications Mobs Animals Neckbands VPs Status Infra Heatmap Help…" at bounding box center [687, 370] width 1375 height 740
click at [207, 711] on input "[DATE] 33hd -" at bounding box center [138, 714] width 249 height 31
type input "[DATE] 33hd - 10 days"
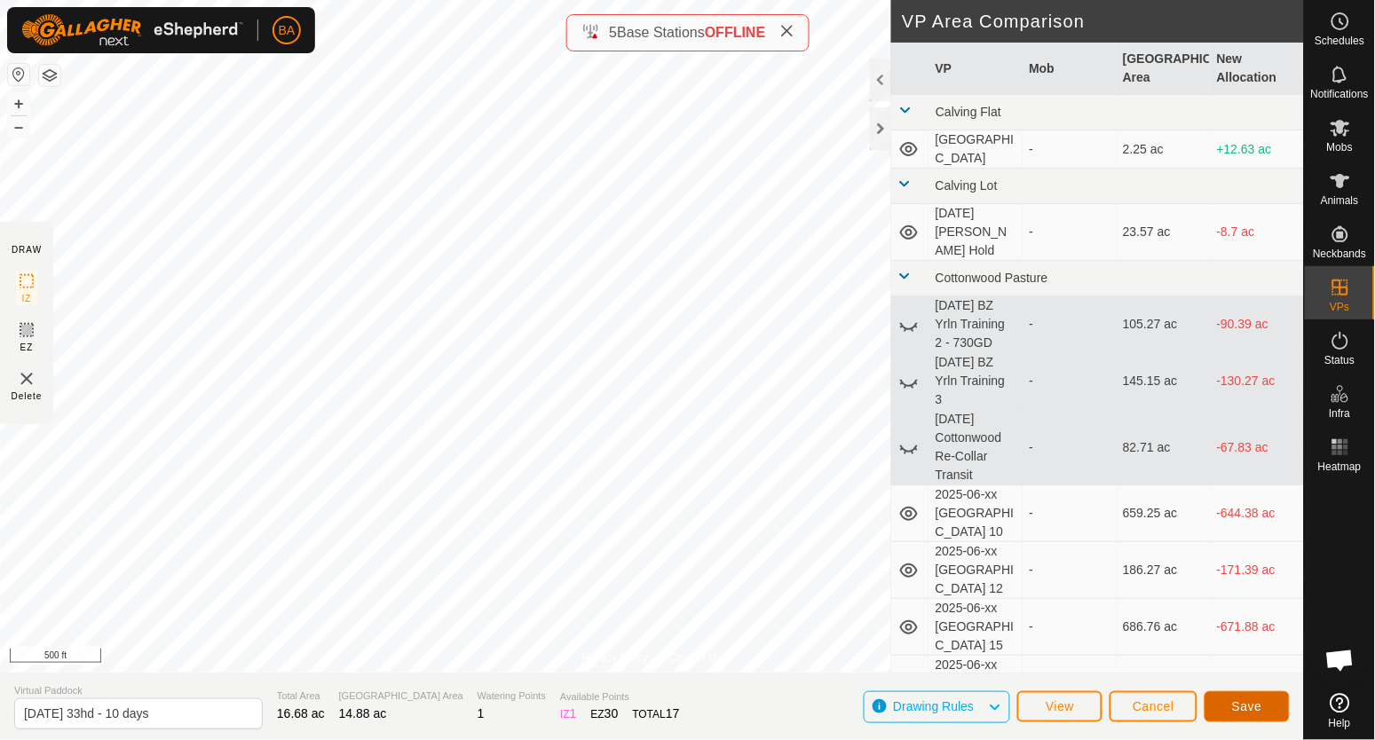
click at [1232, 700] on span "Save" at bounding box center [1247, 707] width 30 height 14
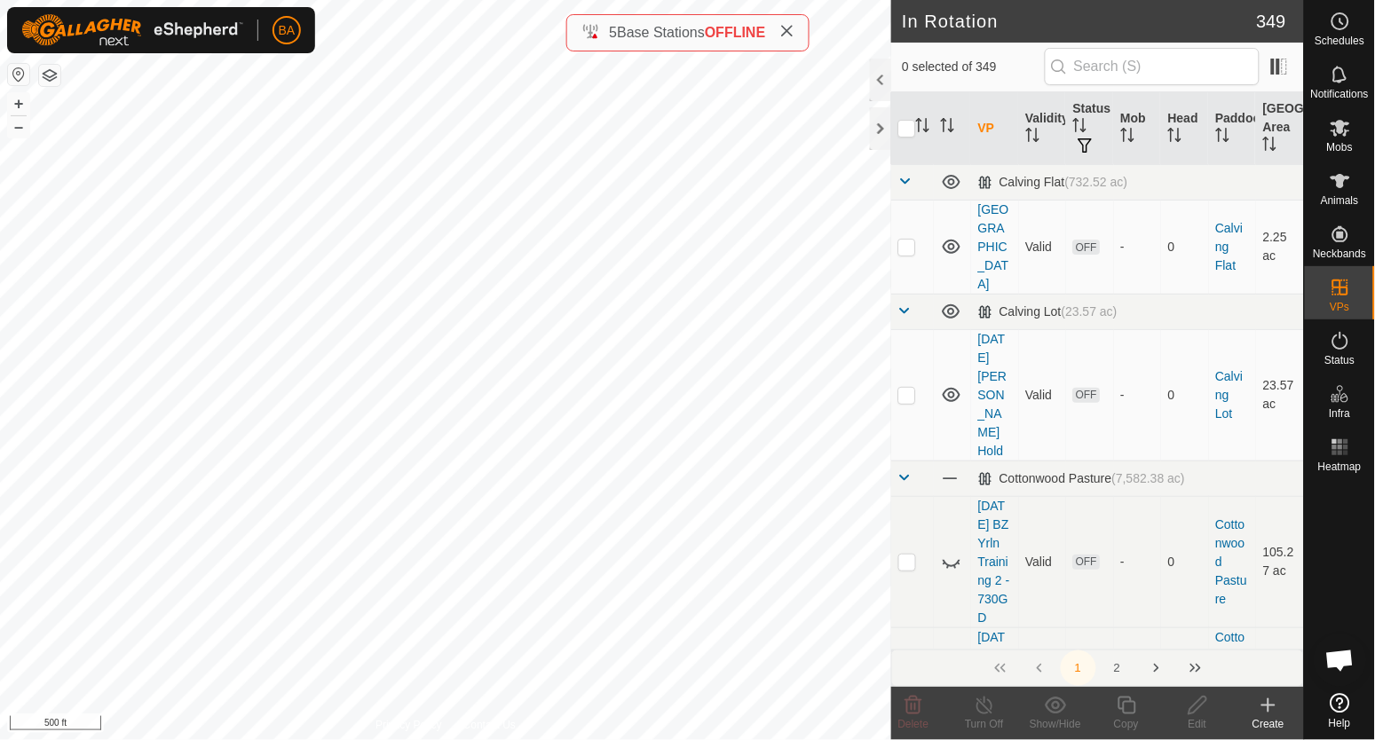
checkbox input "true"
click at [1210, 705] on edit-svg-icon at bounding box center [1197, 705] width 71 height 21
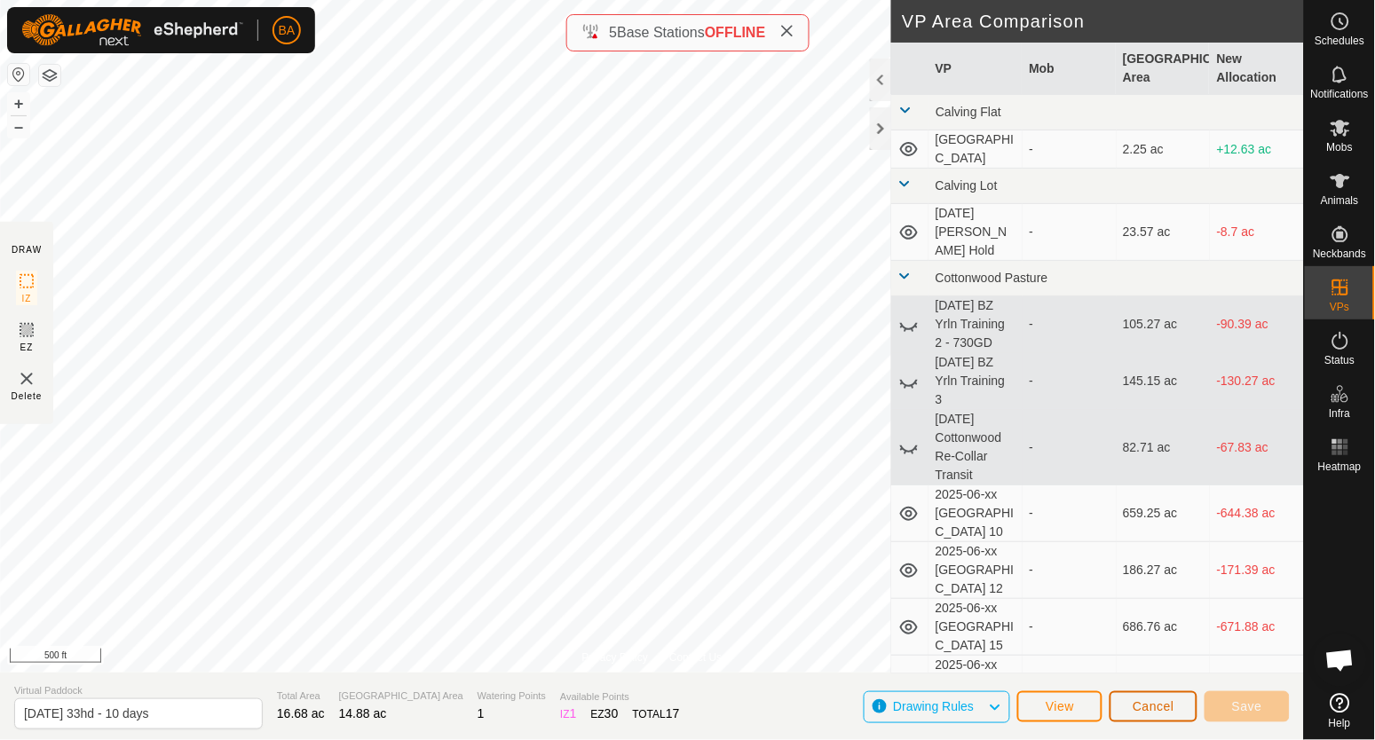
click at [1147, 702] on span "Cancel" at bounding box center [1154, 707] width 42 height 14
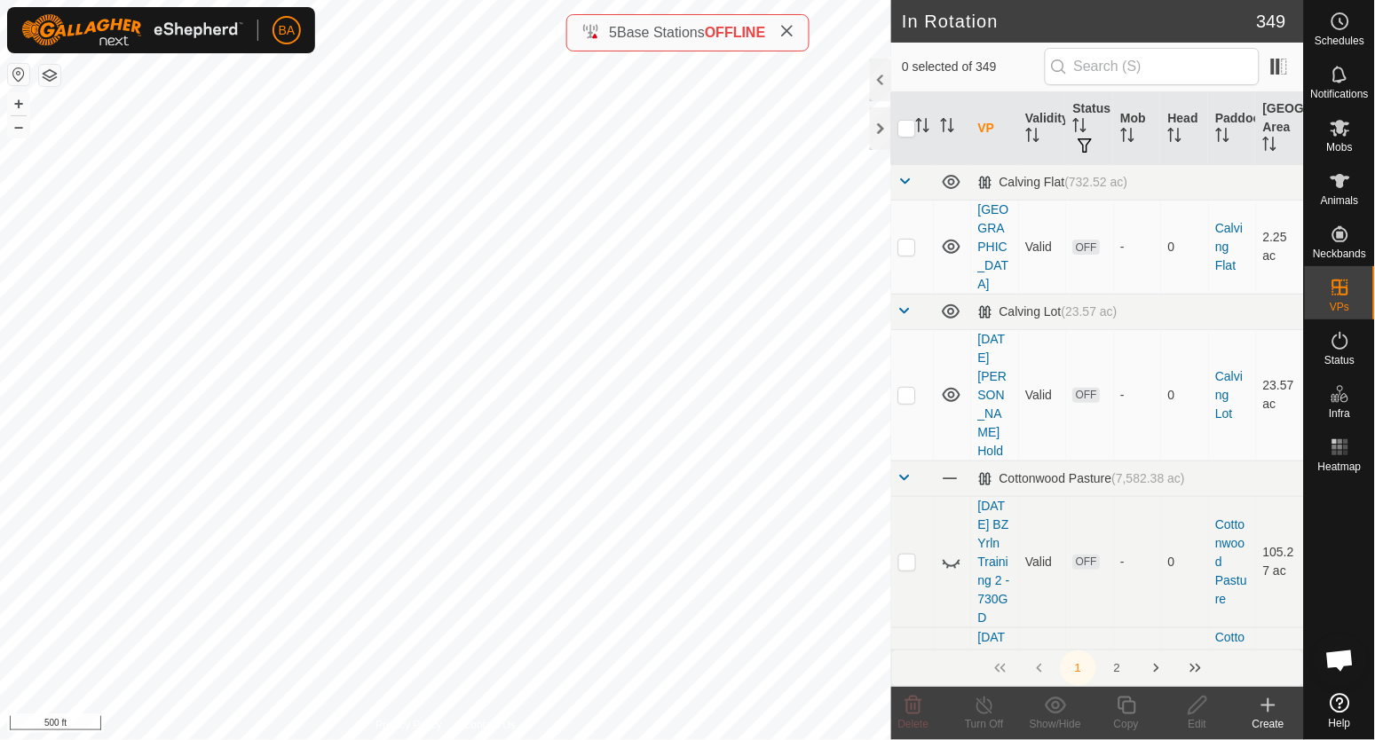
checkbox input "true"
click at [1058, 705] on icon at bounding box center [1055, 705] width 21 height 17
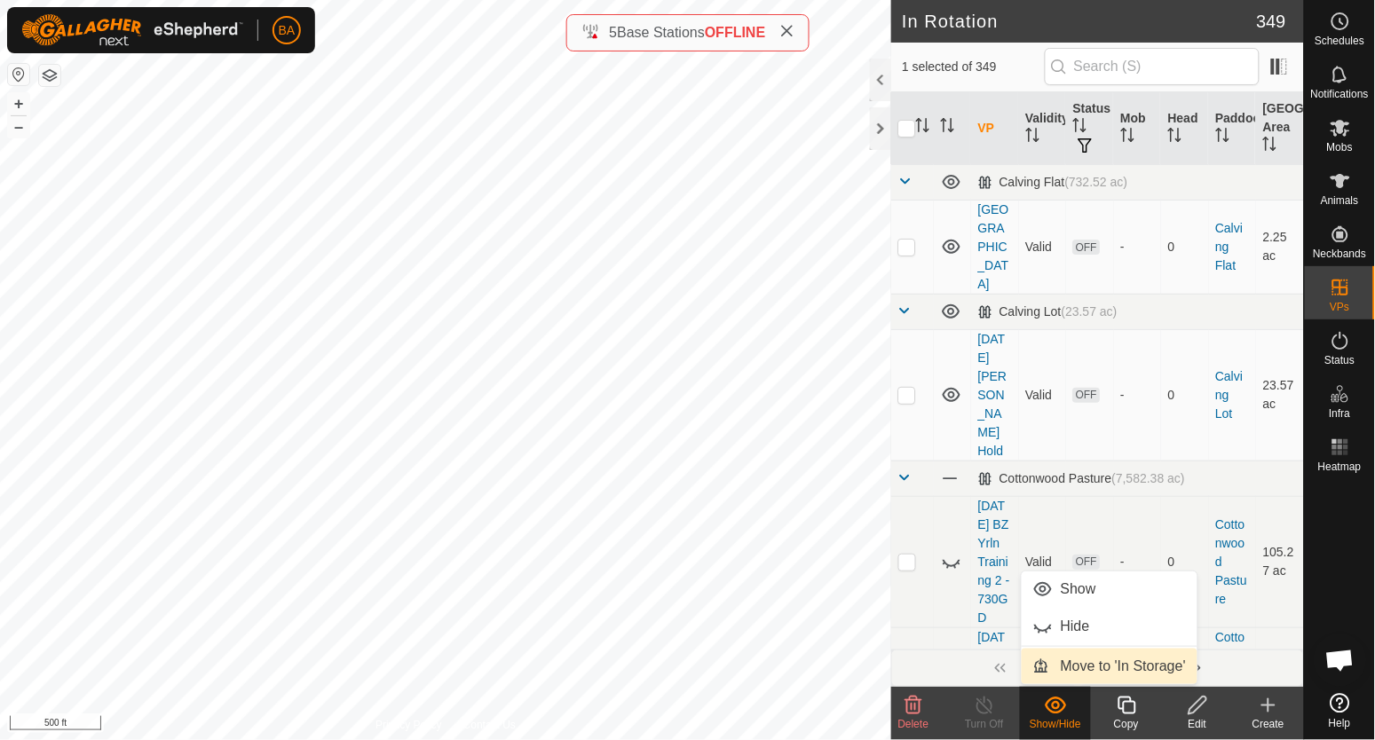
click at [1076, 669] on link "Move to 'In Storage'" at bounding box center [1110, 667] width 176 height 36
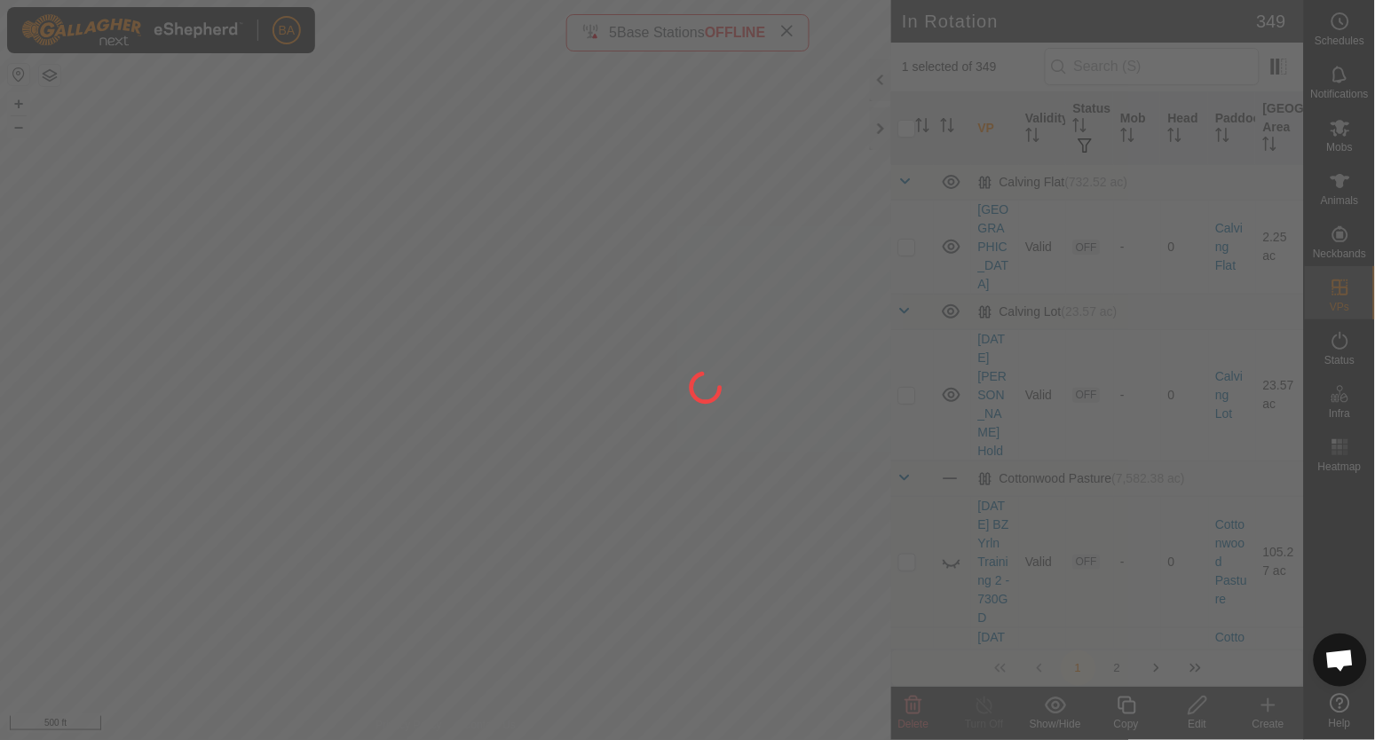
checkbox input "false"
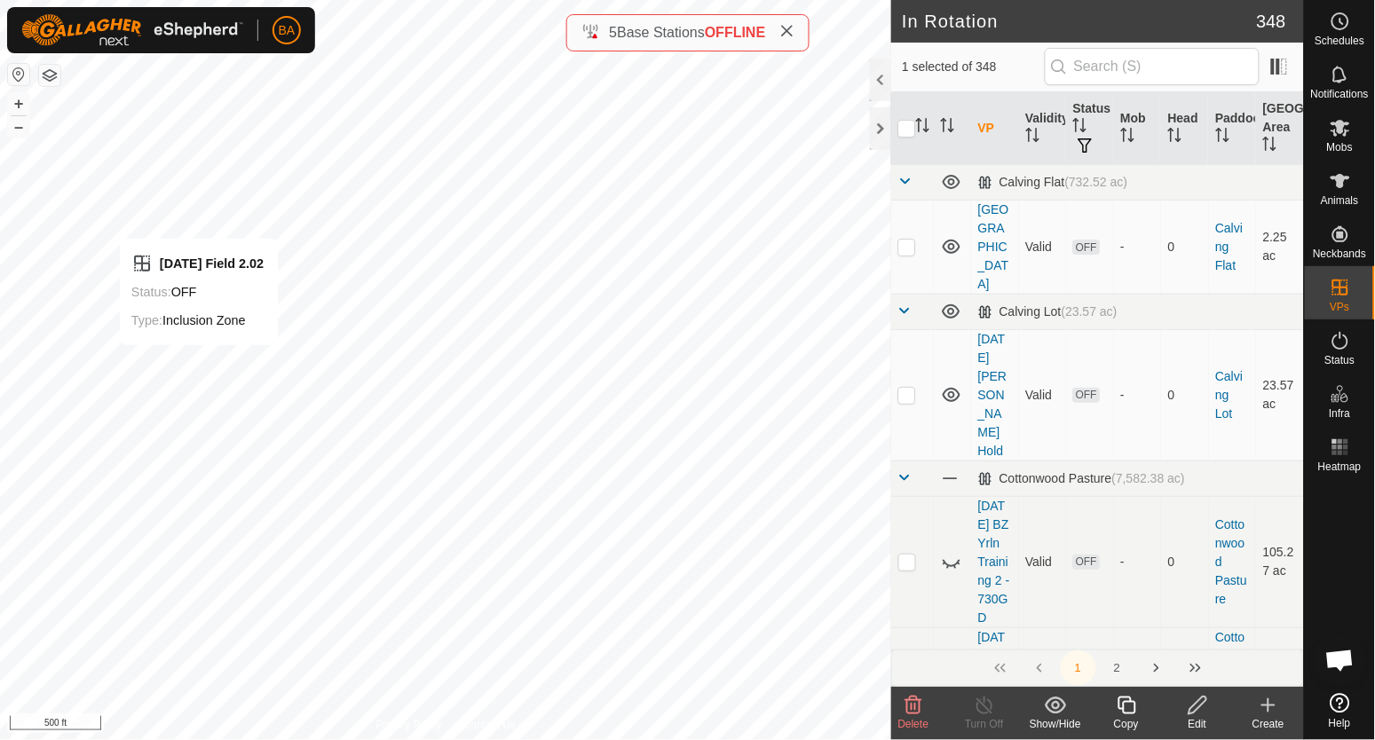
checkbox input "false"
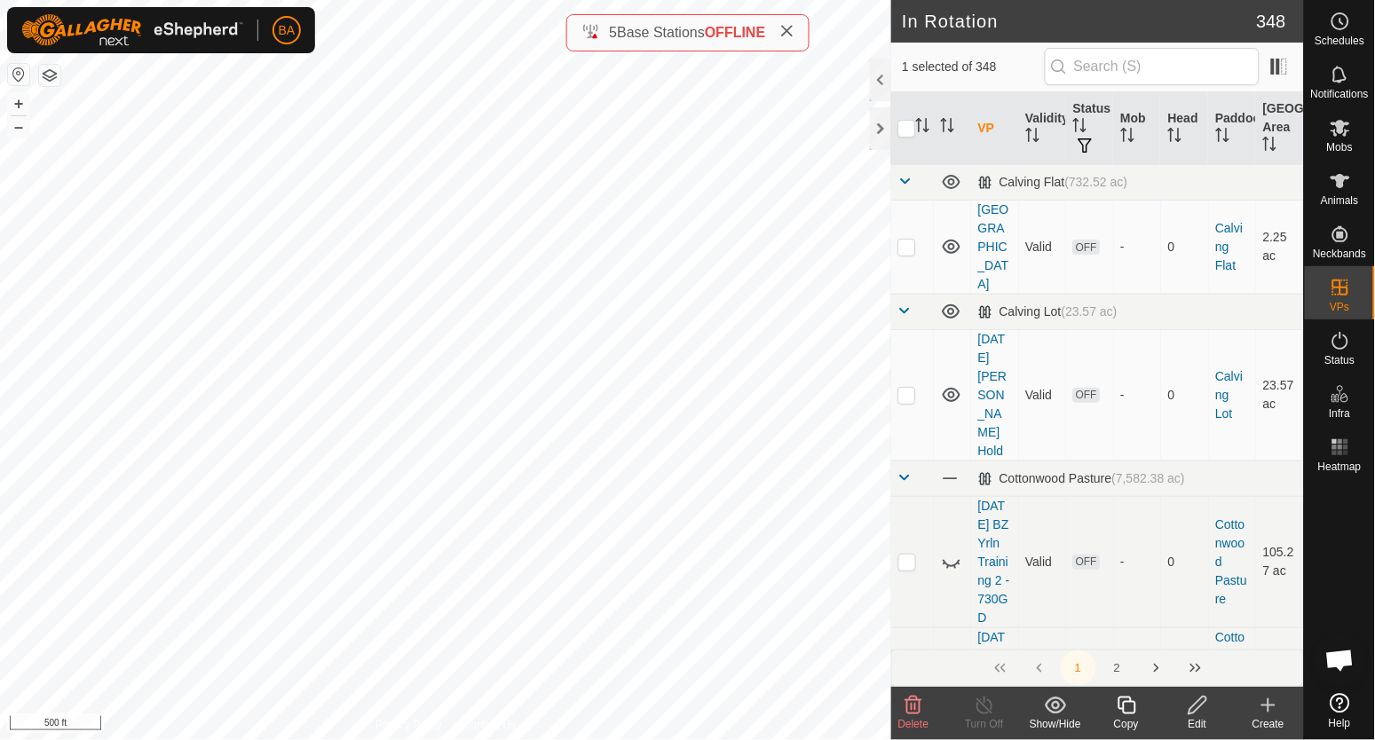
checkbox input "true"
click at [1198, 715] on icon at bounding box center [1198, 705] width 22 height 21
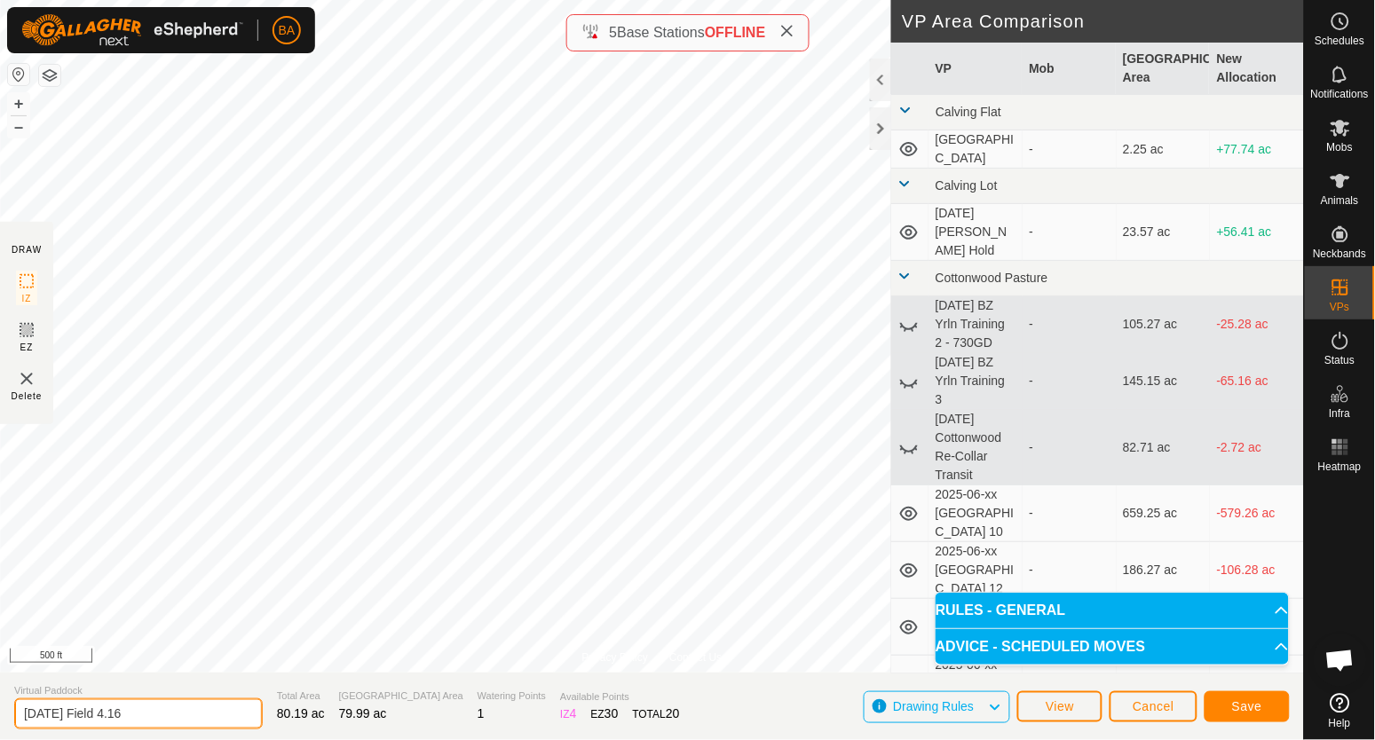
drag, startPoint x: 92, startPoint y: 716, endPoint x: 166, endPoint y: 715, distance: 73.7
click at [166, 715] on input "[DATE] Field 4.16" at bounding box center [138, 714] width 249 height 31
click at [187, 723] on input "[DATE] 50hd -" at bounding box center [138, 714] width 249 height 31
type input "[DATE] 50hd - 80 days"
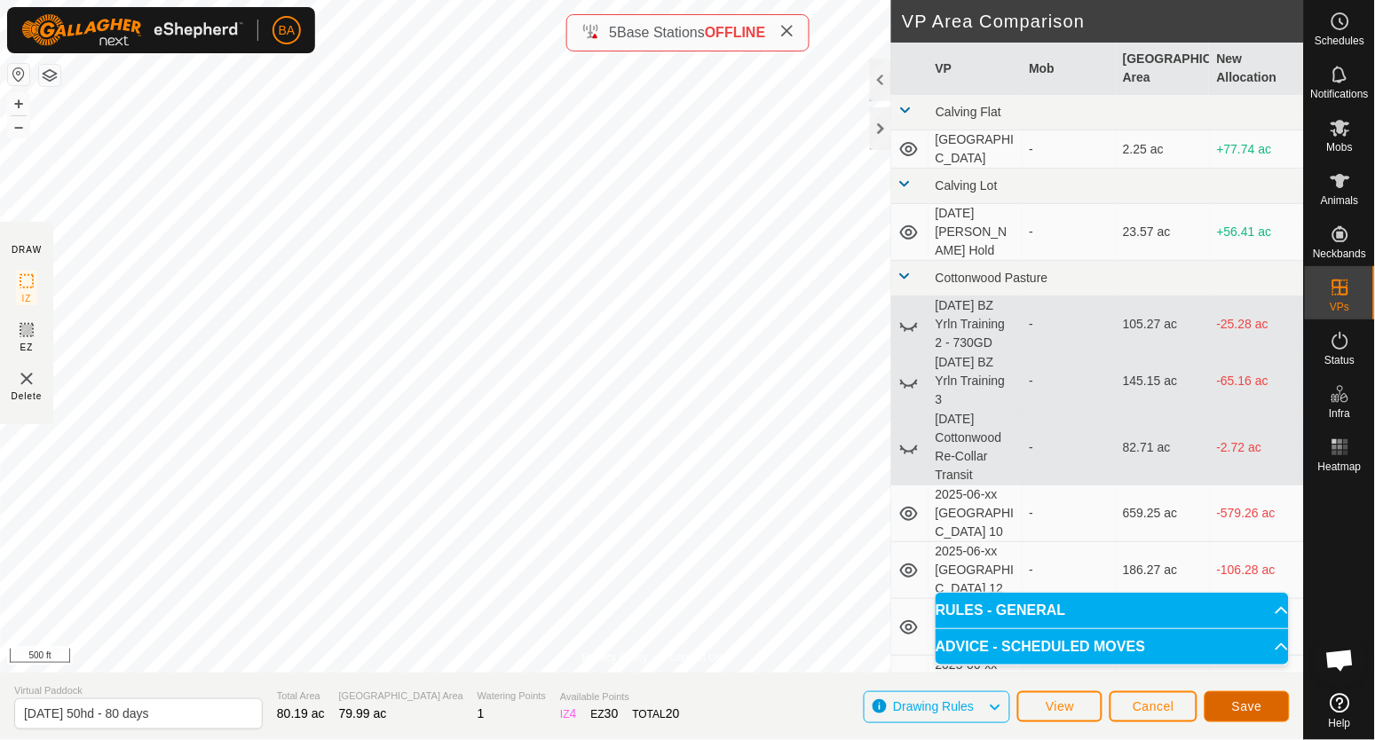
click at [1253, 710] on span "Save" at bounding box center [1247, 707] width 30 height 14
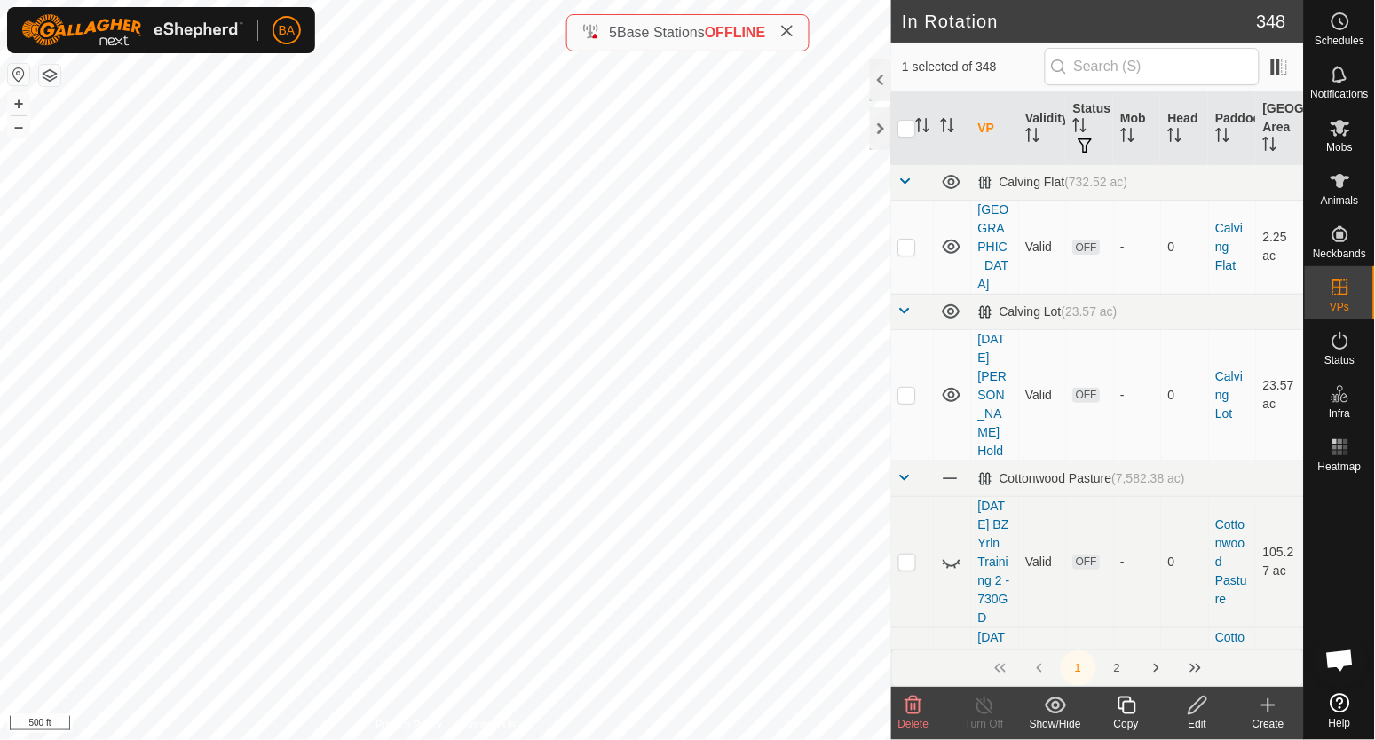
checkbox input "false"
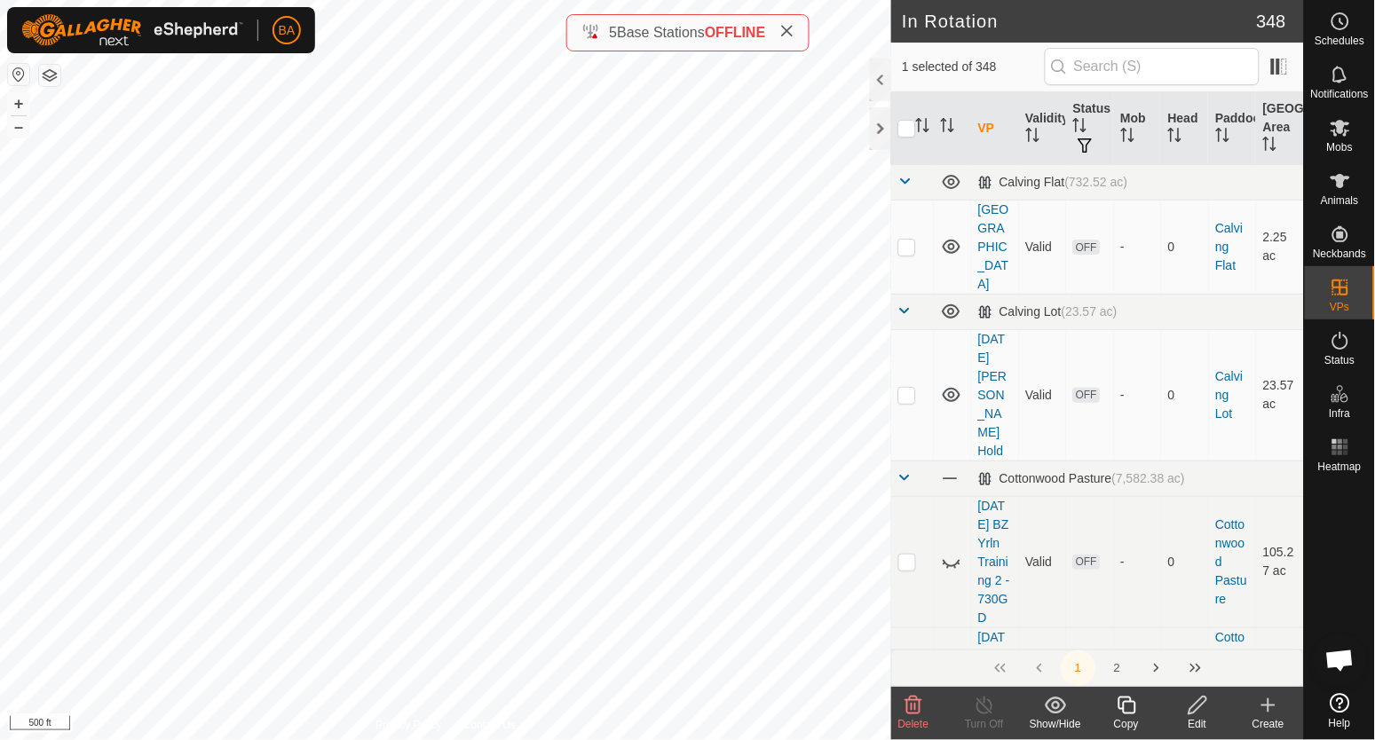
checkbox input "true"
click at [1044, 705] on show-hide-svg-icon at bounding box center [1055, 705] width 71 height 21
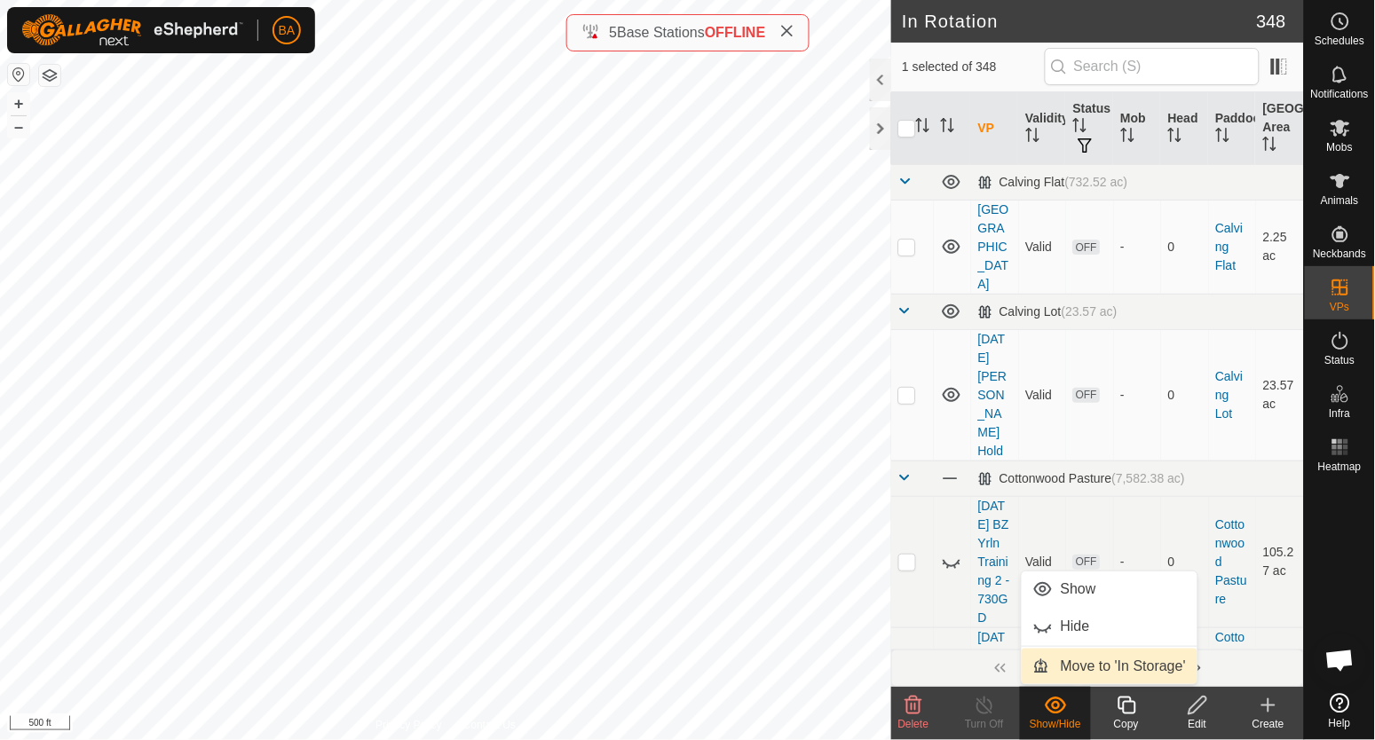
click at [1069, 670] on link "Move to 'In Storage'" at bounding box center [1110, 667] width 176 height 36
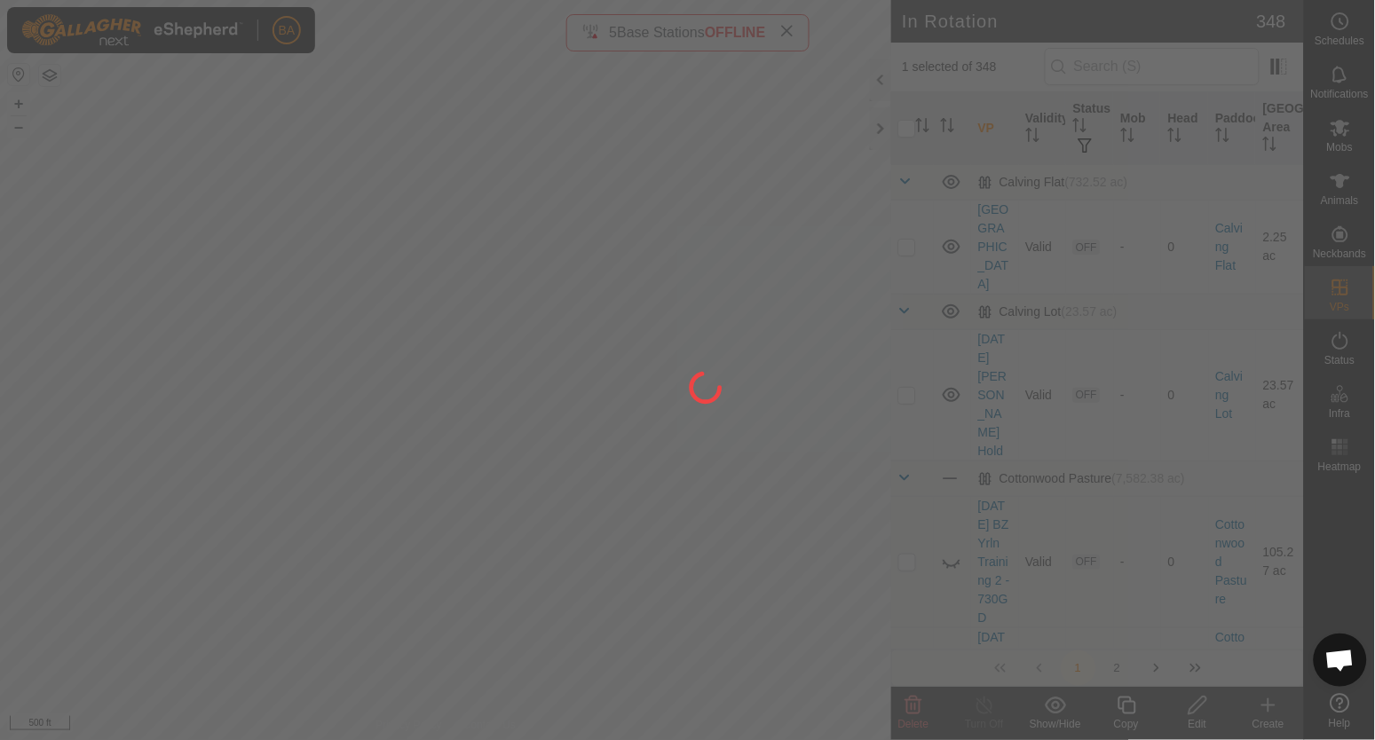
checkbox input "false"
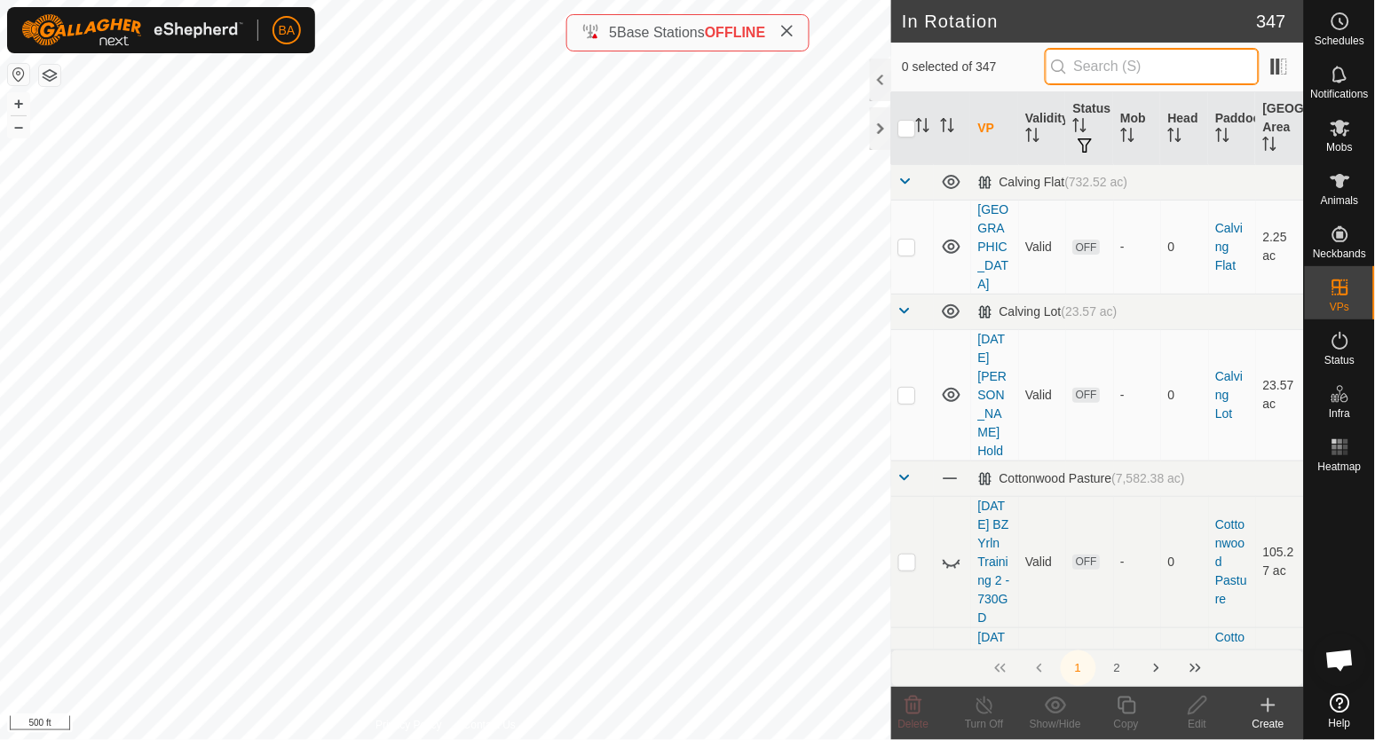
click at [1081, 69] on input "text" at bounding box center [1152, 66] width 215 height 37
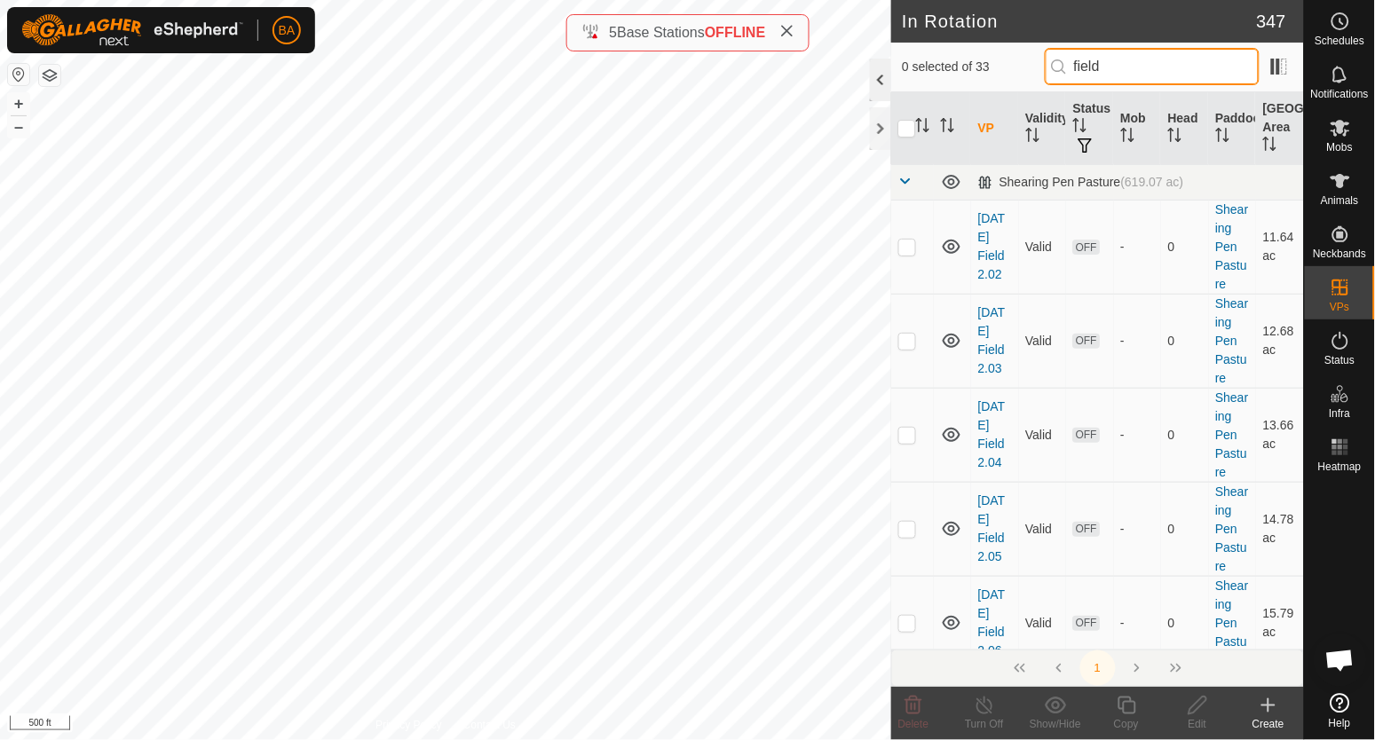
type input "field"
click at [885, 95] on div at bounding box center [880, 80] width 21 height 43
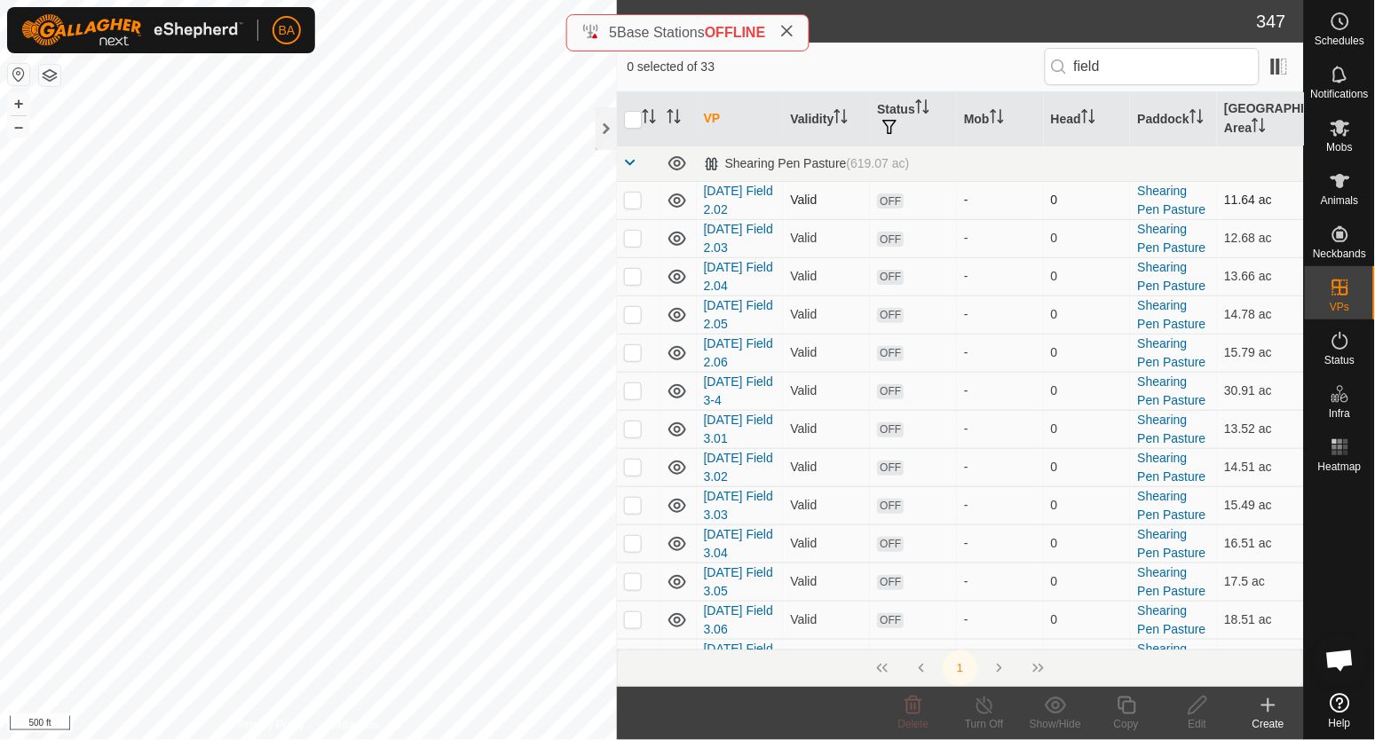
click at [629, 200] on p-checkbox at bounding box center [633, 200] width 18 height 14
checkbox input "true"
click at [633, 236] on p-checkbox at bounding box center [633, 238] width 18 height 14
checkbox input "true"
click at [629, 274] on p-checkbox at bounding box center [633, 276] width 18 height 14
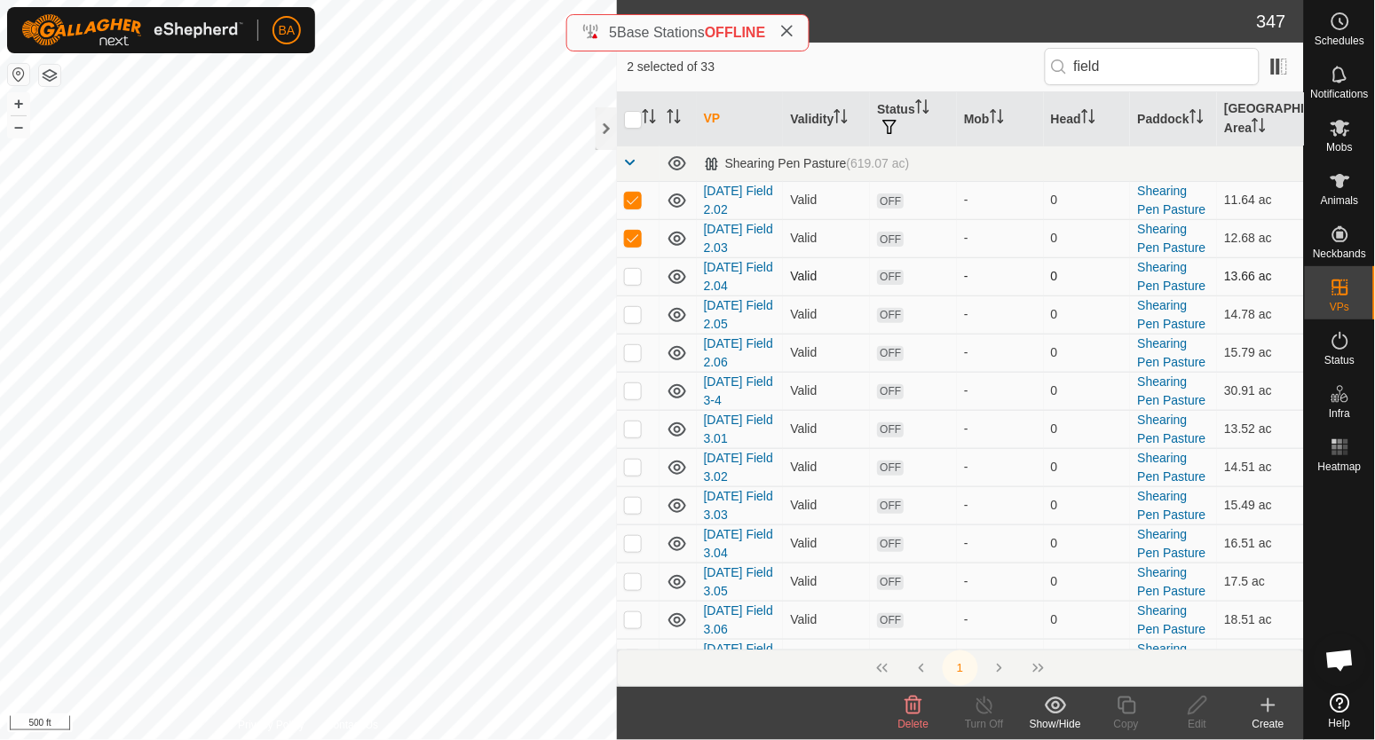
checkbox input "true"
click at [630, 313] on p-checkbox at bounding box center [633, 314] width 18 height 14
checkbox input "true"
click at [628, 357] on p-checkbox at bounding box center [633, 352] width 18 height 14
checkbox input "true"
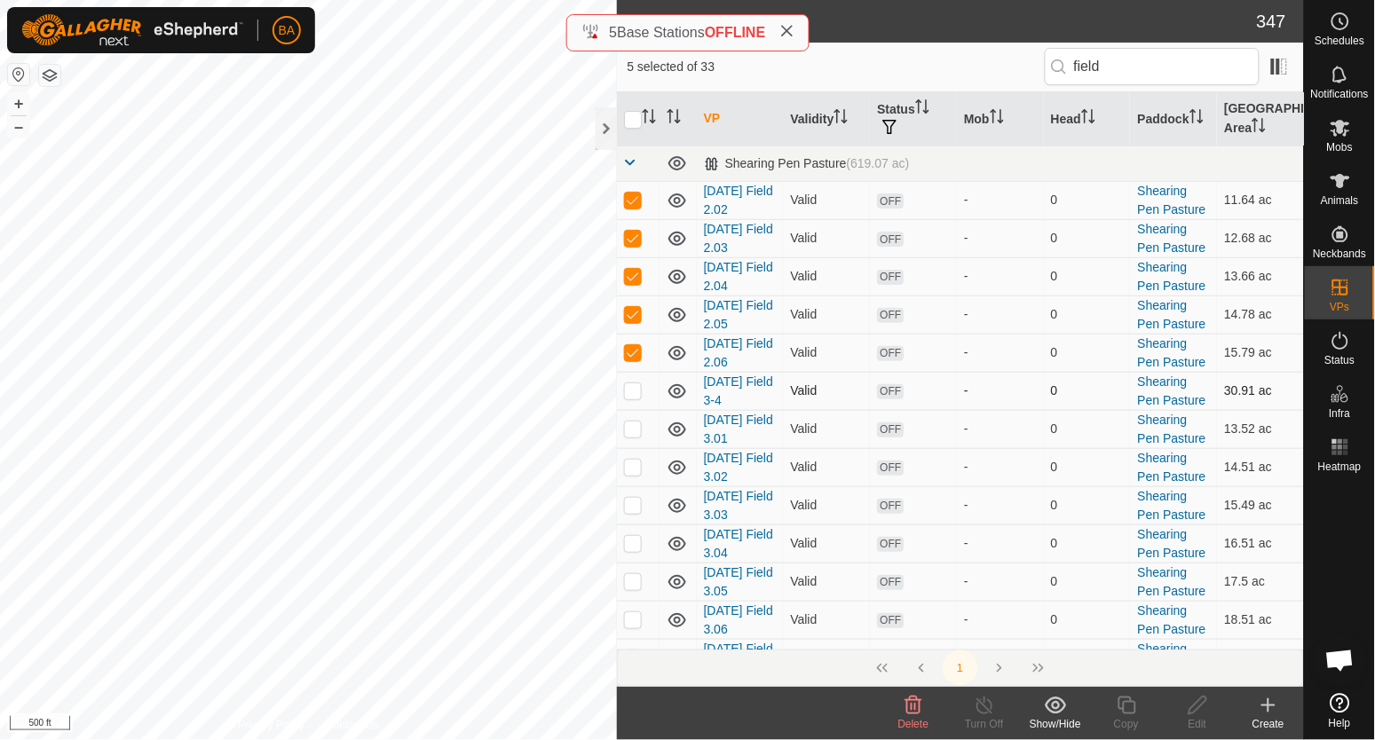
click at [628, 396] on p-checkbox at bounding box center [633, 390] width 18 height 14
checkbox input "true"
click at [633, 432] on p-checkbox at bounding box center [633, 429] width 18 height 14
checkbox input "true"
click at [633, 471] on p-checkbox at bounding box center [633, 467] width 18 height 14
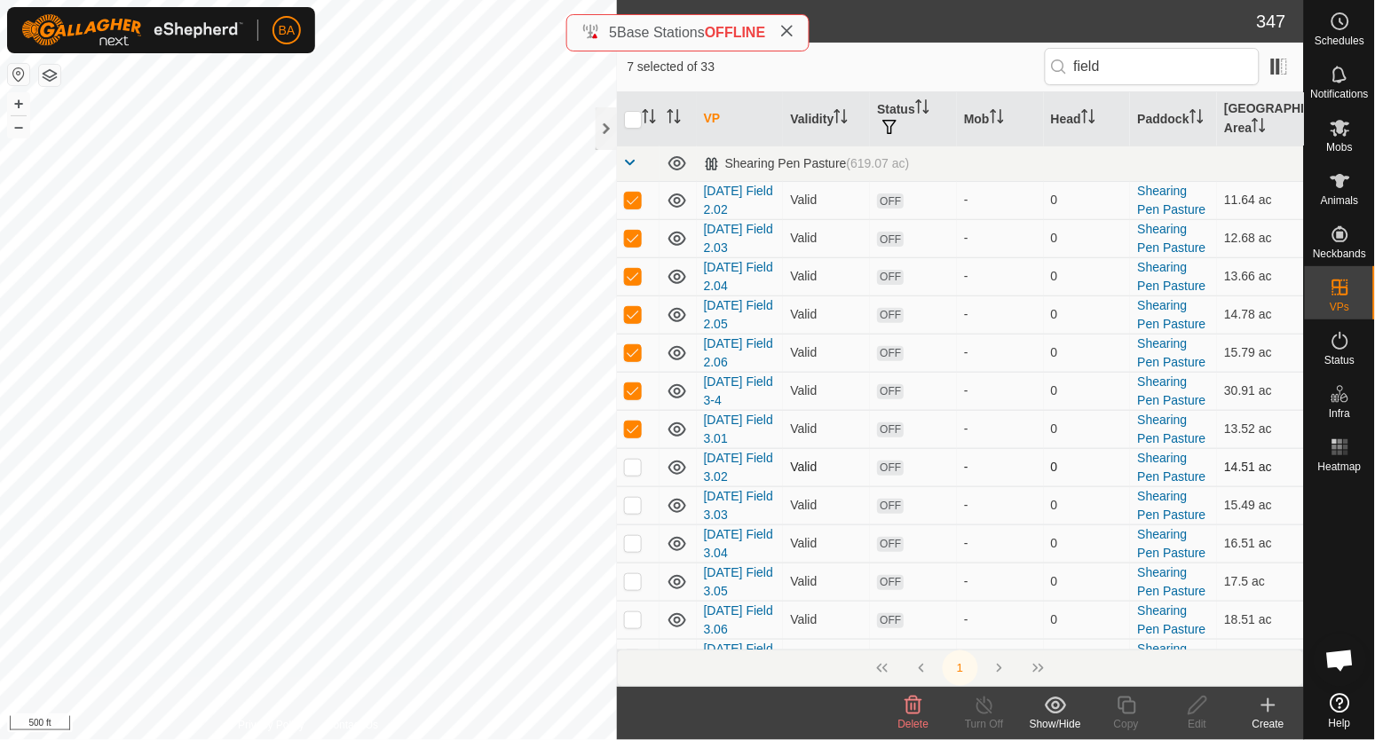
checkbox input "true"
click at [633, 497] on td at bounding box center [638, 505] width 43 height 38
checkbox input "true"
click at [624, 562] on td at bounding box center [638, 544] width 43 height 38
checkbox input "true"
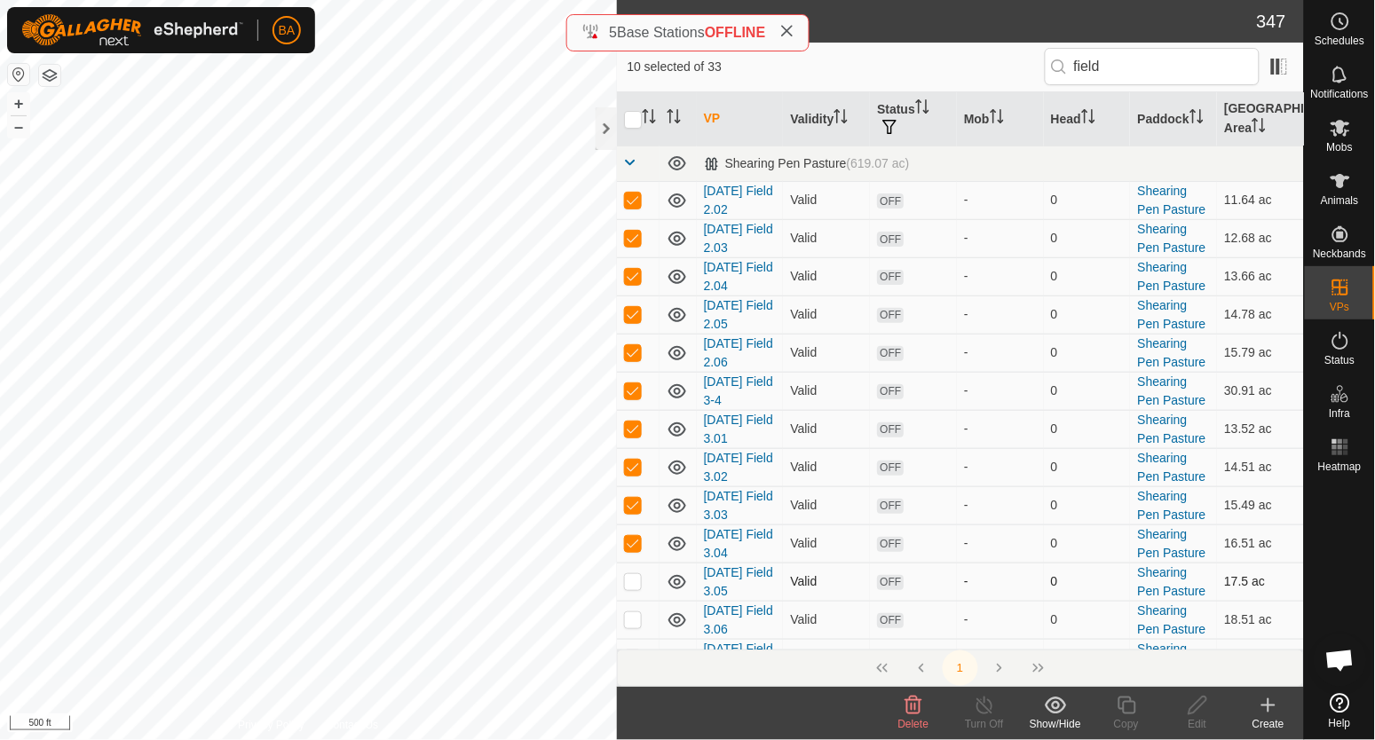
click at [627, 592] on td at bounding box center [638, 582] width 43 height 38
checkbox input "true"
click at [632, 623] on p-checkbox at bounding box center [633, 620] width 18 height 14
checkbox input "true"
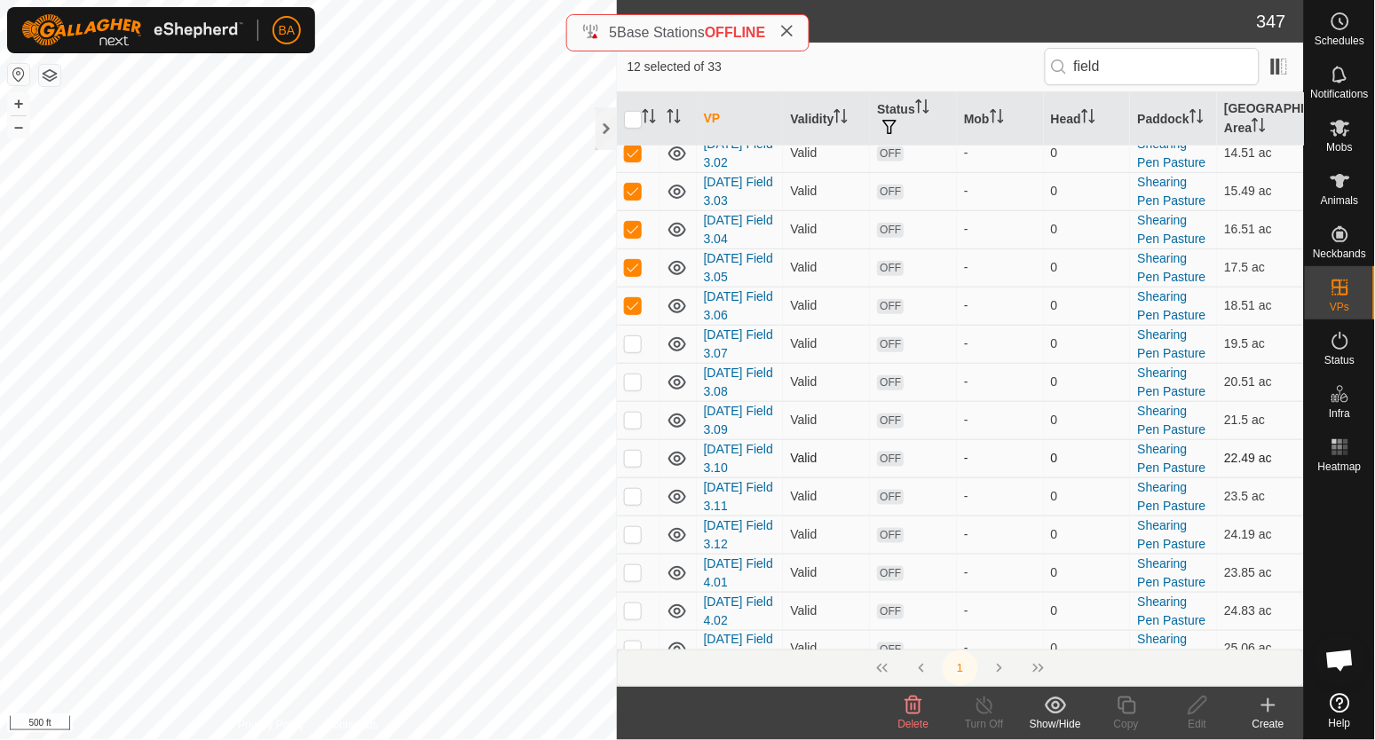
scroll to position [332, 0]
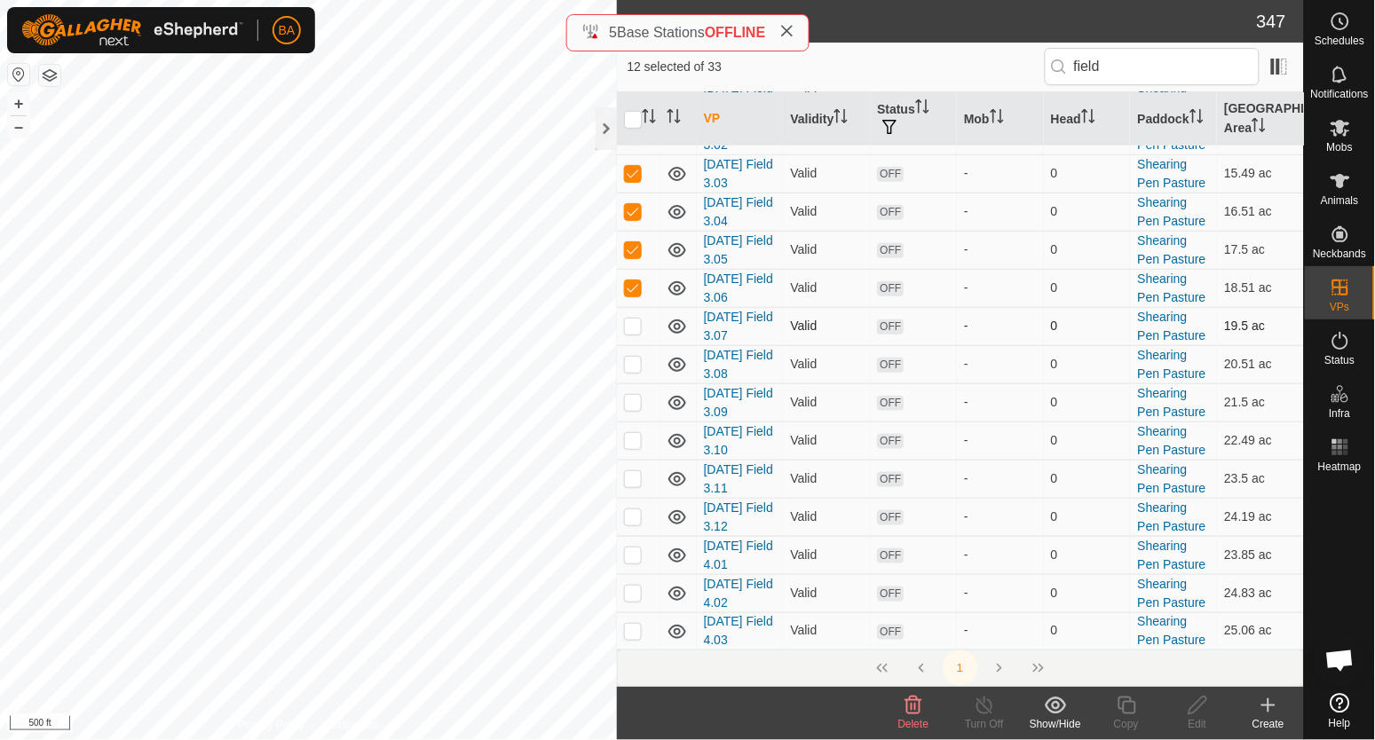
click at [634, 333] on p-checkbox at bounding box center [633, 326] width 18 height 14
checkbox input "true"
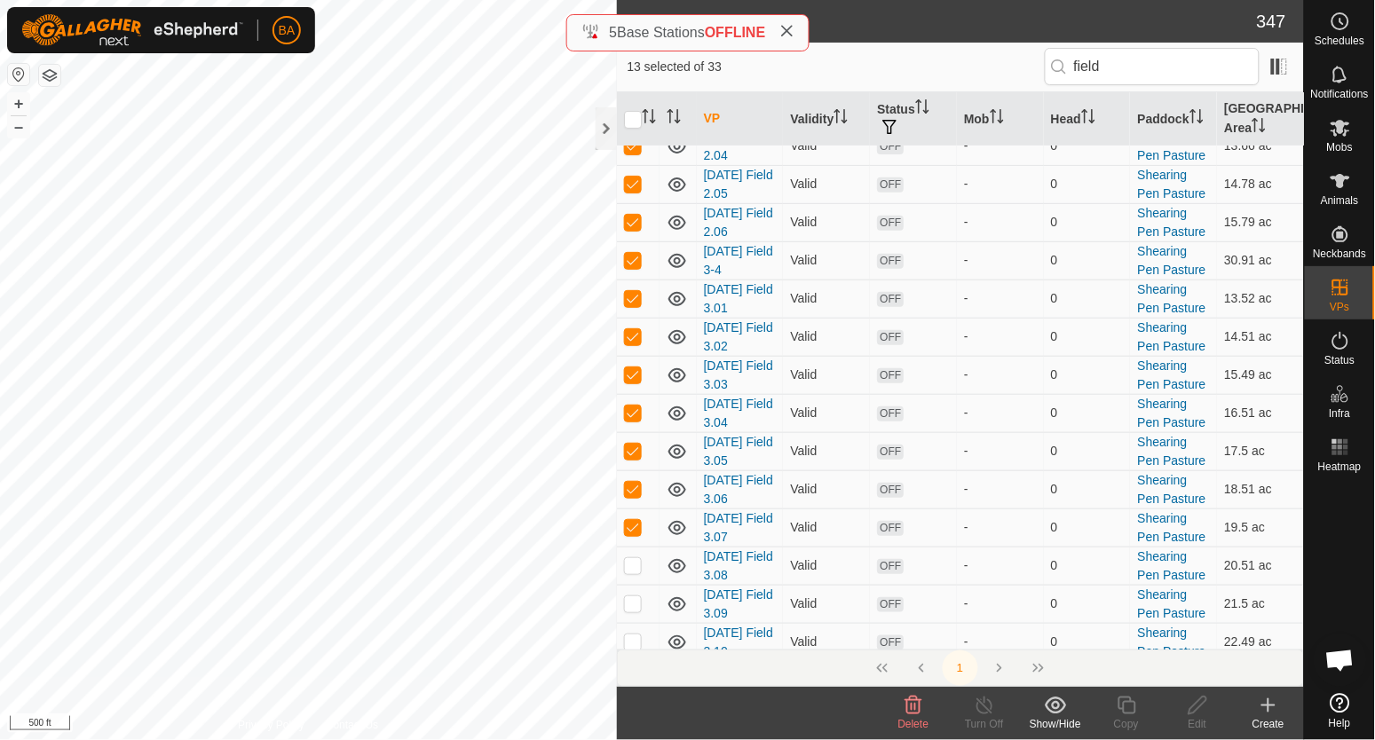
scroll to position [444, 0]
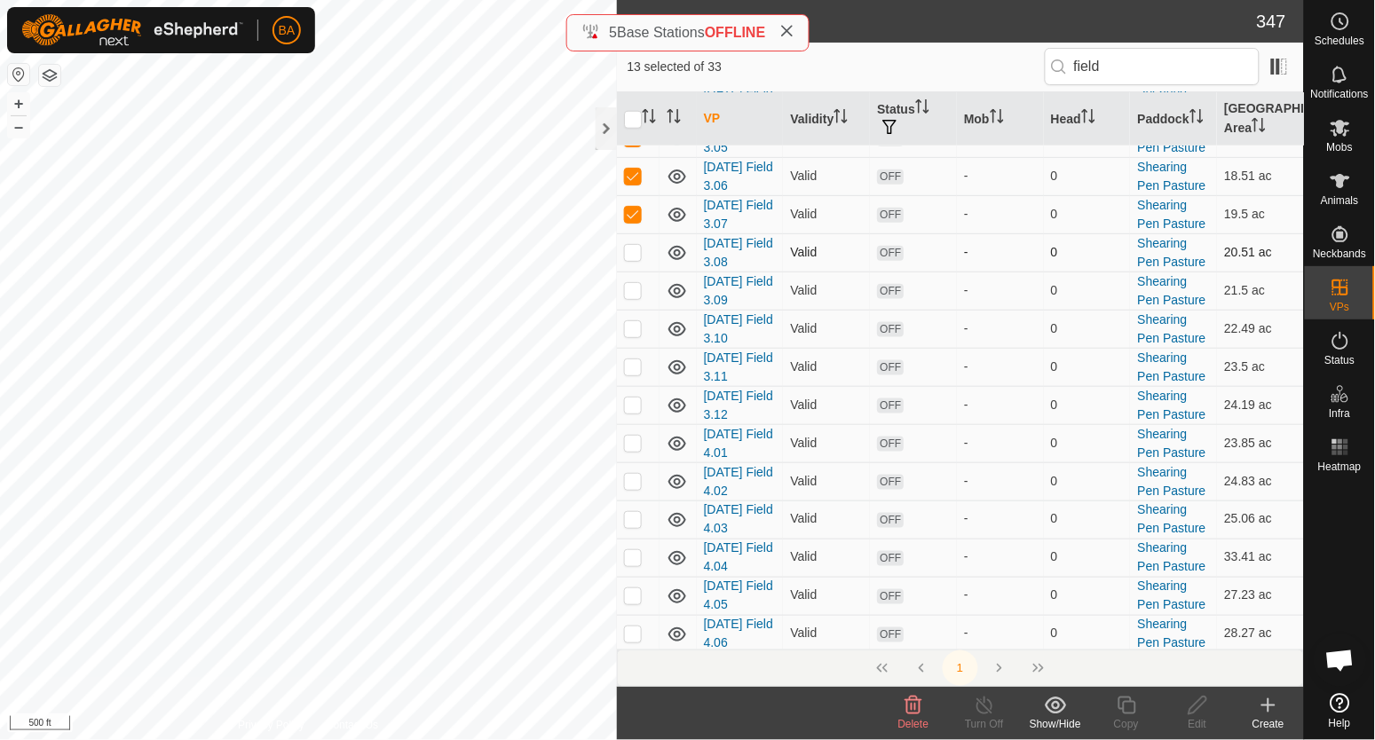
click at [635, 257] on p-checkbox at bounding box center [633, 252] width 18 height 14
checkbox input "true"
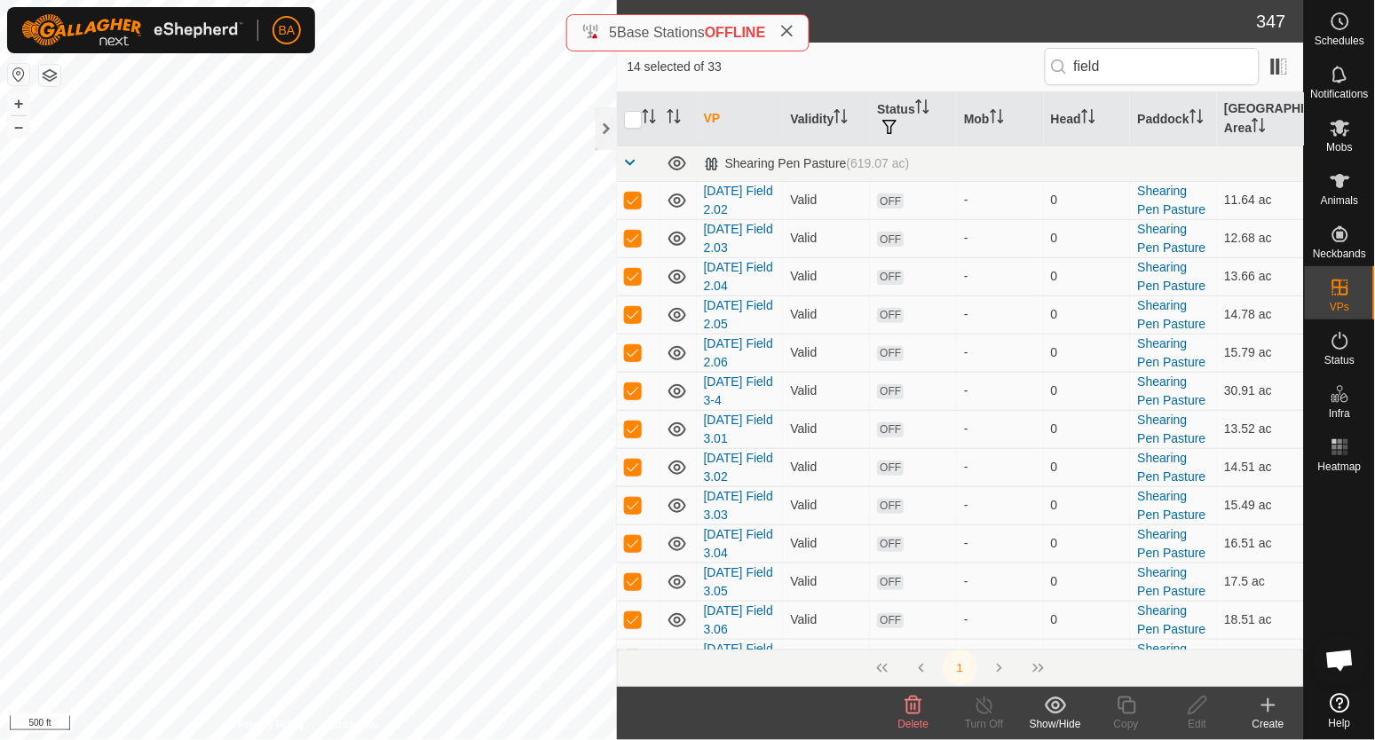
click at [913, 710] on icon at bounding box center [913, 705] width 21 height 21
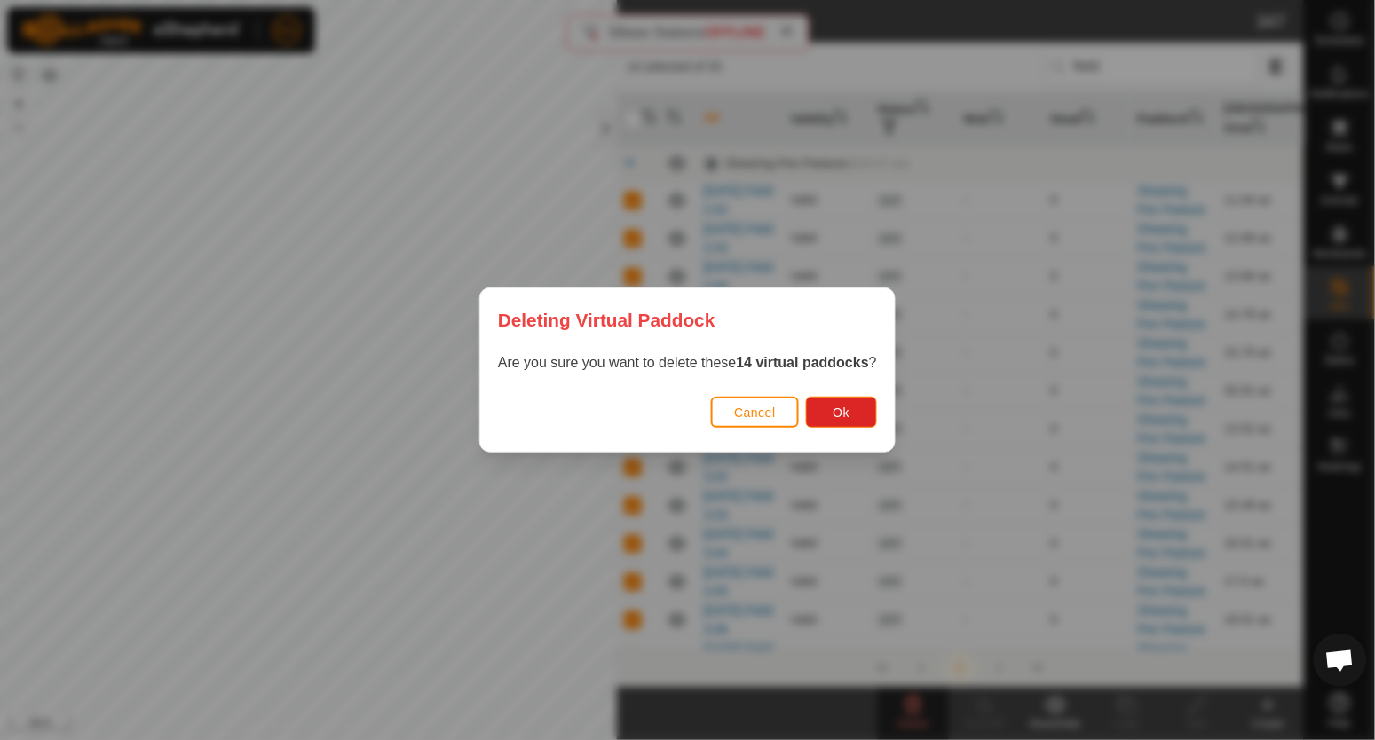
click at [807, 413] on div "Cancel Ok" at bounding box center [687, 421] width 415 height 60
click at [831, 413] on button "Ok" at bounding box center [841, 412] width 71 height 31
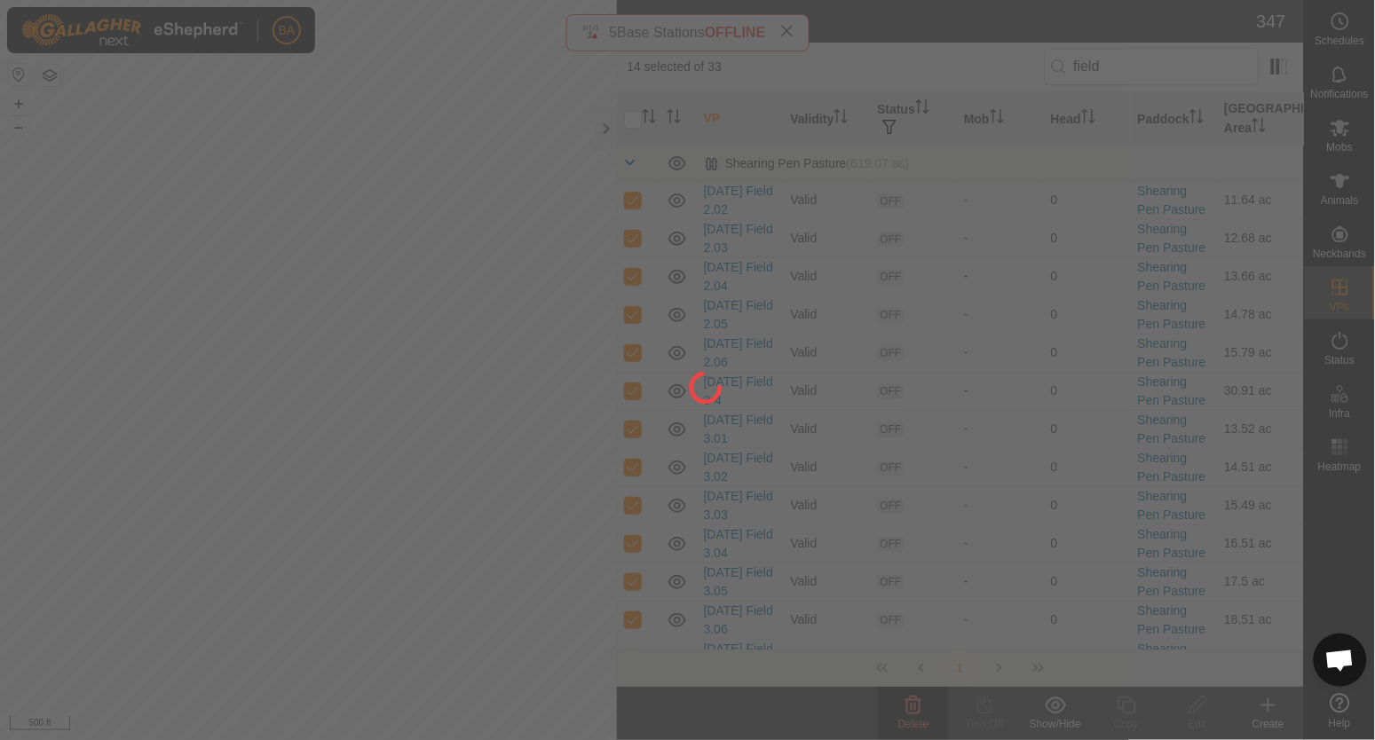
checkbox input "false"
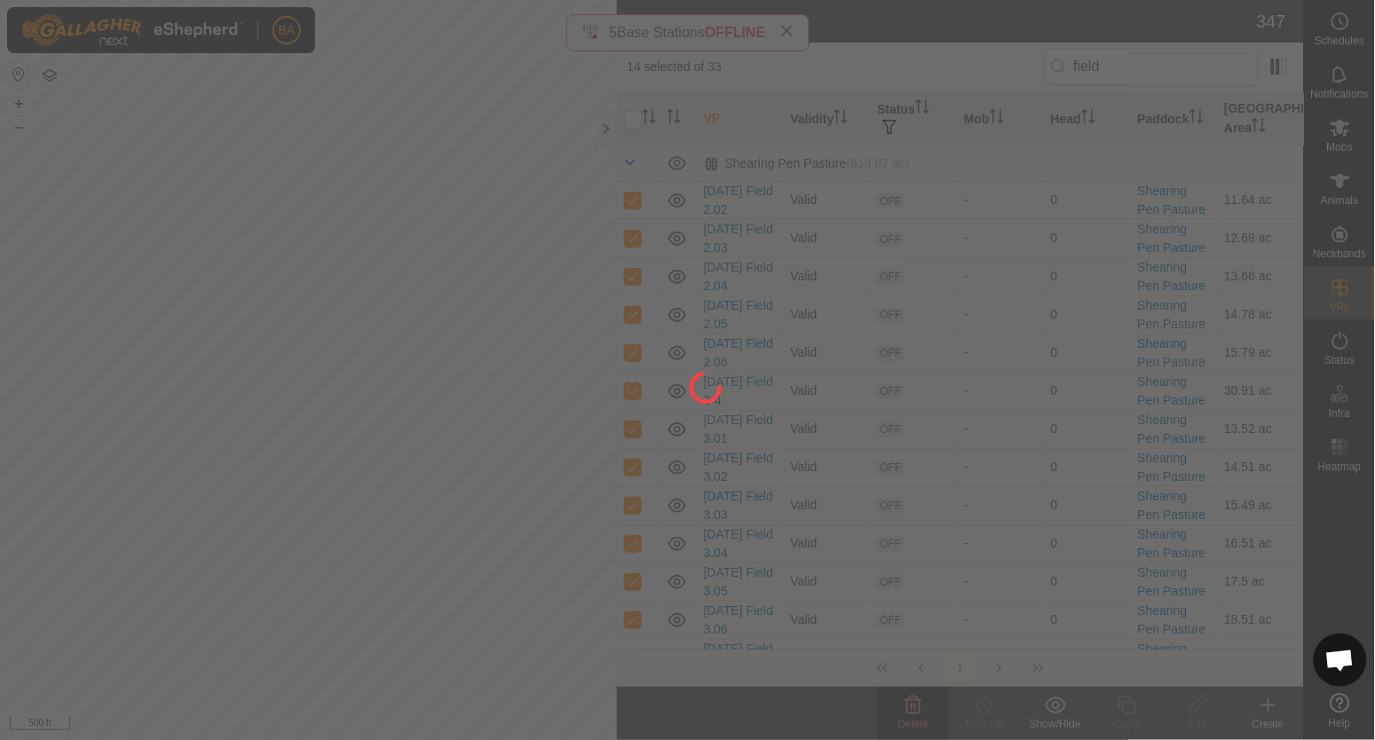
checkbox input "false"
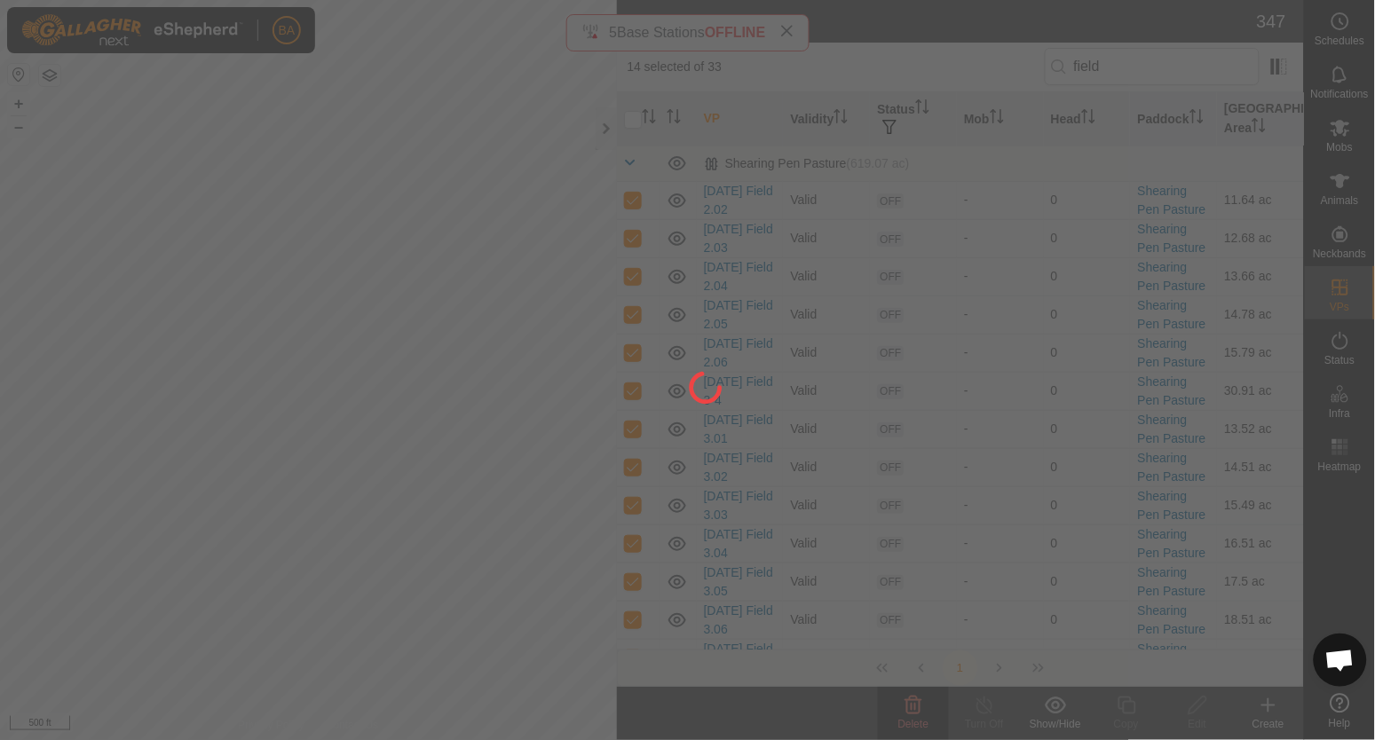
checkbox input "false"
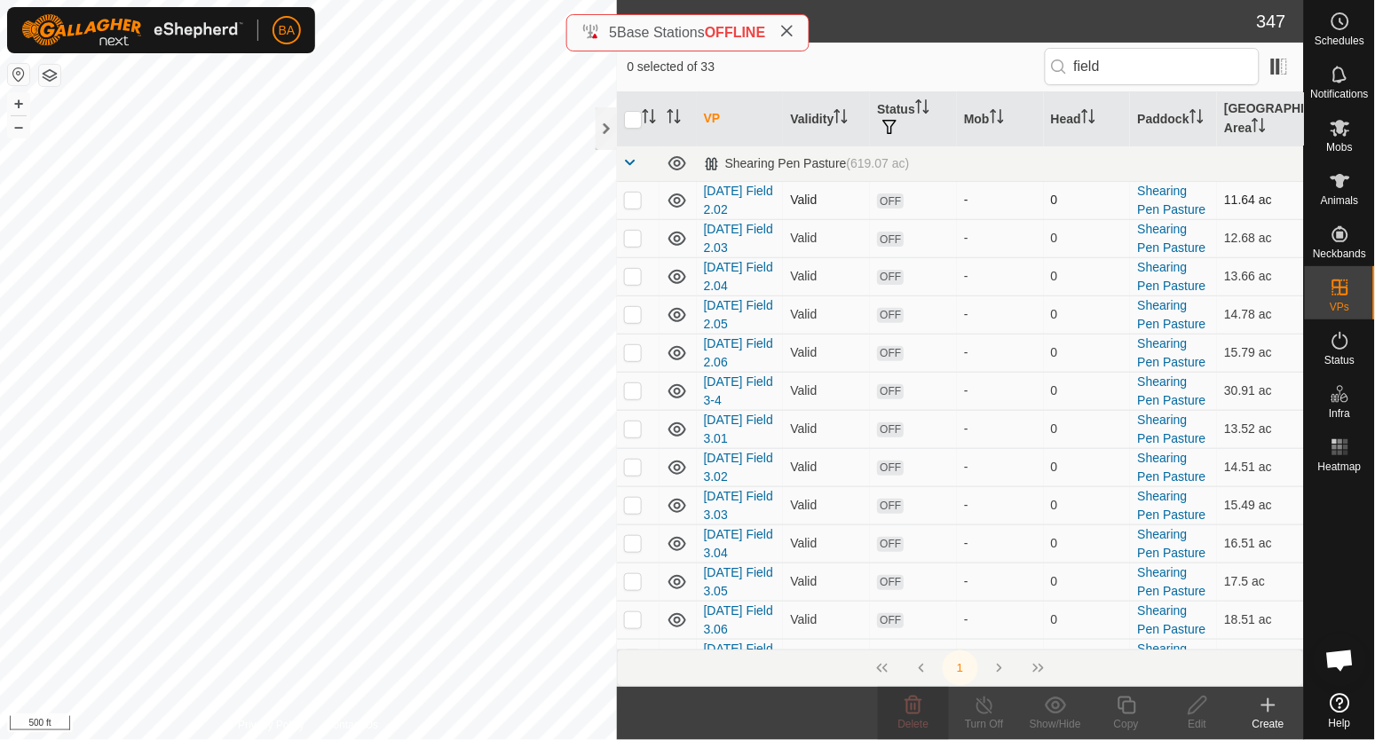
click at [635, 204] on p-checkbox at bounding box center [633, 200] width 18 height 14
checkbox input "true"
click at [632, 245] on p-checkbox at bounding box center [633, 238] width 18 height 14
checkbox input "true"
click at [634, 280] on p-checkbox at bounding box center [633, 276] width 18 height 14
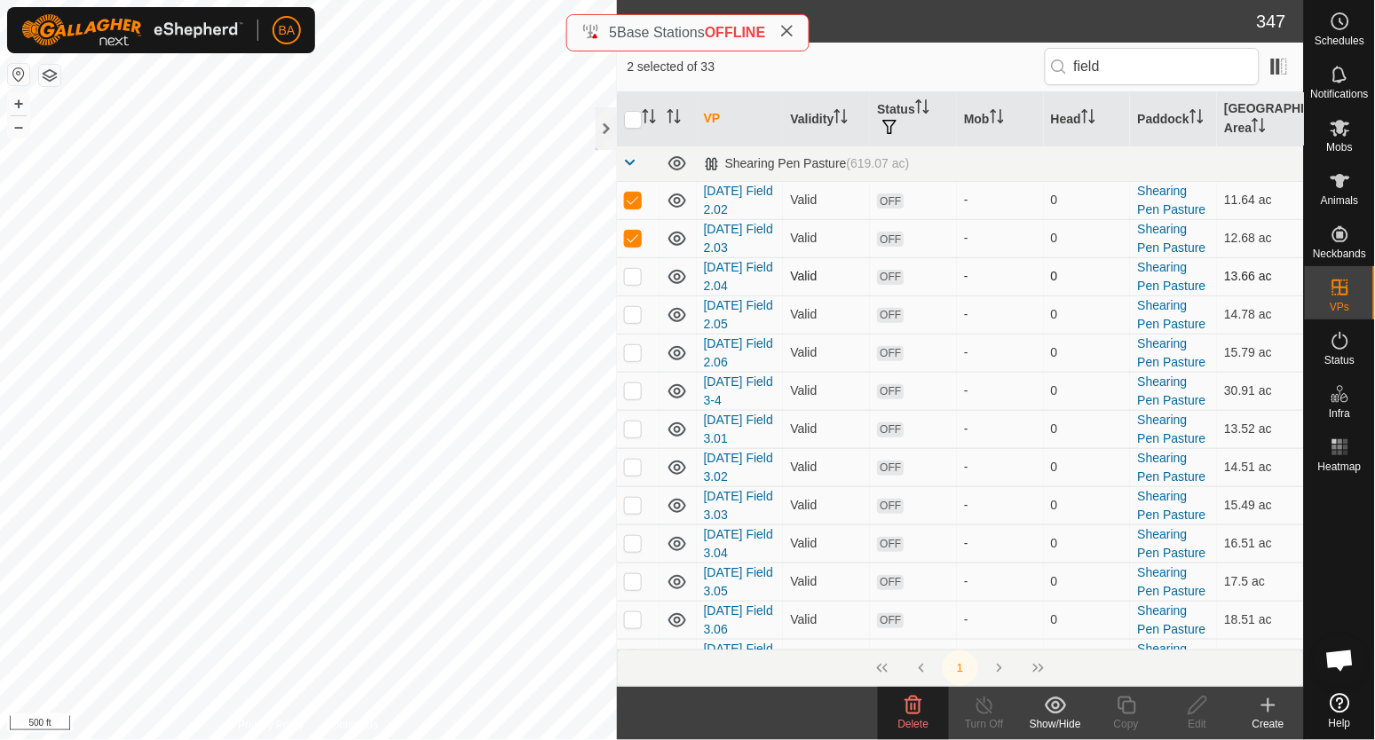
checkbox input "true"
click at [630, 321] on p-checkbox at bounding box center [633, 314] width 18 height 14
checkbox input "true"
click at [634, 352] on p-checkbox at bounding box center [633, 352] width 18 height 14
checkbox input "true"
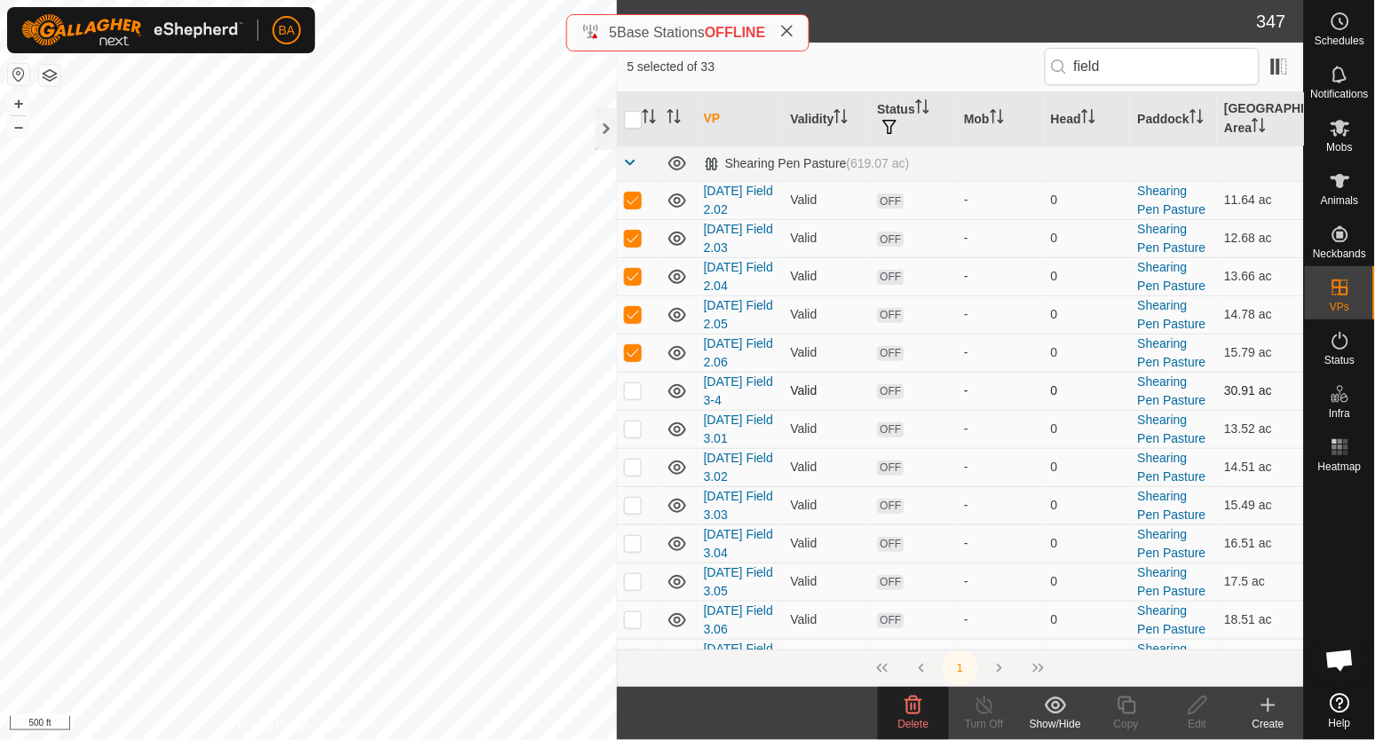
click at [636, 393] on p-checkbox at bounding box center [633, 390] width 18 height 14
checkbox input "true"
click at [635, 434] on p-checkbox at bounding box center [633, 429] width 18 height 14
checkbox input "true"
drag, startPoint x: 636, startPoint y: 470, endPoint x: 637, endPoint y: 487, distance: 16.9
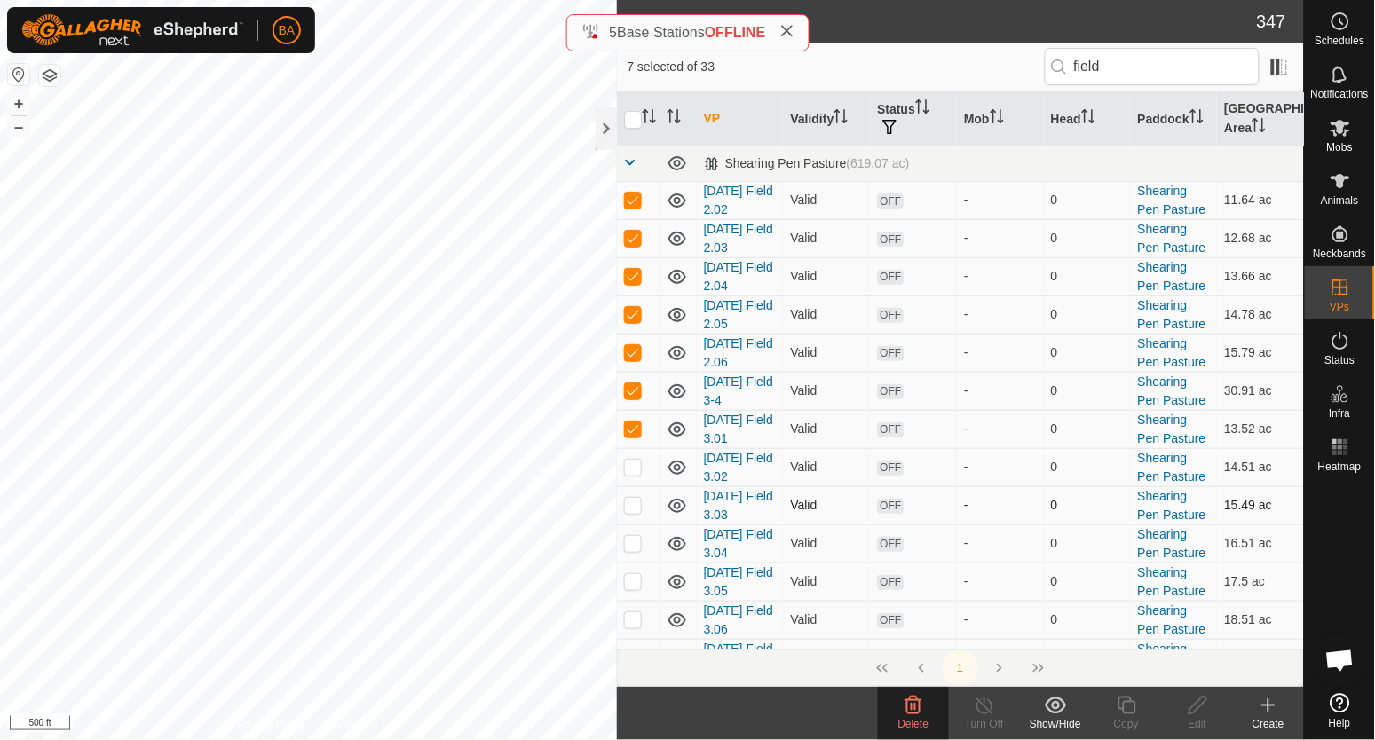
click at [636, 470] on p-checkbox at bounding box center [633, 467] width 18 height 14
checkbox input "true"
click at [636, 516] on td at bounding box center [638, 505] width 43 height 38
checkbox input "true"
click at [634, 542] on p-checkbox at bounding box center [633, 543] width 18 height 14
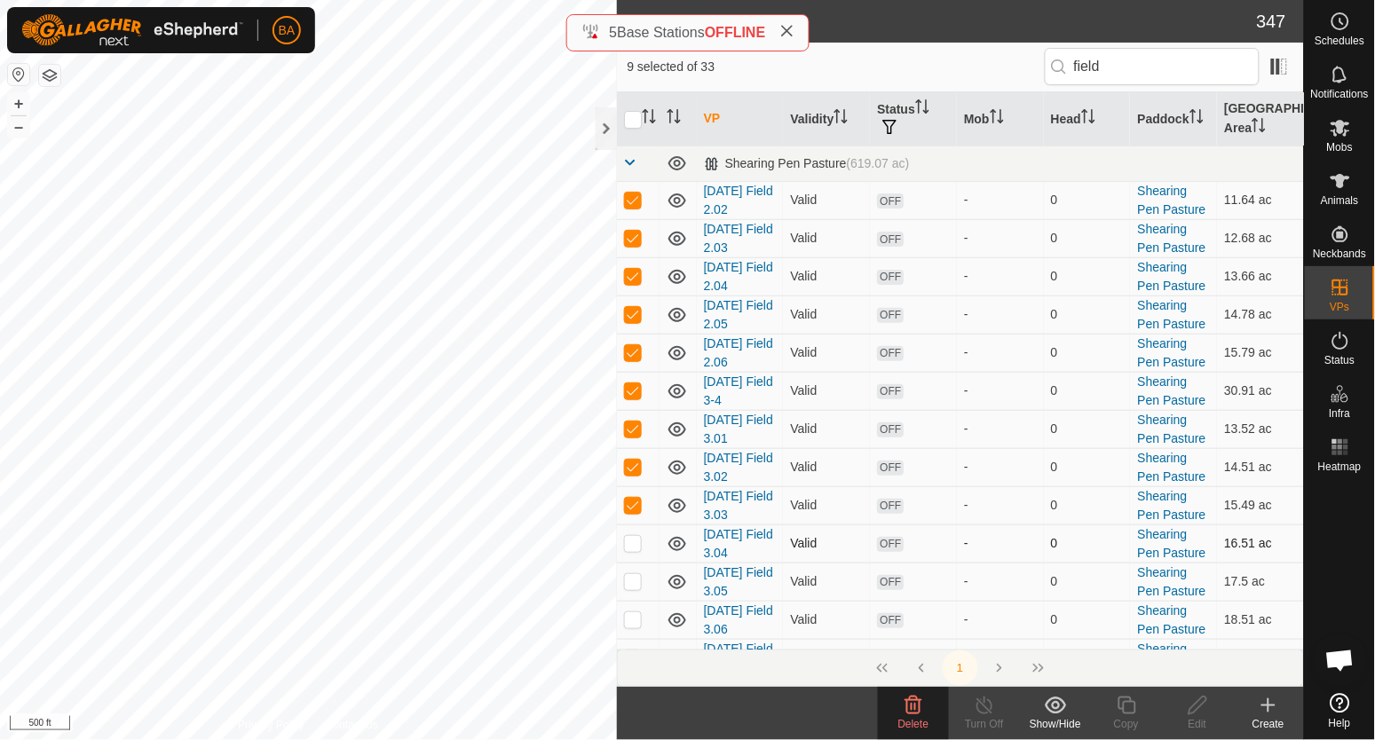
checkbox input "true"
click at [629, 587] on p-checkbox at bounding box center [633, 581] width 18 height 14
checkbox input "true"
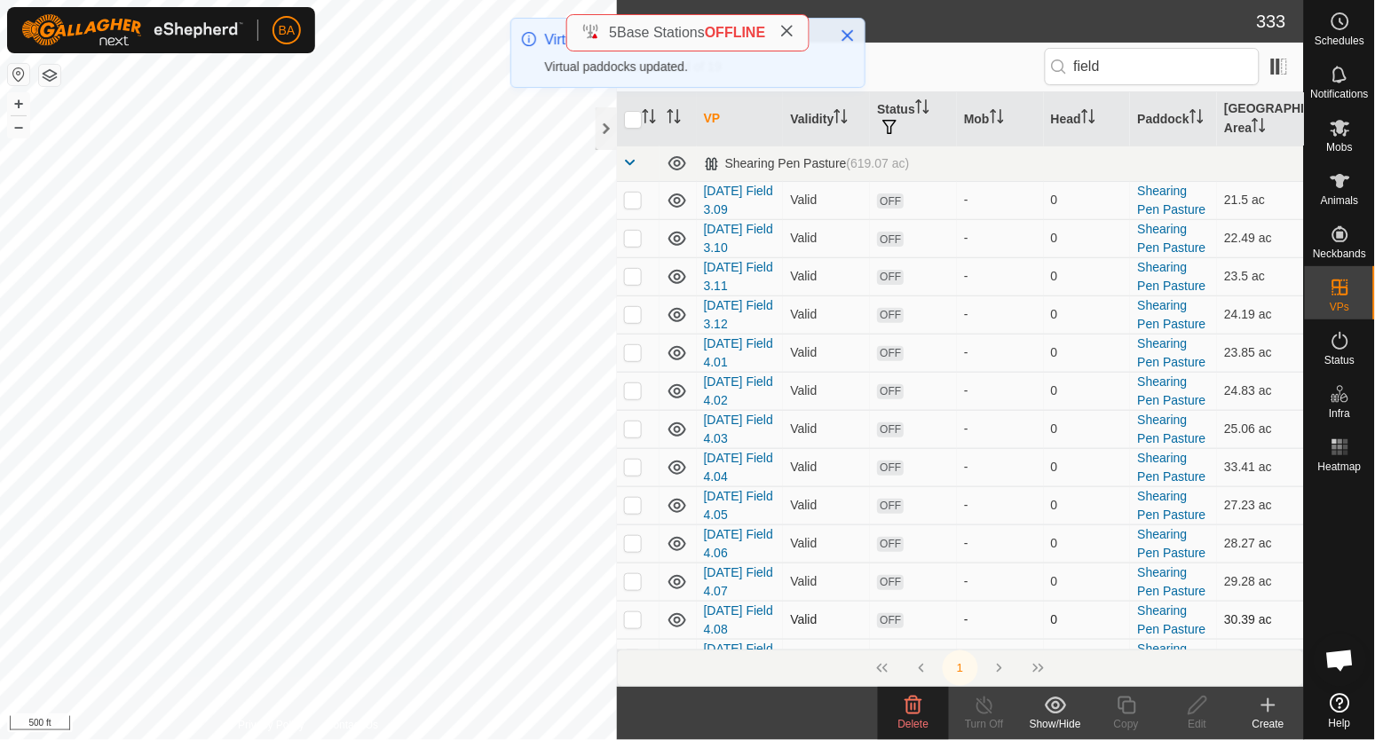
click at [629, 623] on p-checkbox at bounding box center [633, 620] width 18 height 14
checkbox input "true"
click at [637, 585] on p-checkbox at bounding box center [633, 581] width 18 height 14
checkbox input "true"
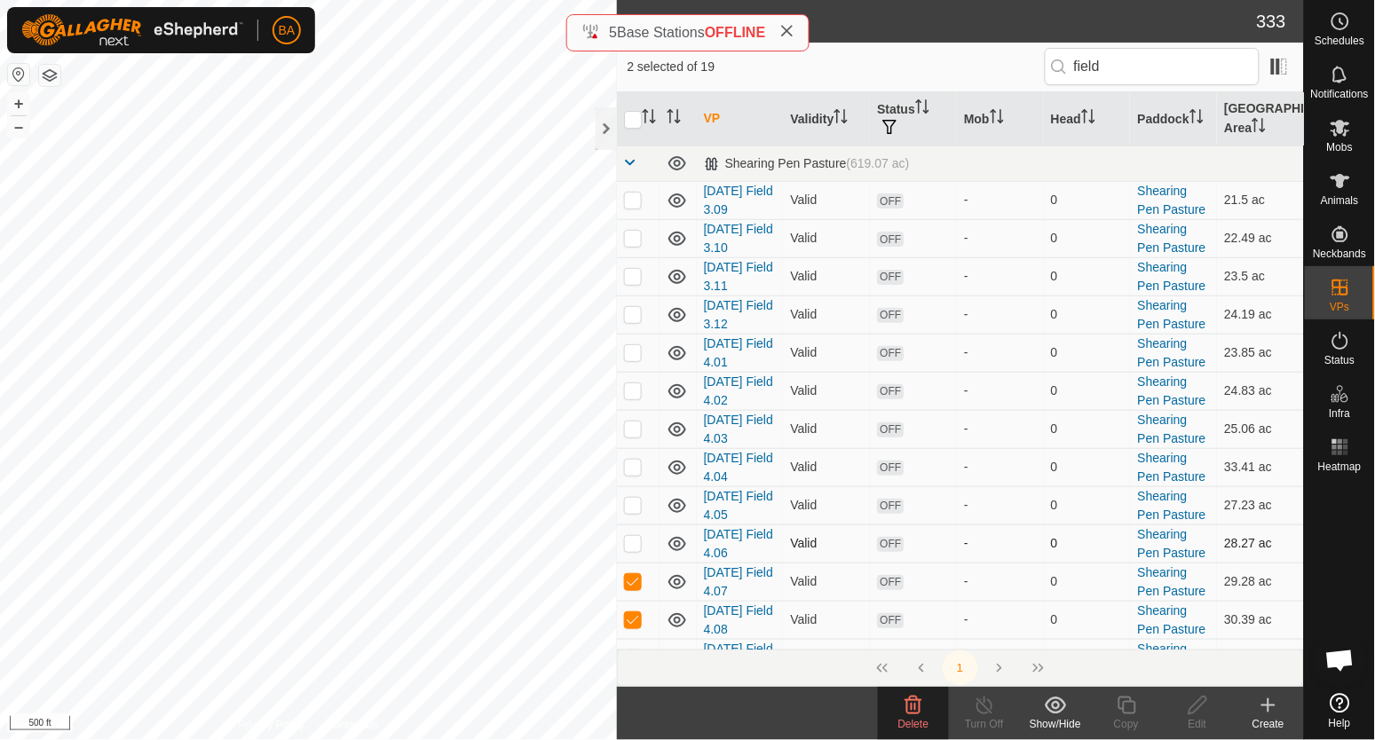
click at [632, 554] on td at bounding box center [638, 544] width 43 height 38
checkbox input "true"
click at [633, 515] on td at bounding box center [638, 505] width 43 height 38
checkbox input "true"
click at [636, 475] on td at bounding box center [638, 467] width 43 height 38
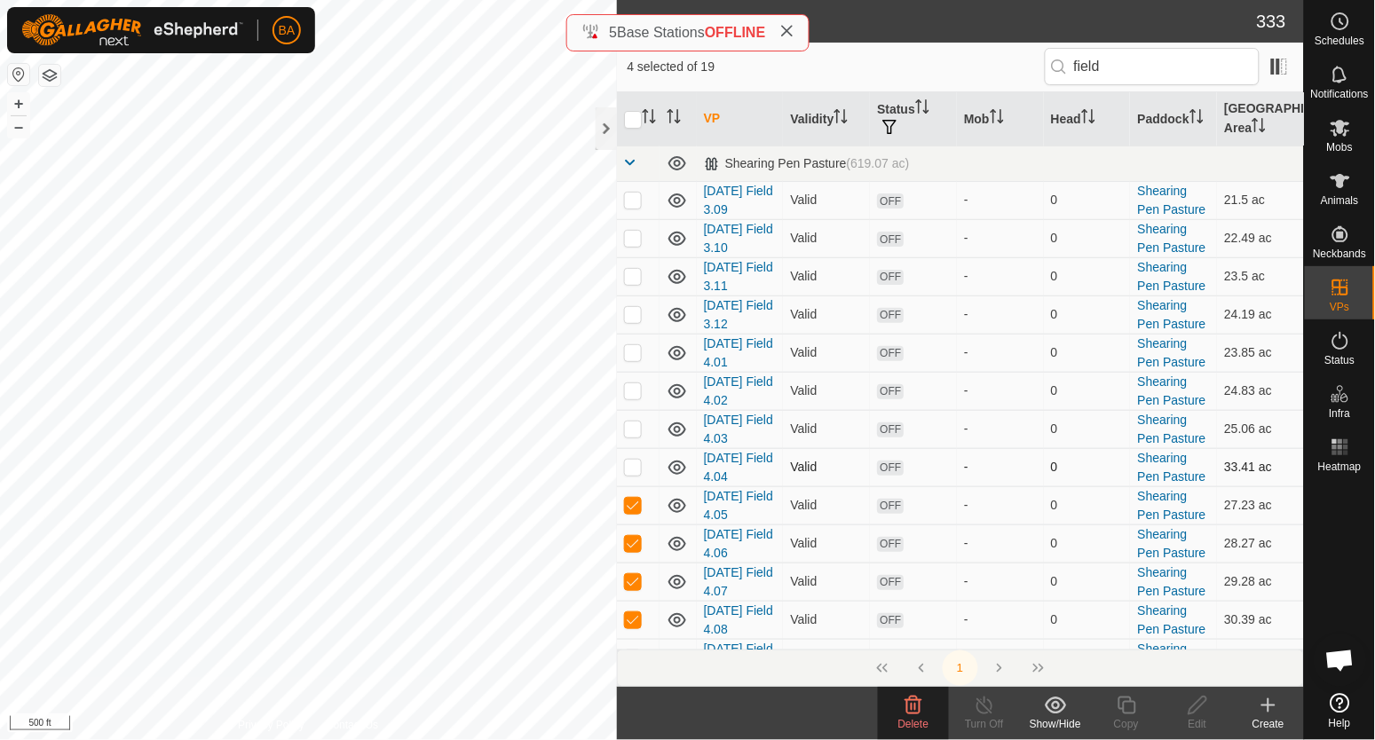
checkbox input "true"
click at [636, 433] on p-checkbox at bounding box center [633, 429] width 18 height 14
checkbox input "true"
click at [634, 401] on td at bounding box center [638, 391] width 43 height 38
checkbox input "true"
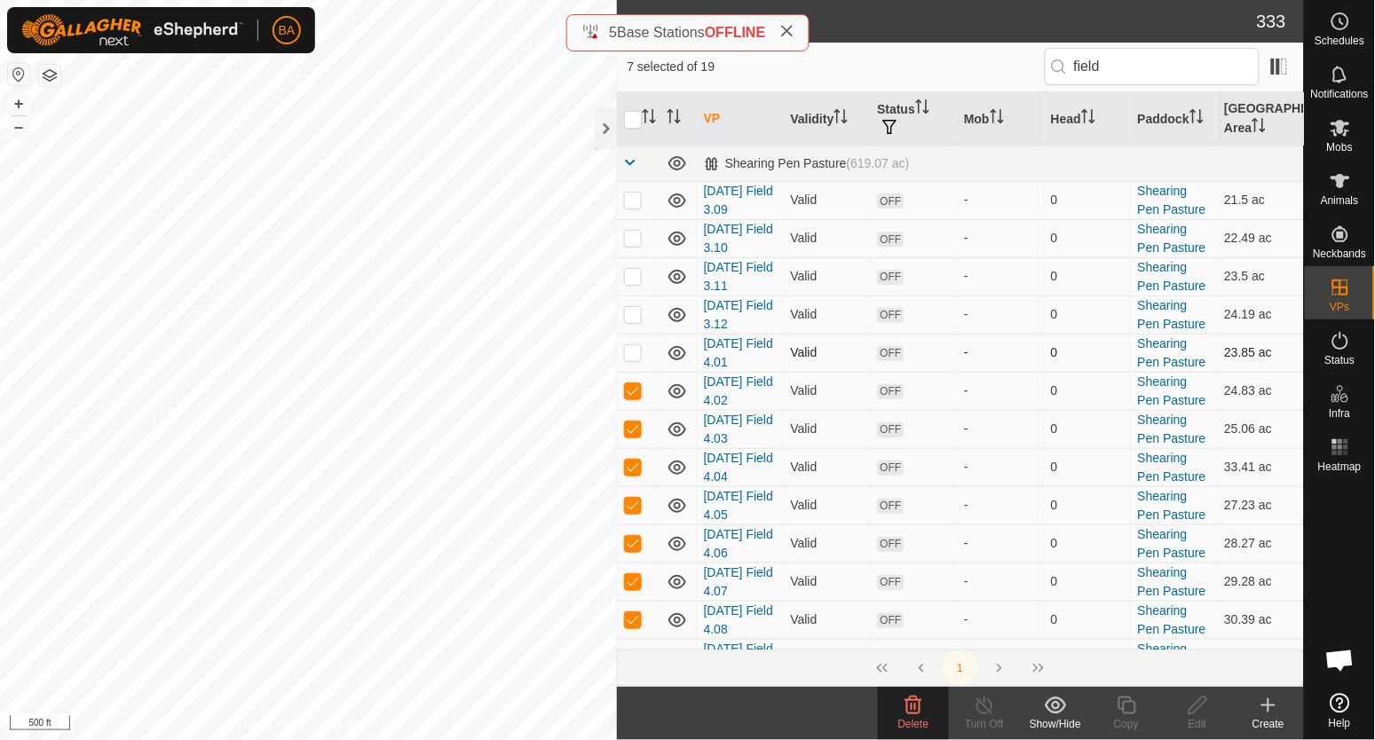
click at [632, 363] on td at bounding box center [638, 353] width 43 height 38
checkbox input "true"
click at [632, 318] on p-checkbox at bounding box center [633, 314] width 18 height 14
checkbox input "true"
click at [632, 289] on td at bounding box center [638, 276] width 43 height 38
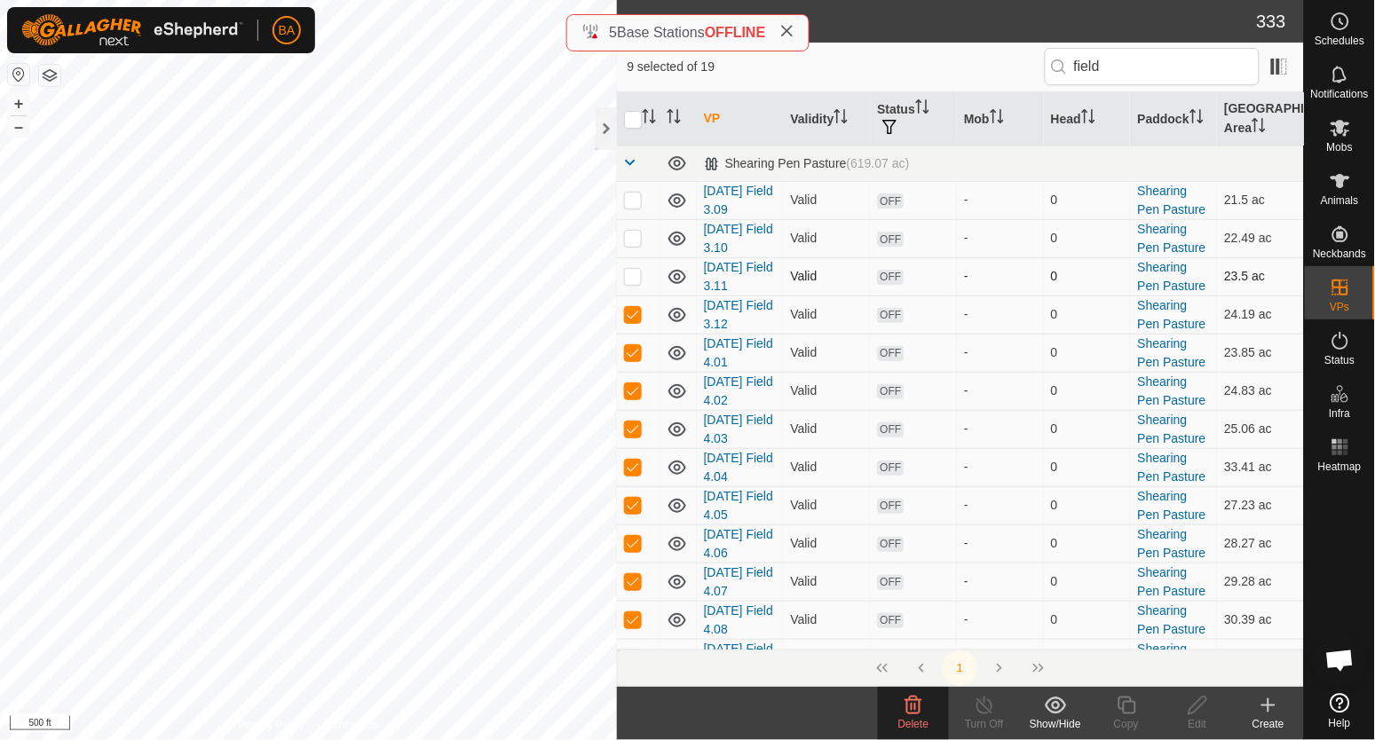
checkbox input "true"
click at [636, 234] on p-checkbox at bounding box center [633, 238] width 18 height 14
checkbox input "true"
click at [636, 198] on p-checkbox at bounding box center [633, 200] width 18 height 14
click at [908, 696] on icon at bounding box center [913, 705] width 21 height 21
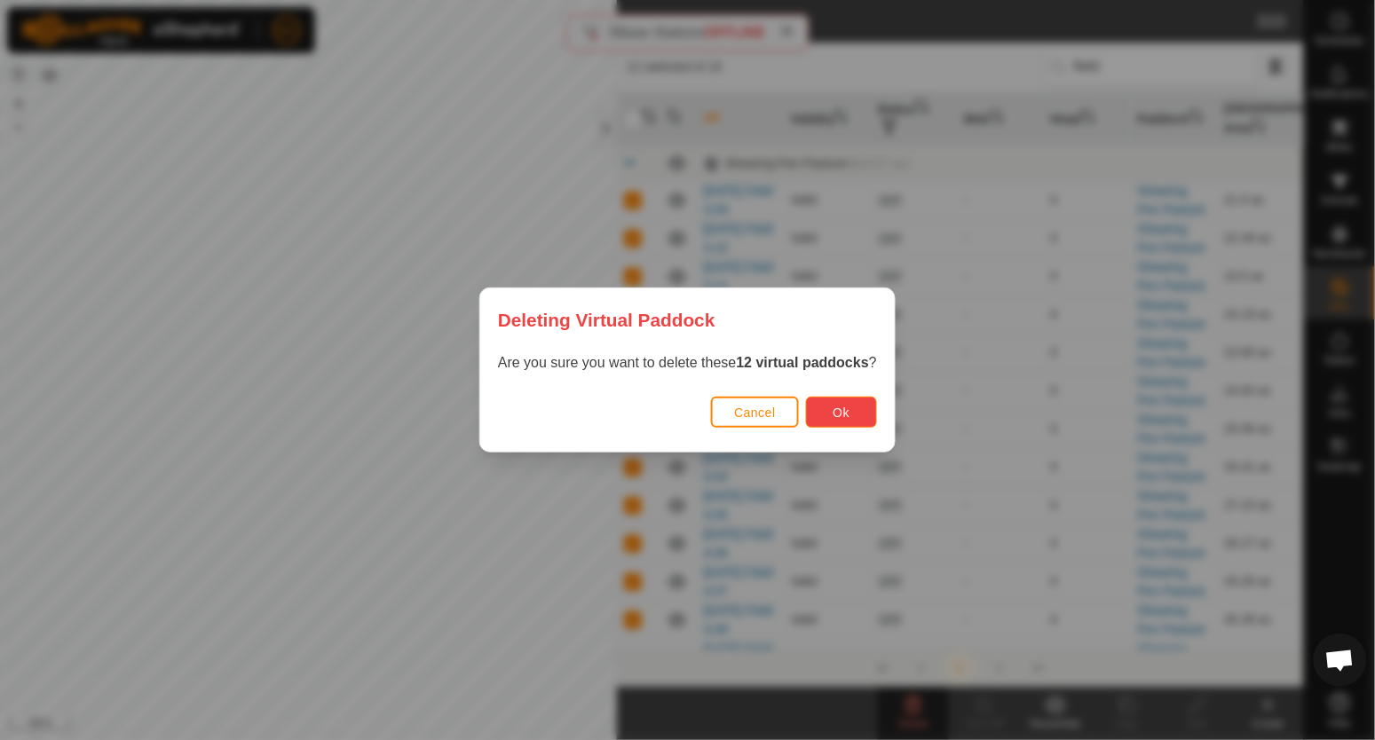
click at [830, 399] on button "Ok" at bounding box center [841, 412] width 71 height 31
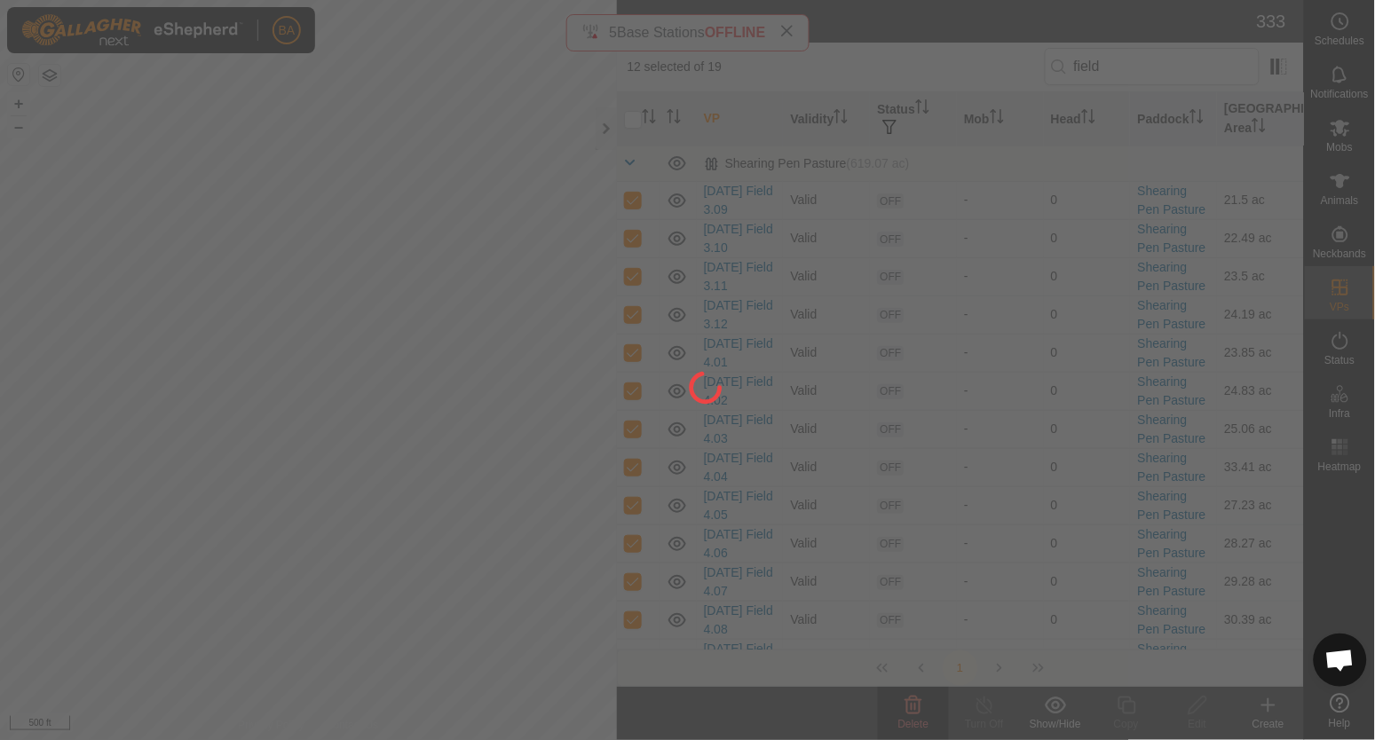
checkbox input "false"
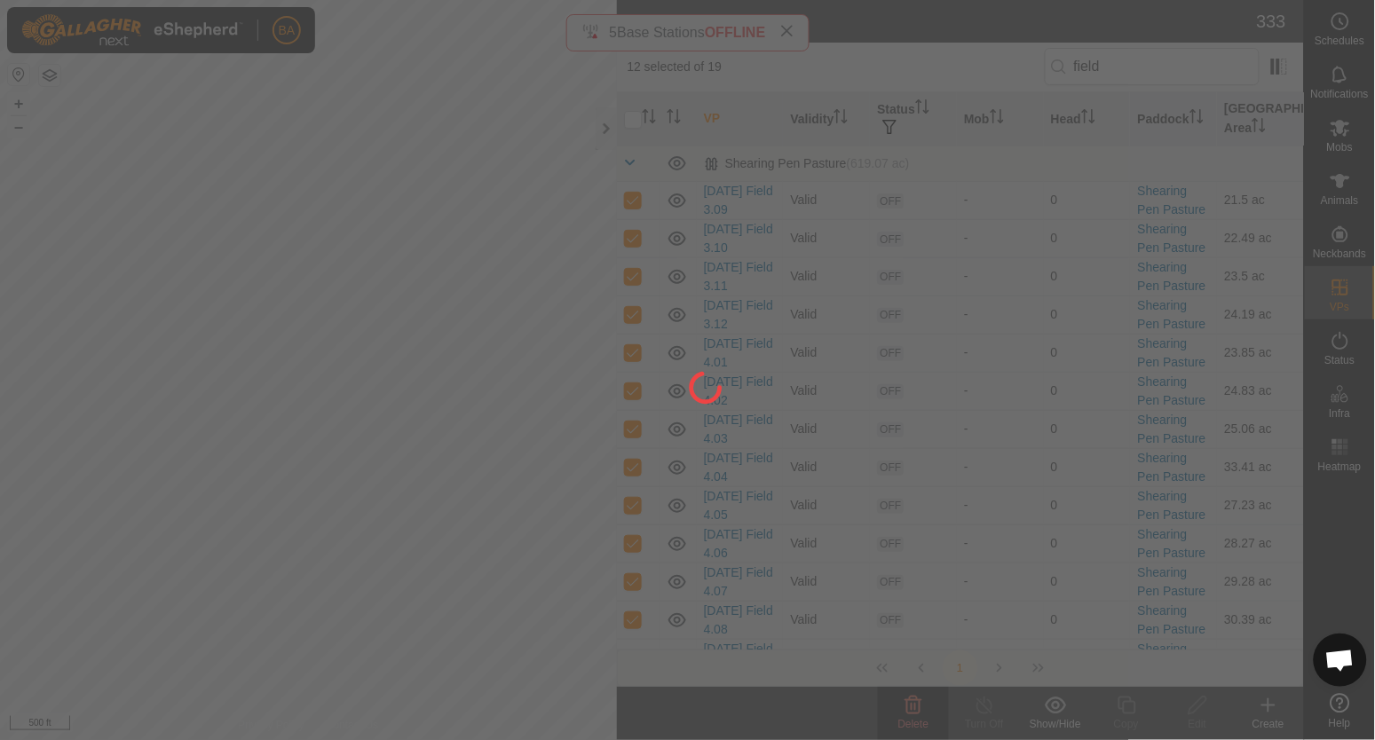
checkbox input "false"
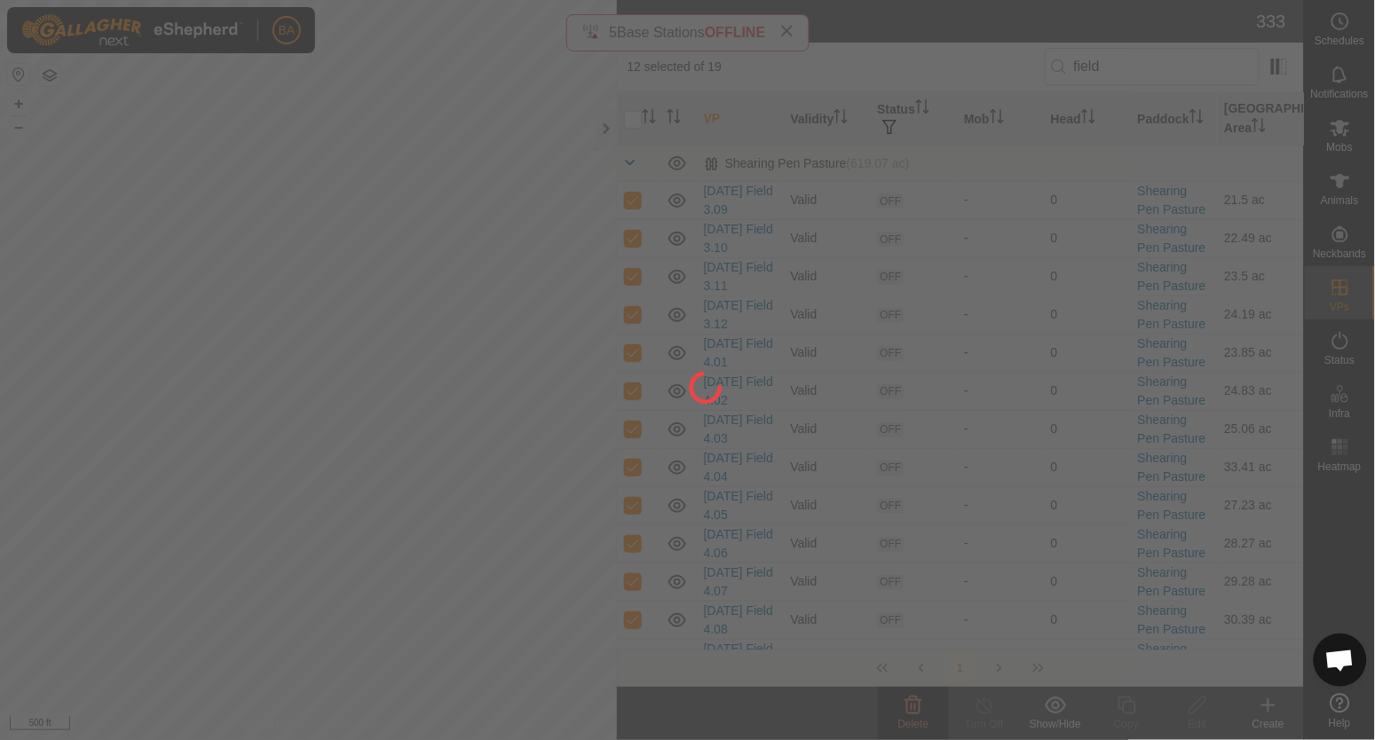
checkbox input "false"
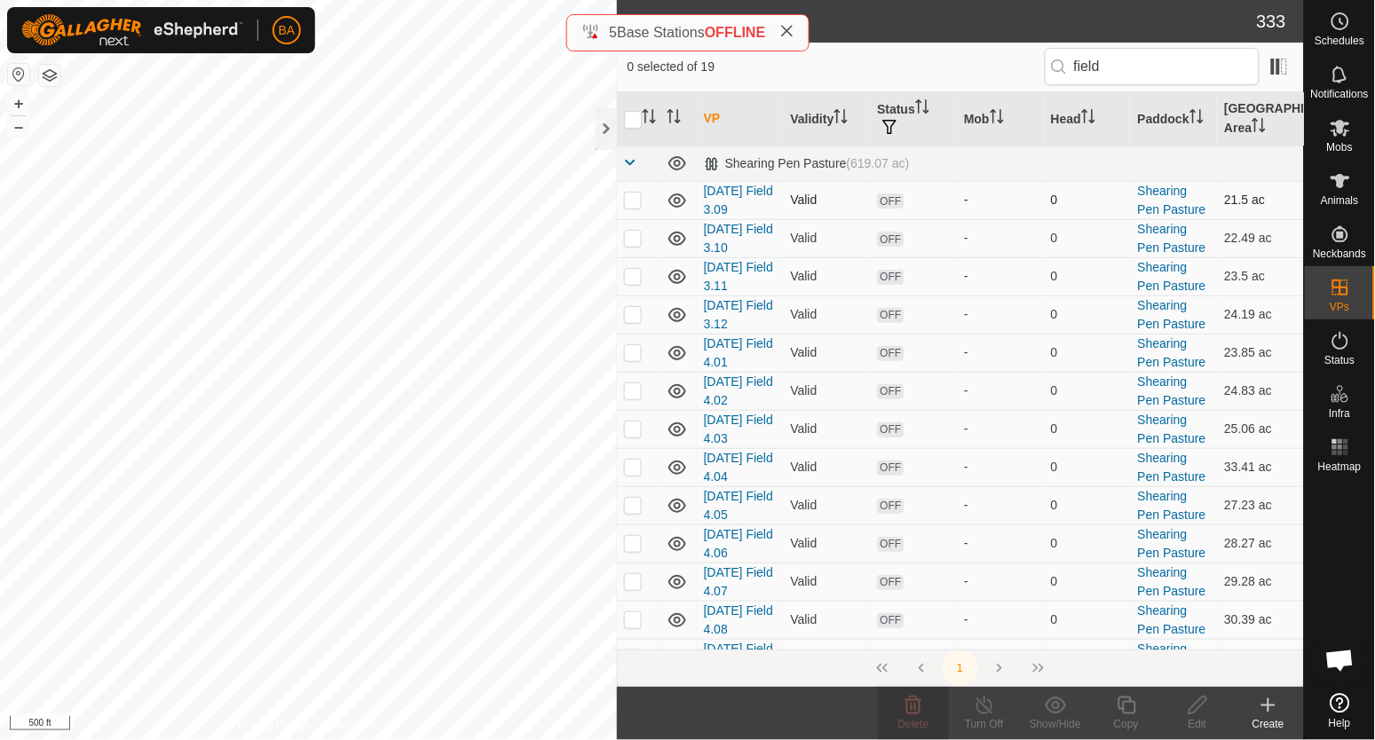
click at [636, 208] on td at bounding box center [638, 200] width 43 height 38
checkbox input "true"
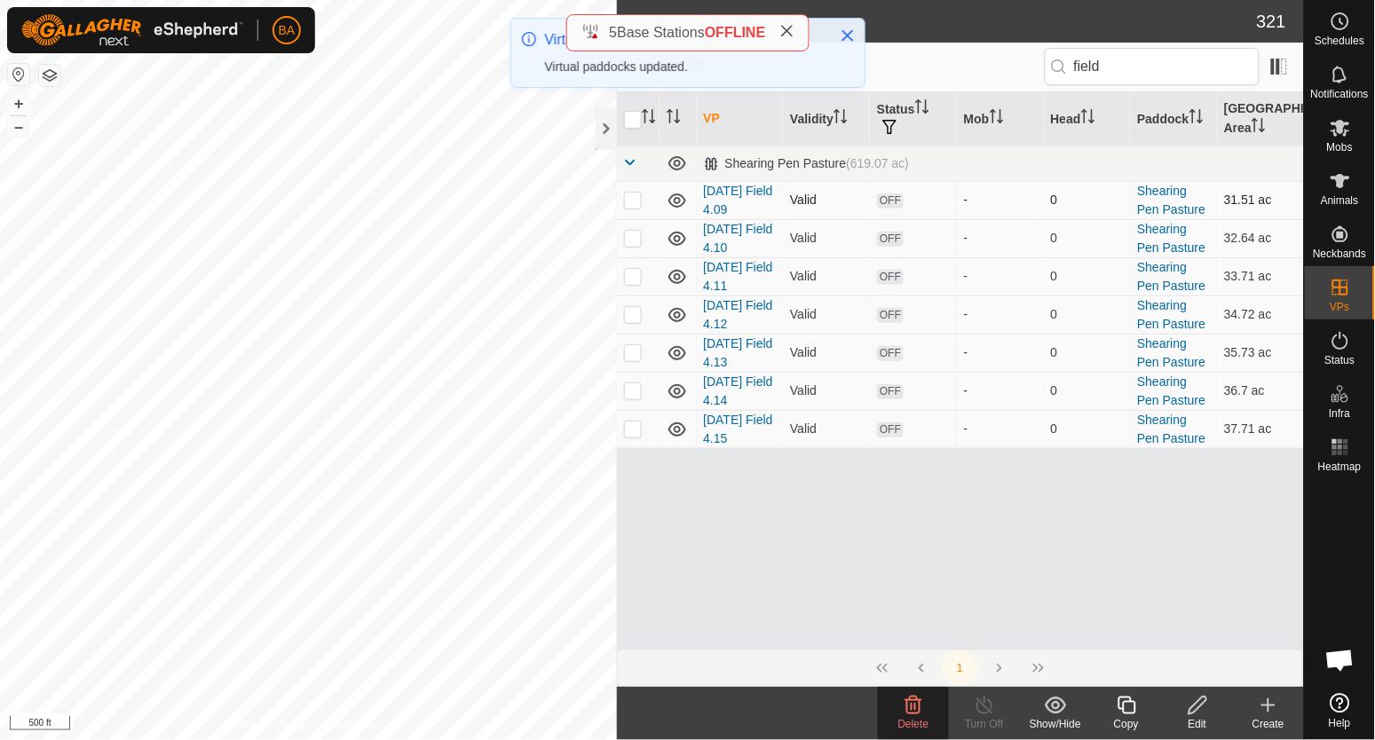
click at [632, 203] on p-checkbox at bounding box center [633, 200] width 18 height 14
checkbox input "true"
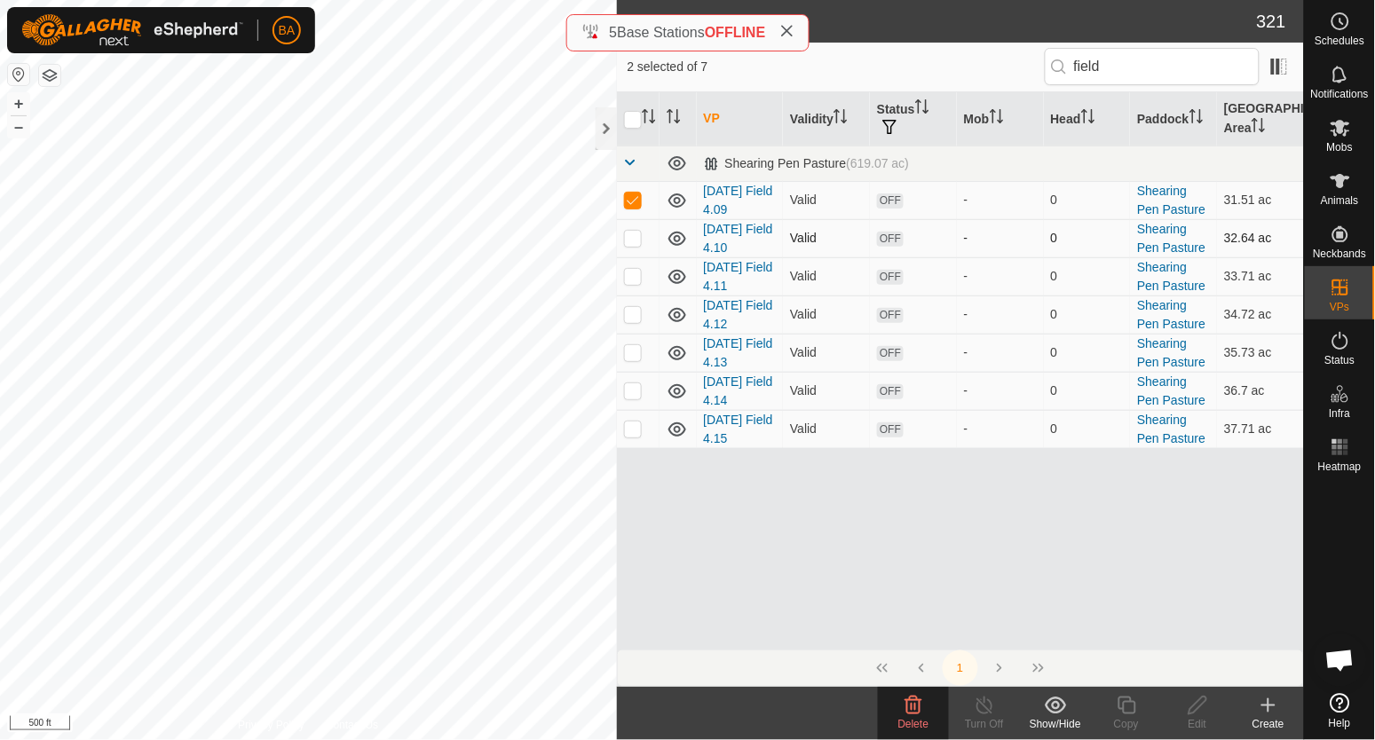
click at [633, 238] on p-checkbox at bounding box center [633, 238] width 18 height 14
checkbox input "true"
click at [633, 267] on td at bounding box center [638, 276] width 43 height 38
checkbox input "true"
click at [629, 318] on p-checkbox at bounding box center [633, 314] width 18 height 14
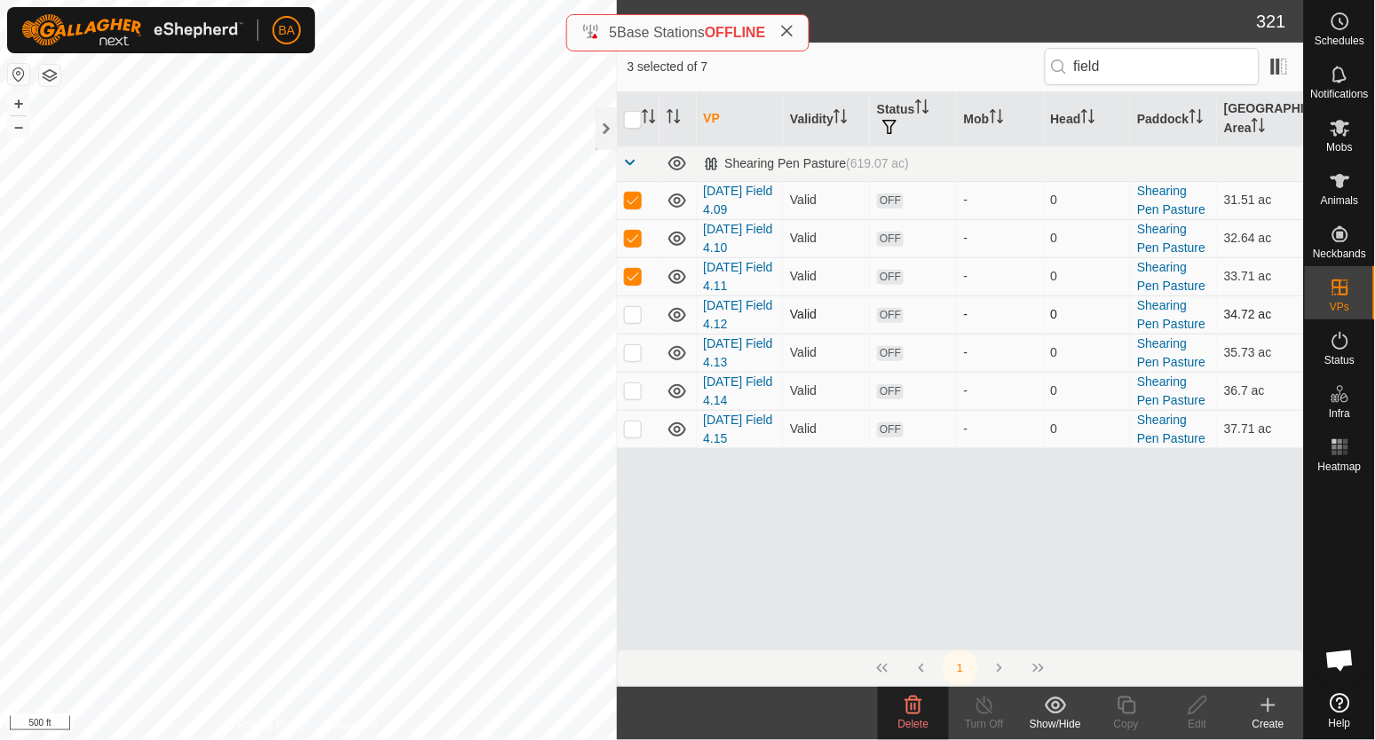
checkbox input "true"
click at [627, 352] on p-checkbox at bounding box center [633, 352] width 18 height 14
checkbox input "true"
click at [630, 386] on p-checkbox at bounding box center [633, 390] width 18 height 14
checkbox input "true"
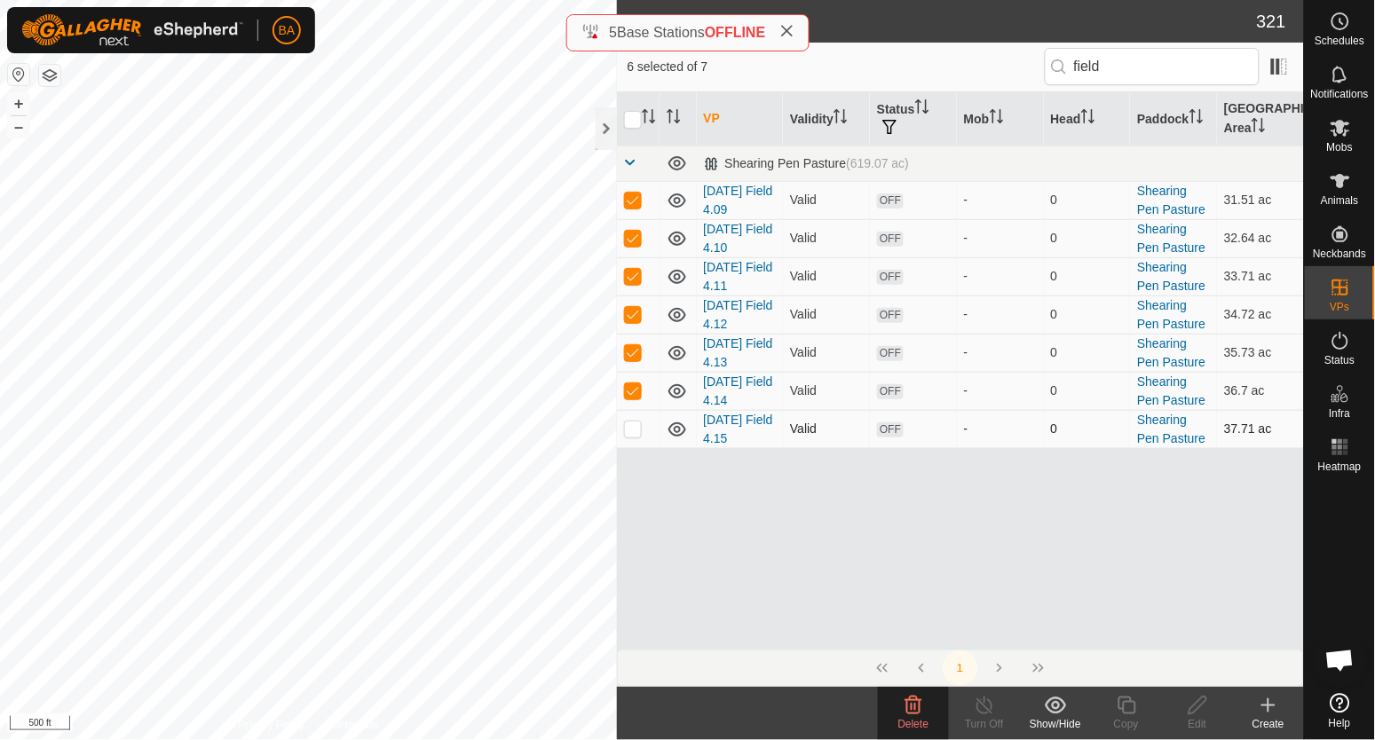
click at [634, 431] on p-checkbox at bounding box center [633, 429] width 18 height 14
checkbox input "true"
click at [904, 707] on icon at bounding box center [913, 705] width 21 height 21
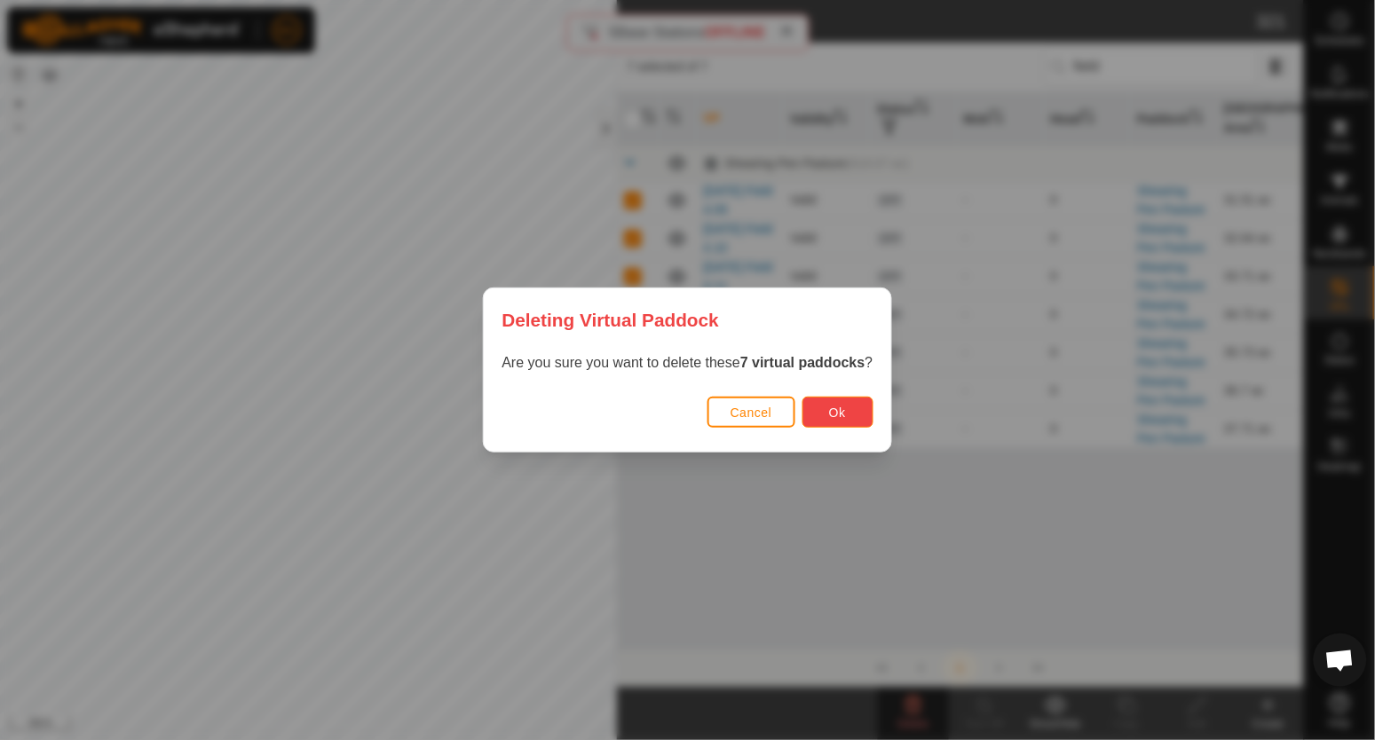
click at [842, 414] on span "Ok" at bounding box center [837, 413] width 17 height 14
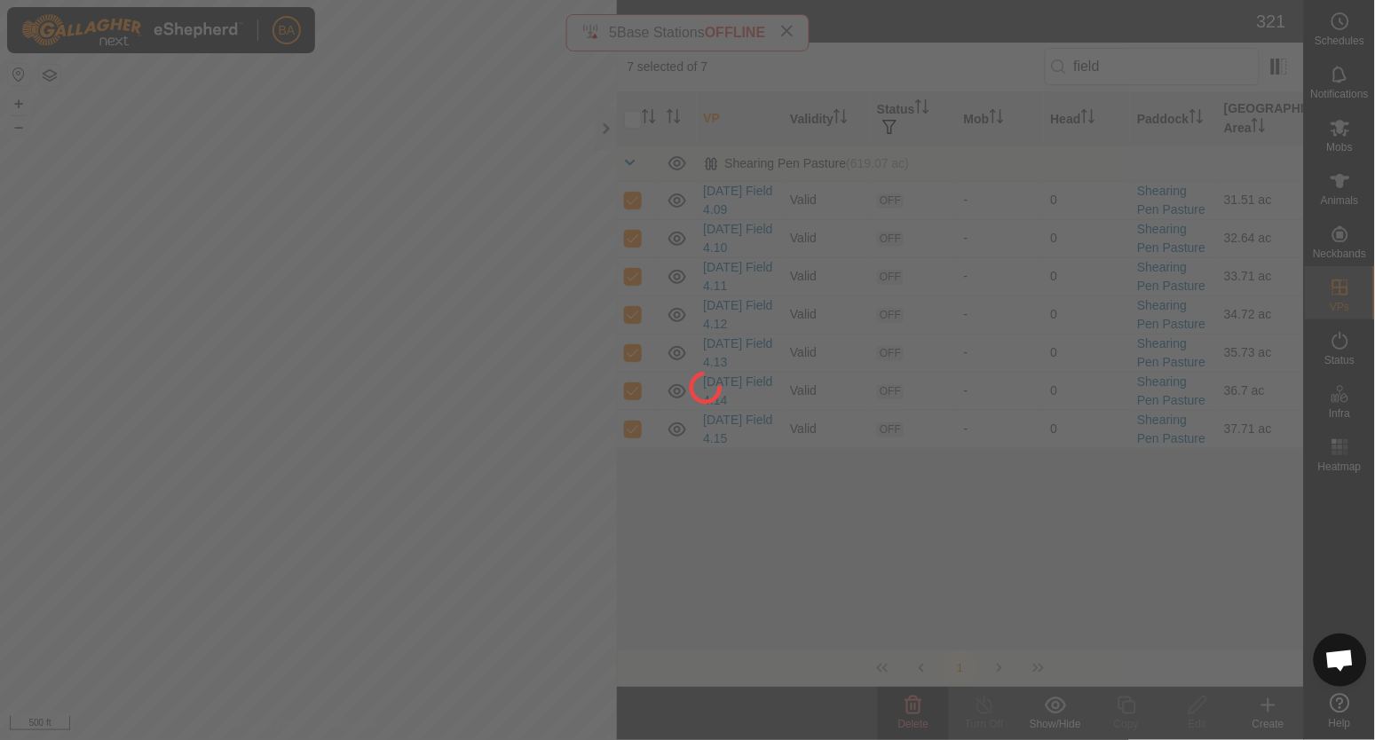
checkbox input "false"
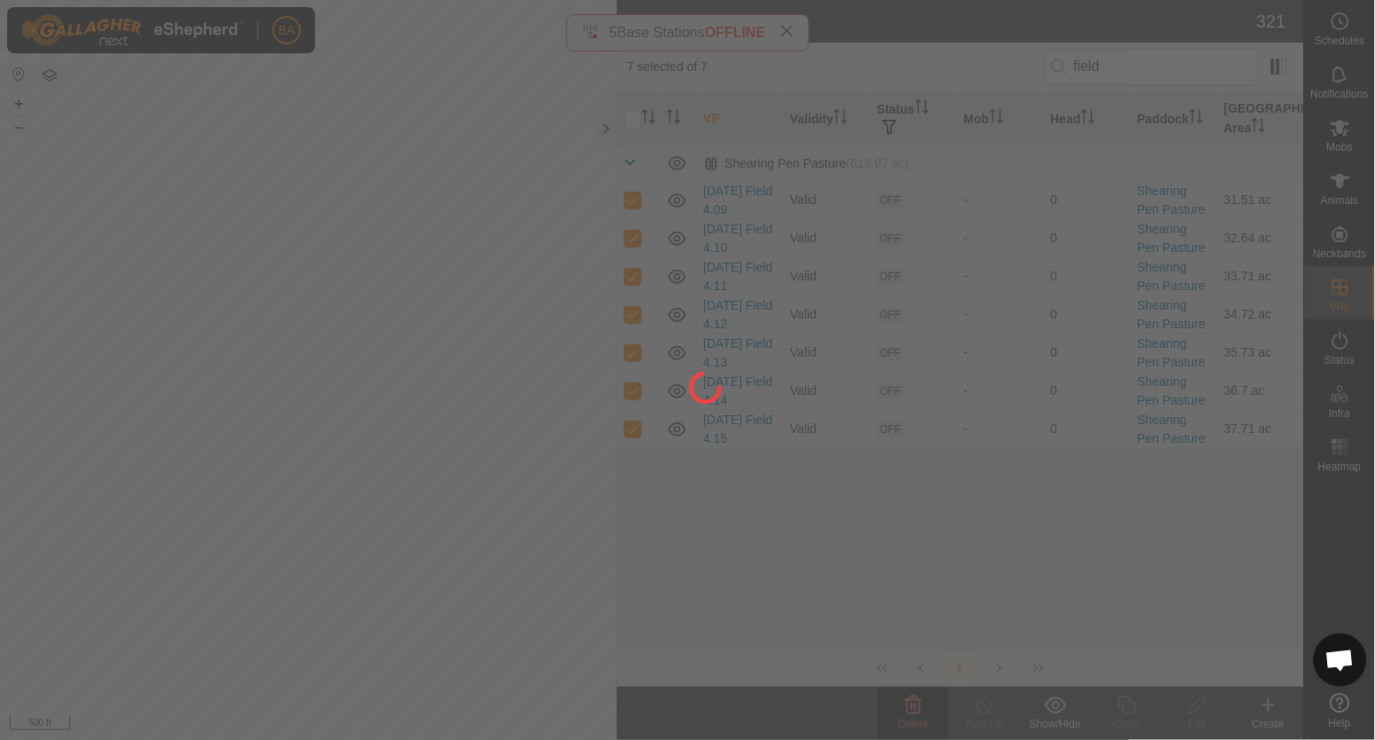
checkbox input "false"
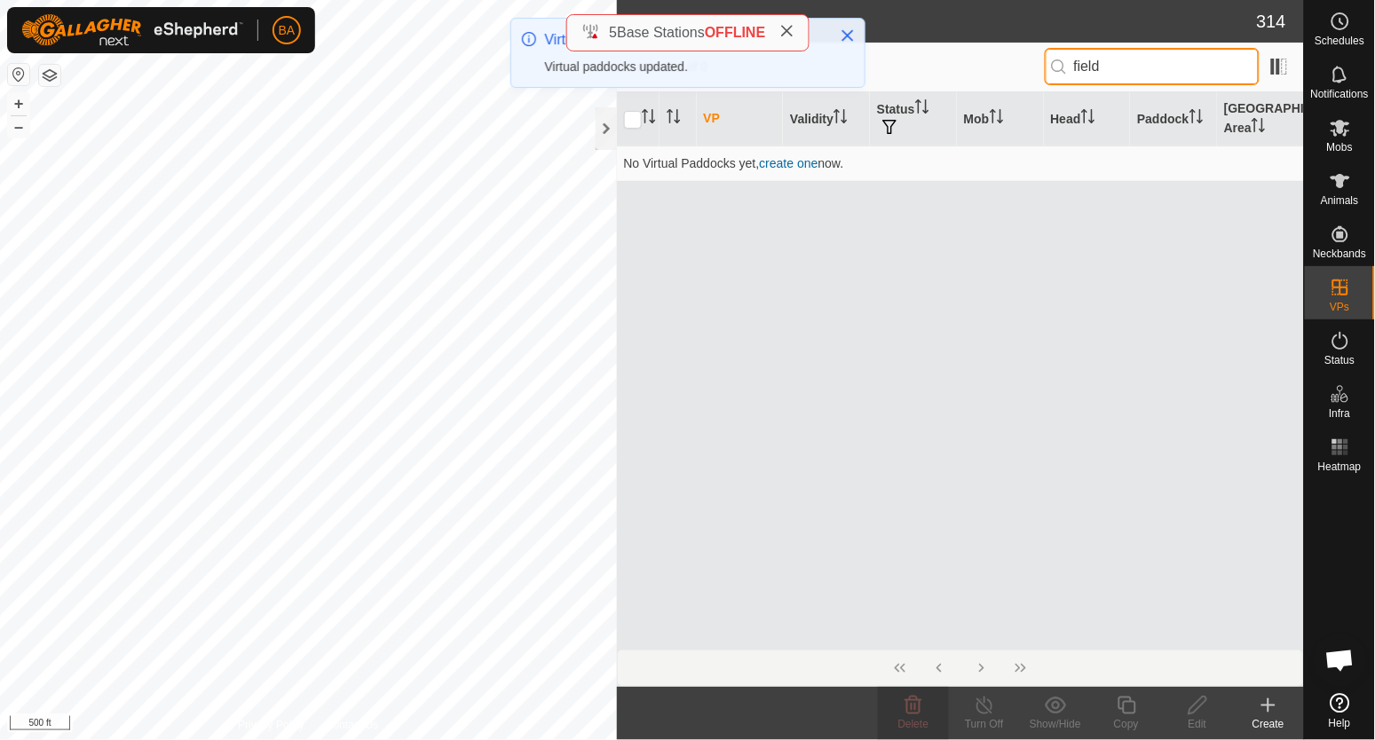
click at [1116, 66] on input "field" at bounding box center [1152, 66] width 215 height 37
click at [1116, 64] on input "field" at bounding box center [1152, 66] width 215 height 37
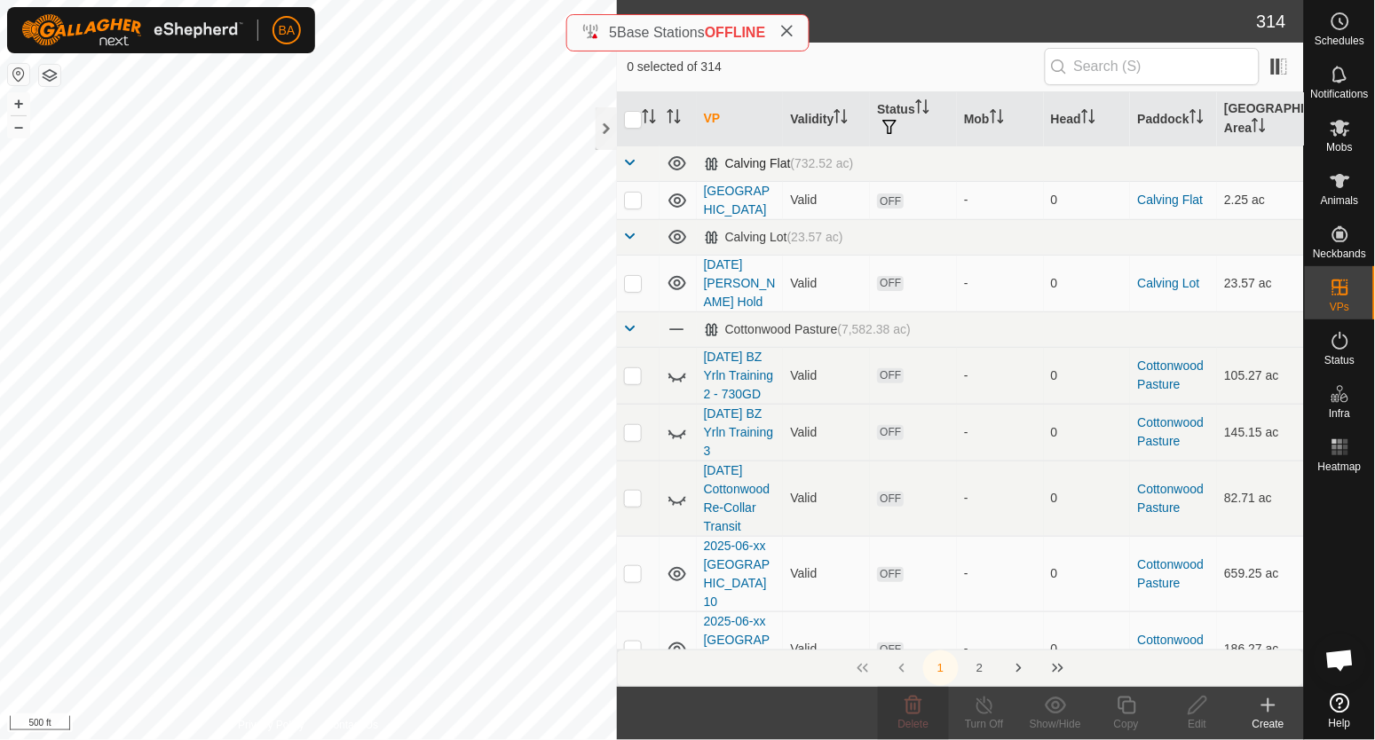
click at [630, 169] on span at bounding box center [631, 162] width 14 height 14
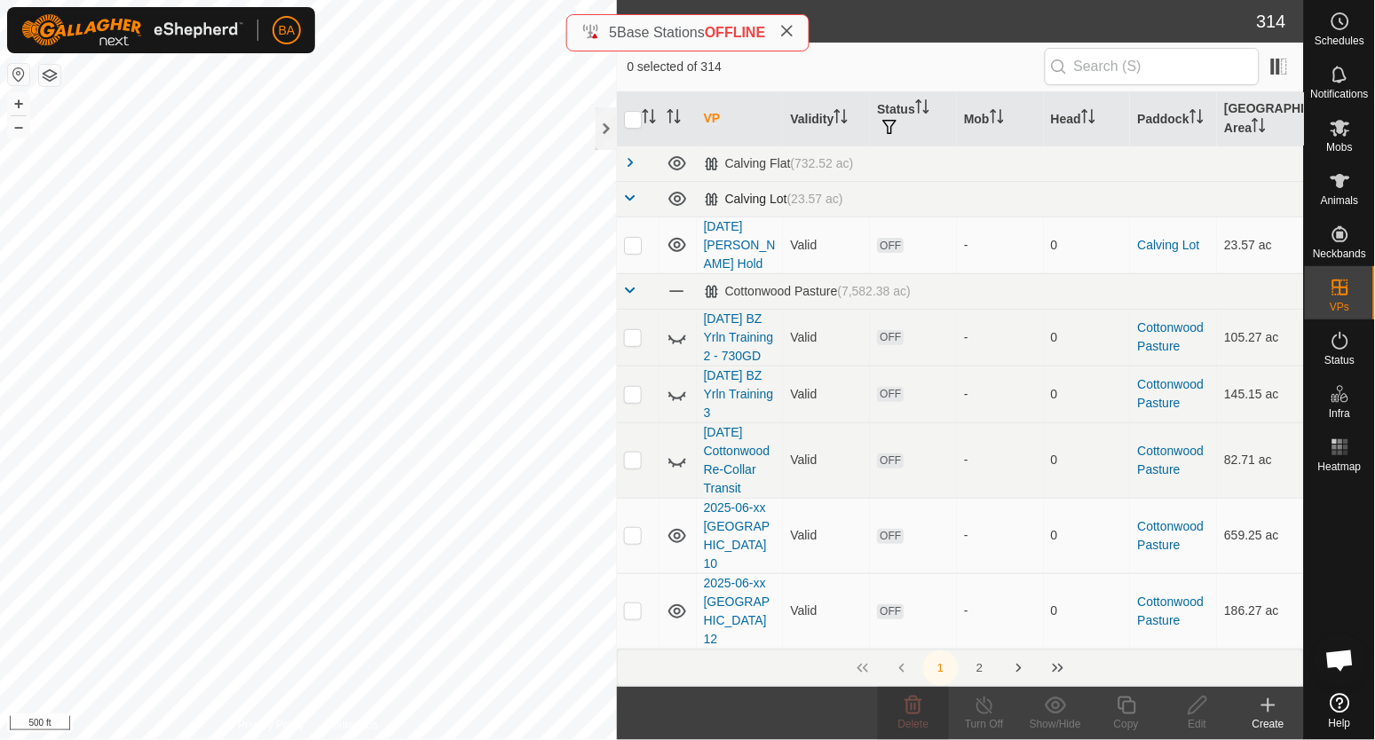
click at [626, 208] on td at bounding box center [638, 199] width 43 height 36
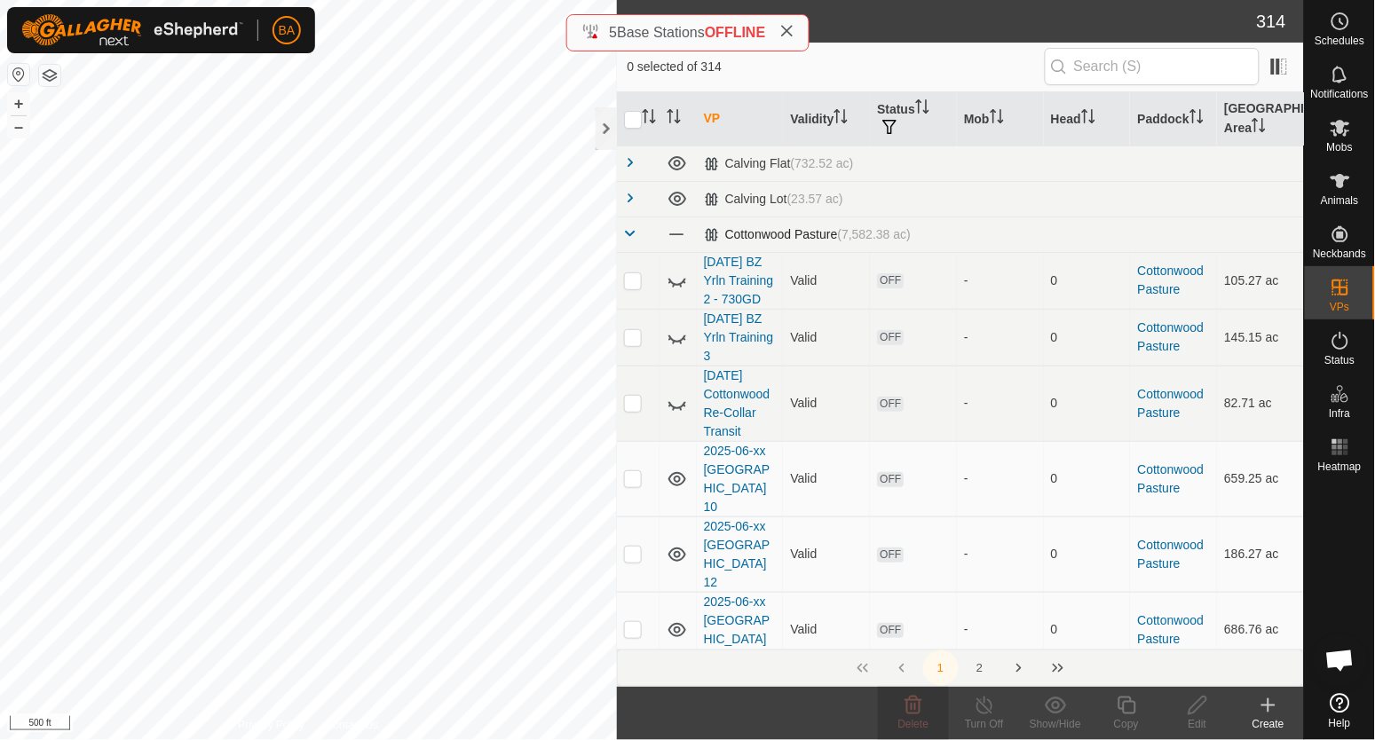
click at [624, 225] on td at bounding box center [638, 235] width 43 height 36
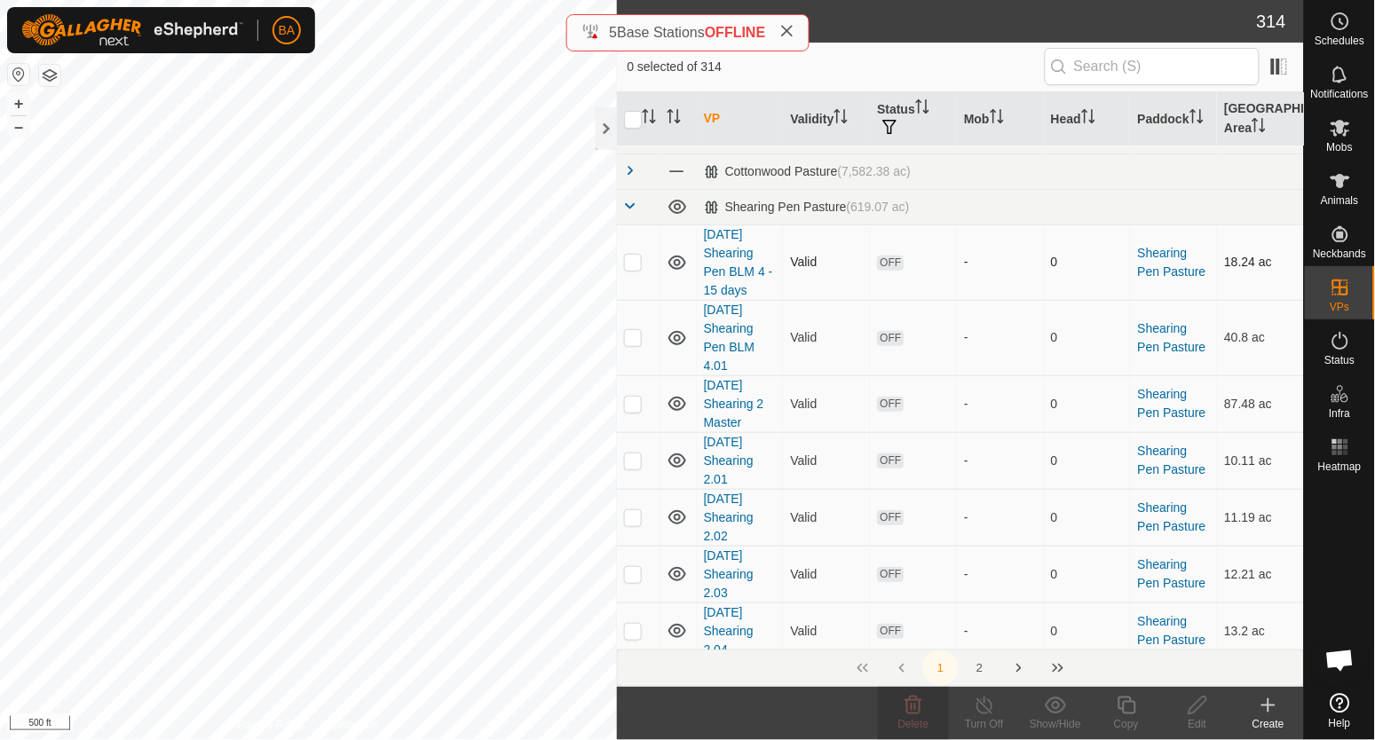
scroll to position [110, 0]
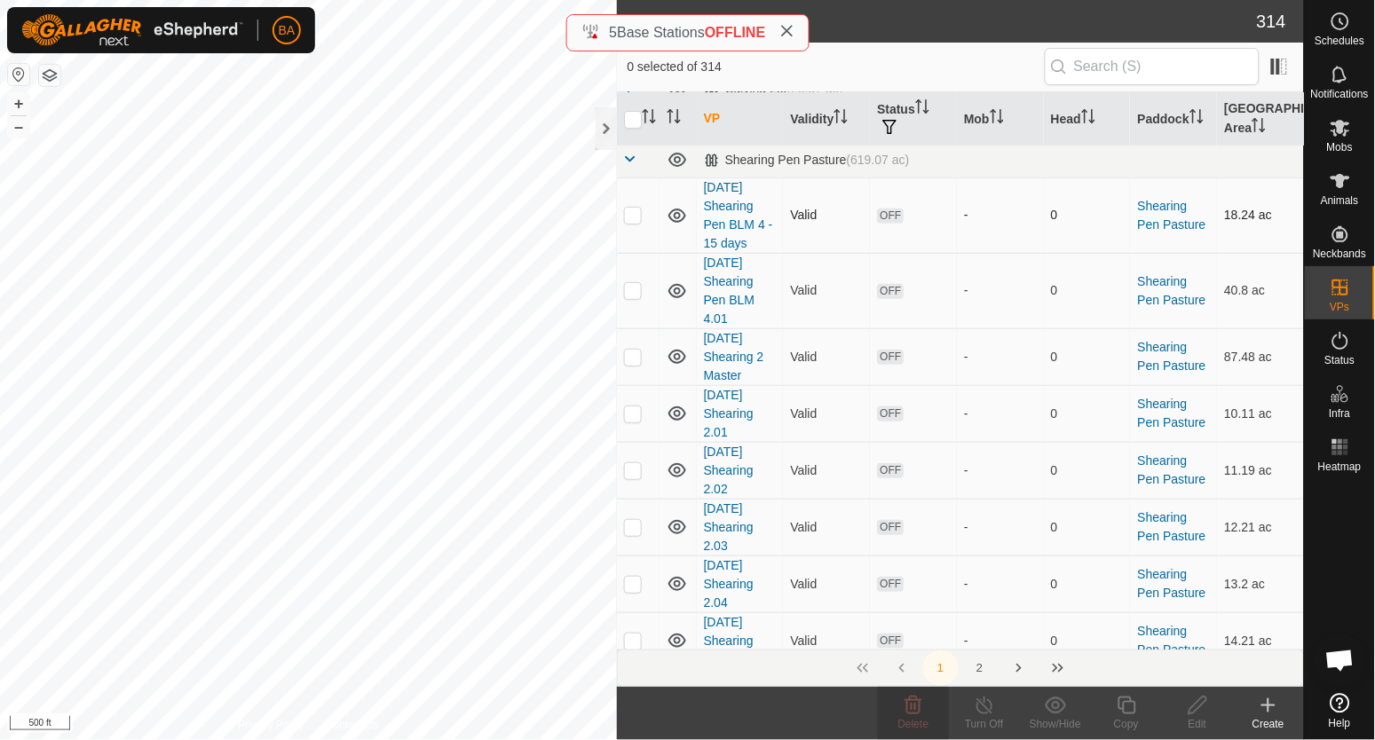
click at [634, 214] on p-checkbox at bounding box center [633, 215] width 18 height 14
checkbox input "true"
click at [1195, 709] on icon at bounding box center [1198, 705] width 22 height 21
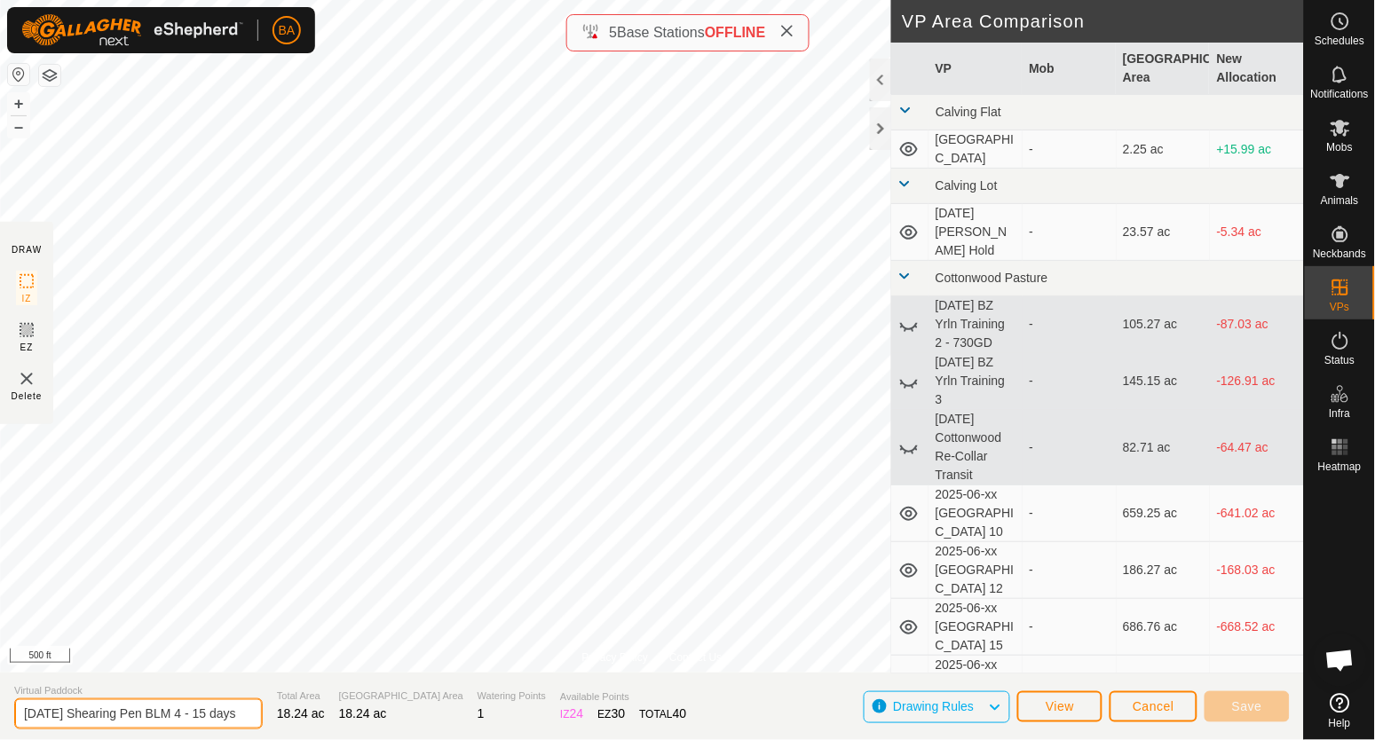
drag, startPoint x: 206, startPoint y: 717, endPoint x: 94, endPoint y: 724, distance: 112.1
click at [94, 724] on input "2025-06-20 Shearing Pen BLM 4 - 15 days" at bounding box center [138, 714] width 249 height 31
type input "2025-06-20 33hd - 15 days"
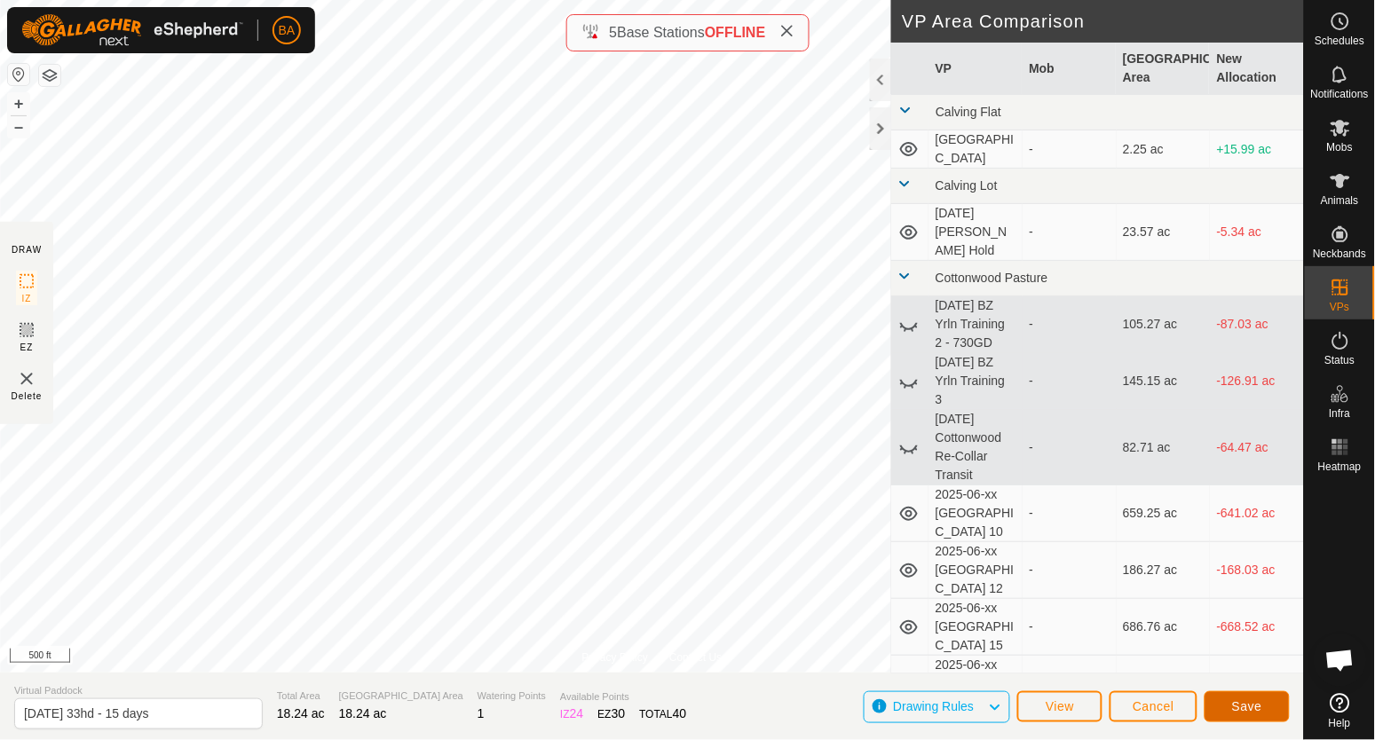
click at [1237, 710] on span "Save" at bounding box center [1247, 707] width 30 height 14
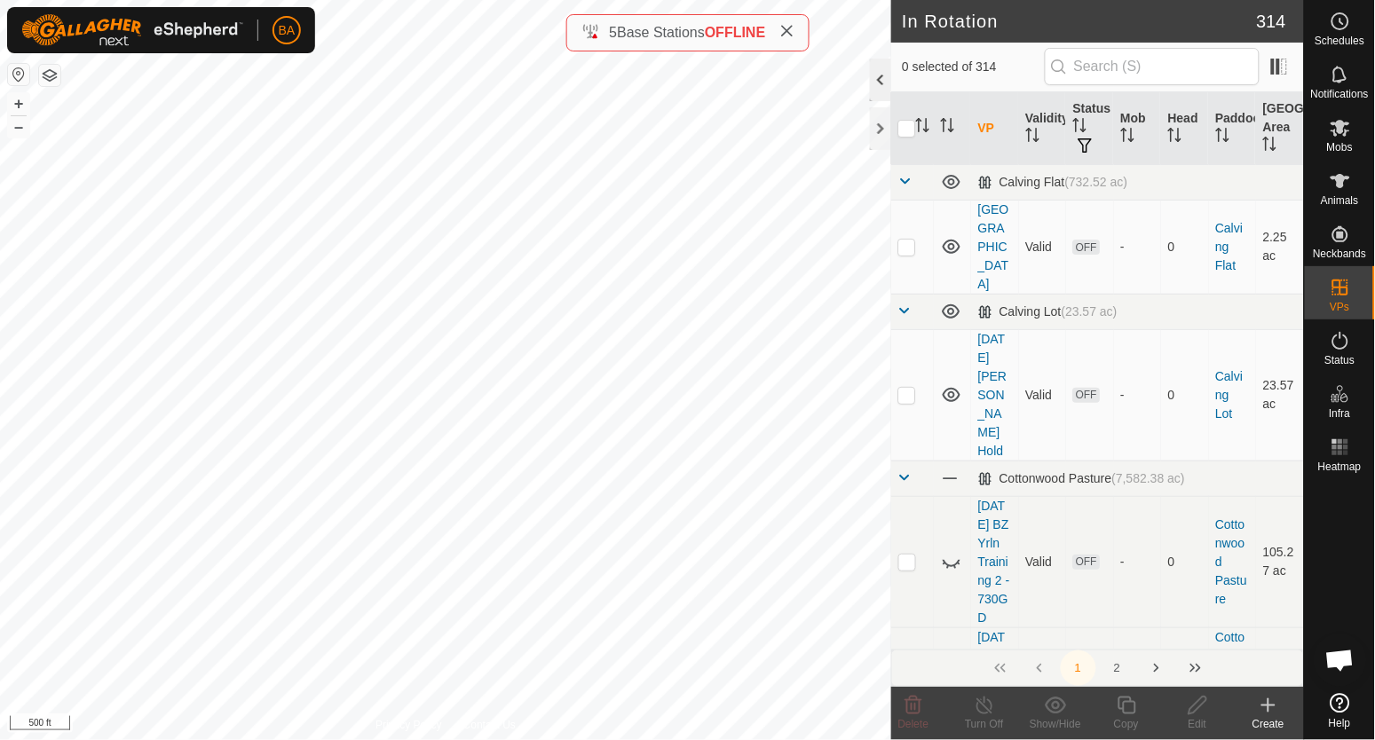
click at [887, 91] on div at bounding box center [880, 80] width 21 height 43
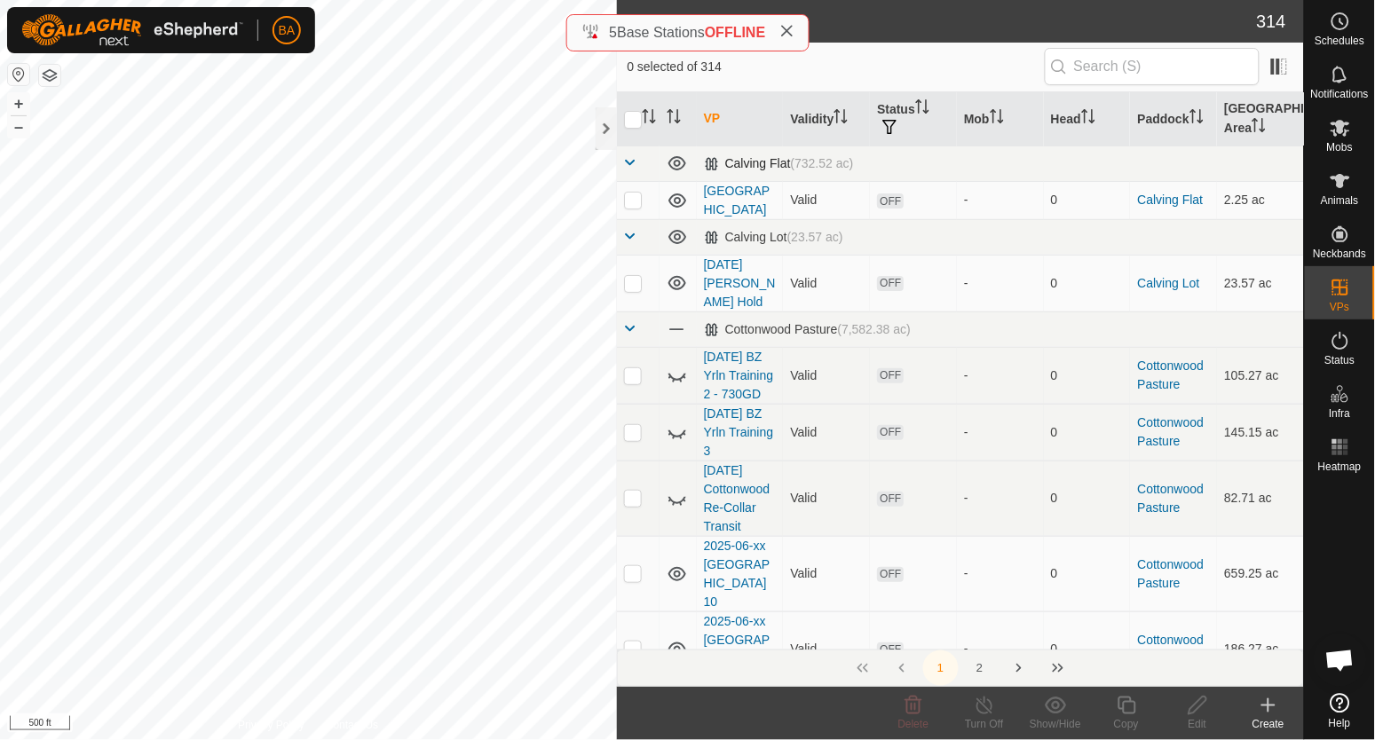
click at [628, 162] on span at bounding box center [631, 162] width 14 height 14
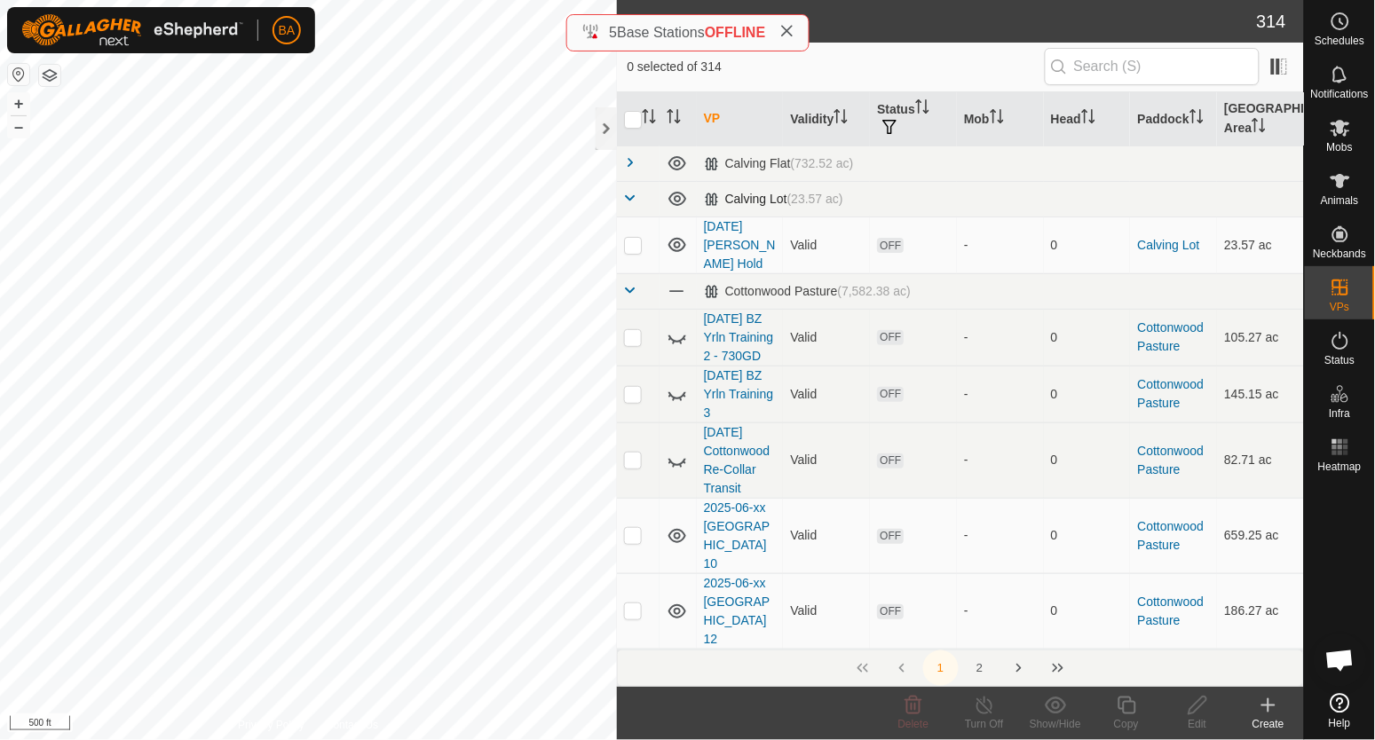
click at [629, 192] on span at bounding box center [631, 198] width 14 height 14
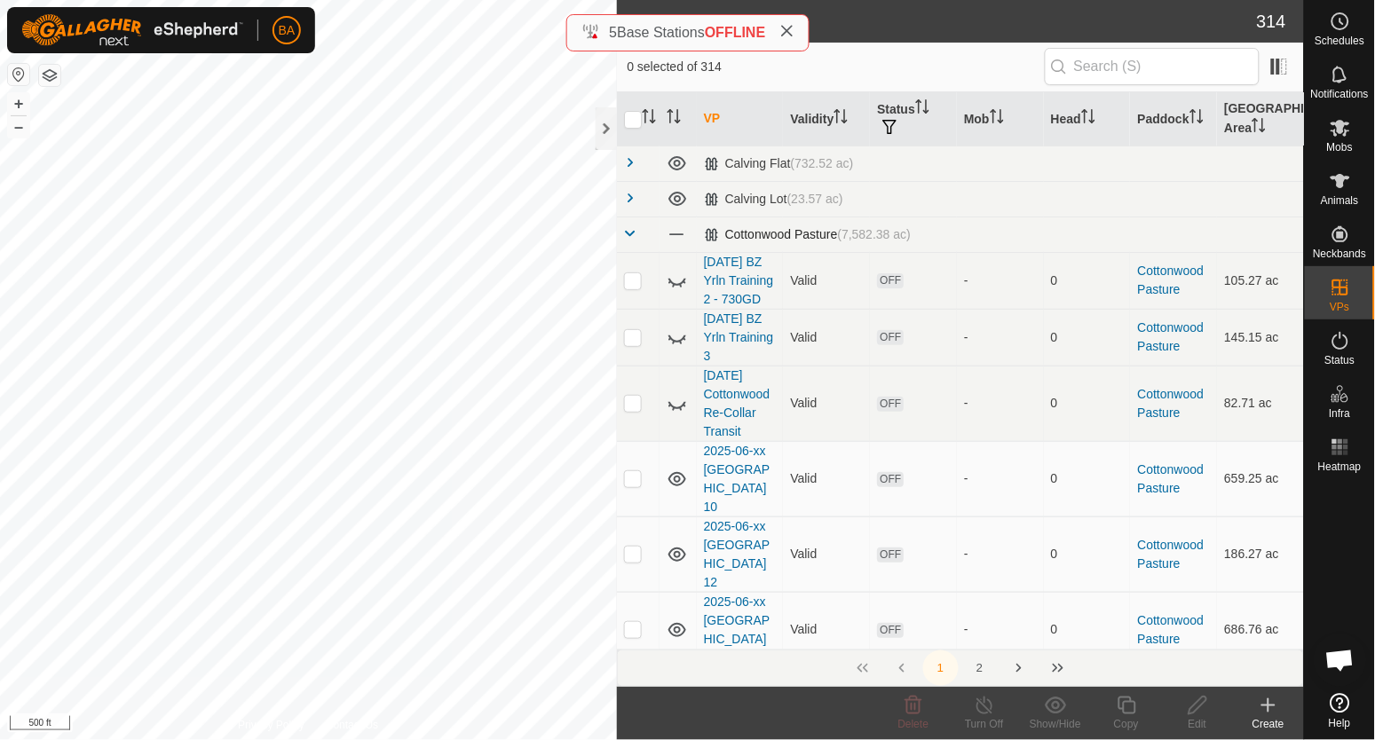
click at [627, 227] on span at bounding box center [631, 233] width 14 height 14
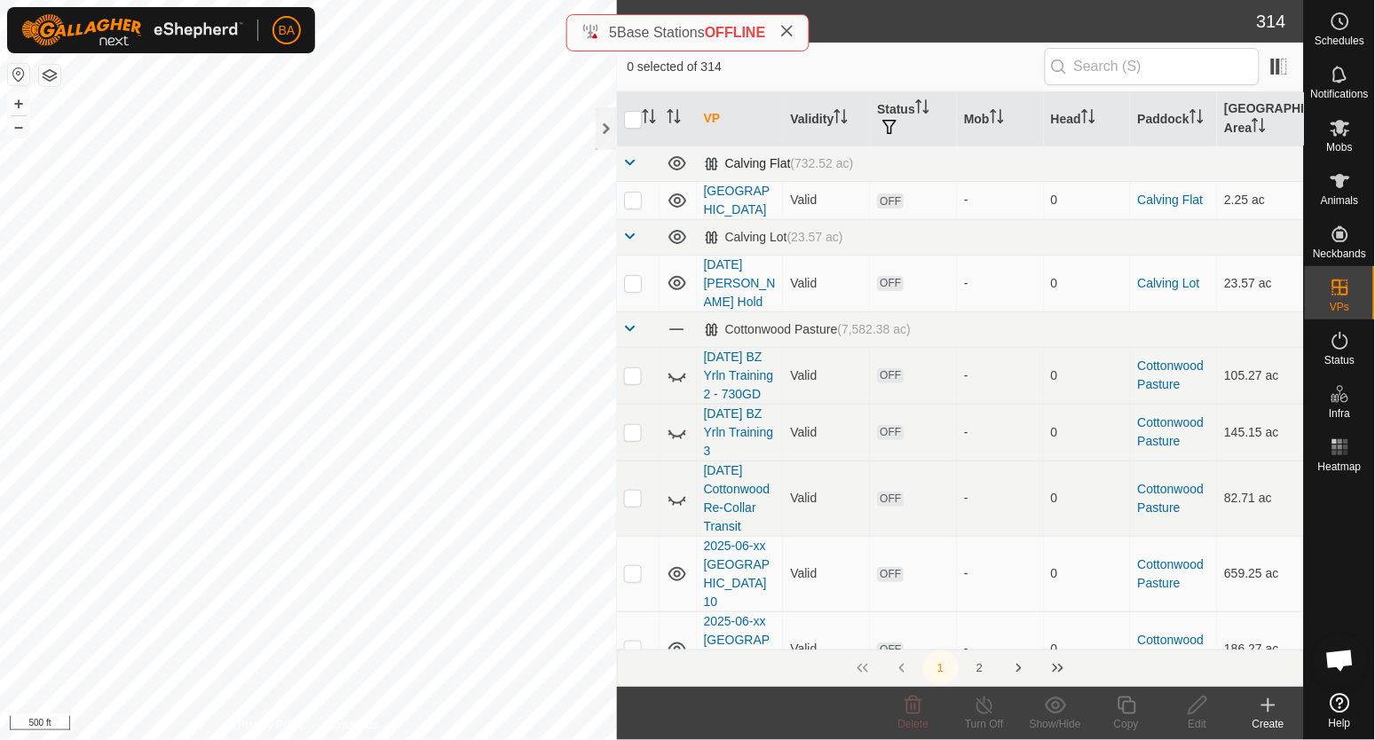
click at [629, 158] on span at bounding box center [631, 162] width 14 height 14
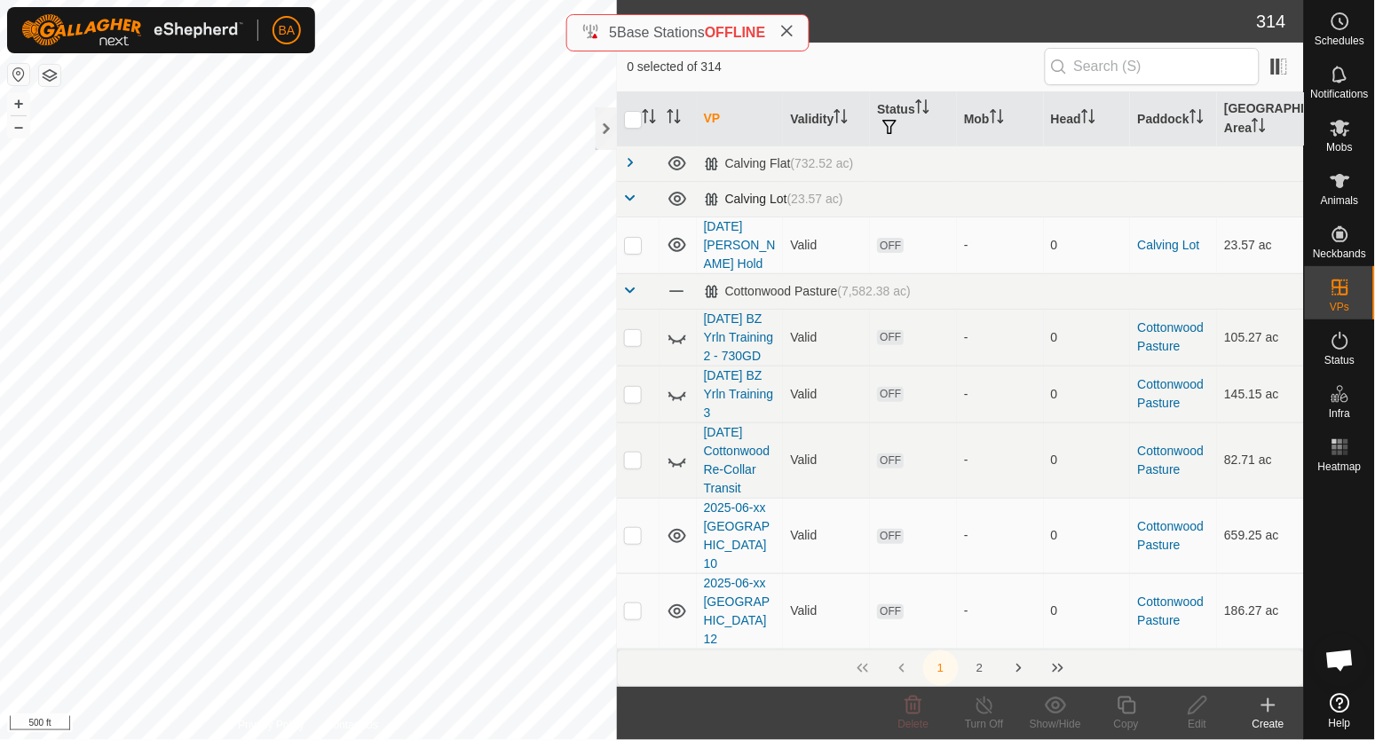
click at [633, 193] on span at bounding box center [631, 198] width 14 height 14
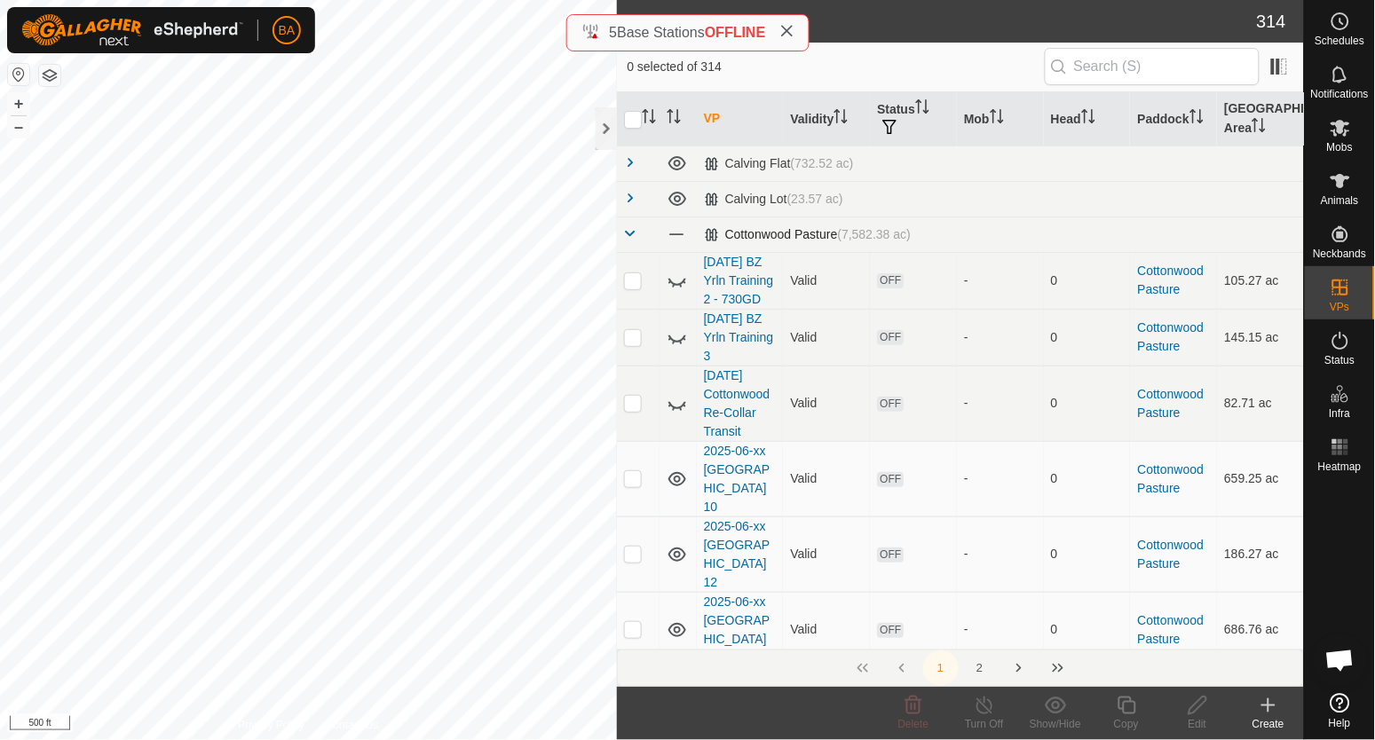
click at [633, 236] on span at bounding box center [631, 233] width 14 height 14
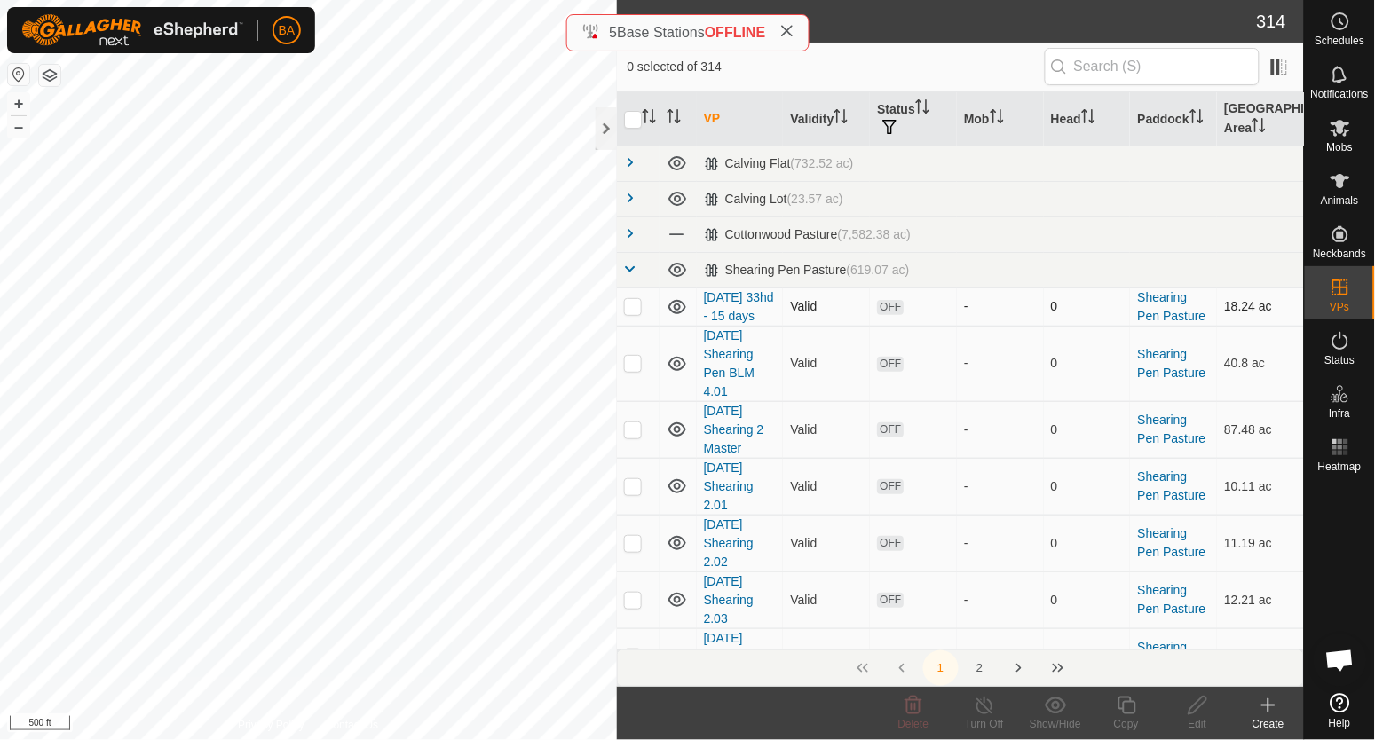
click at [636, 313] on p-checkbox at bounding box center [633, 306] width 18 height 14
click at [1048, 708] on icon at bounding box center [1055, 705] width 21 height 17
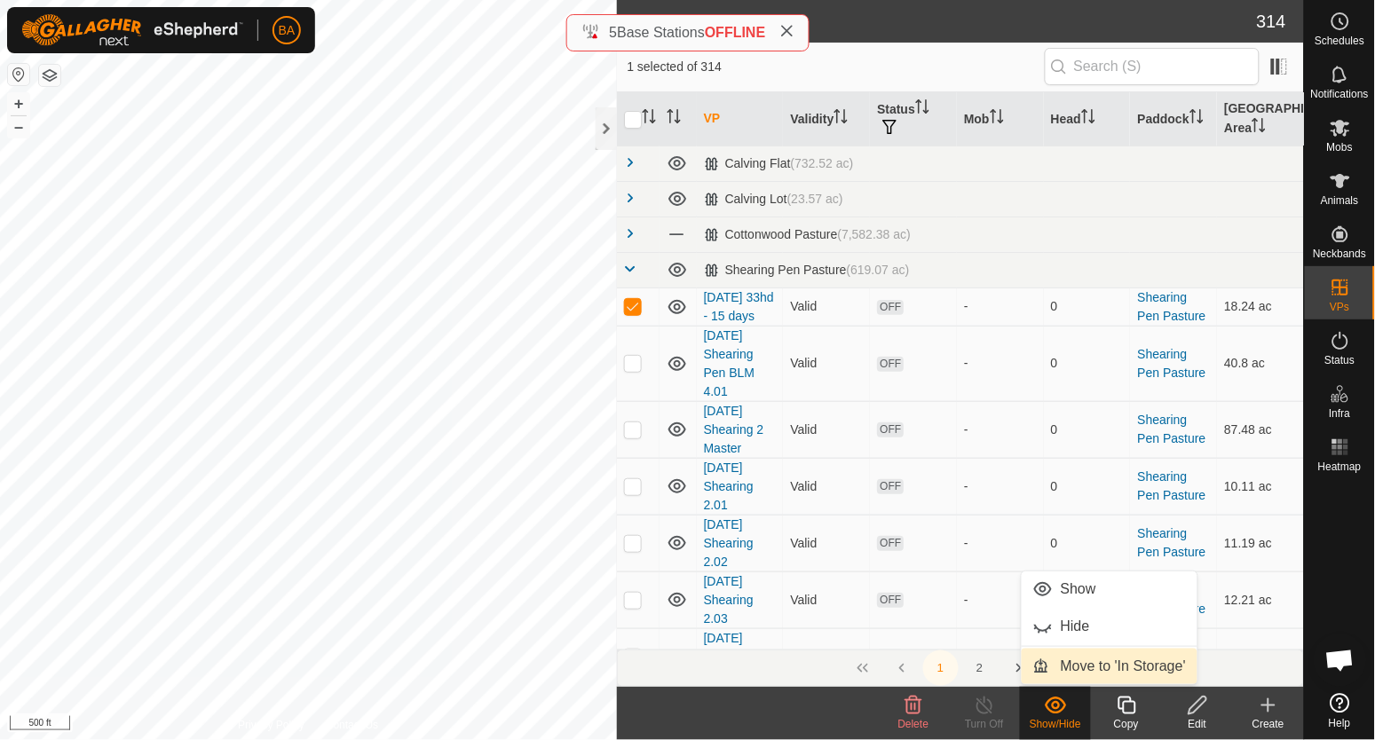
click at [1075, 669] on link "Move to 'In Storage'" at bounding box center [1110, 667] width 176 height 36
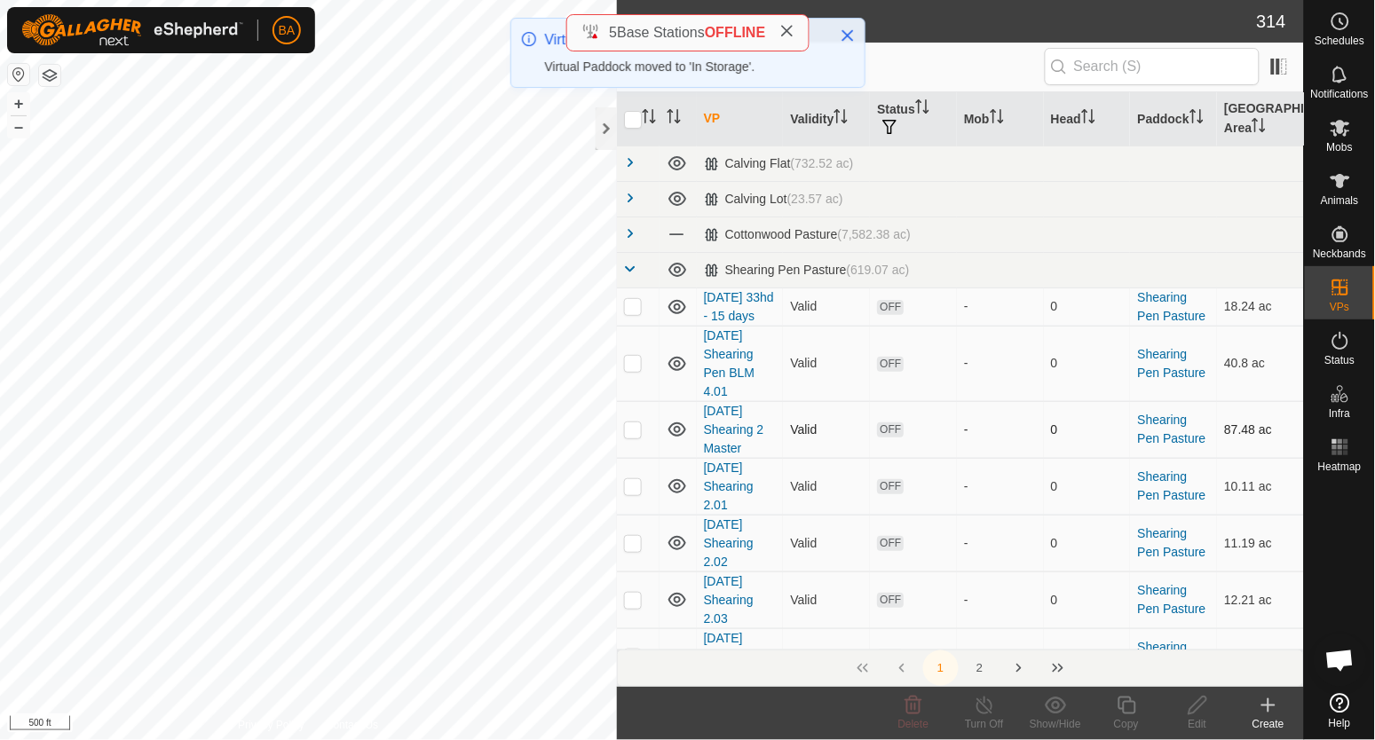
checkbox input "false"
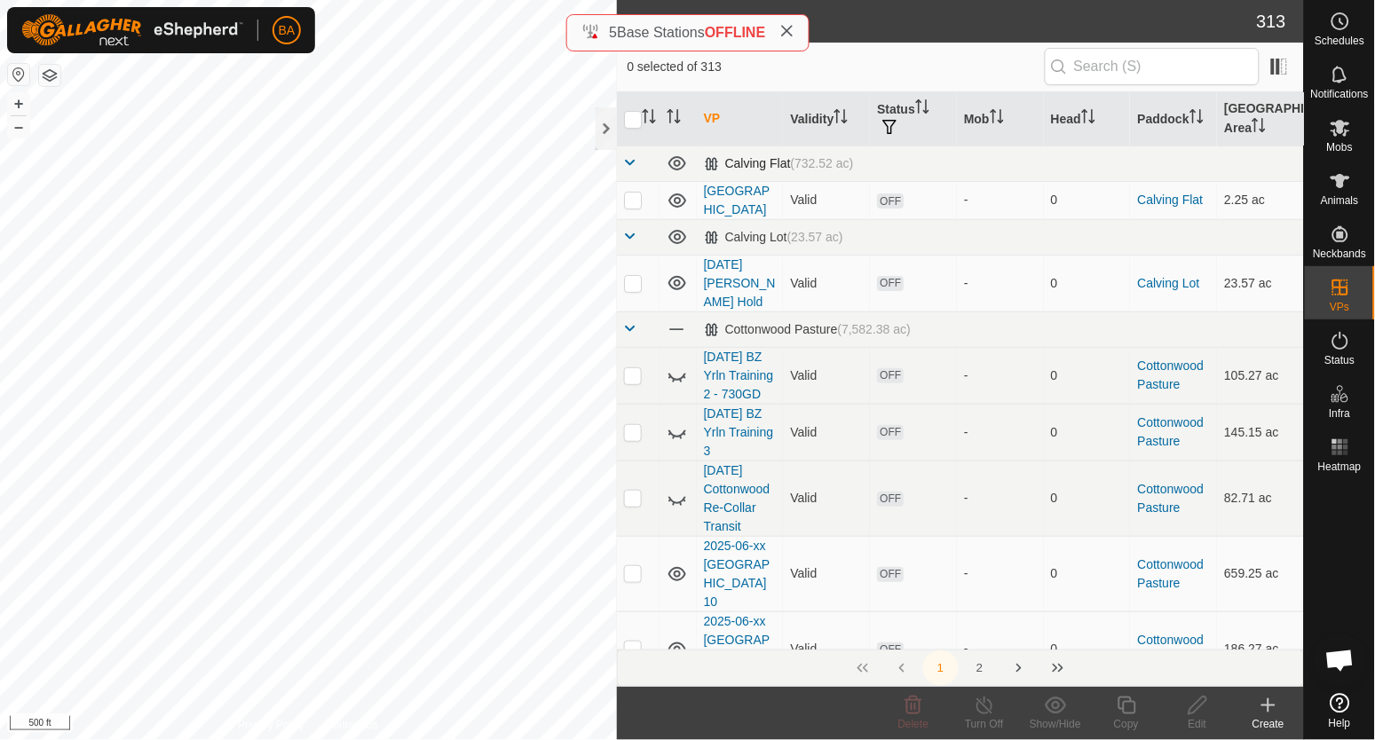
click at [626, 166] on span at bounding box center [631, 162] width 14 height 14
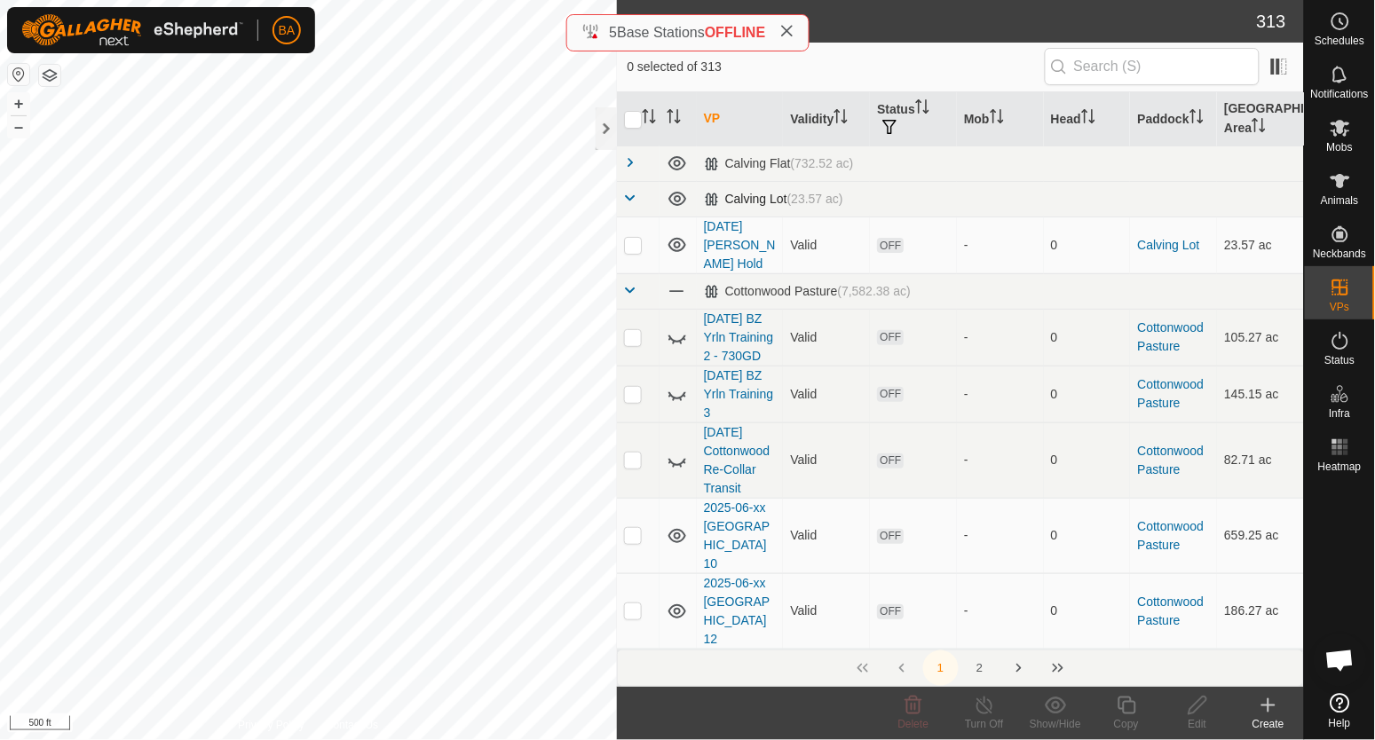
click at [626, 194] on span at bounding box center [631, 198] width 14 height 14
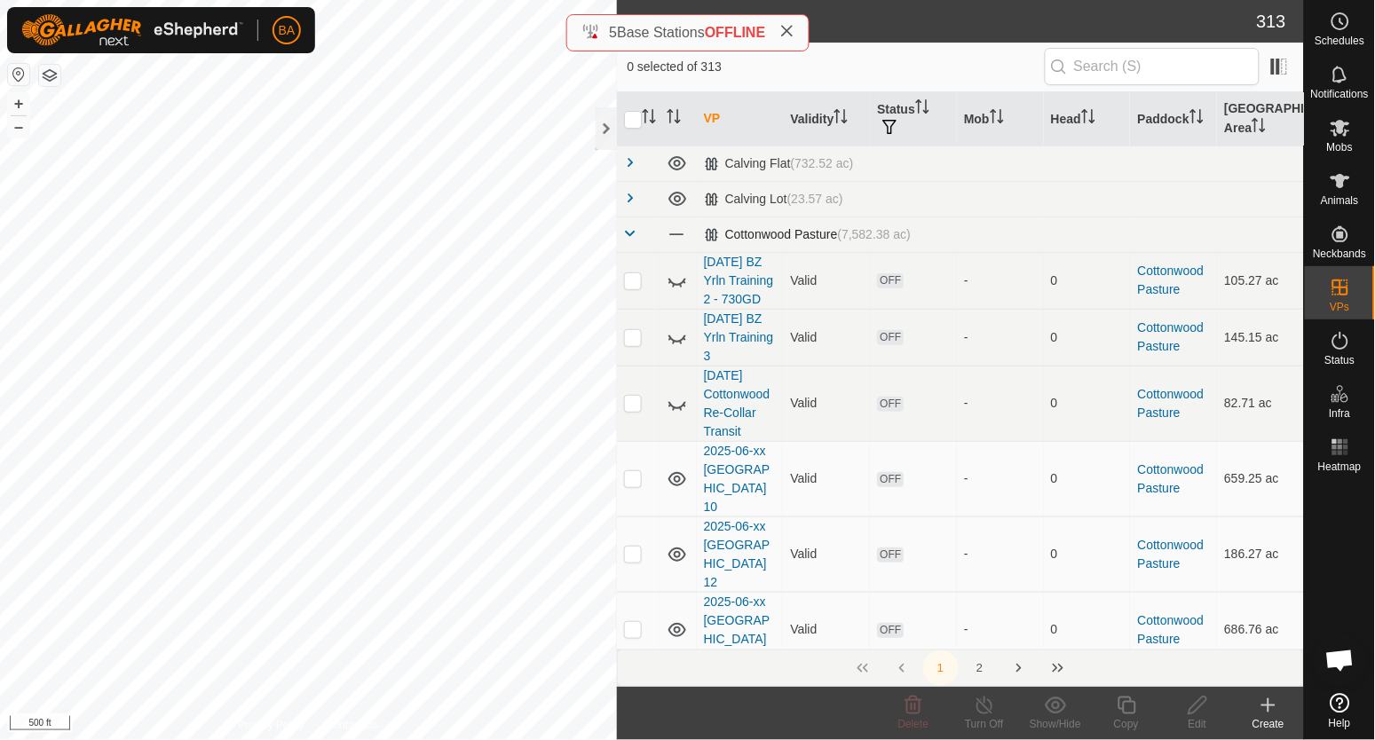
click at [629, 233] on span at bounding box center [631, 233] width 14 height 14
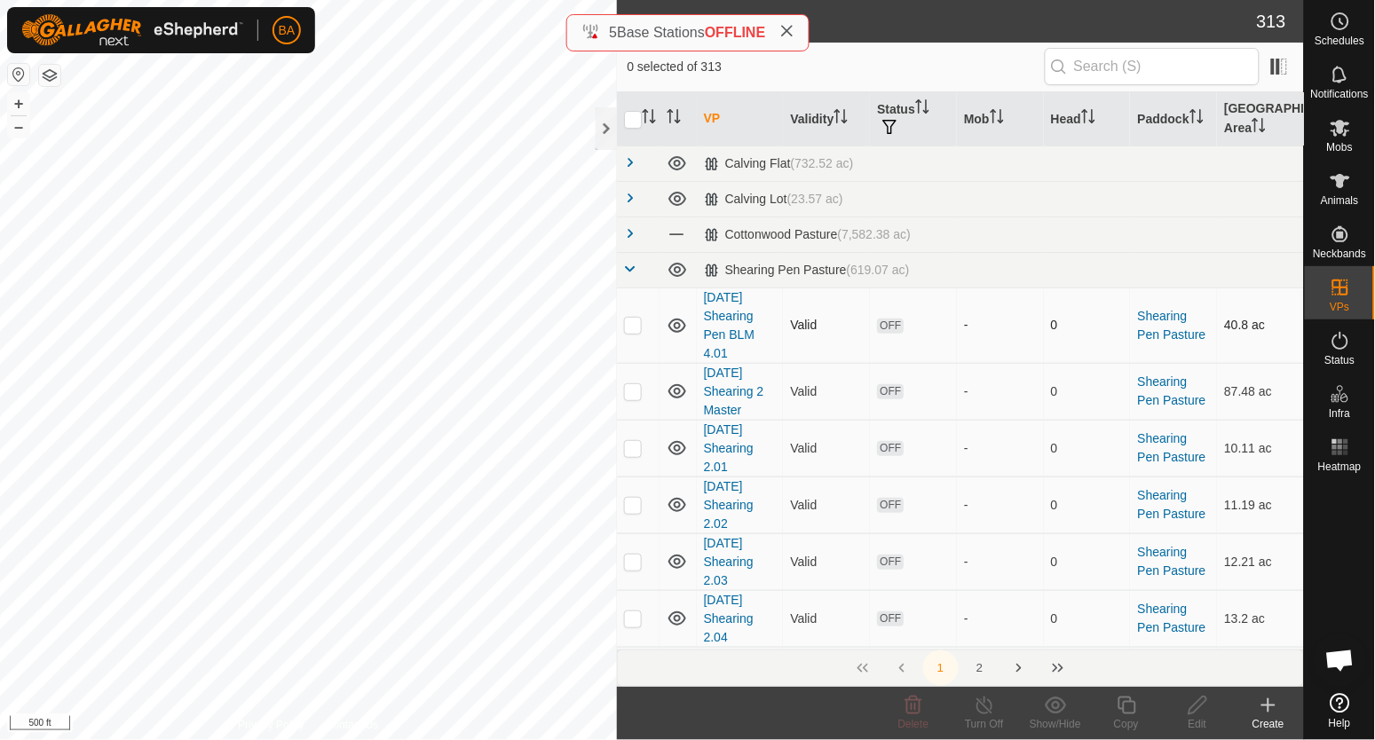
click at [632, 328] on p-checkbox at bounding box center [633, 325] width 18 height 14
click at [632, 329] on p-checkbox at bounding box center [633, 325] width 18 height 14
checkbox input "false"
click at [630, 398] on p-checkbox at bounding box center [633, 391] width 18 height 14
checkbox input "true"
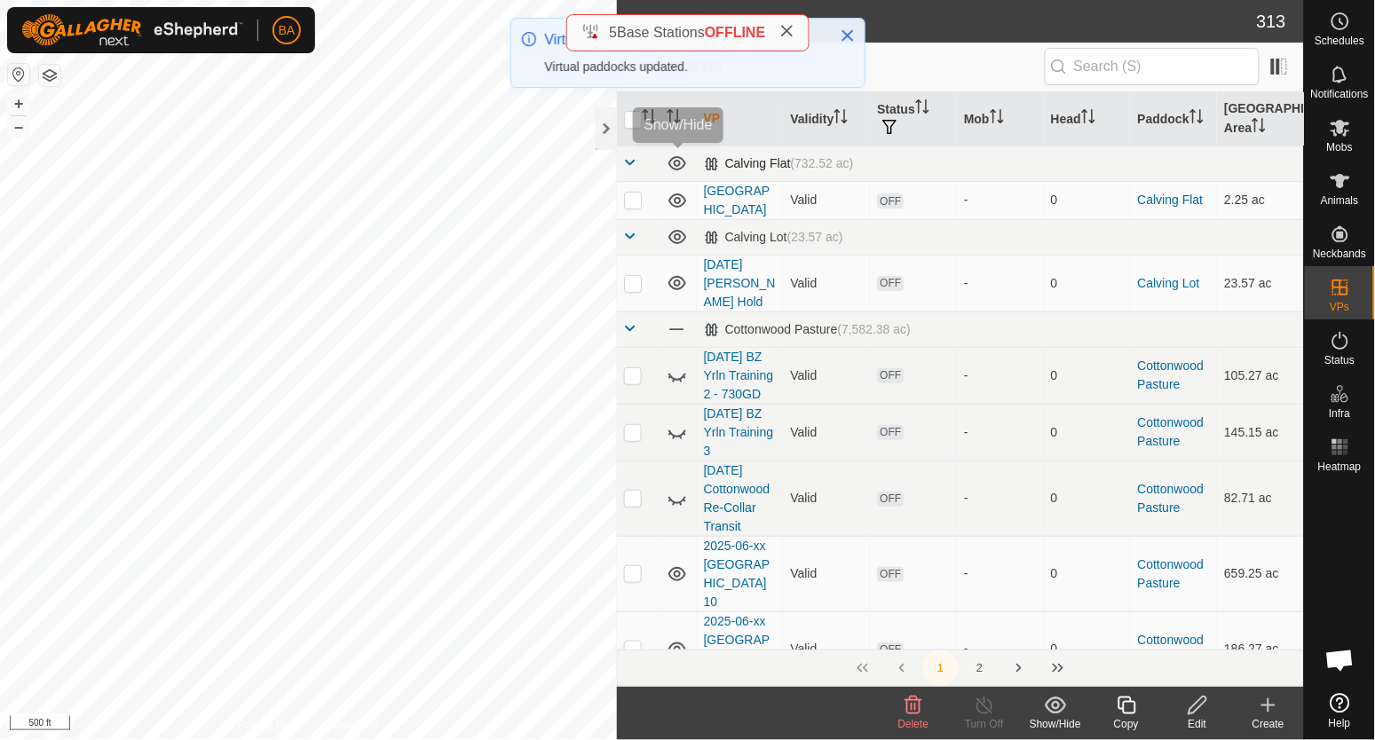
click at [632, 165] on span at bounding box center [631, 162] width 14 height 14
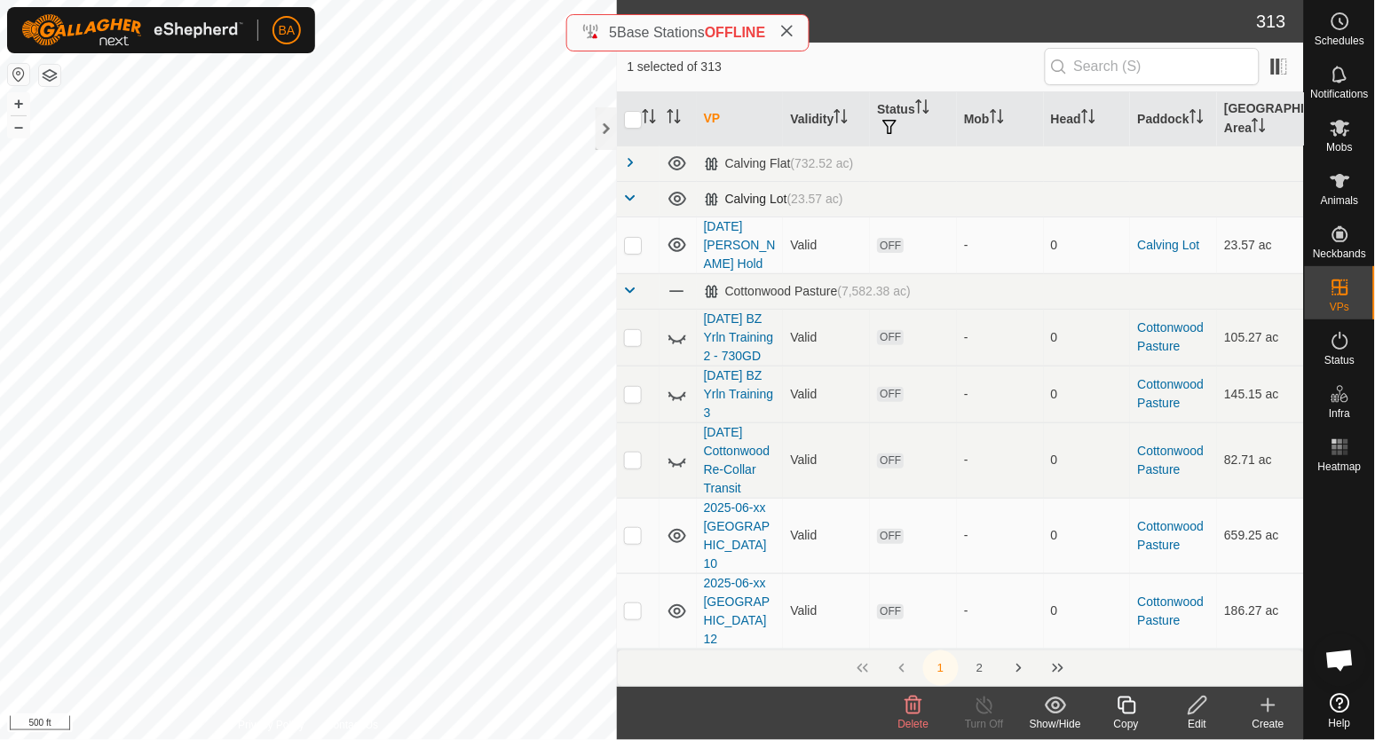
click at [632, 195] on span at bounding box center [631, 198] width 14 height 14
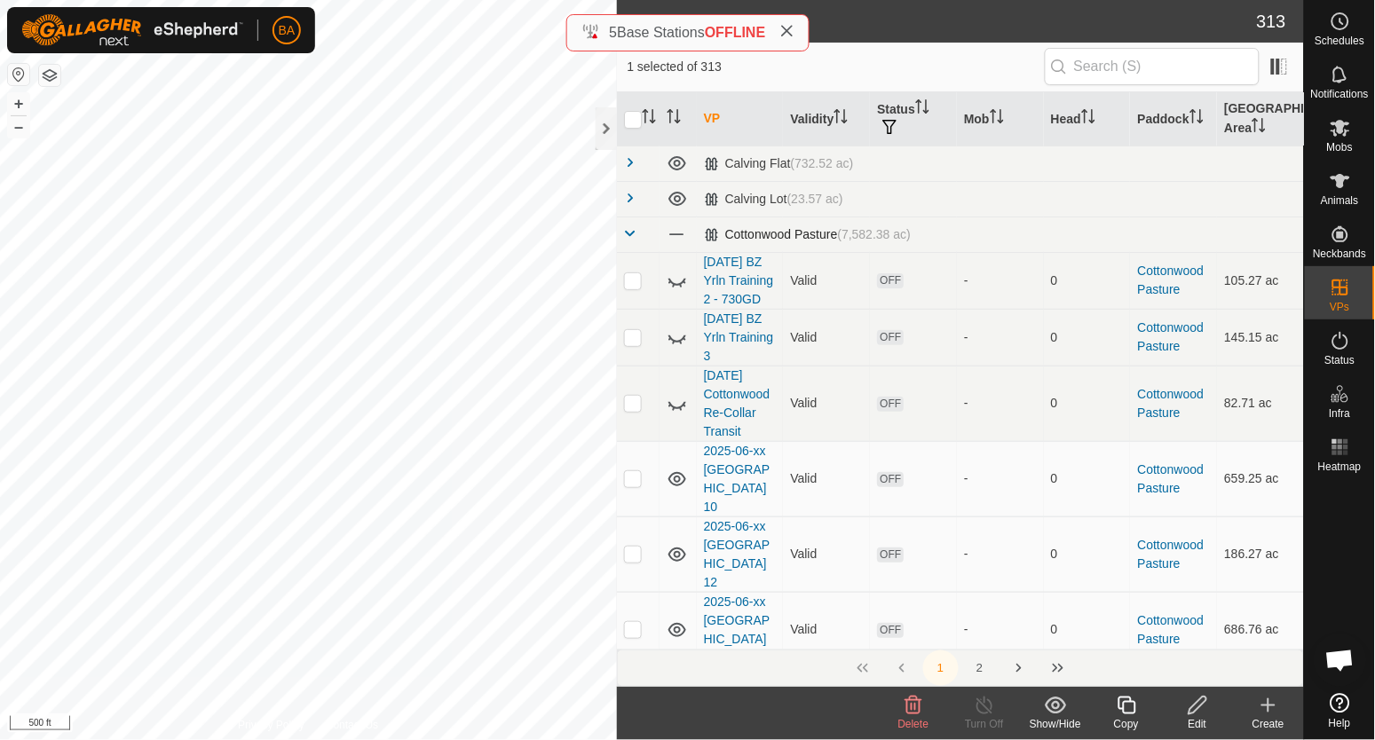
click at [632, 230] on span at bounding box center [631, 233] width 14 height 14
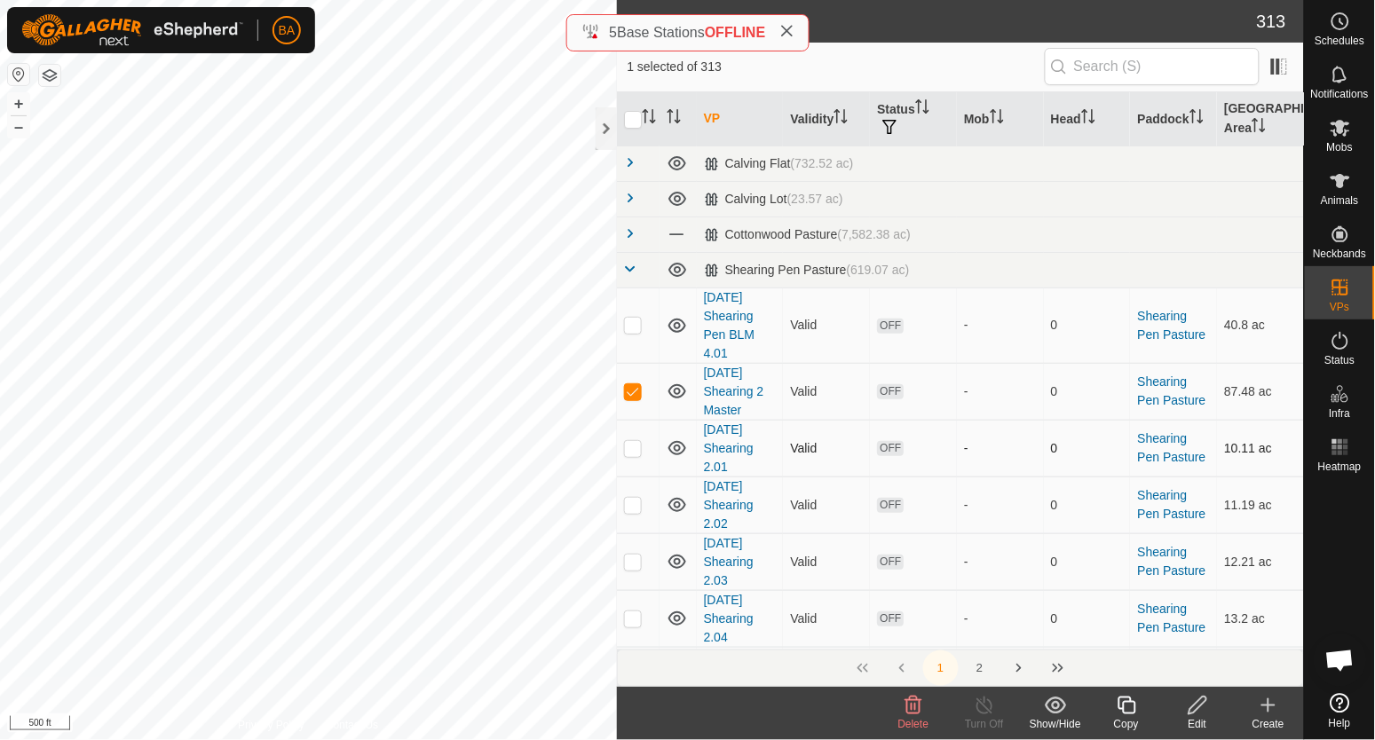
click at [632, 455] on p-checkbox at bounding box center [633, 448] width 18 height 14
checkbox input "true"
click at [630, 492] on td at bounding box center [638, 505] width 43 height 57
checkbox input "true"
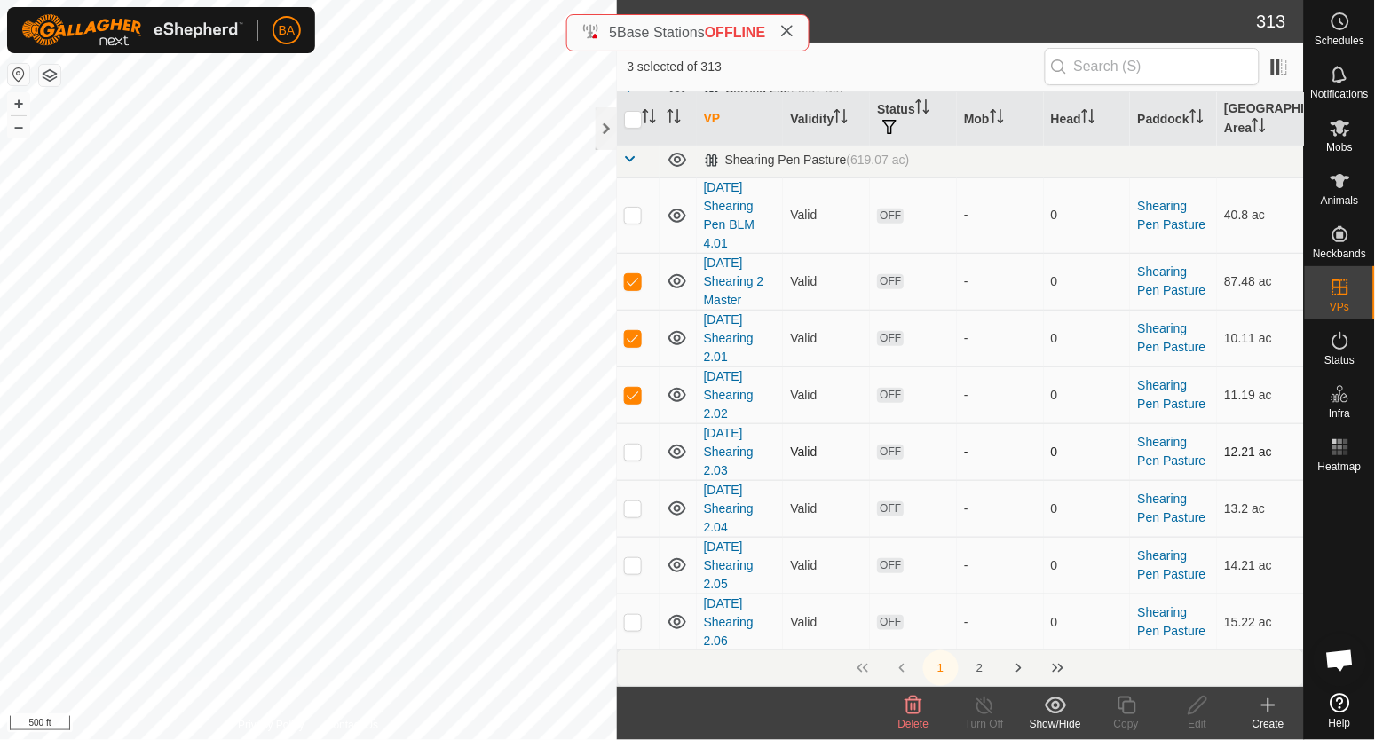
click at [632, 452] on p-checkbox at bounding box center [633, 452] width 18 height 14
checkbox input "true"
click at [632, 503] on p-checkbox at bounding box center [633, 509] width 18 height 14
checkbox input "true"
click at [636, 564] on p-checkbox at bounding box center [633, 565] width 18 height 14
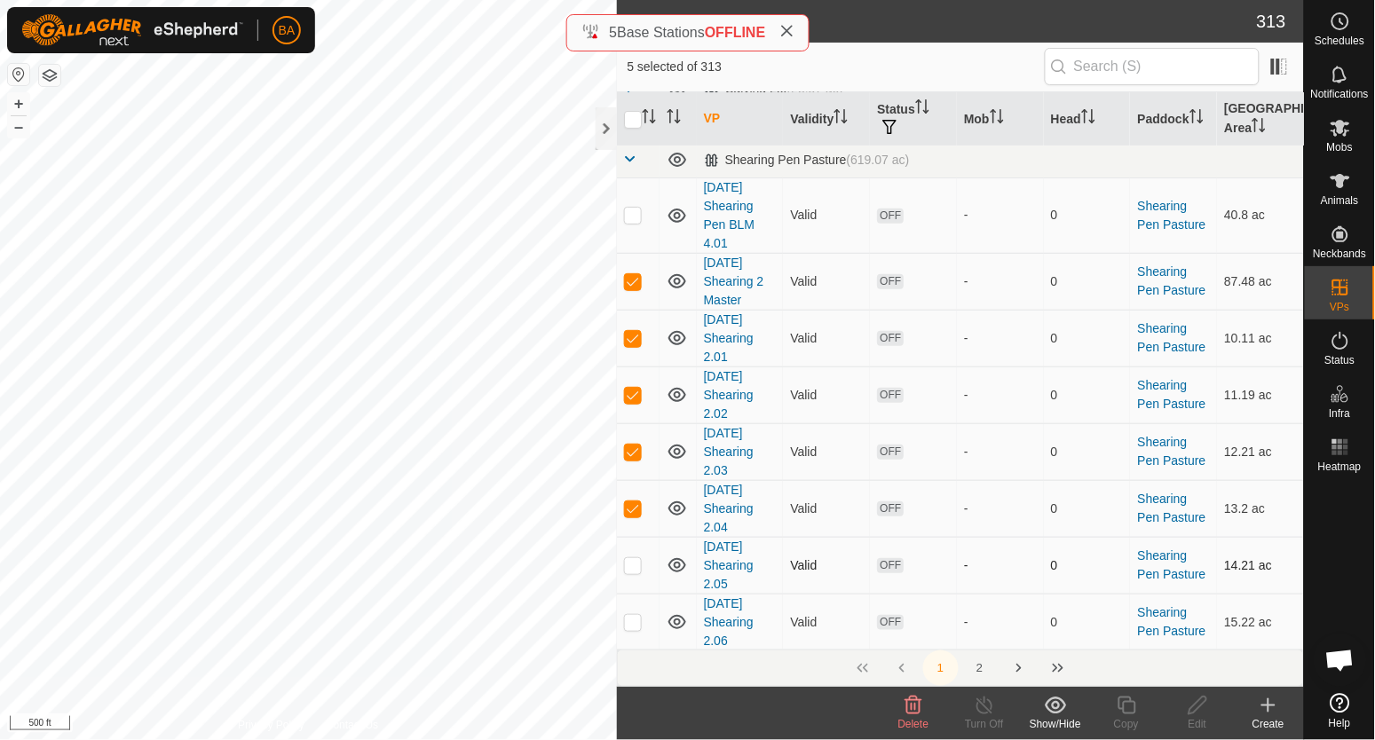
checkbox input "true"
click at [637, 624] on p-checkbox at bounding box center [633, 622] width 18 height 14
checkbox input "true"
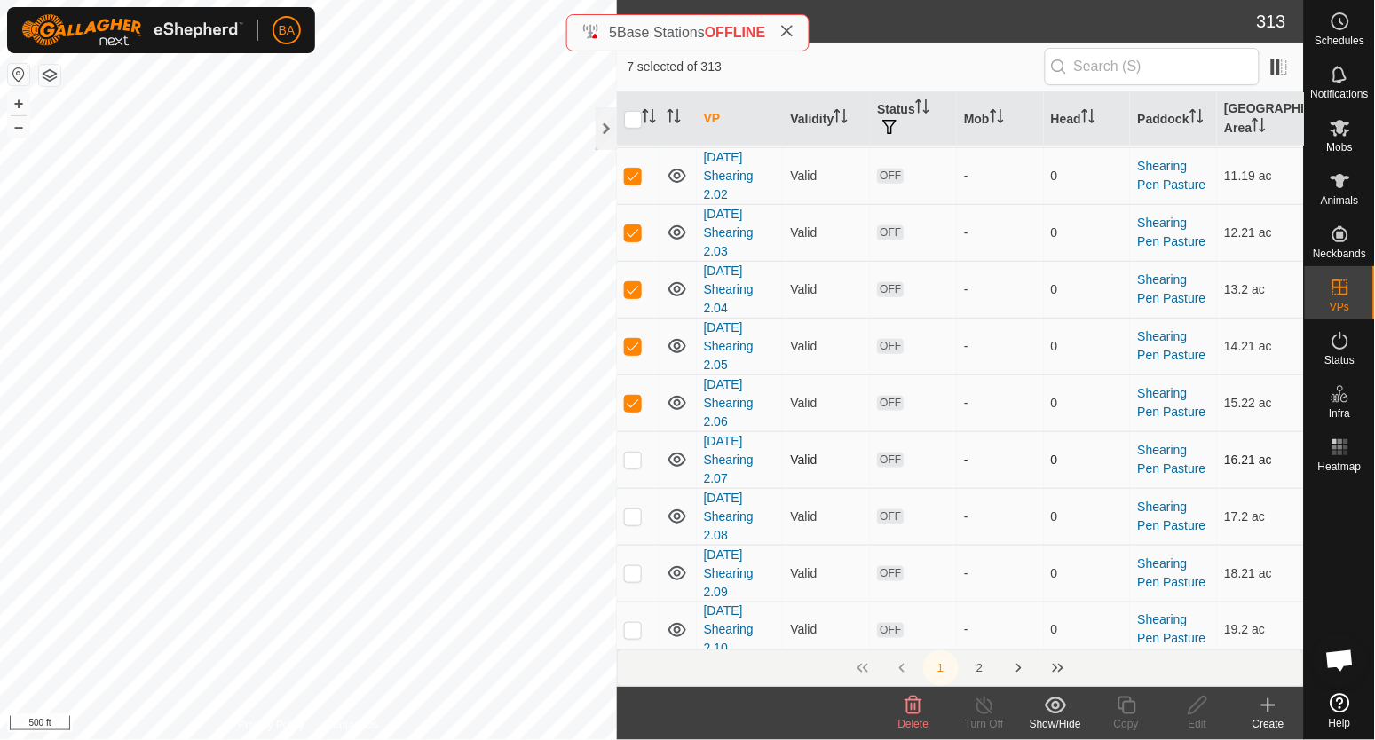
scroll to position [332, 0]
click at [636, 451] on p-checkbox at bounding box center [633, 457] width 18 height 14
checkbox input "true"
click at [636, 518] on p-checkbox at bounding box center [633, 514] width 18 height 14
checkbox input "true"
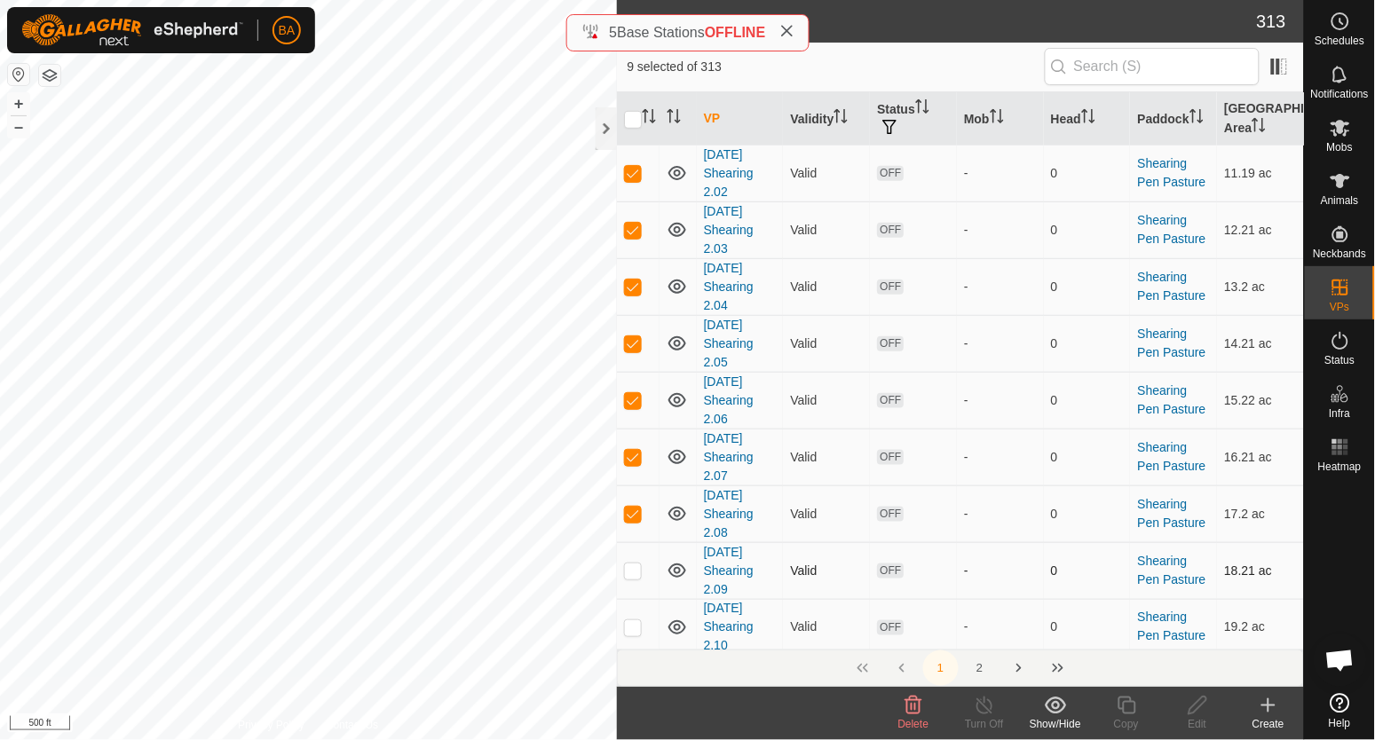
click at [633, 570] on p-checkbox at bounding box center [633, 571] width 18 height 14
checkbox input "true"
click at [633, 606] on td at bounding box center [638, 627] width 43 height 57
checkbox input "true"
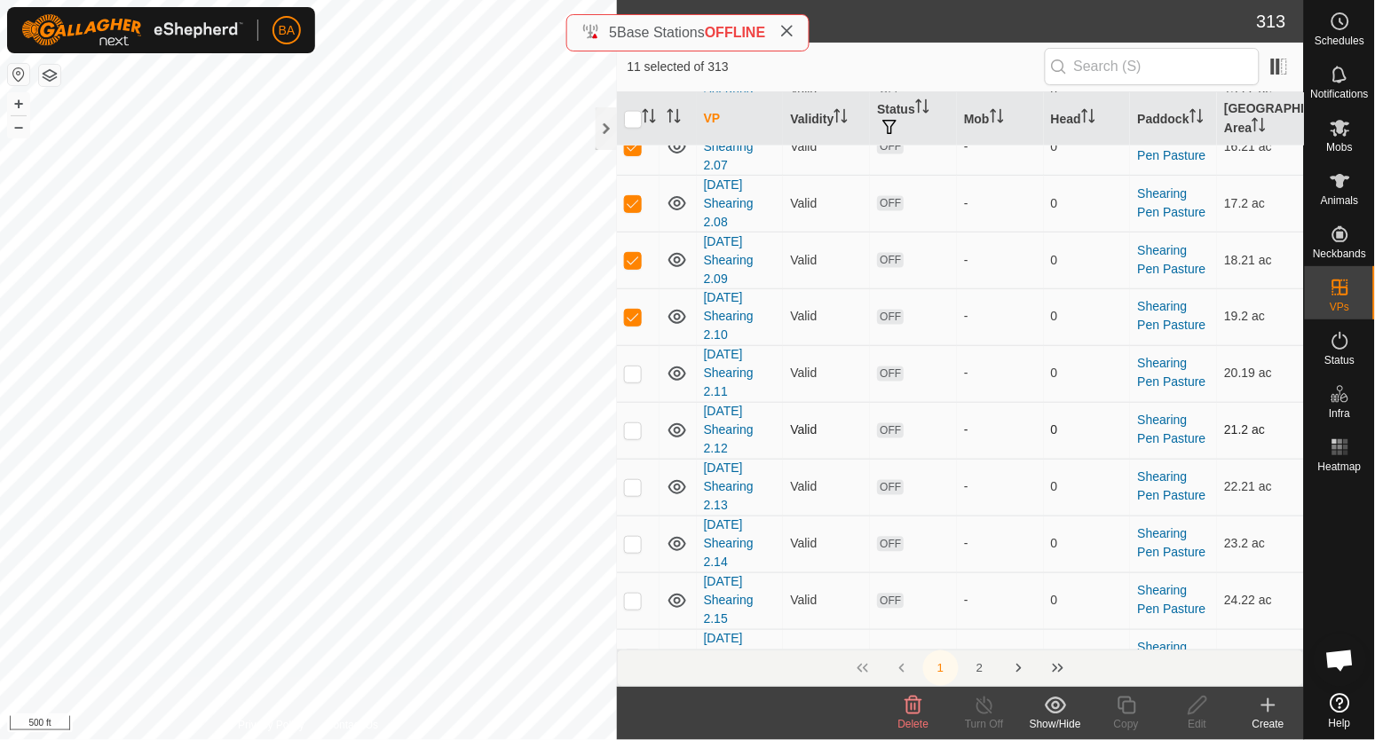
scroll to position [666, 0]
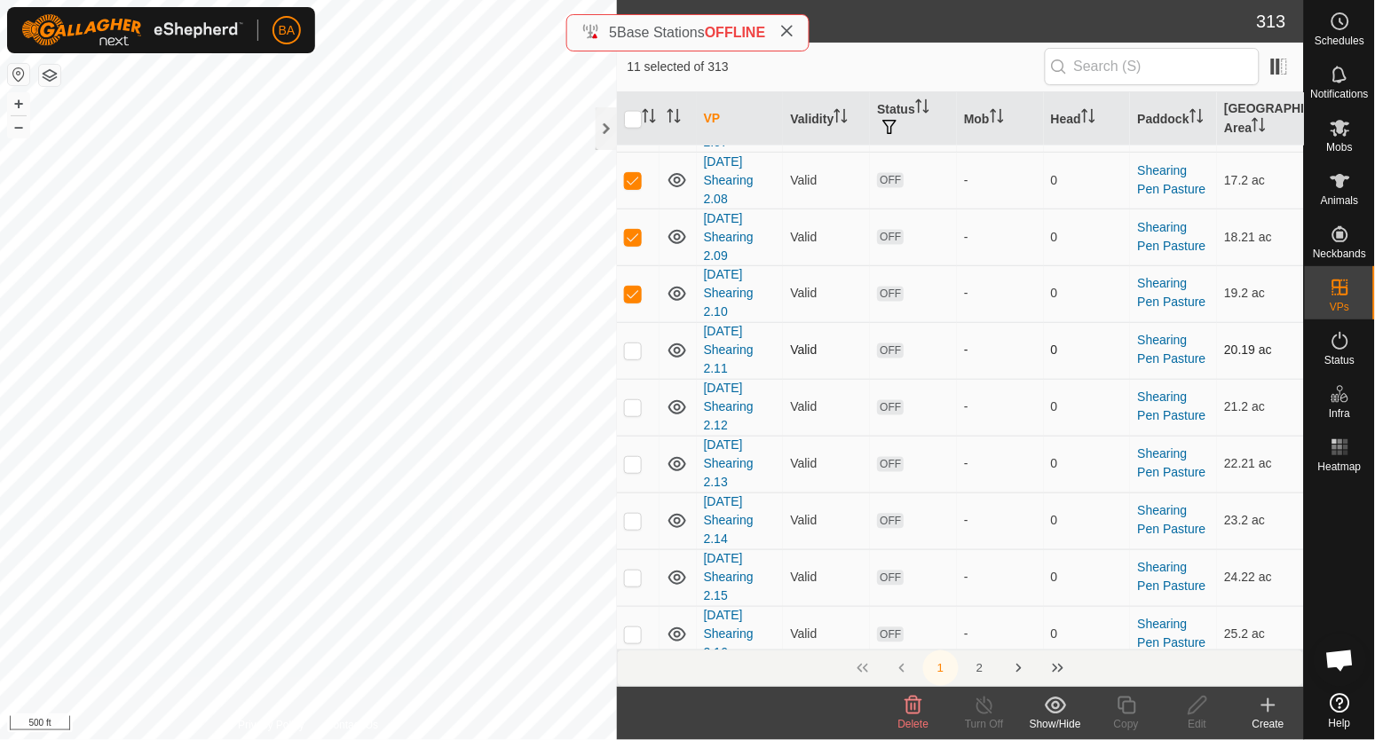
click at [642, 351] on td at bounding box center [638, 350] width 43 height 57
checkbox input "true"
click at [634, 409] on p-checkbox at bounding box center [633, 407] width 18 height 14
checkbox input "true"
click at [635, 457] on p-checkbox at bounding box center [633, 464] width 18 height 14
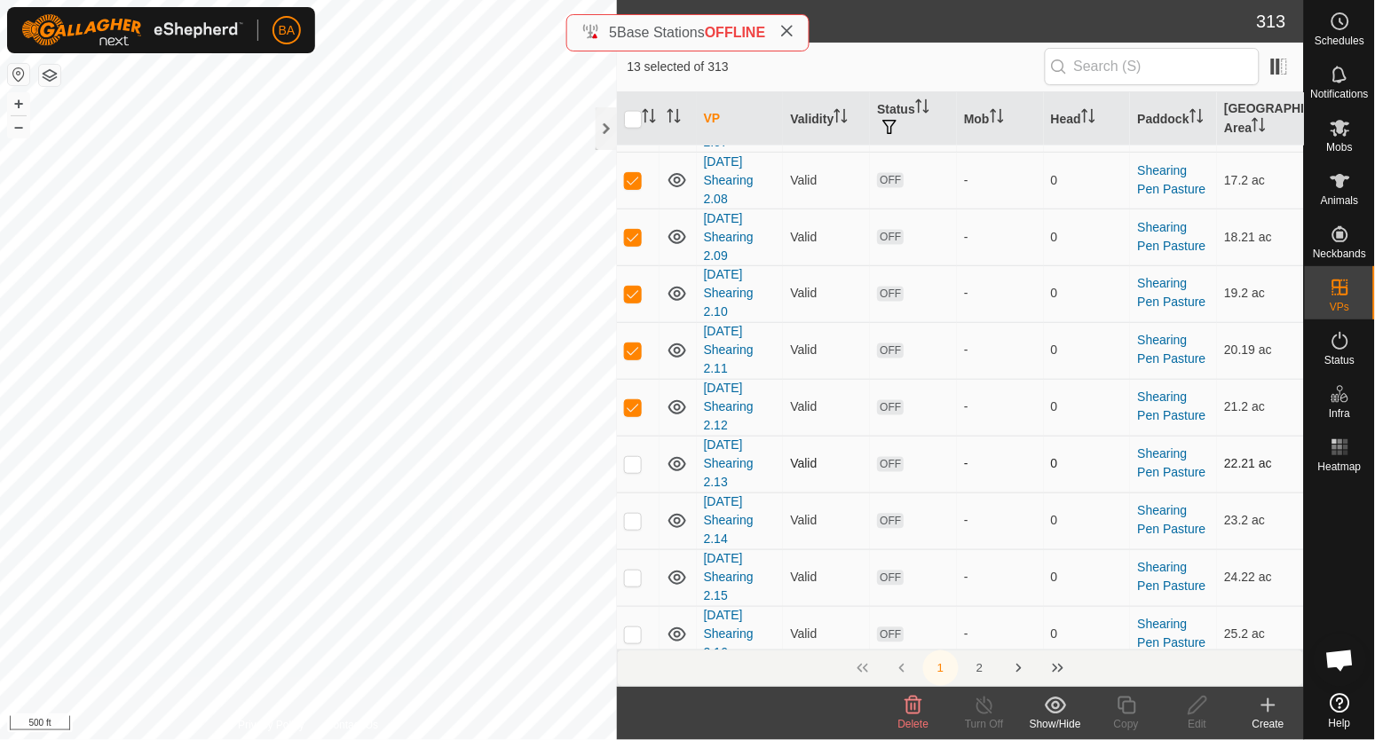
checkbox input "true"
click at [635, 526] on p-checkbox at bounding box center [633, 521] width 18 height 14
checkbox input "true"
click at [635, 579] on p-checkbox at bounding box center [633, 578] width 18 height 14
checkbox input "true"
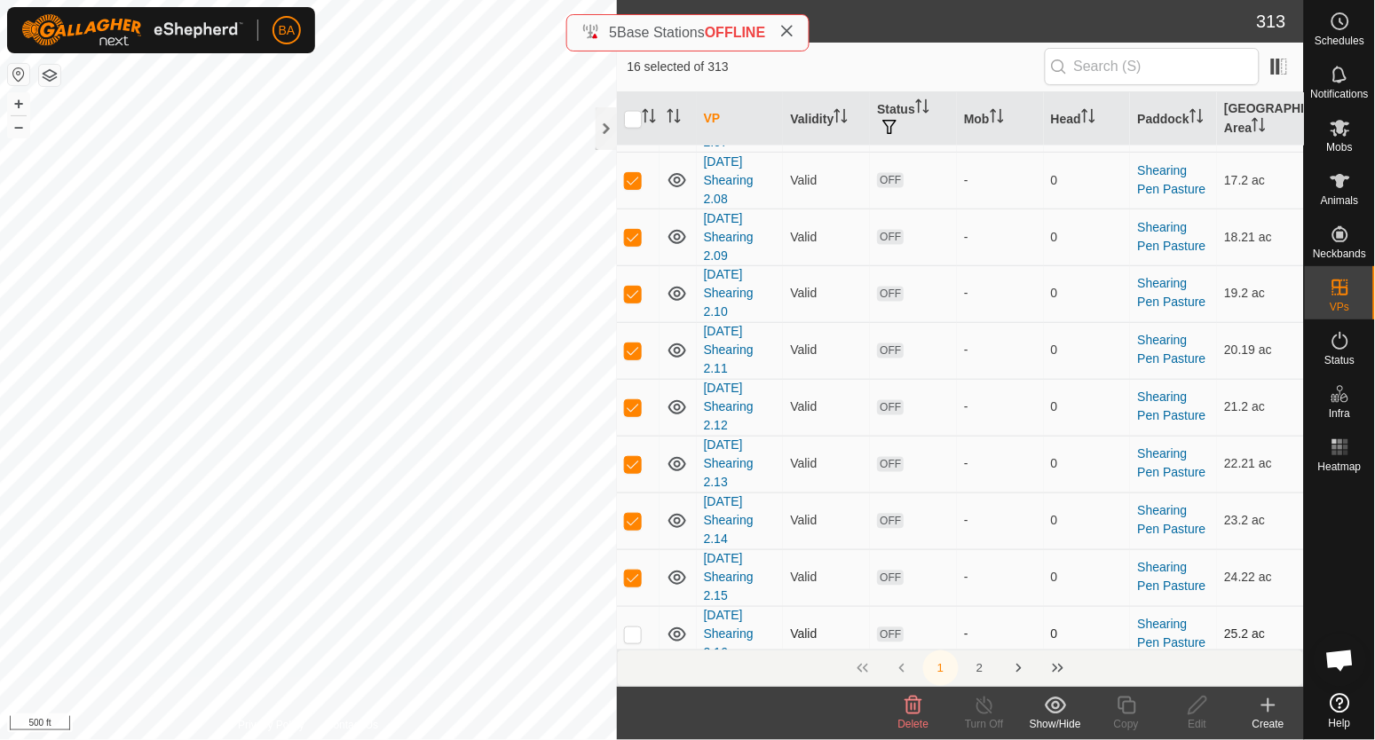
drag, startPoint x: 636, startPoint y: 644, endPoint x: 639, endPoint y: 621, distance: 23.4
click at [636, 643] on td at bounding box center [638, 634] width 43 height 57
checkbox input "true"
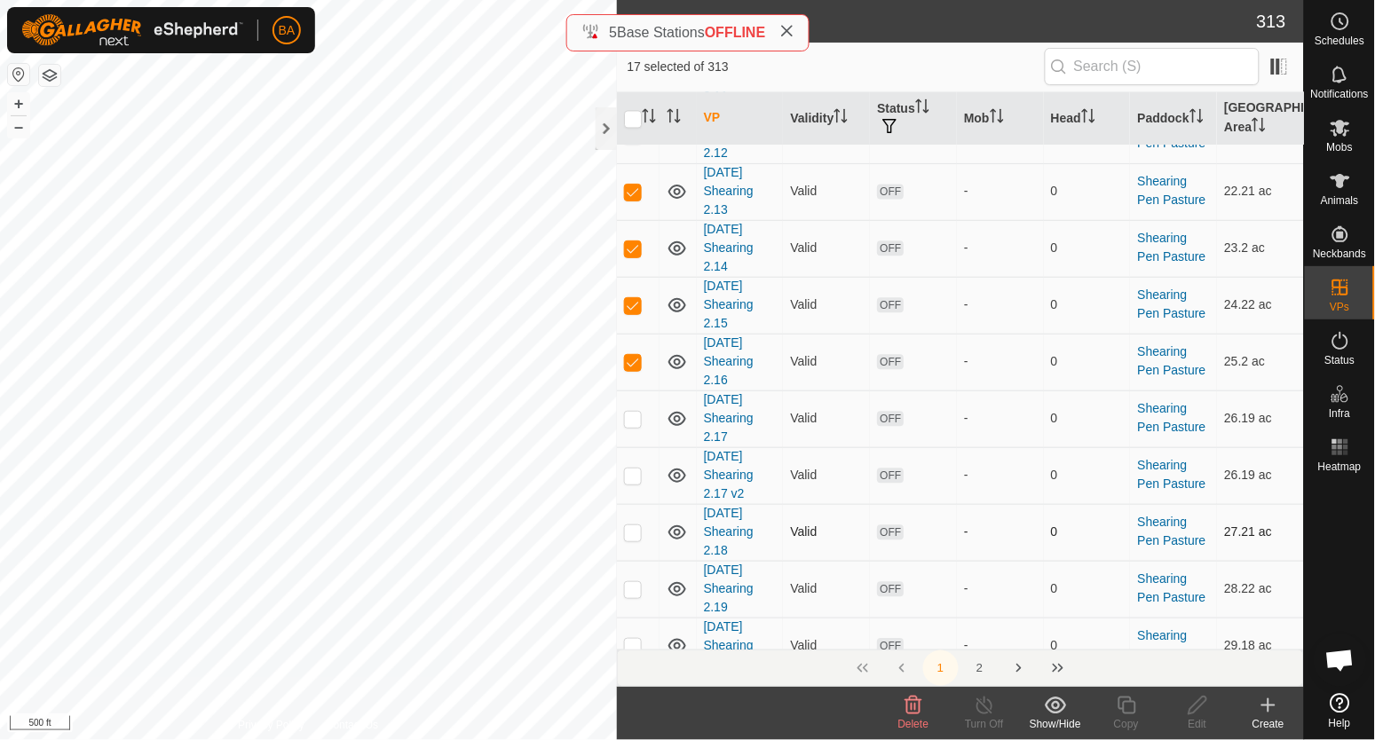
scroll to position [999, 0]
click at [630, 364] on p-checkbox at bounding box center [633, 359] width 18 height 14
checkbox input "true"
click at [640, 420] on p-checkbox at bounding box center [633, 415] width 18 height 14
checkbox input "true"
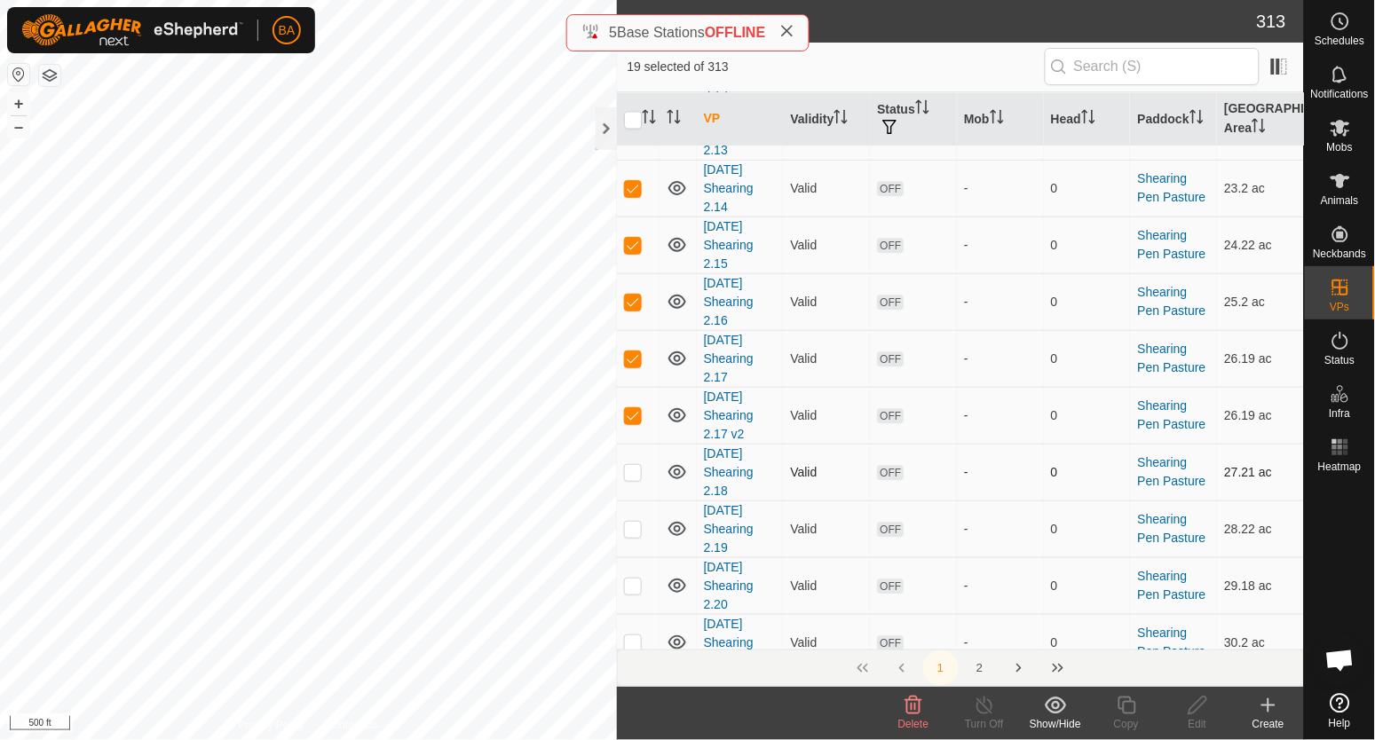
click at [639, 470] on p-checkbox at bounding box center [633, 472] width 18 height 14
checkbox input "true"
click at [636, 532] on p-checkbox at bounding box center [633, 529] width 18 height 14
checkbox input "true"
click at [636, 589] on p-checkbox at bounding box center [633, 586] width 18 height 14
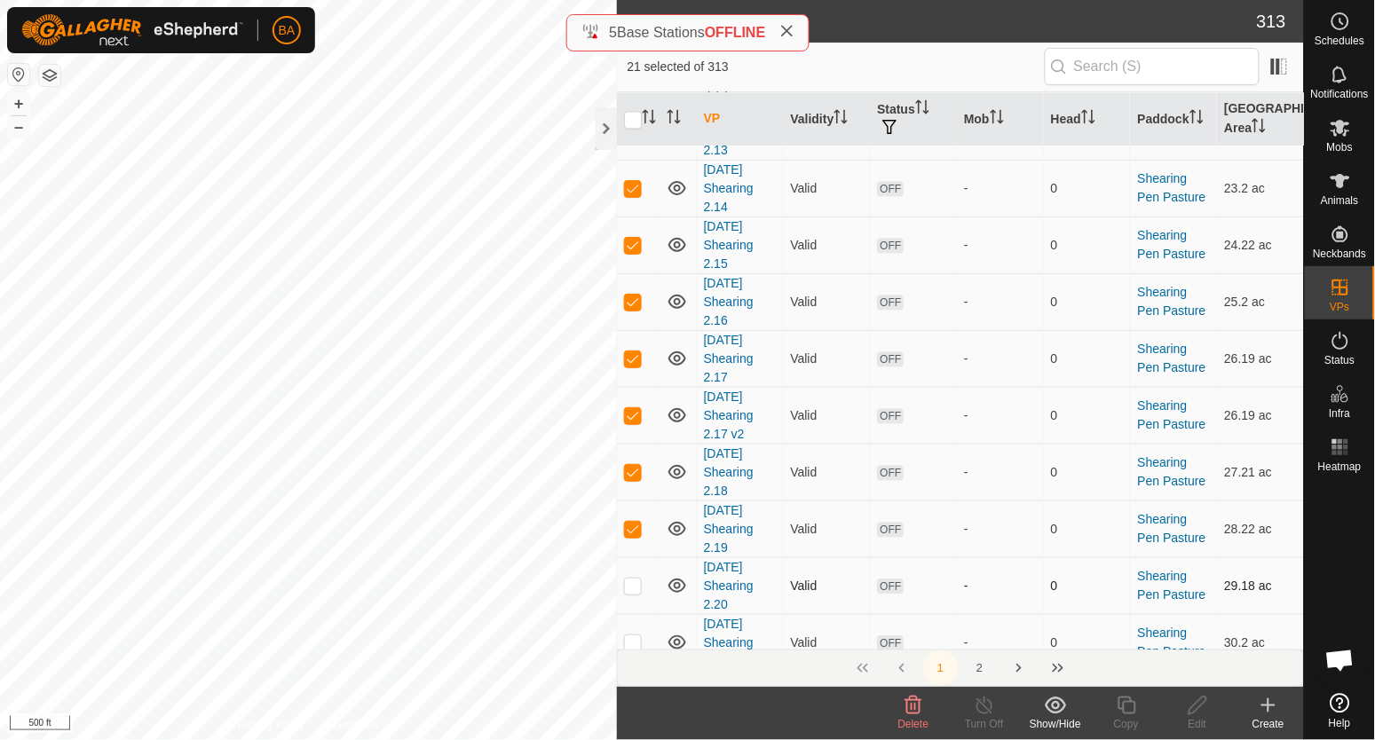
checkbox input "true"
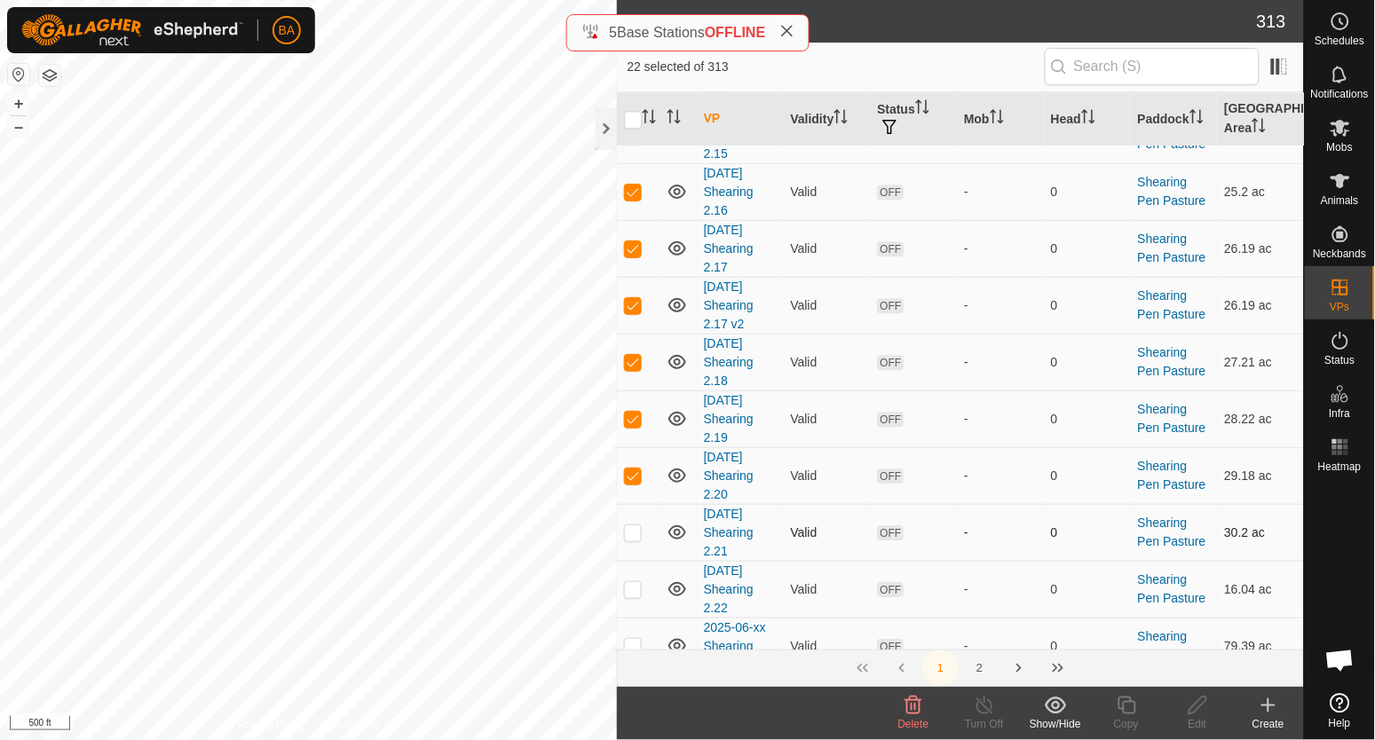
click at [640, 536] on p-checkbox at bounding box center [633, 533] width 18 height 14
checkbox input "true"
click at [636, 478] on p-checkbox at bounding box center [633, 477] width 18 height 14
checkbox input "true"
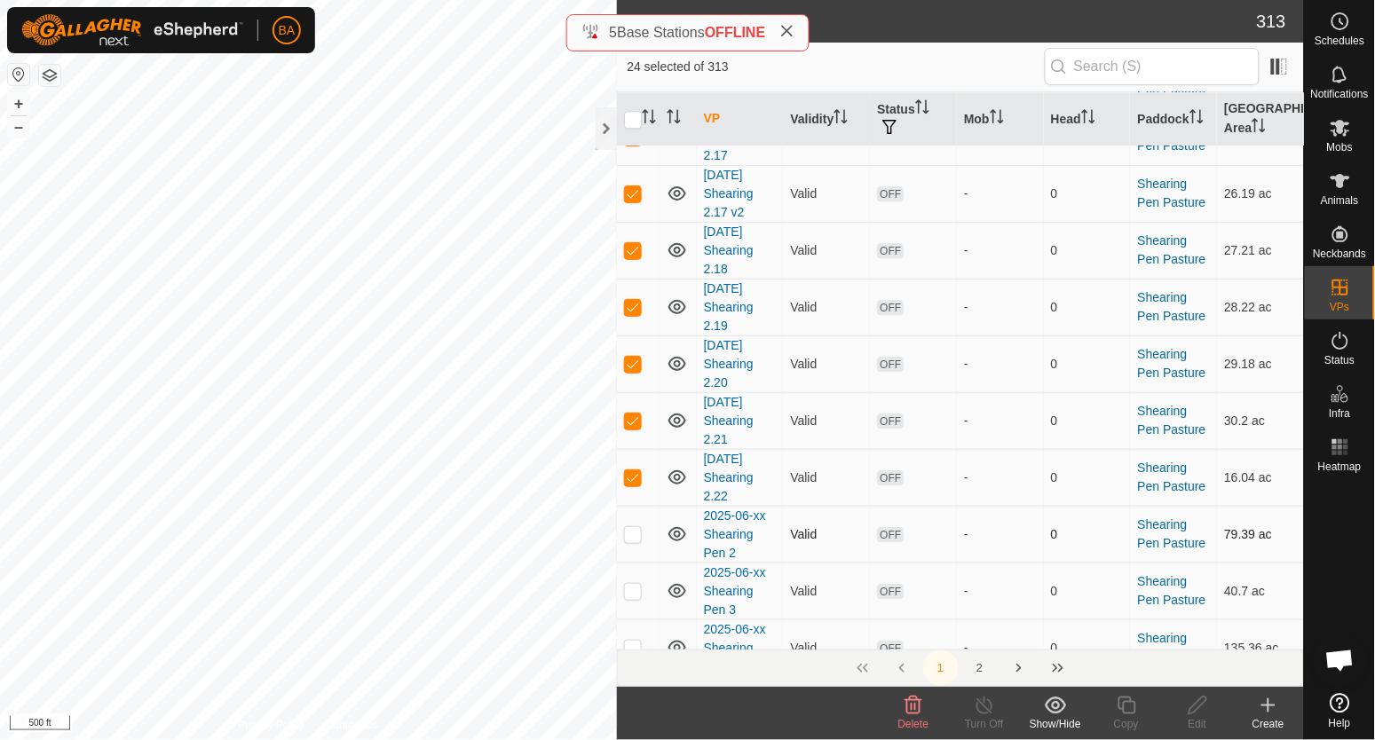
click at [635, 540] on p-checkbox at bounding box center [633, 534] width 18 height 14
click at [634, 534] on p-checkbox at bounding box center [633, 534] width 18 height 14
click at [634, 533] on p-checkbox at bounding box center [633, 534] width 18 height 14
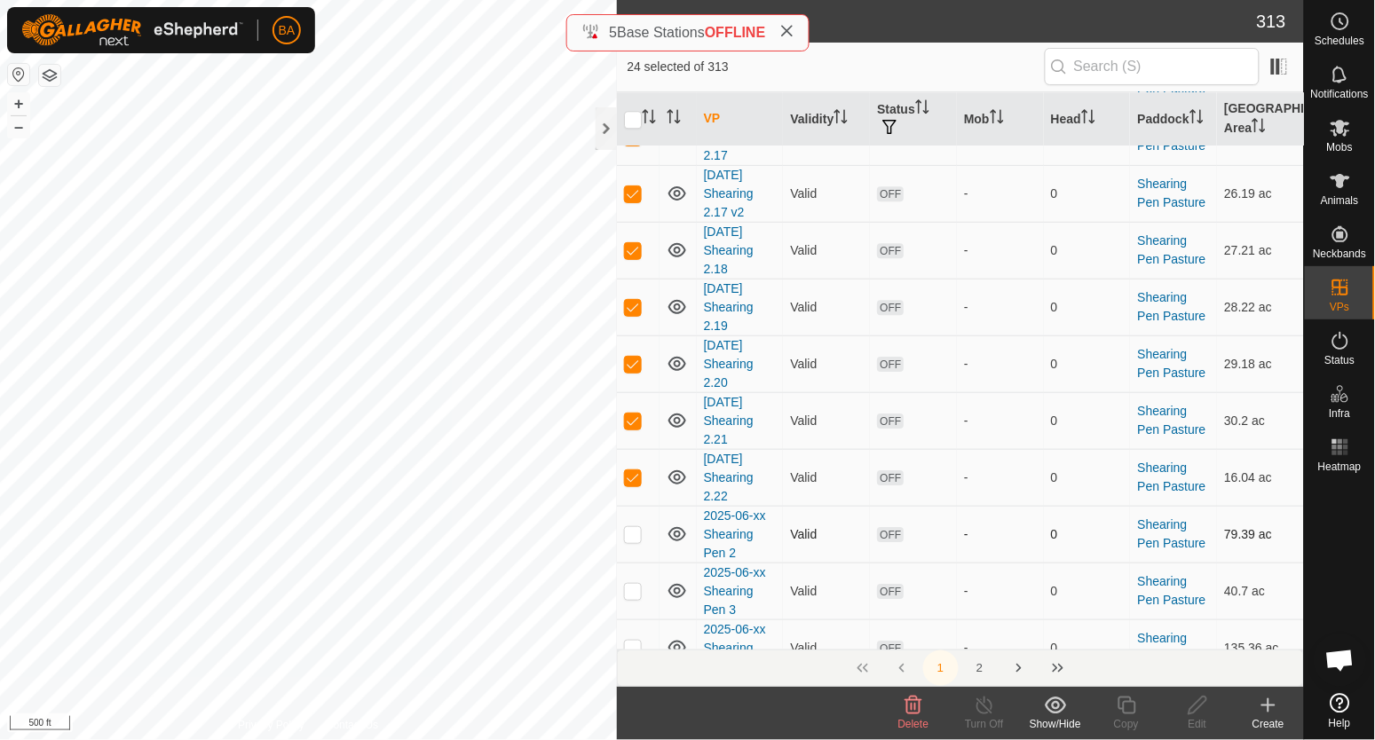
checkbox input "true"
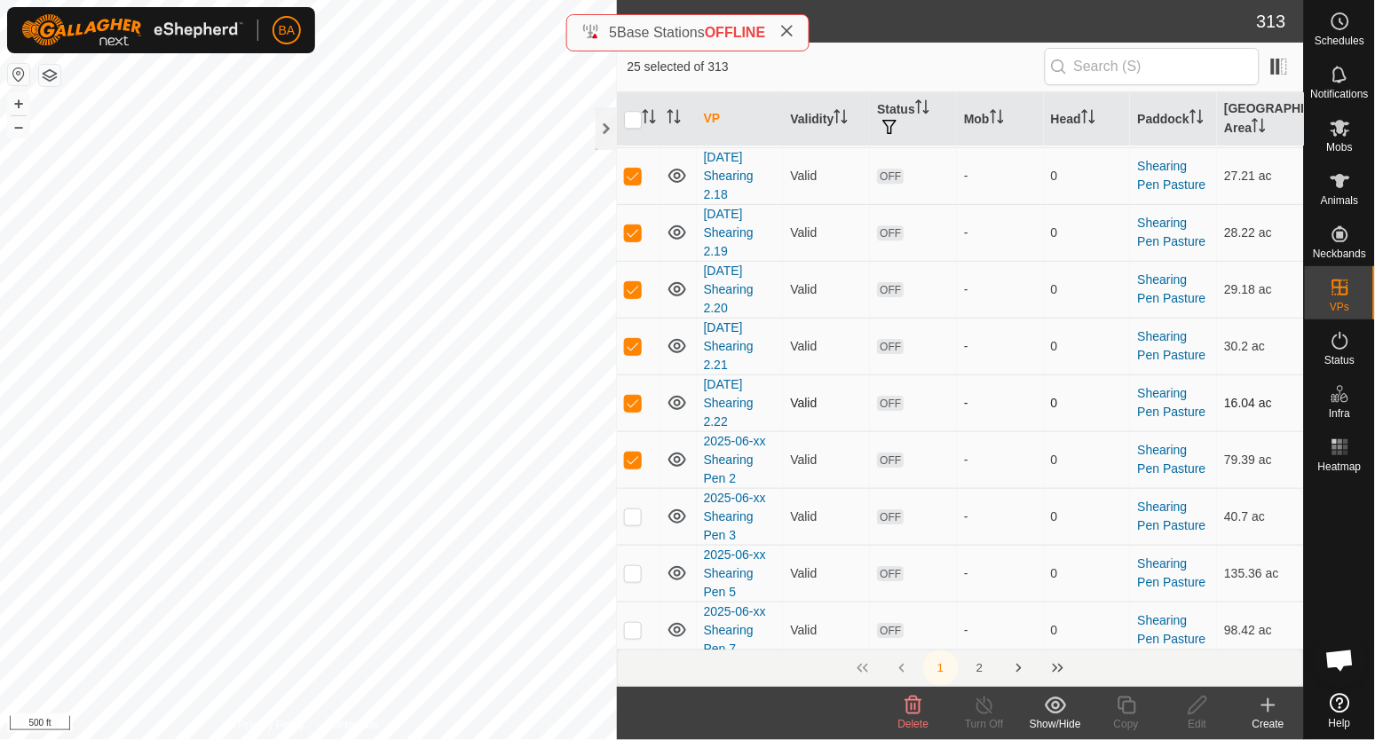
scroll to position [1332, 0]
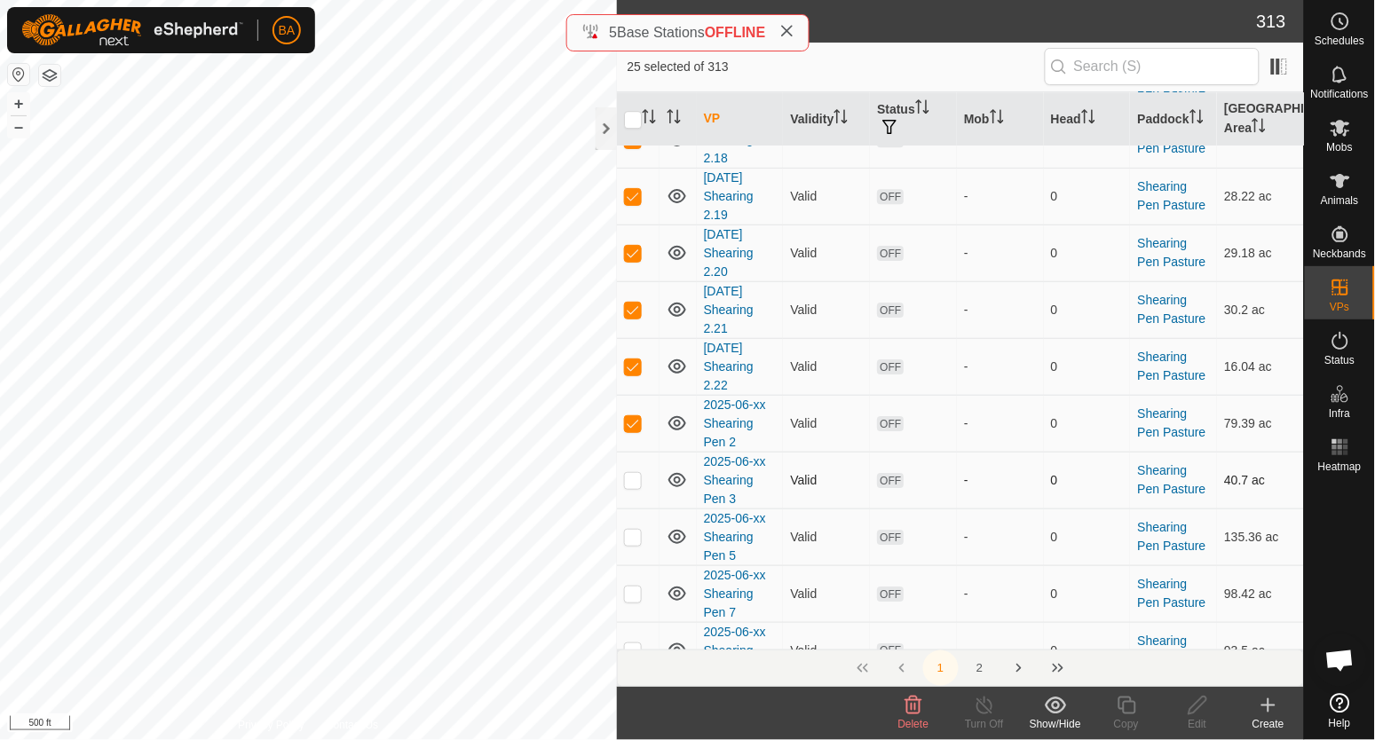
click at [635, 485] on p-checkbox at bounding box center [633, 480] width 18 height 14
checkbox input "false"
click at [634, 430] on p-checkbox at bounding box center [633, 423] width 18 height 14
checkbox input "false"
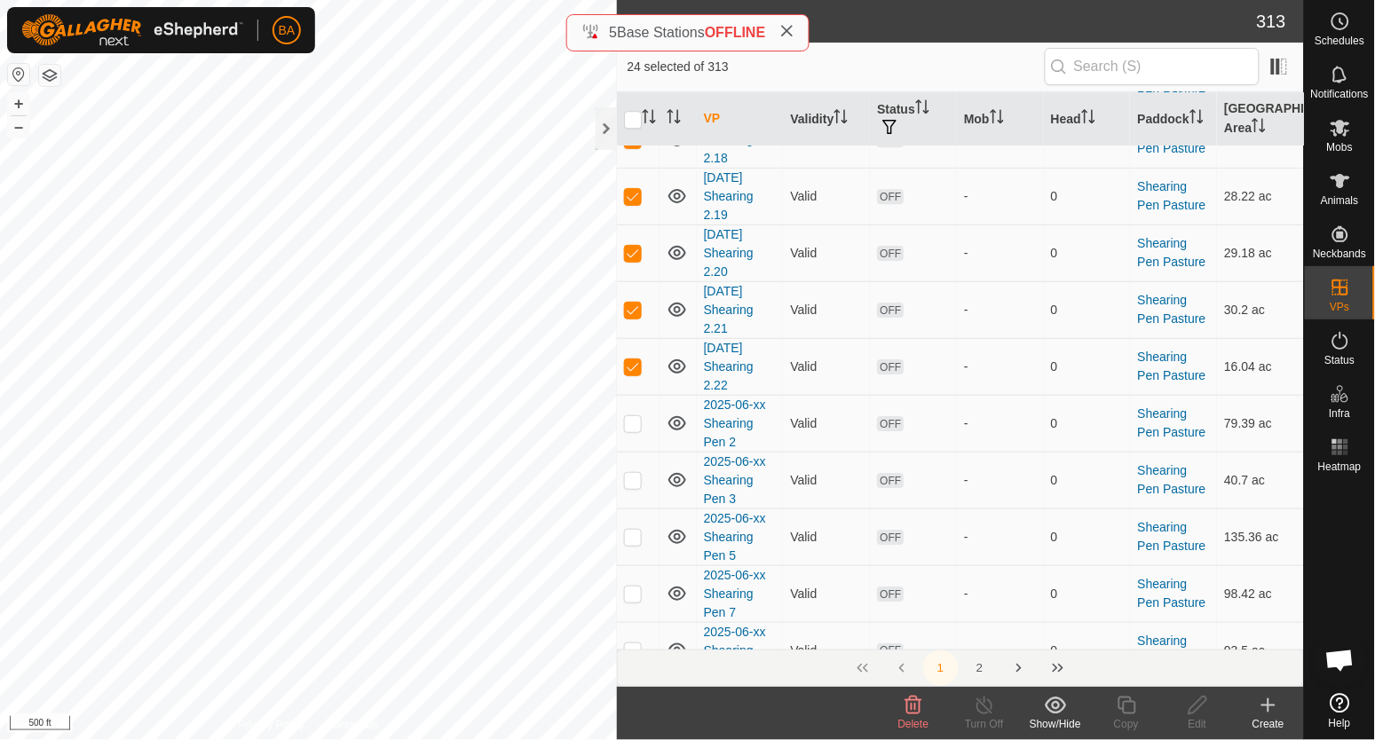
click at [908, 714] on icon at bounding box center [913, 706] width 17 height 18
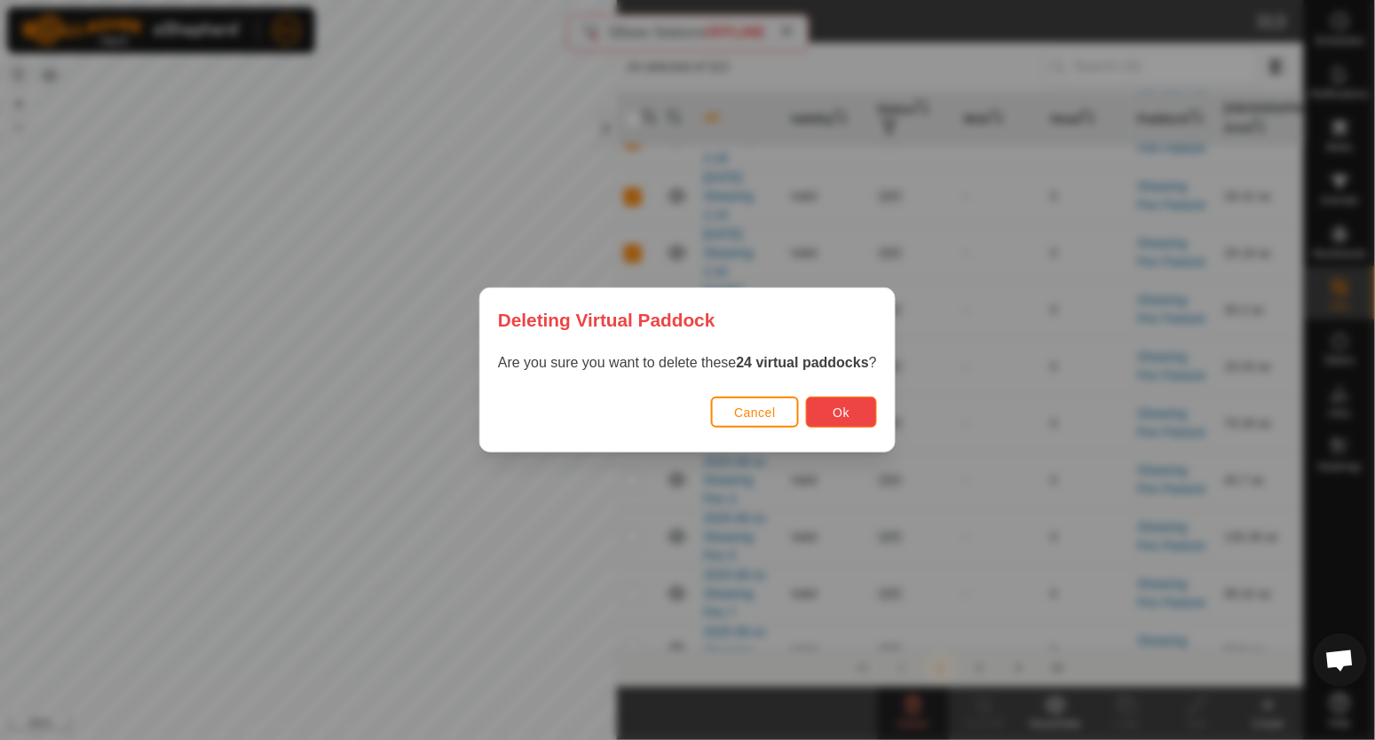
click at [840, 416] on span "Ok" at bounding box center [842, 413] width 17 height 14
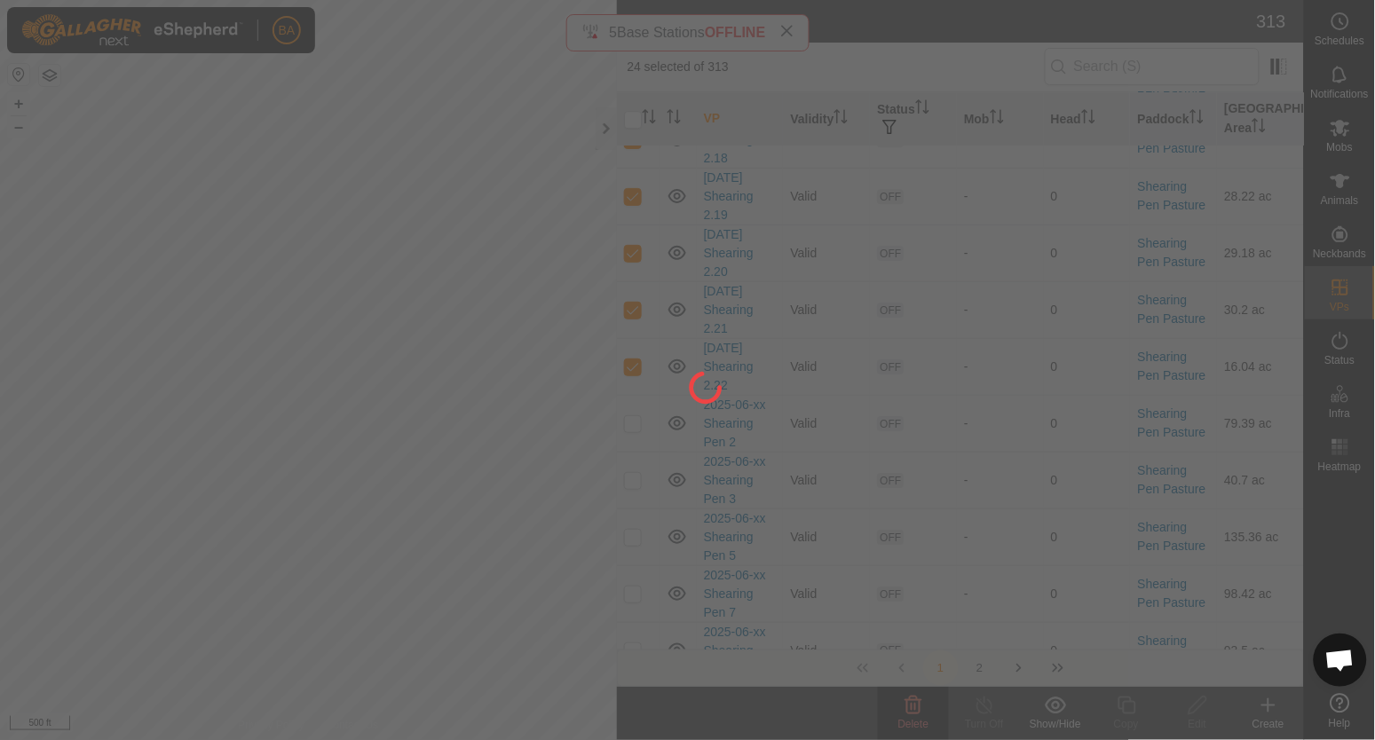
checkbox input "false"
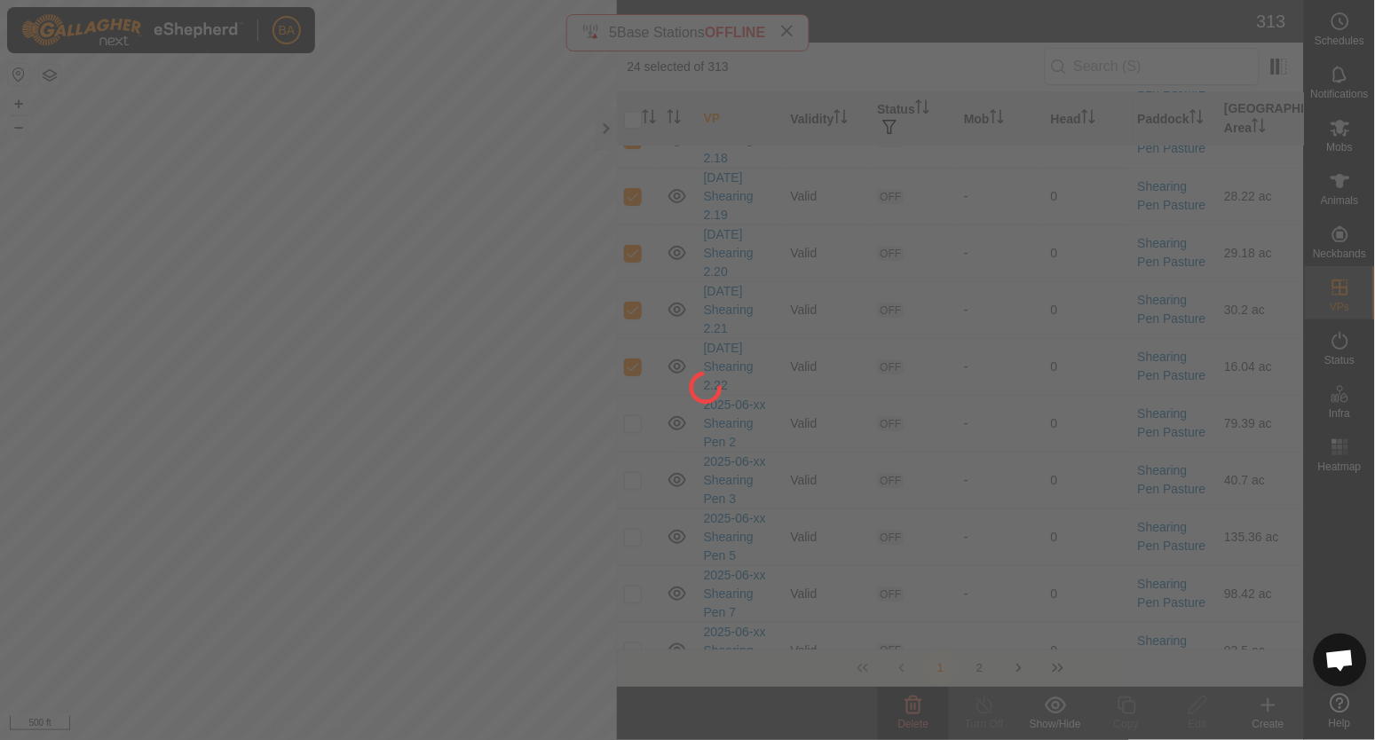
checkbox input "false"
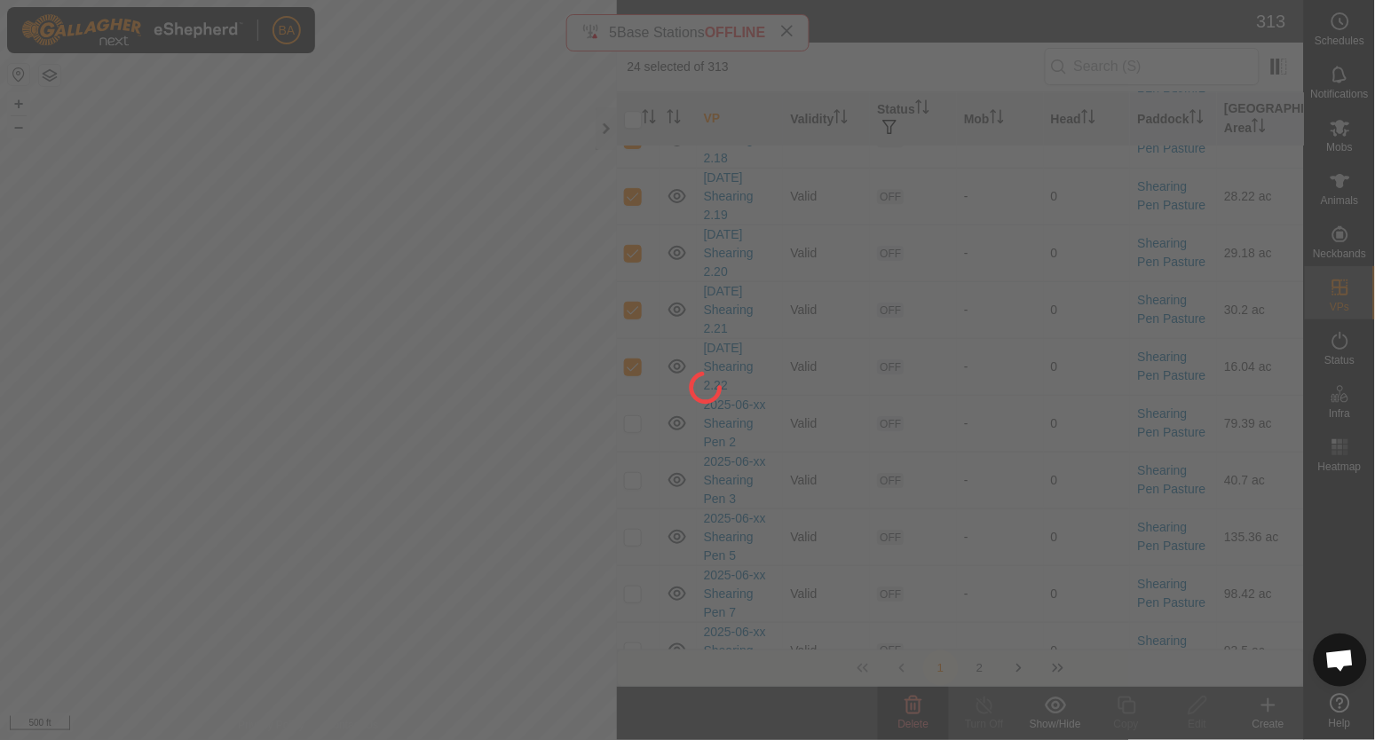
checkbox input "false"
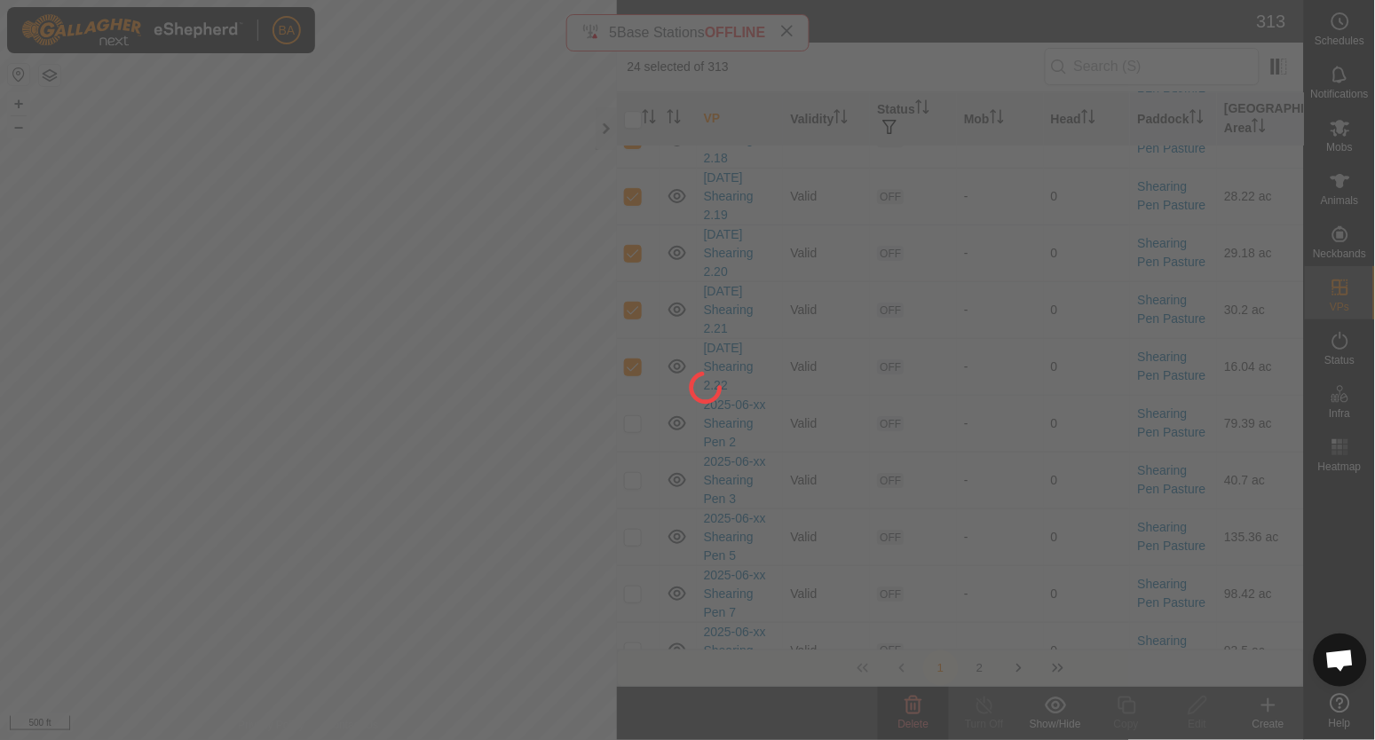
checkbox input "false"
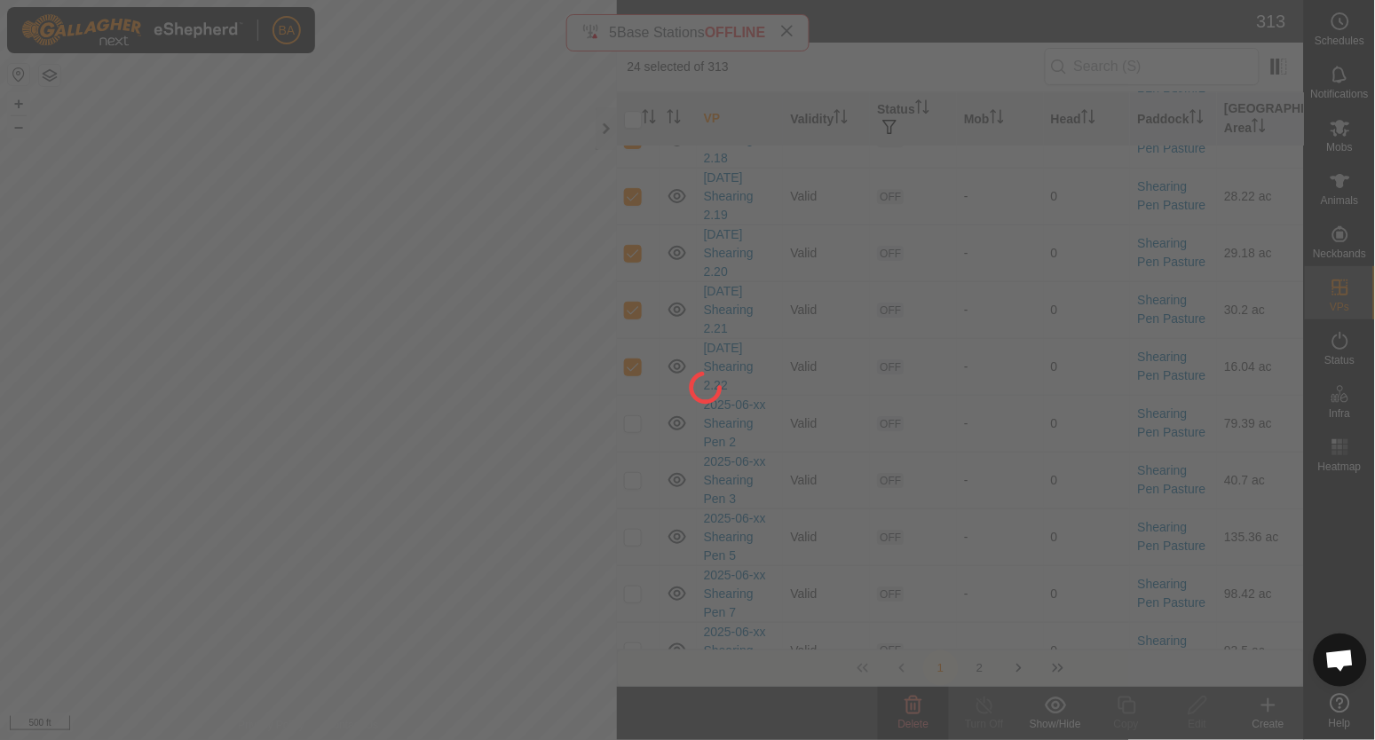
checkbox input "false"
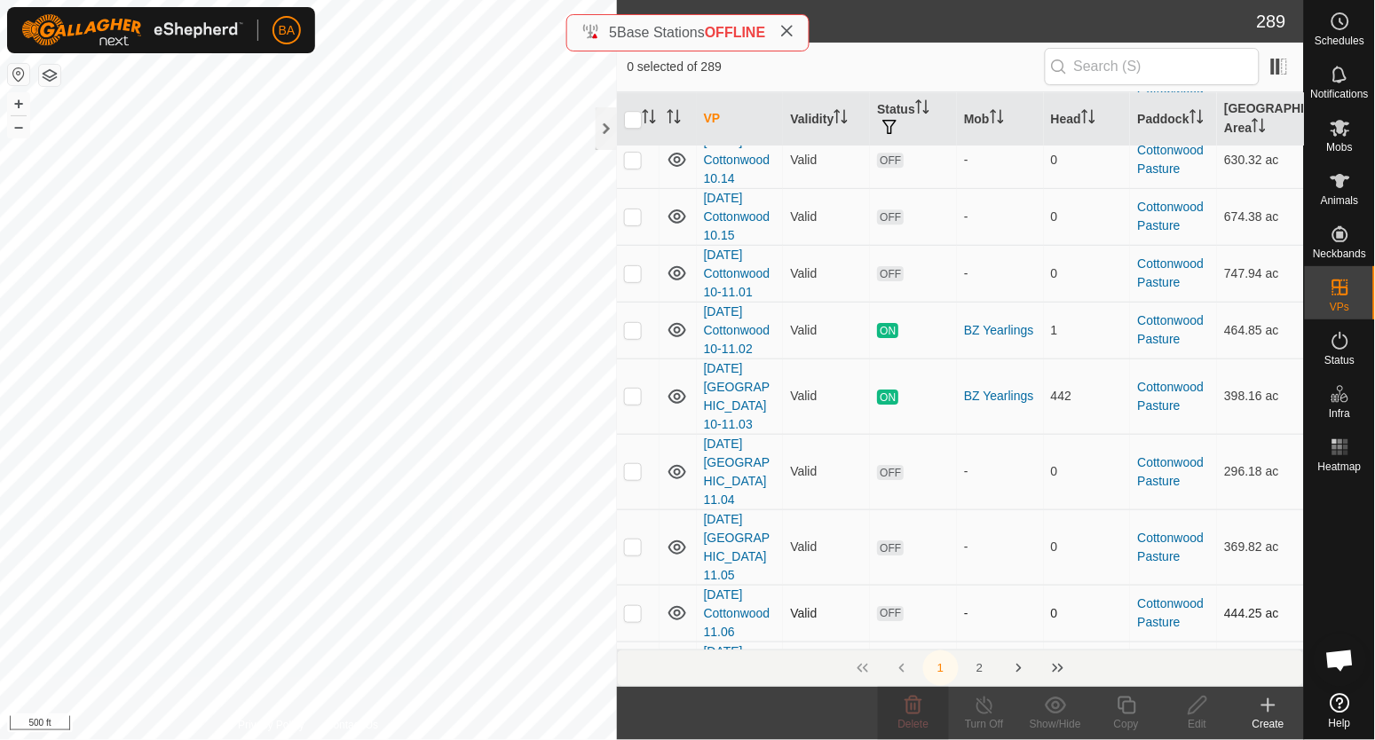
checkbox input "true"
checkbox input "false"
checkbox input "true"
click at [650, 114] on icon "Activate to sort" at bounding box center [649, 116] width 14 height 14
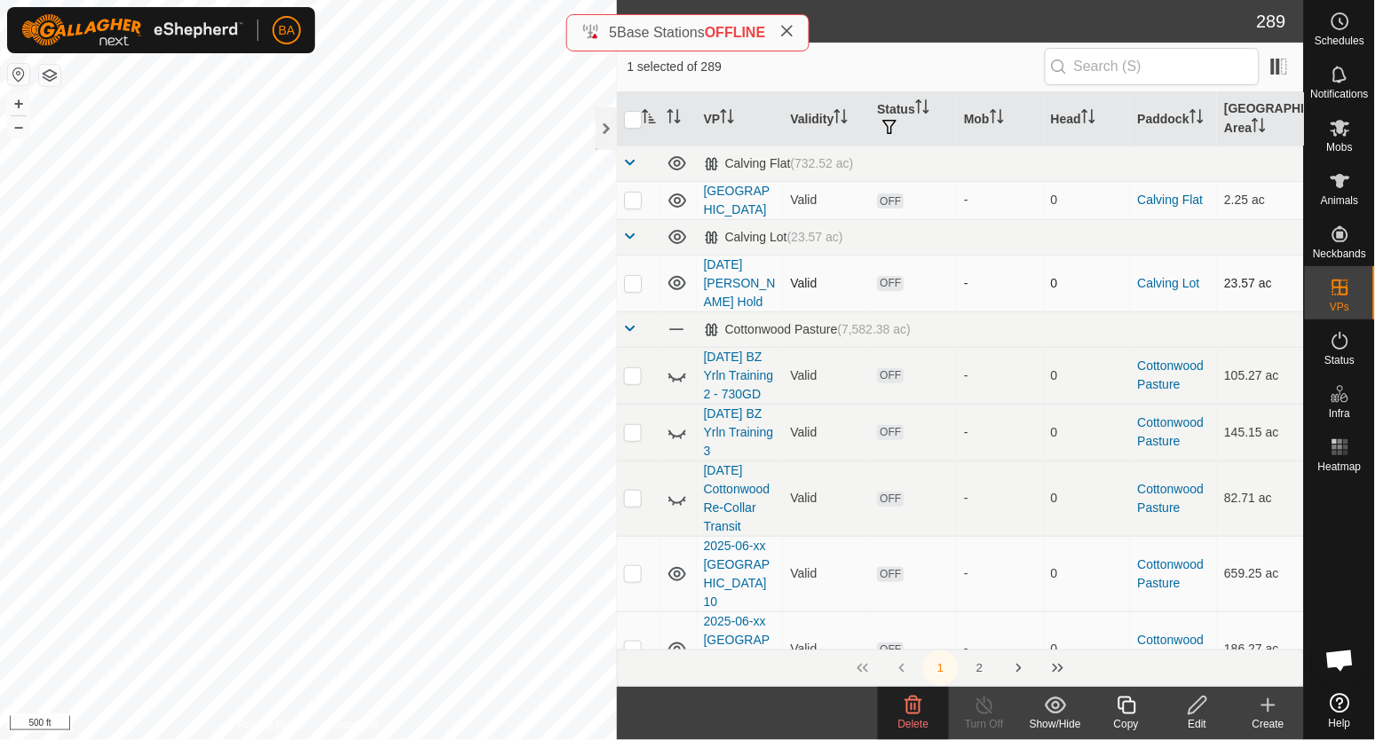
click at [635, 161] on span at bounding box center [631, 162] width 14 height 14
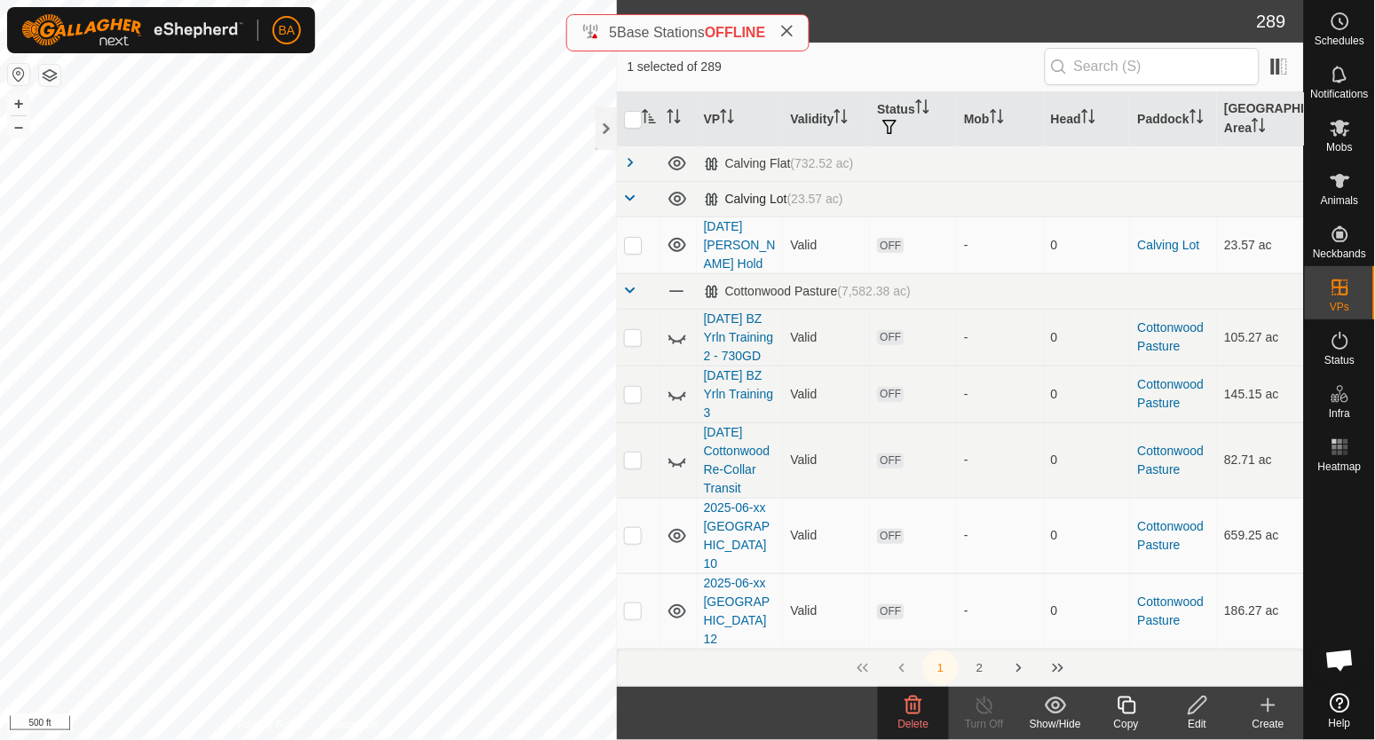
click at [632, 196] on span at bounding box center [631, 198] width 14 height 14
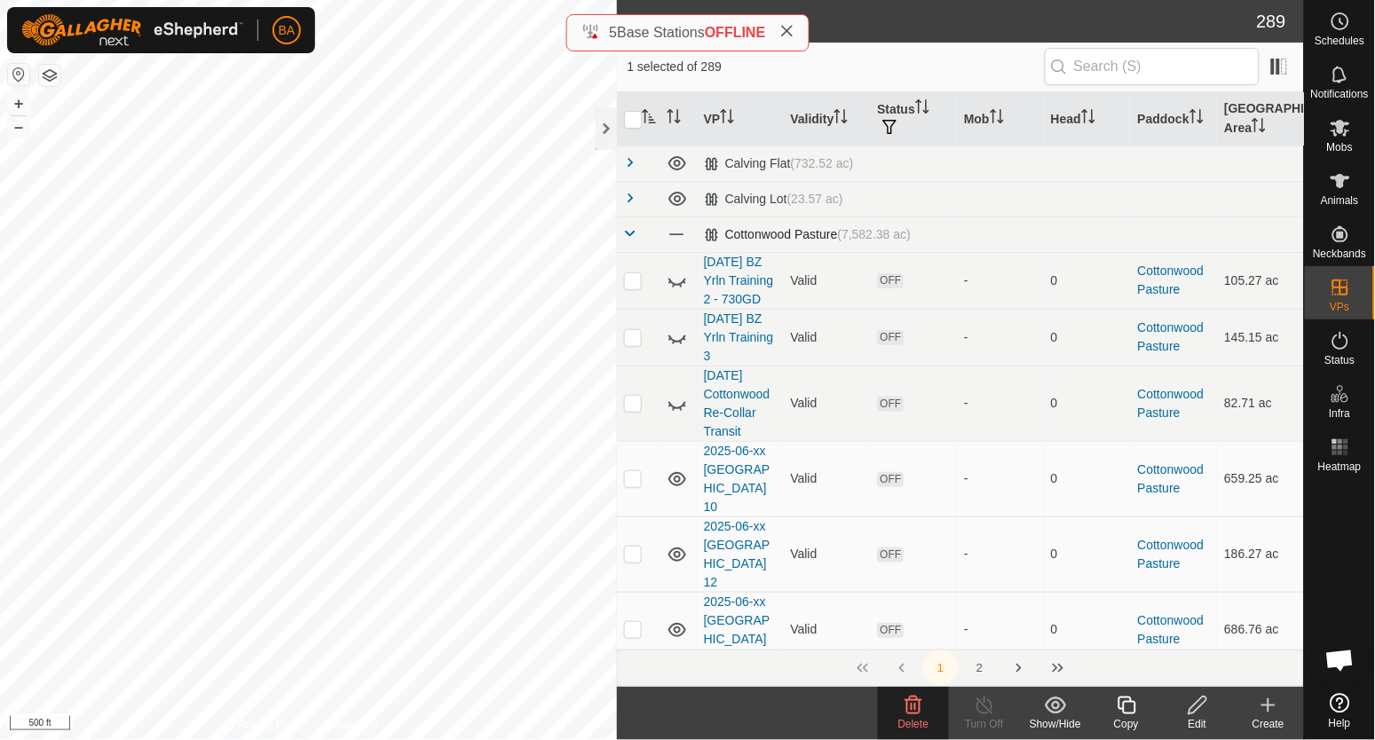
click at [632, 228] on span at bounding box center [631, 233] width 14 height 14
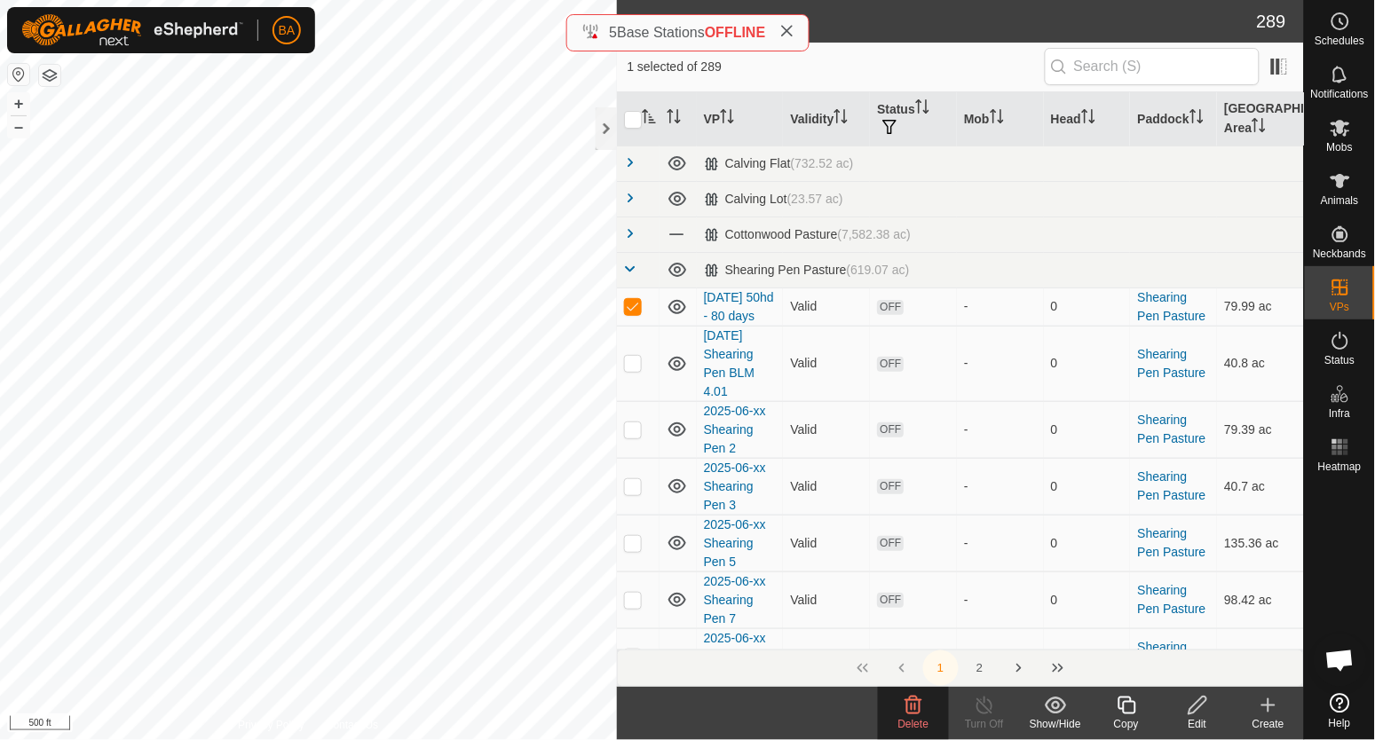
click at [1069, 713] on show-hide-svg-icon at bounding box center [1055, 705] width 71 height 21
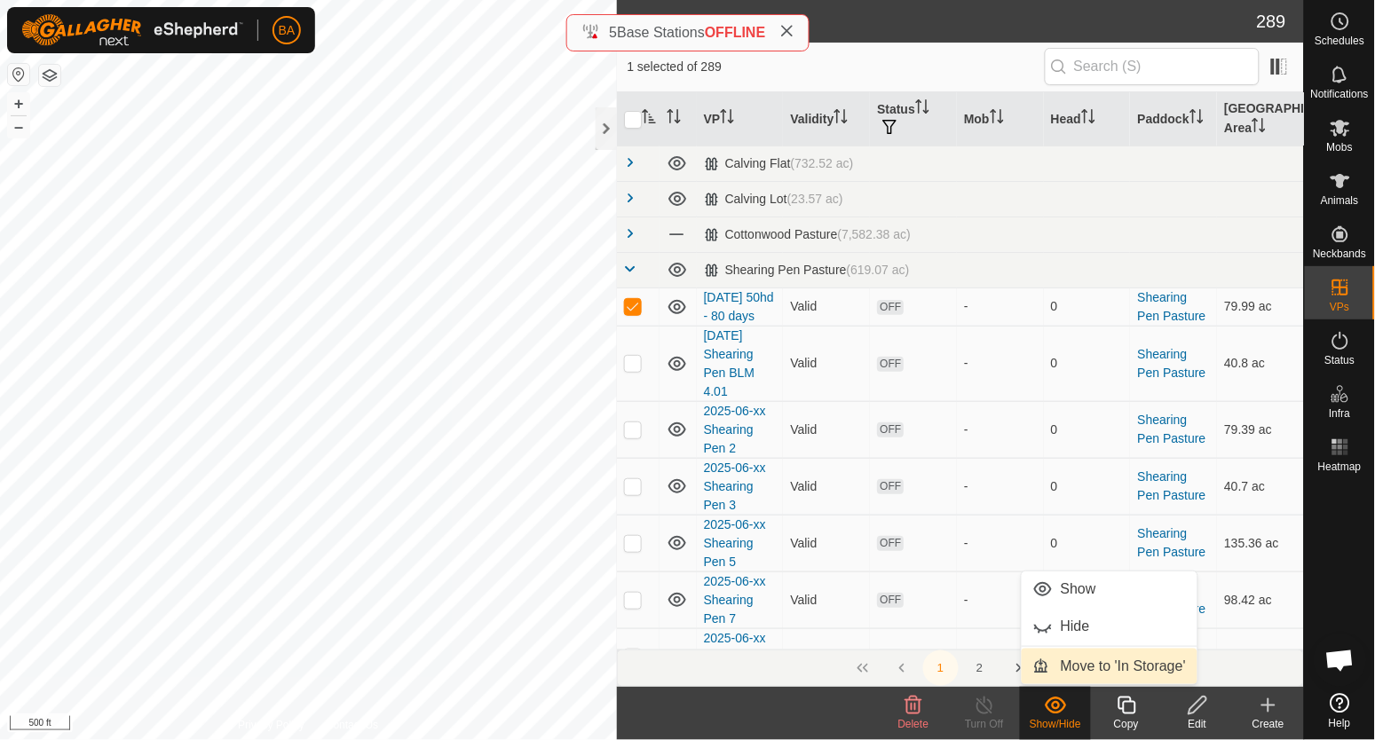
click at [1070, 667] on link "Move to 'In Storage'" at bounding box center [1110, 667] width 176 height 36
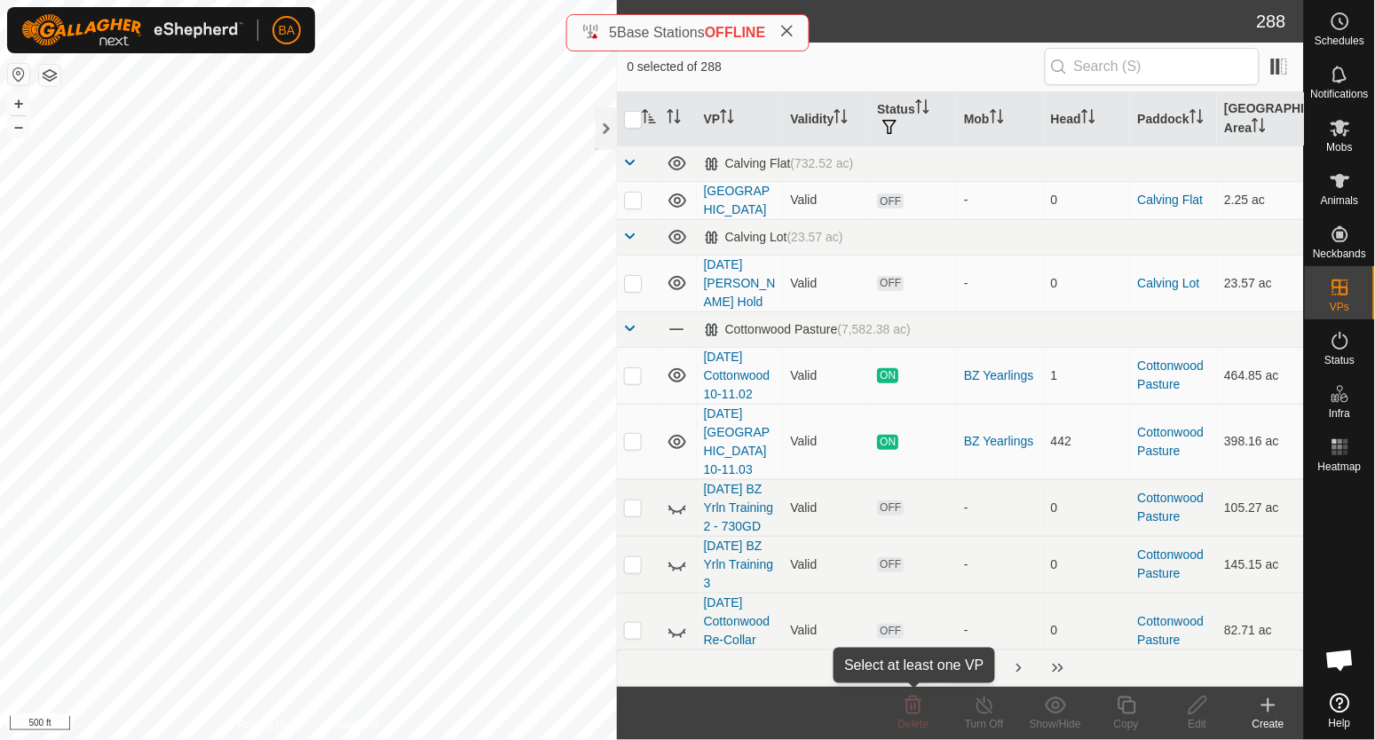
click at [912, 715] on div "Delete" at bounding box center [913, 713] width 71 height 53
checkbox input "true"
click at [914, 708] on icon at bounding box center [913, 705] width 21 height 21
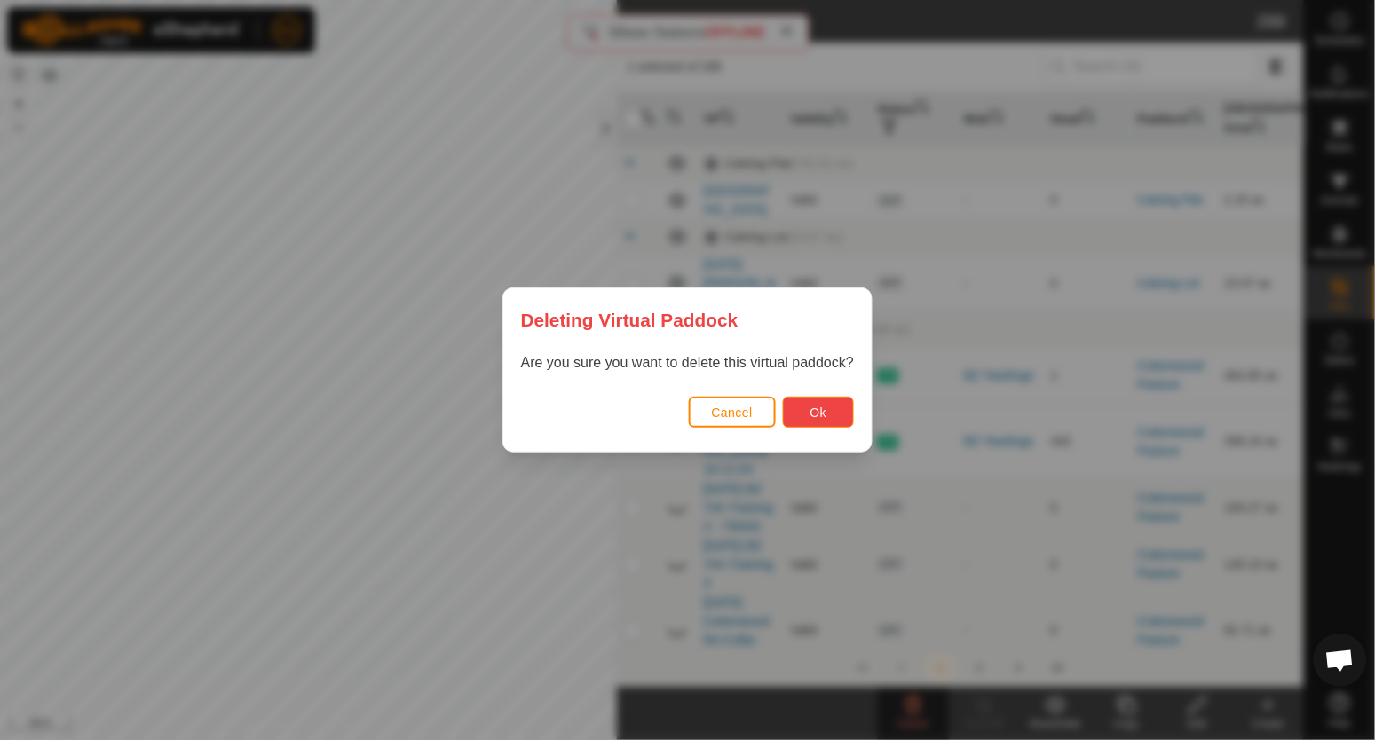
click at [822, 402] on button "Ok" at bounding box center [818, 412] width 71 height 31
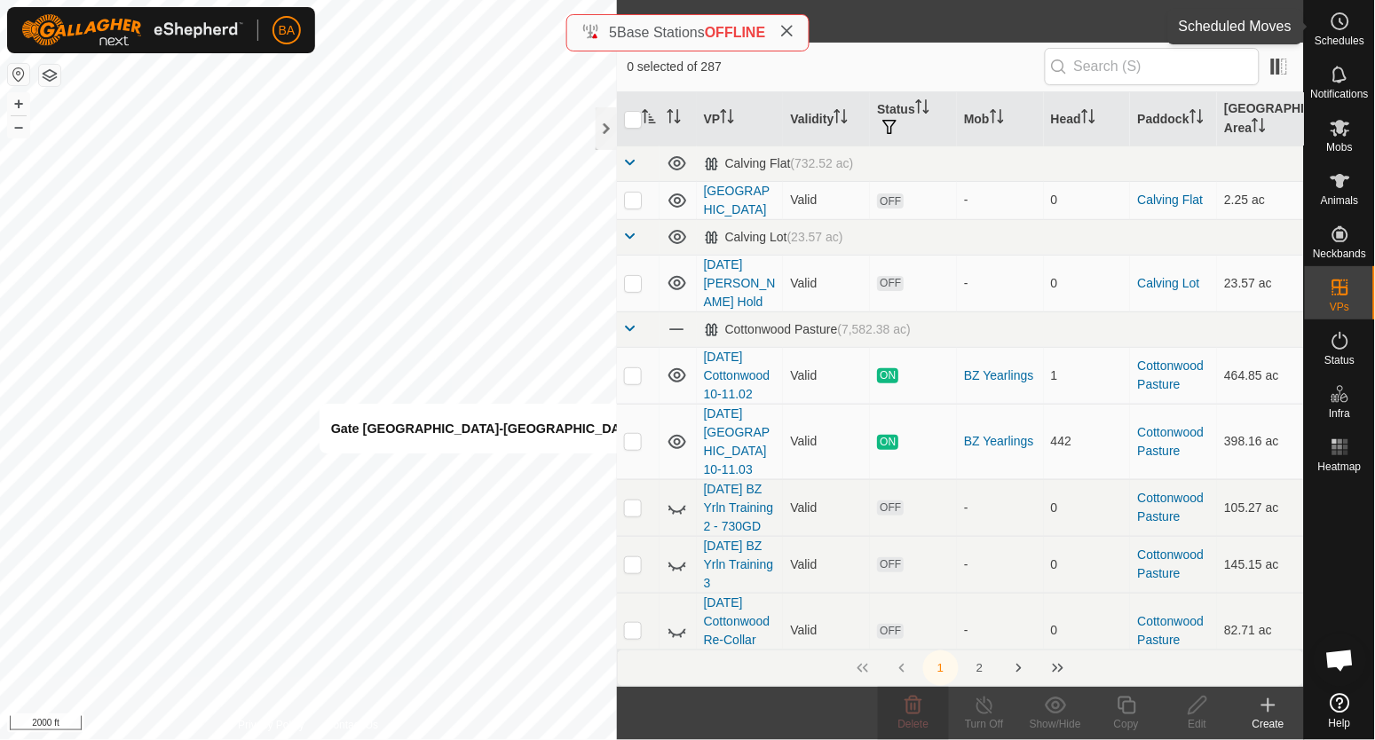
click at [1322, 30] on div "Schedules" at bounding box center [1340, 26] width 70 height 53
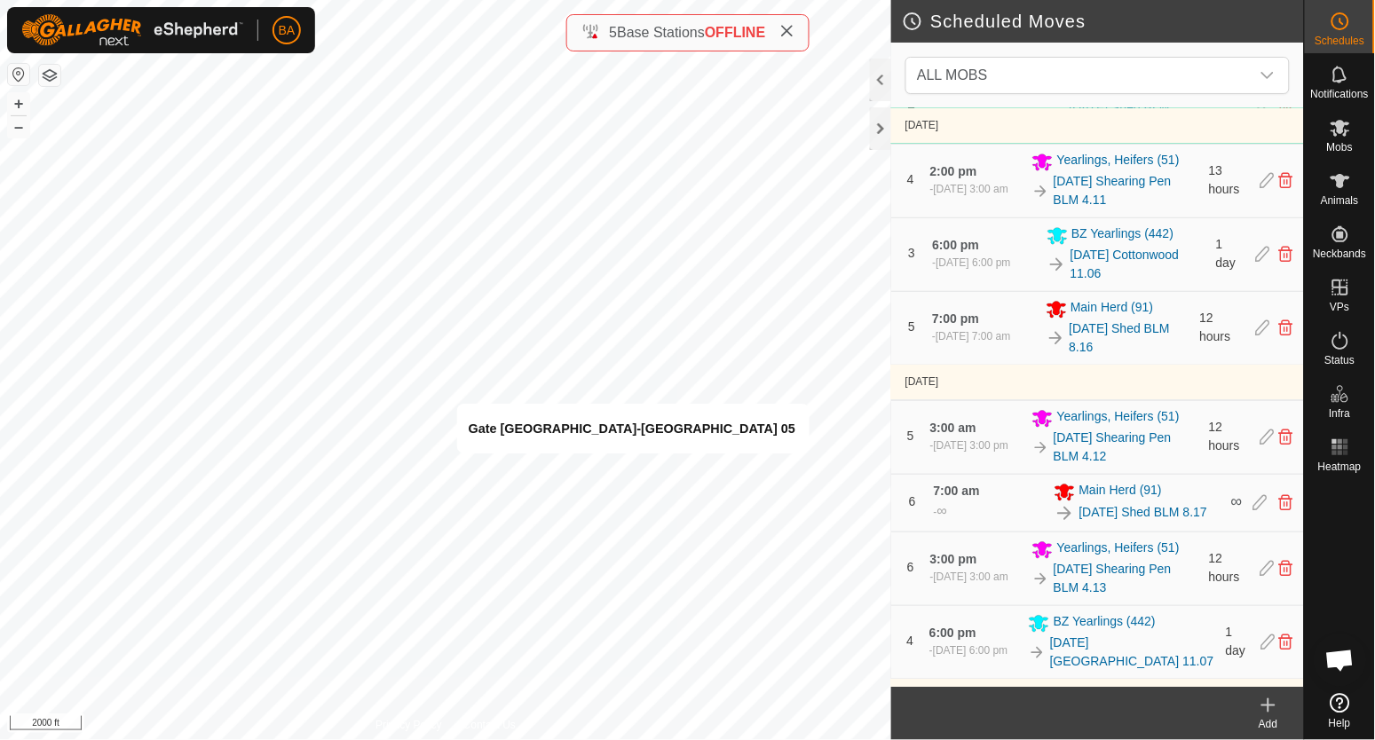
scroll to position [887, 0]
